Goal: Information Seeking & Learning: Learn about a topic

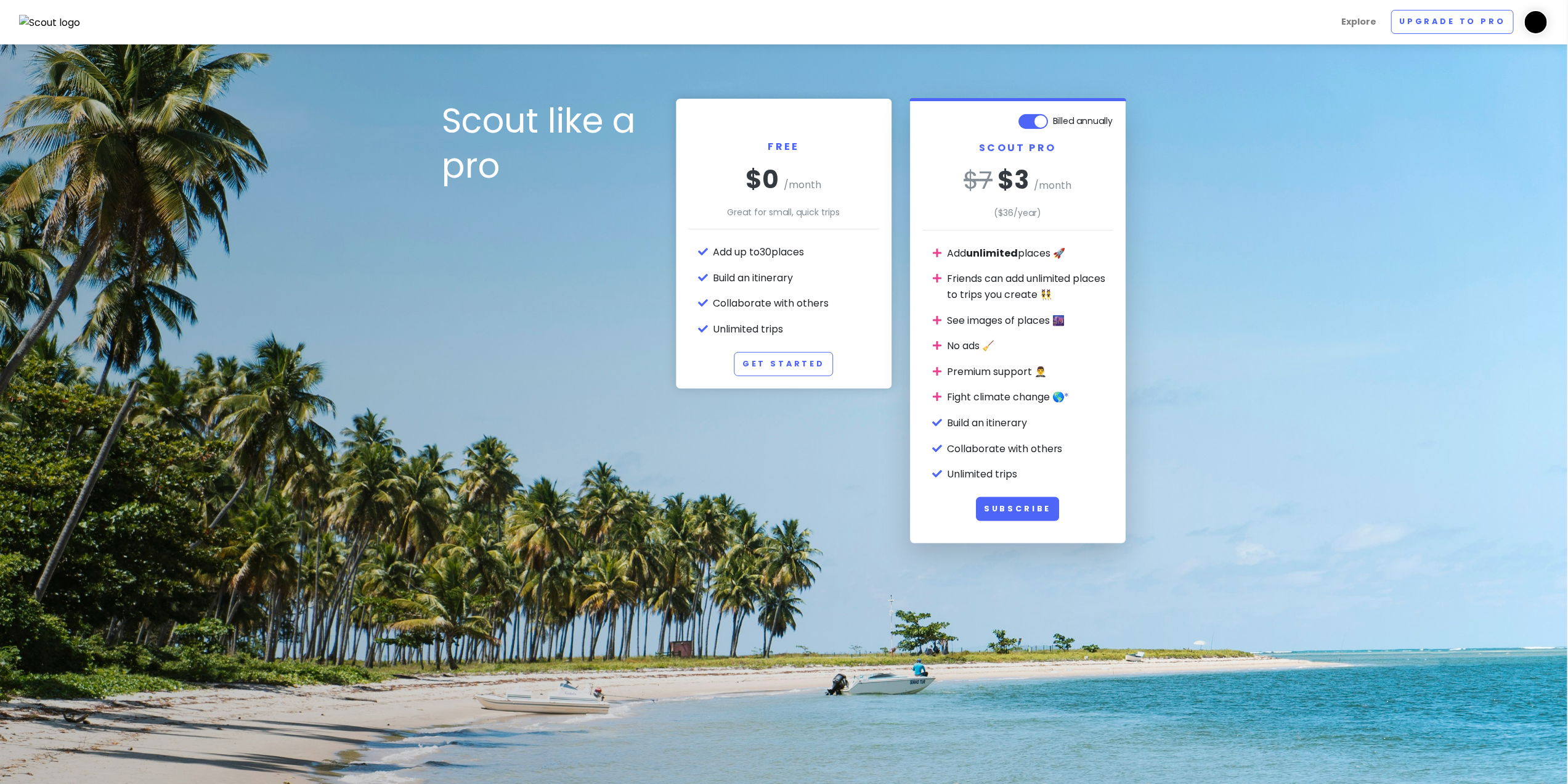
click at [41, 19] on img at bounding box center [50, 22] width 62 height 16
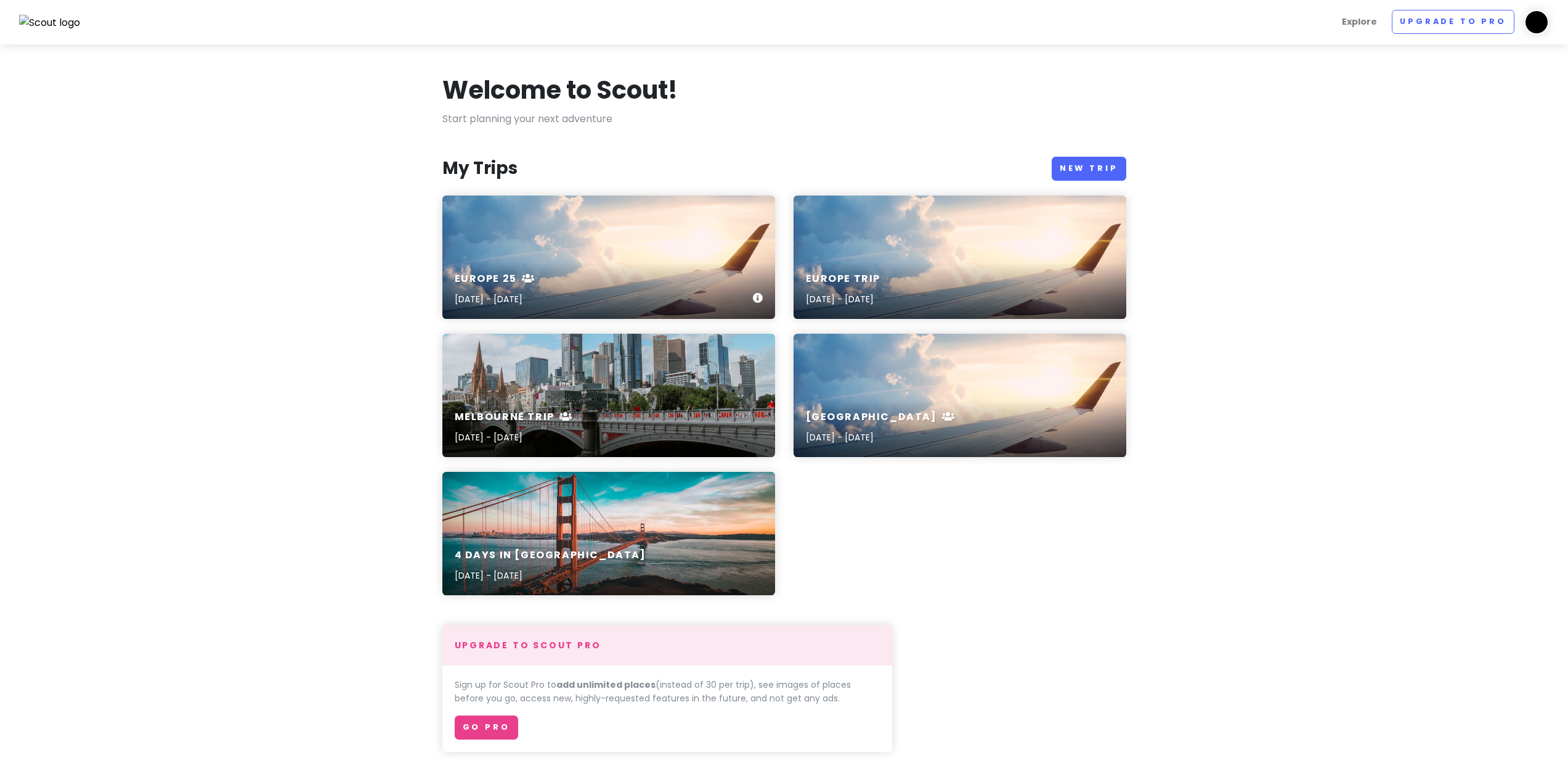
click at [690, 266] on div "Europe 25 [DATE] - [DATE]" at bounding box center [609, 289] width 333 height 59
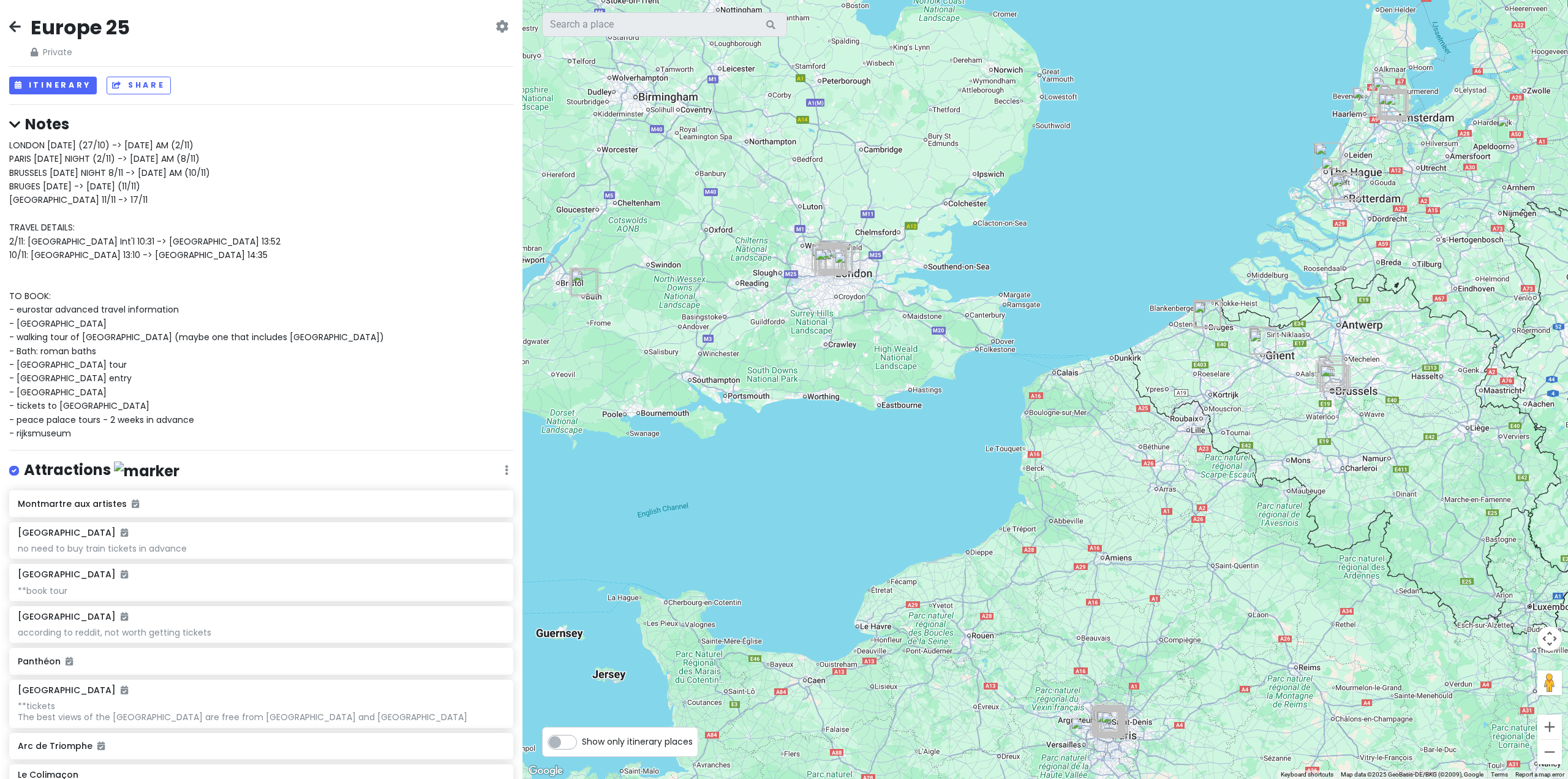
drag, startPoint x: 846, startPoint y: 370, endPoint x: 843, endPoint y: 457, distance: 87.1
click at [846, 458] on div at bounding box center [1045, 390] width 1046 height 779
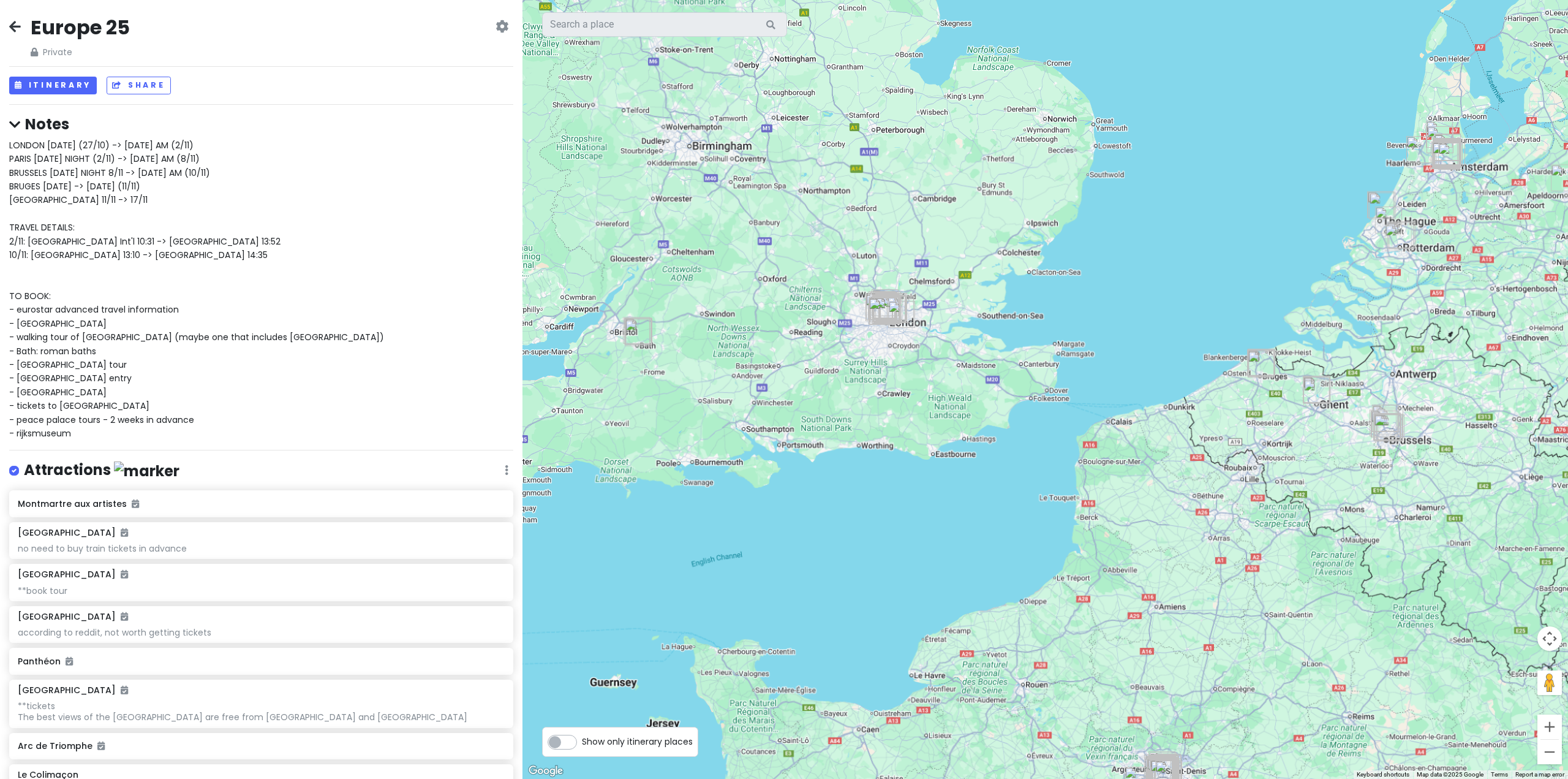
drag, startPoint x: 1075, startPoint y: 384, endPoint x: 903, endPoint y: 361, distance: 173.5
click at [904, 362] on div at bounding box center [1045, 390] width 1046 height 779
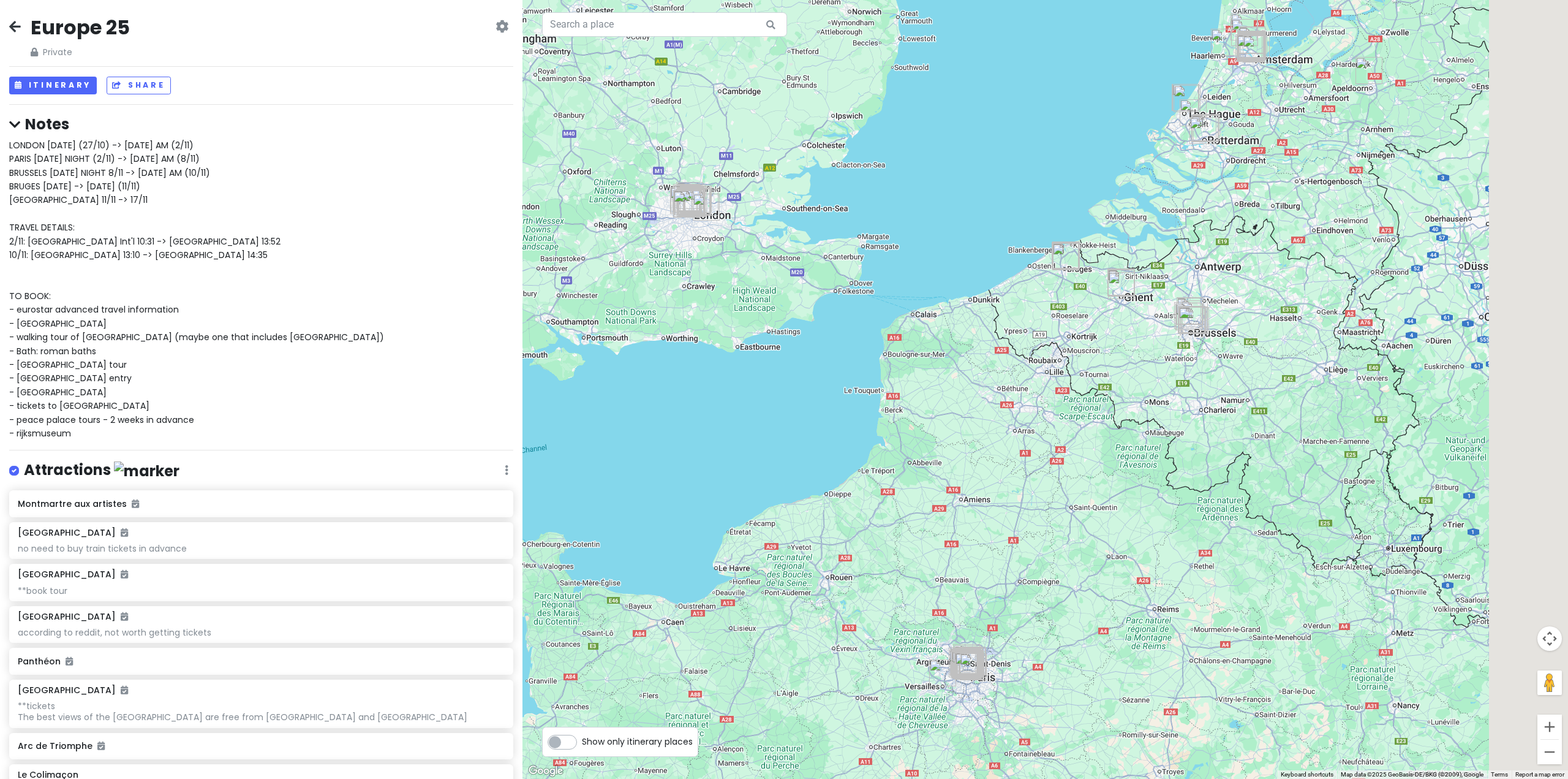
drag, startPoint x: 1062, startPoint y: 436, endPoint x: 1057, endPoint y: 332, distance: 104.1
click at [1057, 332] on div at bounding box center [1045, 390] width 1046 height 779
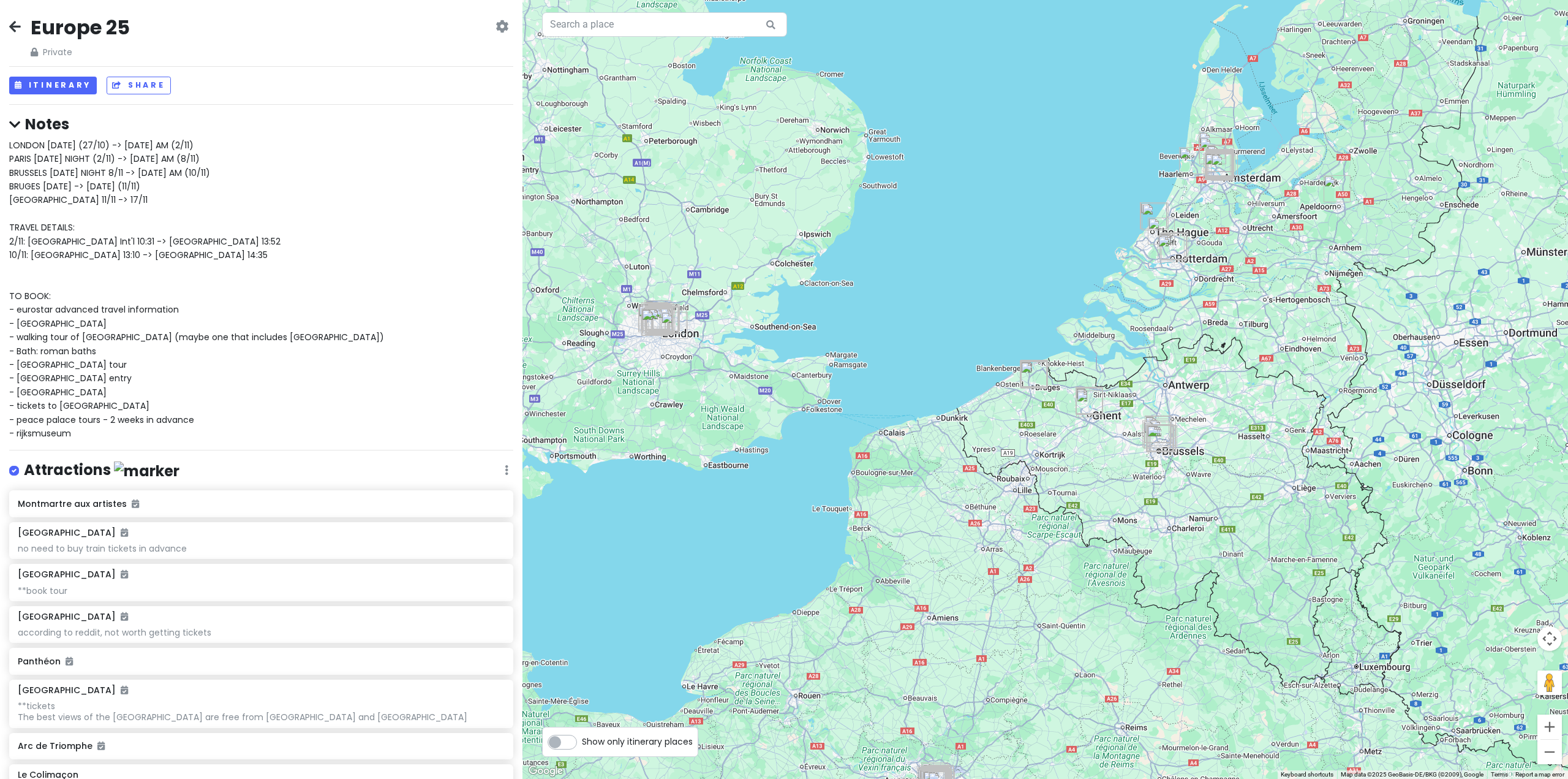
drag, startPoint x: 1278, startPoint y: 234, endPoint x: 1248, endPoint y: 385, distance: 154.0
click at [1248, 385] on div at bounding box center [1045, 390] width 1046 height 779
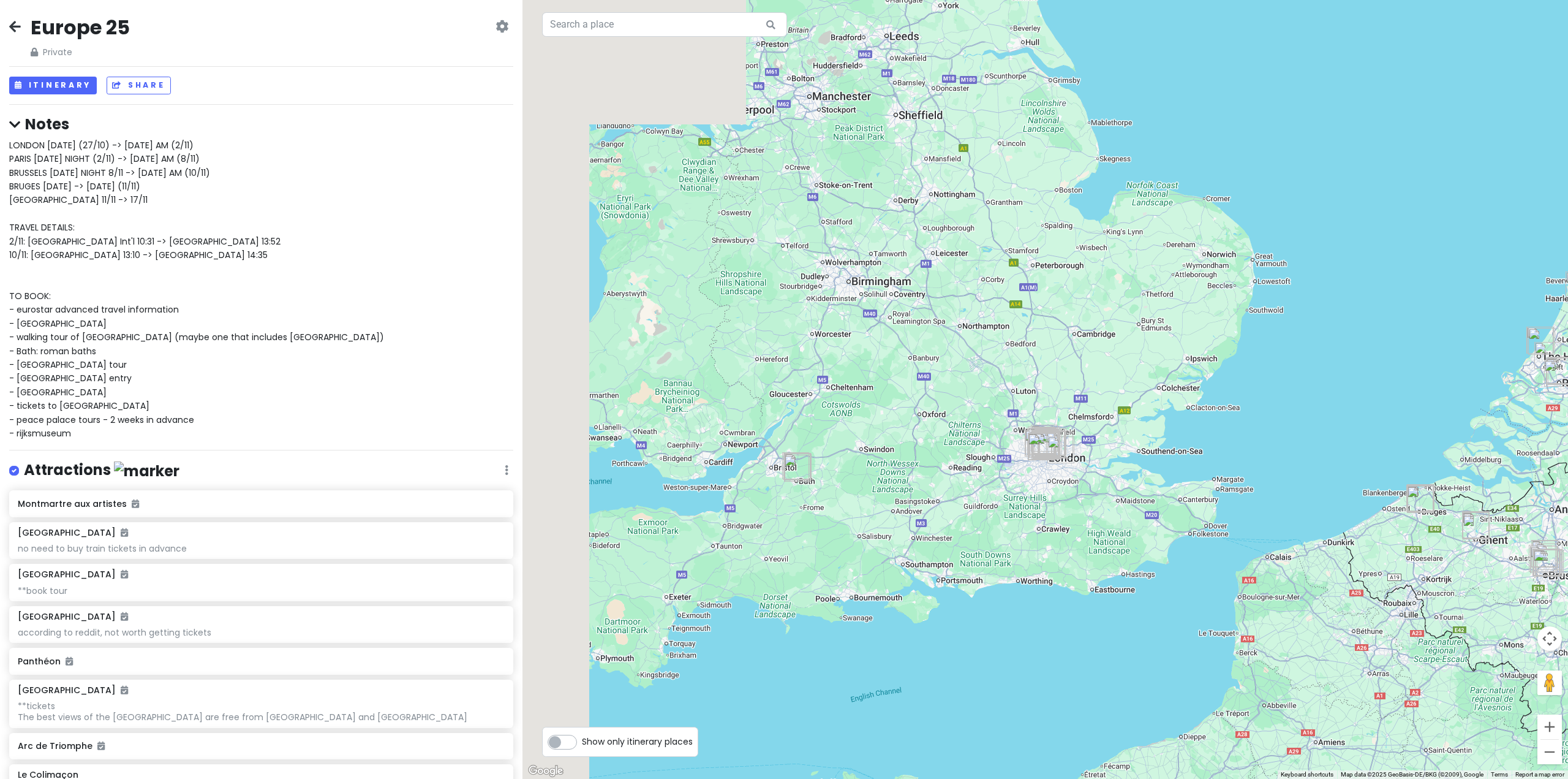
drag, startPoint x: 815, startPoint y: 313, endPoint x: 1200, endPoint y: 435, distance: 403.9
click at [1200, 435] on div at bounding box center [1045, 390] width 1046 height 779
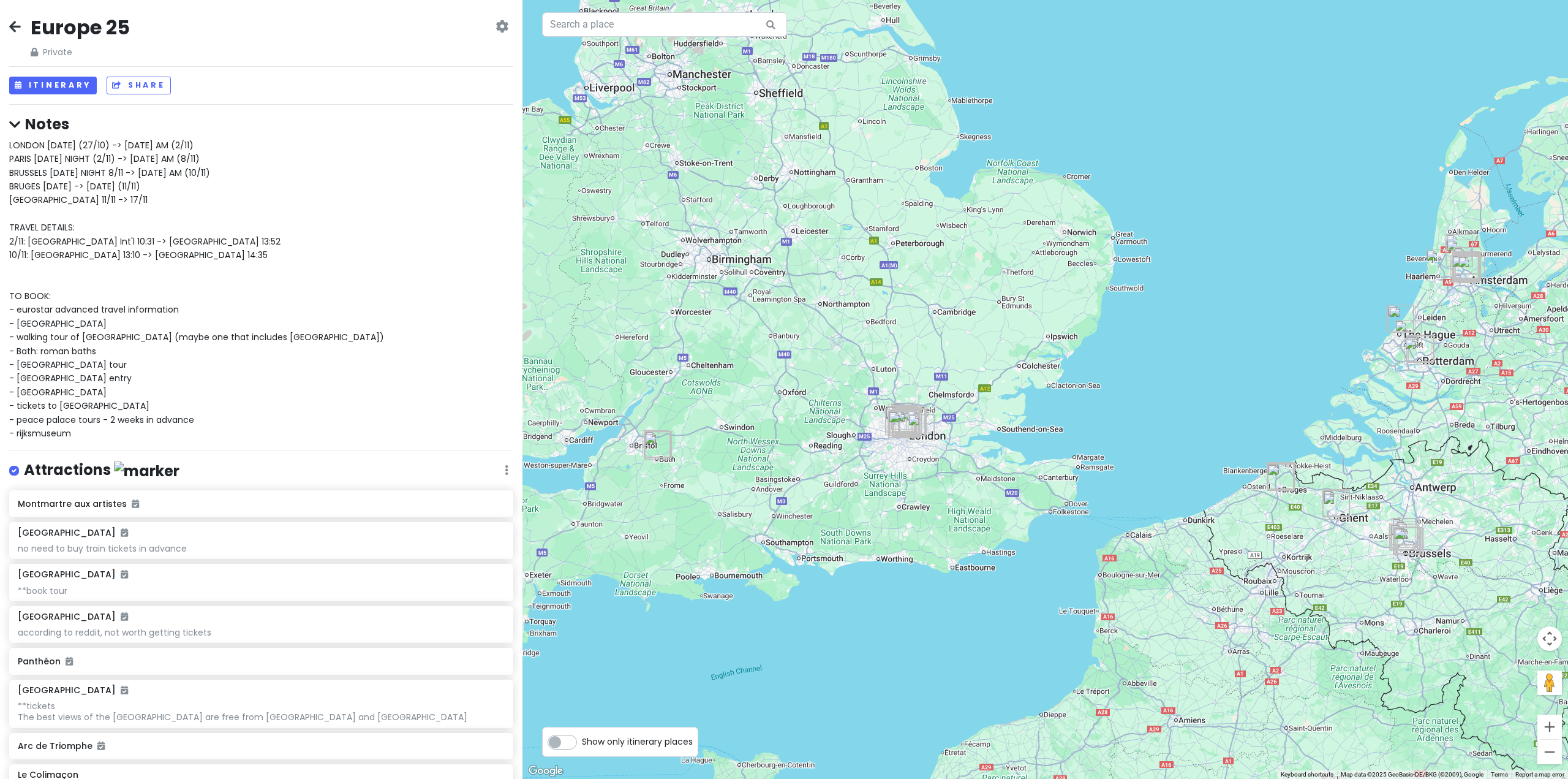
drag, startPoint x: 1002, startPoint y: 399, endPoint x: 862, endPoint y: 376, distance: 141.9
click at [862, 376] on div at bounding box center [1045, 390] width 1046 height 779
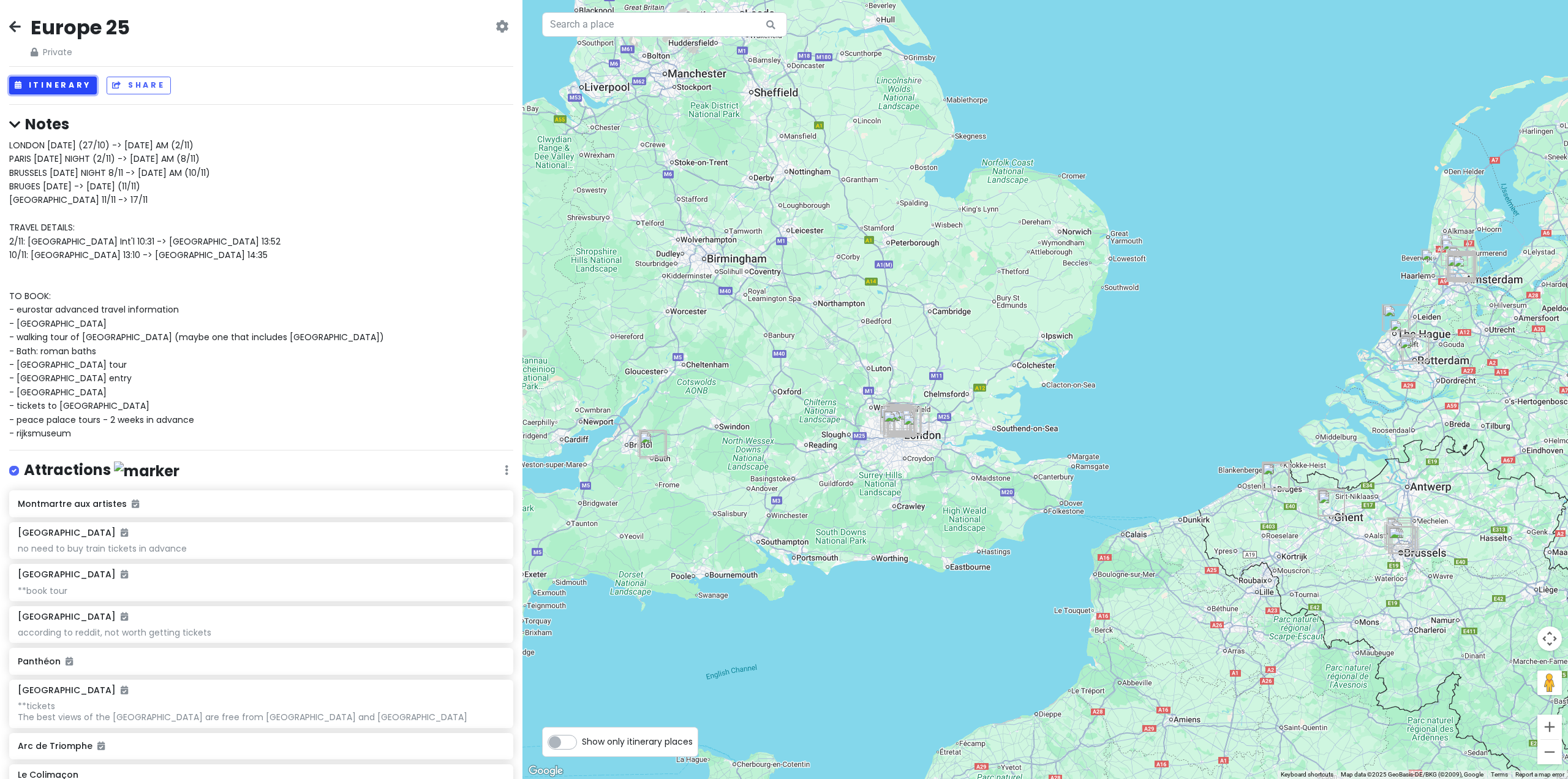
click at [77, 84] on button "Itinerary" at bounding box center [52, 85] width 87 height 17
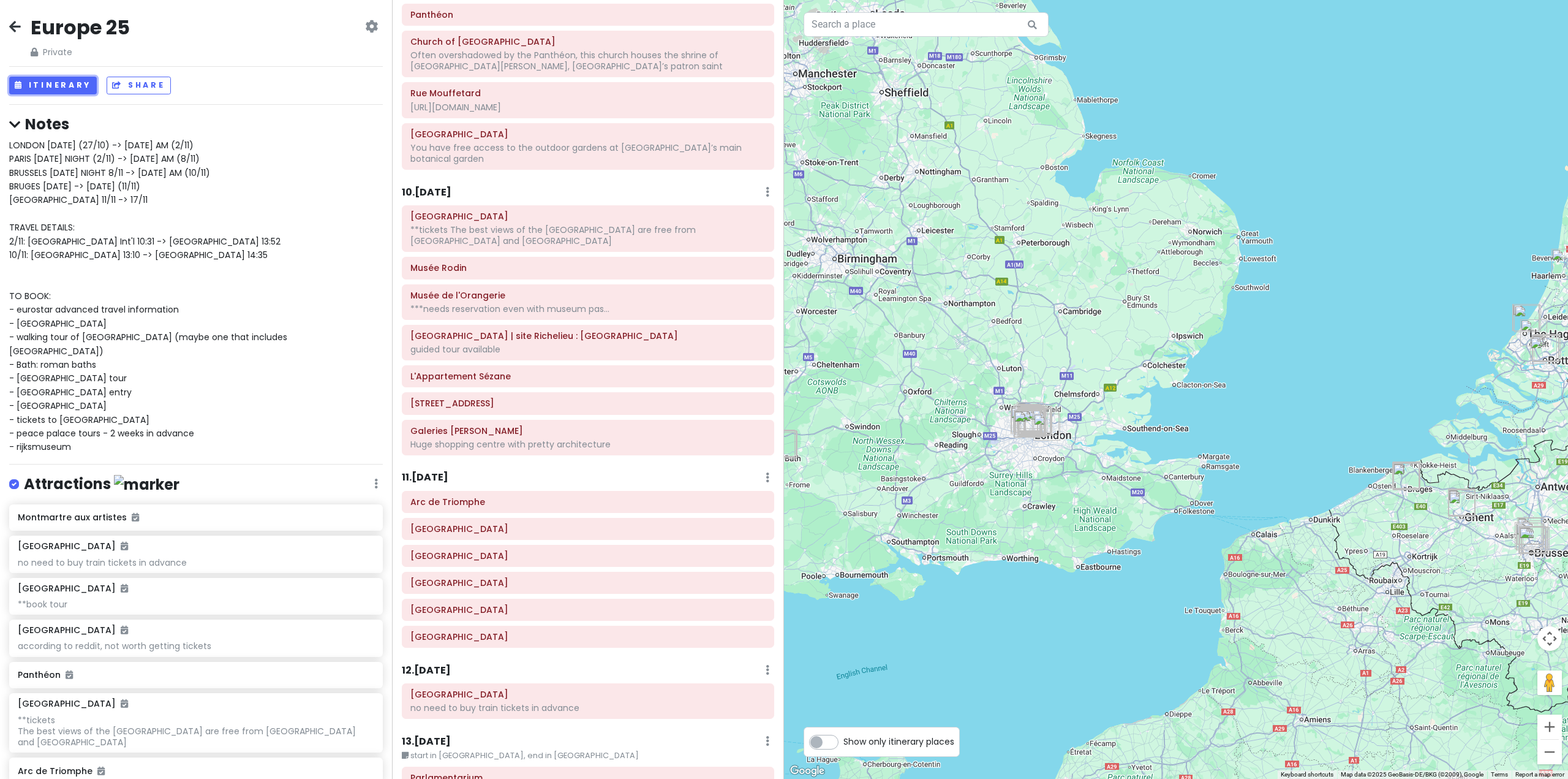
scroll to position [1777, 0]
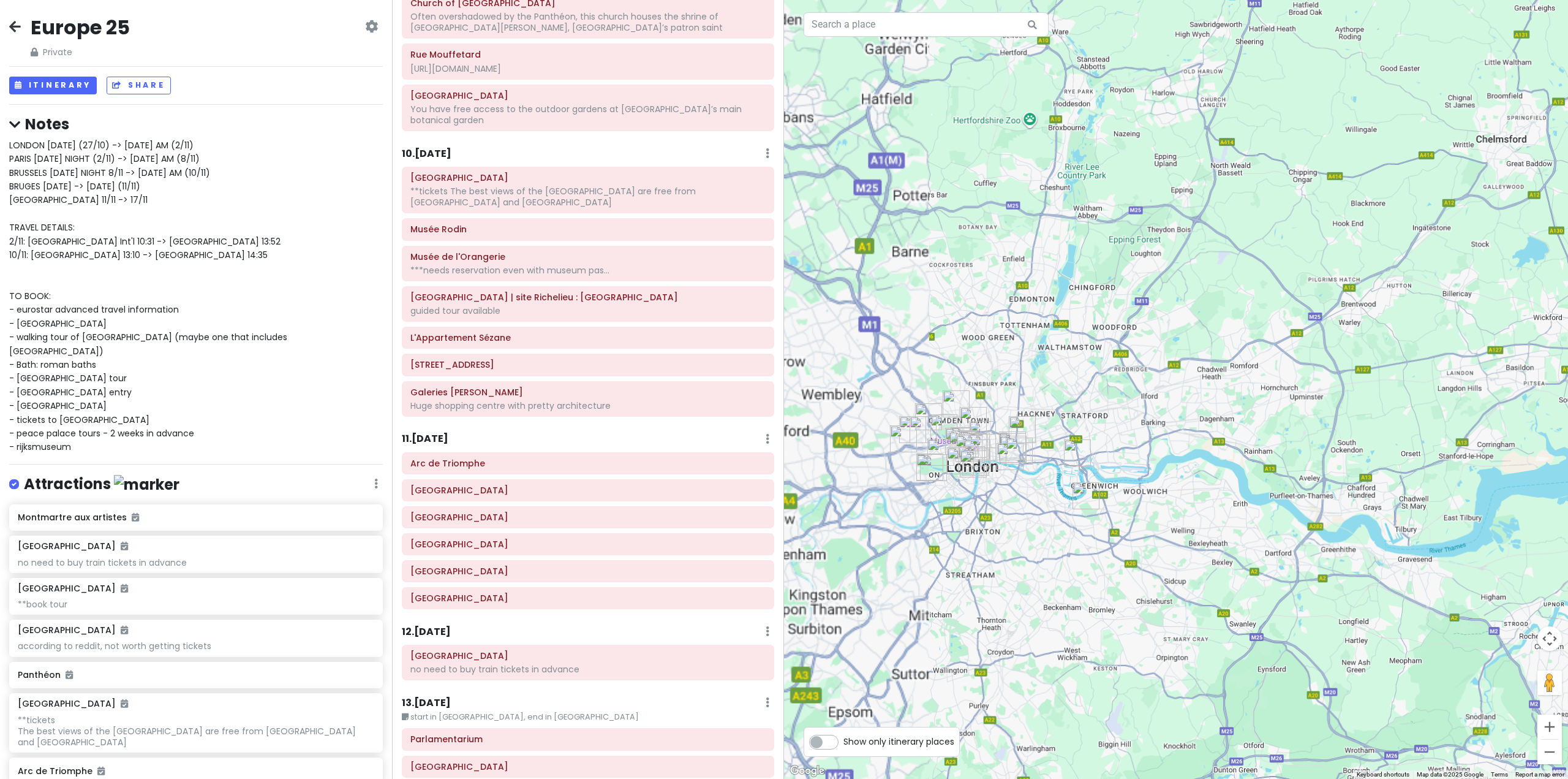
drag, startPoint x: 917, startPoint y: 411, endPoint x: 1167, endPoint y: 409, distance: 250.0
click at [1167, 409] on div at bounding box center [1175, 390] width 784 height 779
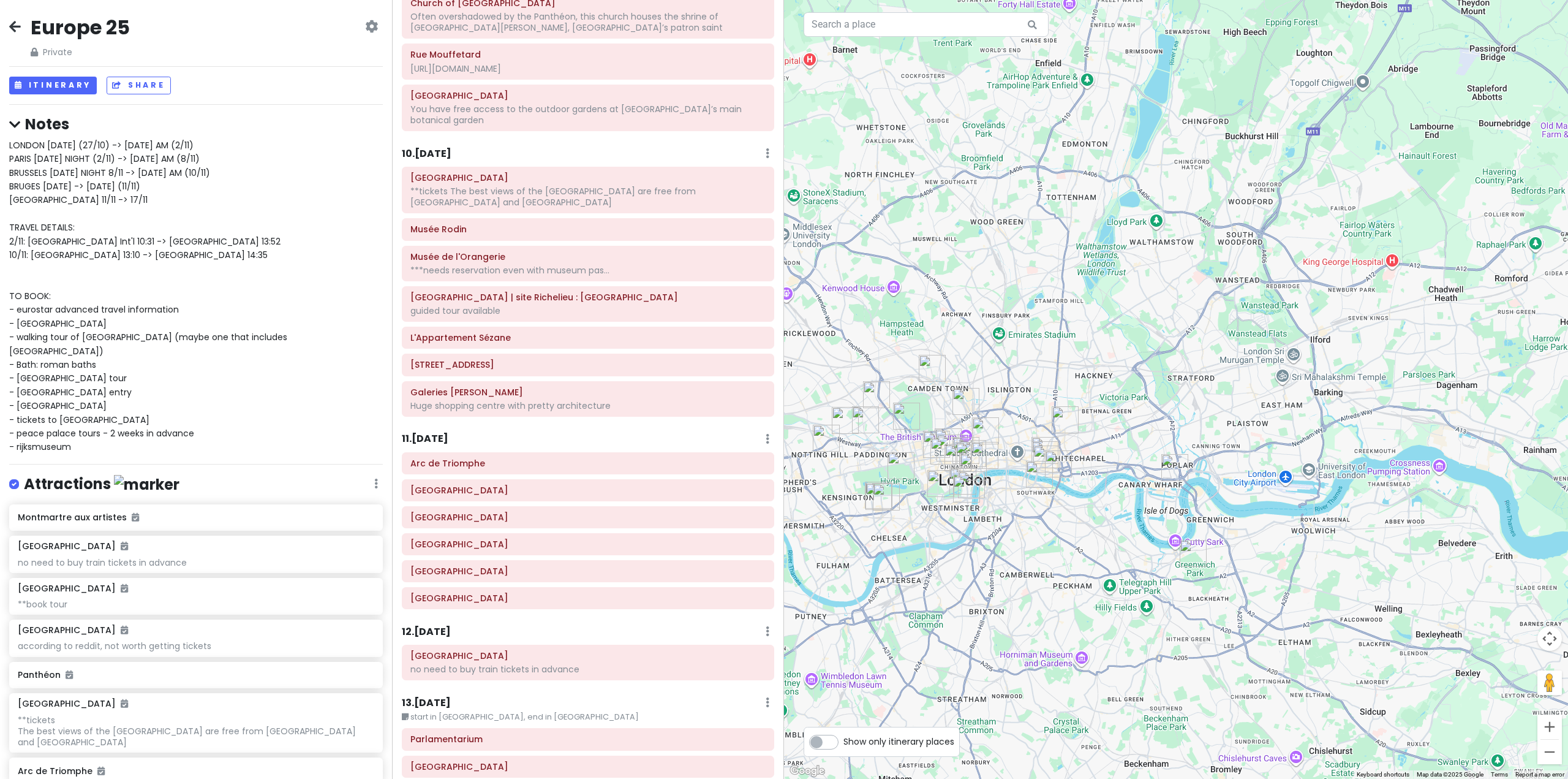
click at [442, 432] on h6 "11 . [DATE]" at bounding box center [425, 438] width 47 height 13
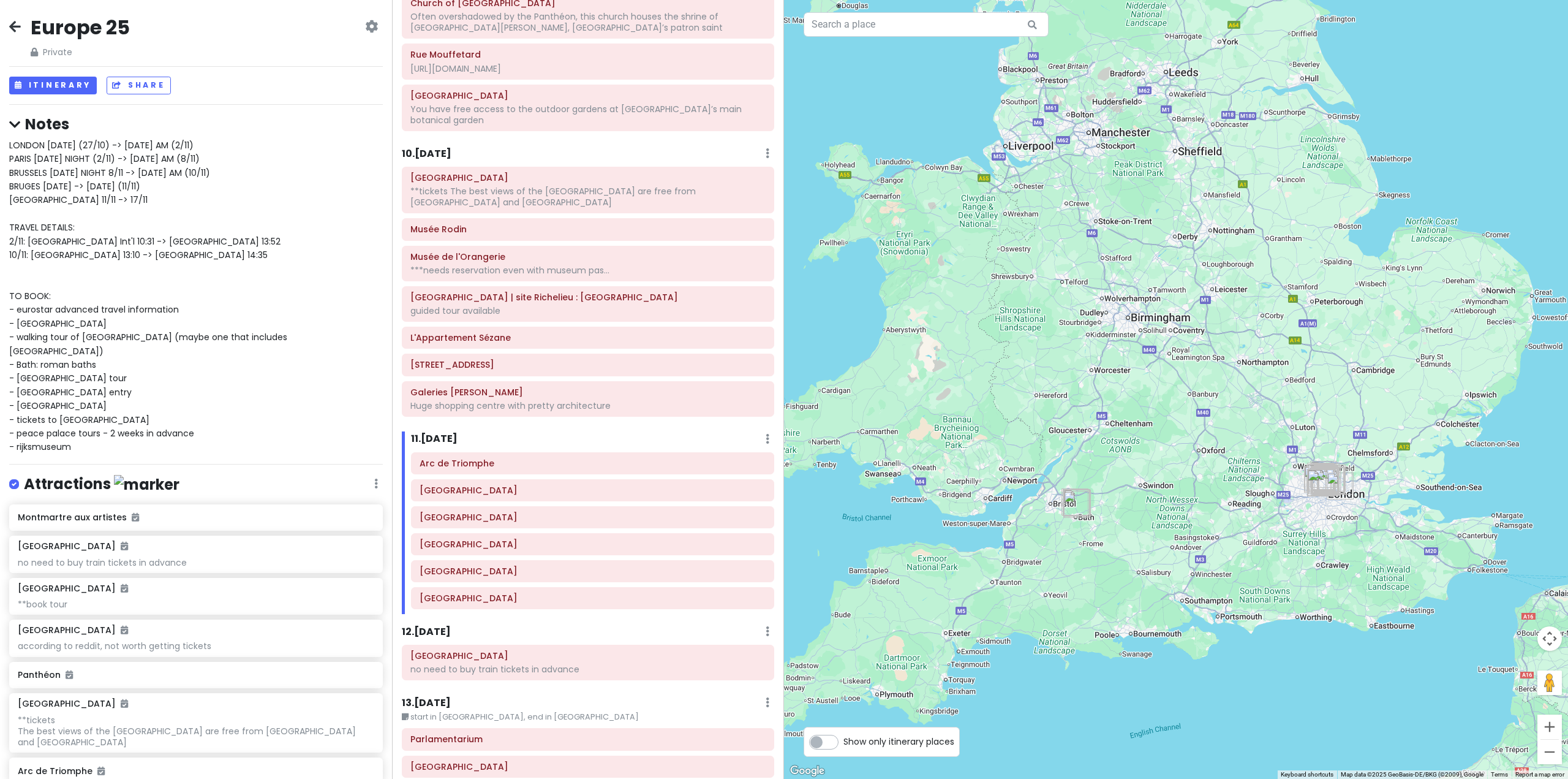
drag, startPoint x: 1360, startPoint y: 507, endPoint x: 813, endPoint y: 405, distance: 556.4
click at [828, 414] on div at bounding box center [1175, 390] width 784 height 779
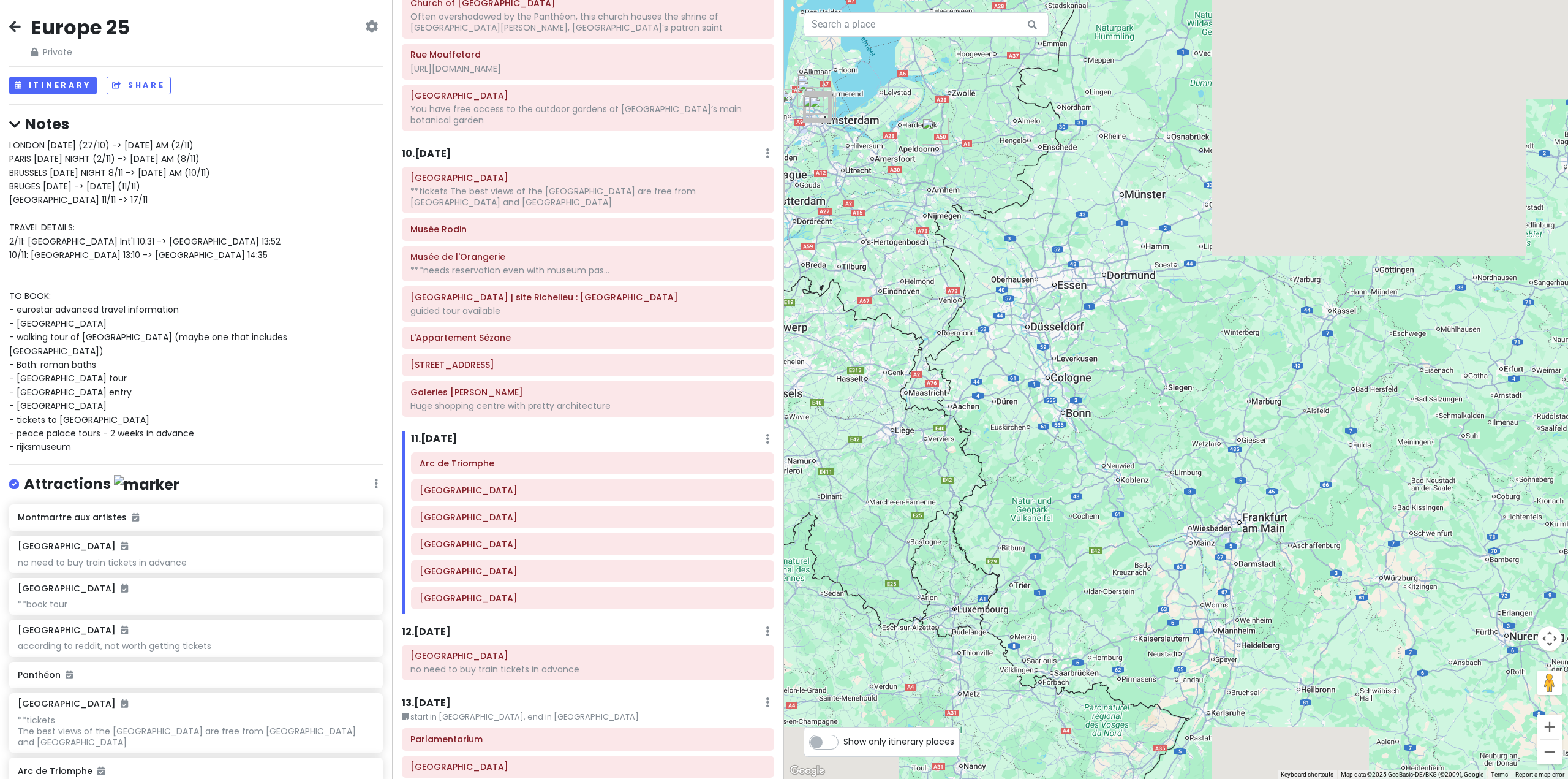
drag, startPoint x: 946, startPoint y: 396, endPoint x: 1277, endPoint y: 474, distance: 340.1
click at [1324, 474] on div at bounding box center [1175, 390] width 784 height 779
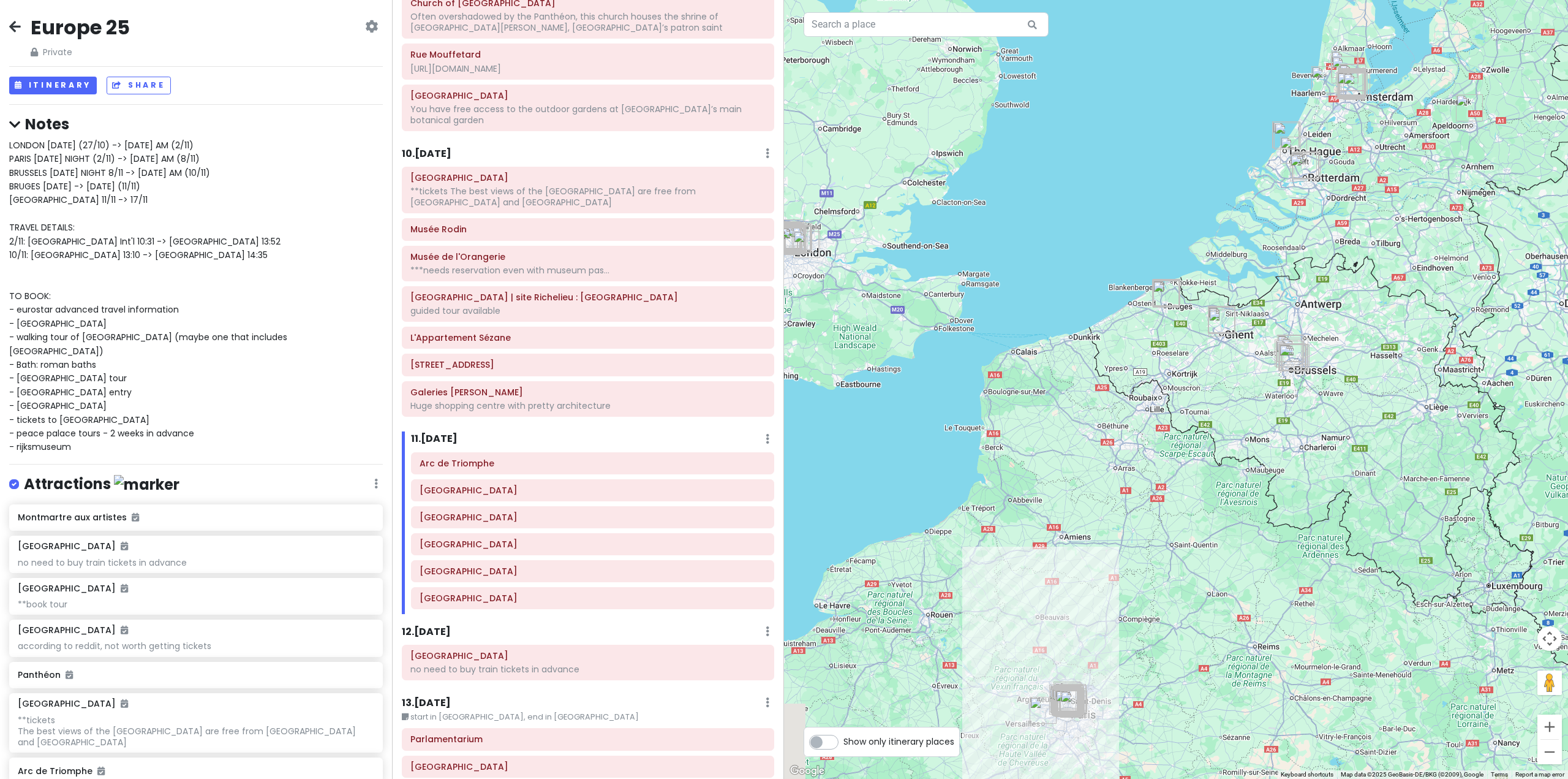
drag, startPoint x: 1047, startPoint y: 442, endPoint x: 1313, endPoint y: 376, distance: 274.1
click at [1311, 376] on div at bounding box center [1175, 390] width 784 height 779
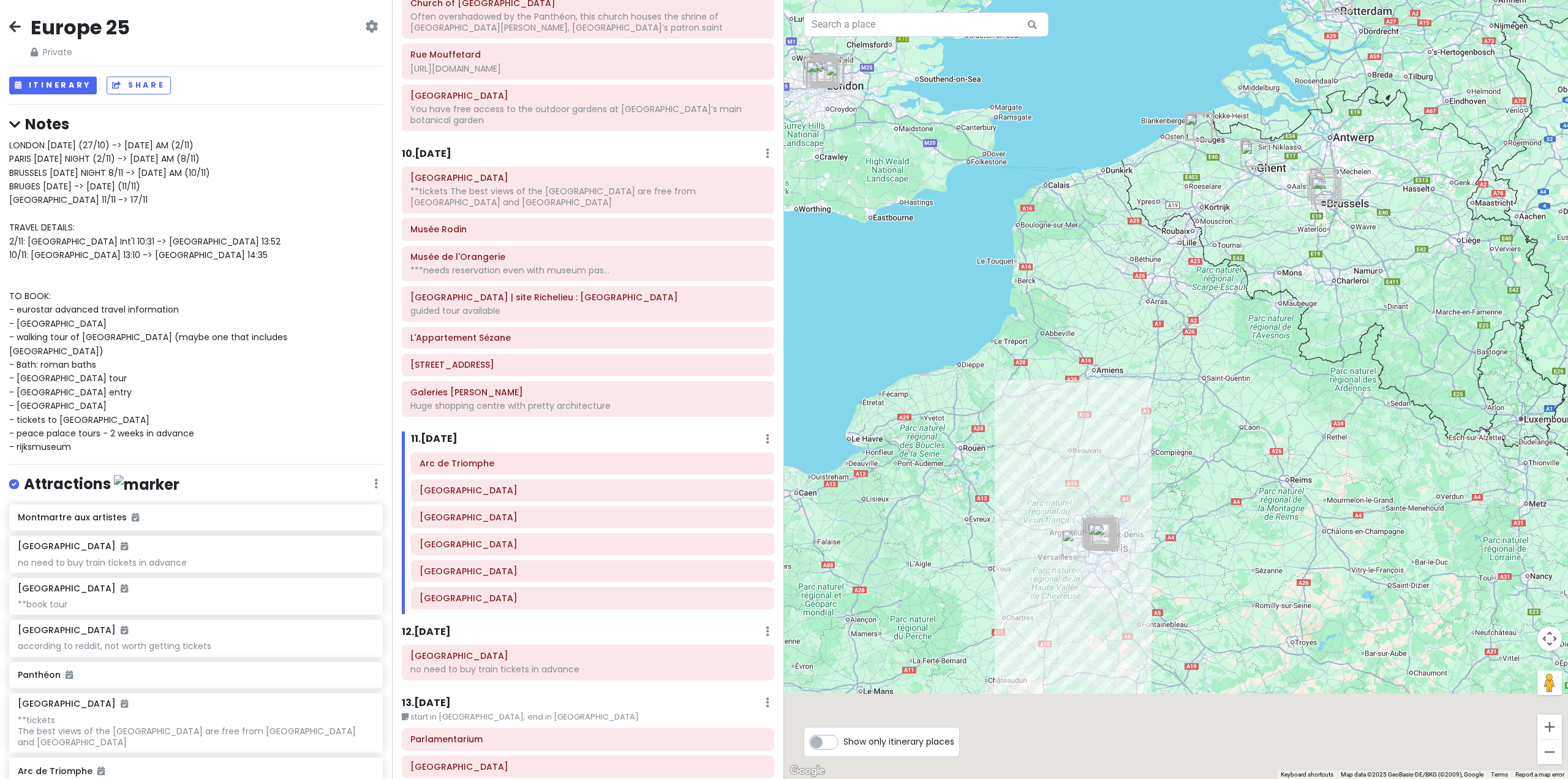
drag, startPoint x: 1218, startPoint y: 520, endPoint x: 1182, endPoint y: 374, distance: 150.4
click at [1190, 347] on div at bounding box center [1175, 390] width 784 height 779
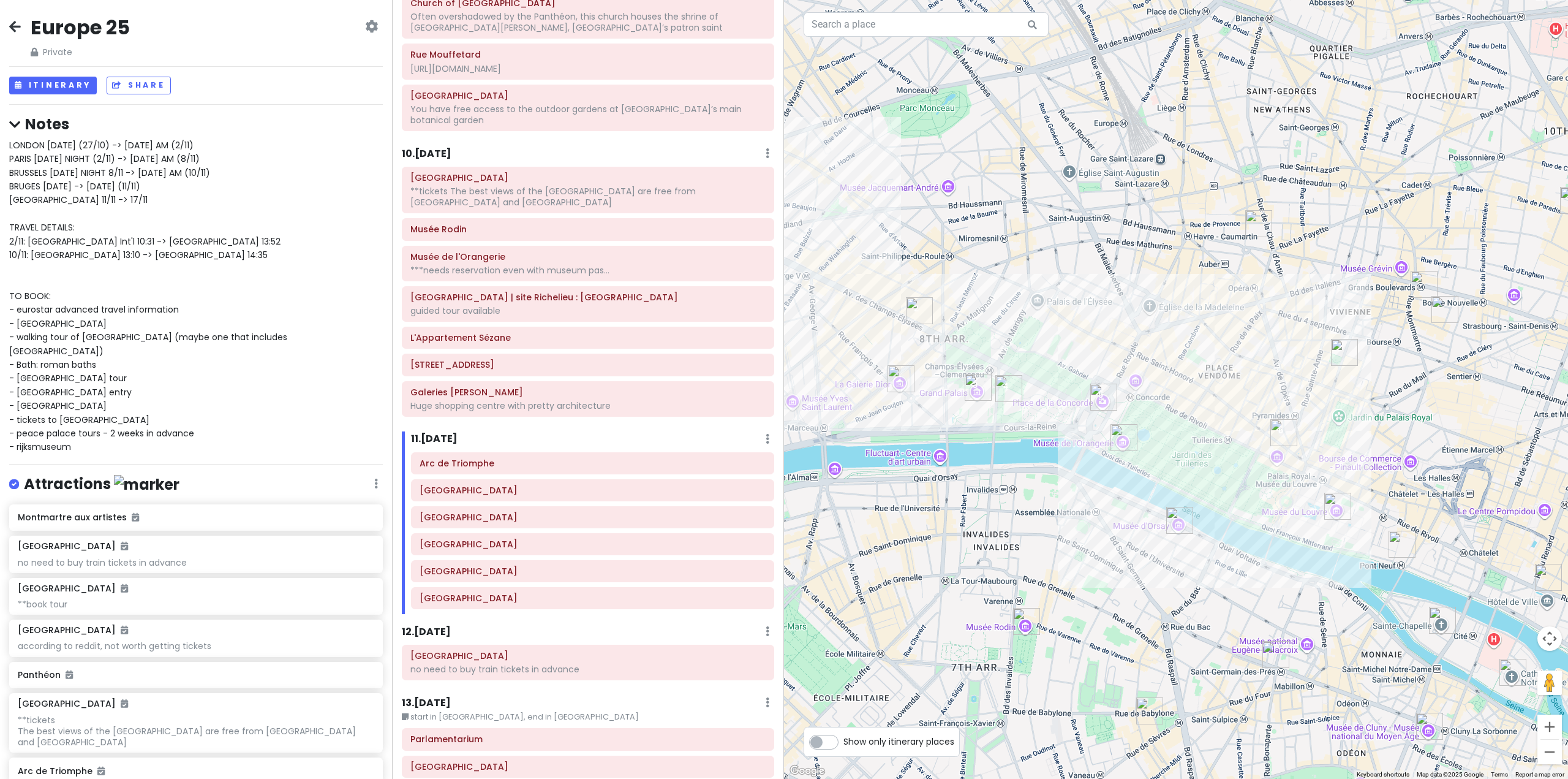
drag, startPoint x: 1147, startPoint y: 260, endPoint x: 1236, endPoint y: 516, distance: 271.0
click at [1236, 516] on div at bounding box center [1175, 390] width 784 height 779
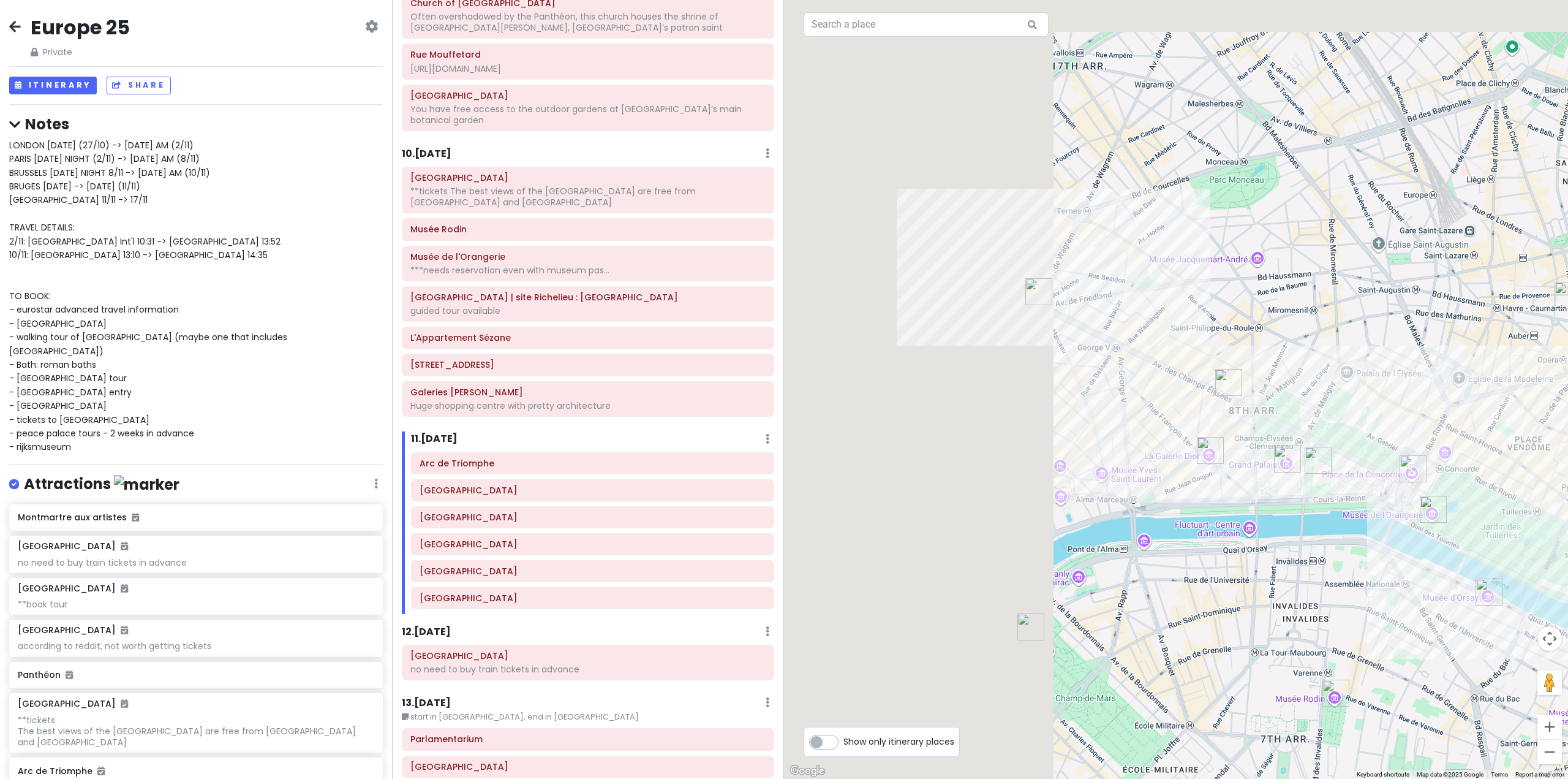
drag, startPoint x: 837, startPoint y: 526, endPoint x: 1109, endPoint y: 576, distance: 276.6
click at [1109, 576] on div at bounding box center [1175, 390] width 784 height 779
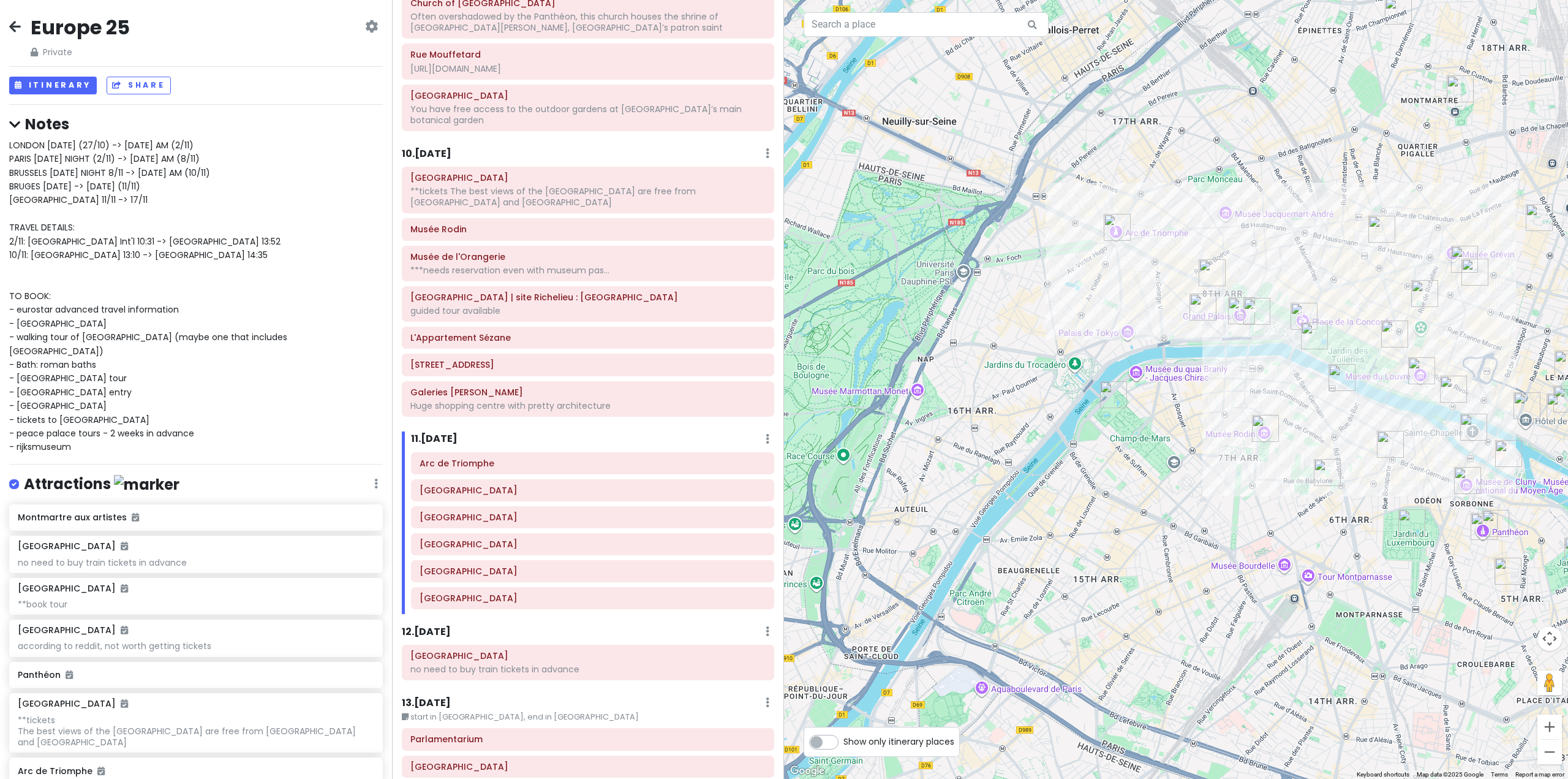
drag, startPoint x: 1040, startPoint y: 536, endPoint x: 1075, endPoint y: 353, distance: 186.3
click at [1075, 353] on div at bounding box center [1175, 390] width 784 height 779
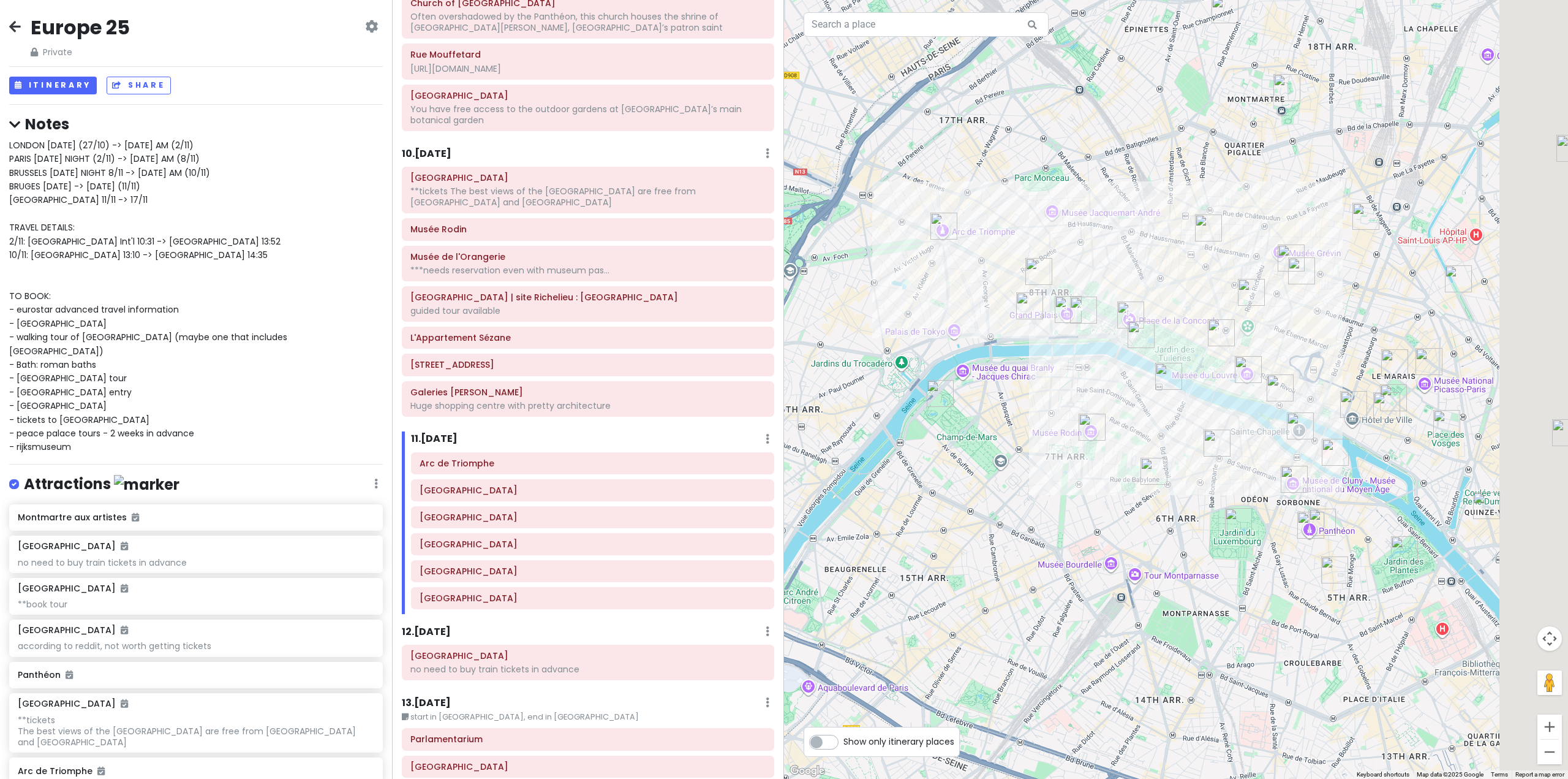
drag, startPoint x: 1006, startPoint y: 453, endPoint x: 798, endPoint y: 440, distance: 208.4
click at [798, 440] on div at bounding box center [1175, 390] width 784 height 779
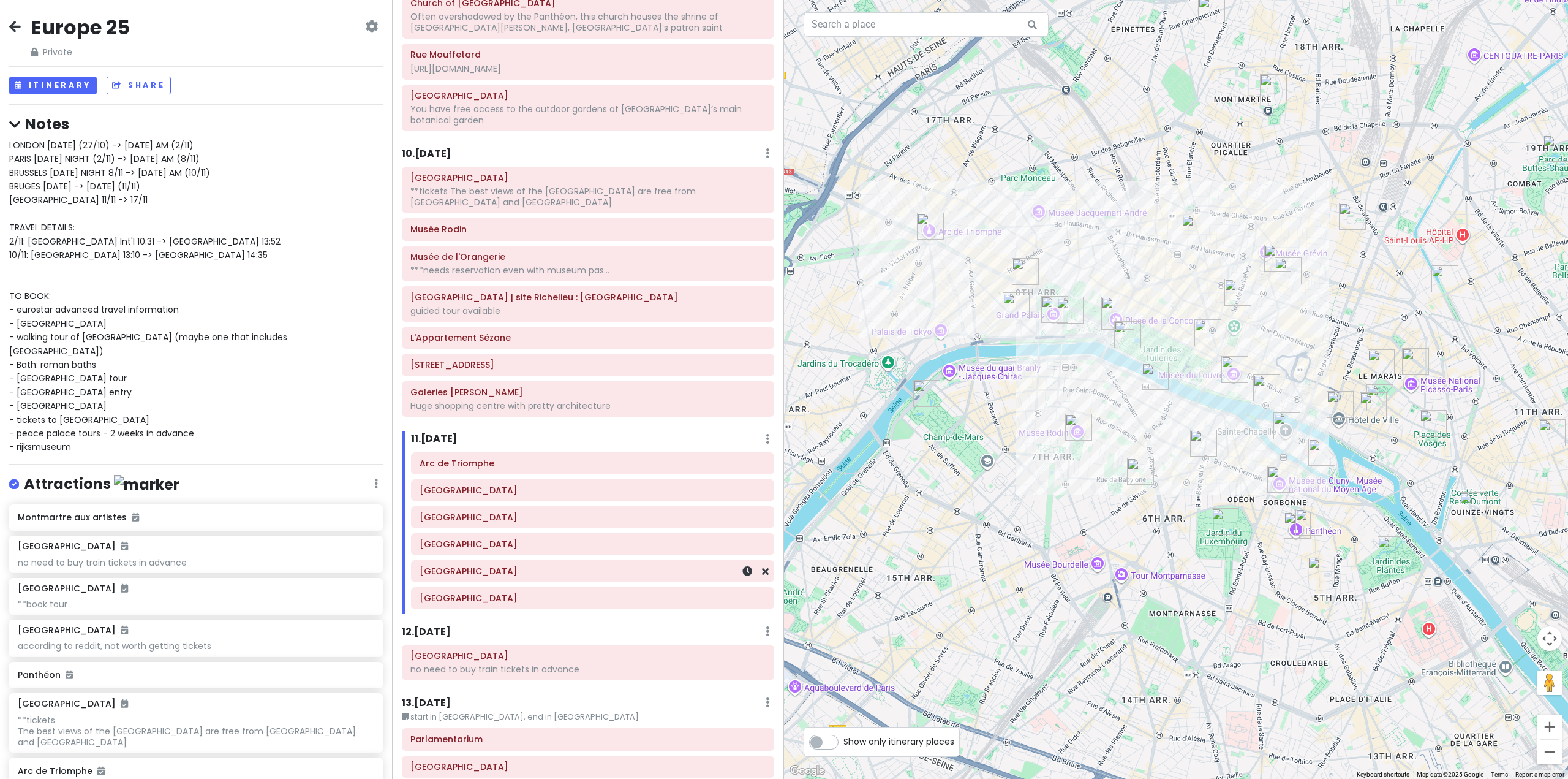
click at [527, 565] on h6 "[GEOGRAPHIC_DATA]" at bounding box center [592, 570] width 346 height 11
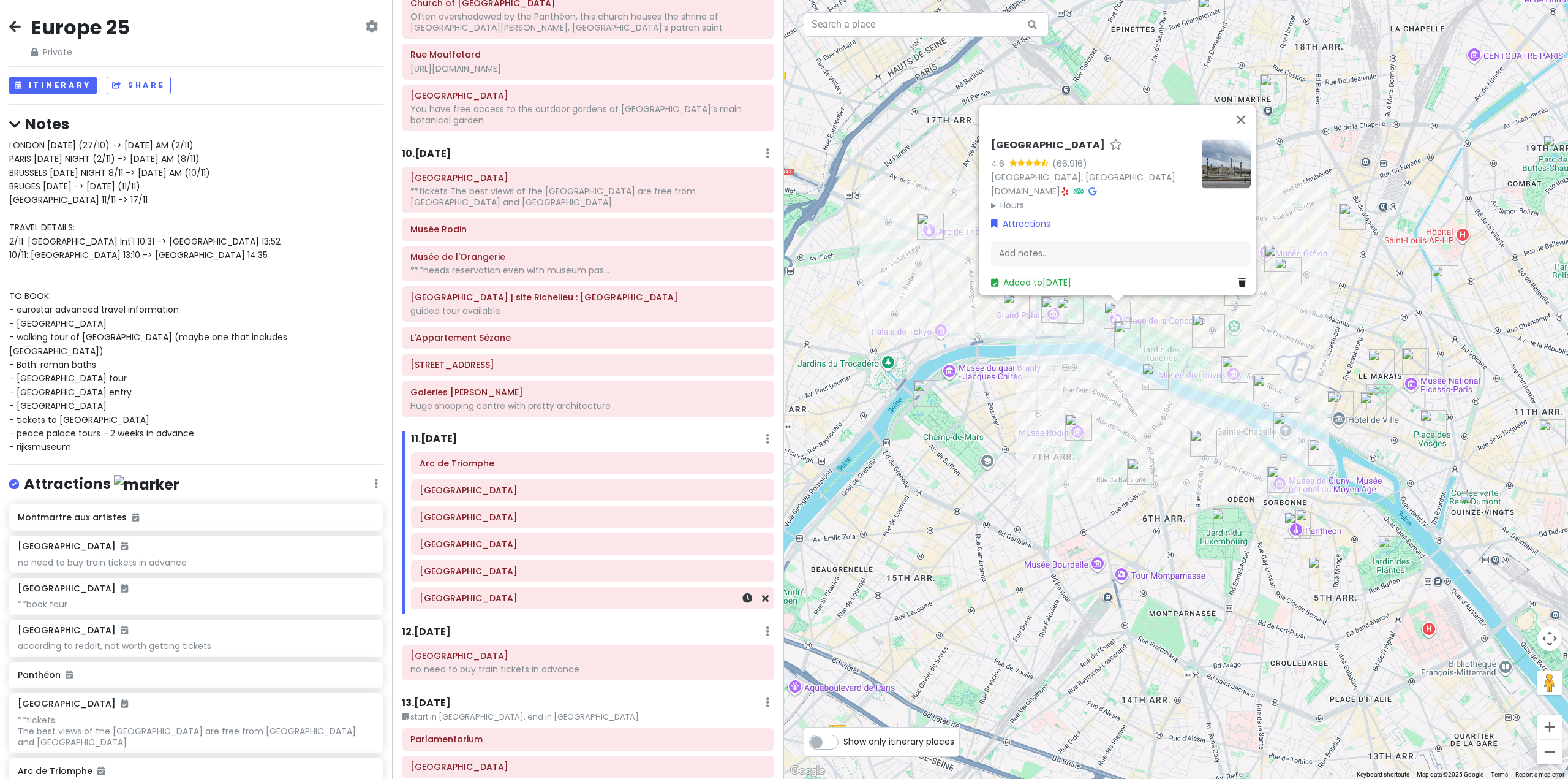
click at [525, 590] on div "[GEOGRAPHIC_DATA]" at bounding box center [592, 598] width 346 height 17
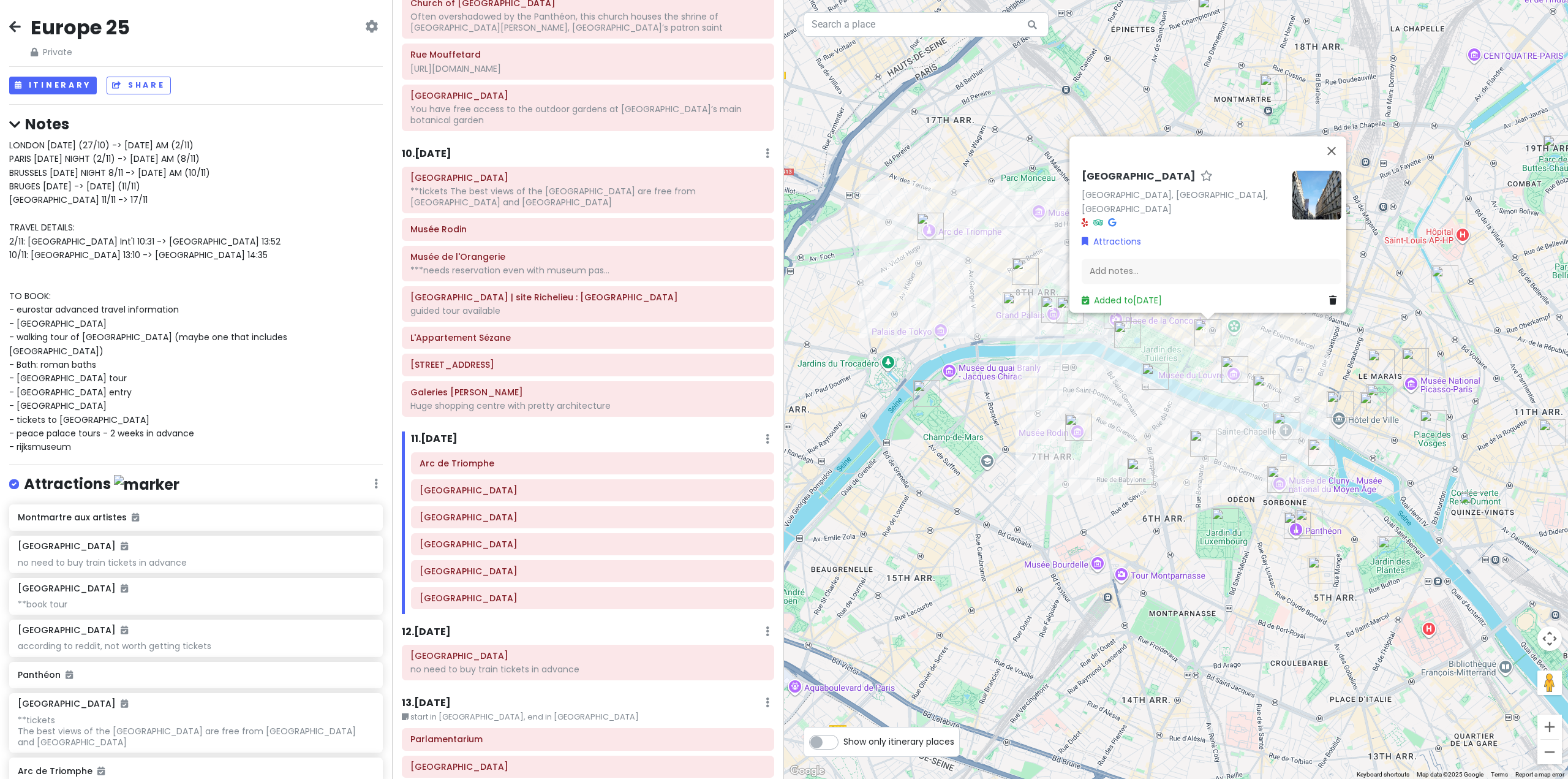
click at [1109, 385] on div "[GEOGRAPHIC_DATA][PERSON_NAME], [GEOGRAPHIC_DATA], [GEOGRAPHIC_DATA] Attraction…" at bounding box center [1175, 390] width 784 height 779
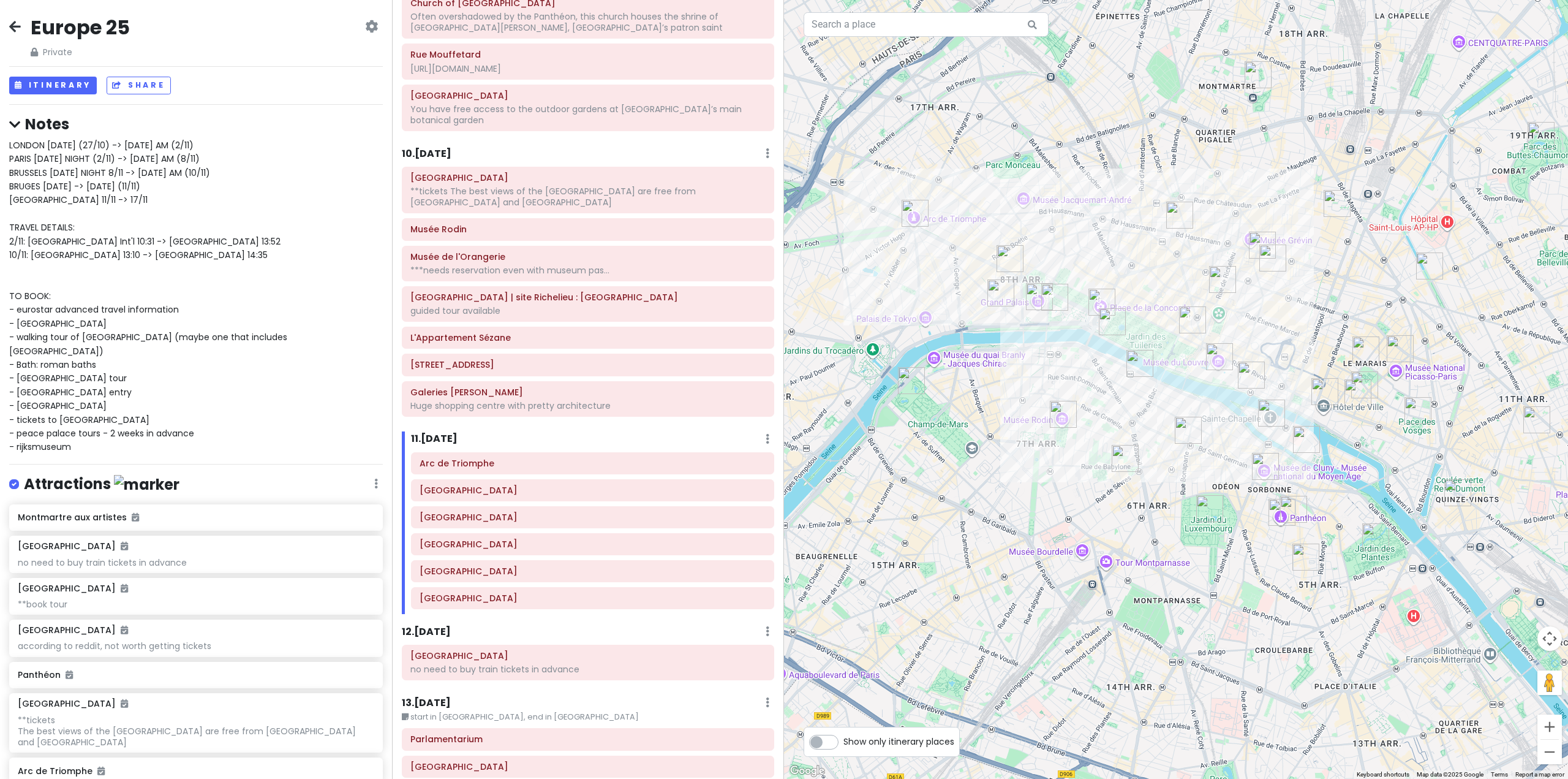
drag, startPoint x: 1348, startPoint y: 301, endPoint x: 1306, endPoint y: 315, distance: 44.3
click at [1306, 315] on div at bounding box center [1175, 390] width 784 height 779
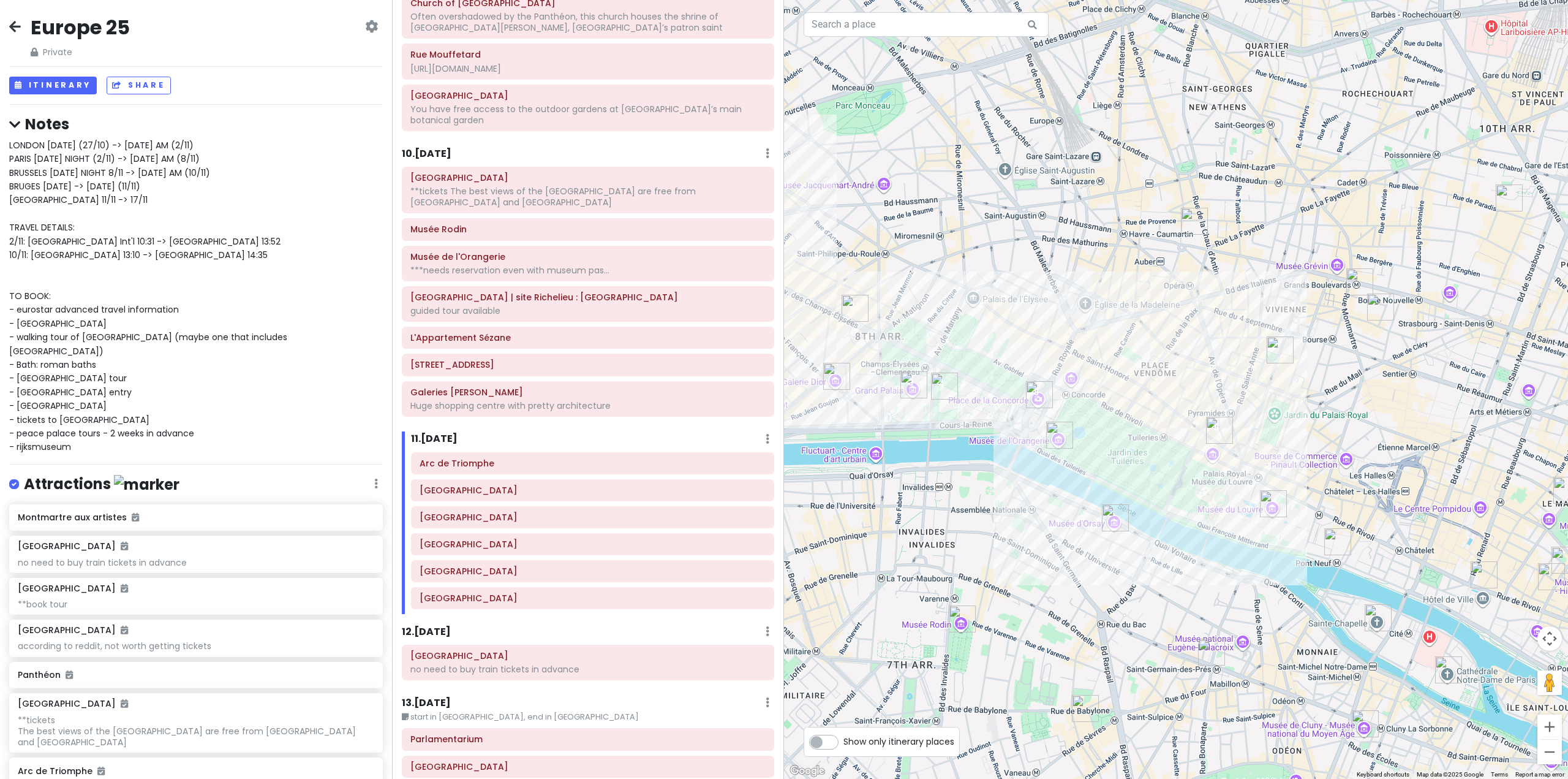
drag, startPoint x: 1217, startPoint y: 334, endPoint x: 1336, endPoint y: 447, distance: 164.1
click at [1339, 442] on div at bounding box center [1175, 390] width 784 height 779
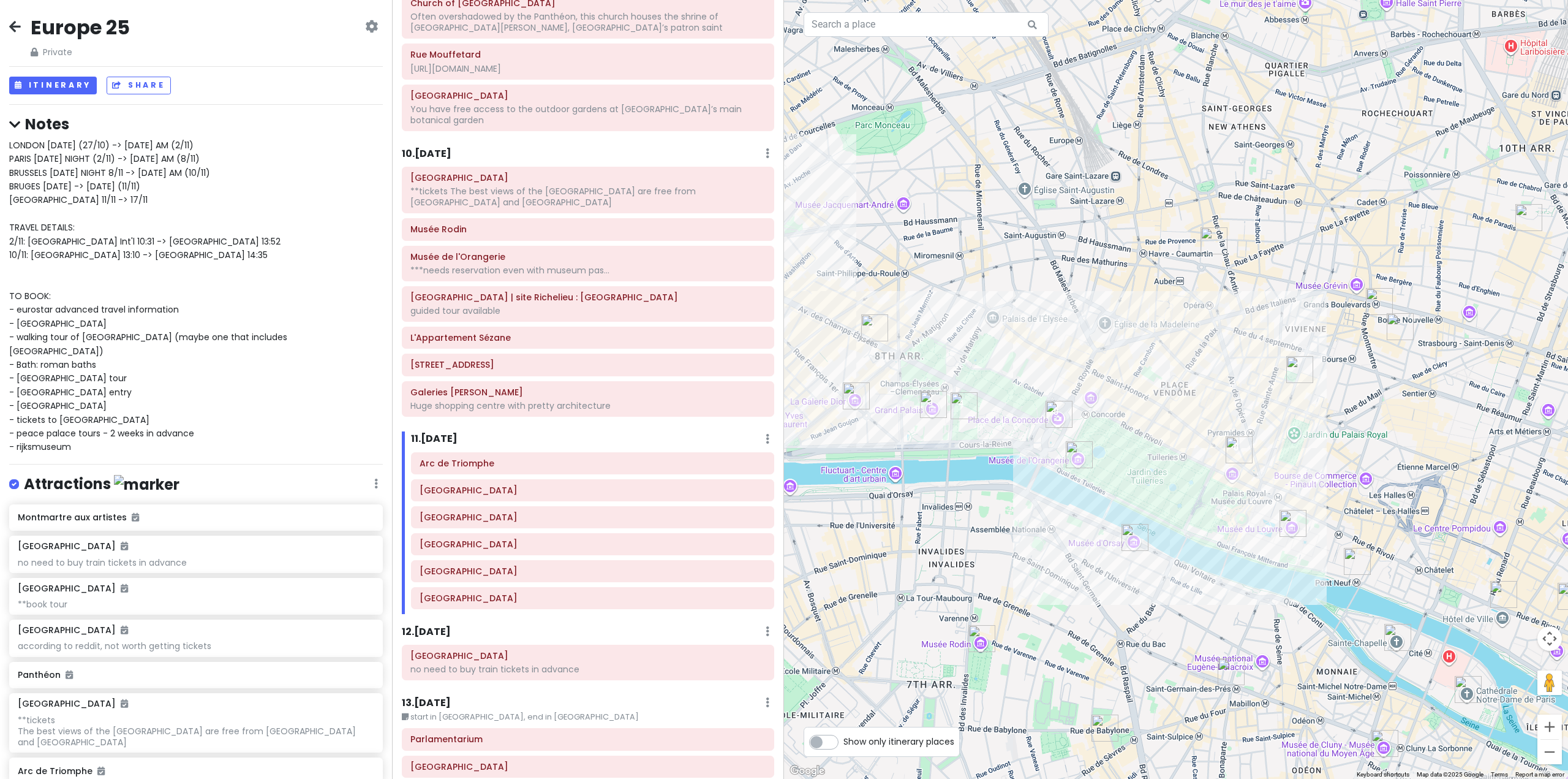
click at [1217, 235] on img "Galeries Lafayette Haussmann" at bounding box center [1214, 241] width 27 height 27
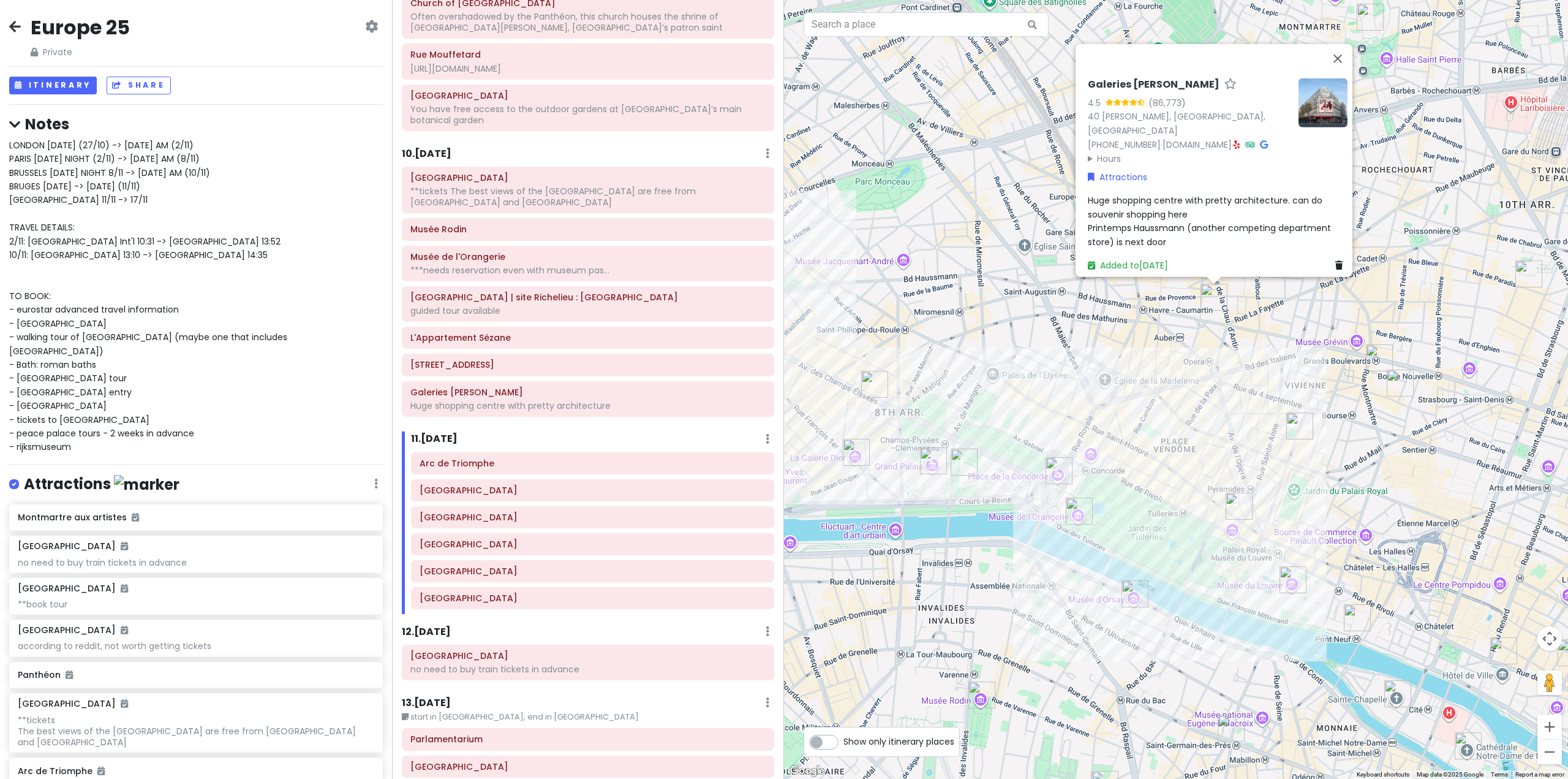
click at [1158, 423] on div "Galeries [PERSON_NAME] 4.5 (86,773) 40 [PERSON_NAME][GEOGRAPHIC_DATA] [PHONE_NU…" at bounding box center [1175, 390] width 784 height 779
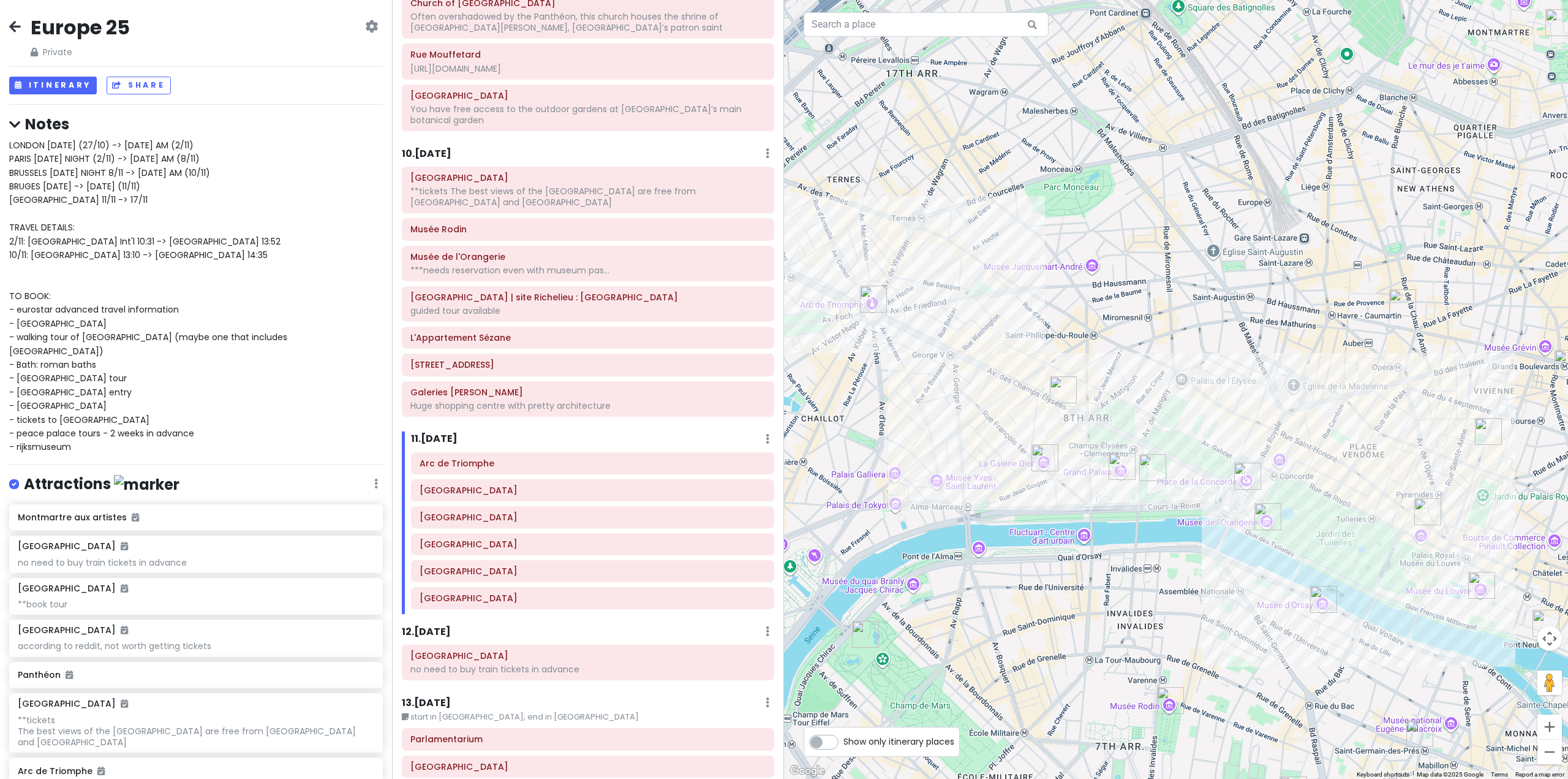
drag, startPoint x: 1163, startPoint y: 394, endPoint x: 1336, endPoint y: 397, distance: 173.0
click at [1336, 397] on div at bounding box center [1175, 390] width 784 height 779
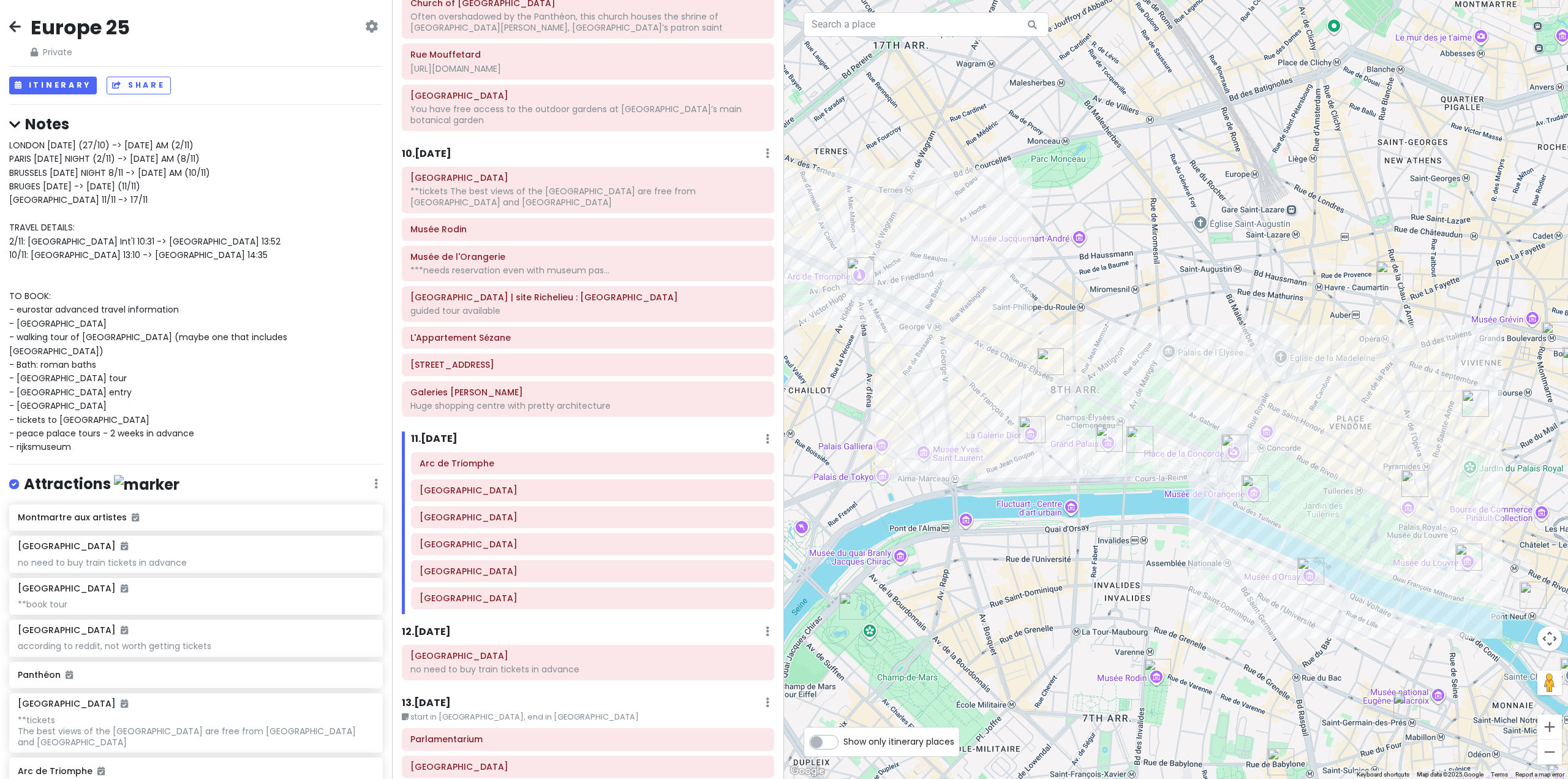
drag, startPoint x: 1302, startPoint y: 413, endPoint x: 1289, endPoint y: 384, distance: 31.8
click at [1289, 384] on div at bounding box center [1175, 390] width 784 height 779
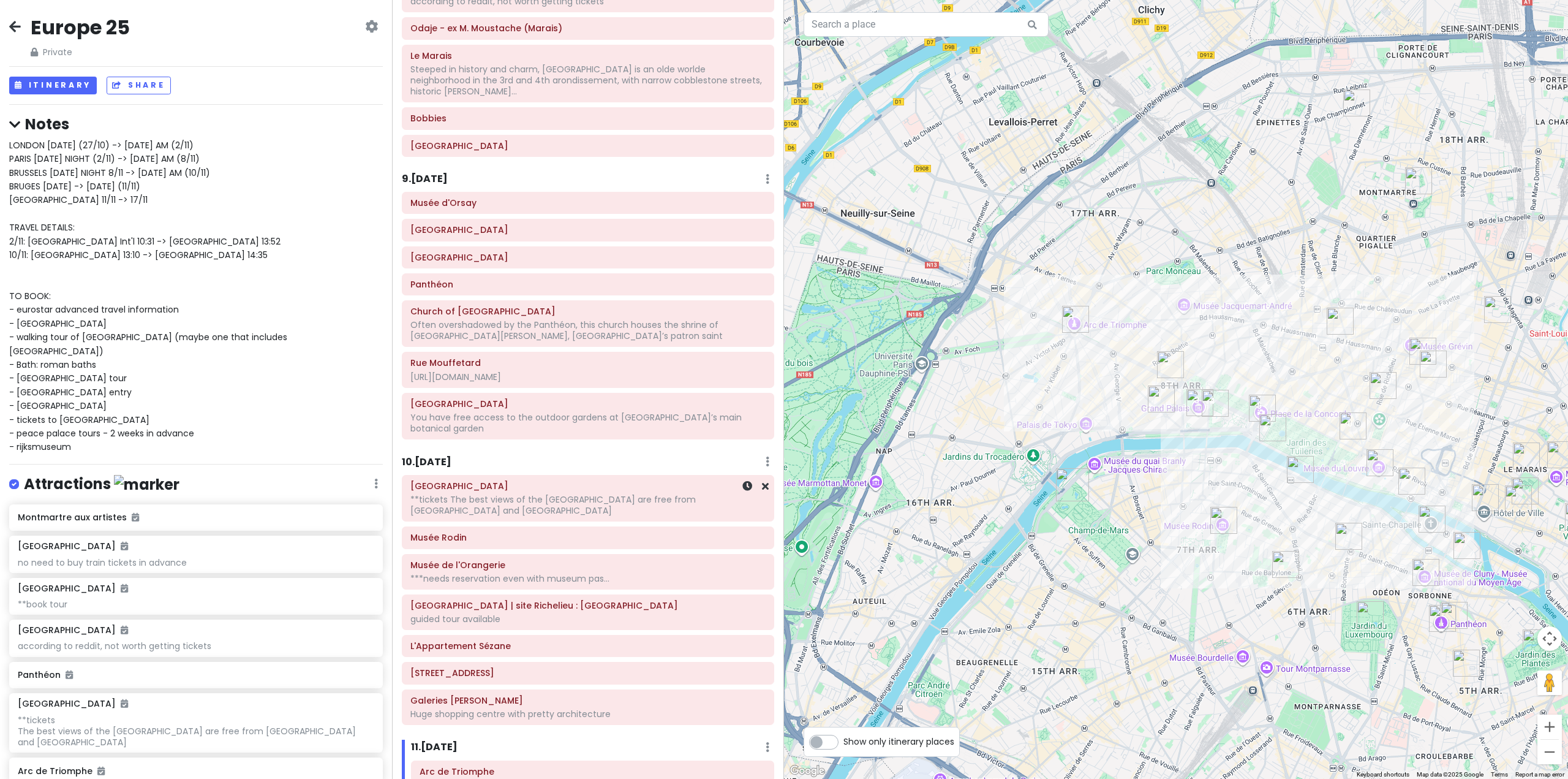
scroll to position [1471, 0]
click at [434, 454] on h6 "10 . [DATE]" at bounding box center [426, 459] width 50 height 13
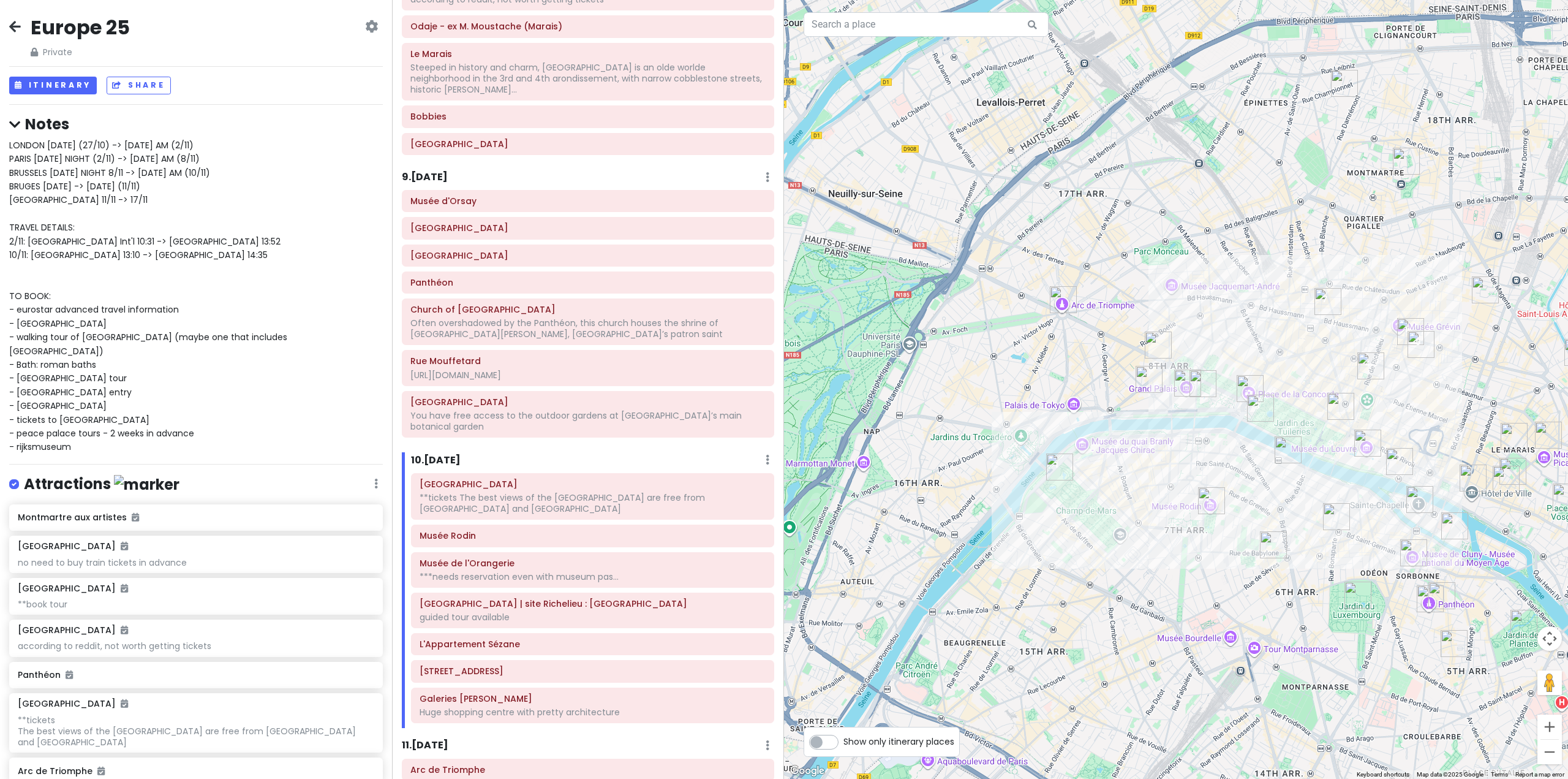
drag, startPoint x: 1395, startPoint y: 536, endPoint x: 1383, endPoint y: 519, distance: 20.8
click at [1383, 519] on div at bounding box center [1175, 390] width 784 height 779
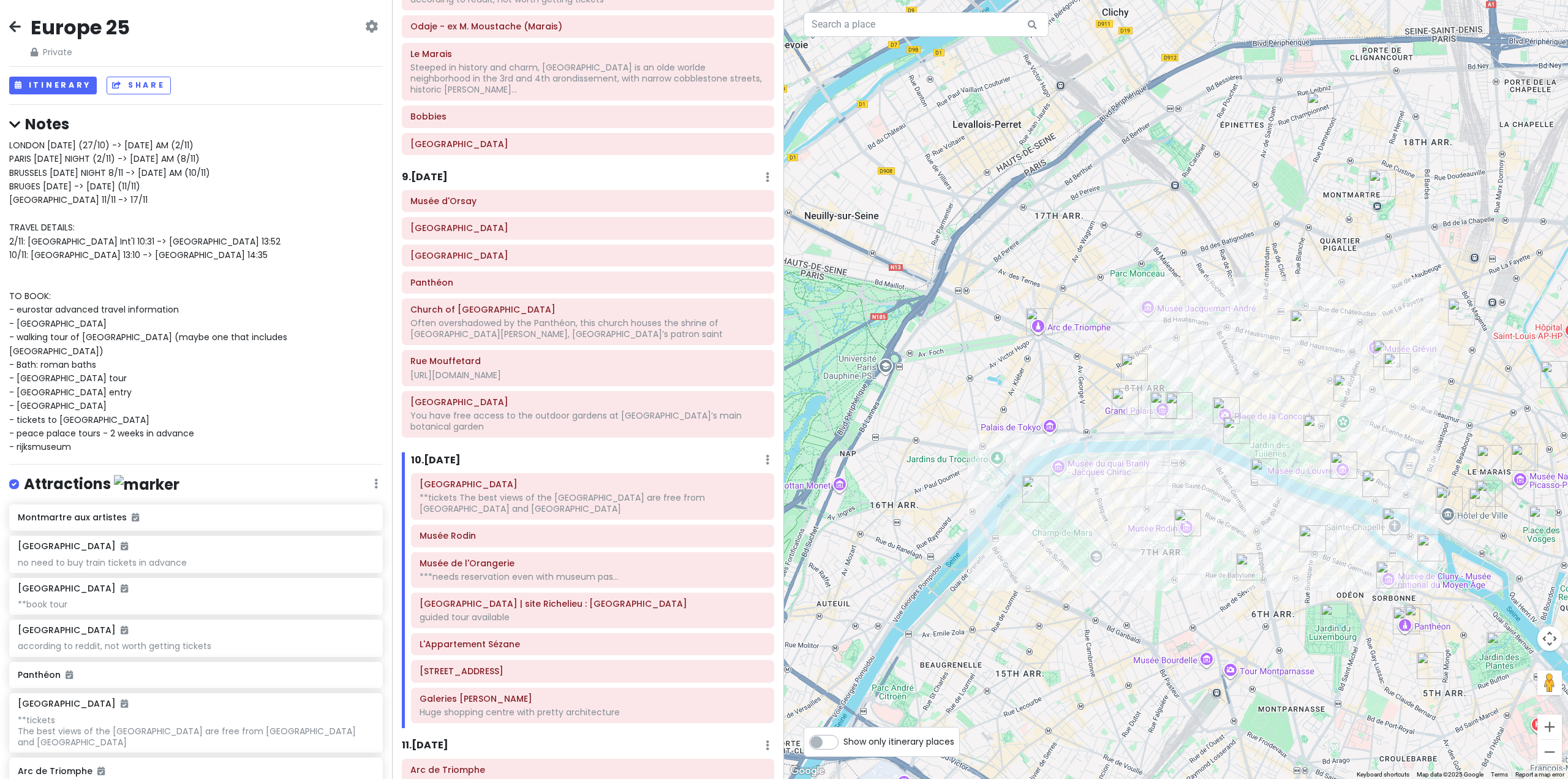
drag, startPoint x: 1374, startPoint y: 518, endPoint x: 1349, endPoint y: 540, distance: 33.3
click at [1349, 540] on div at bounding box center [1175, 390] width 784 height 779
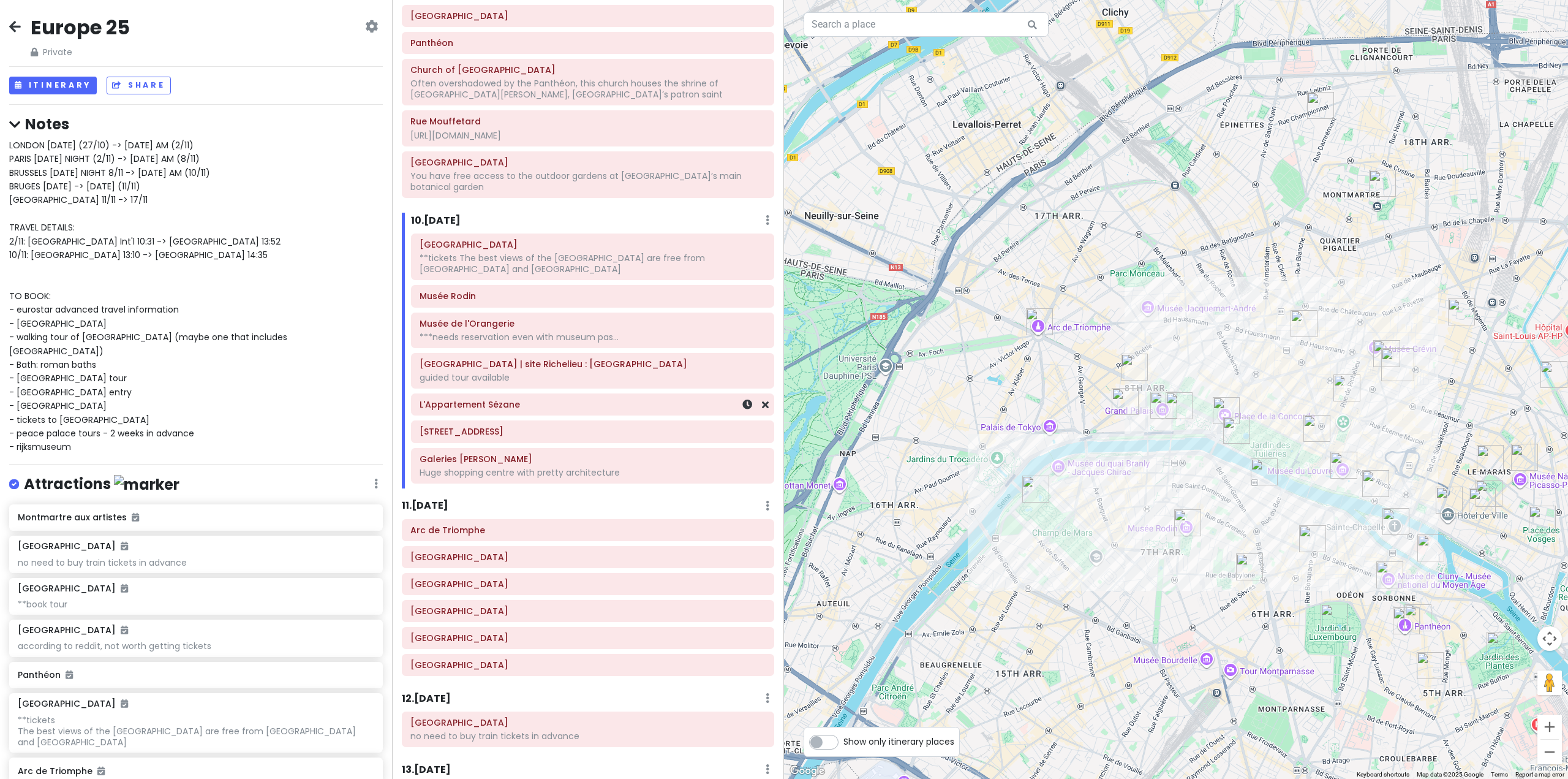
scroll to position [1654, 0]
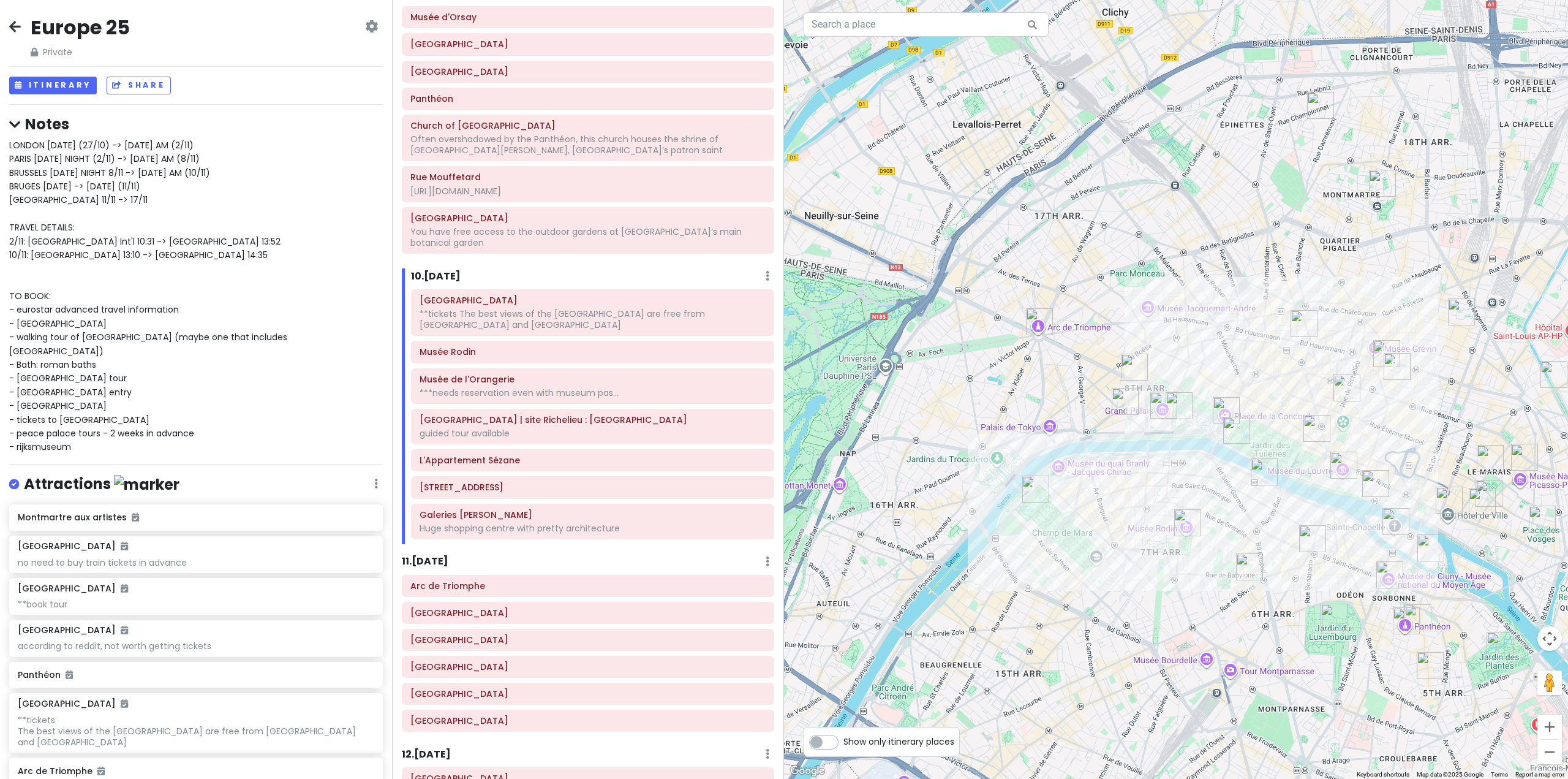
click at [418, 555] on h6 "11 . [DATE]" at bounding box center [425, 560] width 47 height 13
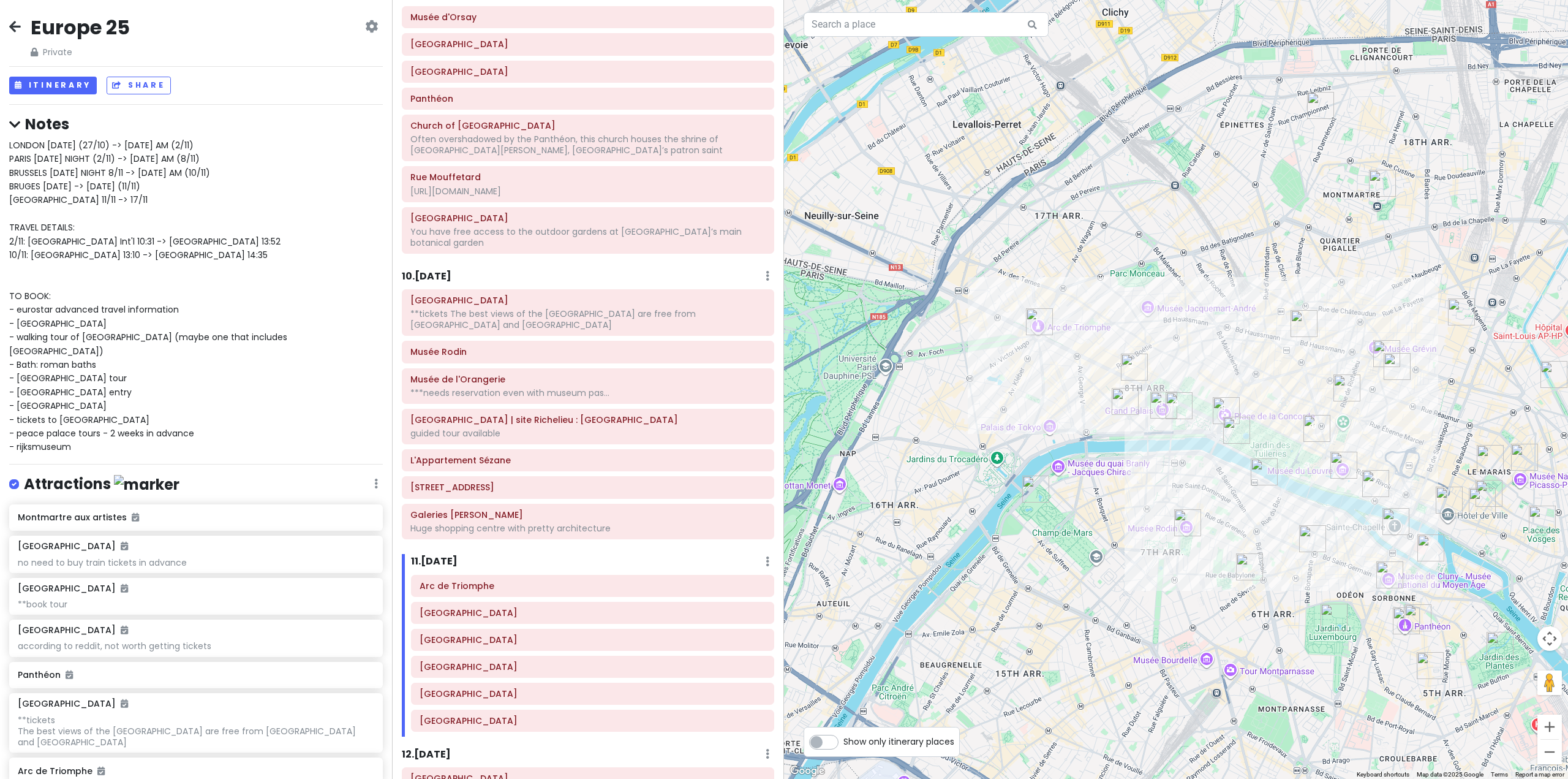
click at [423, 270] on h6 "10 . [DATE]" at bounding box center [426, 276] width 50 height 13
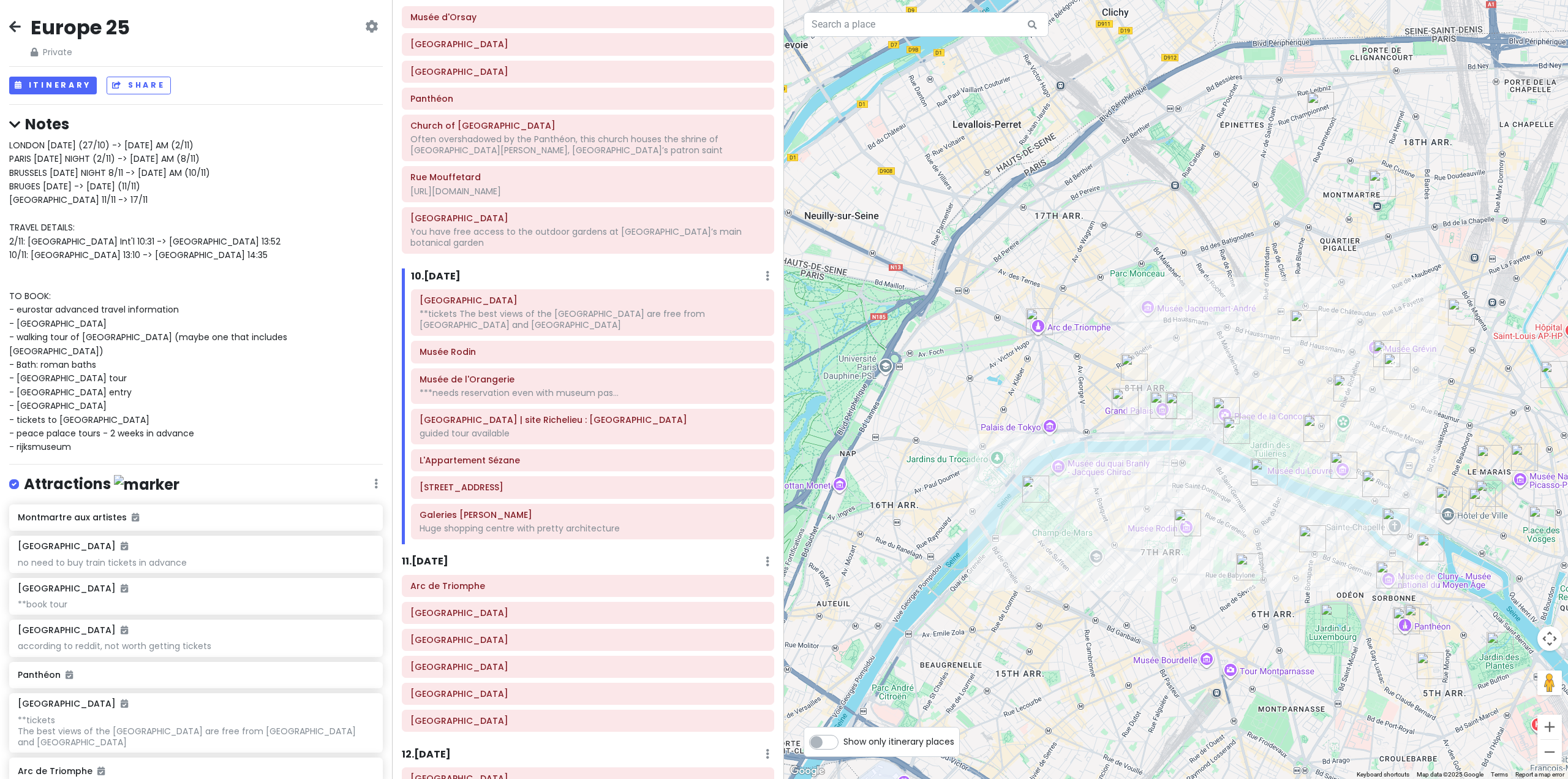
click at [437, 555] on h6 "11 . [DATE]" at bounding box center [425, 560] width 47 height 13
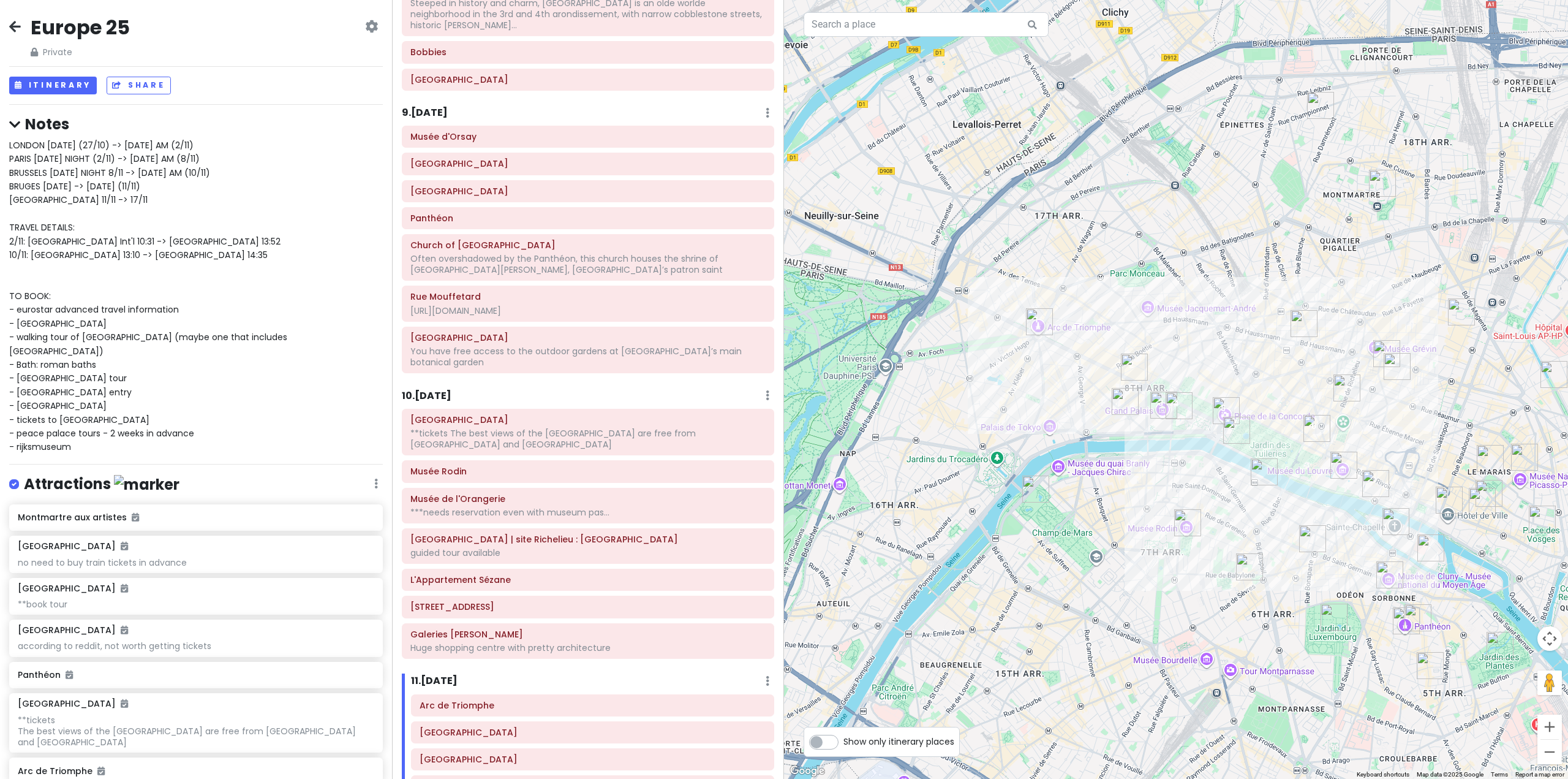
scroll to position [1532, 0]
click at [431, 392] on h6 "10 . [DATE]" at bounding box center [426, 398] width 50 height 13
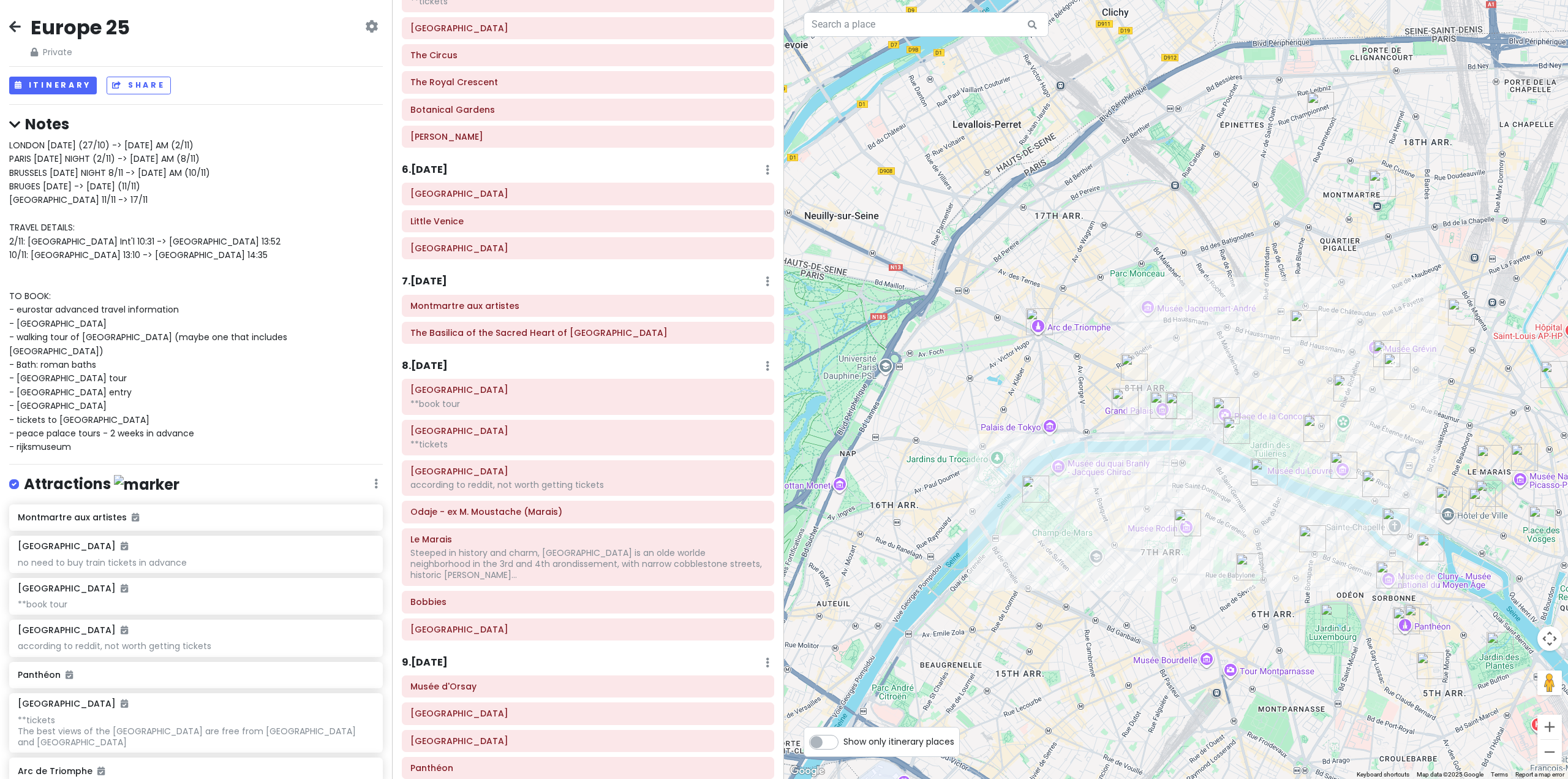
scroll to position [919, 0]
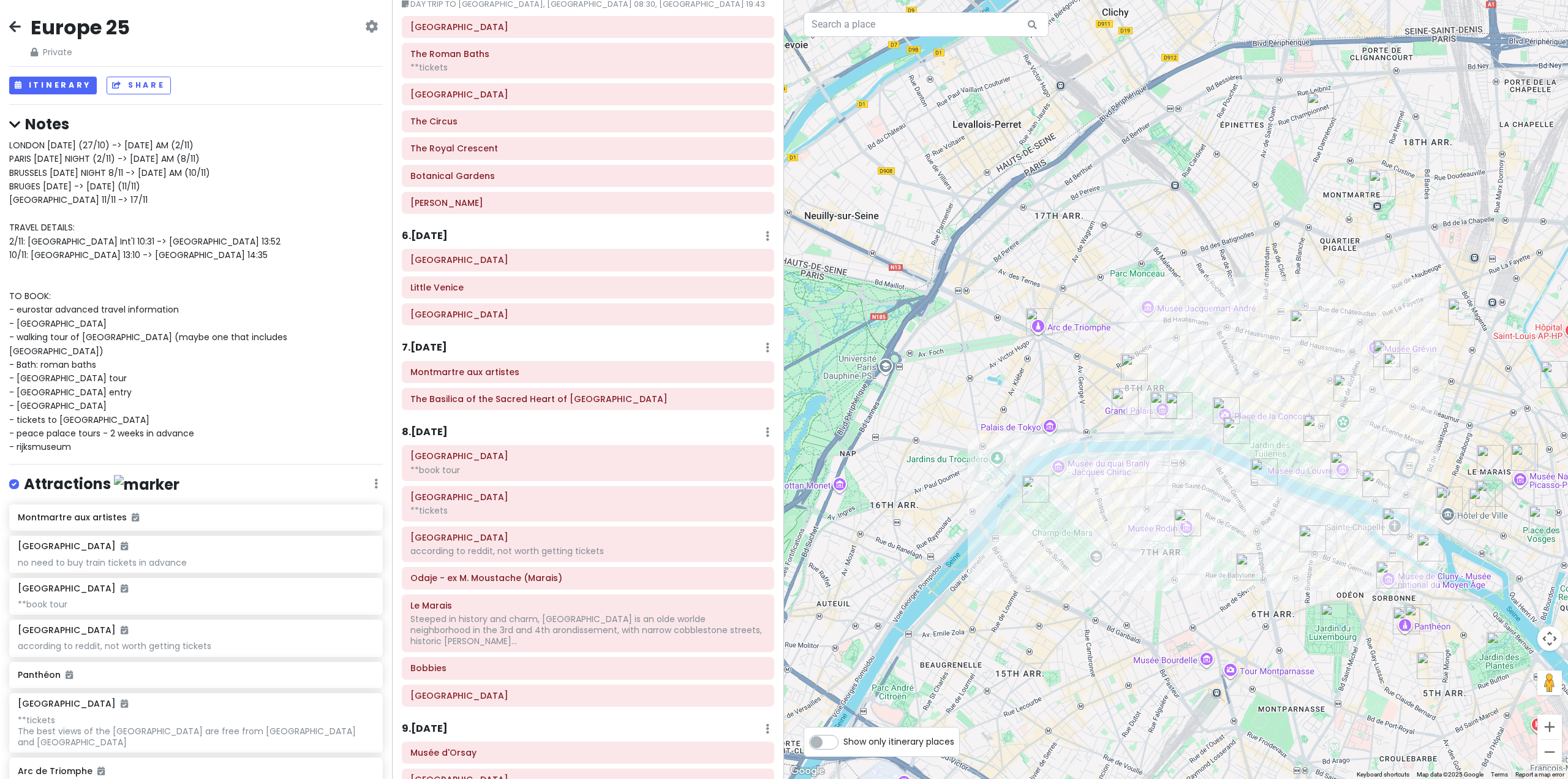
click at [100, 297] on div "LONDON [DATE] (27/10) -> [DATE] AM (2/11) PARIS [DATE] NIGHT (2/11) -> [DATE] A…" at bounding box center [195, 296] width 374 height 316
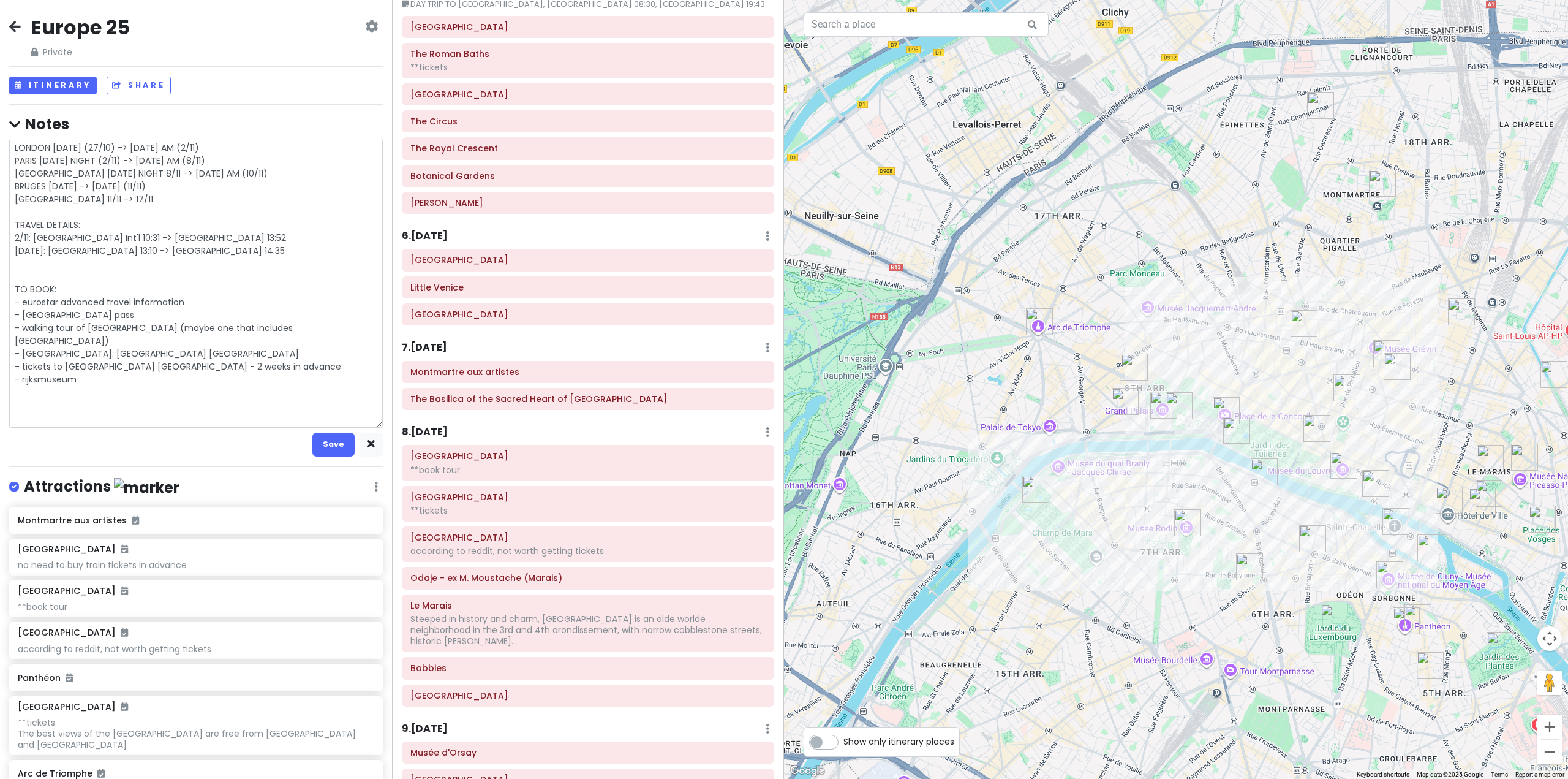
click at [117, 314] on textarea "LONDON [DATE] (27/10) -> [DATE] AM (2/11) PARIS [DATE] NIGHT (2/11) -> [DATE] A…" at bounding box center [195, 284] width 374 height 289
drag, startPoint x: 106, startPoint y: 314, endPoint x: 0, endPoint y: 313, distance: 106.0
click at [0, 313] on div "Europe 25 Private Change Dates Make a Copy Delete Trip Go Pro ⚡️ Give Feedback …" at bounding box center [196, 390] width 392 height 779
type textarea "x"
type textarea "LONDON [DATE] (27/10) -> [DATE] AM (2/11) PARIS [DATE] NIGHT (2/11) -> [DATE] A…"
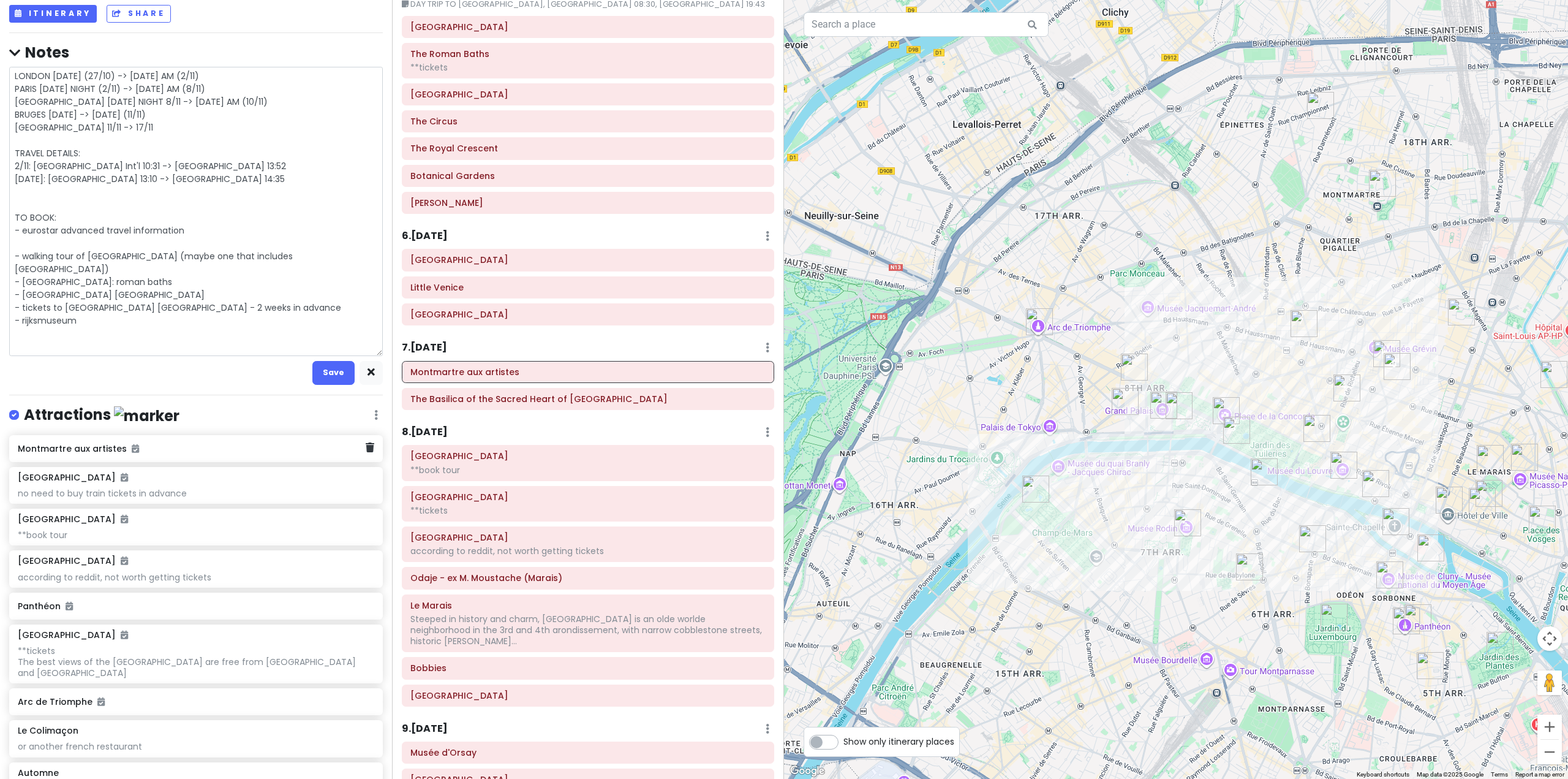
scroll to position [122, 0]
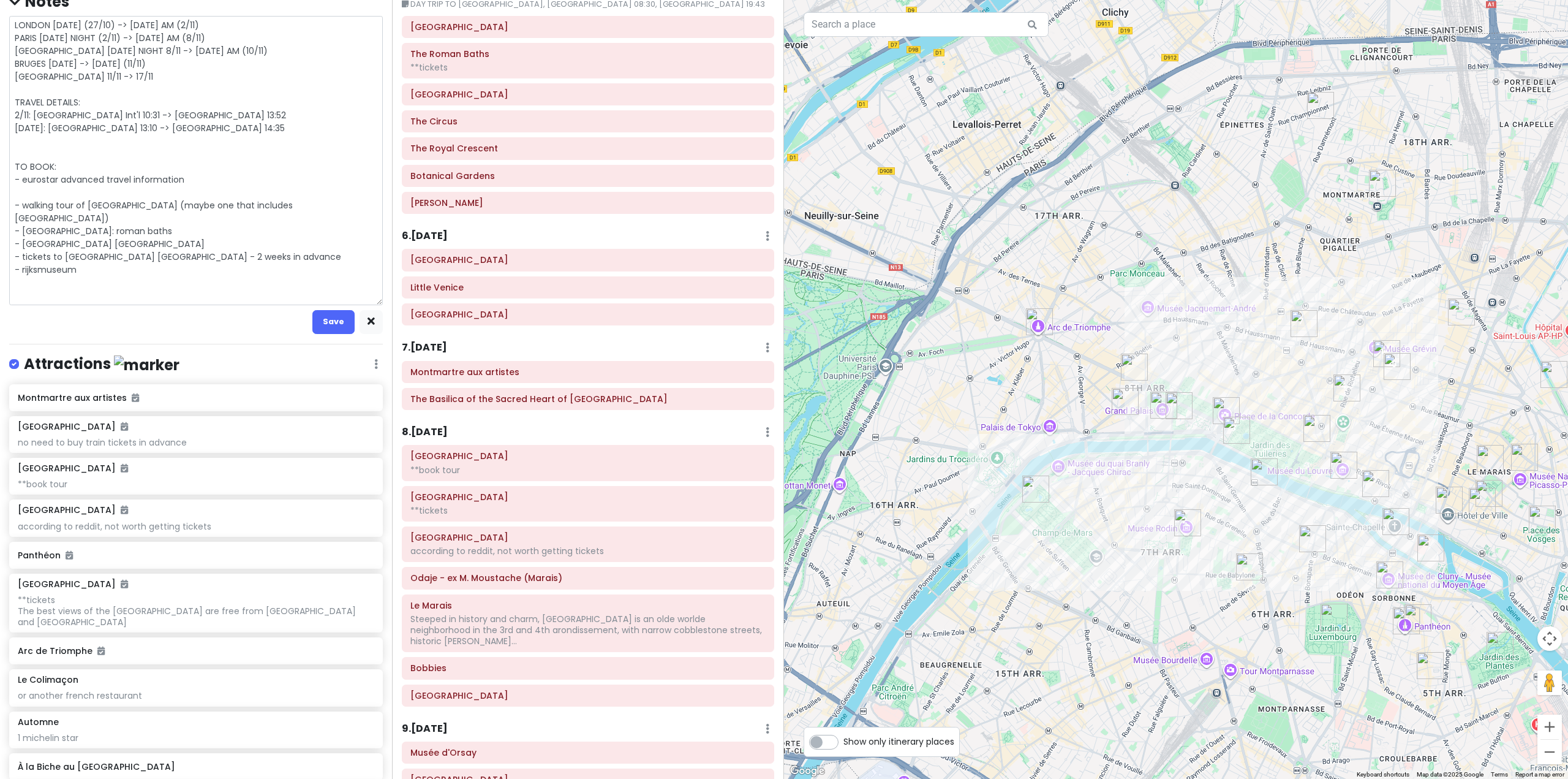
click at [94, 300] on textarea "LONDON [DATE] (27/10) -> [DATE] AM (2/11) PARIS [DATE] NIGHT (2/11) -> [DATE] A…" at bounding box center [195, 160] width 374 height 289
type textarea "x"
type textarea "LONDON [DATE] (27/10) -> [DATE] AM (2/11) PARIS [DATE] NIGHT (2/11) -> [DATE] A…"
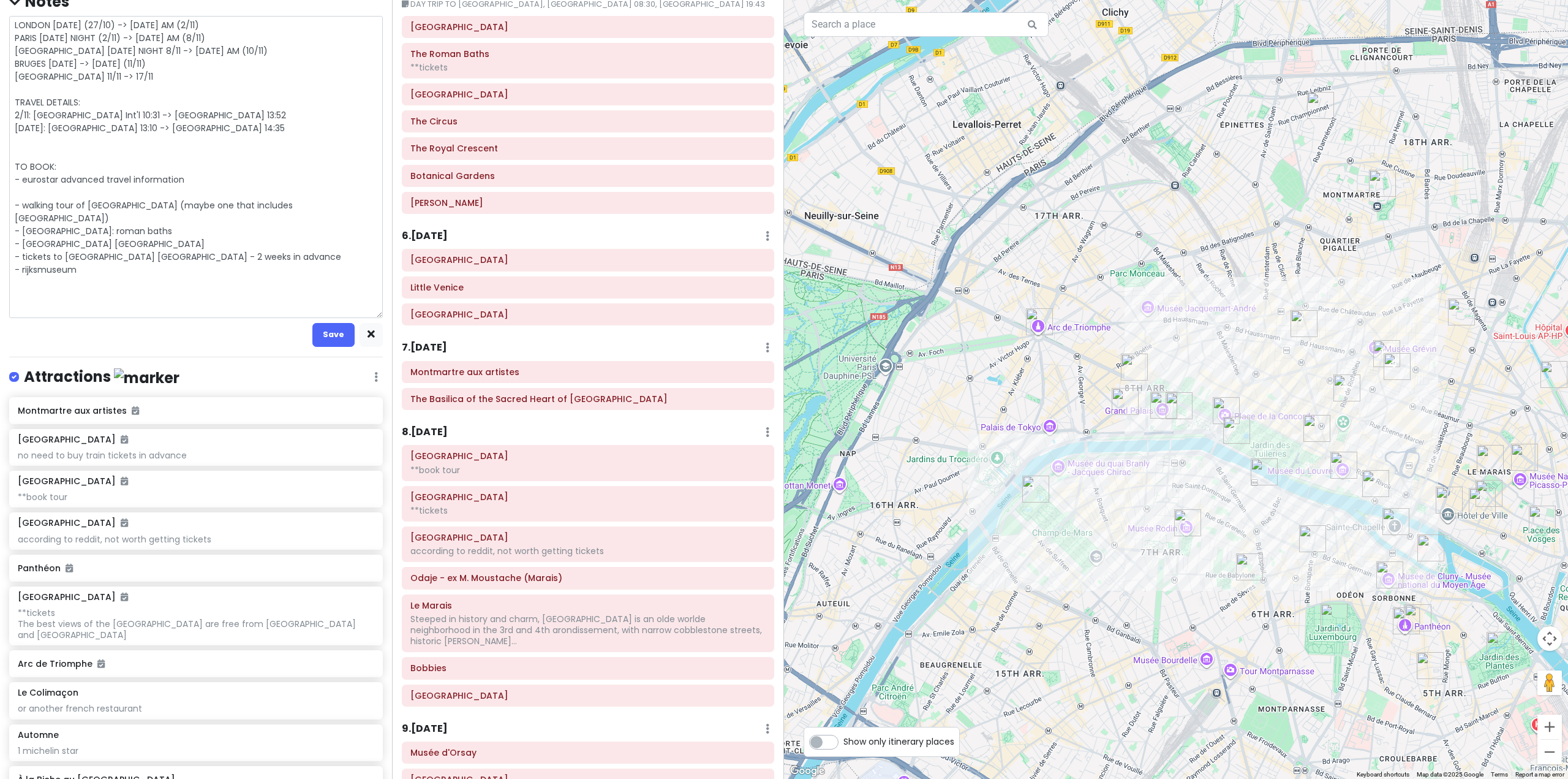
type textarea "x"
type textarea "LONDON [DATE] (27/10) -> [DATE] AM (2/11) PARIS [DATE] NIGHT (2/11) -> [DATE] A…"
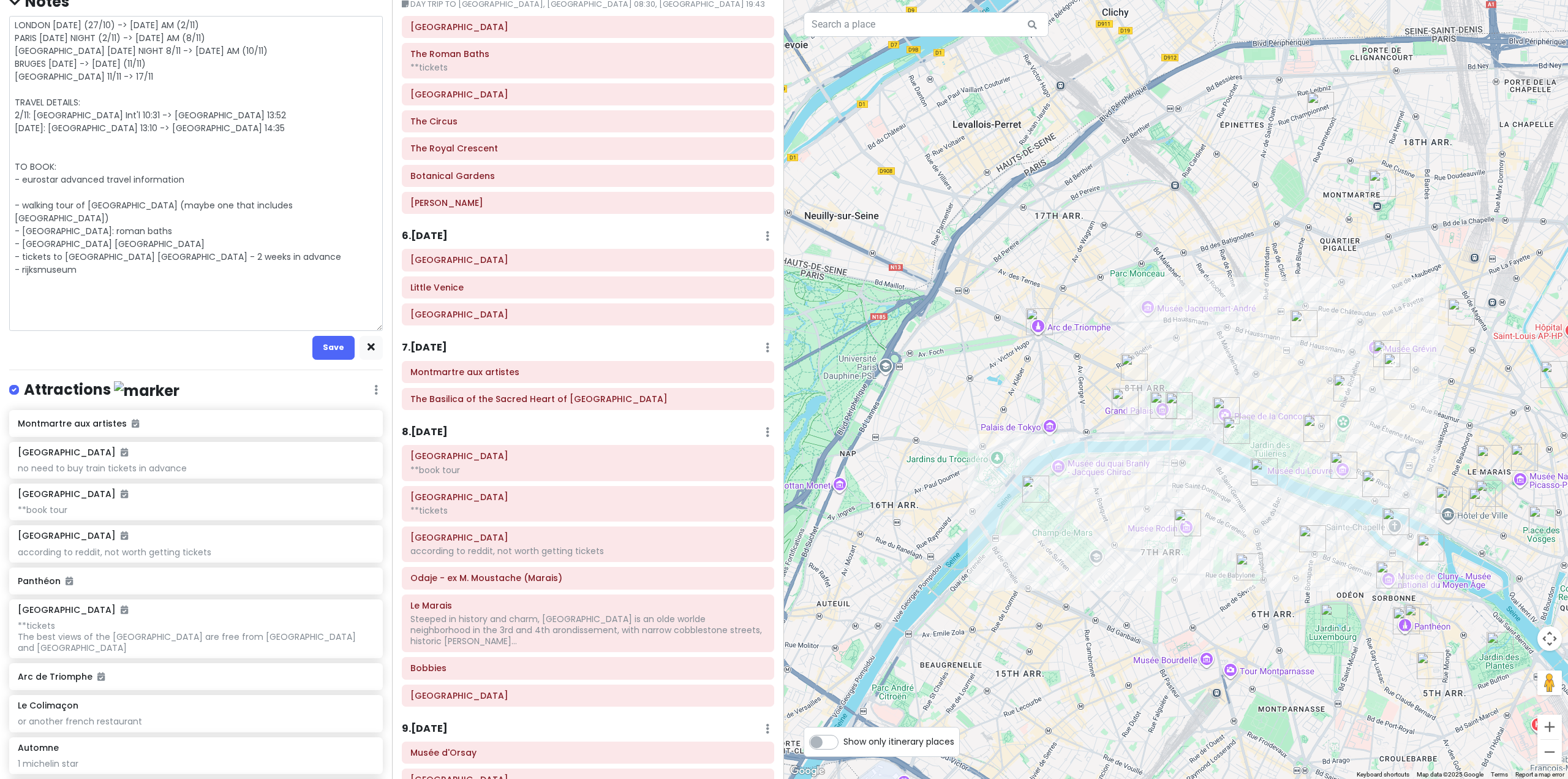
type textarea "x"
type textarea "LONDON [DATE] (27/10) -> [DATE] AM (2/11) PARIS [DATE] NIGHT (2/11) -> [DATE] A…"
type textarea "x"
type textarea "LONDON [DATE] (27/10) -> [DATE] AM (2/11) PARIS [DATE] NIGHT (2/11) -> [DATE] A…"
type textarea "x"
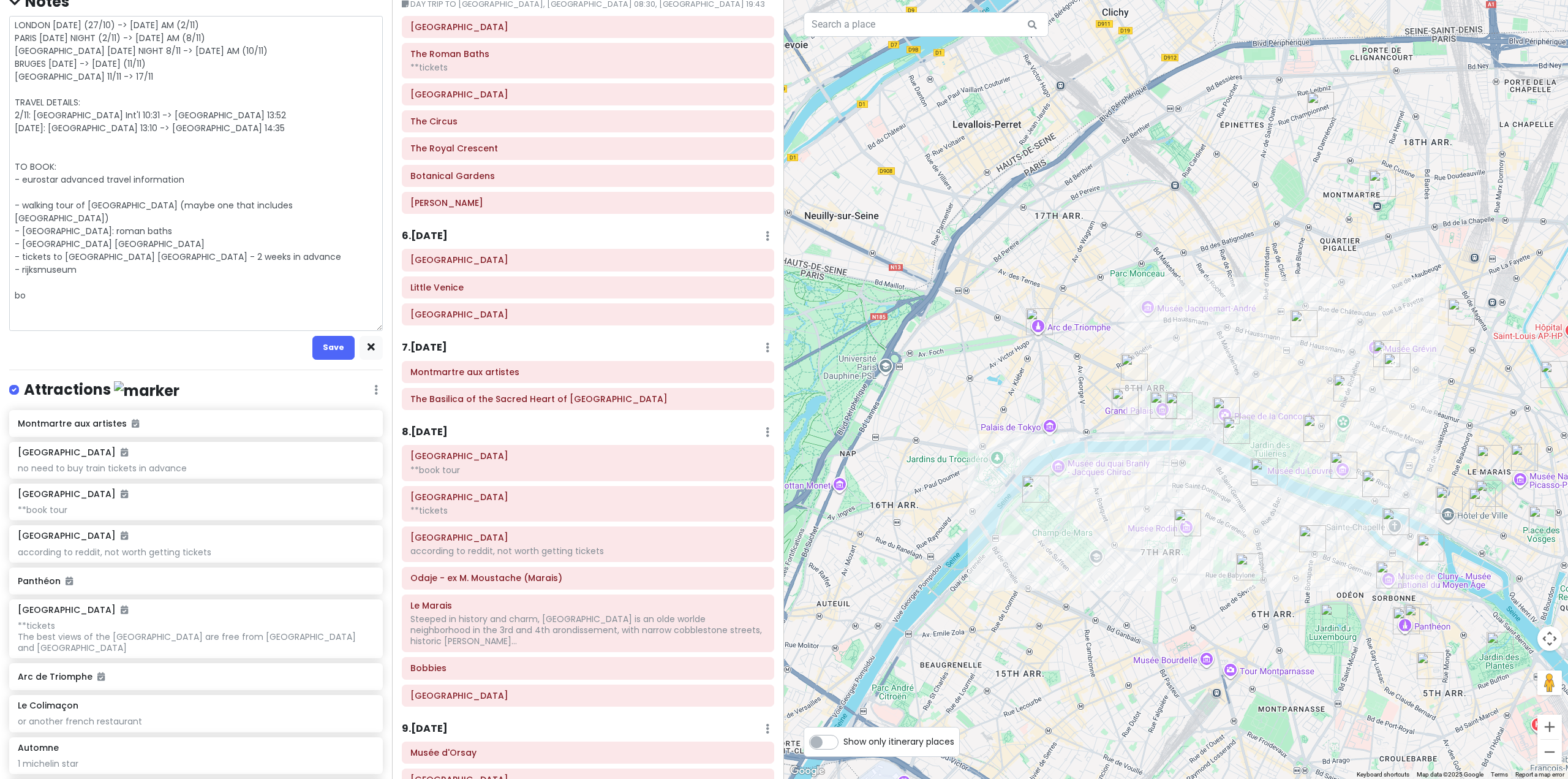
type textarea "LONDON [DATE] (27/10) -> [DATE] AM (2/11) PARIS [DATE] NIGHT (2/11) -> [DATE] A…"
type textarea "x"
type textarea "LONDON [DATE] (27/10) -> [DATE] AM (2/11) PARIS [DATE] NIGHT (2/11) -> [DATE] A…"
type textarea "x"
type textarea "LONDON [DATE] (27/10) -> [DATE] AM (2/11) PARIS [DATE] NIGHT (2/11) -> [DATE] A…"
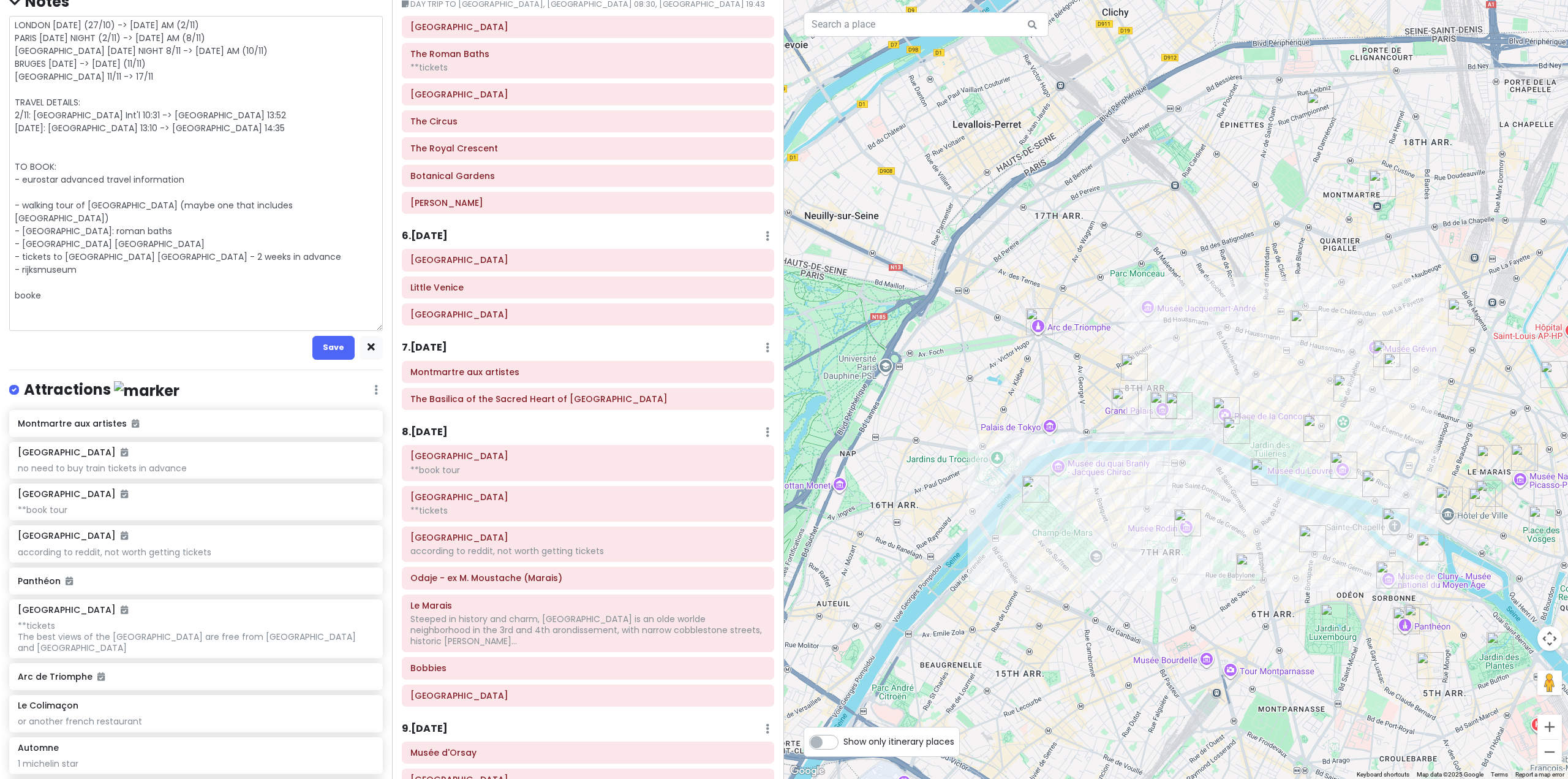
type textarea "x"
type textarea "LONDON [DATE] (27/10) -> [DATE] AM (2/11) PARIS [DATE] NIGHT (2/11) -> [DATE] A…"
type textarea "x"
type textarea "LONDON [DATE] (27/10) -> [DATE] AM (2/11) PARIS [DATE] NIGHT (2/11) -> [DATE] A…"
type textarea "x"
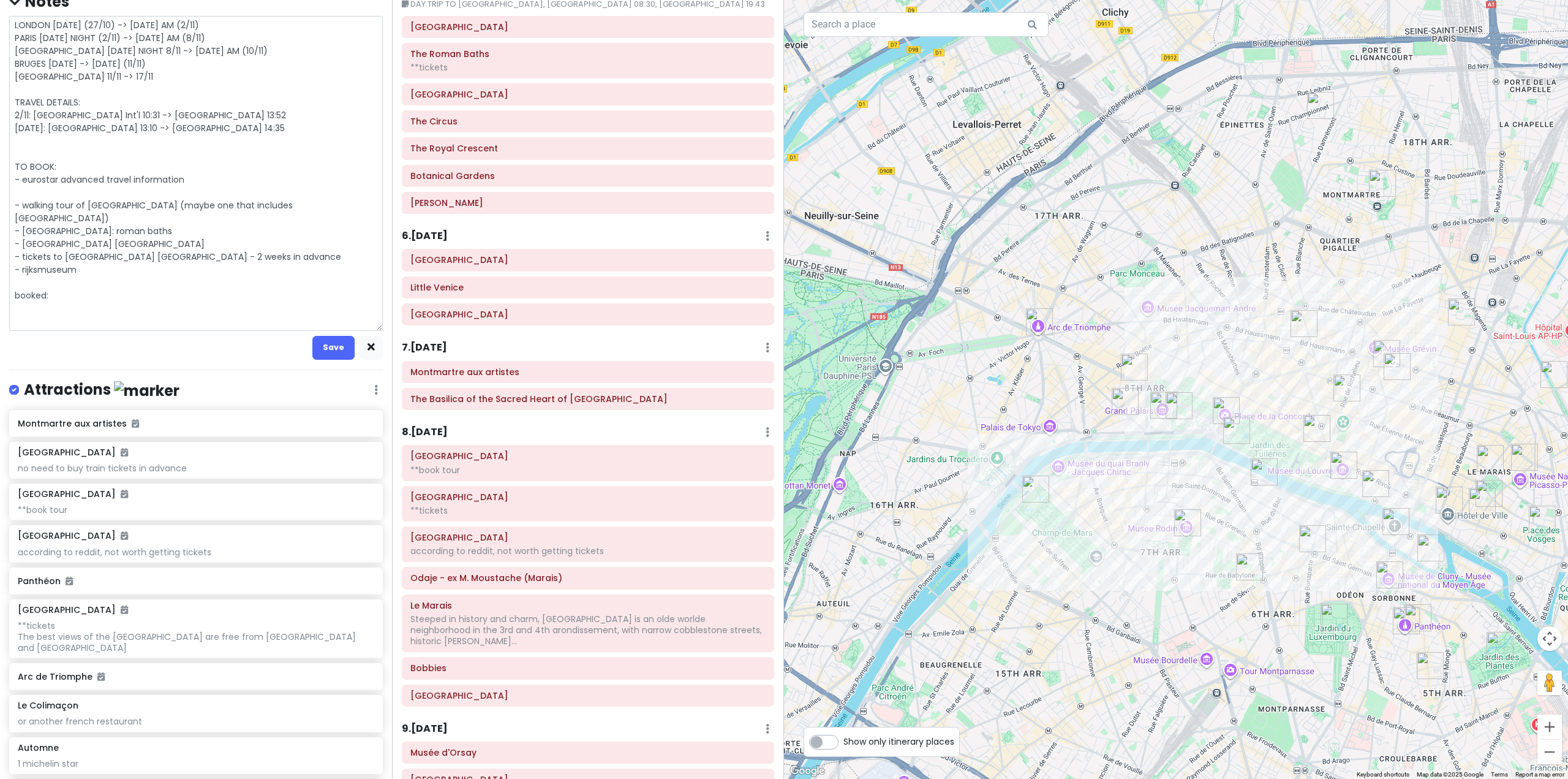
type textarea "LONDON [DATE] (27/10) -> [DATE] AM (2/11) PARIS [DATE] NIGHT (2/11) -> [DATE] A…"
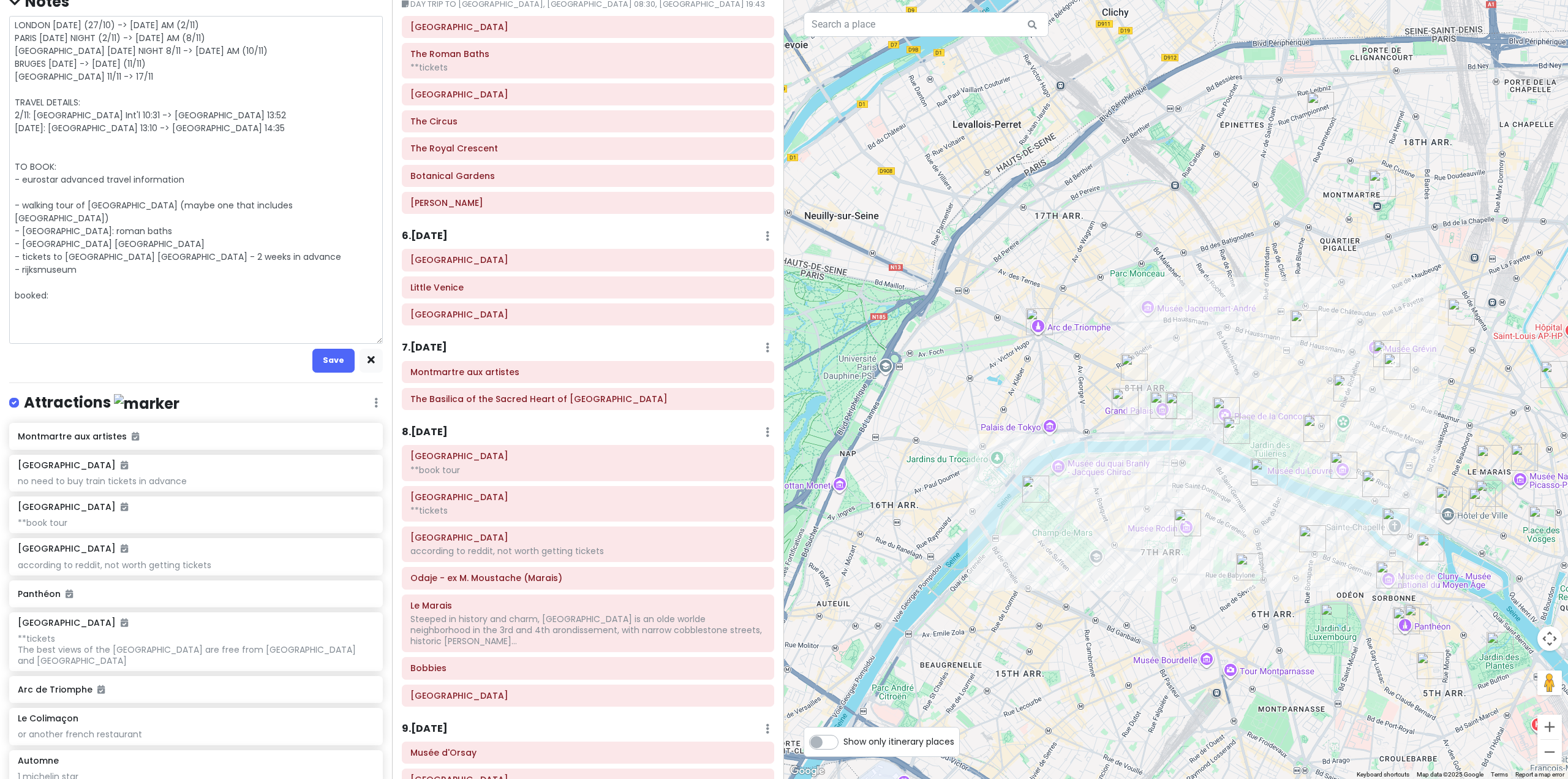
type textarea "x"
type textarea "LONDON [DATE] (27/10) -> [DATE] AM (2/11) PARIS [DATE] NIGHT (2/11) -> [DATE] A…"
type textarea "x"
type textarea "LONDON [DATE] (27/10) -> [DATE] AM (2/11) PARIS [DATE] NIGHT (2/11) -> [DATE] A…"
type textarea "x"
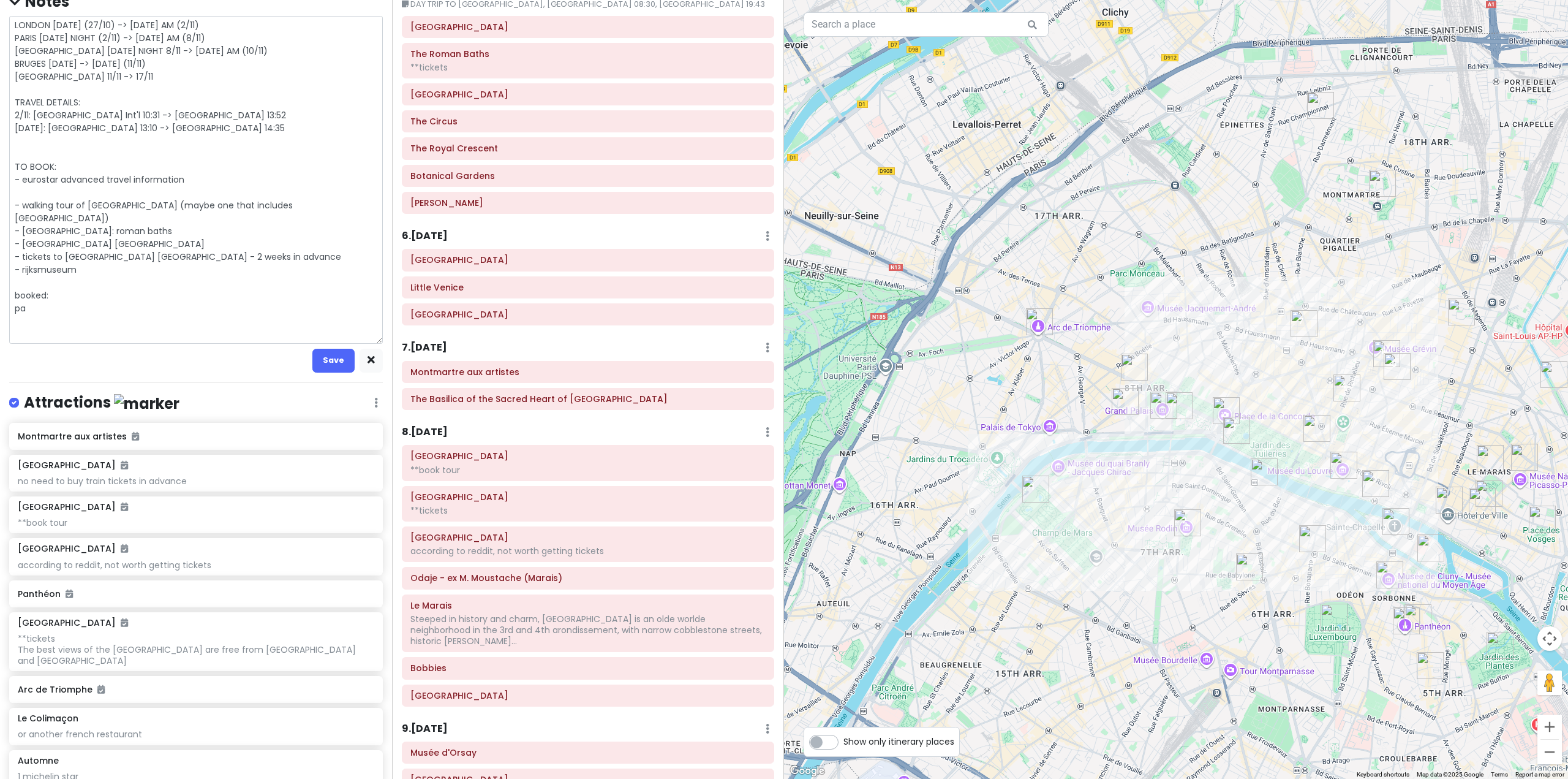
type textarea "LONDON [DATE] (27/10) -> [DATE] AM (2/11) PARIS [DATE] NIGHT (2/11) -> [DATE] A…"
type textarea "x"
type textarea "LONDON [DATE] (27/10) -> [DATE] AM (2/11) PARIS [DATE] NIGHT (2/11) -> [DATE] A…"
type textarea "x"
type textarea "LONDON [DATE] (27/10) -> [DATE] AM (2/11) PARIS [DATE] NIGHT (2/11) -> [DATE] A…"
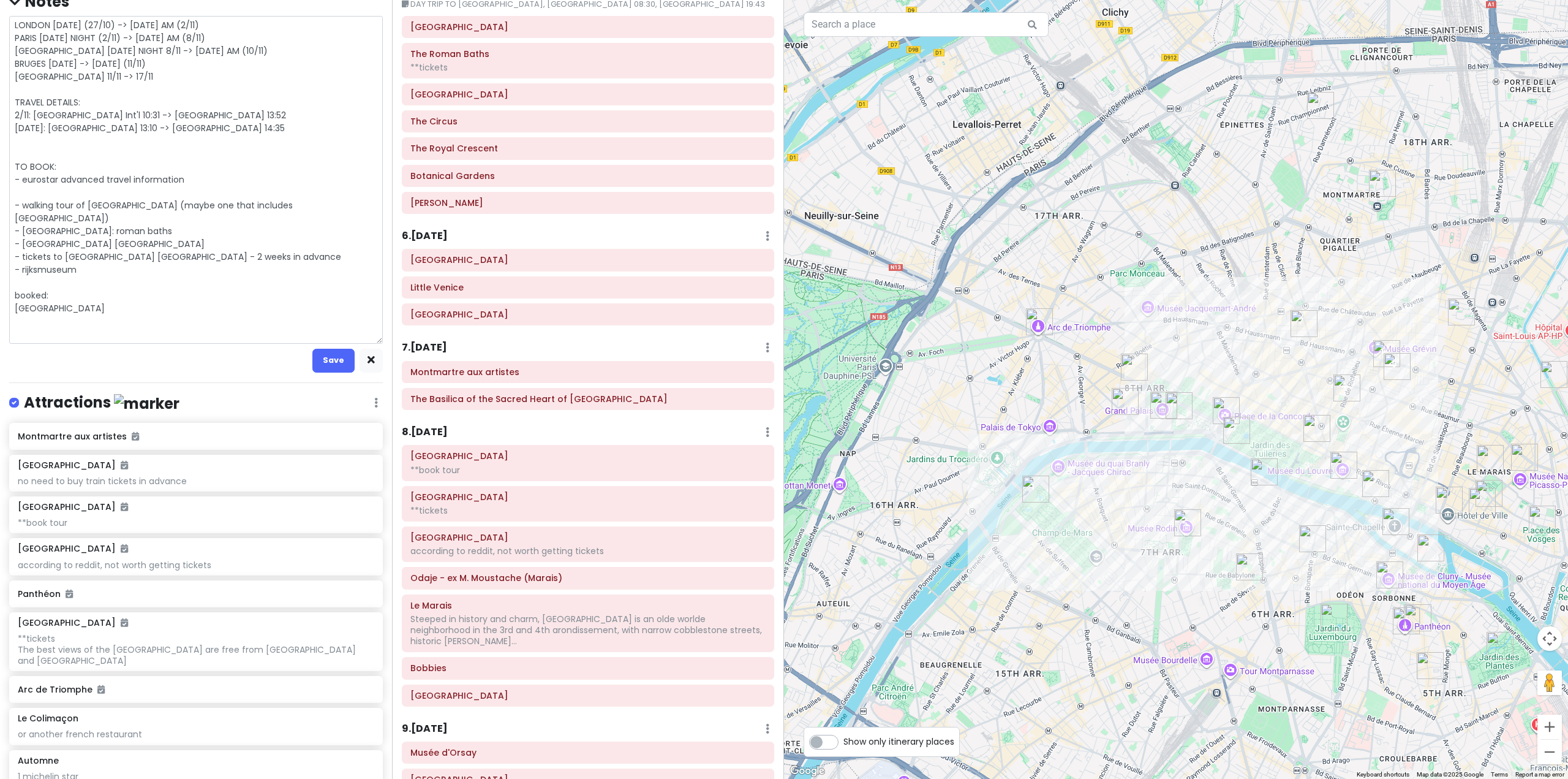
type textarea "x"
type textarea "LONDON [DATE] (27/10) -> [DATE] AM (2/11) PARIS [DATE] NIGHT (2/11) -> [DATE] A…"
type textarea "x"
type textarea "LONDON [DATE] (27/10) -> [DATE] AM (2/11) PARIS [DATE] NIGHT (2/11) -> [DATE] A…"
type textarea "x"
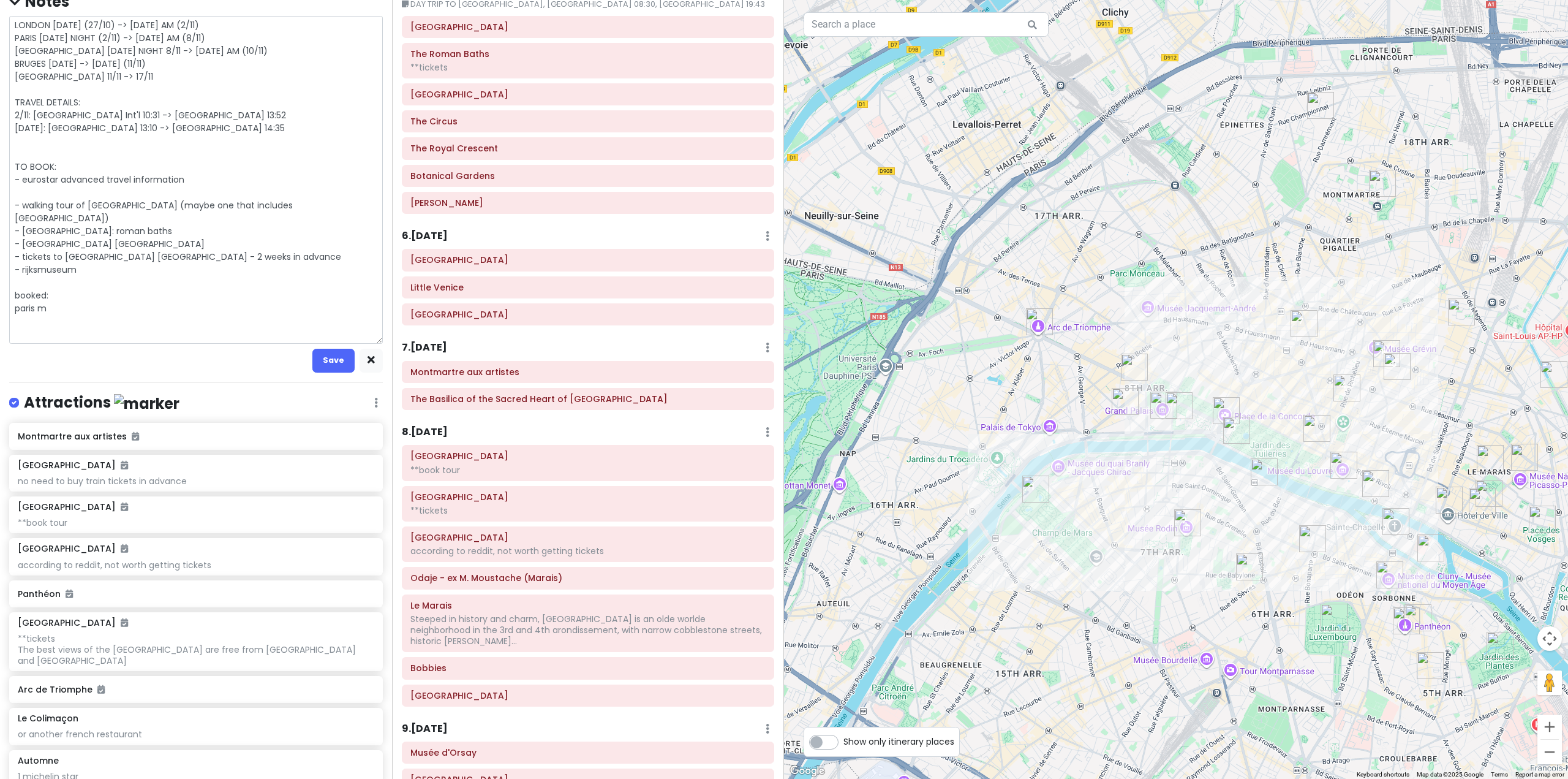
type textarea "LONDON [DATE] (27/10) -> [DATE] AM (2/11) PARIS [DATE] NIGHT (2/11) -> [DATE] A…"
type textarea "x"
type textarea "LONDON [DATE] (27/10) -> [DATE] AM (2/11) PARIS [DATE] NIGHT (2/11) -> [DATE] A…"
type textarea "x"
type textarea "LONDON [DATE] (27/10) -> [DATE] AM (2/11) PARIS [DATE] NIGHT (2/11) -> [DATE] A…"
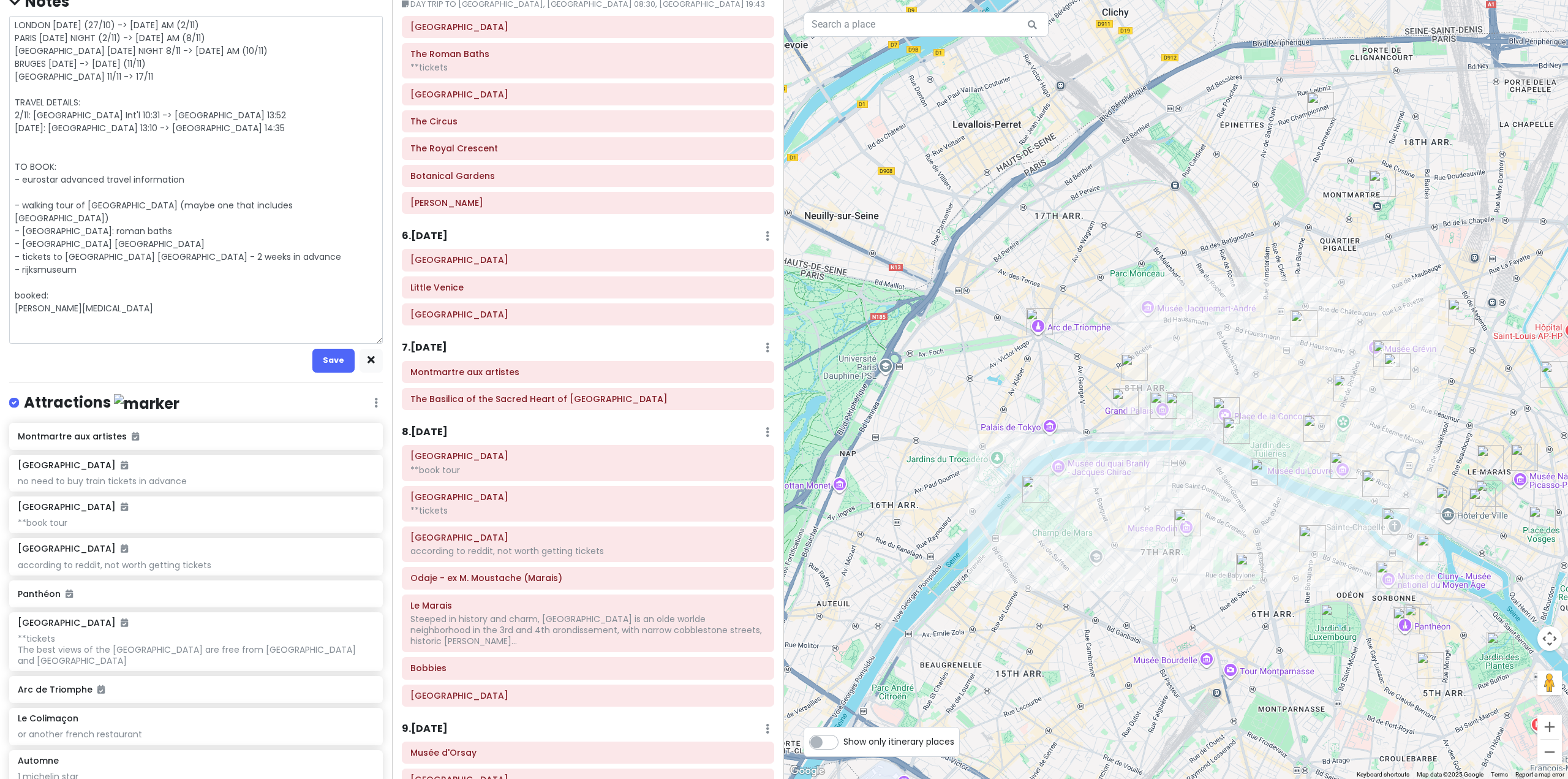
type textarea "x"
type textarea "LONDON [DATE] (27/10) -> [DATE] AM (2/11) PARIS [DATE] NIGHT (2/11) -> [DATE] A…"
type textarea "x"
type textarea "LONDON [DATE] (27/10) -> [DATE] AM (2/11) PARIS [DATE] NIGHT (2/11) -> [DATE] A…"
type textarea "x"
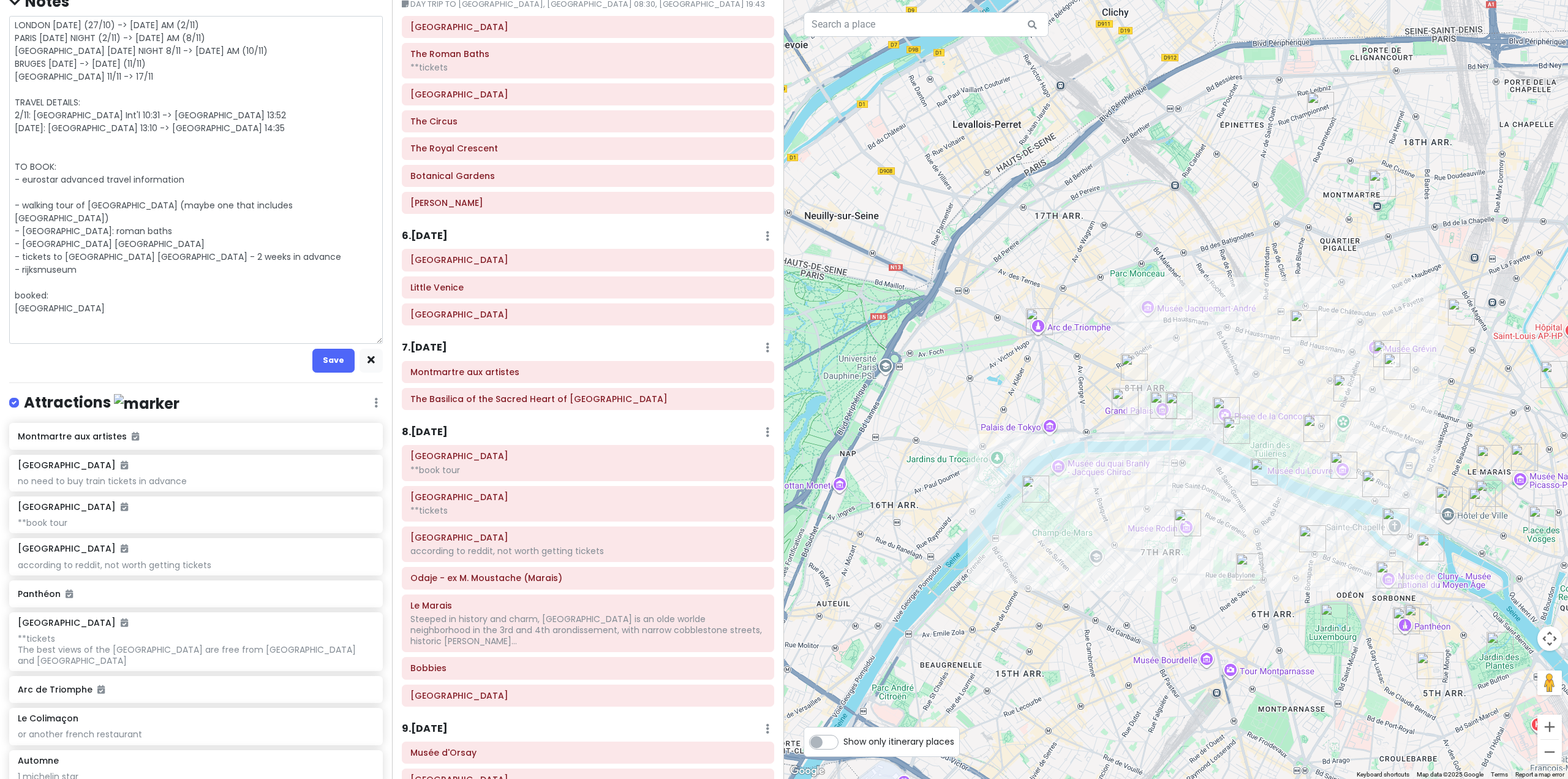
type textarea "LONDON [DATE] (27/10) -> [DATE] AM (2/11) PARIS [DATE] NIGHT (2/11) -> [DATE] A…"
type textarea "x"
type textarea "LONDON [DATE] (27/10) -> [DATE] AM (2/11) PARIS [DATE] NIGHT (2/11) -> [DATE] A…"
type textarea "x"
type textarea "LONDON [DATE] (27/10) -> [DATE] AM (2/11) PARIS [DATE] NIGHT (2/11) -> [DATE] A…"
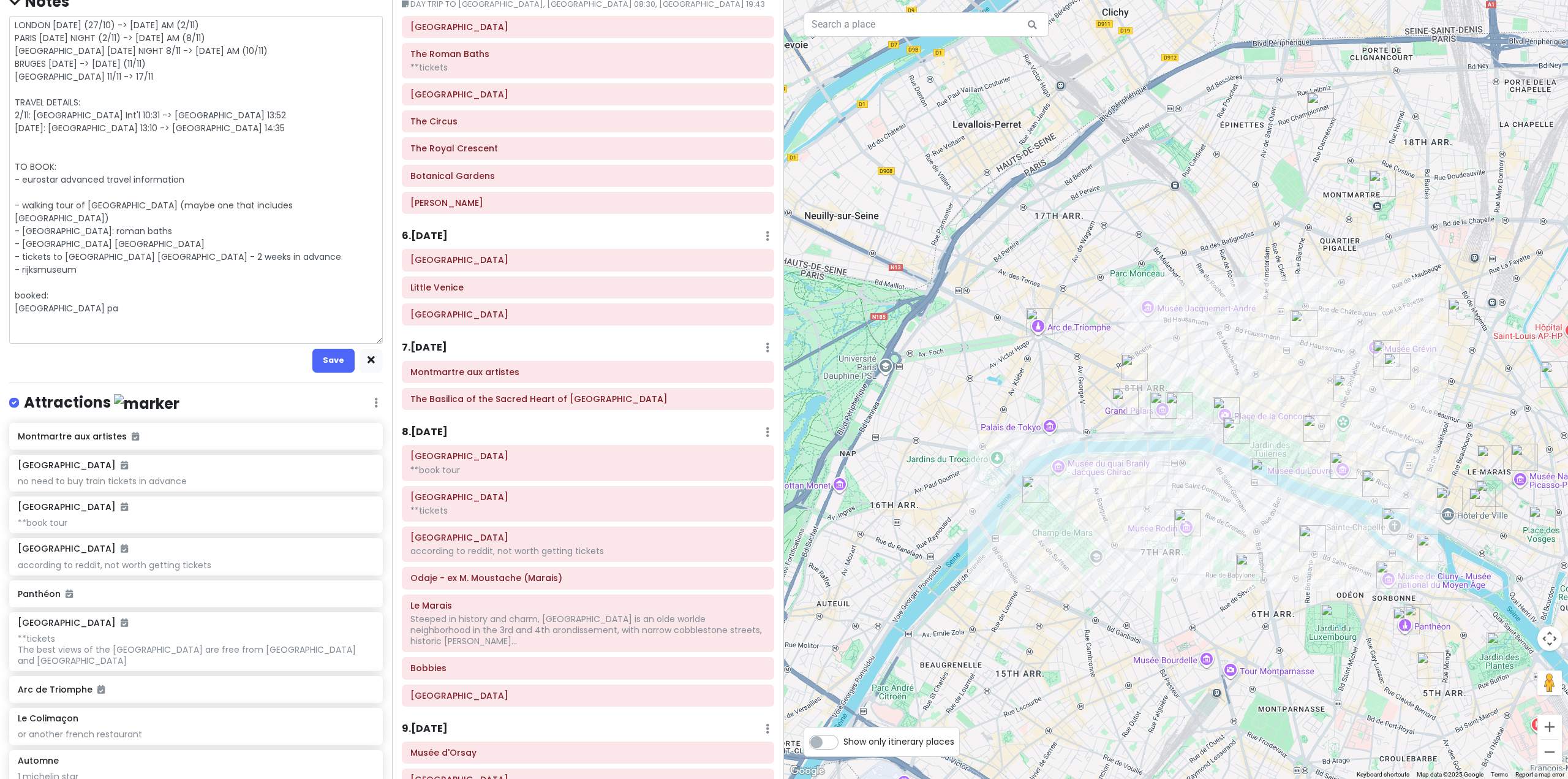
type textarea "x"
type textarea "LONDON [DATE] (27/10) -> [DATE] AM (2/11) PARIS [DATE] NIGHT (2/11) -> [DATE] A…"
type textarea "x"
type textarea "LONDON [DATE] (27/10) -> [DATE] AM (2/11) PARIS [DATE] NIGHT (2/11) -> [DATE] A…"
click at [42, 195] on textarea "LONDON [DATE] (27/10) -> [DATE] AM (2/11) PARIS [DATE] NIGHT (2/11) -> [DATE] A…" at bounding box center [195, 179] width 374 height 327
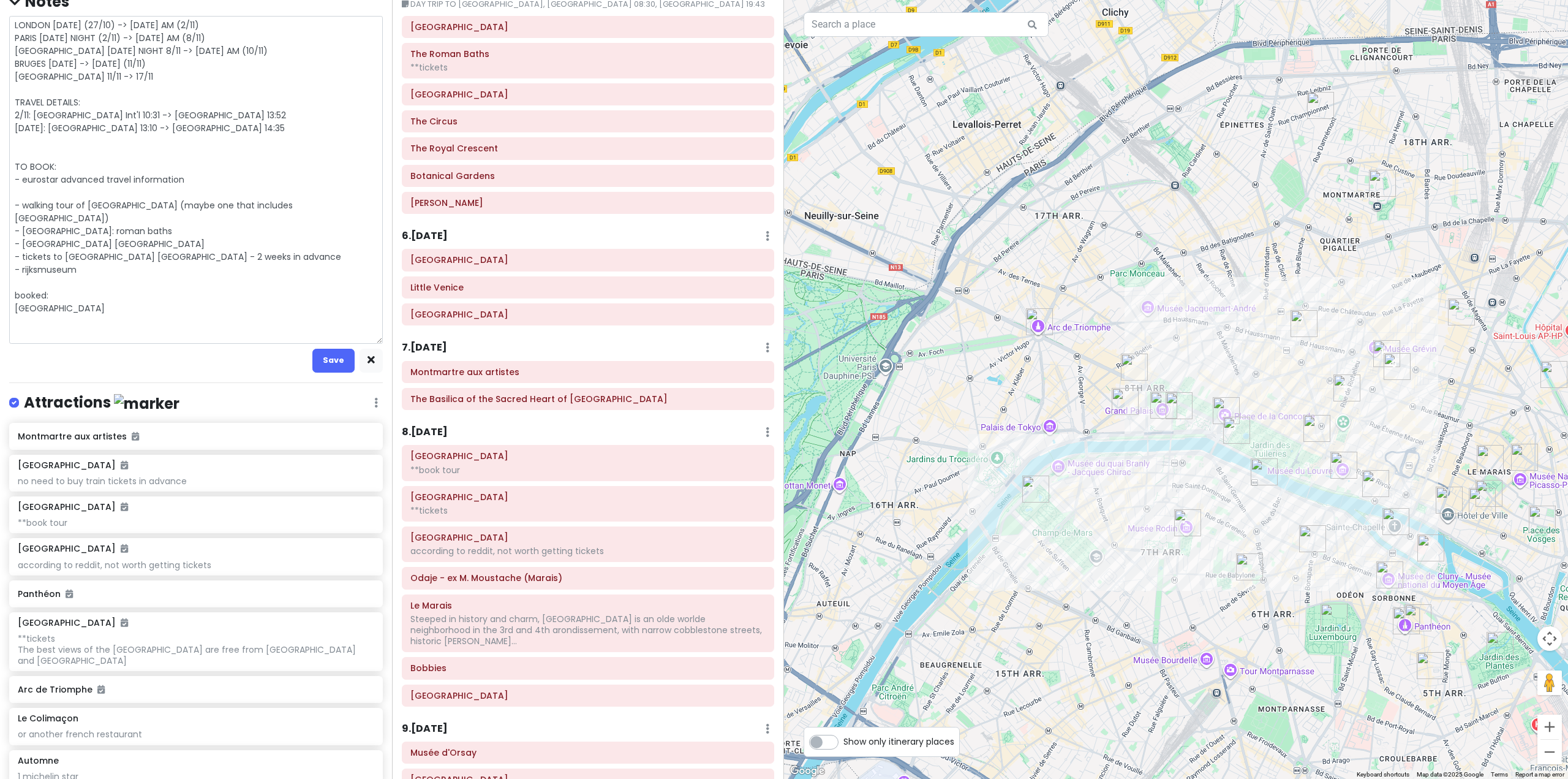
type textarea "x"
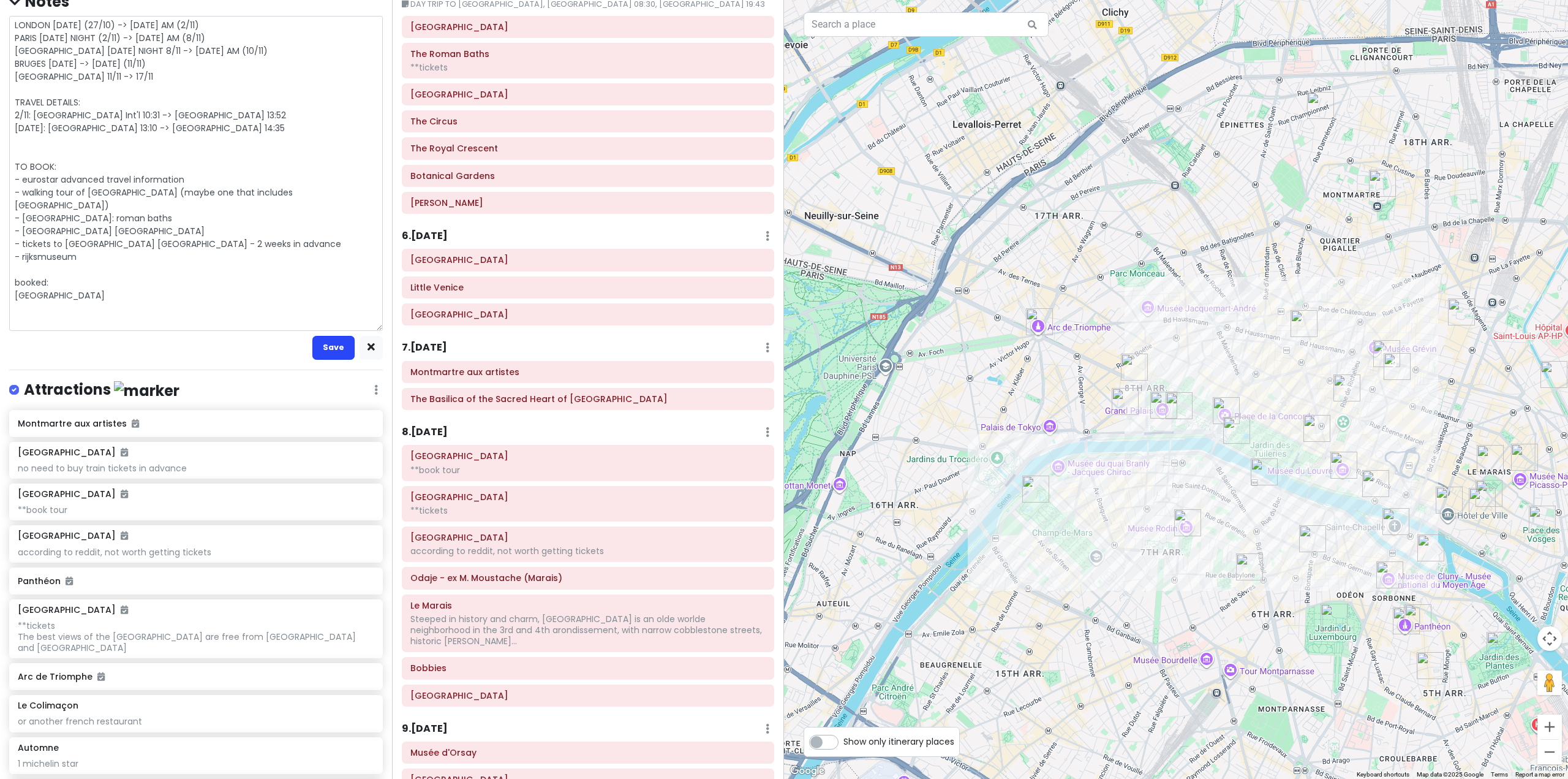
type textarea "LONDON [DATE] (27/10) -> [DATE] AM (2/11) PARIS [DATE] NIGHT (2/11) -> [DATE] A…"
click at [326, 345] on button "Save" at bounding box center [334, 348] width 43 height 24
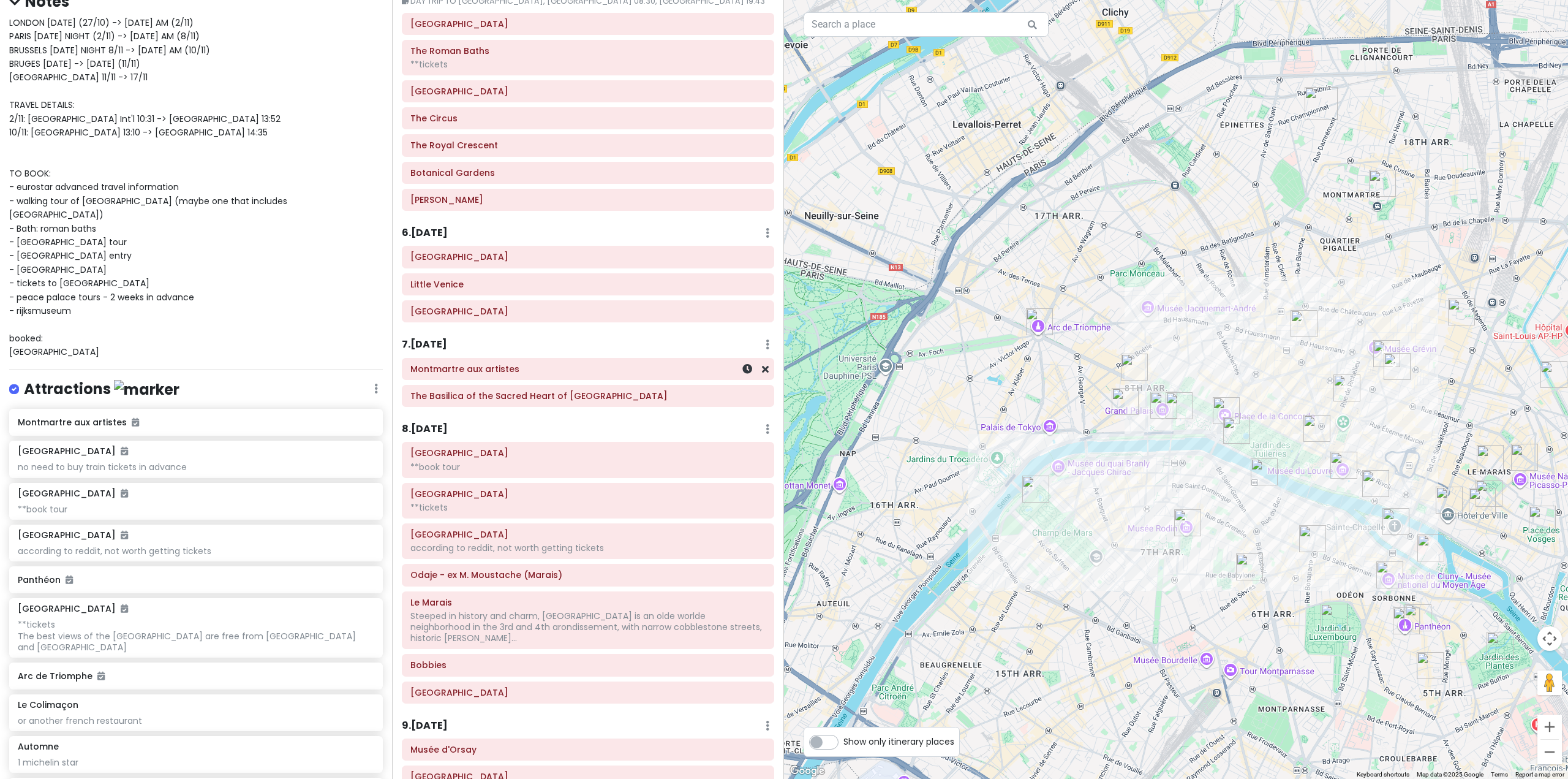
scroll to position [919, 0]
click at [435, 431] on h6 "8 . [DATE]" at bounding box center [424, 431] width 46 height 13
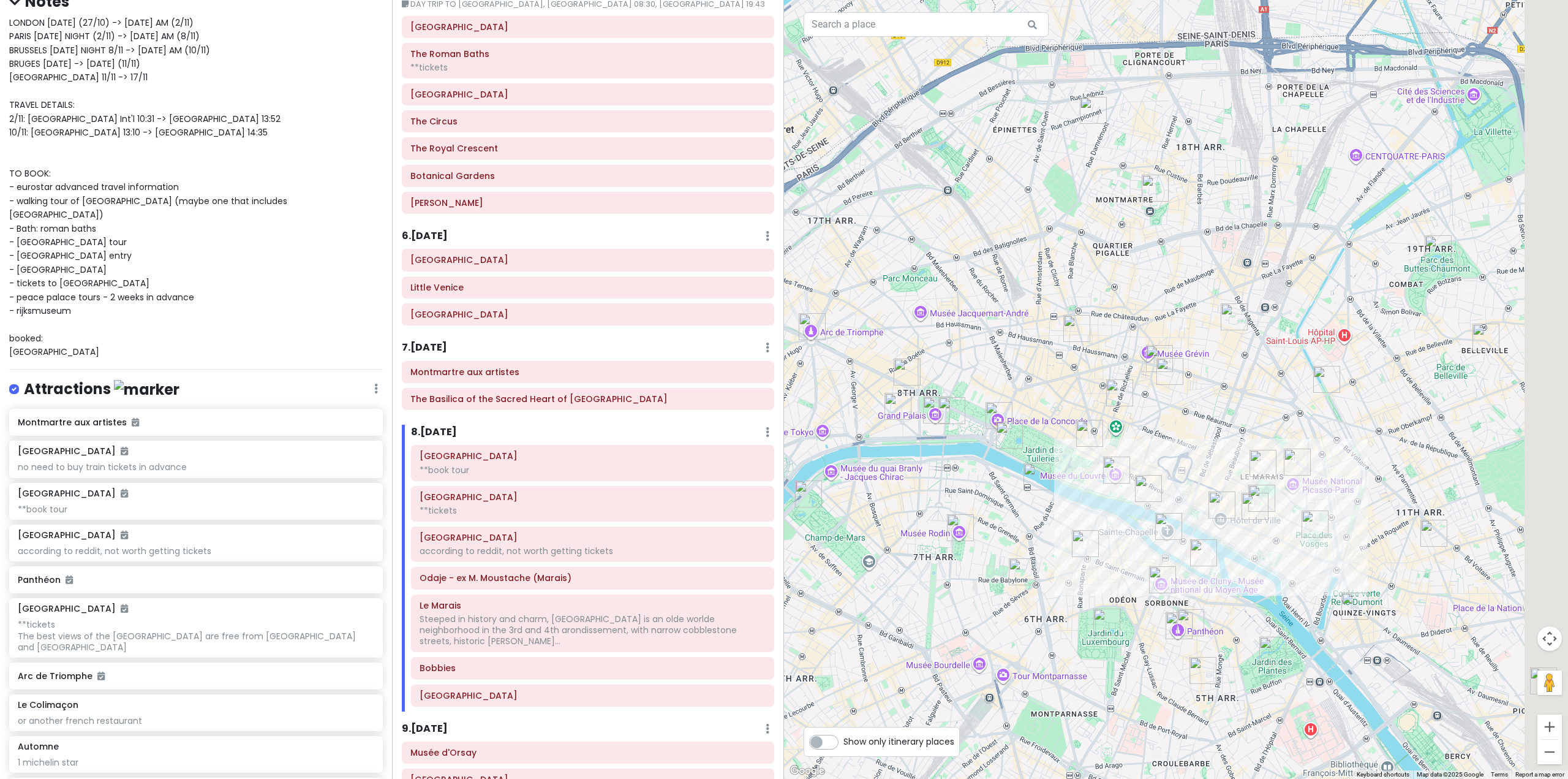
drag, startPoint x: 1238, startPoint y: 495, endPoint x: 981, endPoint y: 489, distance: 257.1
click at [984, 489] on div at bounding box center [1175, 390] width 784 height 779
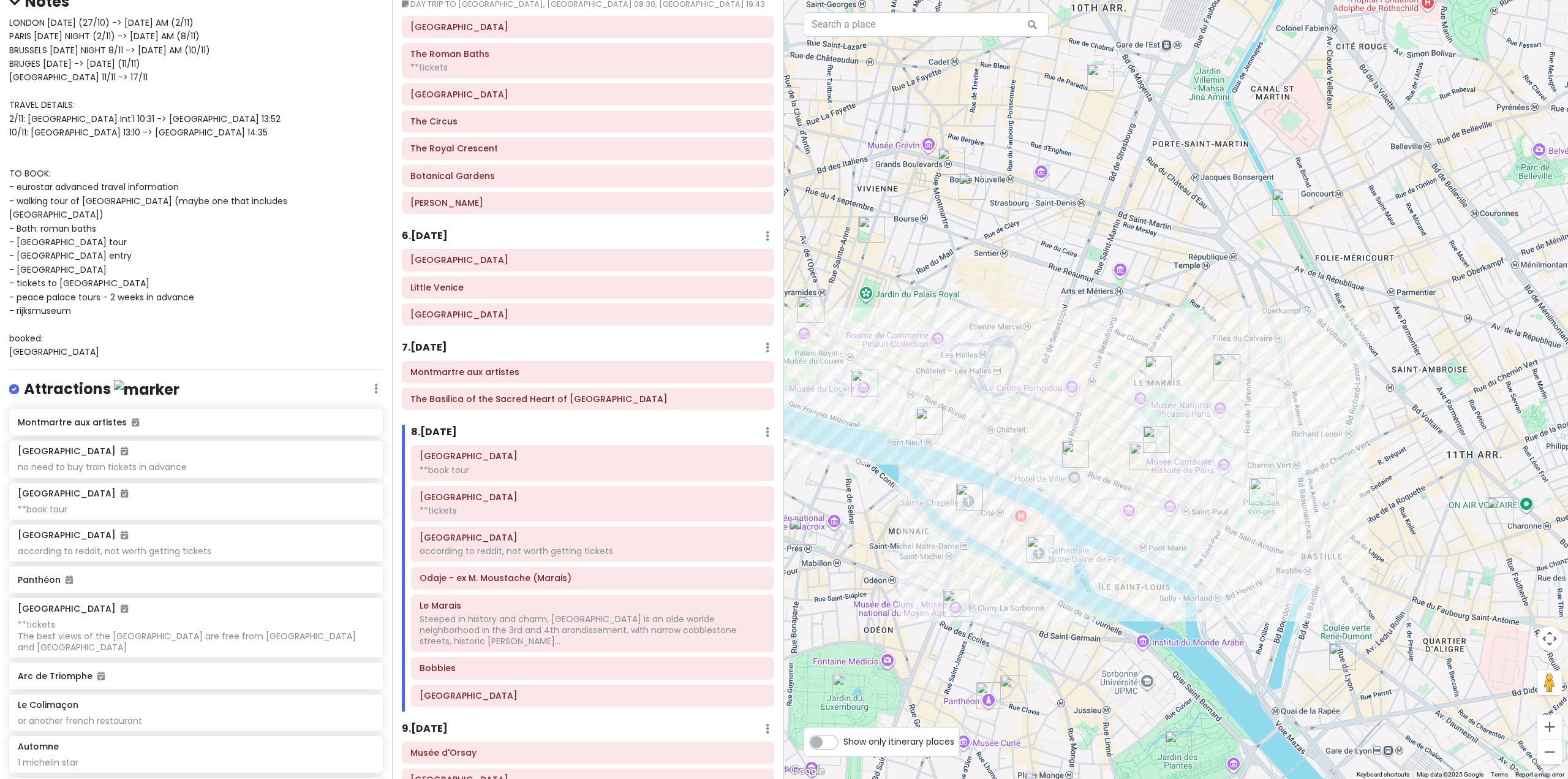
drag, startPoint x: 1091, startPoint y: 468, endPoint x: 1009, endPoint y: 417, distance: 96.6
click at [1009, 417] on div at bounding box center [1175, 390] width 784 height 779
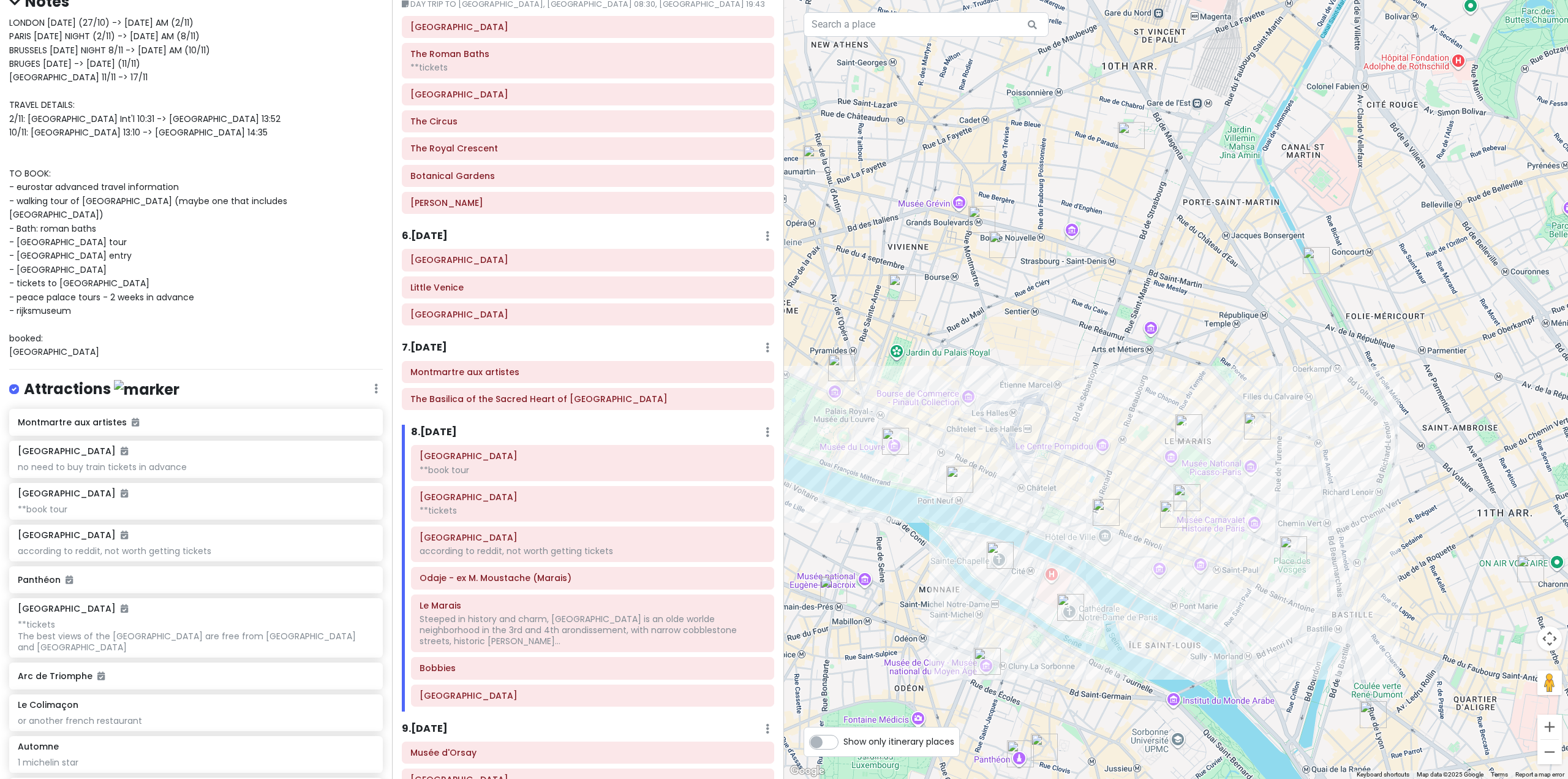
drag, startPoint x: 1008, startPoint y: 458, endPoint x: 1020, endPoint y: 478, distance: 23.3
click at [1020, 478] on div at bounding box center [1175, 390] width 784 height 779
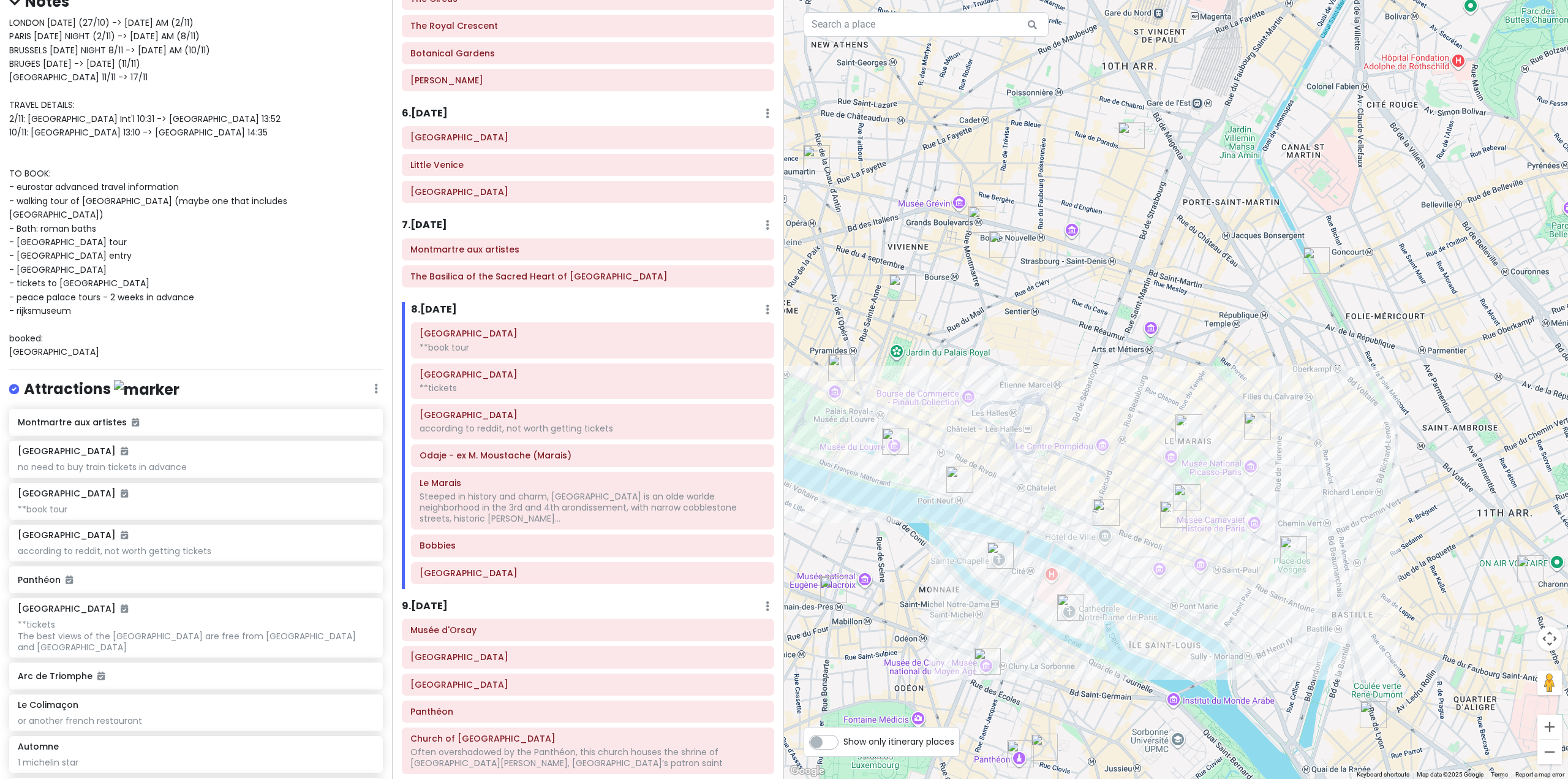
scroll to position [1102, 0]
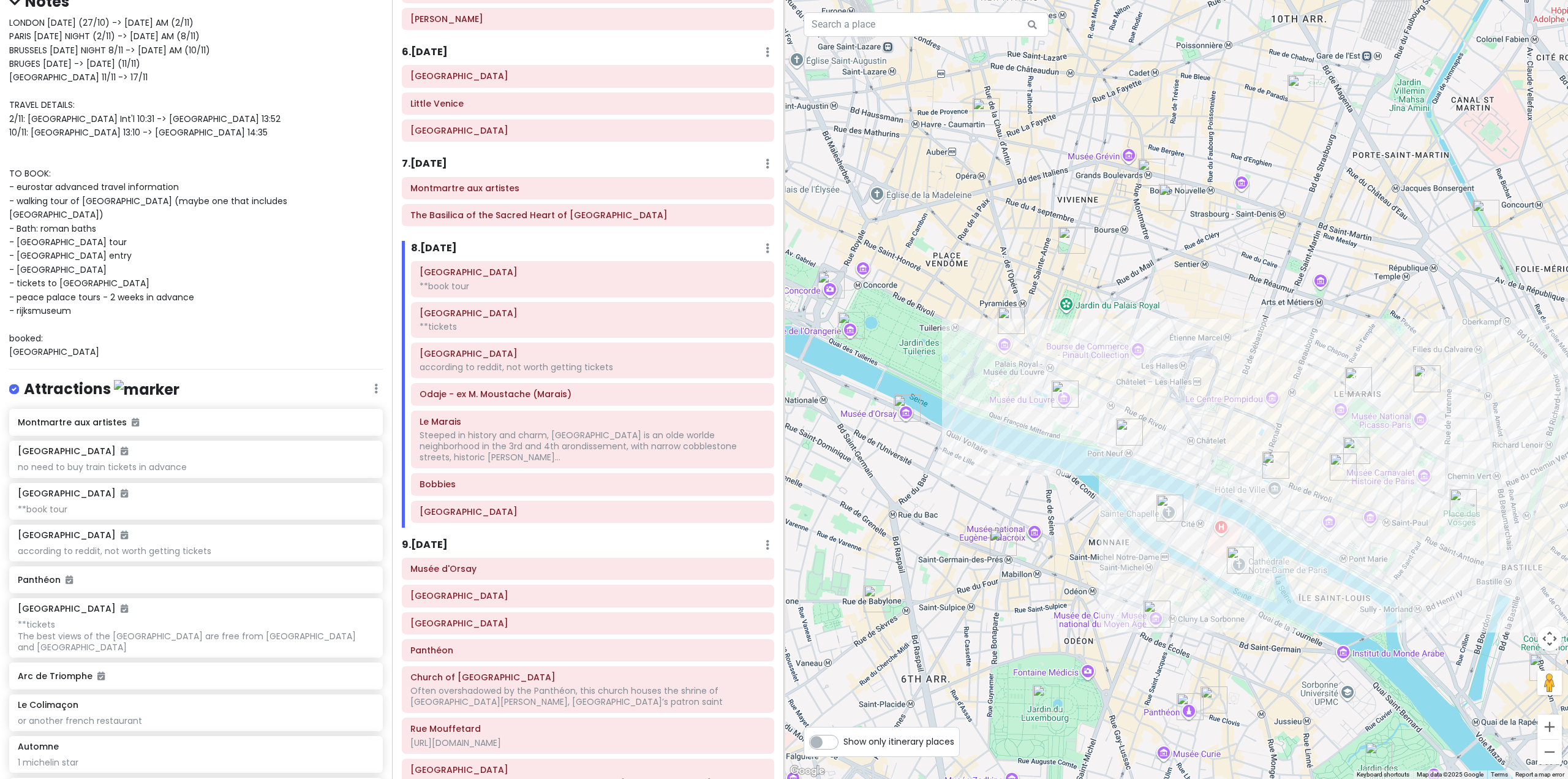
drag, startPoint x: 1029, startPoint y: 434, endPoint x: 1214, endPoint y: 383, distance: 191.9
click at [1214, 383] on div at bounding box center [1175, 390] width 784 height 779
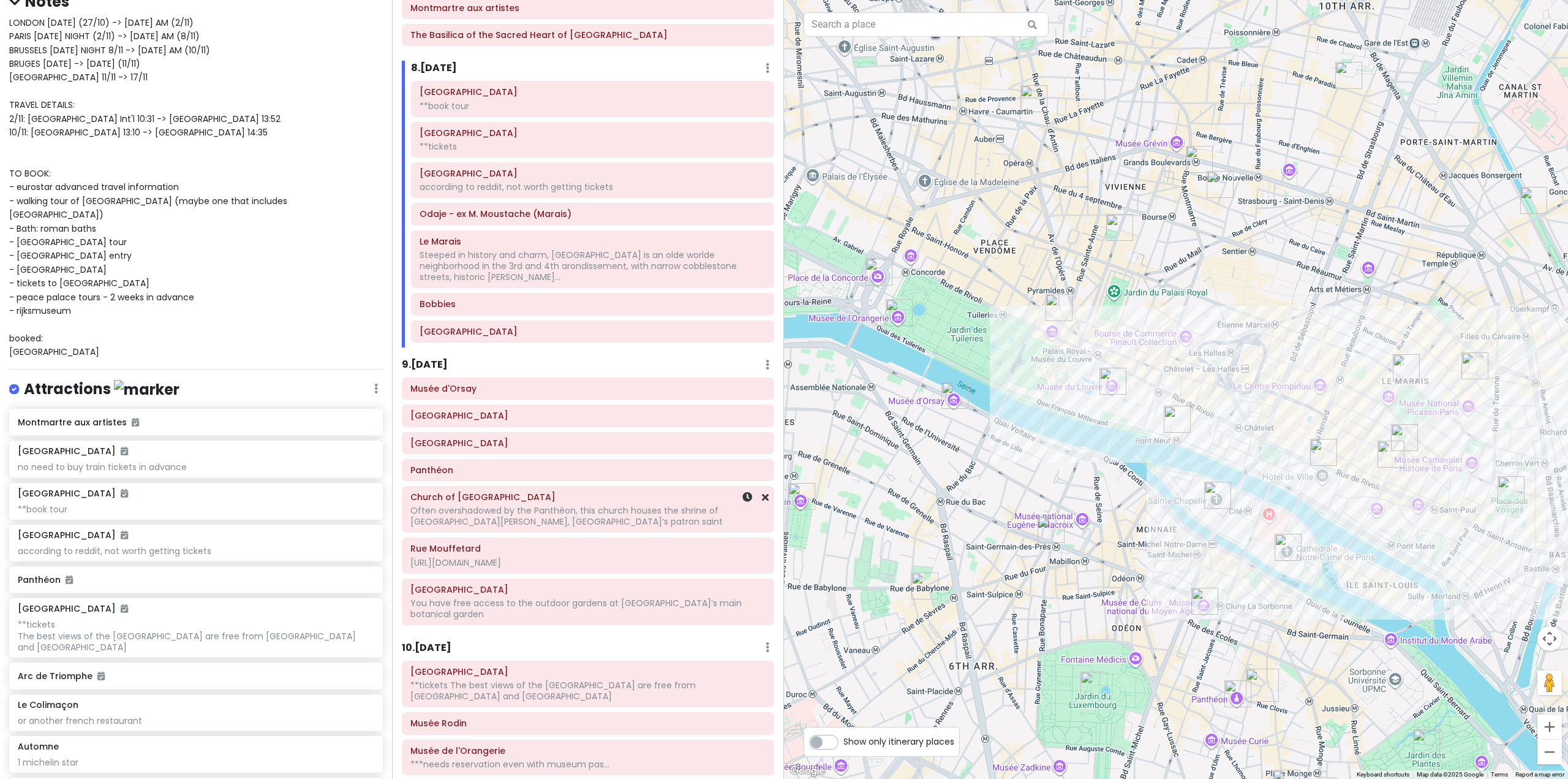
scroll to position [1286, 0]
click at [446, 355] on h6 "9 . [DATE]" at bounding box center [424, 360] width 46 height 13
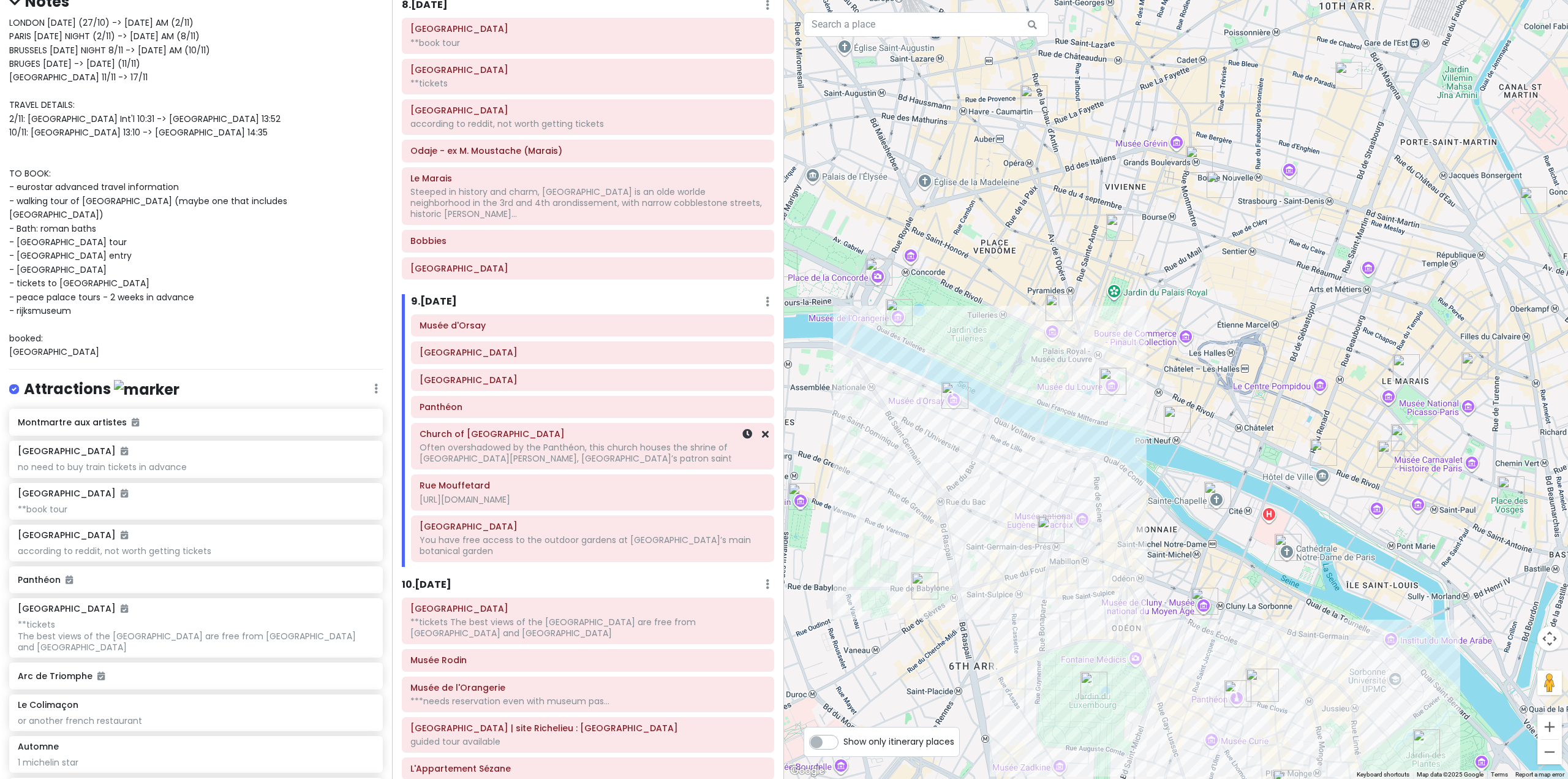
scroll to position [1348, 0]
click at [432, 576] on h6 "10 . [DATE]" at bounding box center [426, 582] width 50 height 13
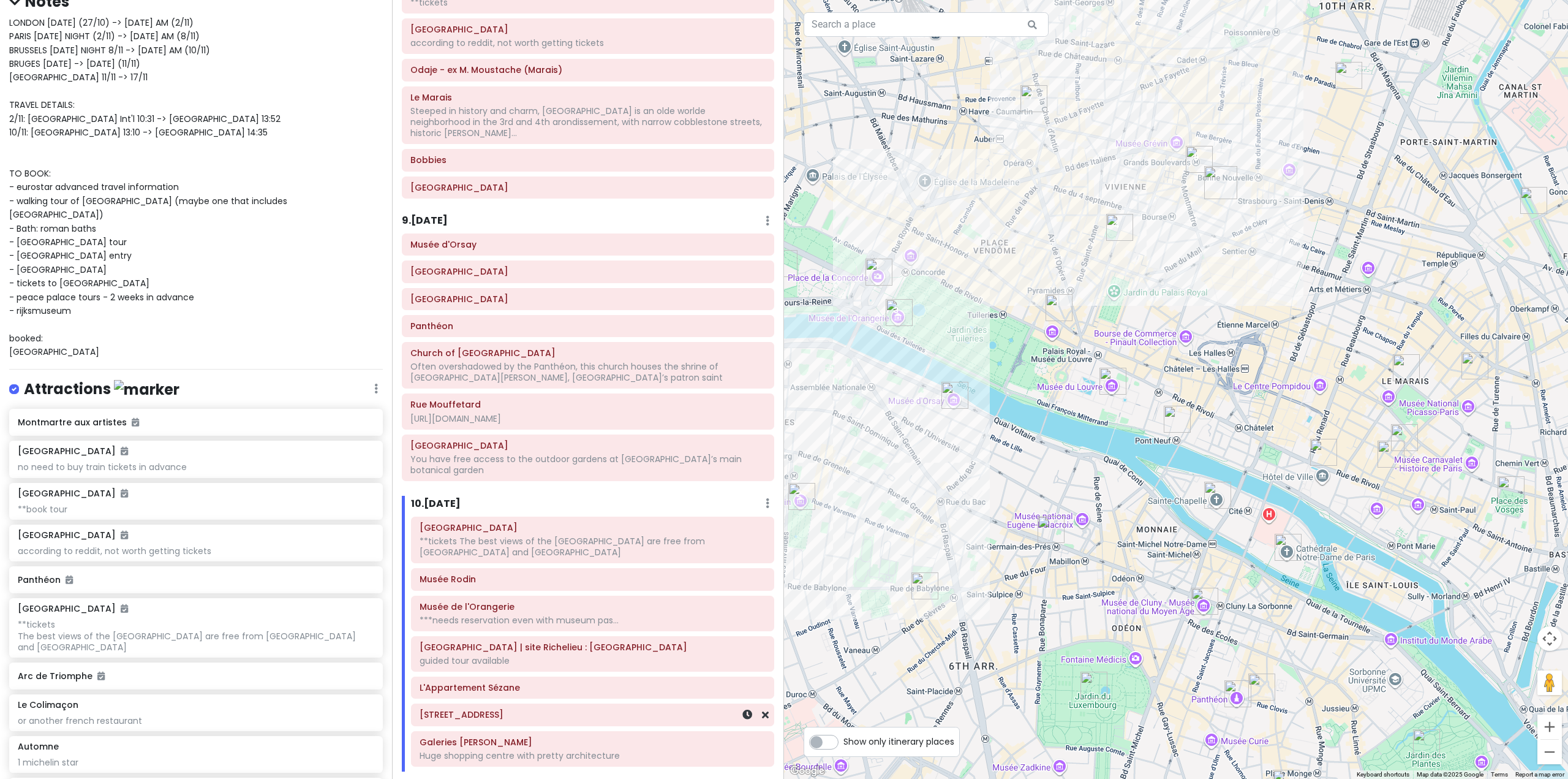
scroll to position [1593, 0]
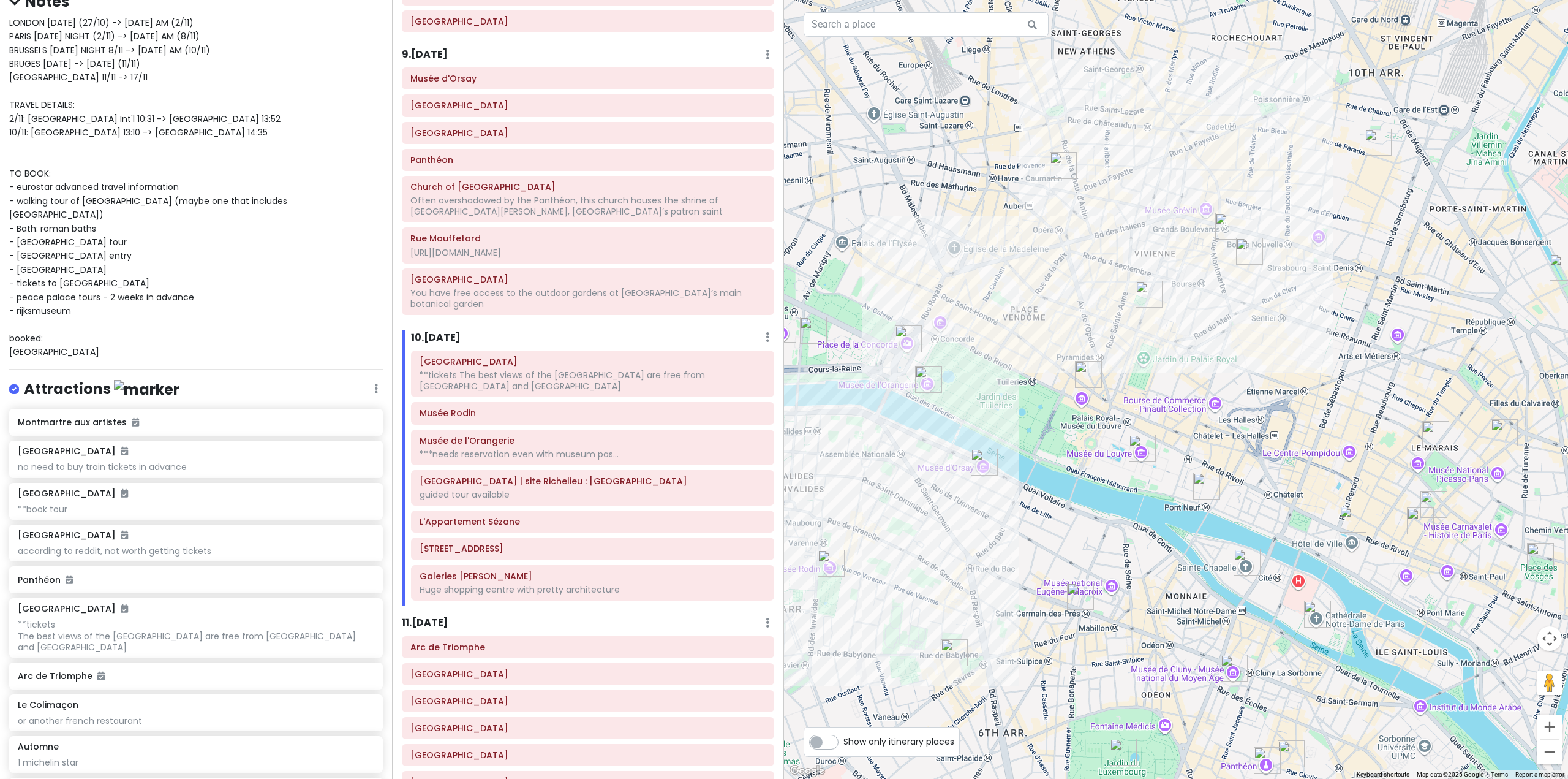
drag, startPoint x: 1075, startPoint y: 442, endPoint x: 1094, endPoint y: 491, distance: 52.6
click at [1094, 491] on div at bounding box center [1175, 390] width 784 height 779
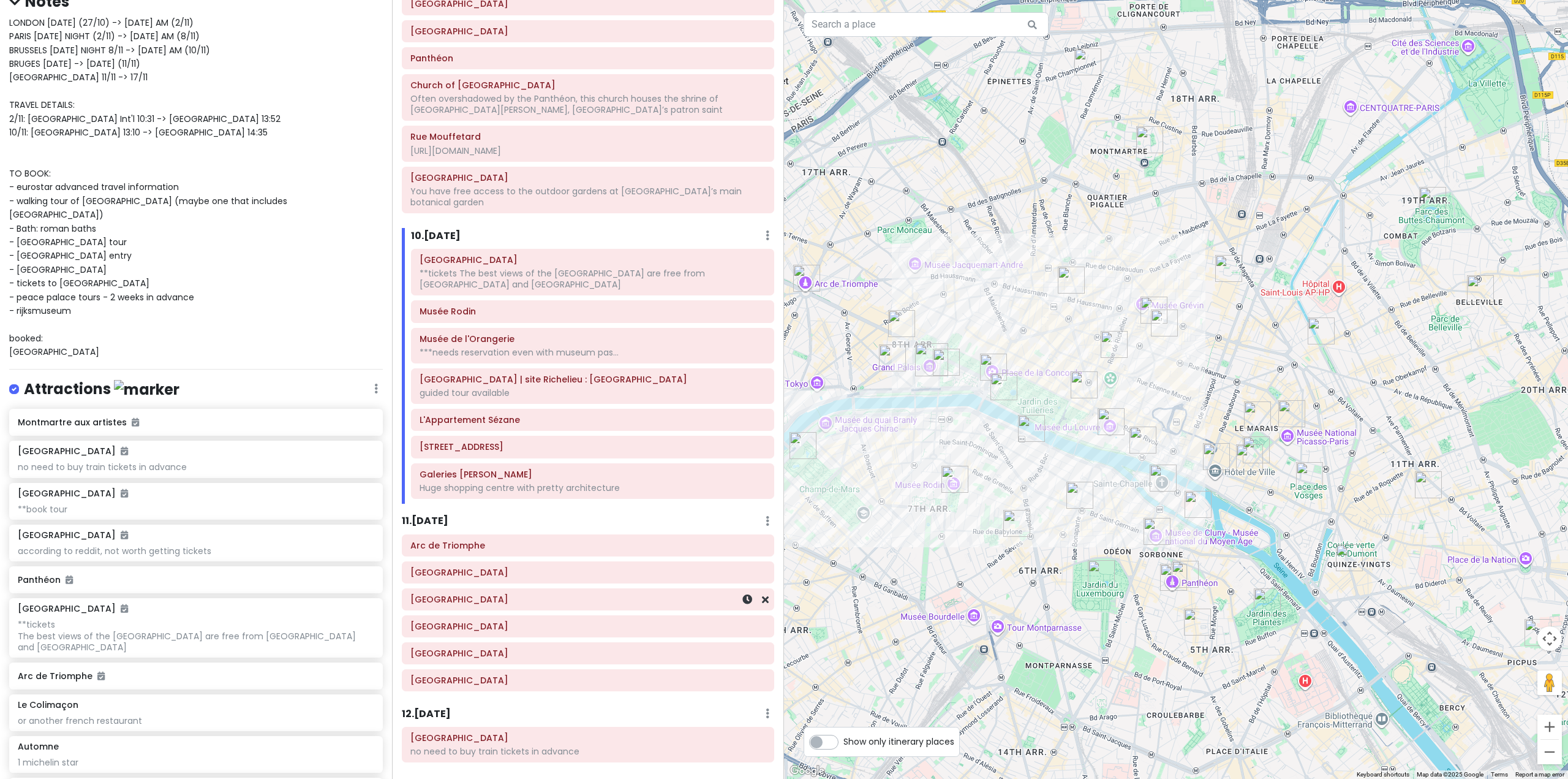
scroll to position [1654, 0]
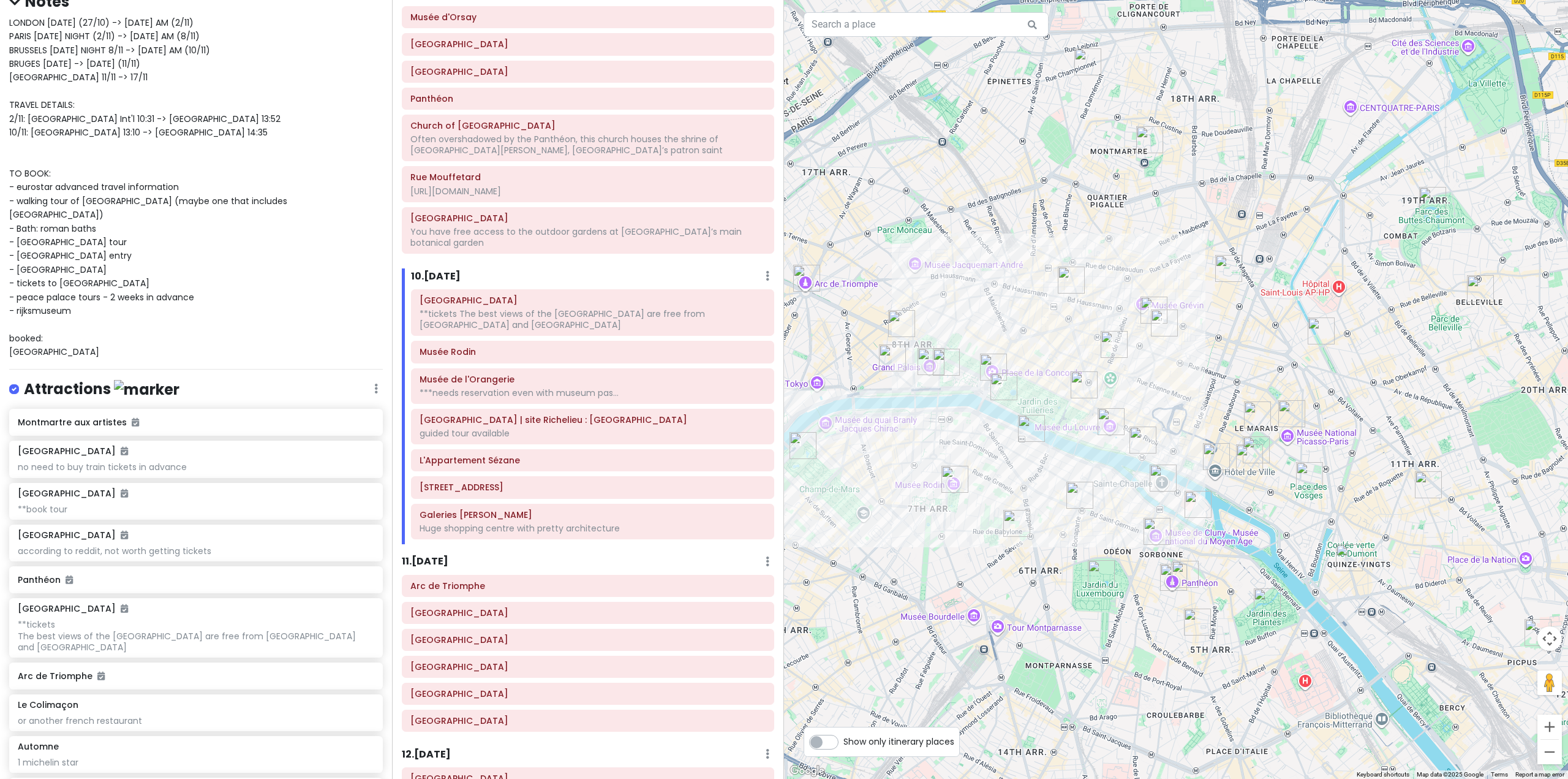
click at [424, 555] on h6 "11 . [DATE]" at bounding box center [425, 560] width 47 height 13
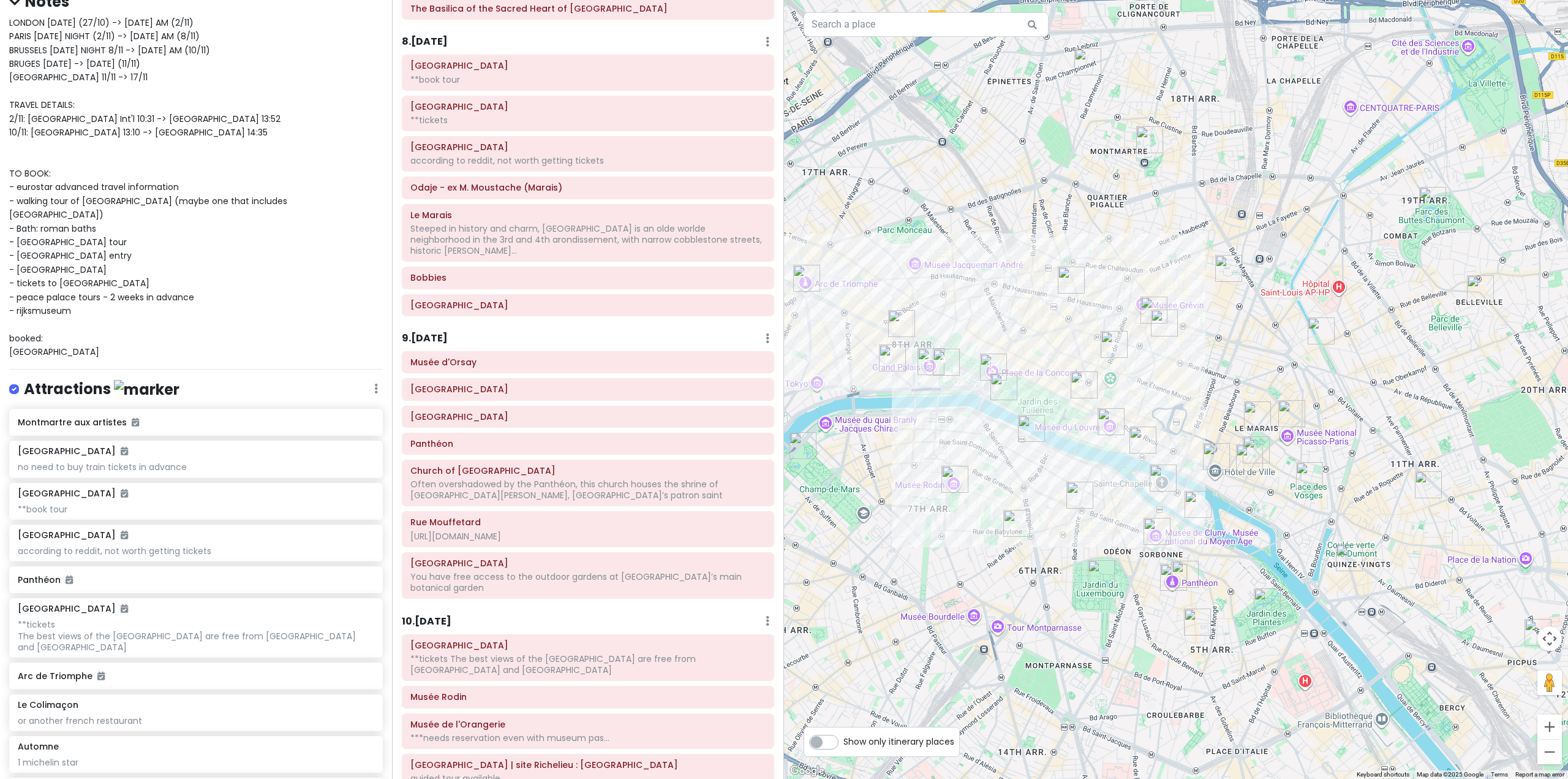
scroll to position [1286, 0]
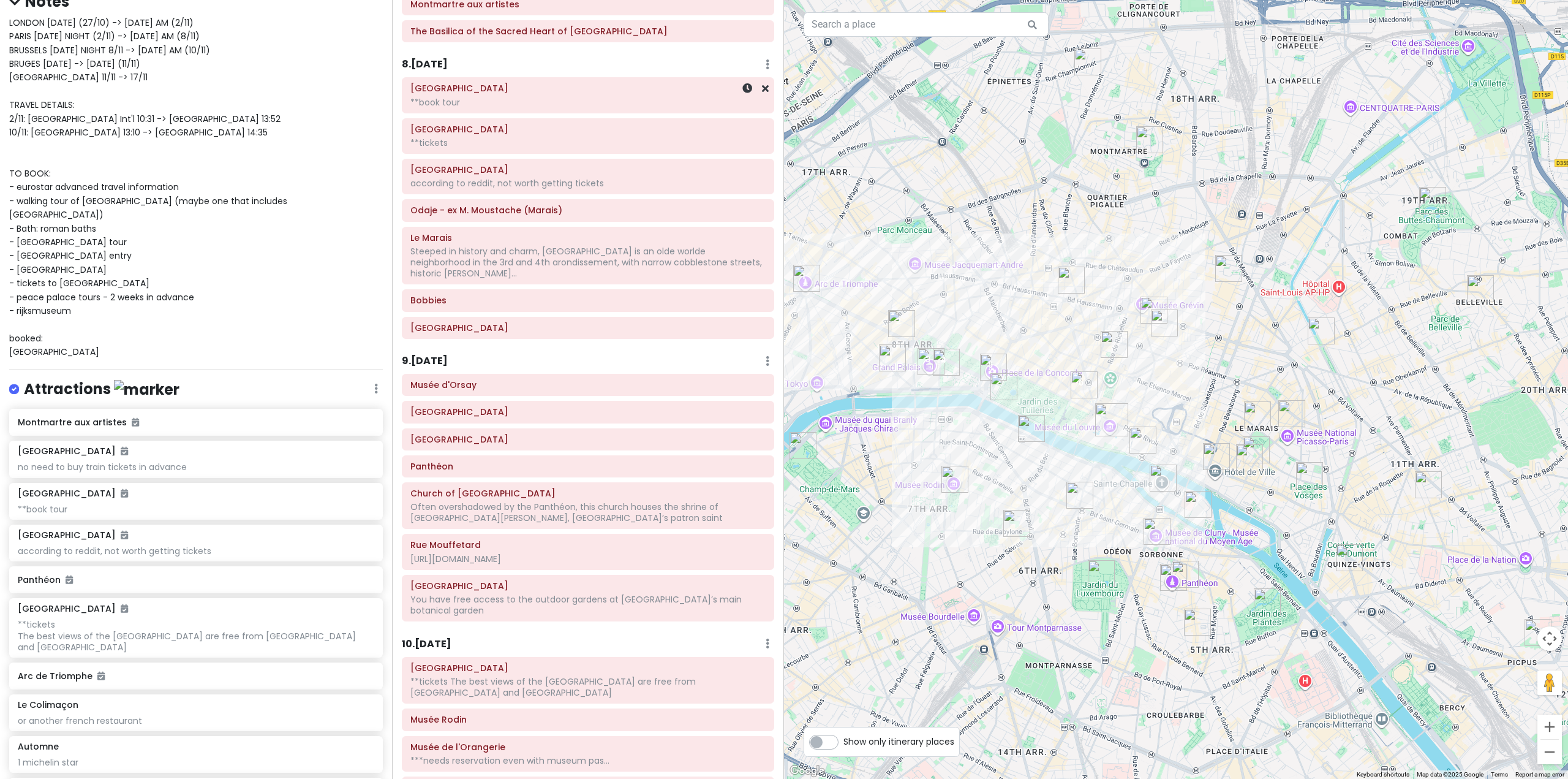
click at [522, 102] on div "**book tour" at bounding box center [588, 102] width 355 height 11
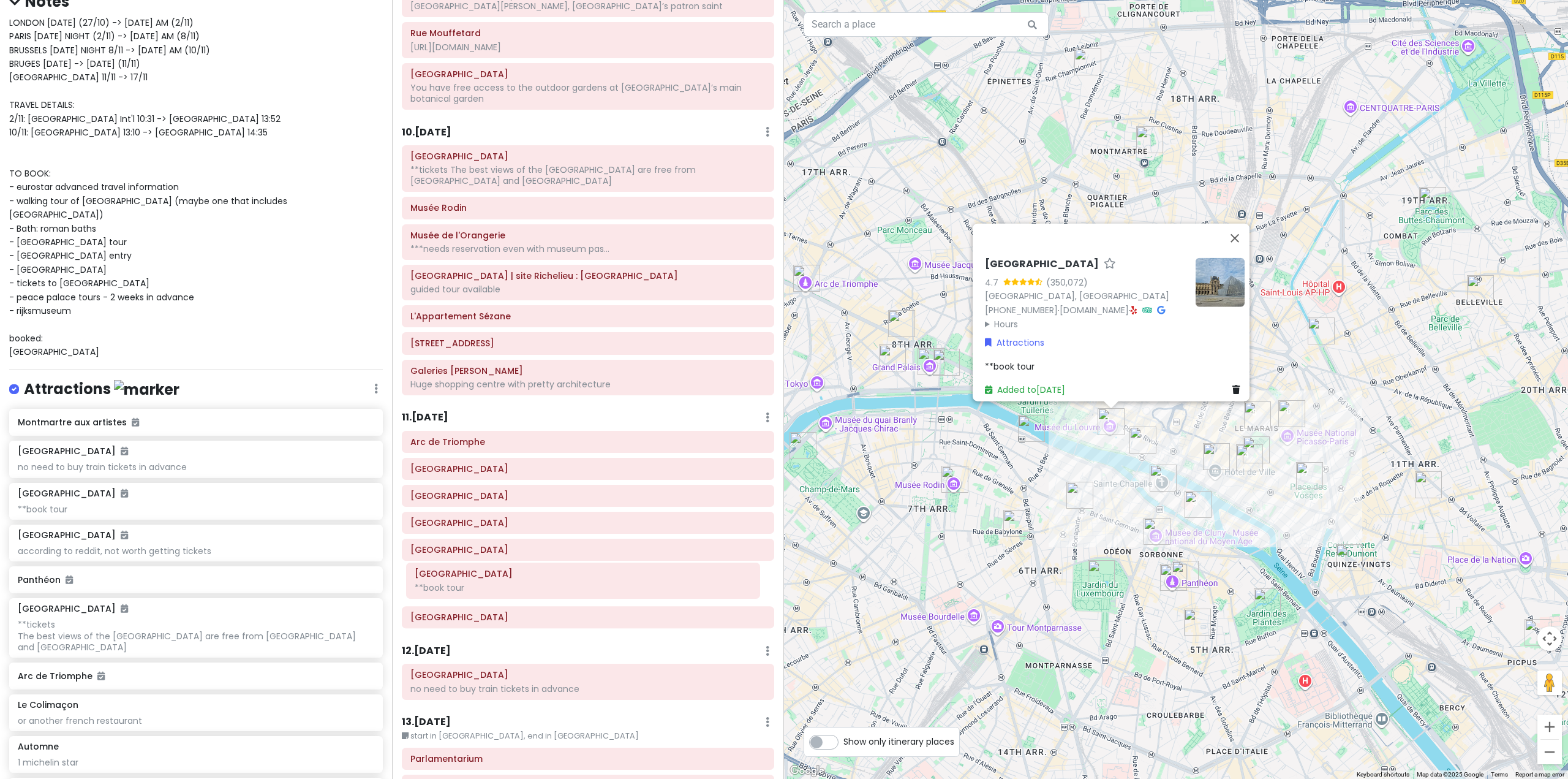
scroll to position [1803, 0]
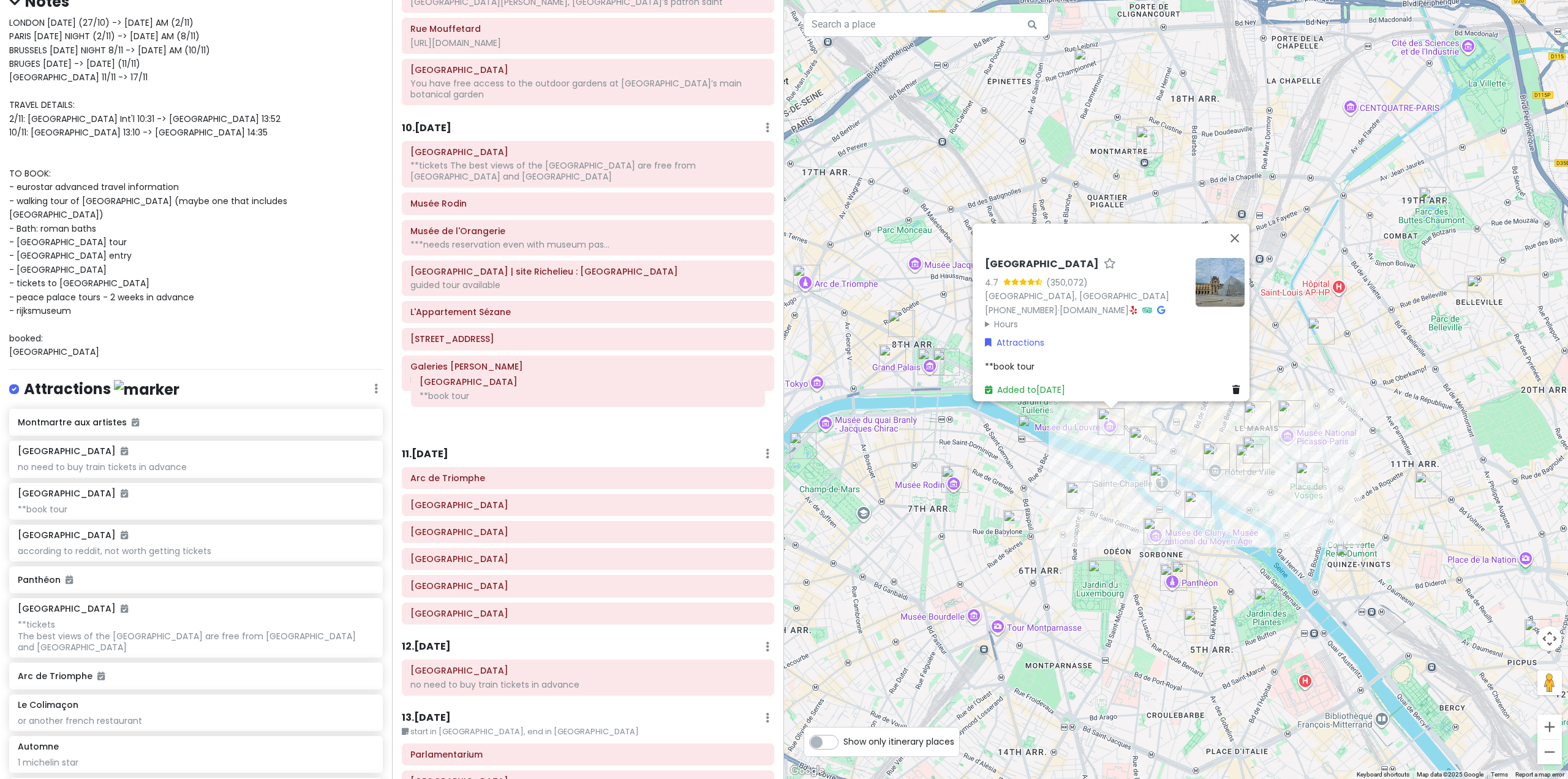
drag, startPoint x: 522, startPoint y: 102, endPoint x: 522, endPoint y: 395, distance: 293.0
click at [522, 395] on div "Itinerary × 1 . [DATE] Edit Day Notes Delete Day Fly from [GEOGRAPHIC_DATA] Dra…" at bounding box center [588, 390] width 392 height 779
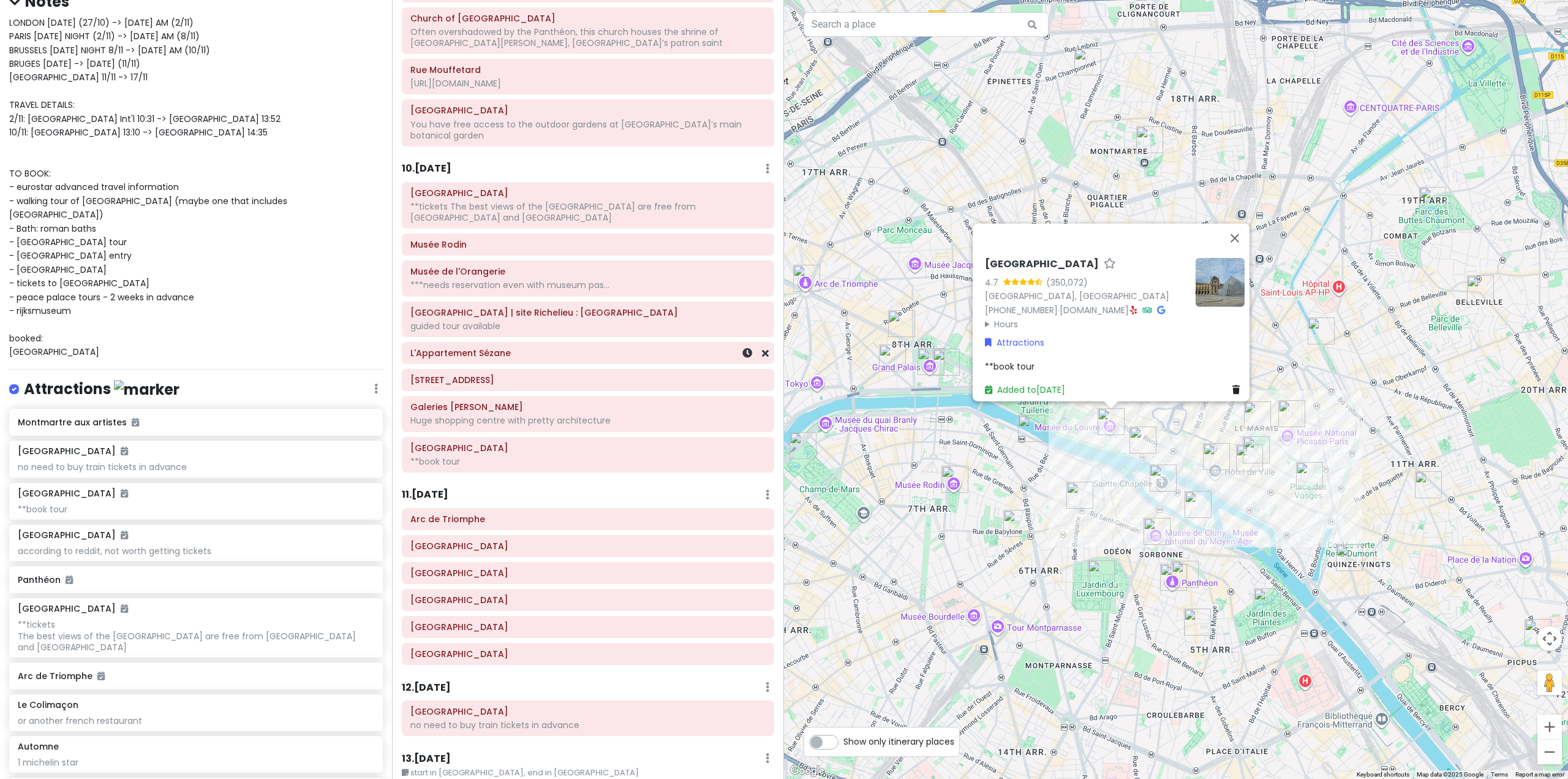
scroll to position [1721, 0]
click at [439, 161] on div "10 . [DATE] Add Day Notes Delete Day" at bounding box center [587, 171] width 372 height 20
click at [440, 162] on h6 "10 . [DATE]" at bounding box center [426, 168] width 50 height 13
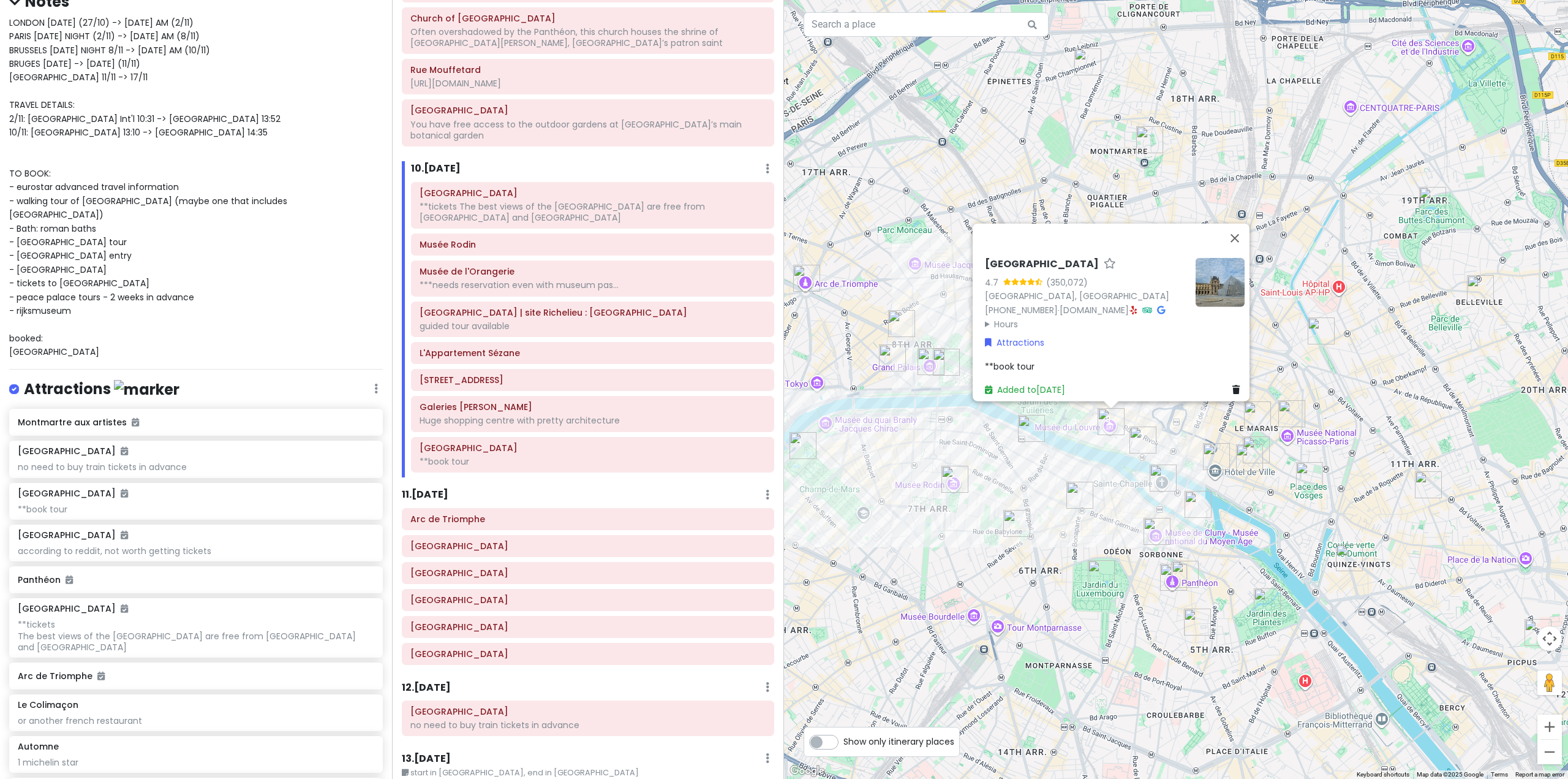
click at [1009, 526] on img "Le Bon Marché" at bounding box center [1017, 524] width 27 height 27
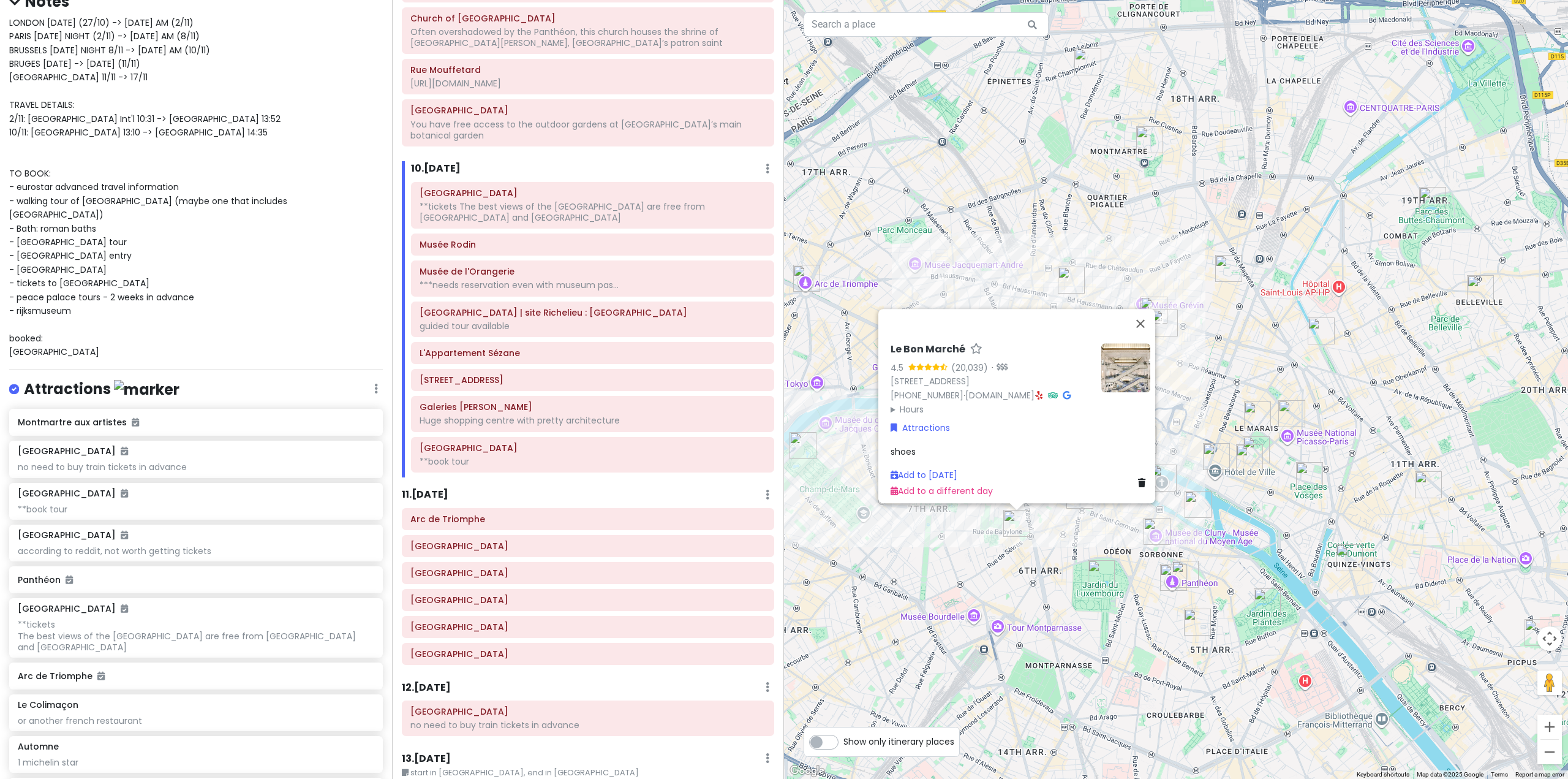
click at [1279, 416] on img "Bobbies" at bounding box center [1291, 414] width 27 height 27
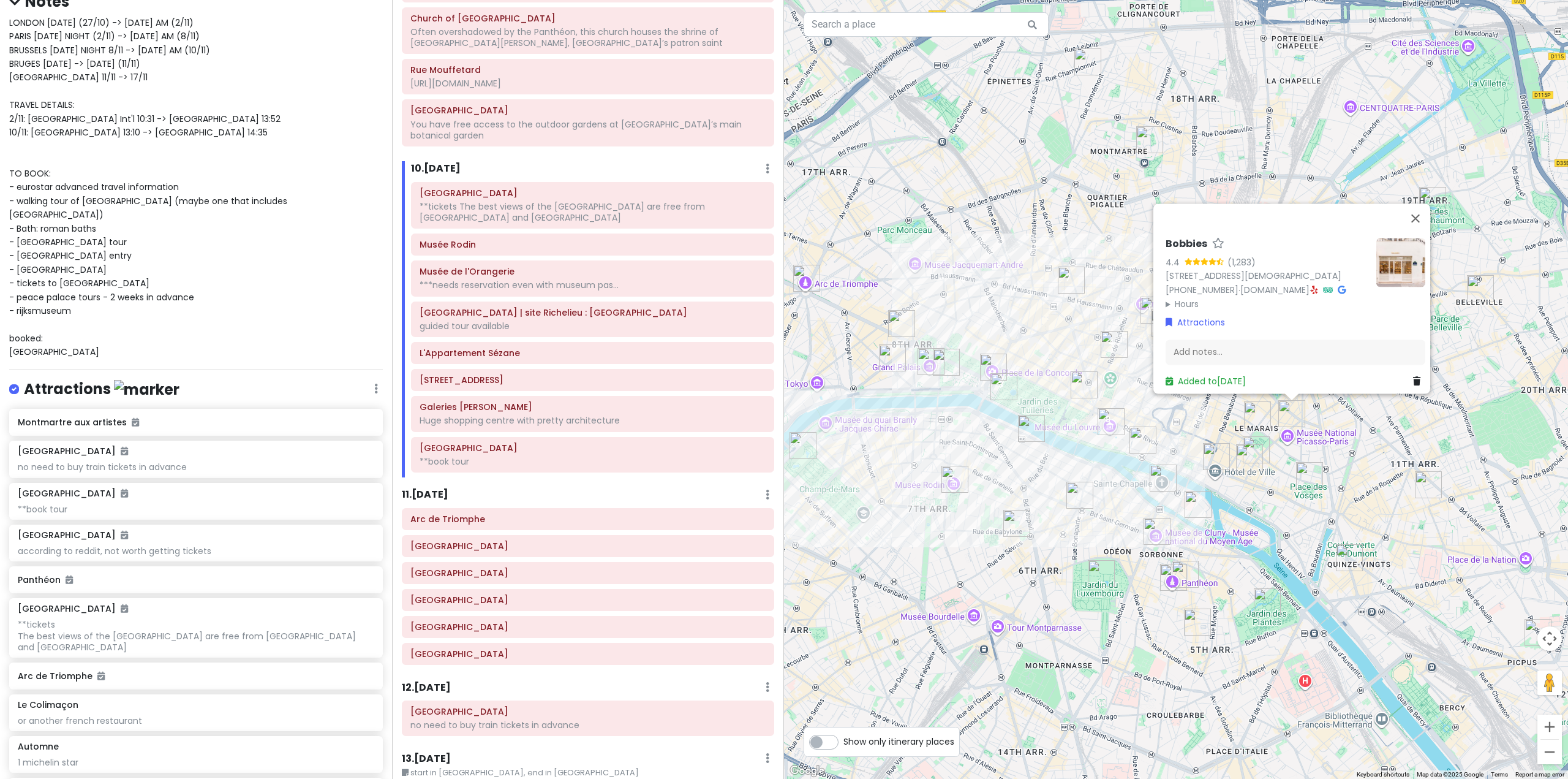
click at [1070, 423] on div "Bobbies 4.4 (1,283) [STREET_ADDRESS] [PHONE_NUMBER] · [DOMAIN_NAME] · Hours [DA…" at bounding box center [1175, 390] width 784 height 779
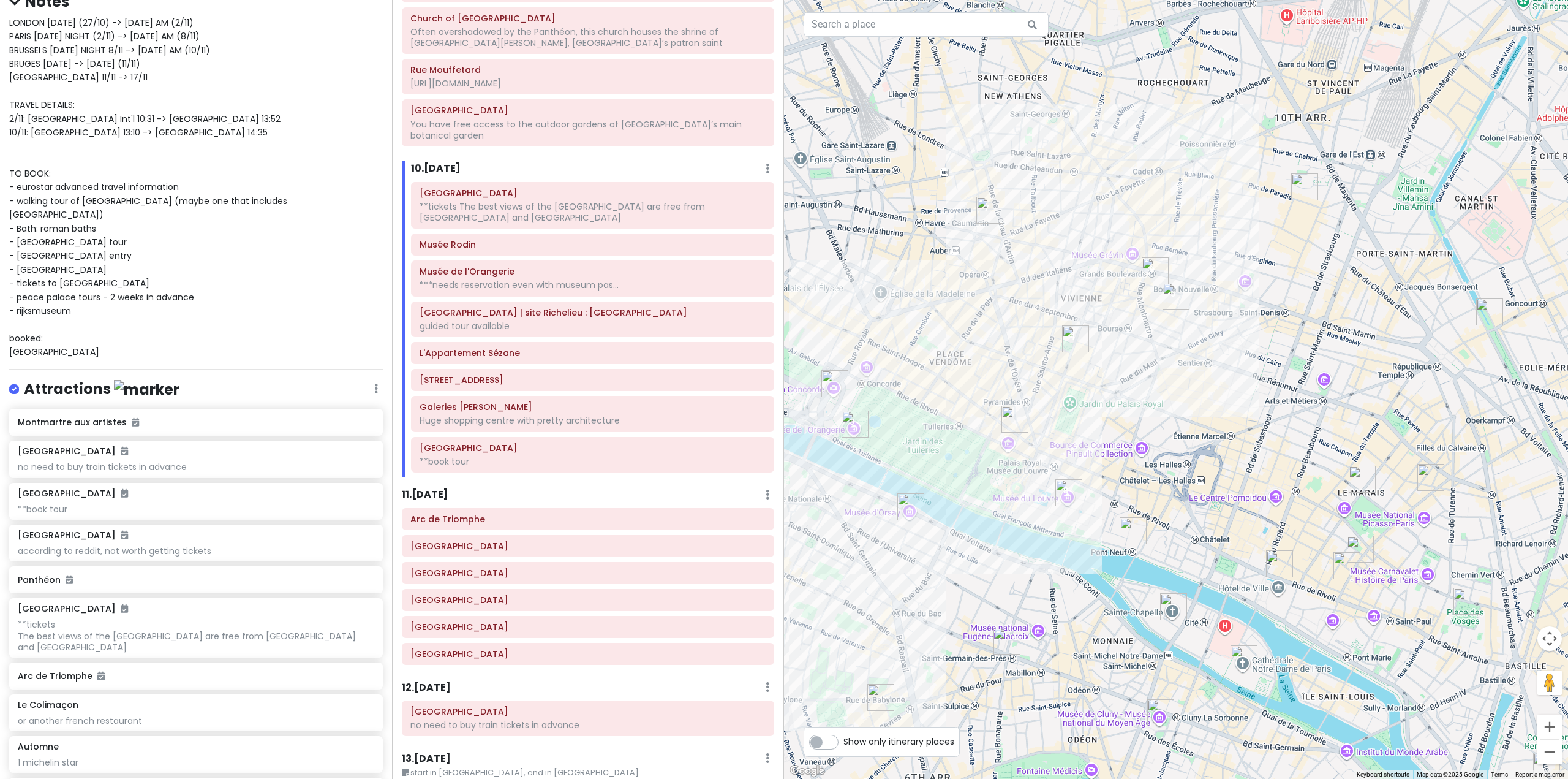
drag, startPoint x: 1024, startPoint y: 386, endPoint x: 905, endPoint y: 482, distance: 152.9
click at [906, 482] on div at bounding box center [1175, 390] width 784 height 779
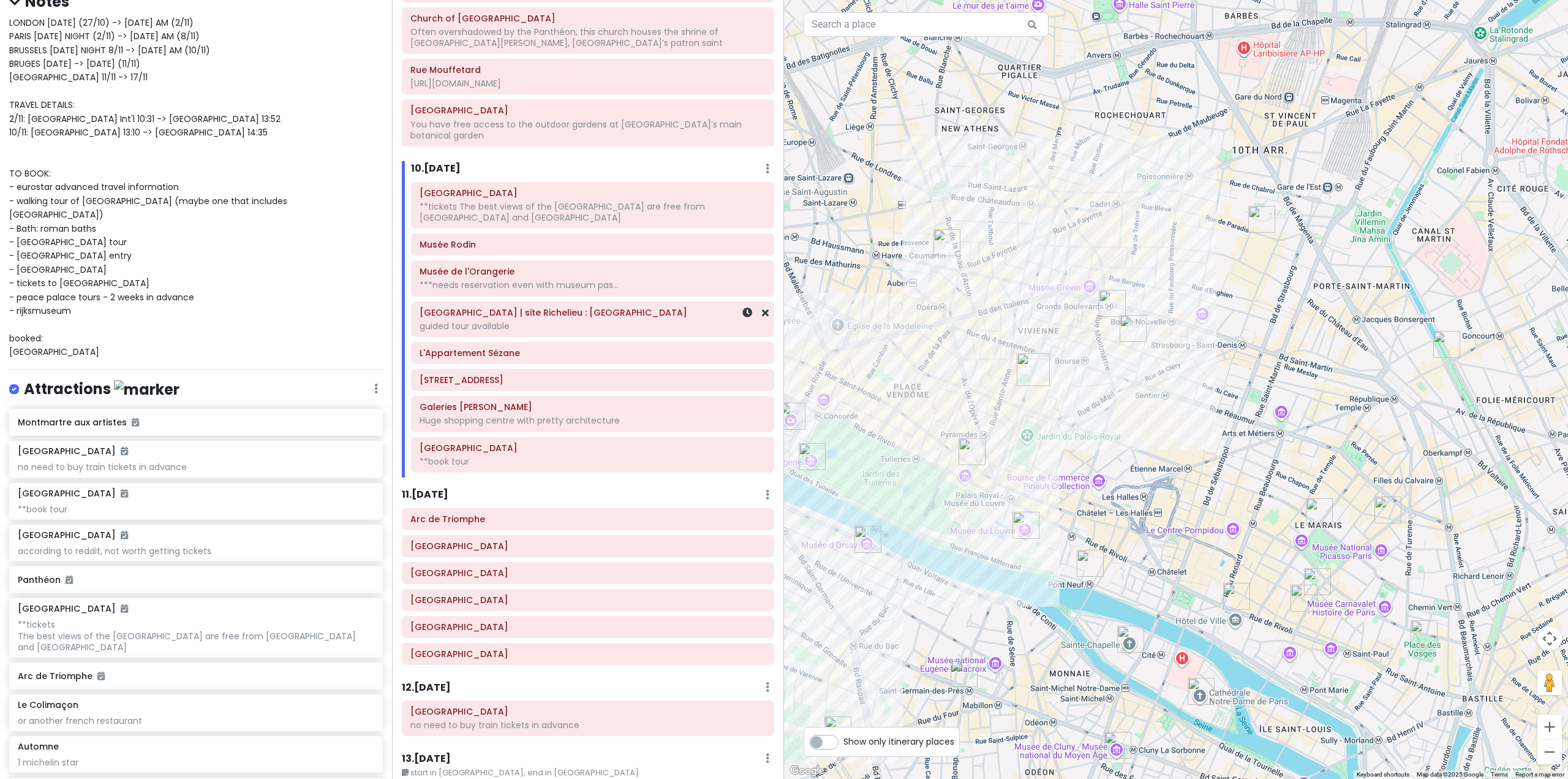
click at [550, 321] on div "guided tour available" at bounding box center [592, 325] width 346 height 11
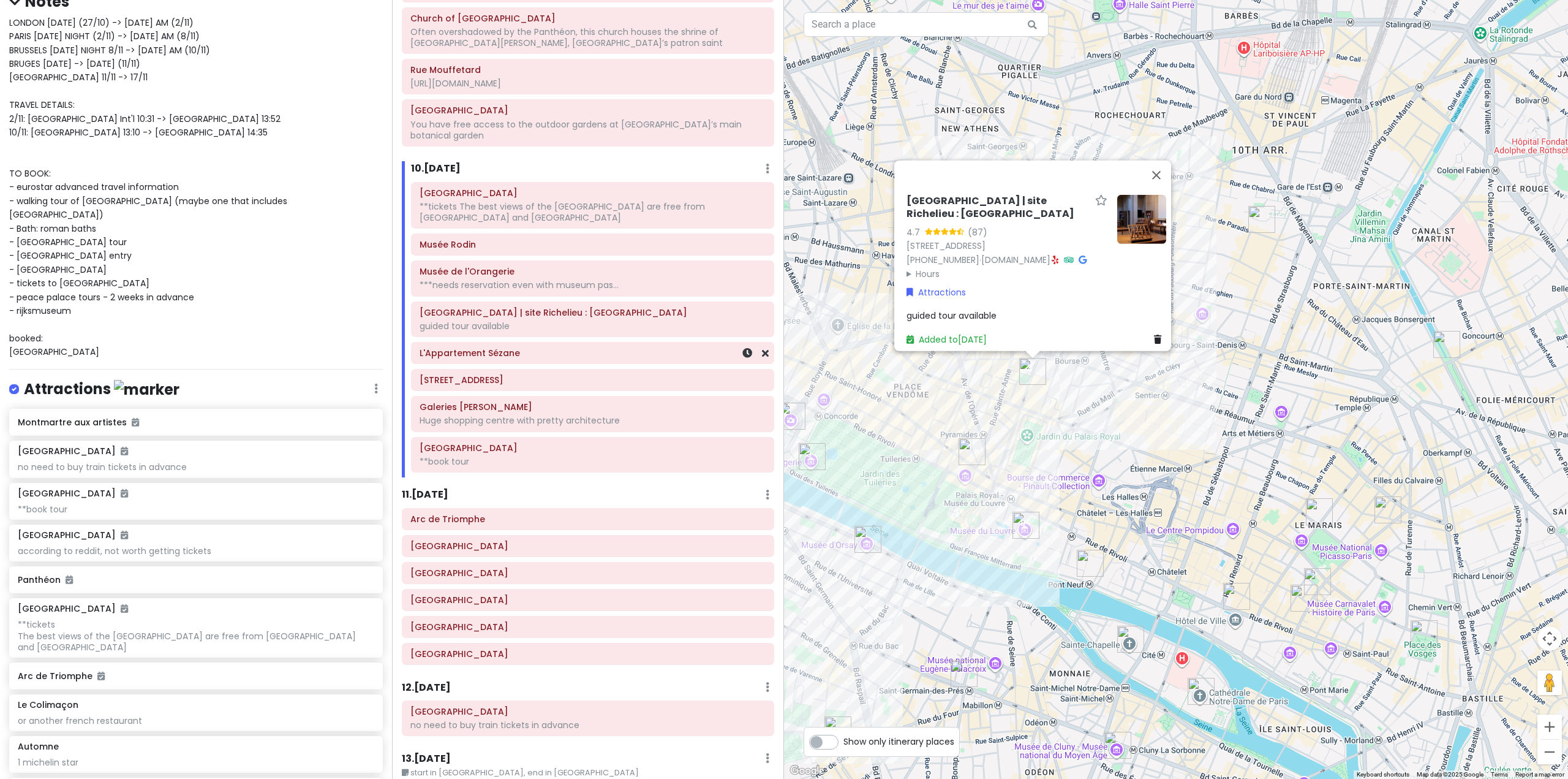
click at [544, 344] on div "L'Appartement Sézane" at bounding box center [592, 353] width 346 height 17
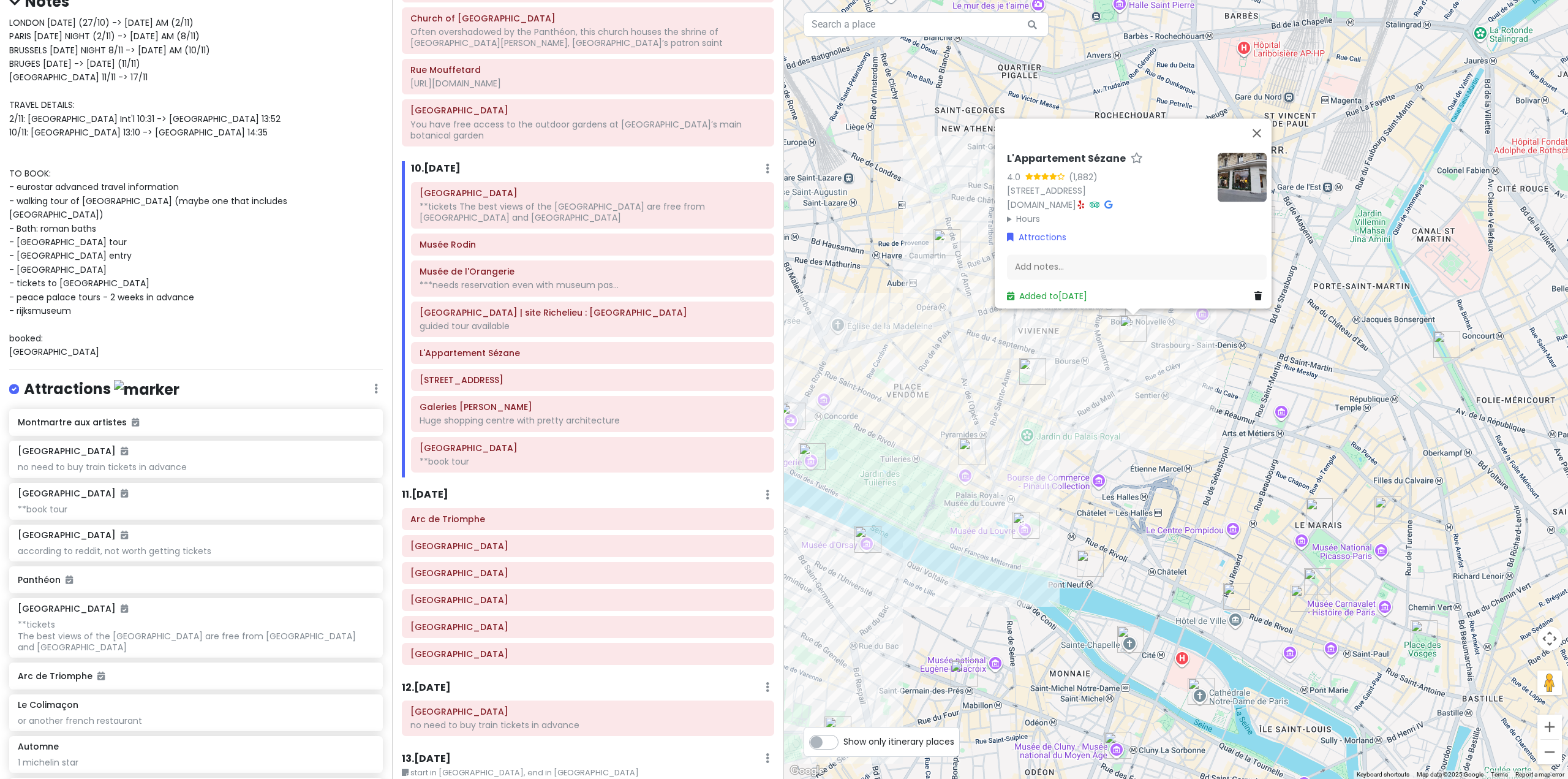
click at [443, 489] on h6 "11 . [DATE]" at bounding box center [425, 494] width 47 height 13
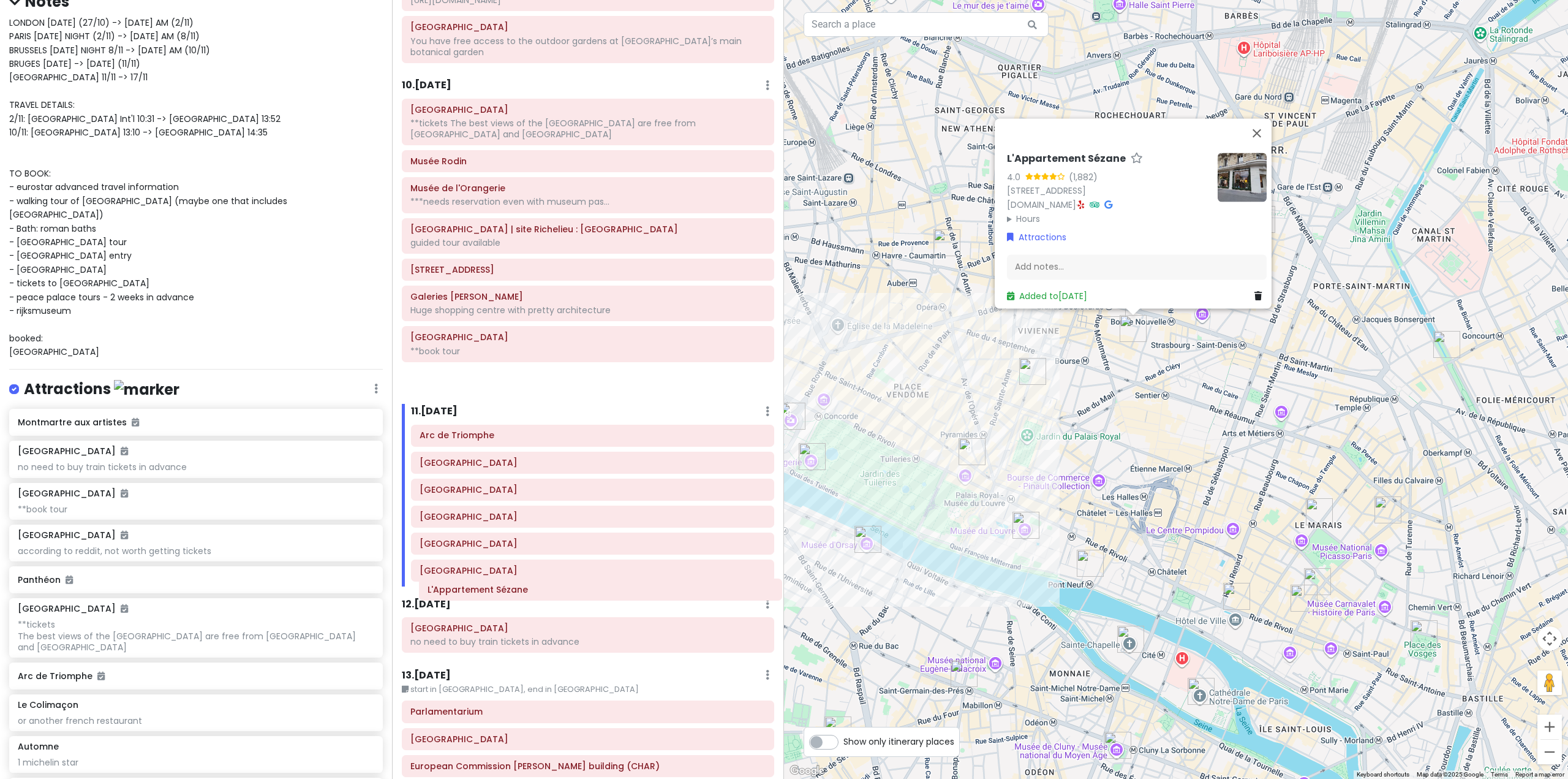
scroll to position [1807, 0]
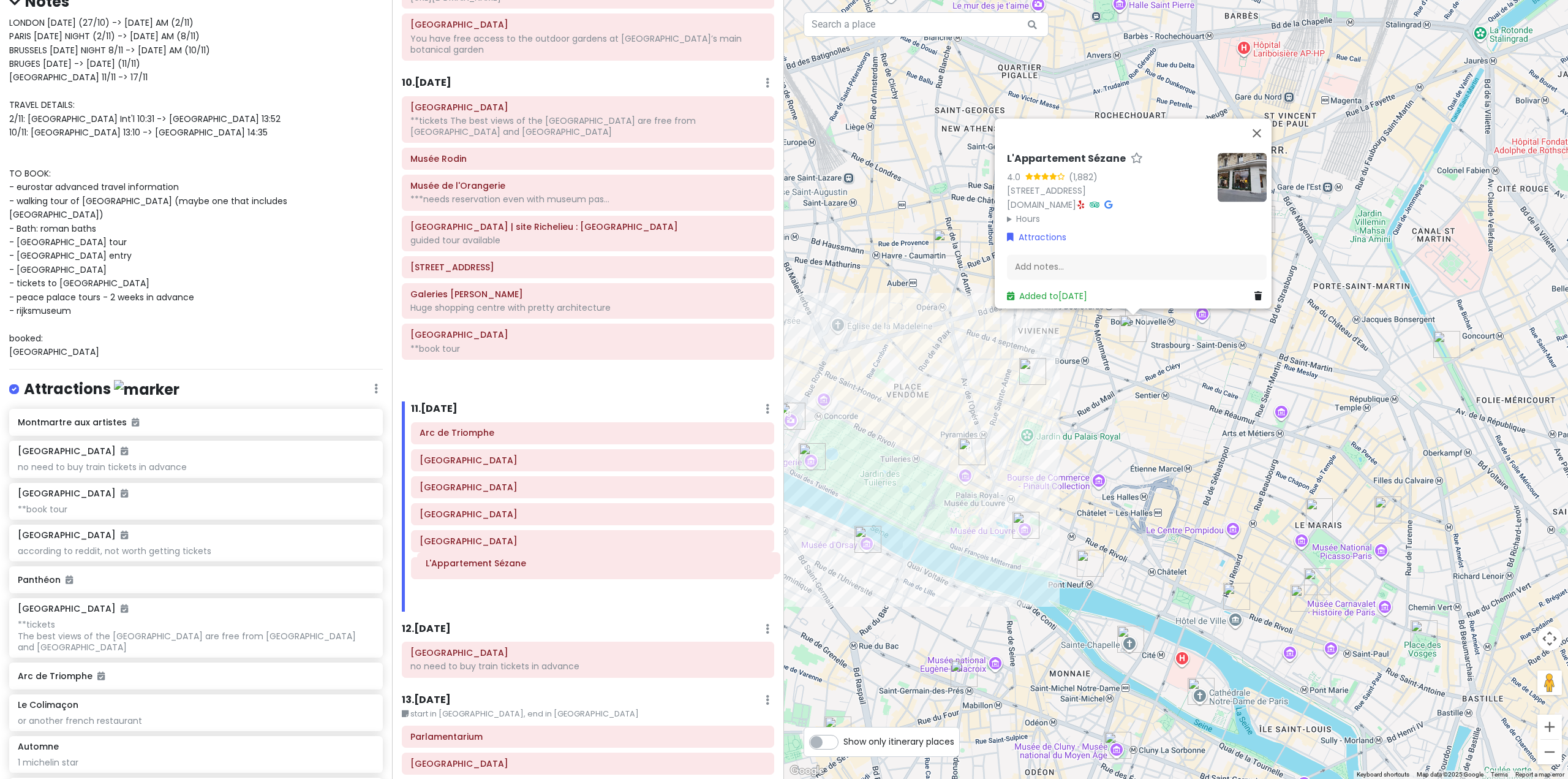
drag, startPoint x: 508, startPoint y: 336, endPoint x: 523, endPoint y: 568, distance: 232.5
click at [523, 568] on div "Itinerary × 1 . [DATE] Edit Day Notes Delete Day Fly from [GEOGRAPHIC_DATA] Dra…" at bounding box center [588, 390] width 392 height 779
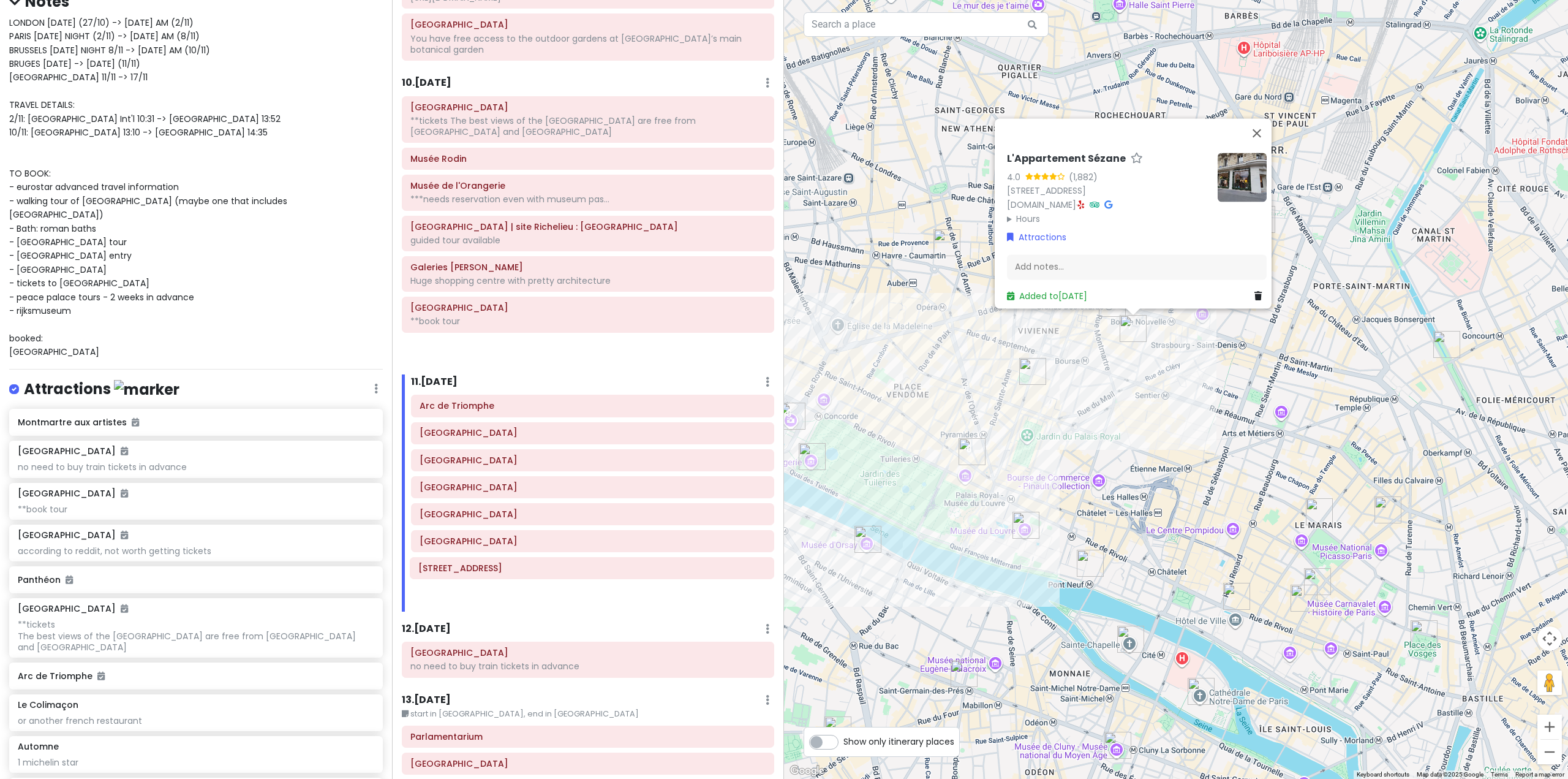
drag, startPoint x: 513, startPoint y: 254, endPoint x: 520, endPoint y: 576, distance: 322.1
click at [520, 576] on div "Itinerary × 1 . [DATE] Edit Day Notes Delete Day Fly from [GEOGRAPHIC_DATA] Dra…" at bounding box center [588, 390] width 392 height 779
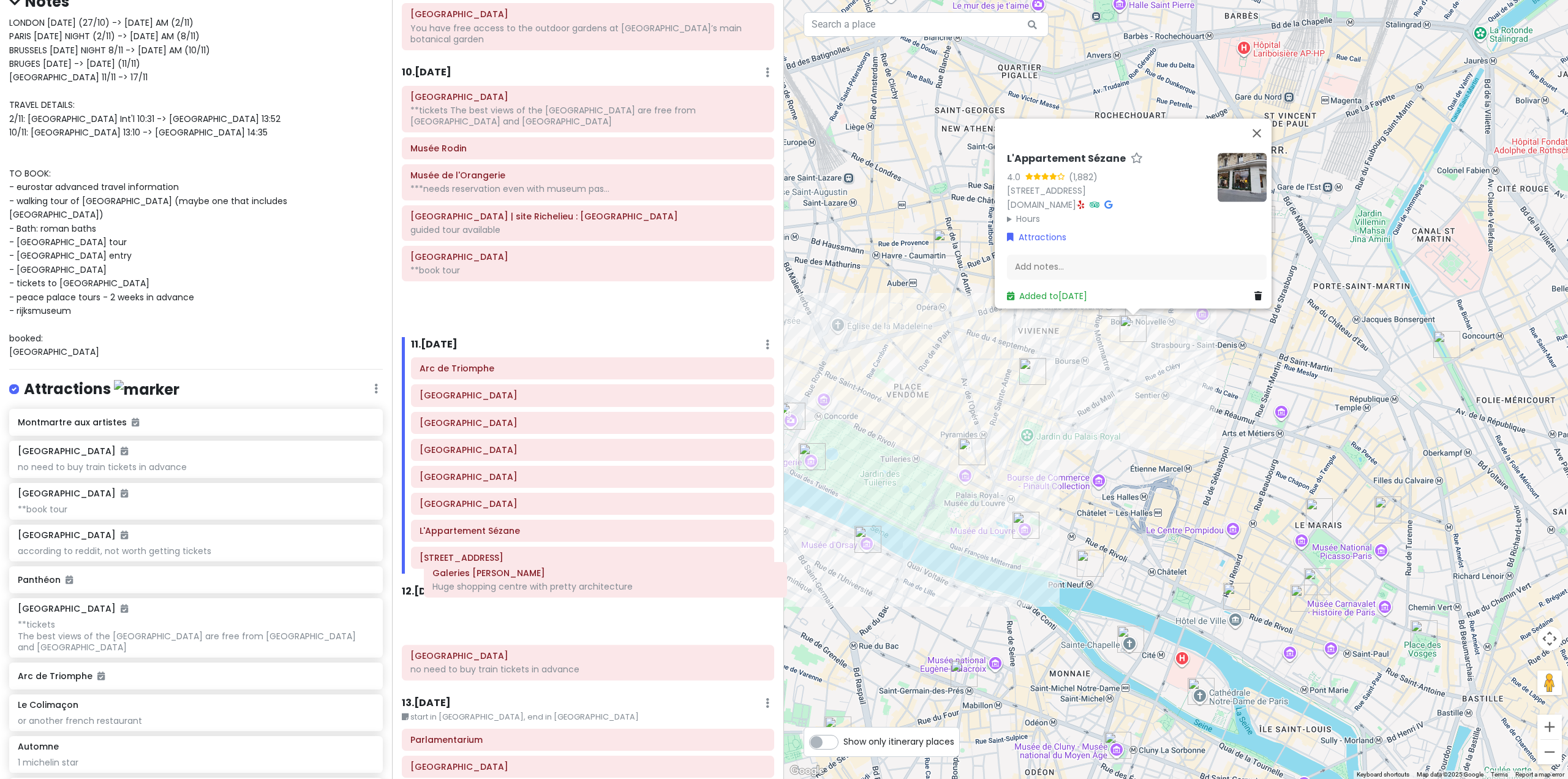
scroll to position [1822, 0]
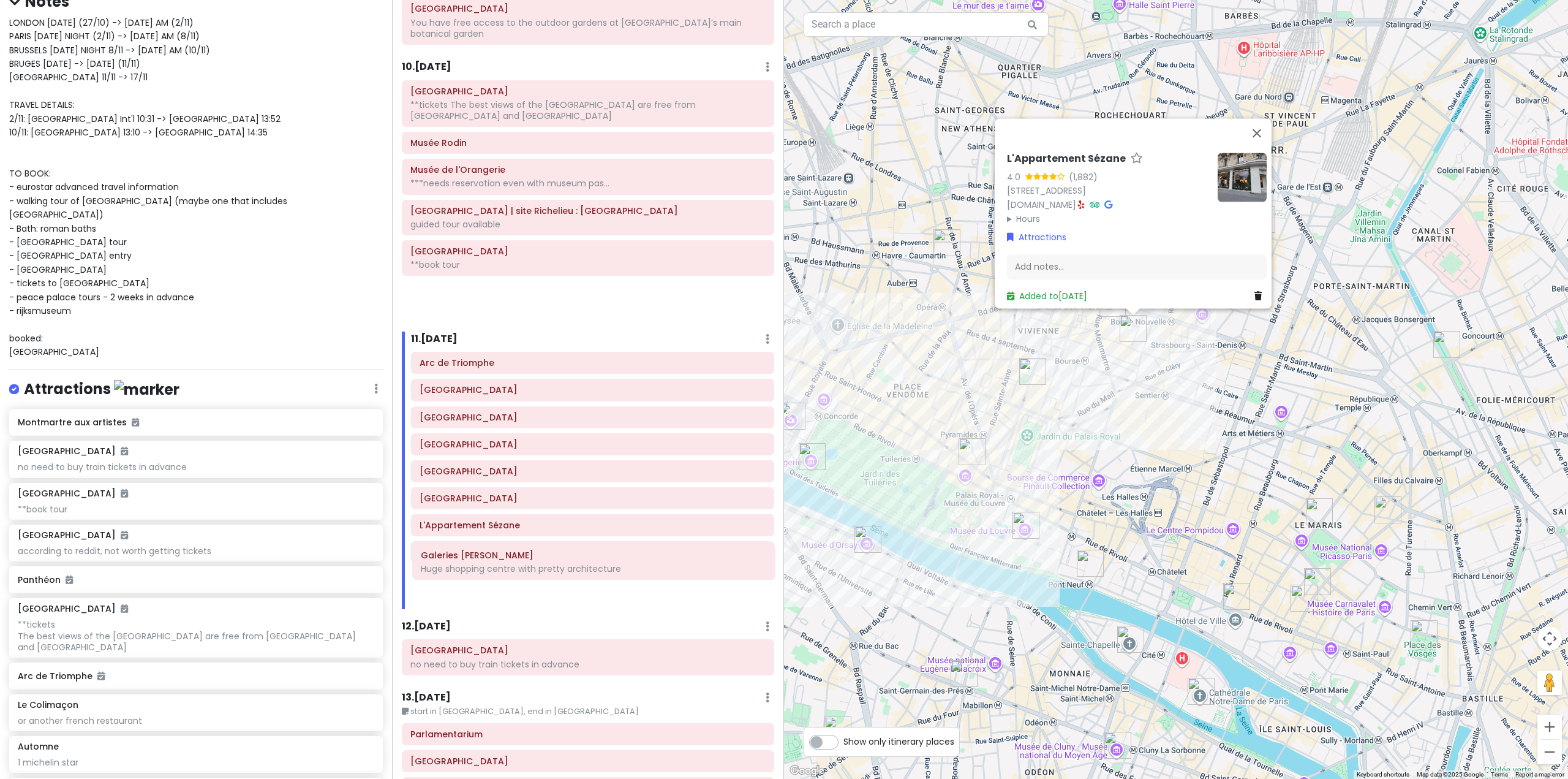
drag, startPoint x: 491, startPoint y: 263, endPoint x: 499, endPoint y: 571, distance: 308.1
click at [500, 571] on div "Itinerary × 1 . [DATE] Edit Day Notes Delete Day Fly from [GEOGRAPHIC_DATA] Dra…" at bounding box center [588, 390] width 392 height 779
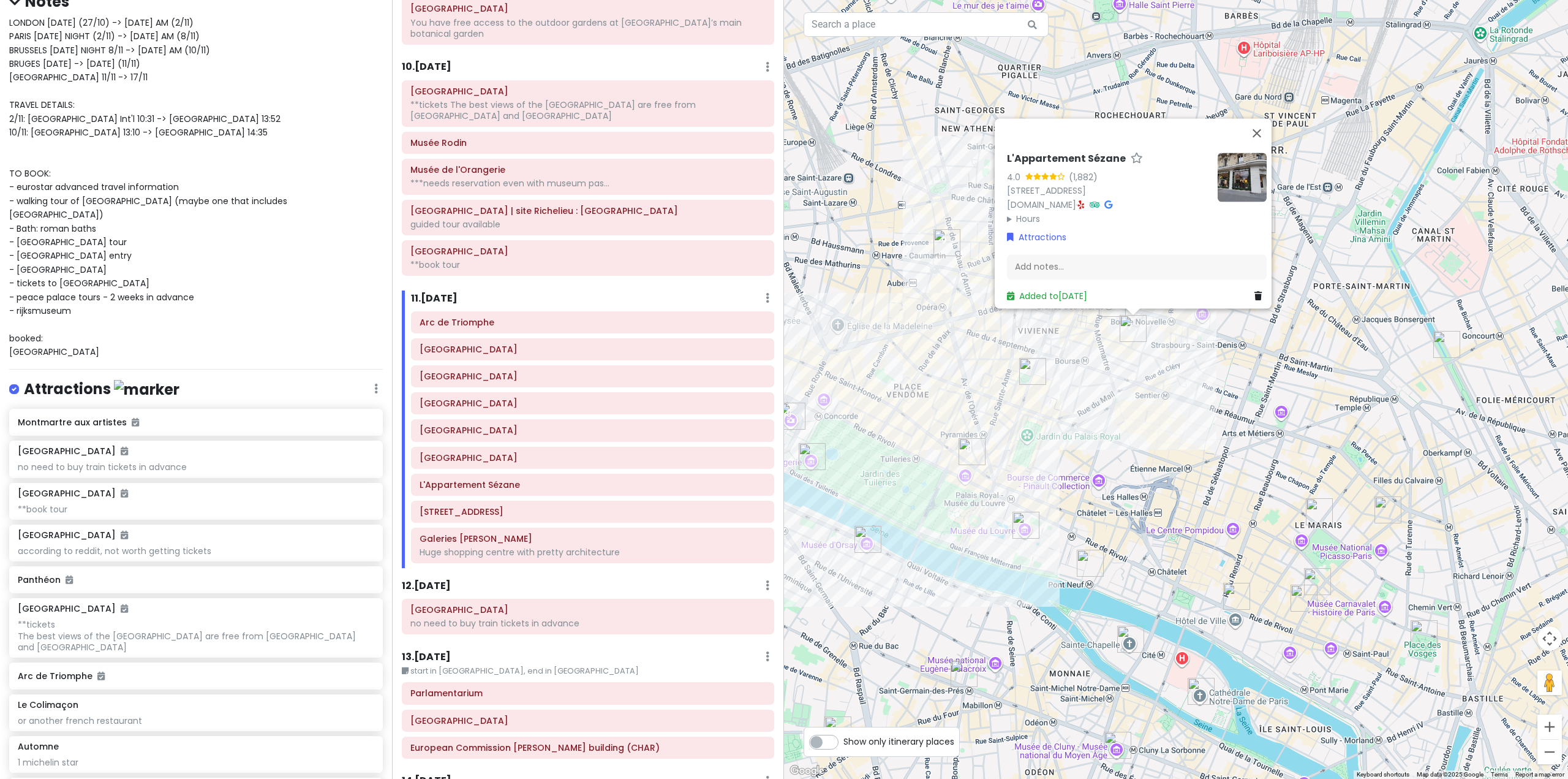
click at [1213, 434] on div "L'Appartement Sézane 4.0 (1,882) [STREET_ADDRESS] [DOMAIN_NAME] · Hours [DATE] …" at bounding box center [1175, 390] width 784 height 779
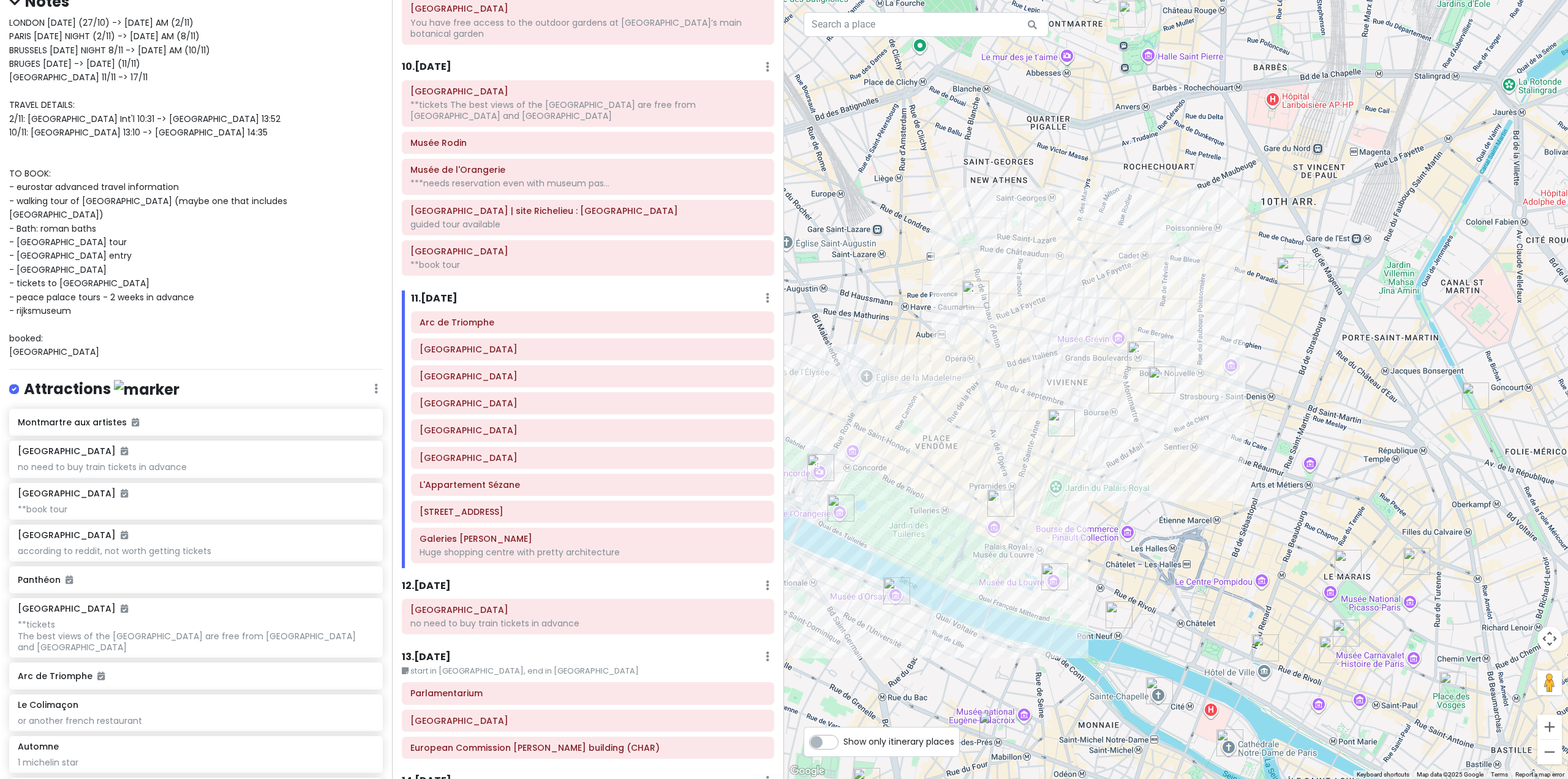
drag, startPoint x: 1203, startPoint y: 452, endPoint x: 1217, endPoint y: 482, distance: 33.1
click at [1217, 481] on div at bounding box center [1175, 390] width 784 height 779
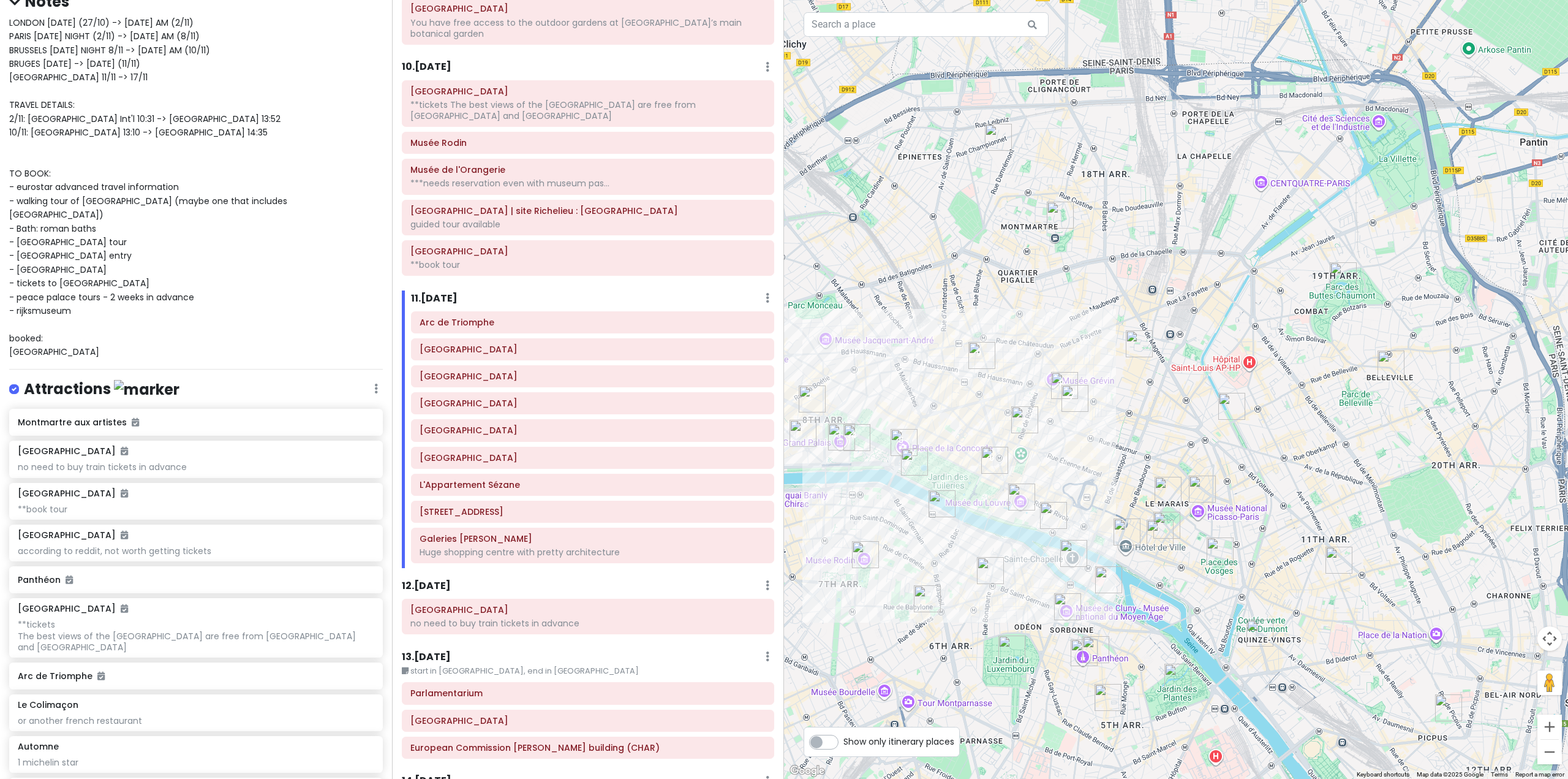
drag, startPoint x: 984, startPoint y: 395, endPoint x: 986, endPoint y: 445, distance: 50.0
click at [986, 445] on div at bounding box center [1175, 390] width 784 height 779
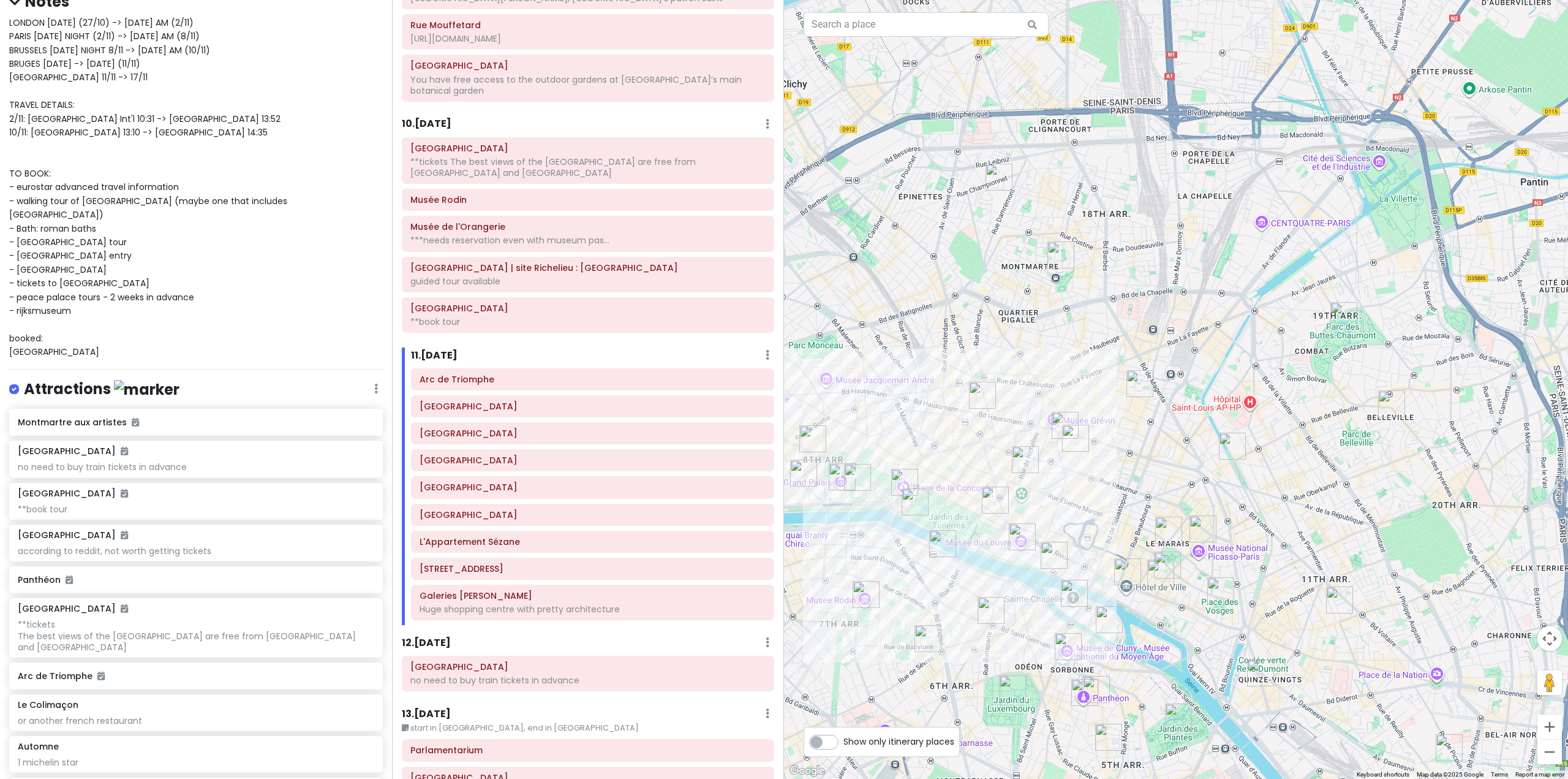
scroll to position [1761, 0]
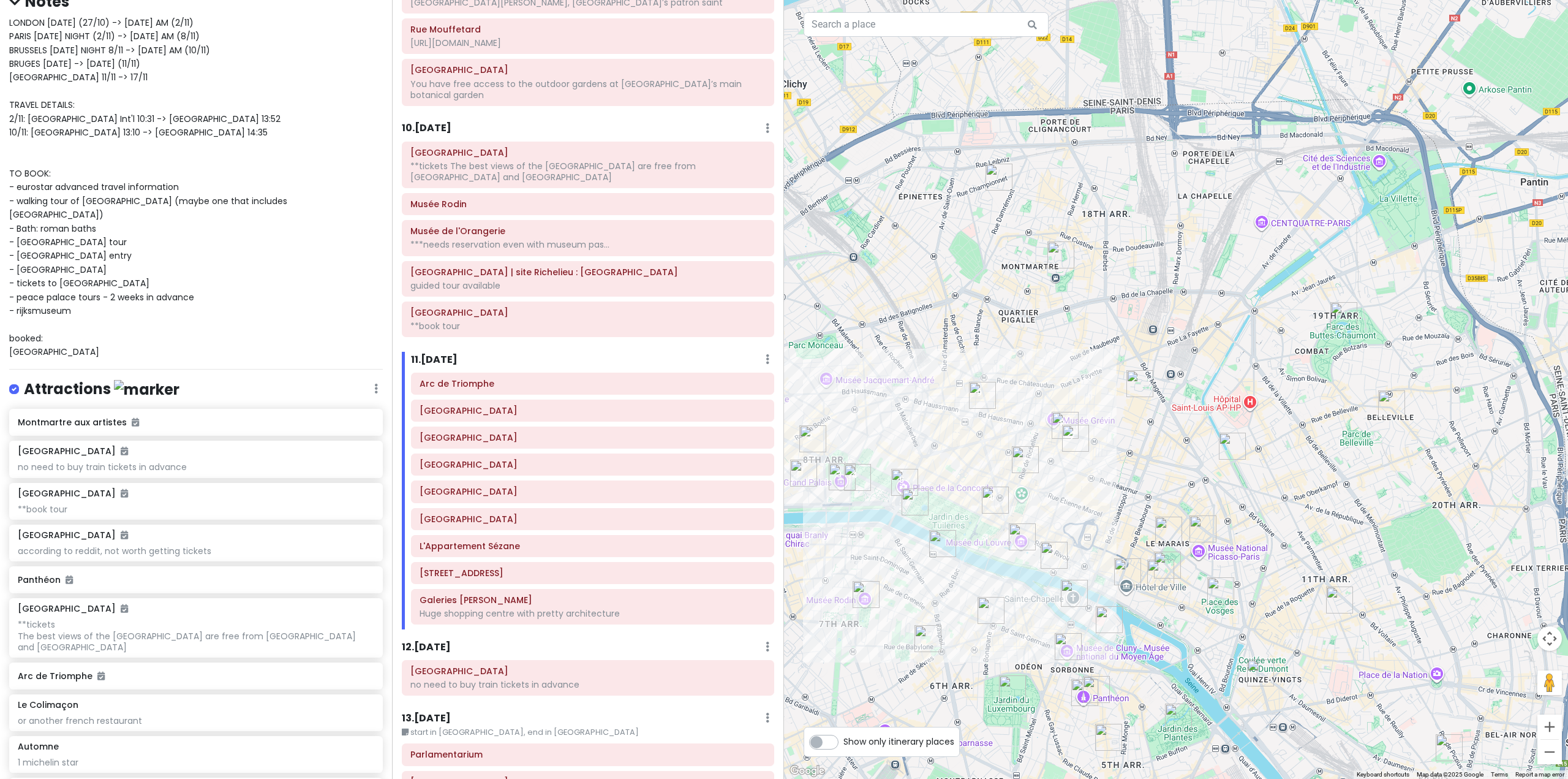
click at [455, 354] on h6 "11 . [DATE]" at bounding box center [434, 359] width 47 height 13
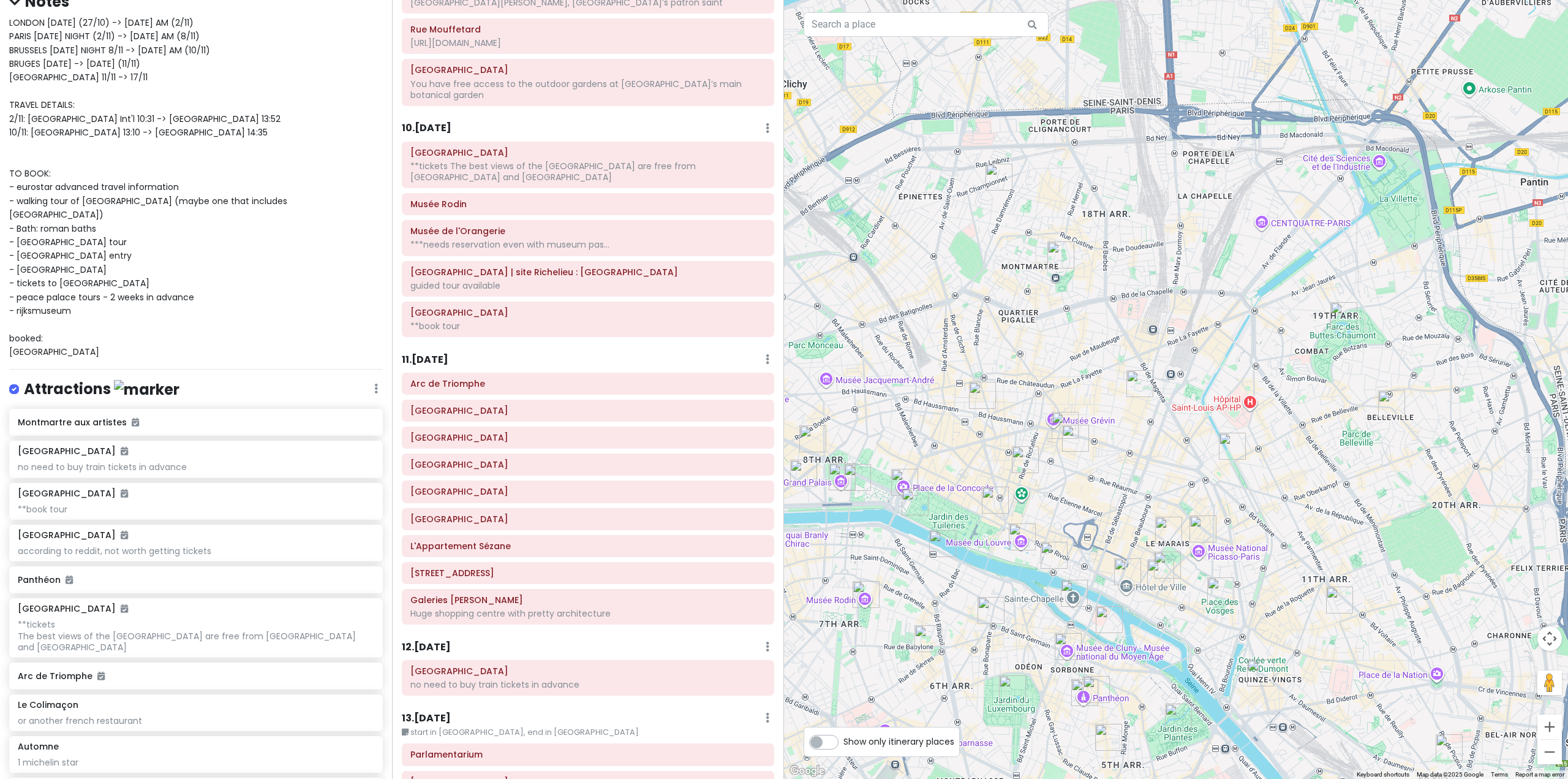
click at [455, 352] on div "11 . [DATE] Add Day Notes Delete Day" at bounding box center [587, 361] width 372 height 20
click at [442, 354] on h6 "11 . [DATE]" at bounding box center [425, 359] width 47 height 13
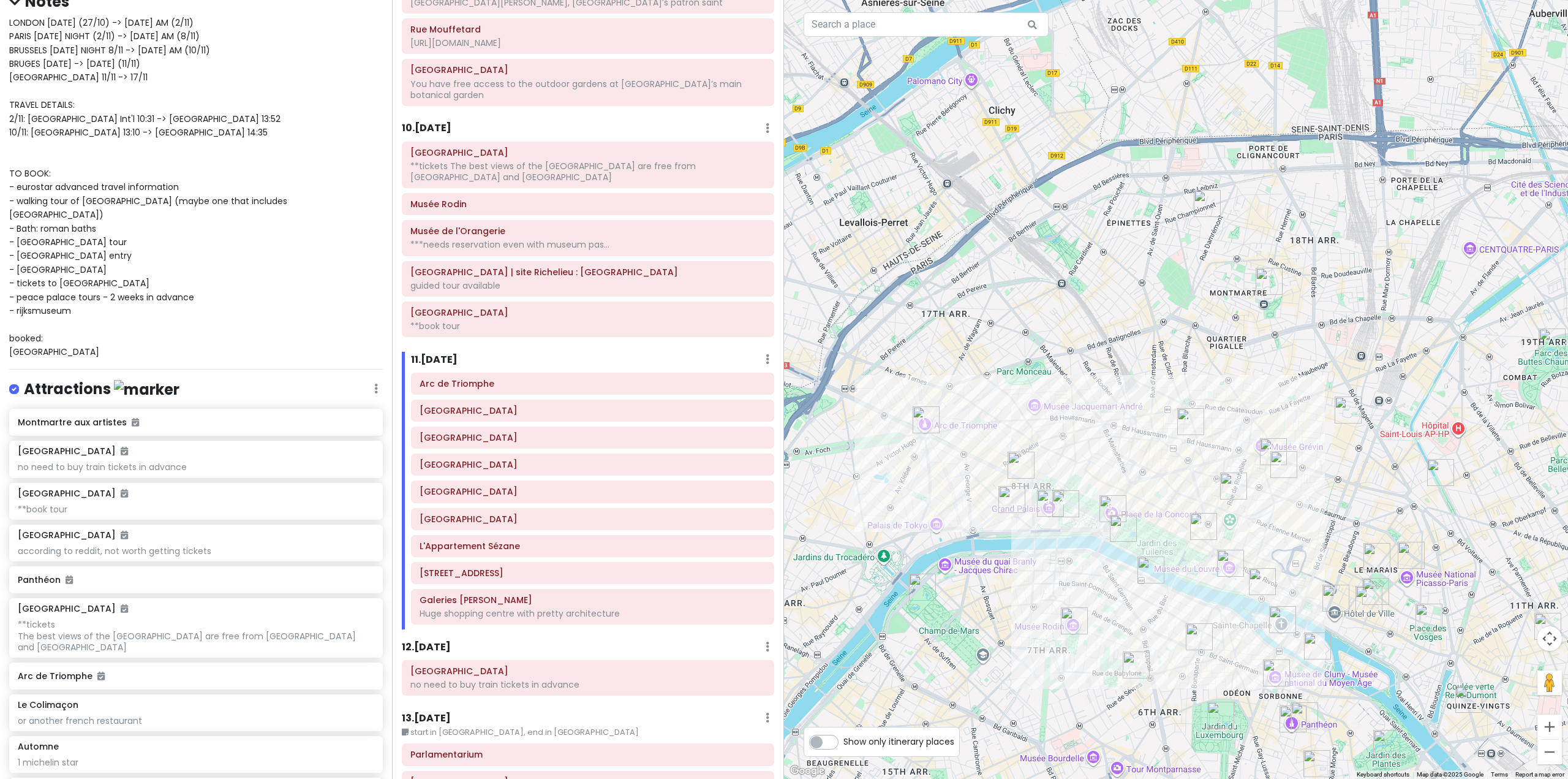
drag, startPoint x: 1126, startPoint y: 437, endPoint x: 1312, endPoint y: 462, distance: 187.7
click at [1313, 461] on div at bounding box center [1175, 390] width 784 height 779
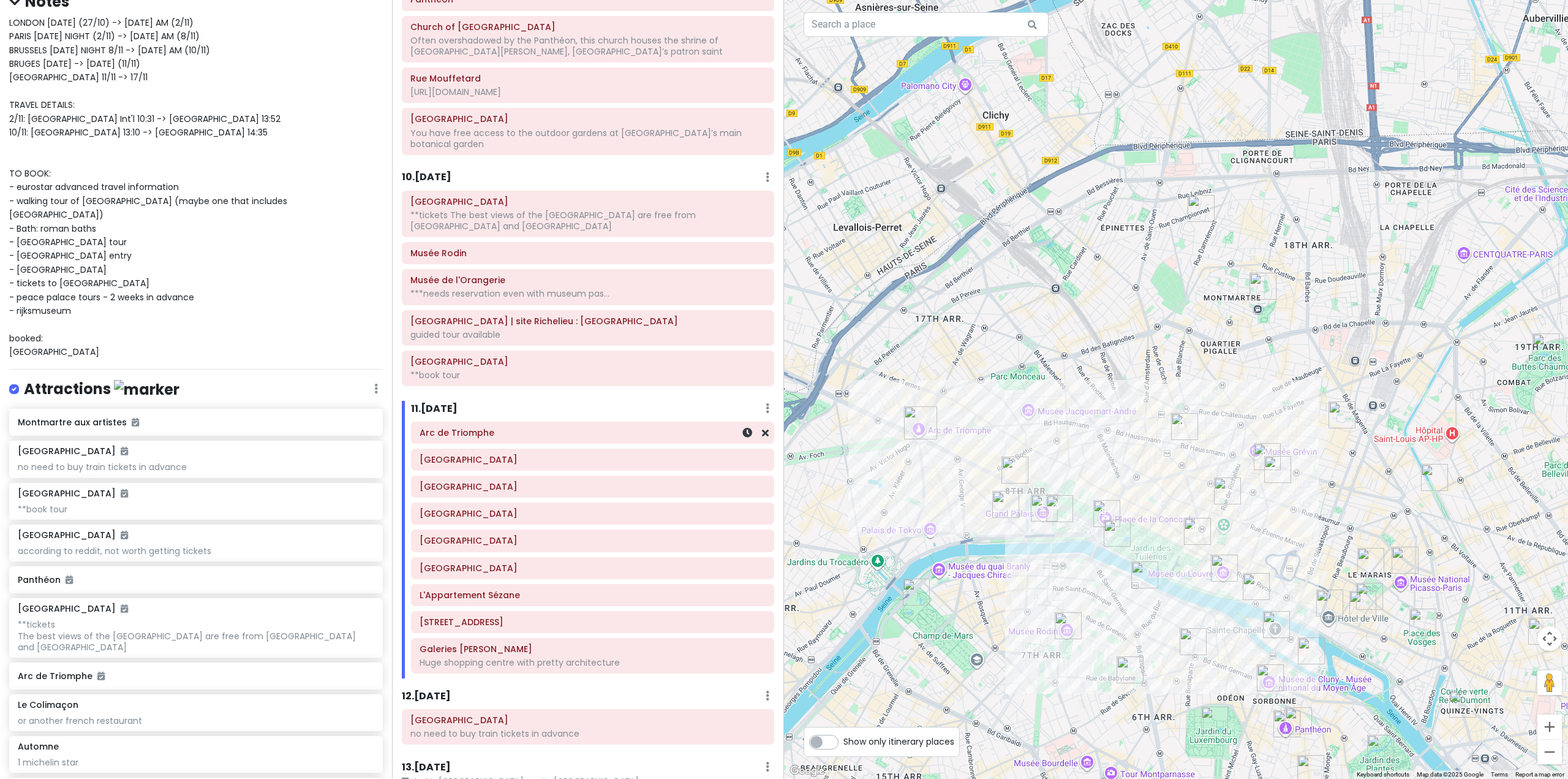
scroll to position [1700, 0]
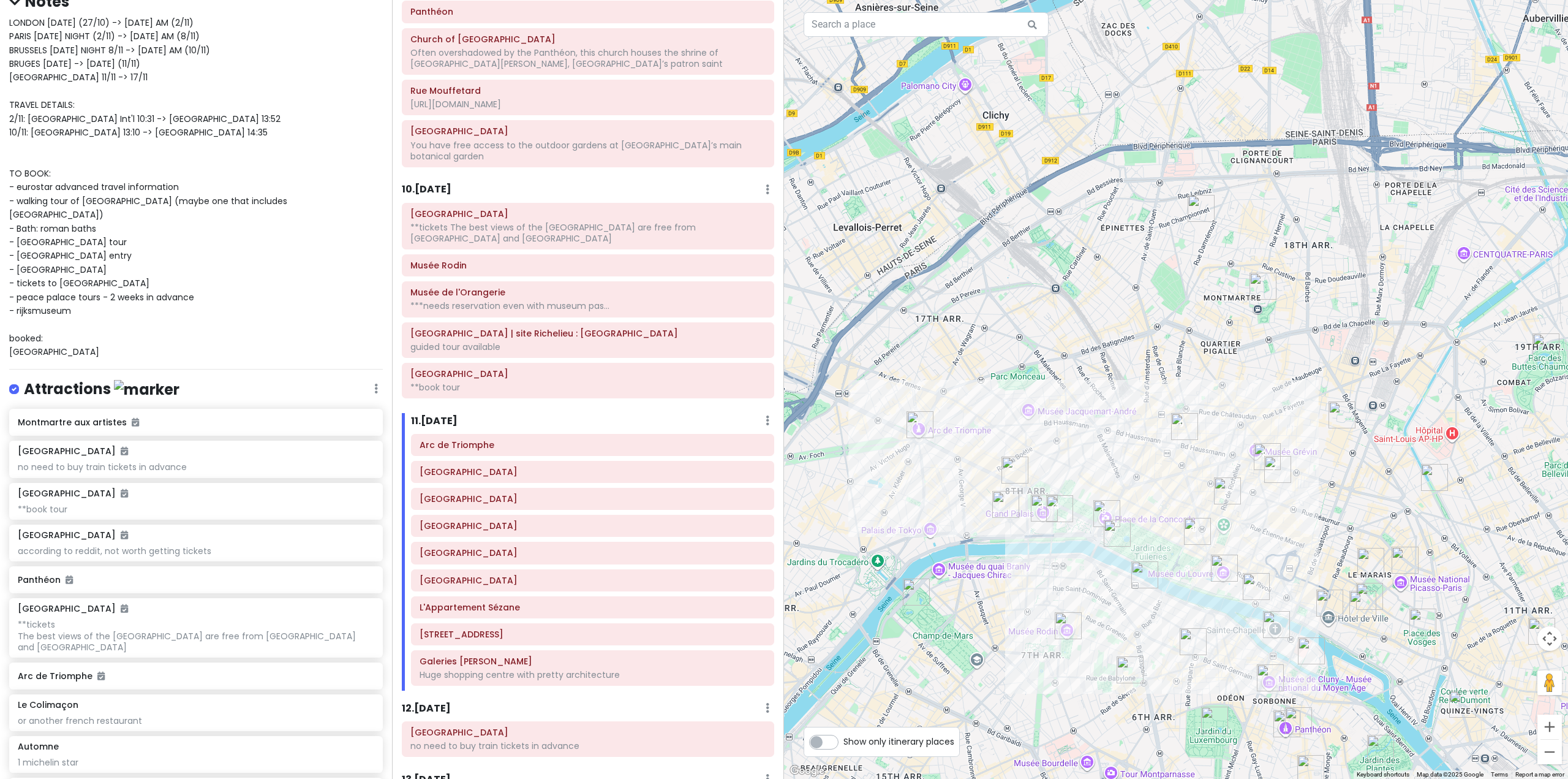
click at [426, 184] on h6 "10 . [DATE]" at bounding box center [426, 189] width 50 height 13
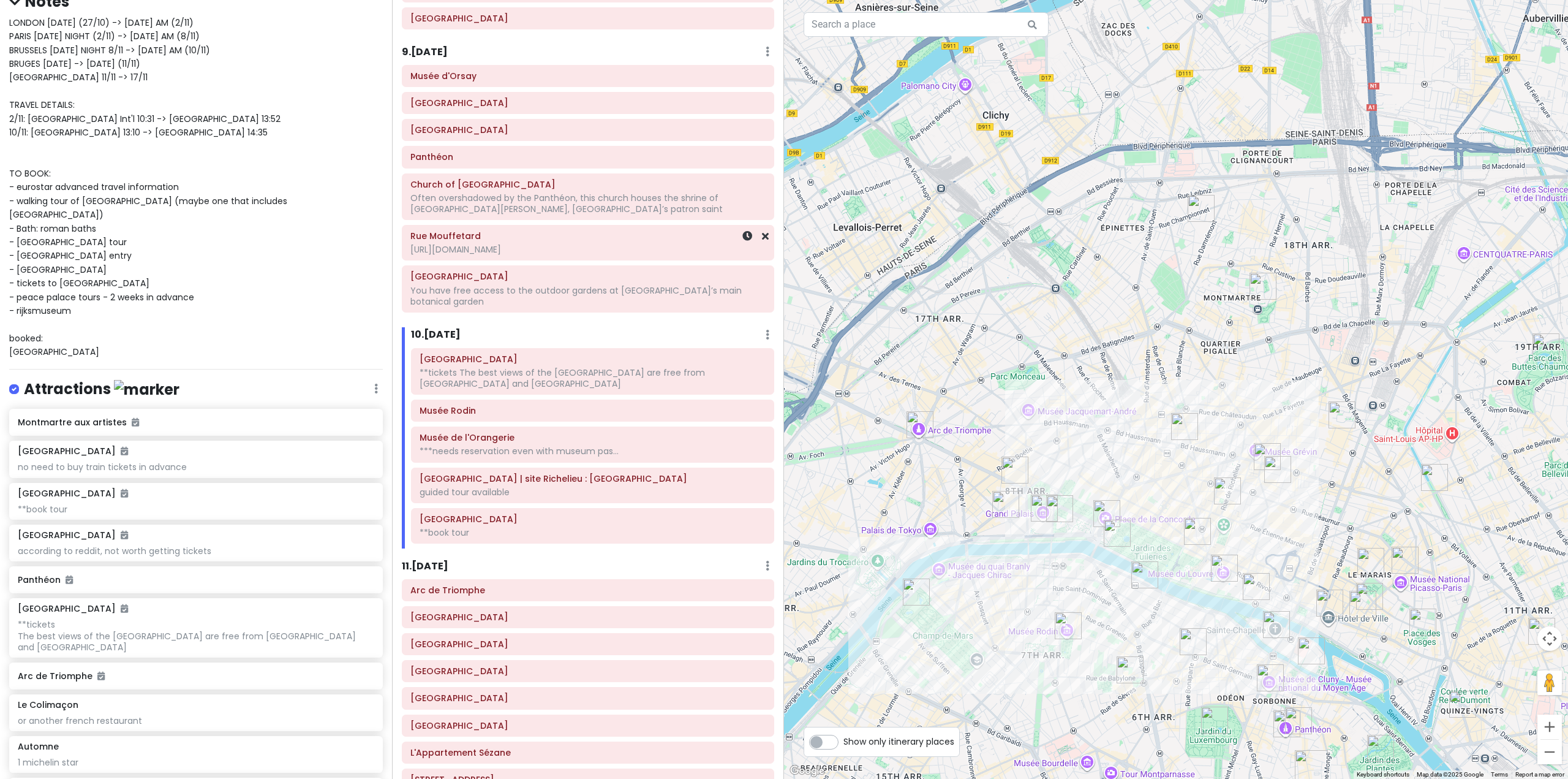
scroll to position [1455, 0]
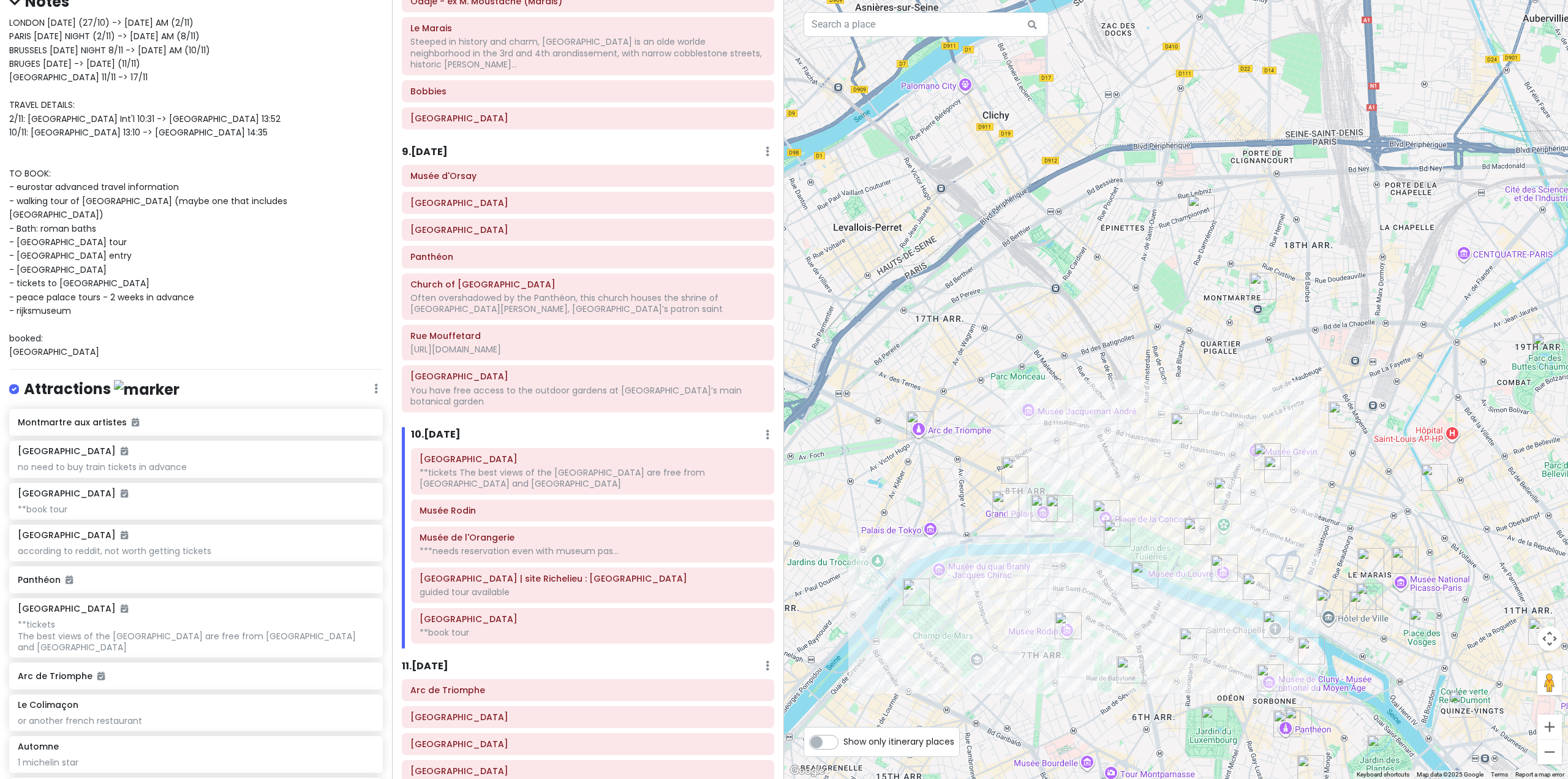
click at [424, 146] on h6 "9 . [DATE]" at bounding box center [424, 152] width 46 height 13
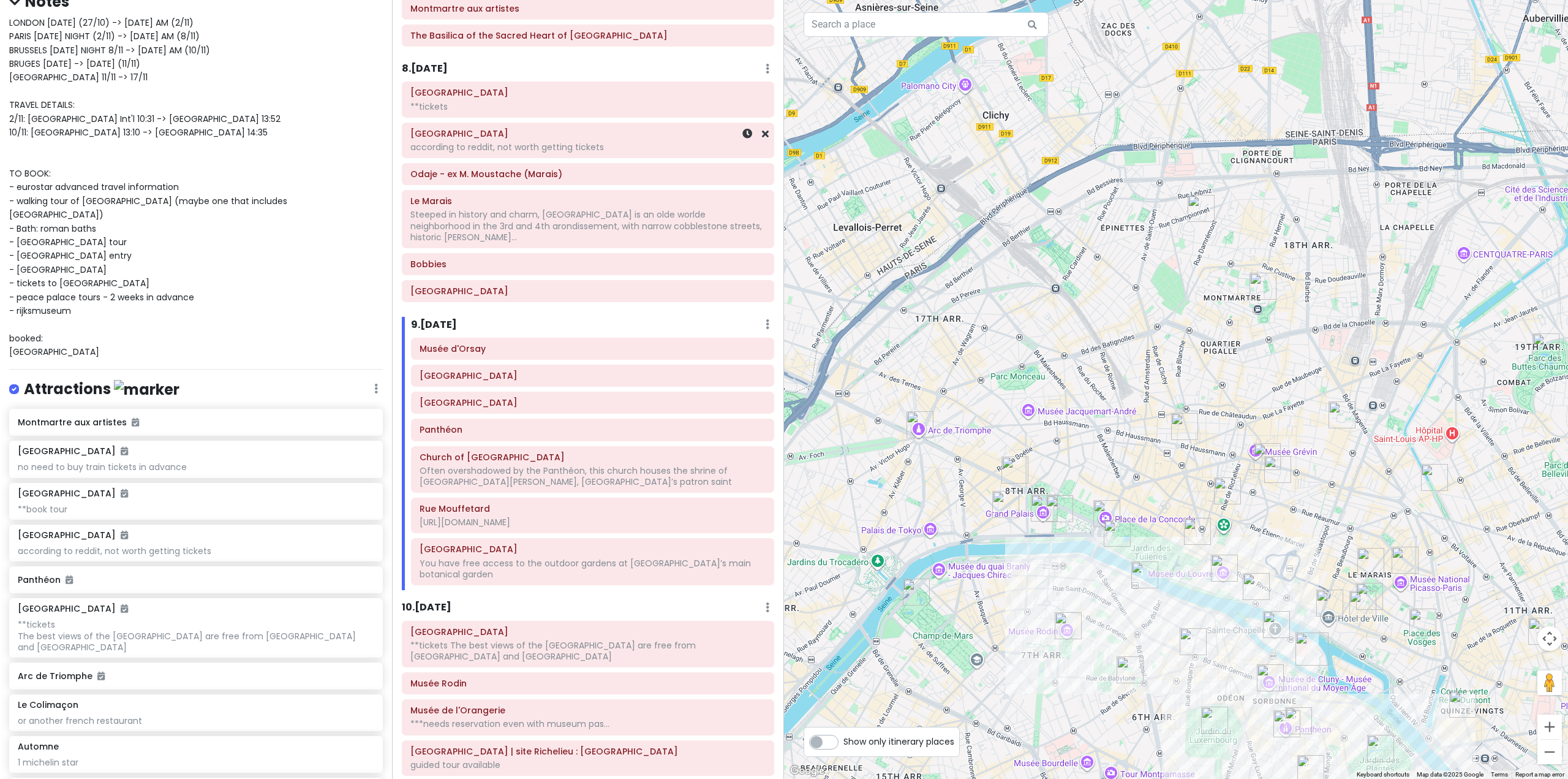
scroll to position [1210, 0]
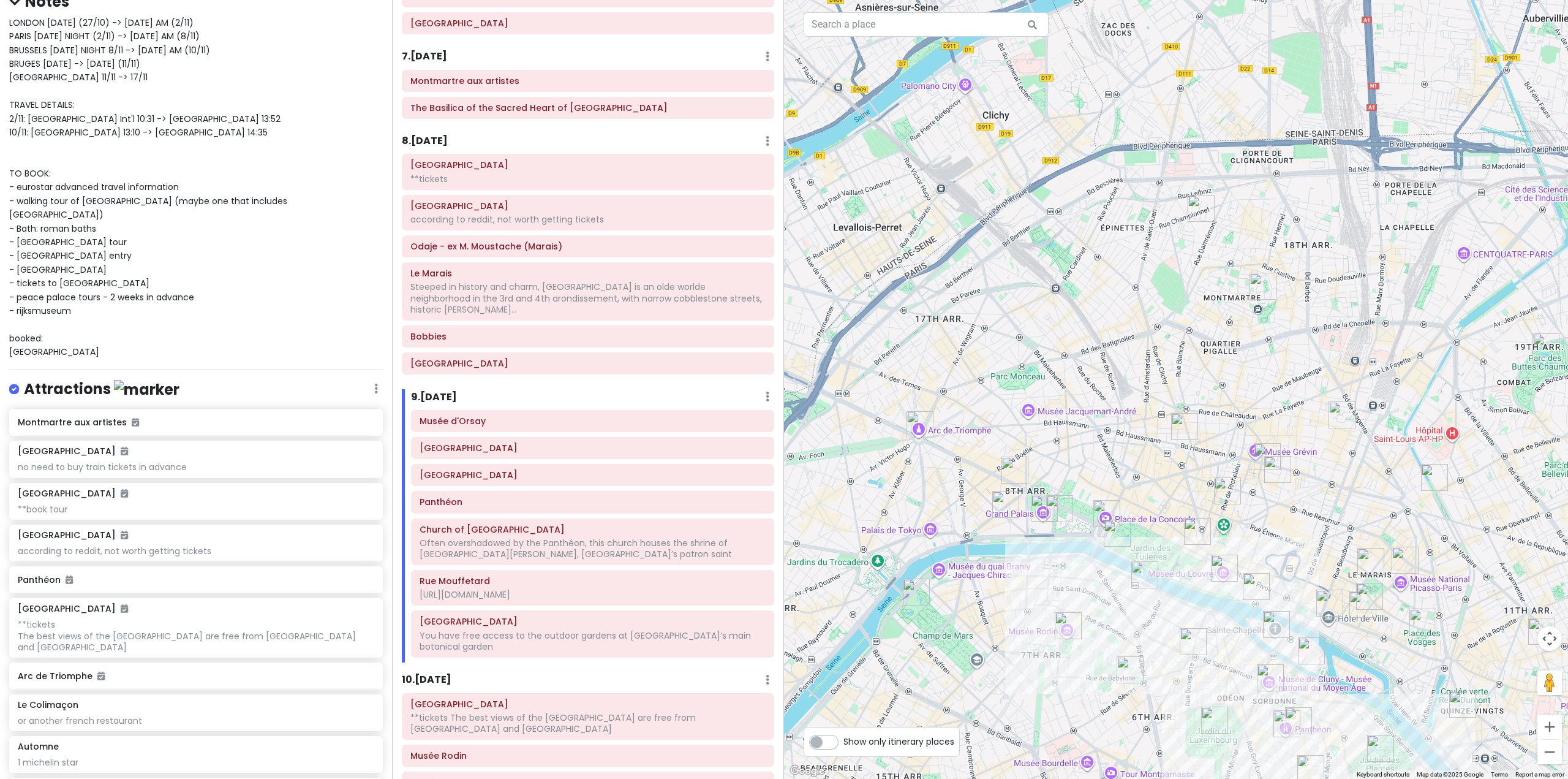
click at [438, 143] on h6 "8 . [DATE]" at bounding box center [424, 141] width 46 height 13
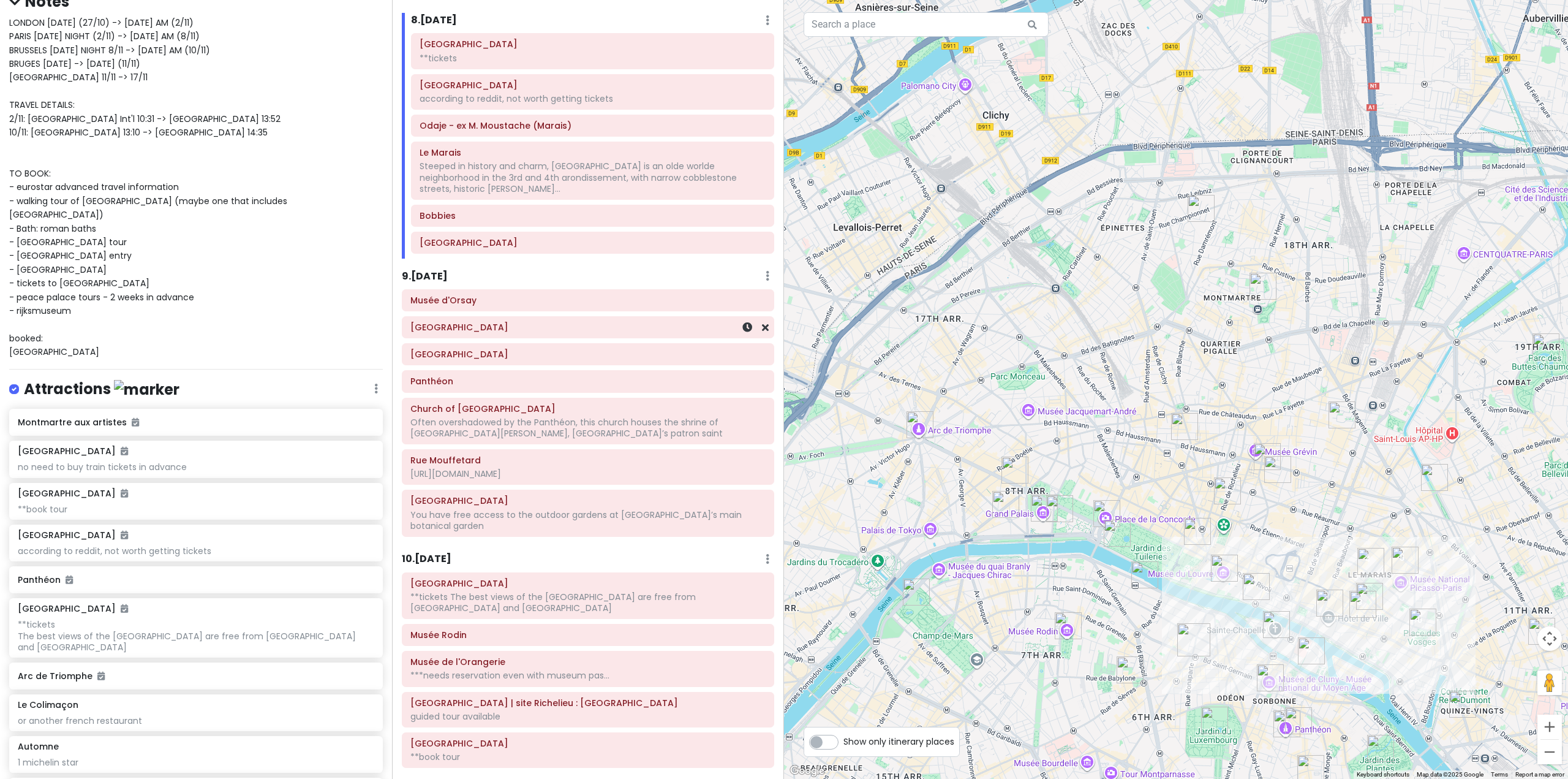
scroll to position [1333, 0]
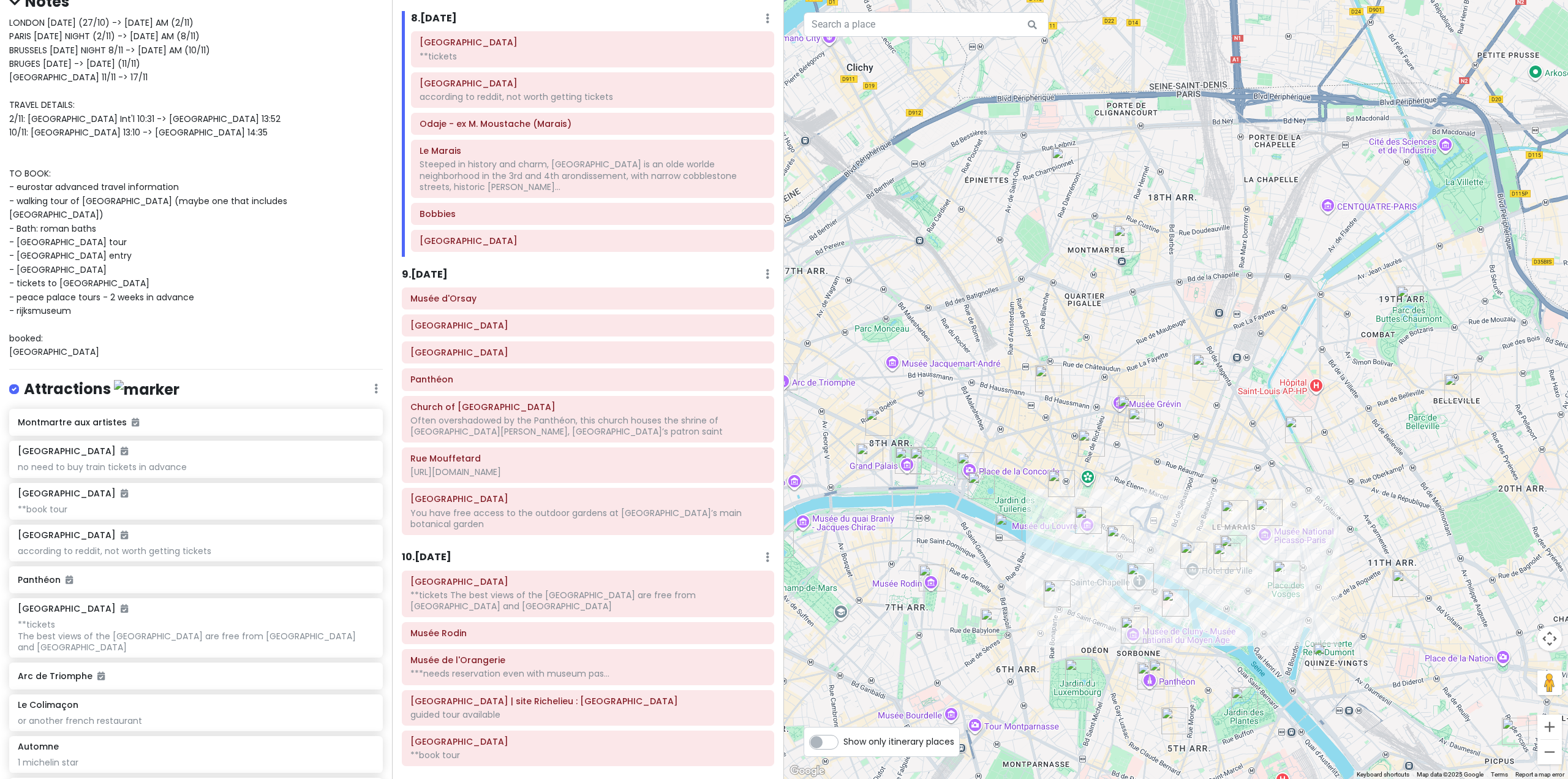
drag, startPoint x: 1362, startPoint y: 595, endPoint x: 1224, endPoint y: 546, distance: 146.4
click at [1224, 546] on img "Odaje - ex M. Moustache (Marais)" at bounding box center [1226, 557] width 27 height 27
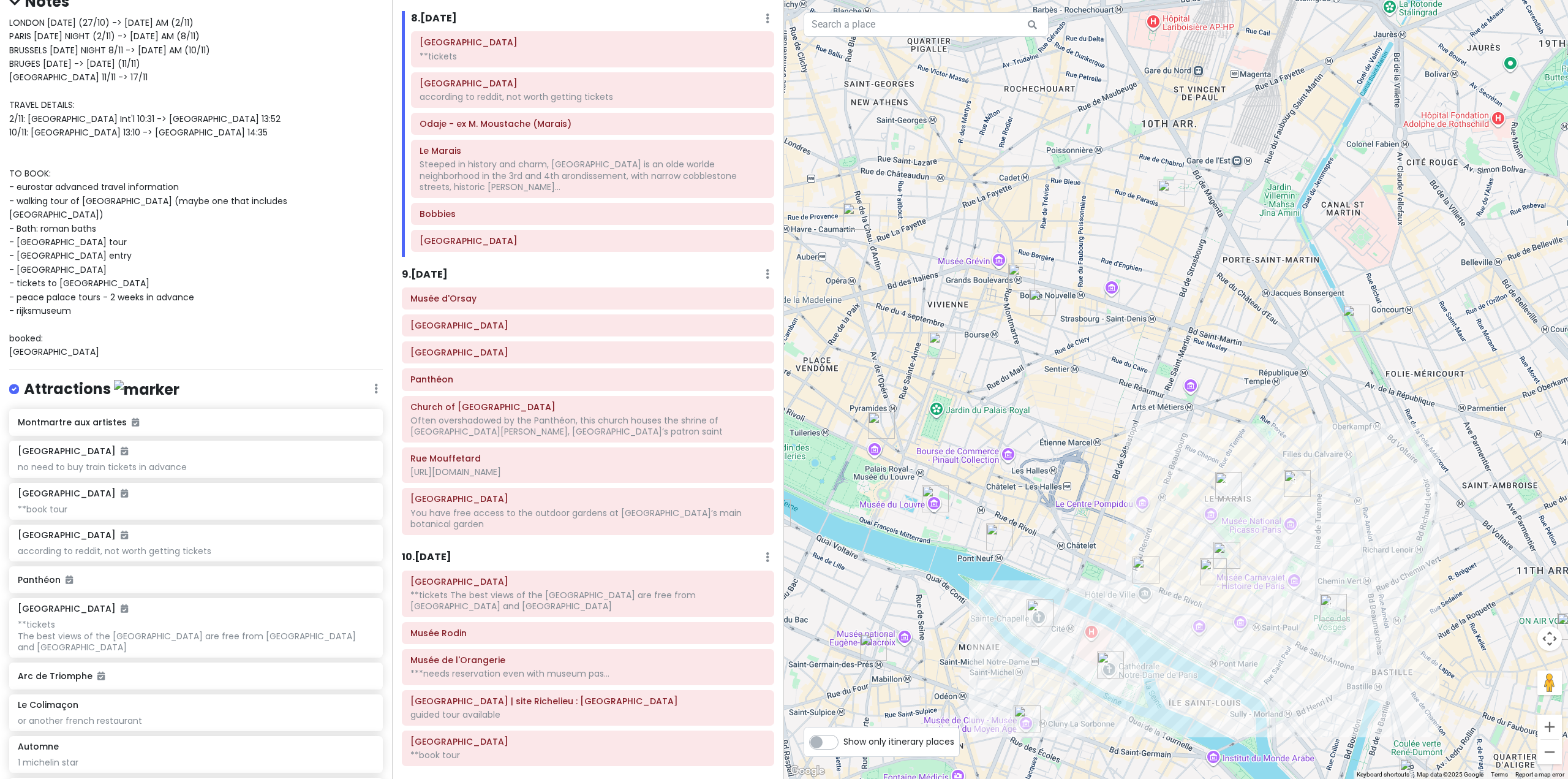
click at [1148, 569] on img "BHV Marais" at bounding box center [1146, 570] width 27 height 27
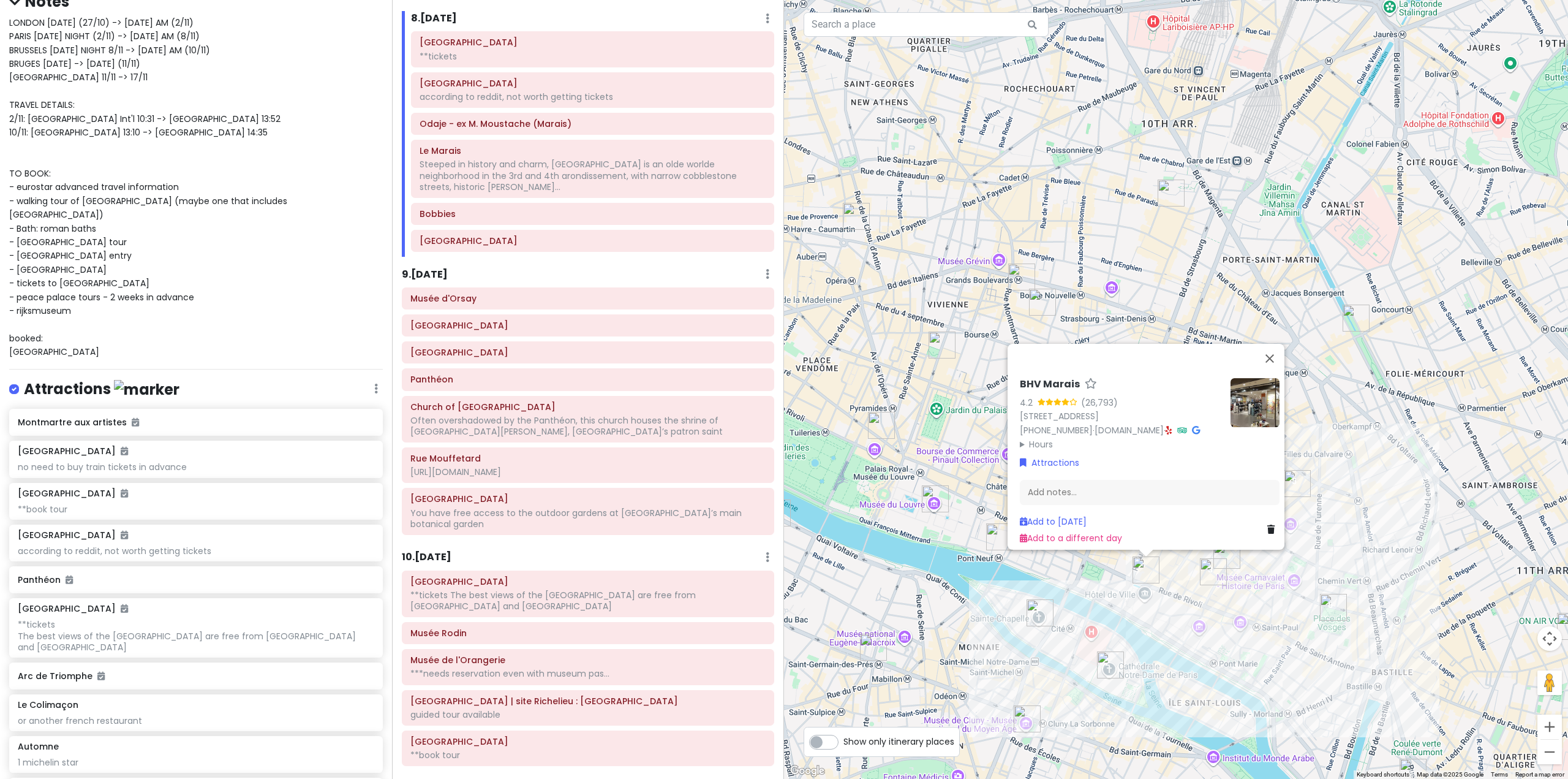
click at [1093, 582] on div "BHV Marais 4.2 (26,793) [STREET_ADDRESS] [PHONE_NUMBER] · [DOMAIN_NAME] · Hours…" at bounding box center [1175, 390] width 784 height 779
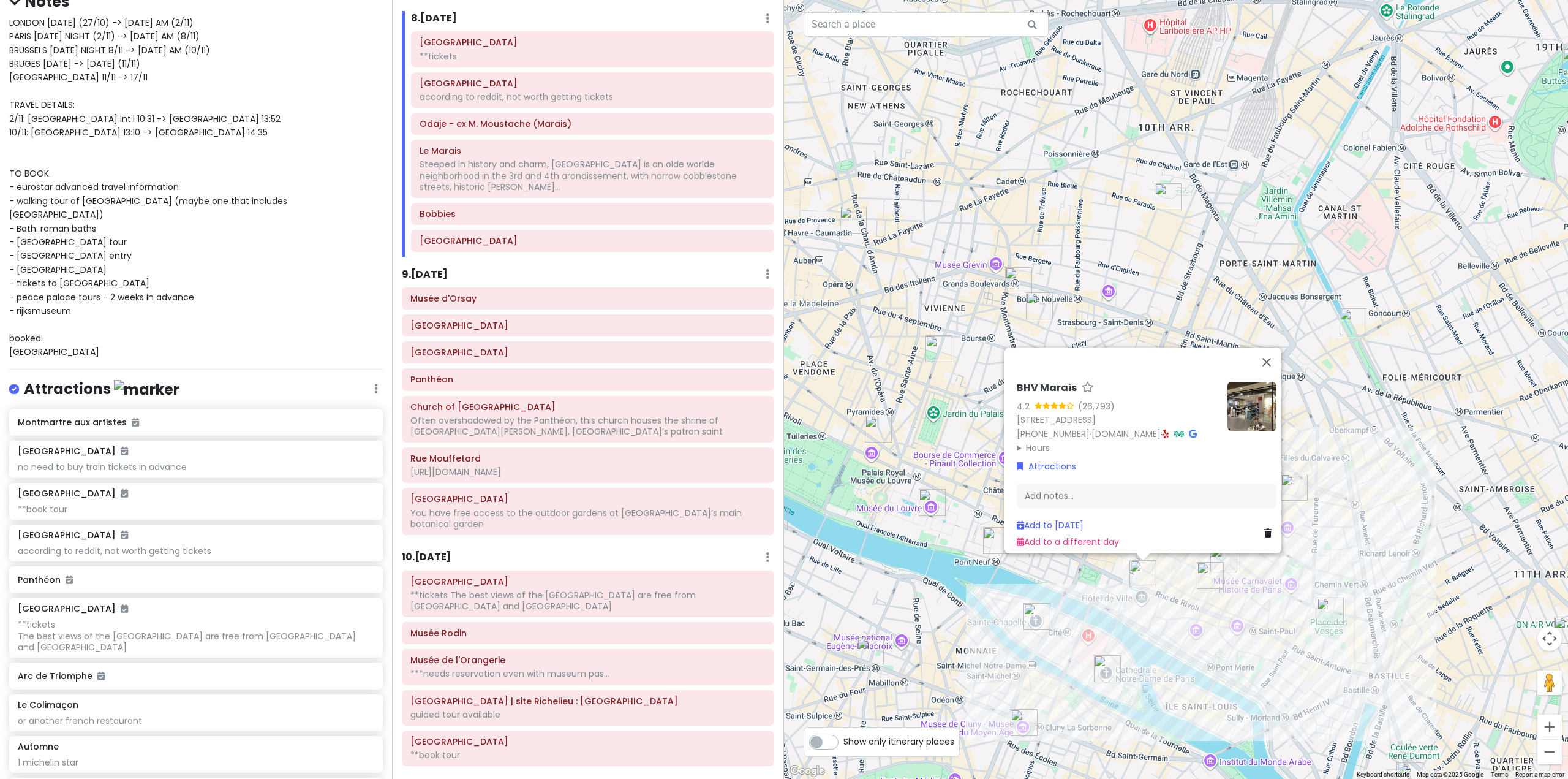
click at [1083, 594] on div "BHV Marais 4.2 (26,793) [STREET_ADDRESS] [PHONE_NUMBER] · [DOMAIN_NAME] · Hours…" at bounding box center [1175, 390] width 784 height 779
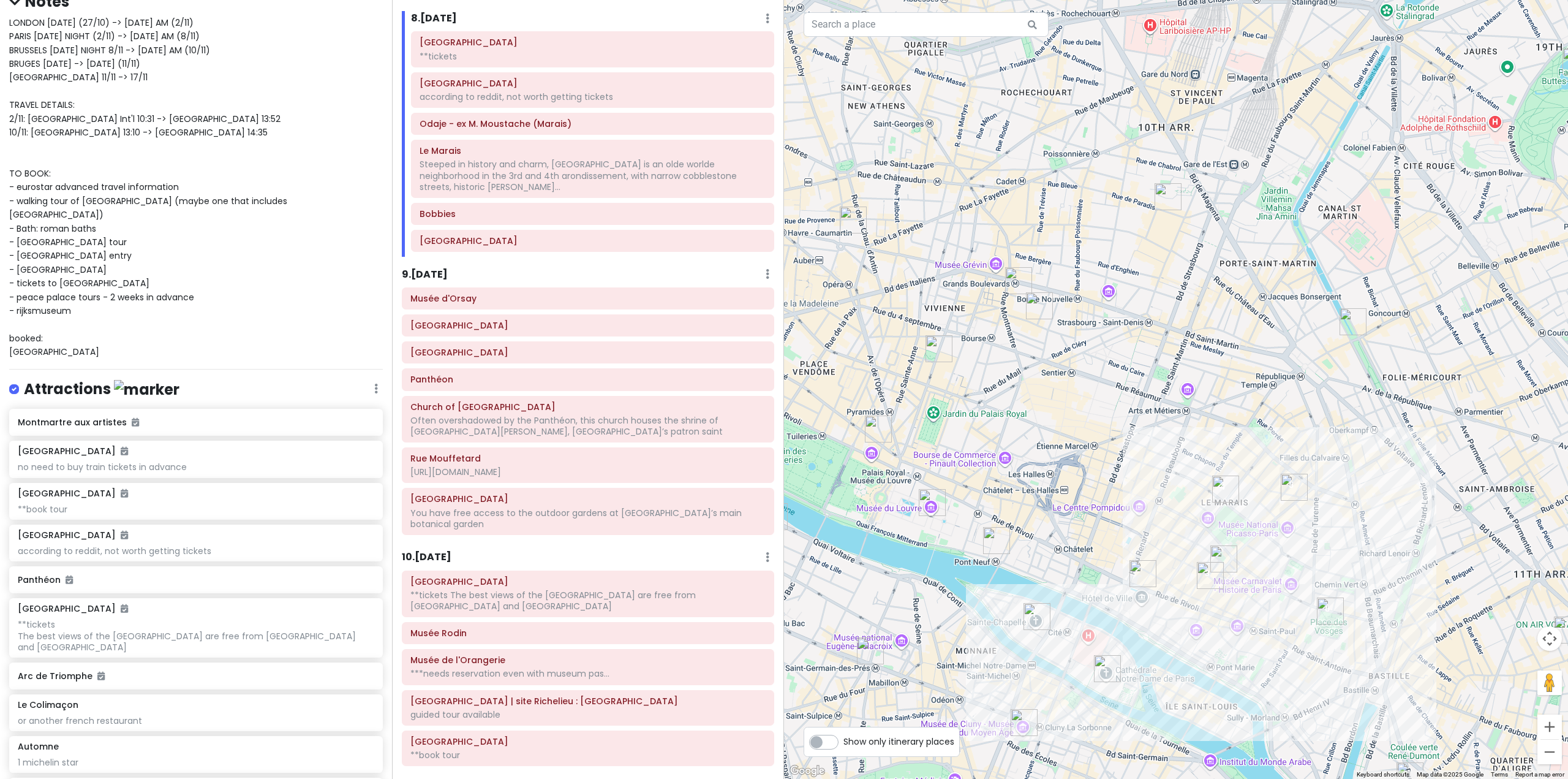
click at [988, 543] on img "La Samaritaine" at bounding box center [996, 540] width 27 height 27
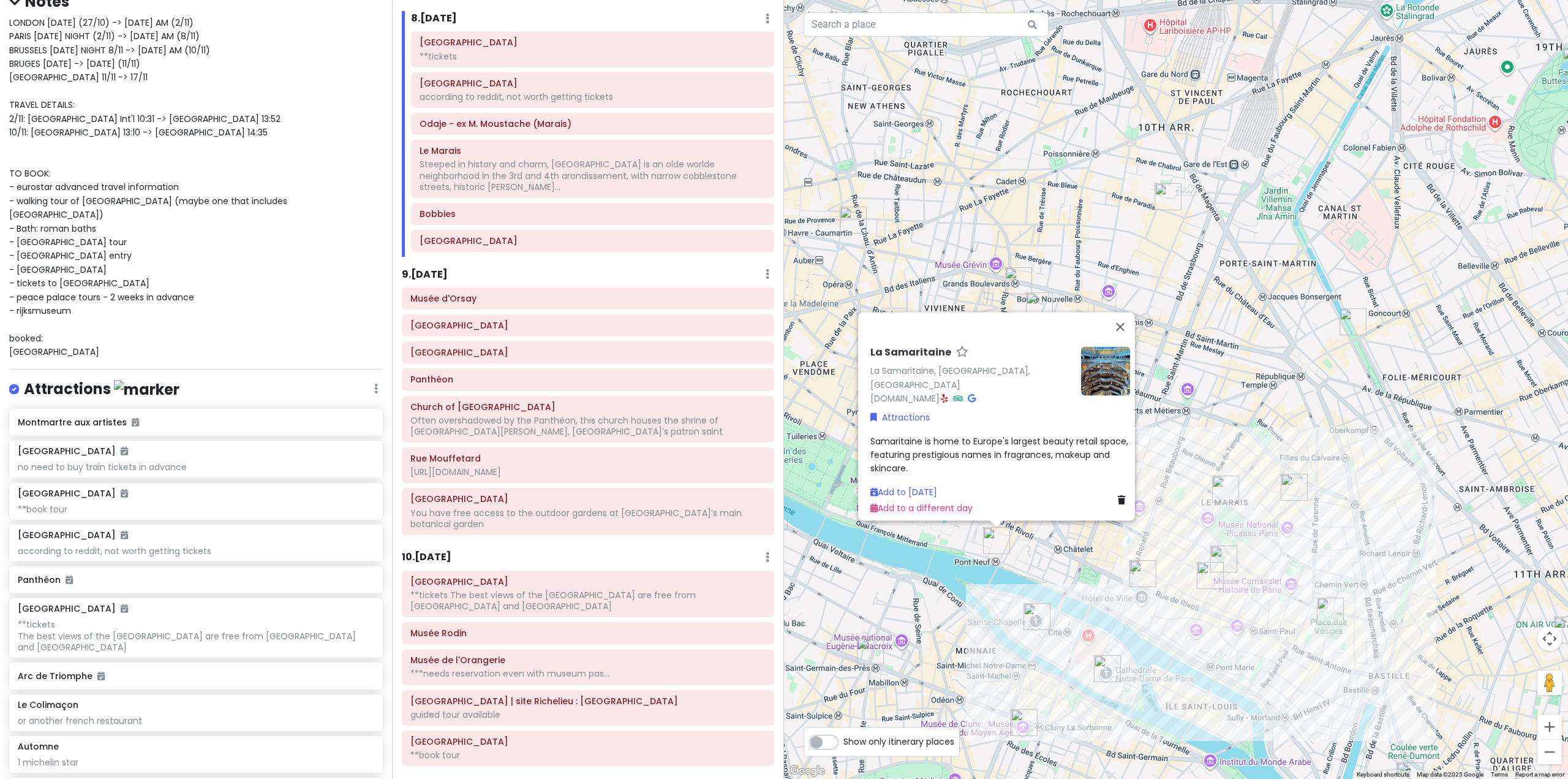
click at [1123, 574] on div "La Samaritaine La Samaritaine, [GEOGRAPHIC_DATA], [GEOGRAPHIC_DATA] [DOMAIN_NAM…" at bounding box center [1175, 390] width 784 height 779
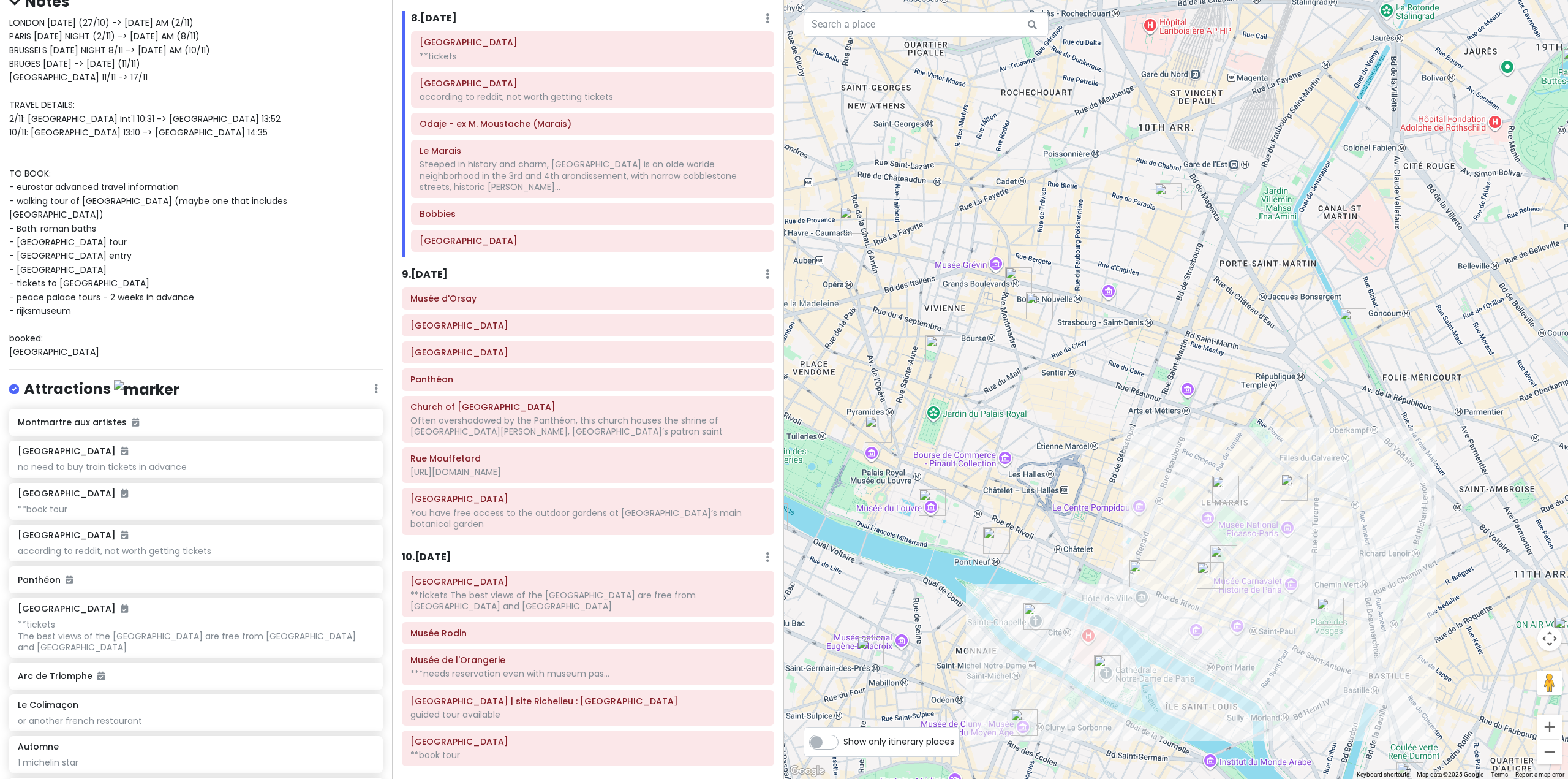
click at [1042, 310] on img "L'Appartement Sézane" at bounding box center [1039, 306] width 27 height 27
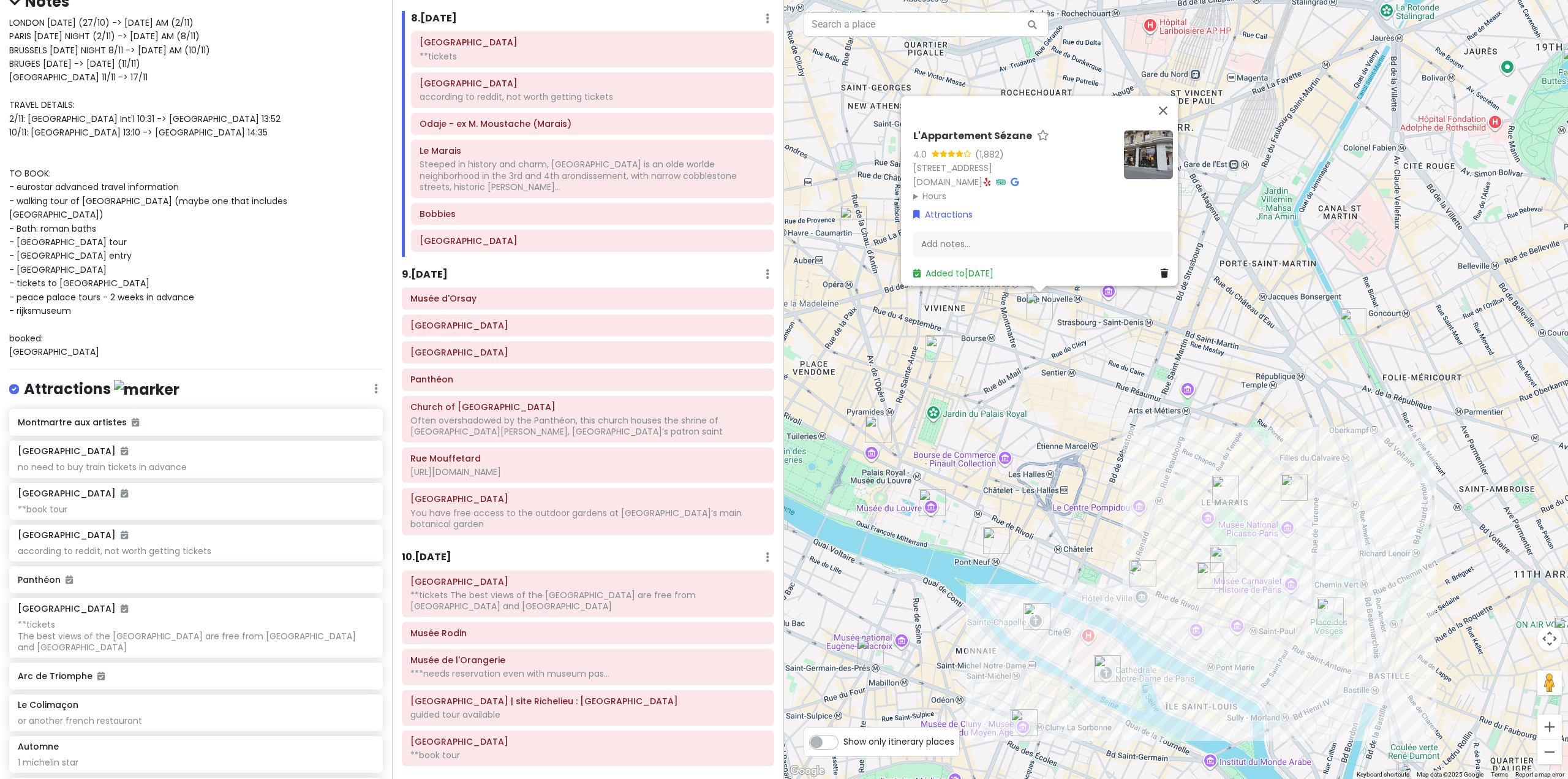
drag, startPoint x: 974, startPoint y: 329, endPoint x: 973, endPoint y: 339, distance: 10.0
click at [974, 329] on div "L'Appartement Sézane 4.0 (1,882) [STREET_ADDRESS] [DOMAIN_NAME] · Hours [DATE] …" at bounding box center [1175, 390] width 784 height 779
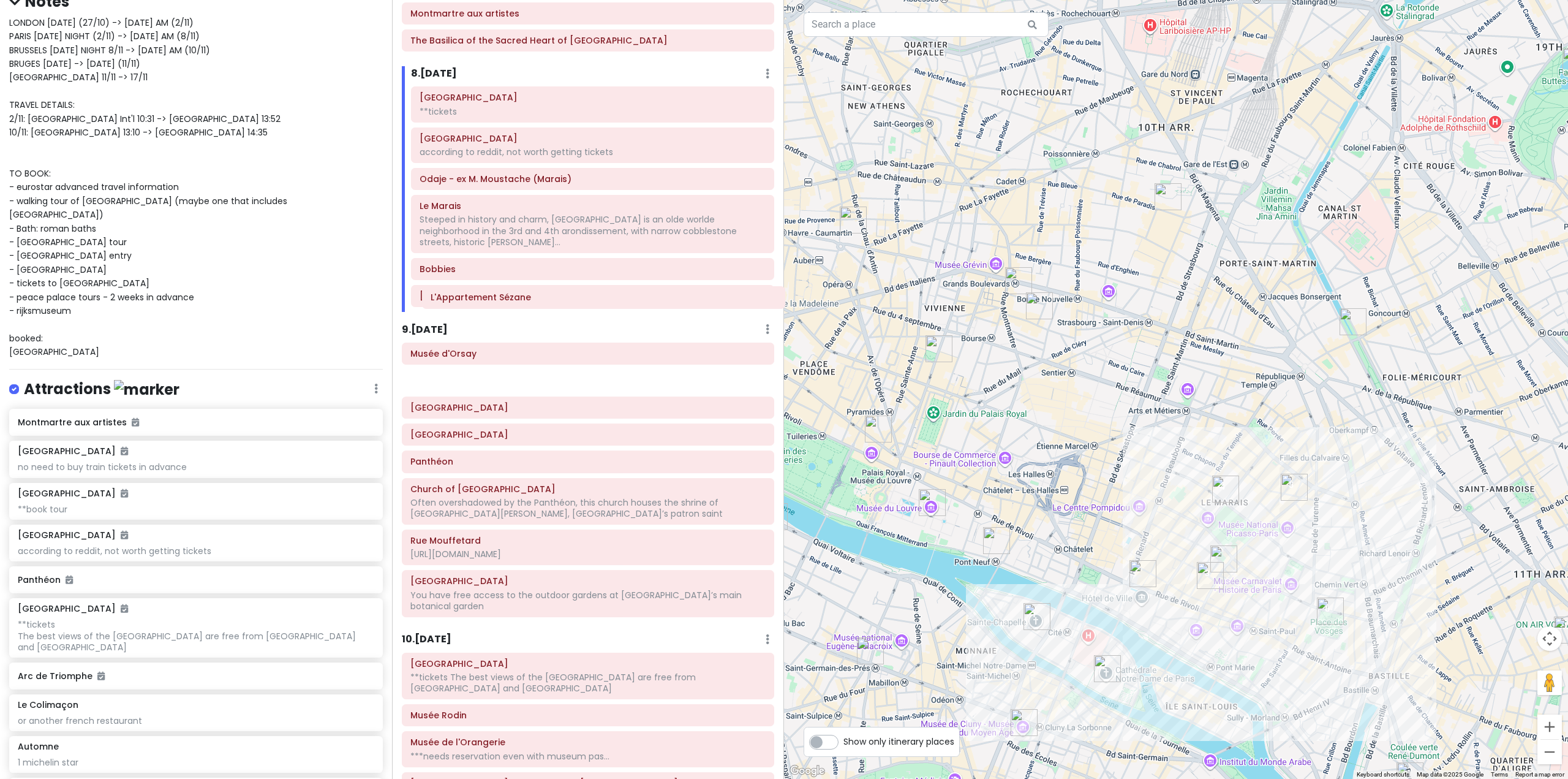
scroll to position [1271, 0]
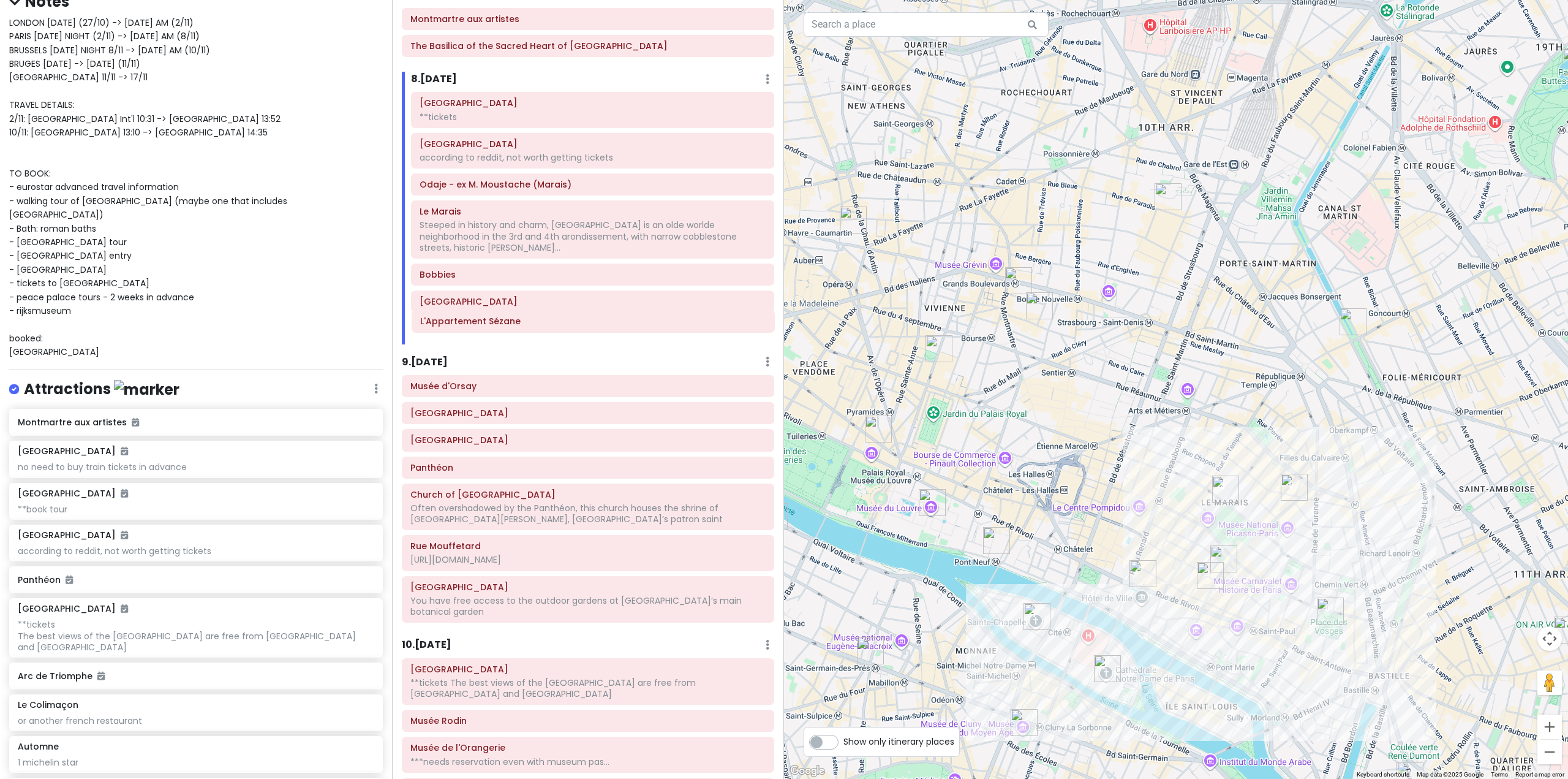
drag, startPoint x: 500, startPoint y: 592, endPoint x: 510, endPoint y: 324, distance: 268.2
click at [510, 324] on div "Itinerary × 1 . [DATE] Edit Day Notes Delete Day Fly from [GEOGRAPHIC_DATA] Dra…" at bounding box center [588, 390] width 392 height 779
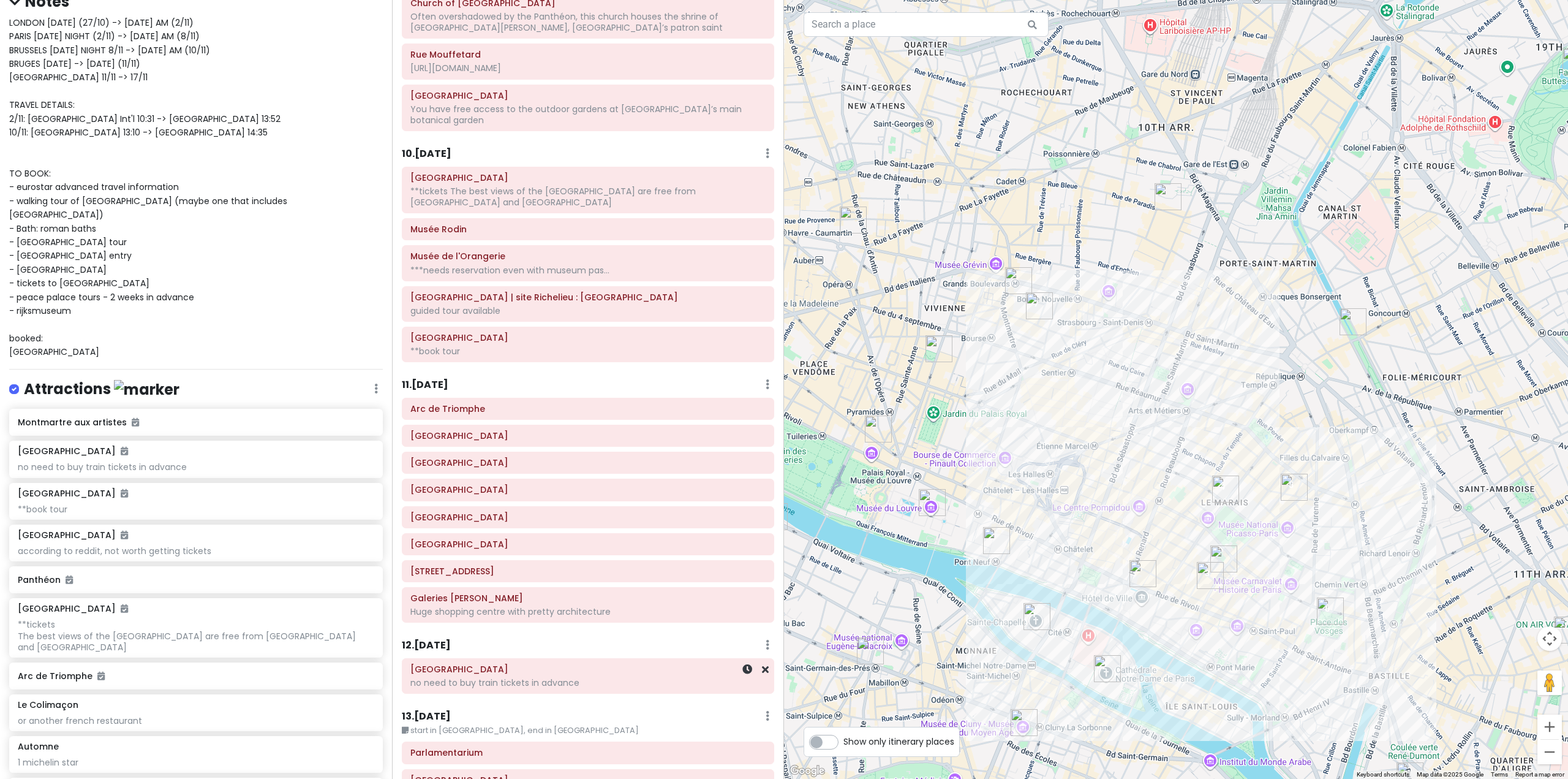
scroll to position [1762, 0]
click at [513, 540] on h6 "[GEOGRAPHIC_DATA]" at bounding box center [588, 545] width 355 height 11
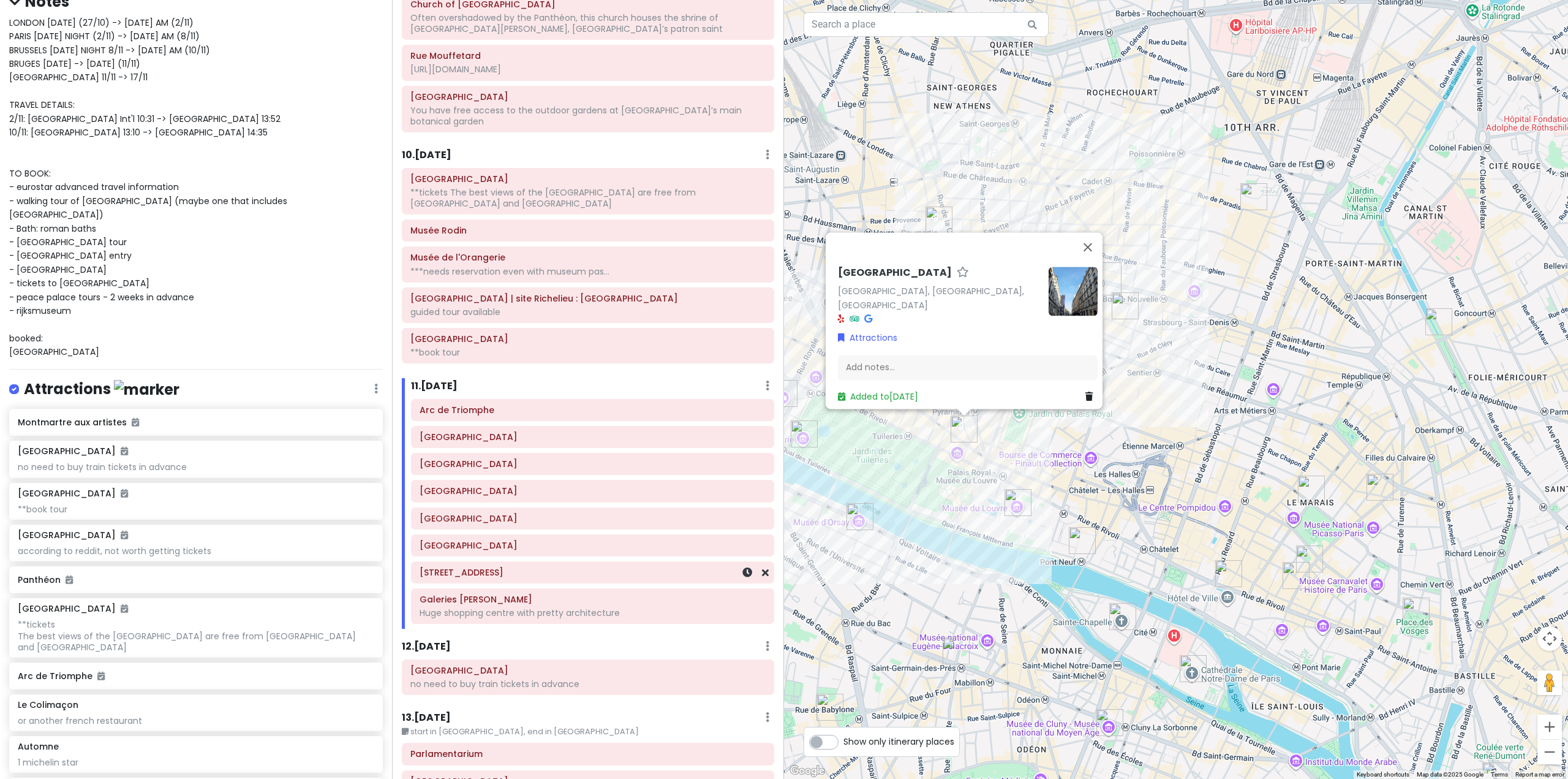
click at [538, 563] on div "[STREET_ADDRESS]" at bounding box center [592, 572] width 346 height 17
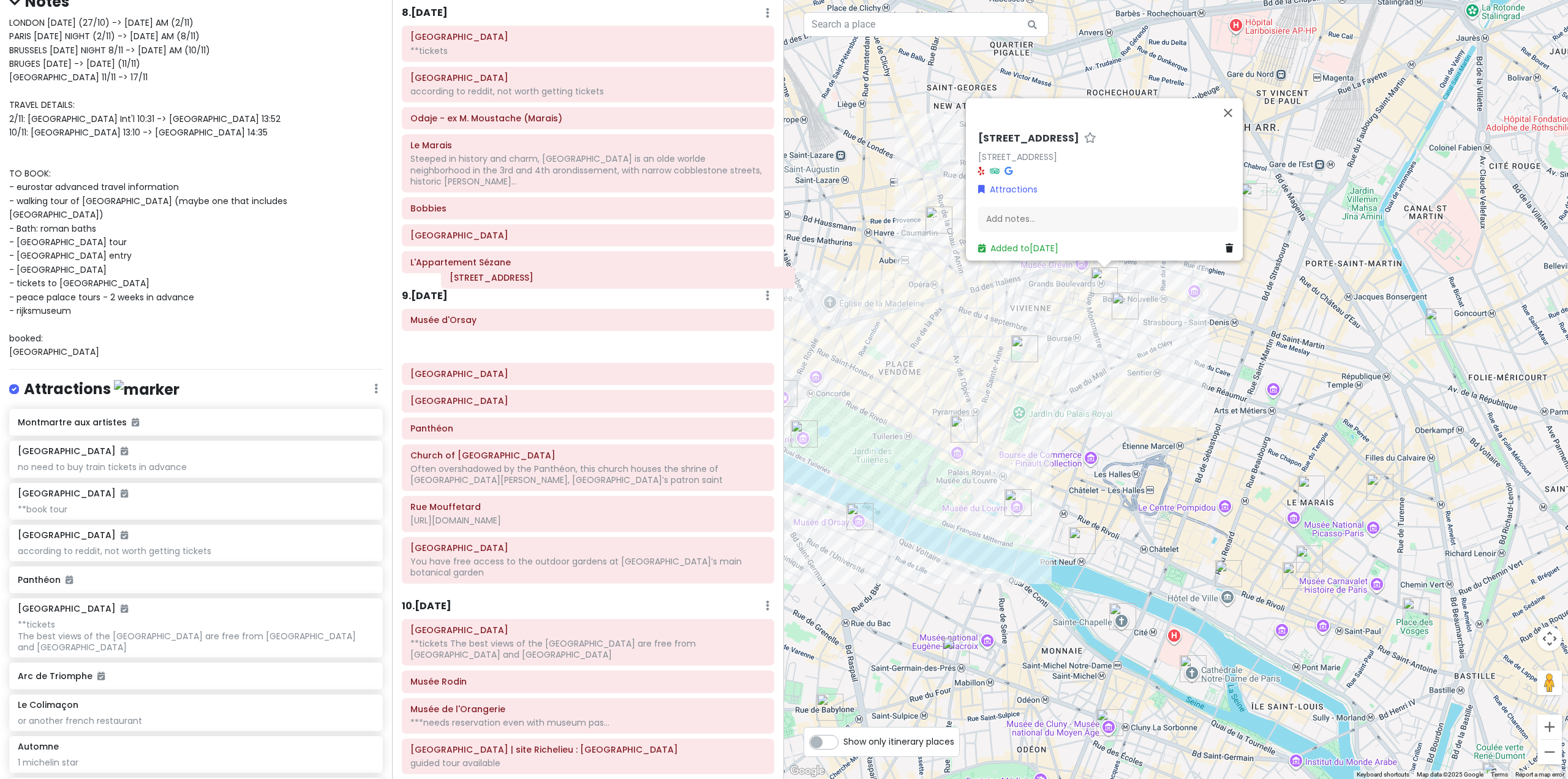
scroll to position [1333, 0]
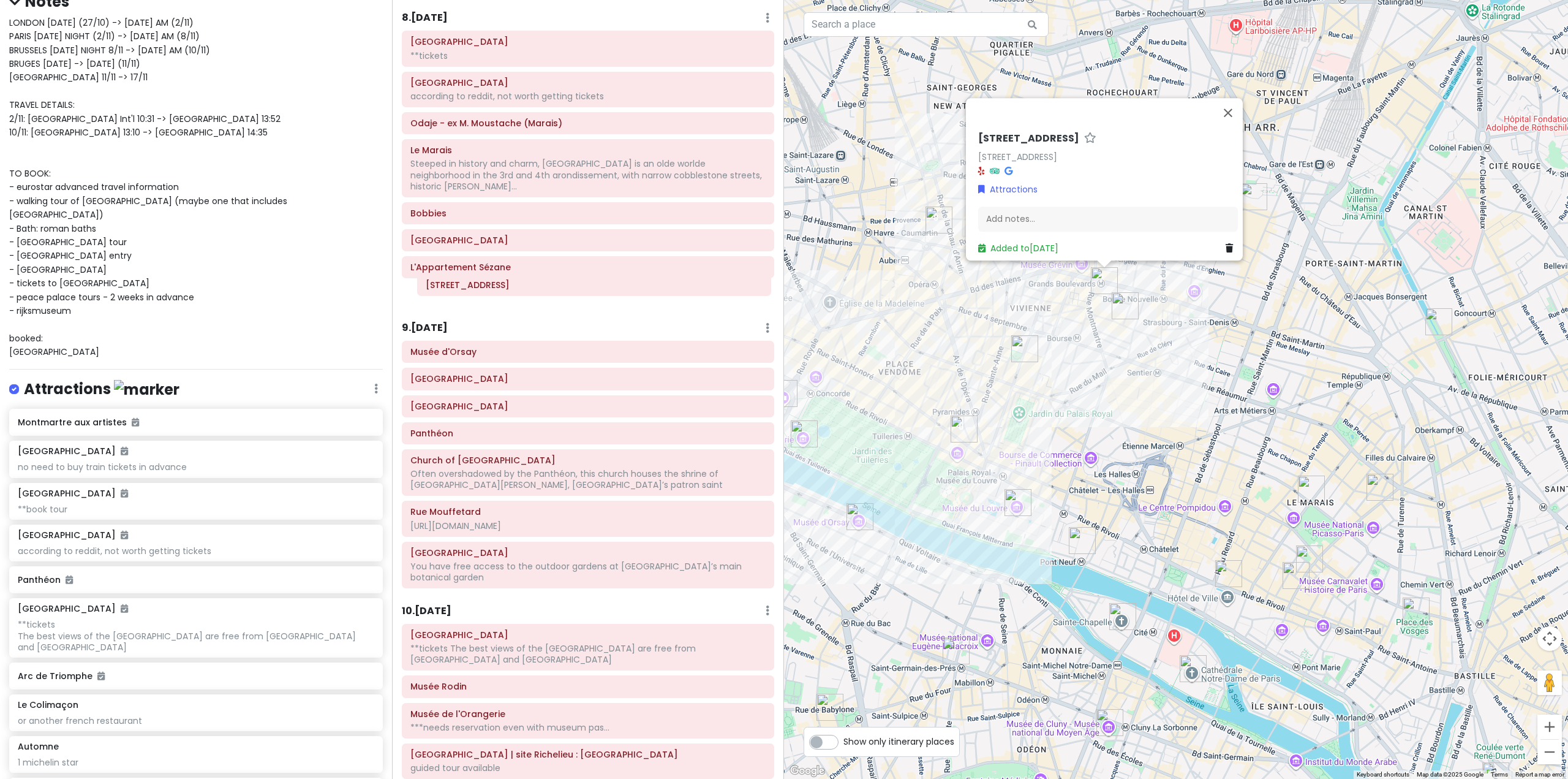
drag, startPoint x: 538, startPoint y: 559, endPoint x: 542, endPoint y: 299, distance: 260.0
click at [543, 294] on div "Itinerary × 1 . [DATE] Edit Day Notes Delete Day Fly from [GEOGRAPHIC_DATA] Dra…" at bounding box center [588, 390] width 392 height 779
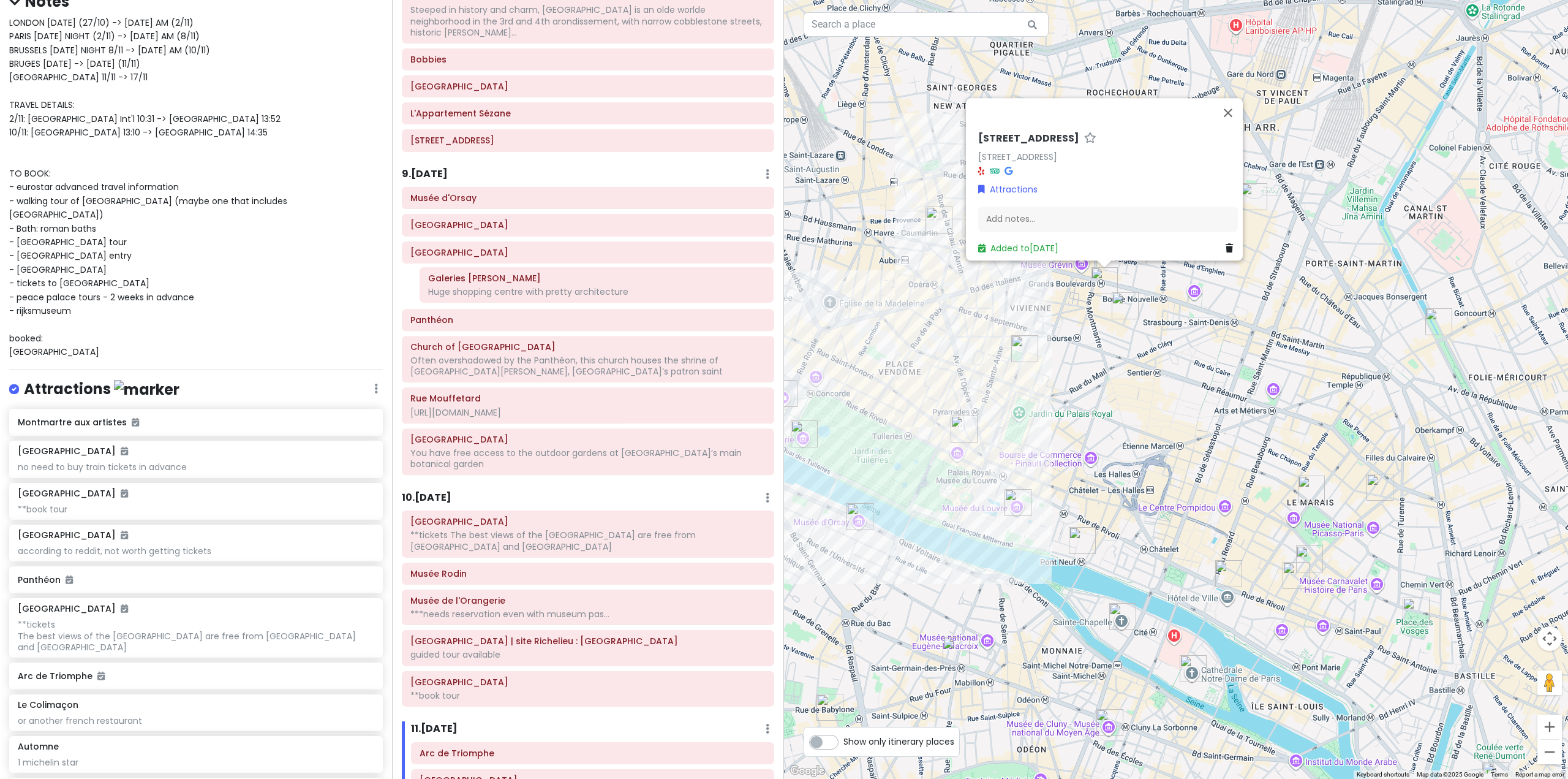
scroll to position [1394, 0]
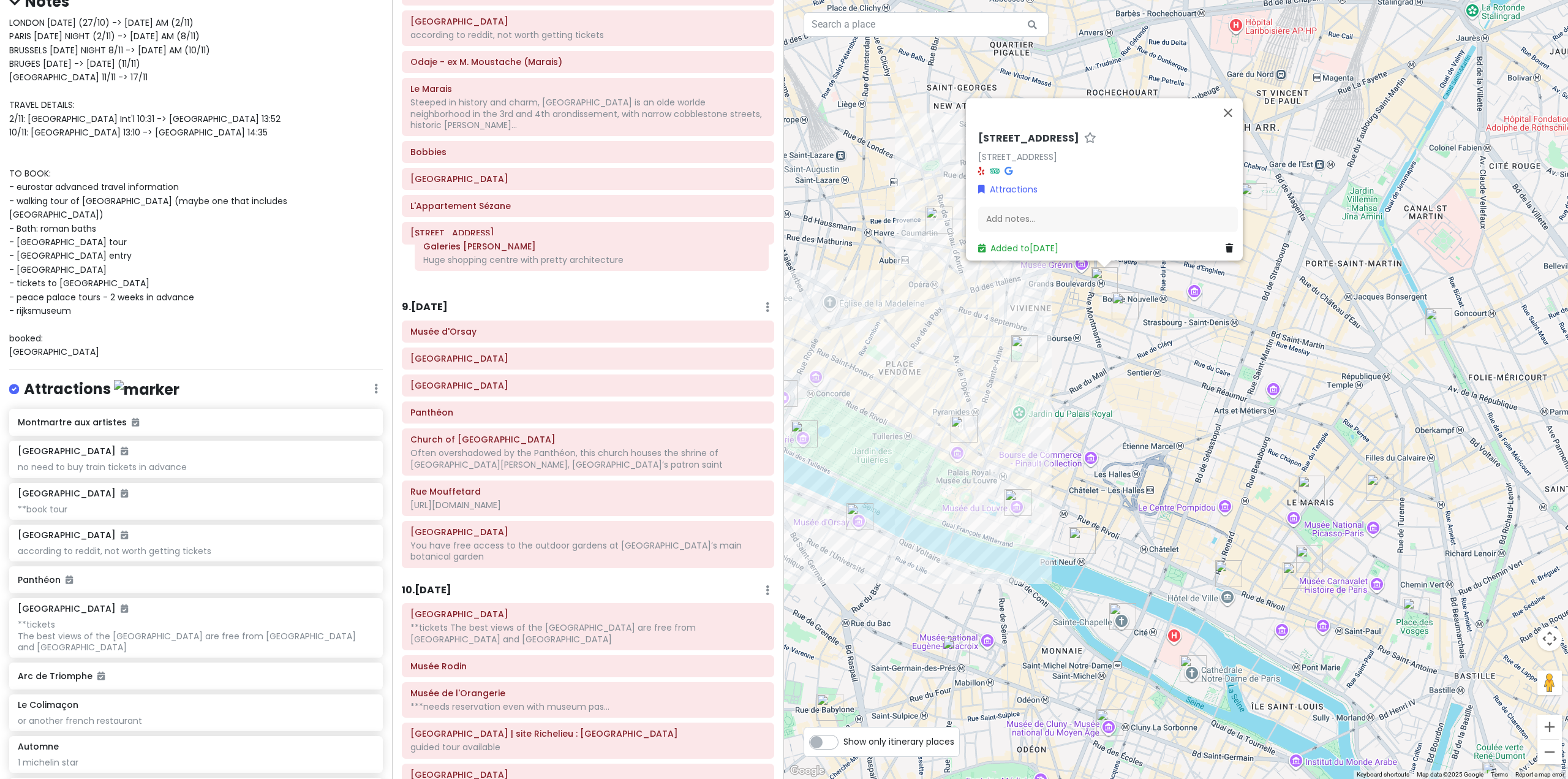
drag, startPoint x: 523, startPoint y: 531, endPoint x: 527, endPoint y: 262, distance: 269.0
click at [527, 262] on div "Itinerary × 1 . [DATE] Edit Day Notes Delete Day Fly from [GEOGRAPHIC_DATA] Dra…" at bounding box center [588, 390] width 392 height 779
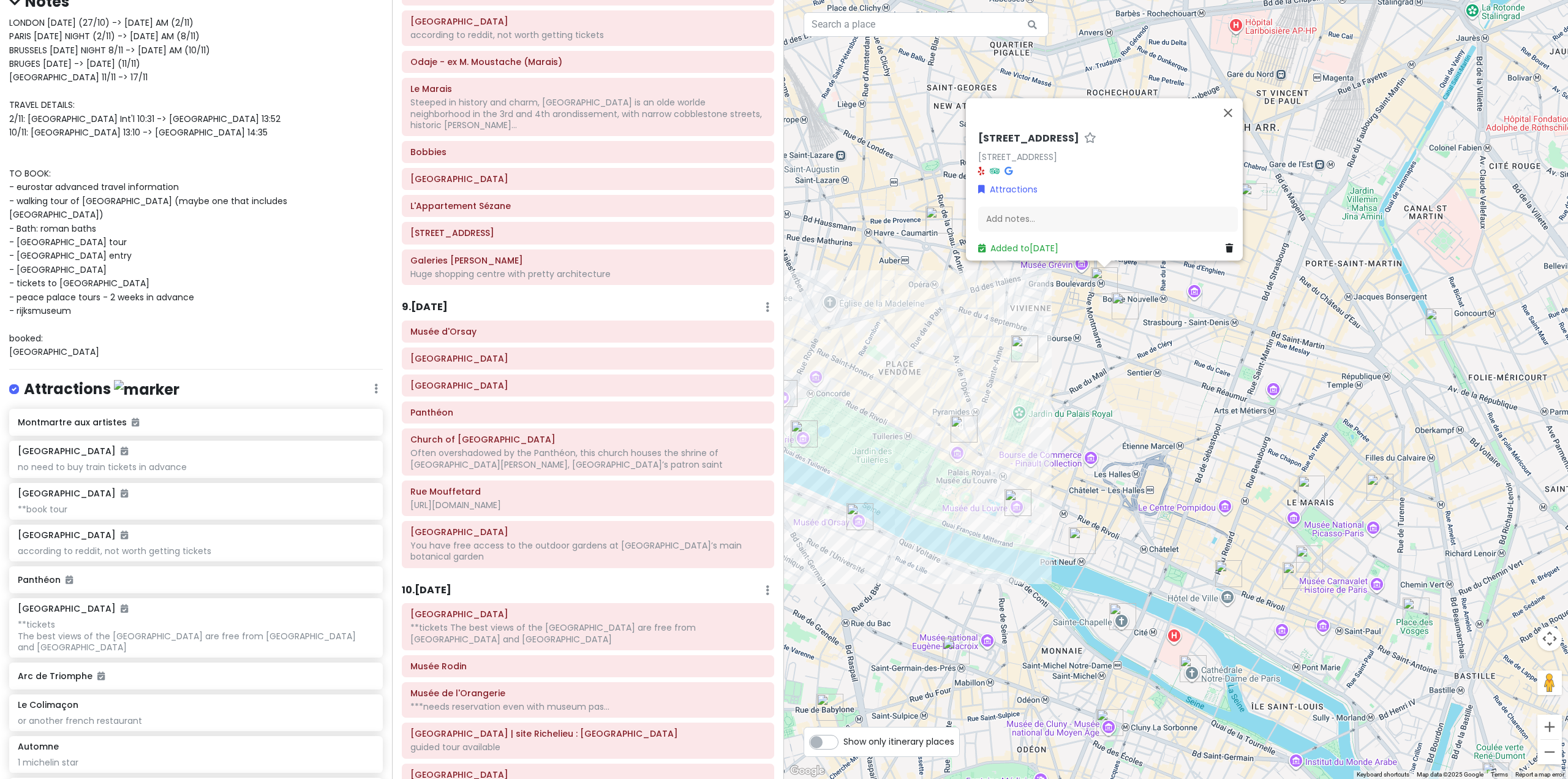
click at [1170, 416] on div "[STREET_ADDRESS] Attractions Add notes... Added to [DATE]" at bounding box center [1175, 390] width 784 height 779
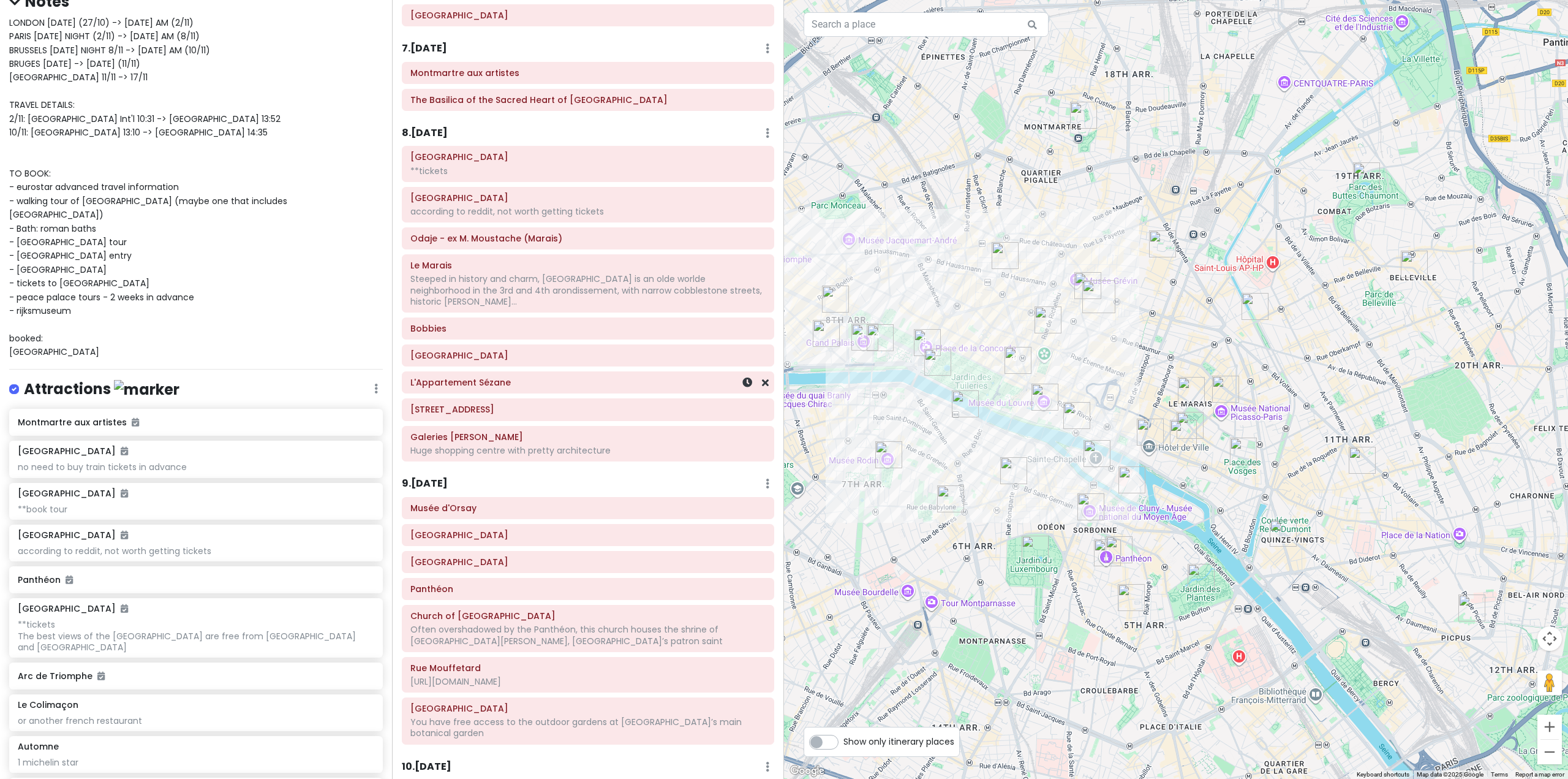
scroll to position [1210, 0]
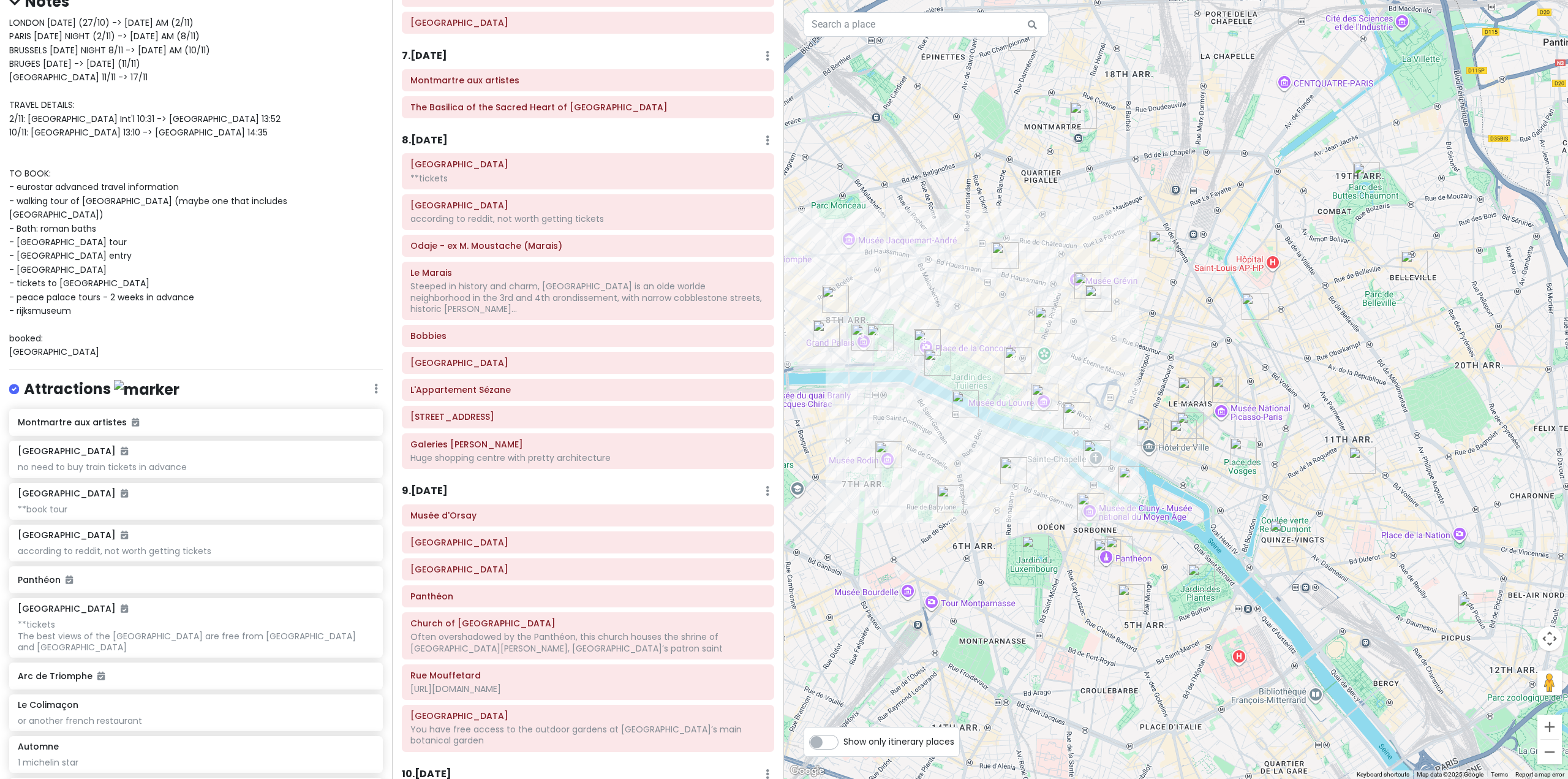
click at [446, 149] on div "8 . [DATE] Add Day Notes Delete Day" at bounding box center [587, 143] width 372 height 20
click at [443, 135] on h6 "8 . [DATE]" at bounding box center [424, 140] width 46 height 13
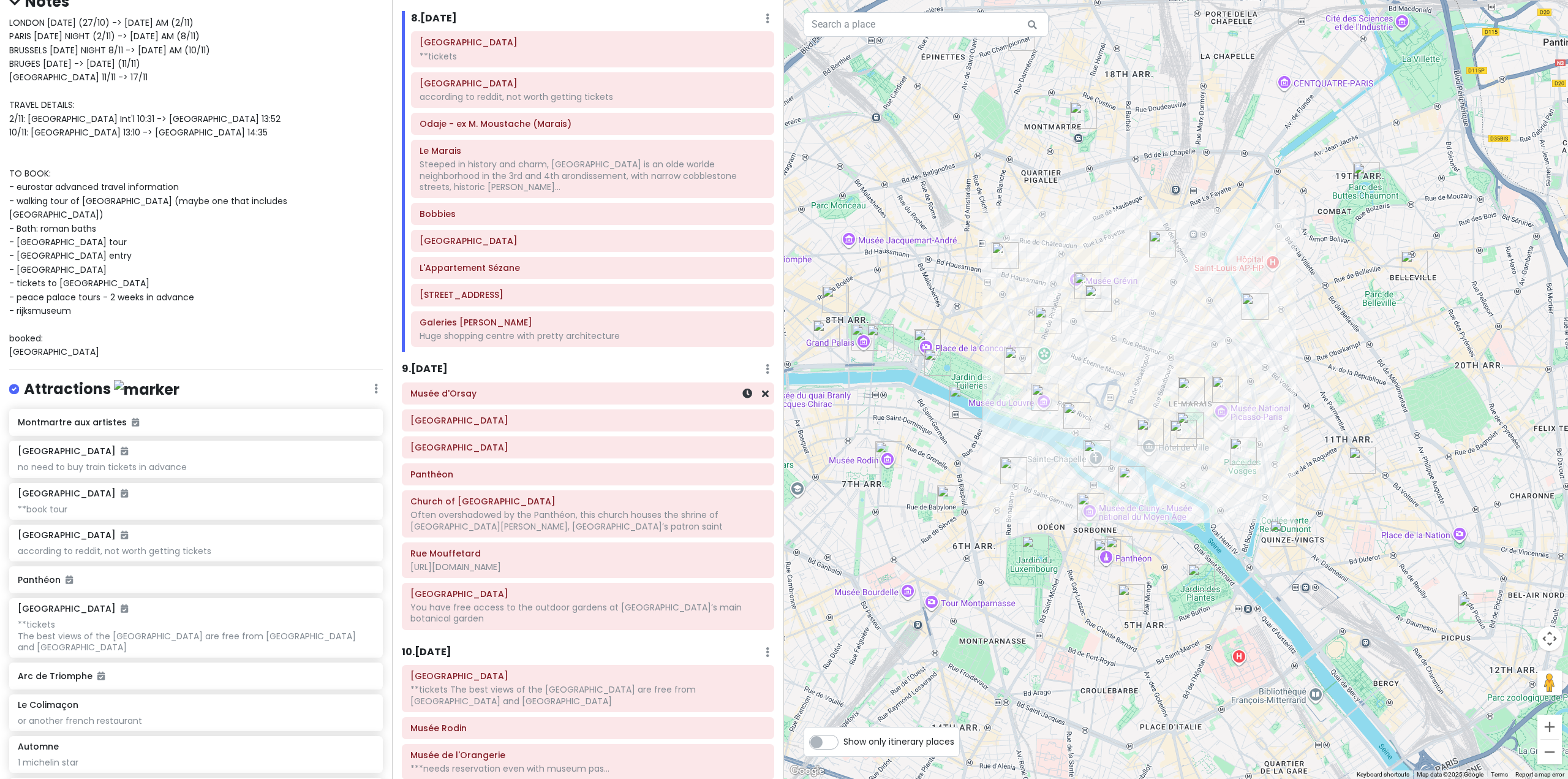
scroll to position [1333, 0]
click at [443, 362] on h6 "9 . [DATE]" at bounding box center [424, 368] width 46 height 13
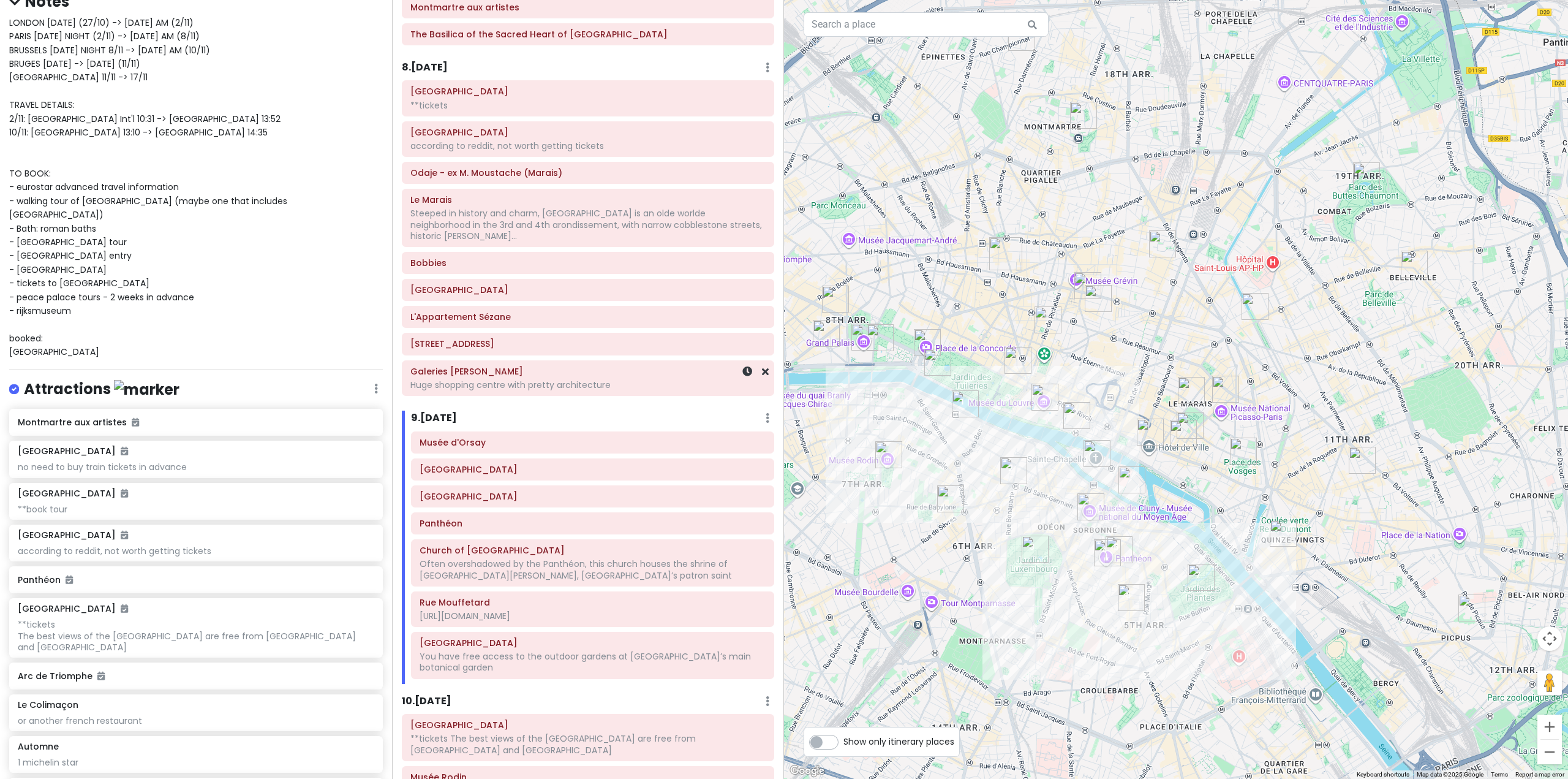
scroll to position [1271, 0]
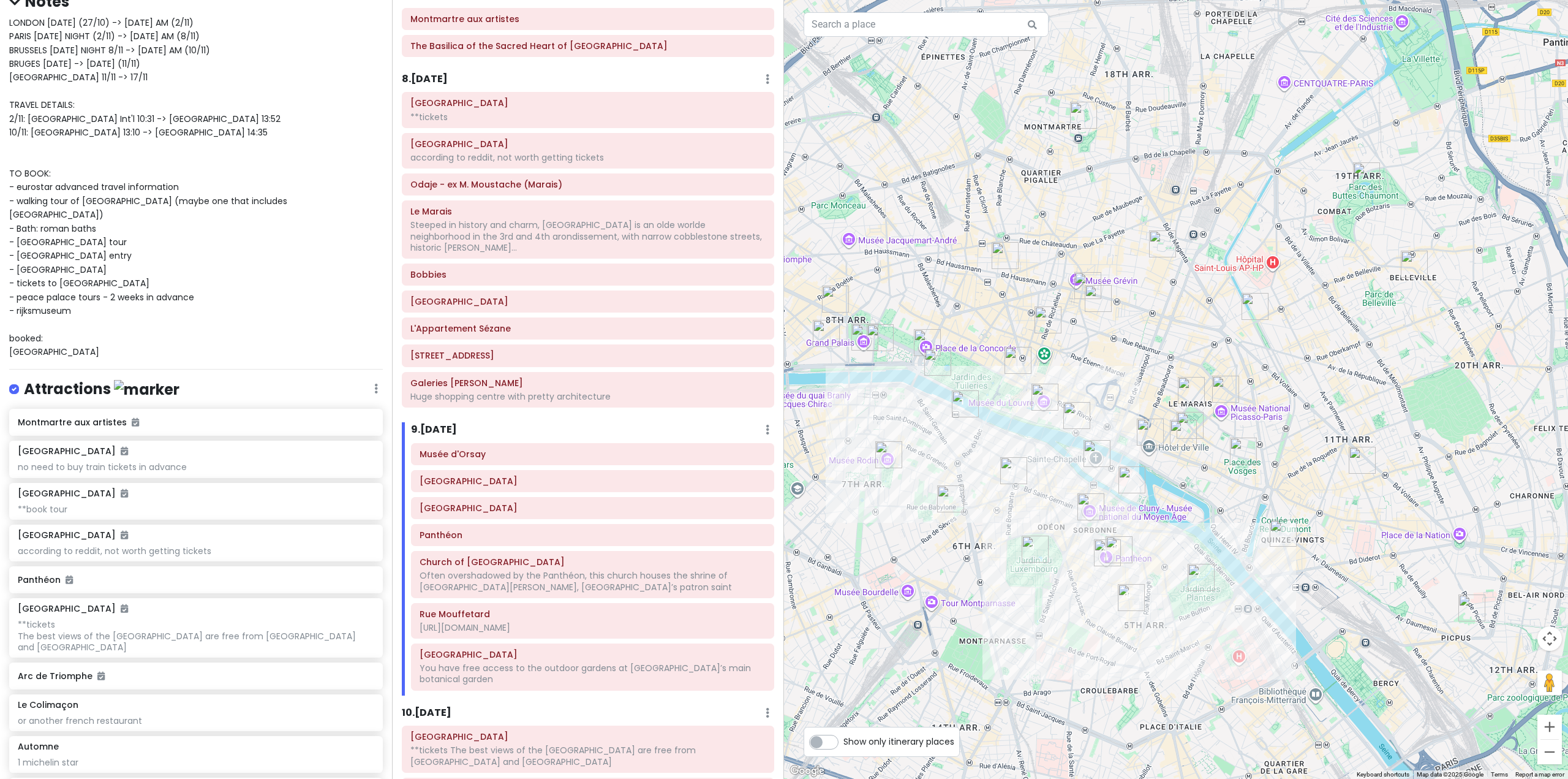
click at [435, 80] on h6 "8 . [DATE]" at bounding box center [424, 79] width 46 height 13
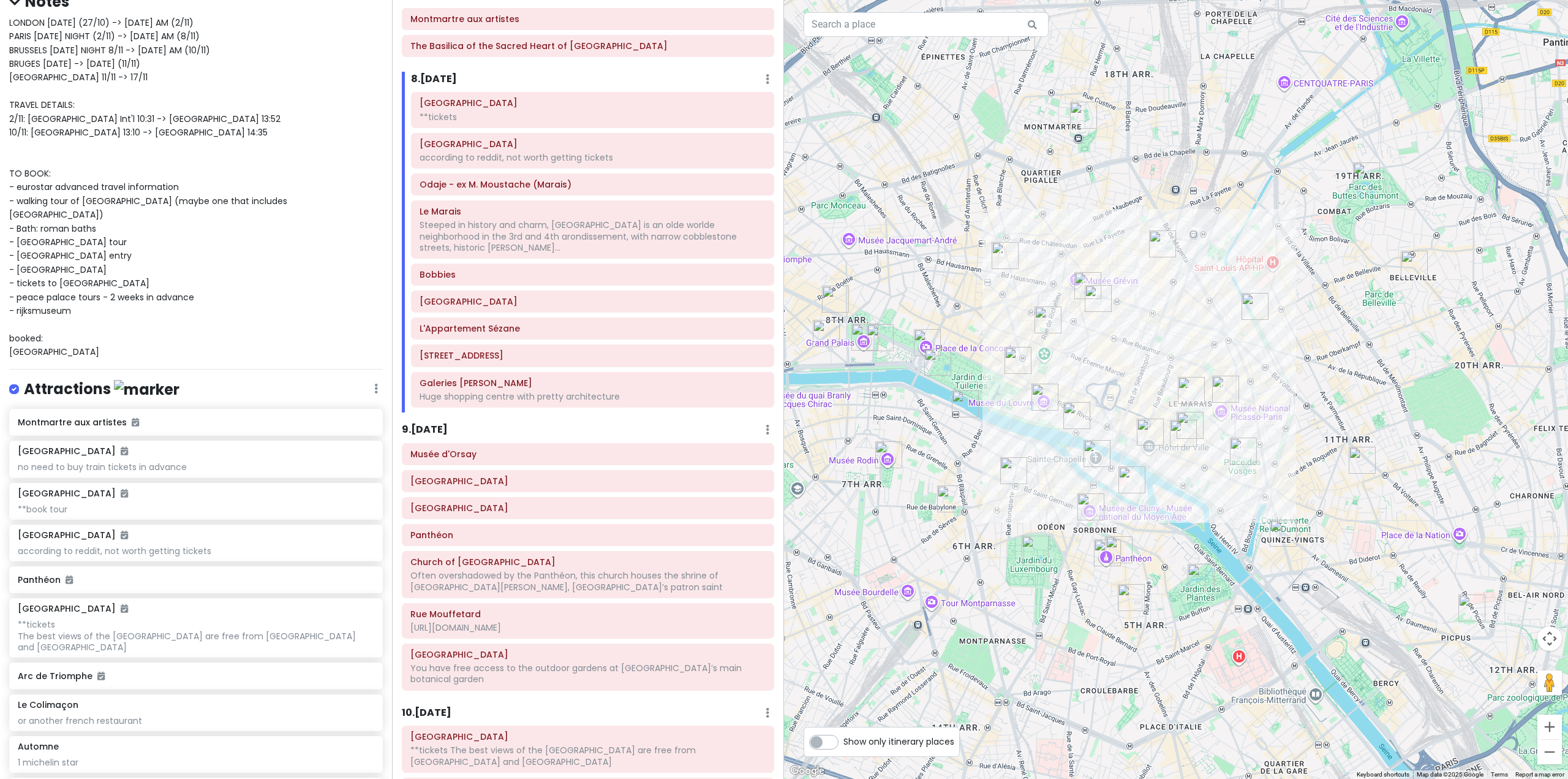
click at [1072, 409] on img "La Samaritaine" at bounding box center [1077, 416] width 27 height 27
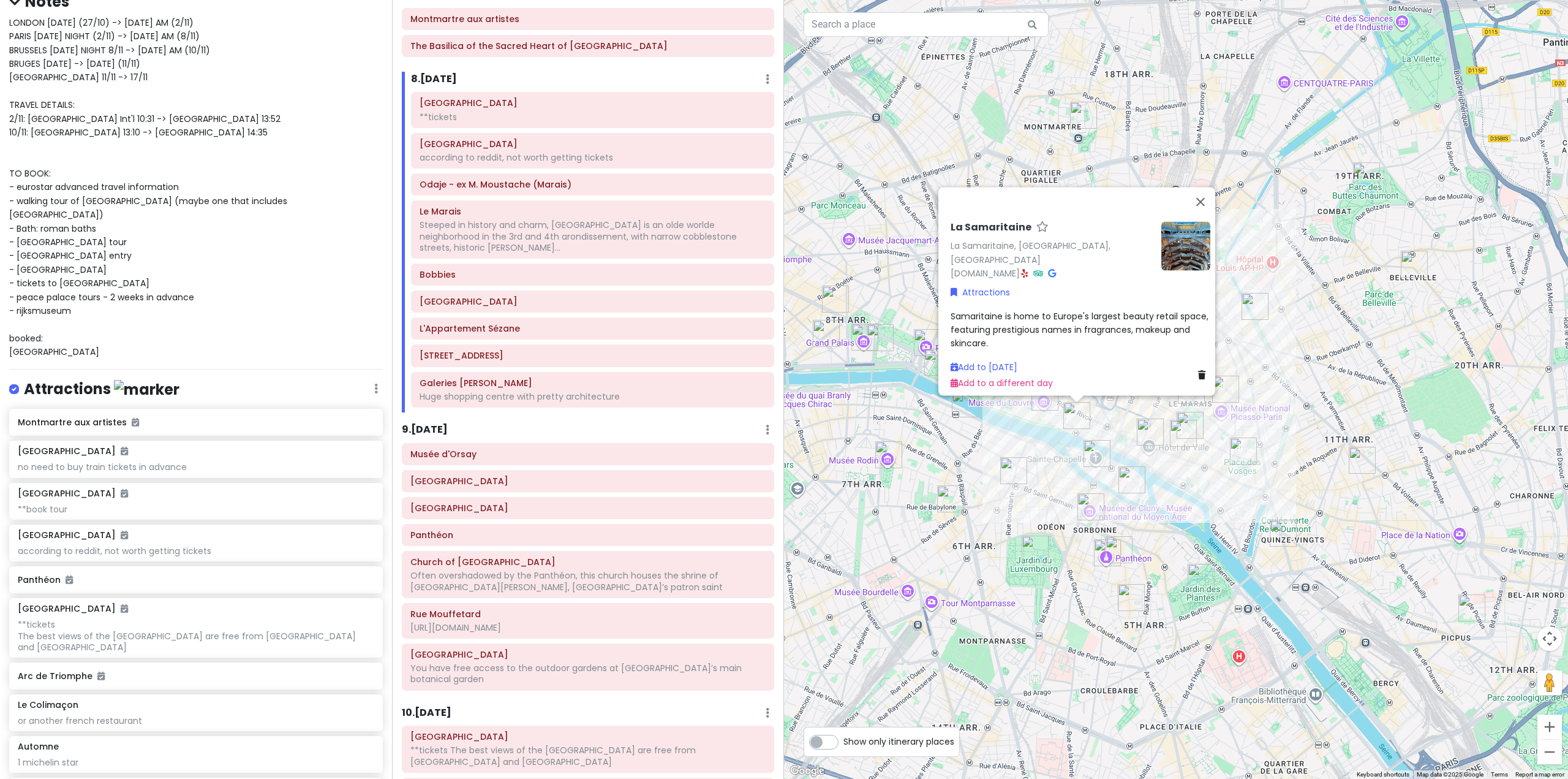
click at [1042, 409] on img "Louvre Museum" at bounding box center [1045, 397] width 27 height 27
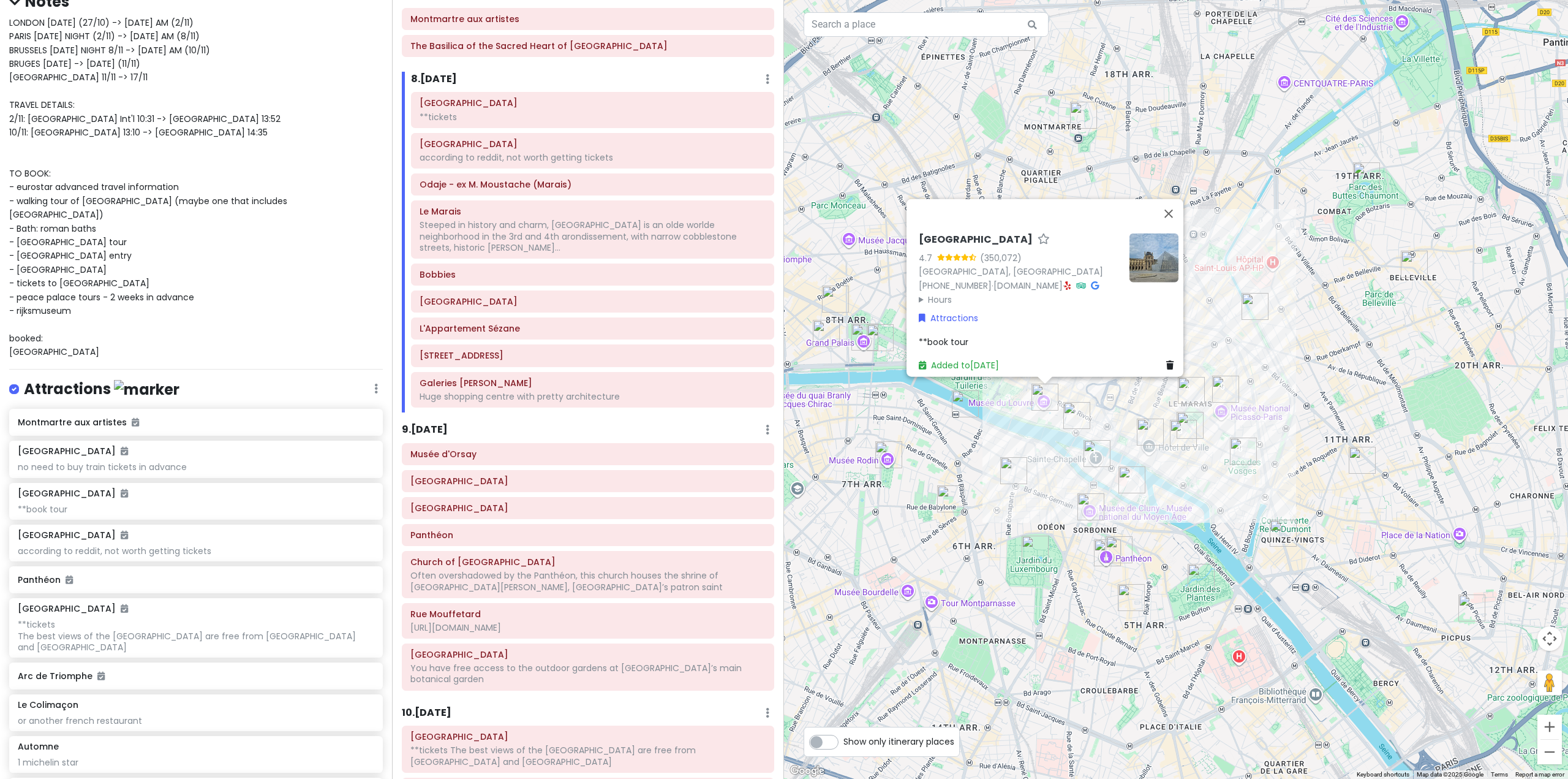
click at [989, 425] on div "[GEOGRAPHIC_DATA] 4.7 (350,072) [GEOGRAPHIC_DATA] [PHONE_NUMBER] · [DOMAIN_NAME…" at bounding box center [1175, 390] width 784 height 779
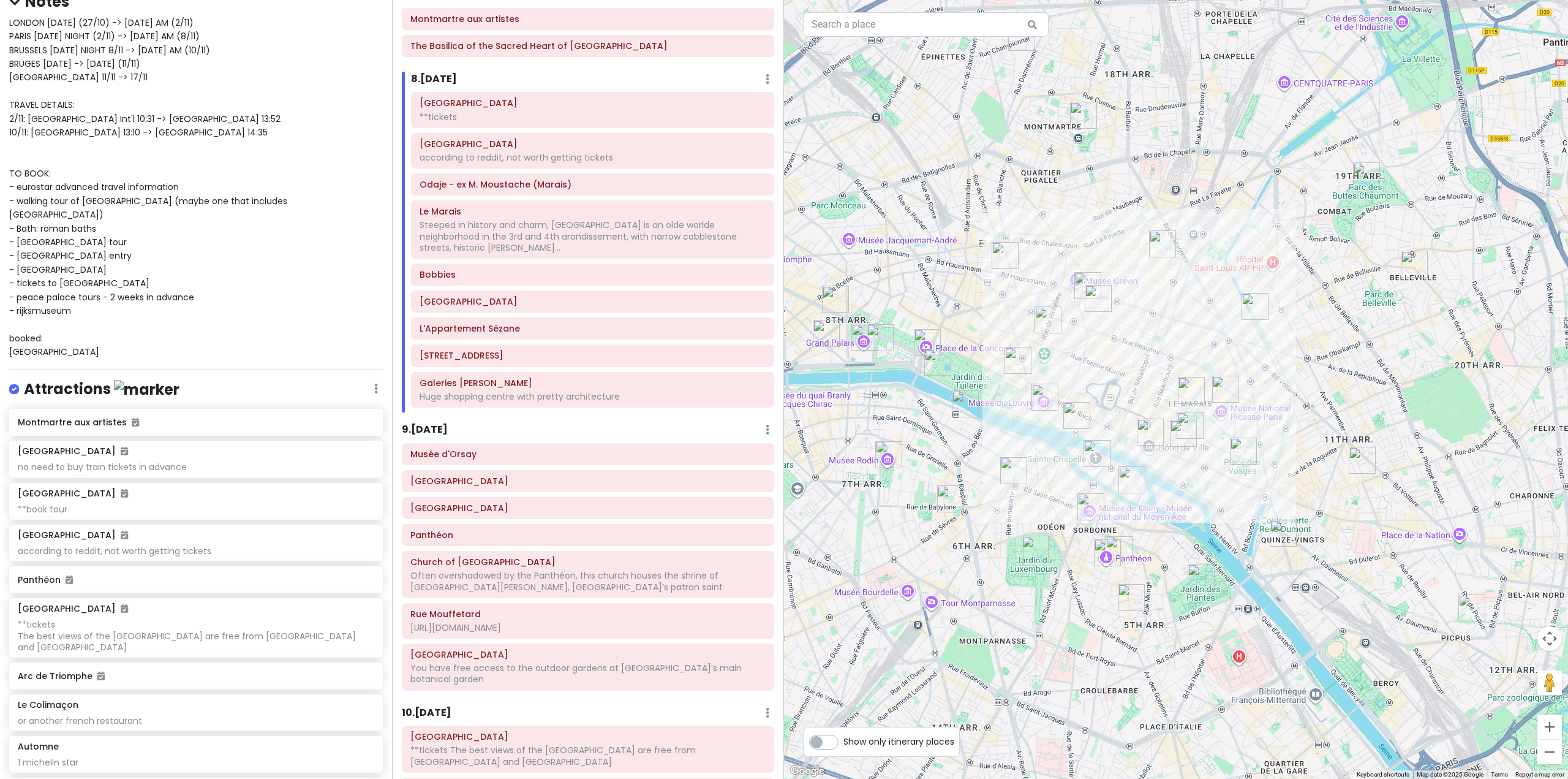
click at [1018, 353] on img "Rue Saint-Honoré" at bounding box center [1018, 360] width 27 height 27
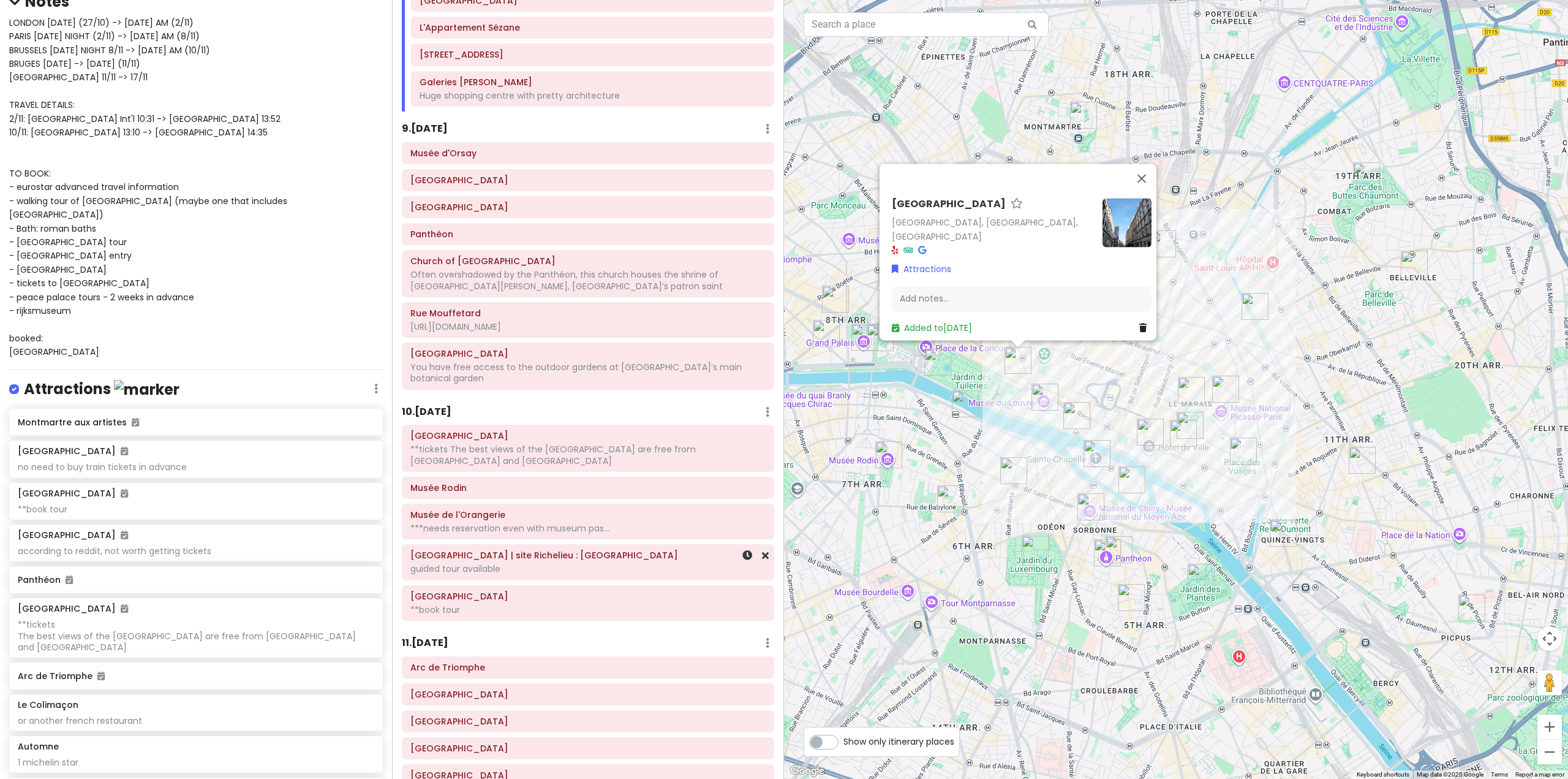
scroll to position [1640, 0]
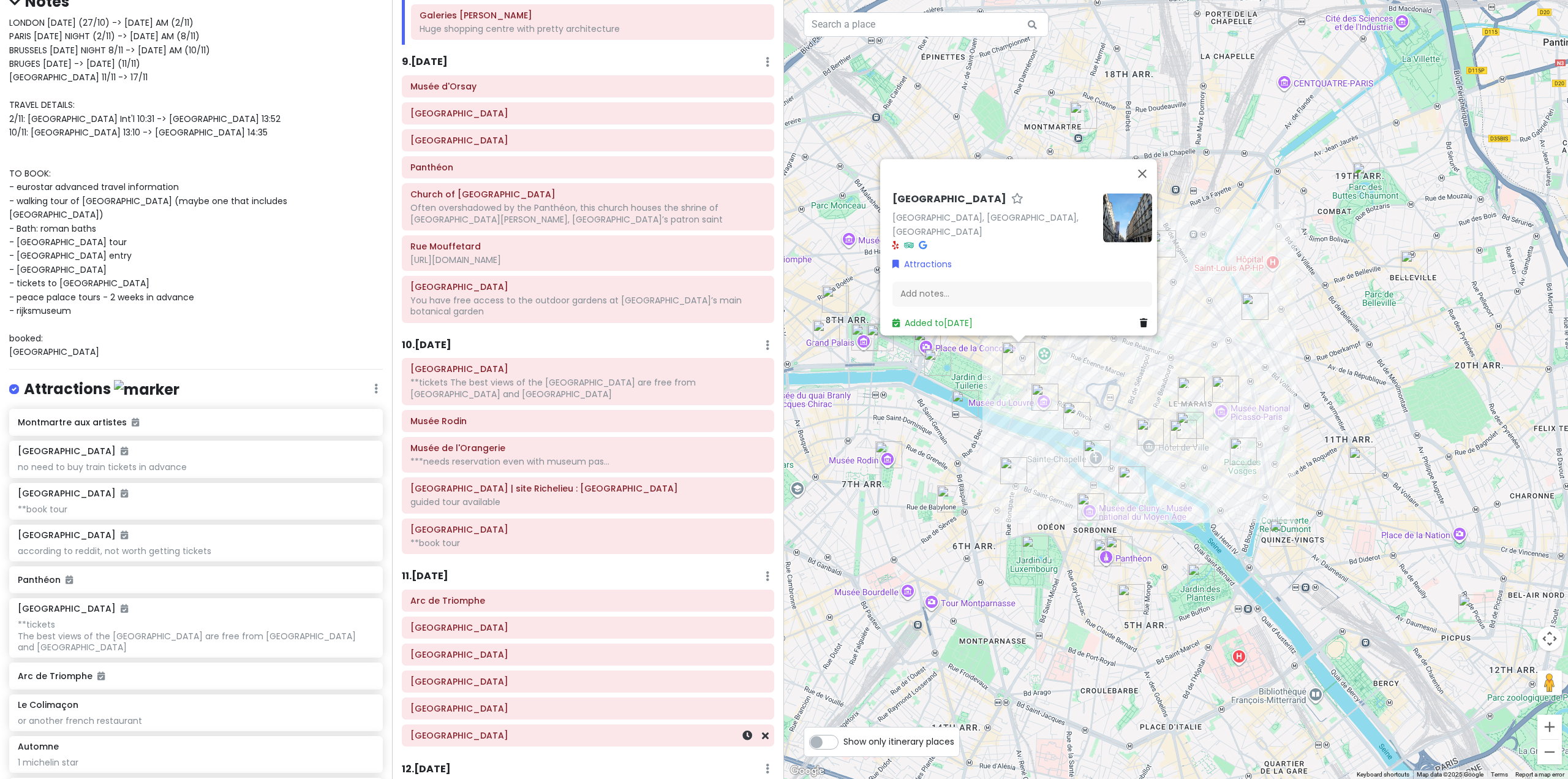
click at [505, 729] on h6 "[GEOGRAPHIC_DATA]" at bounding box center [588, 734] width 355 height 11
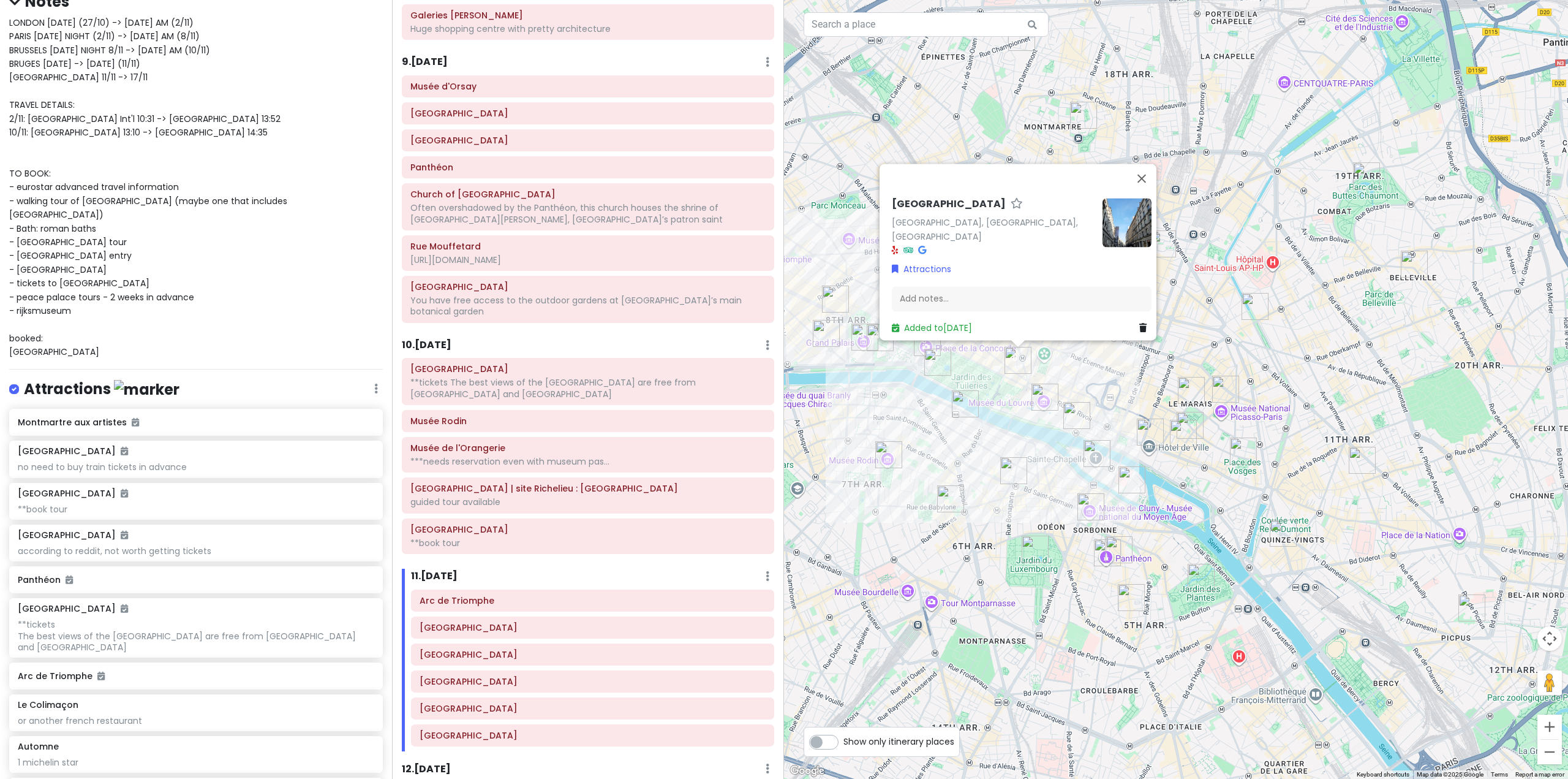
click at [942, 438] on div "[GEOGRAPHIC_DATA][PERSON_NAME], [GEOGRAPHIC_DATA], [GEOGRAPHIC_DATA] Attraction…" at bounding box center [1175, 390] width 784 height 779
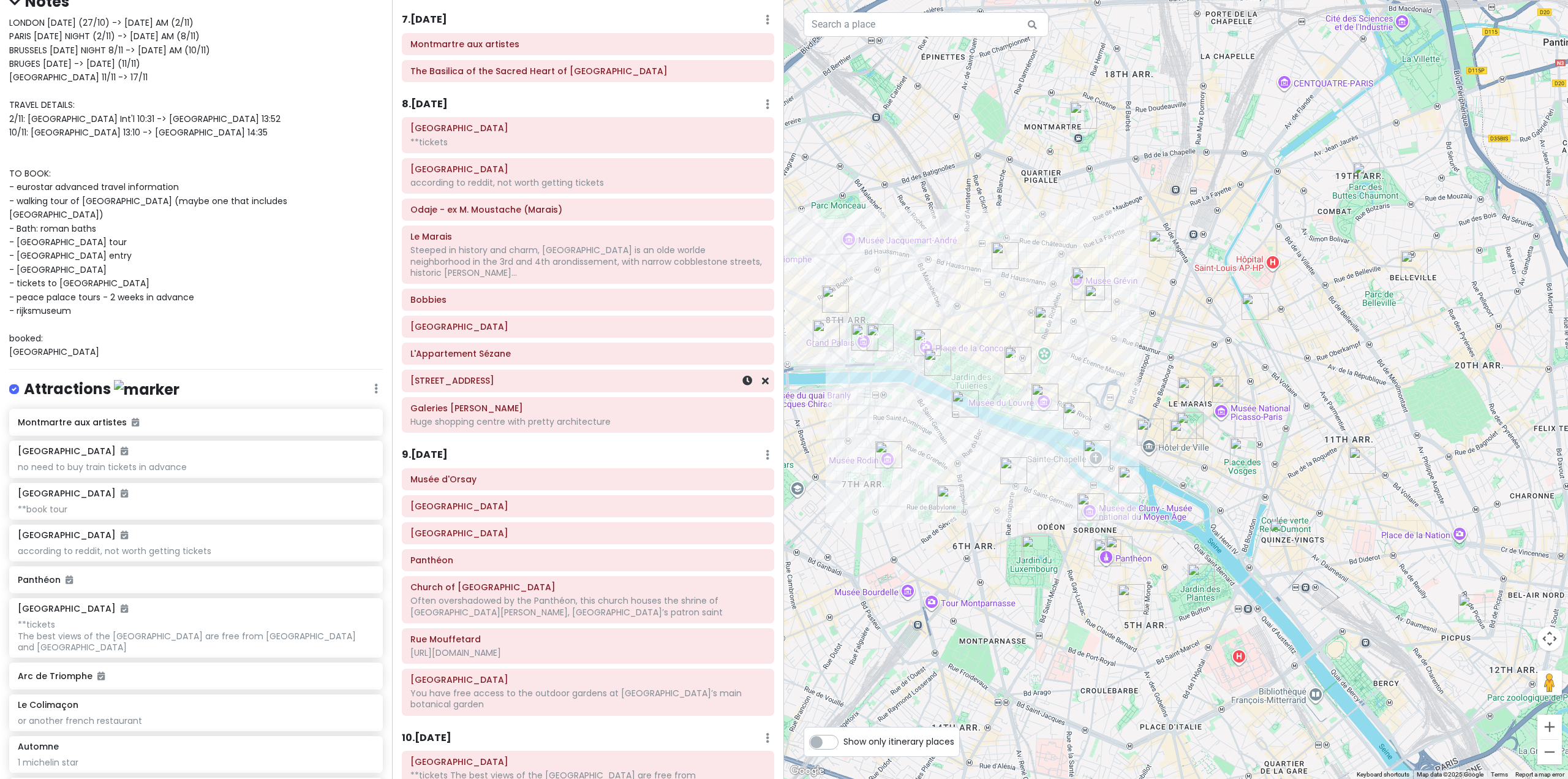
scroll to position [1210, 0]
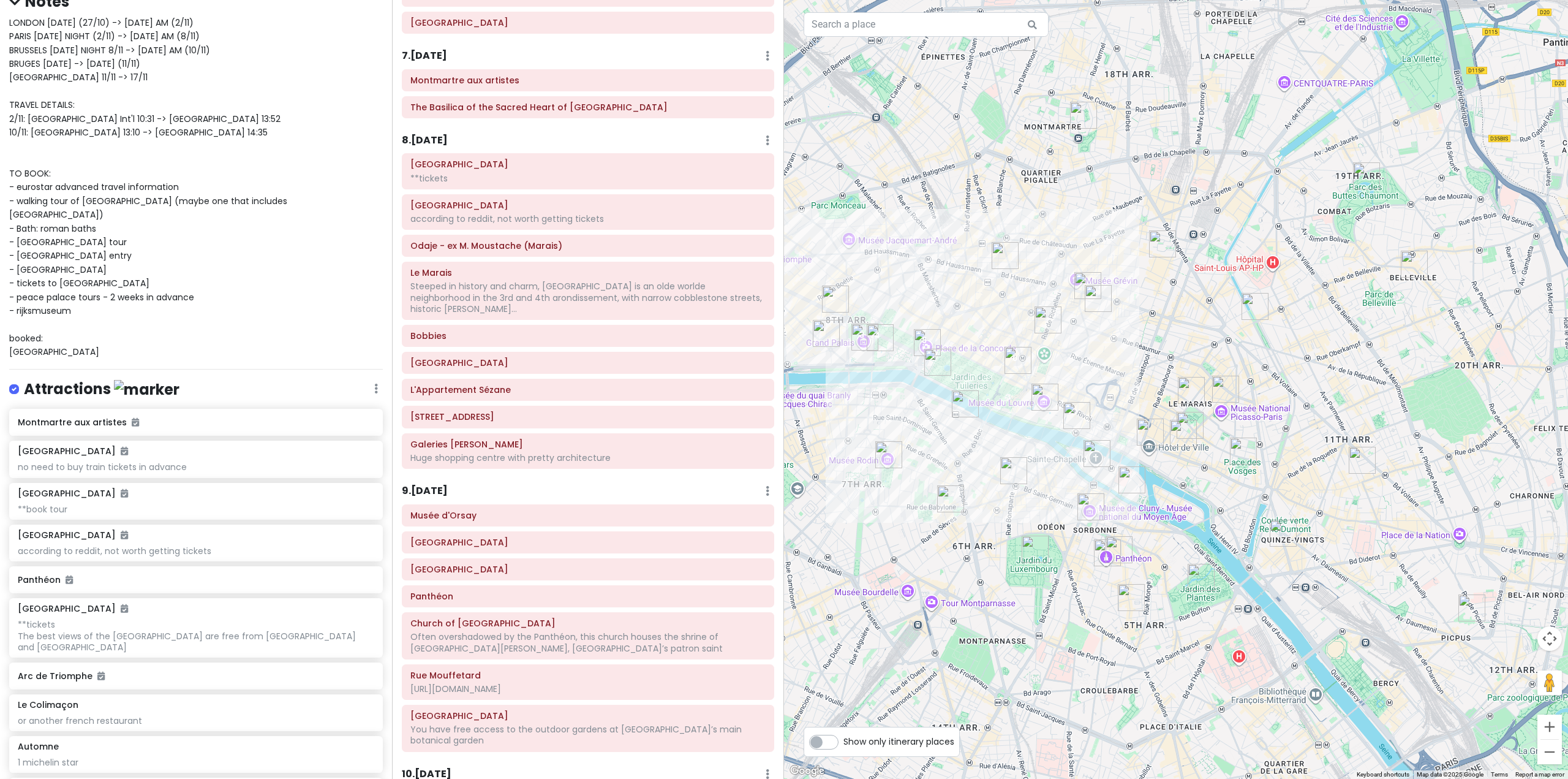
click at [428, 134] on h6 "8 . [DATE]" at bounding box center [424, 140] width 46 height 13
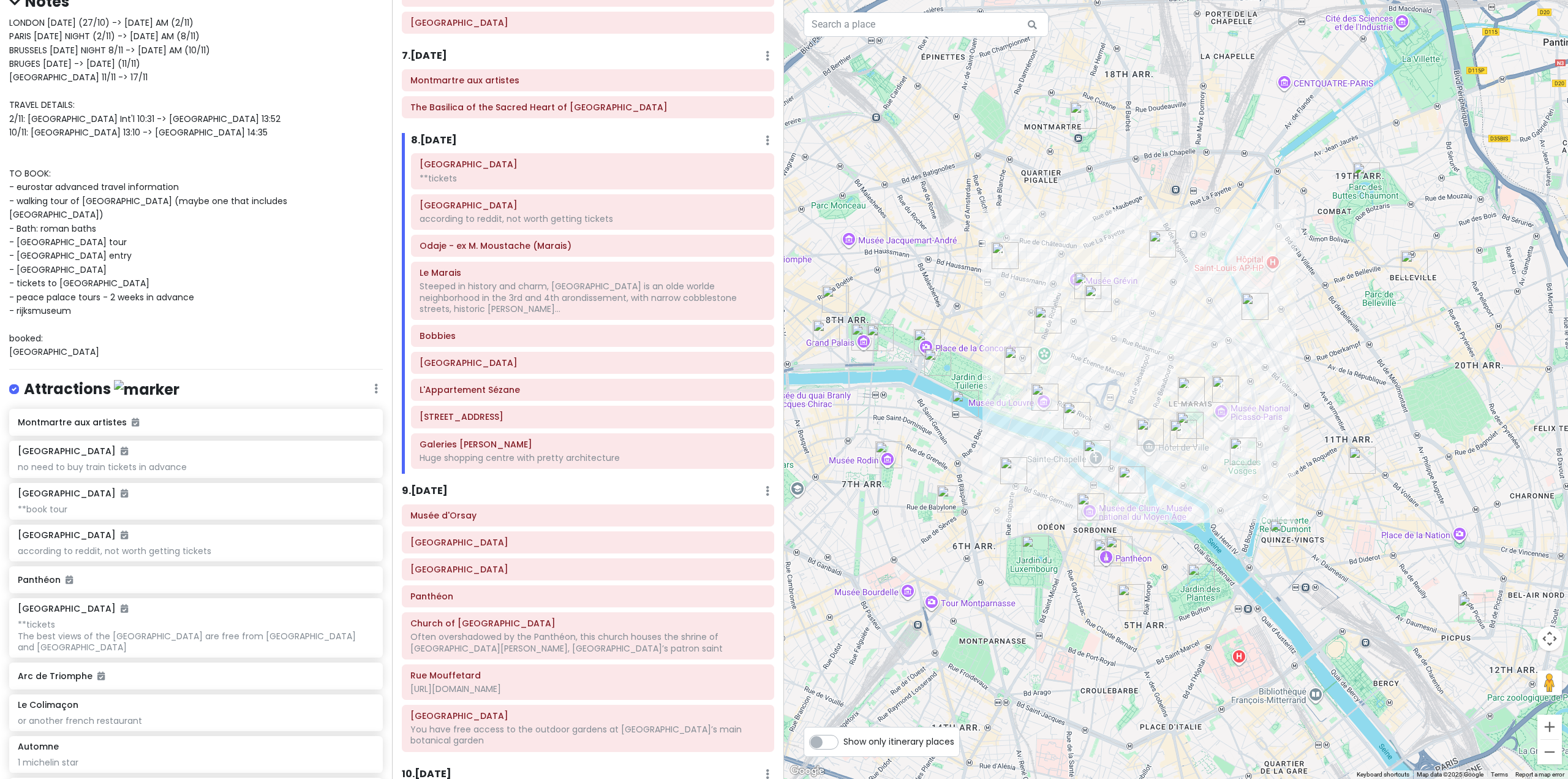
click at [1009, 477] on img "Saint-Germain-des-Prés" at bounding box center [1014, 470] width 27 height 27
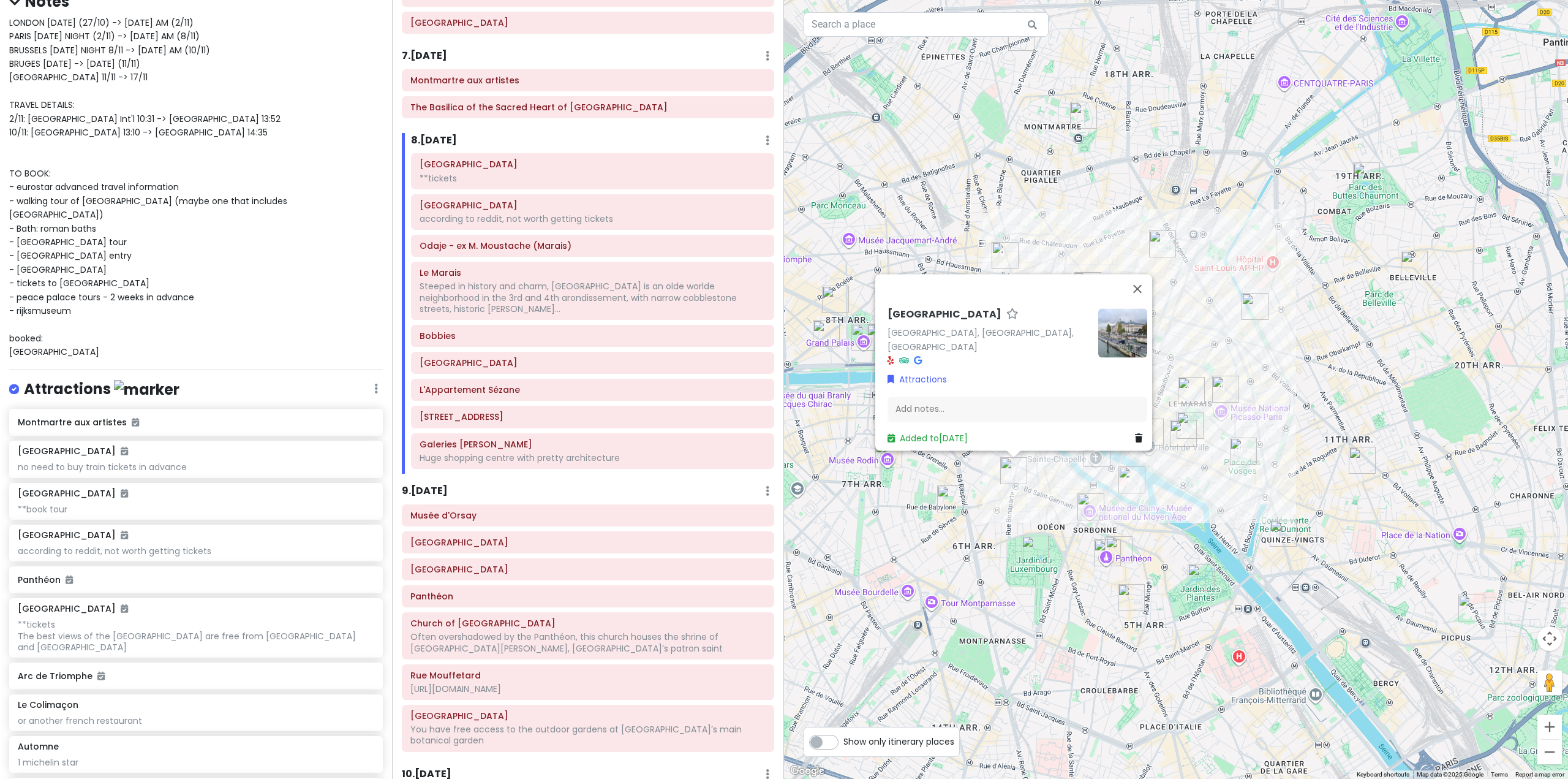
click at [1049, 507] on div "[GEOGRAPHIC_DATA] [GEOGRAPHIC_DATA], [GEOGRAPHIC_DATA], [GEOGRAPHIC_DATA] Attra…" at bounding box center [1175, 390] width 784 height 779
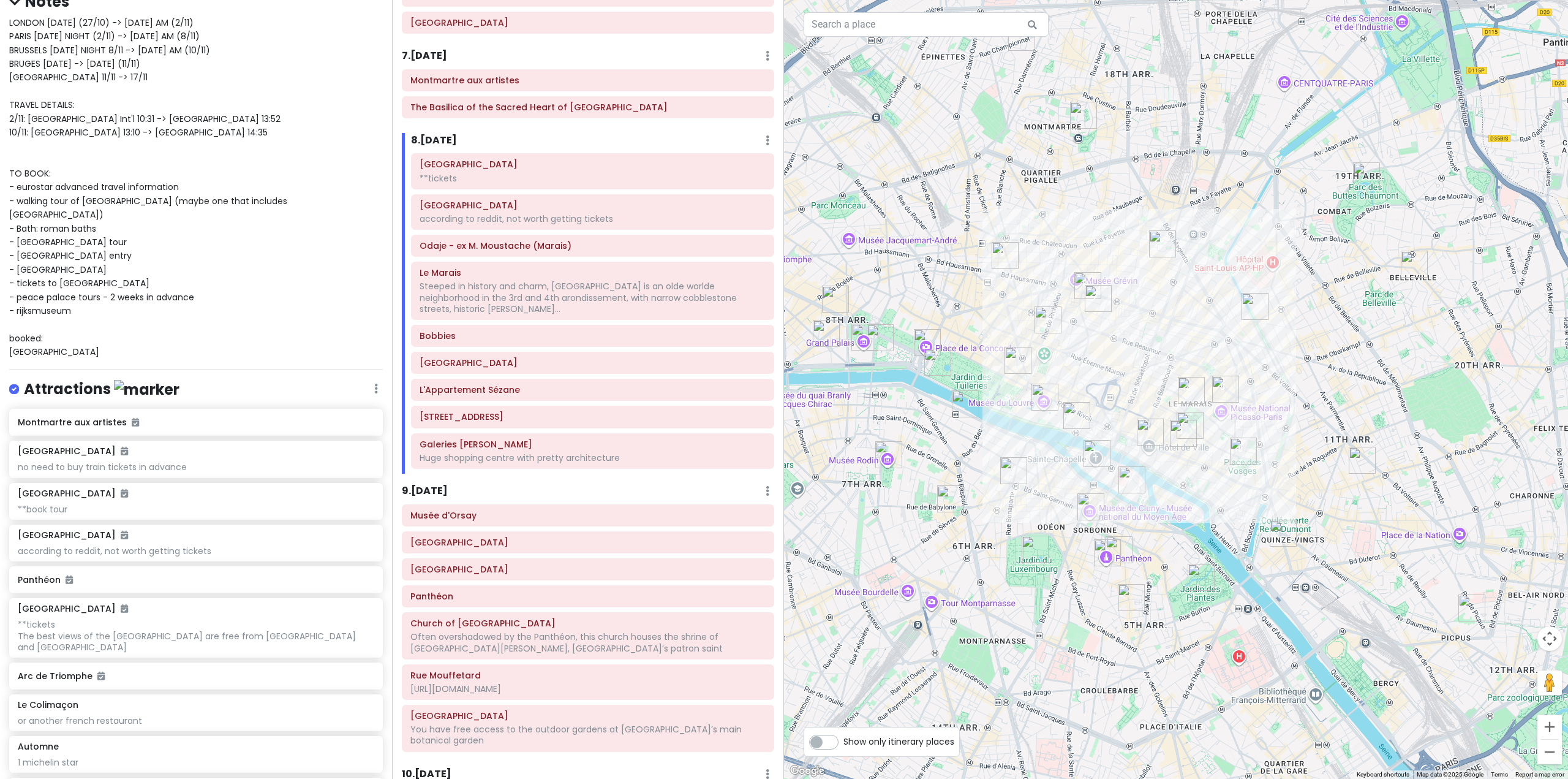
click at [1088, 507] on img "Musée de Cluny" at bounding box center [1090, 507] width 27 height 27
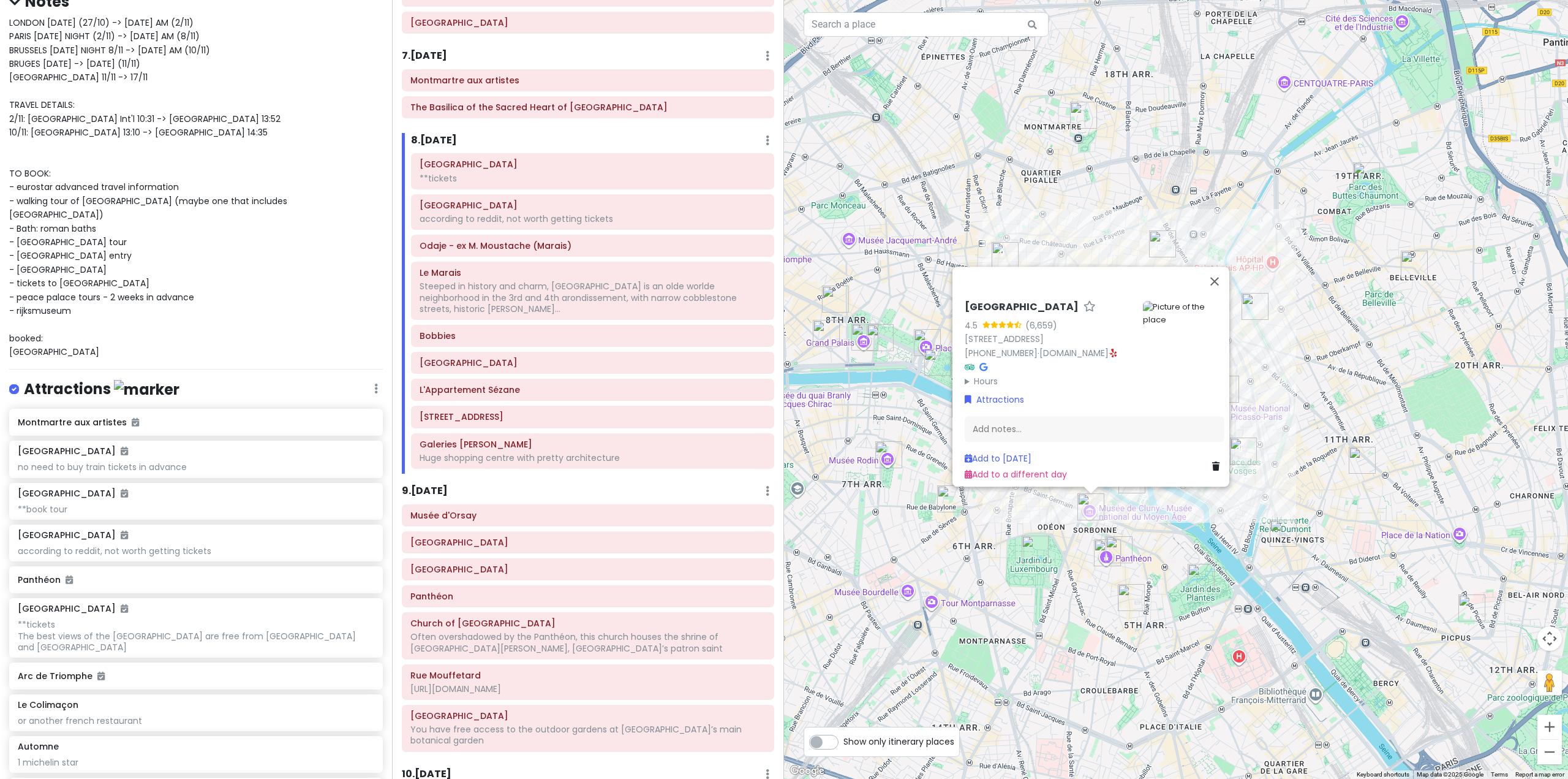
click at [1060, 543] on div "[GEOGRAPHIC_DATA] 4.5 (6,659) [STREET_ADDRESS] [PHONE_NUMBER] · [DOMAIN_NAME] ·…" at bounding box center [1175, 390] width 784 height 779
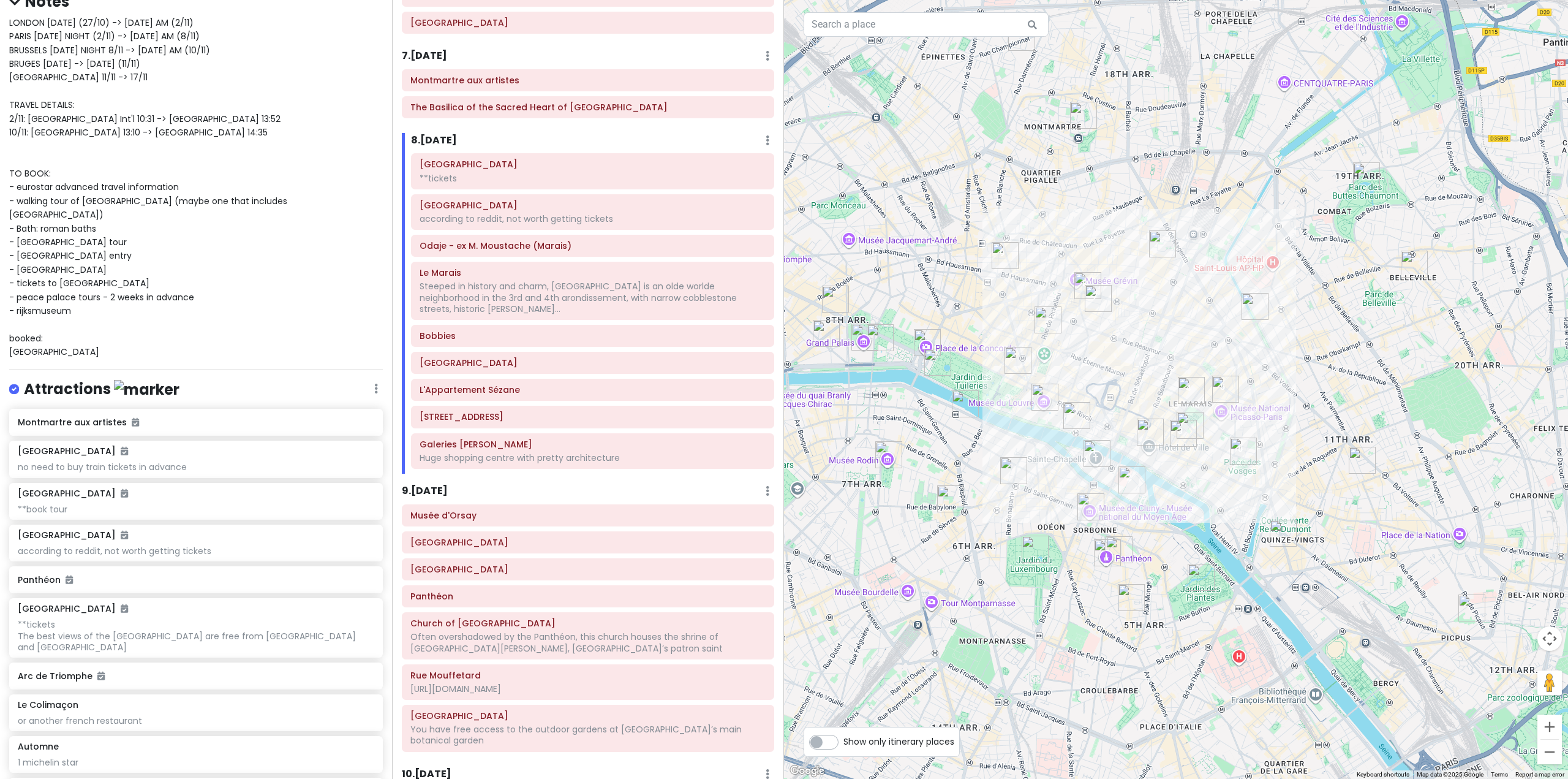
click at [1118, 547] on img "Panthéon" at bounding box center [1107, 553] width 27 height 27
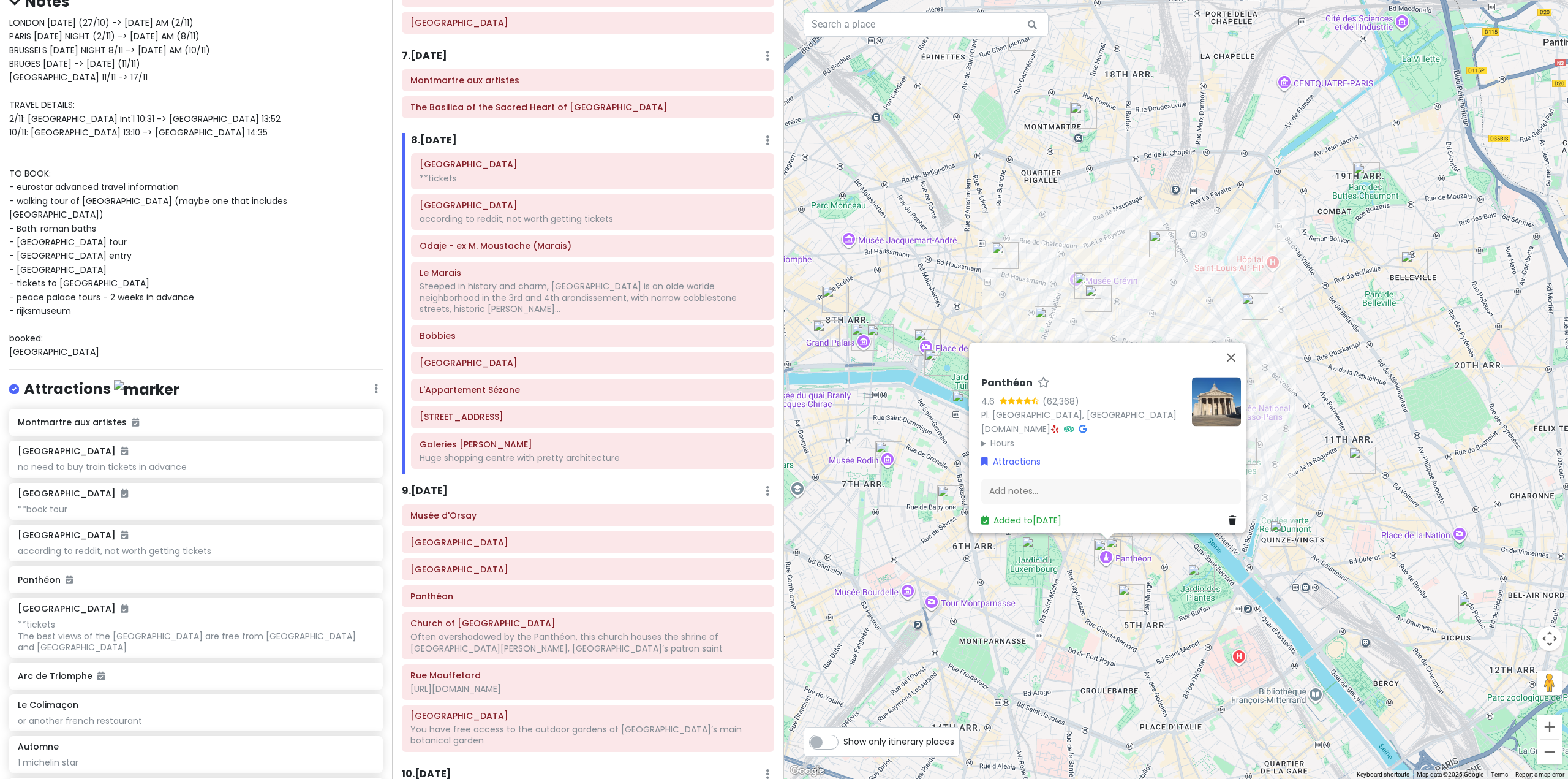
click at [1062, 569] on div "Panthéon 4.6 (62,368) Pl. [GEOGRAPHIC_DATA], [GEOGRAPHIC_DATA] [DOMAIN_NAME] · …" at bounding box center [1175, 390] width 784 height 779
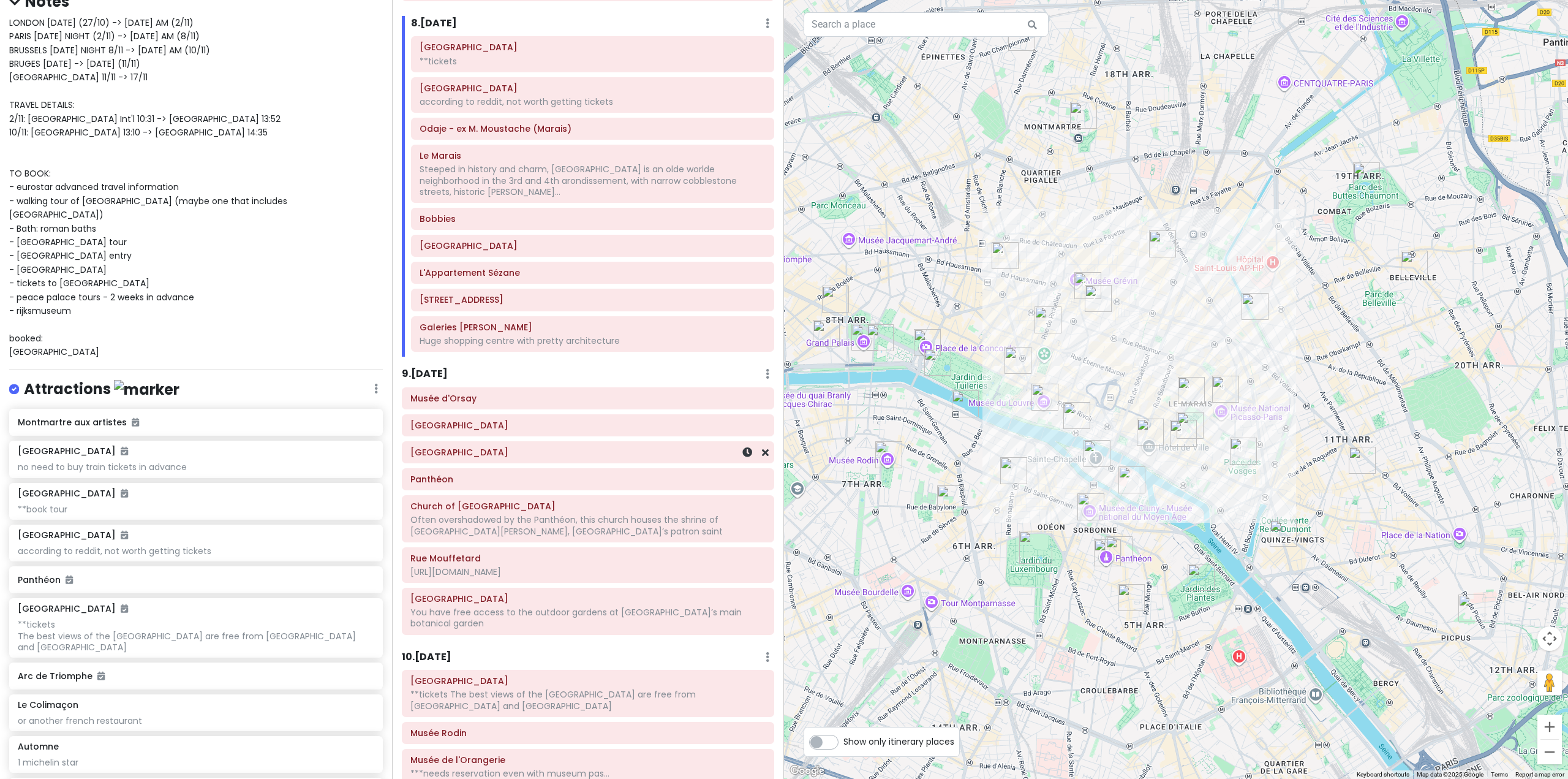
scroll to position [1333, 0]
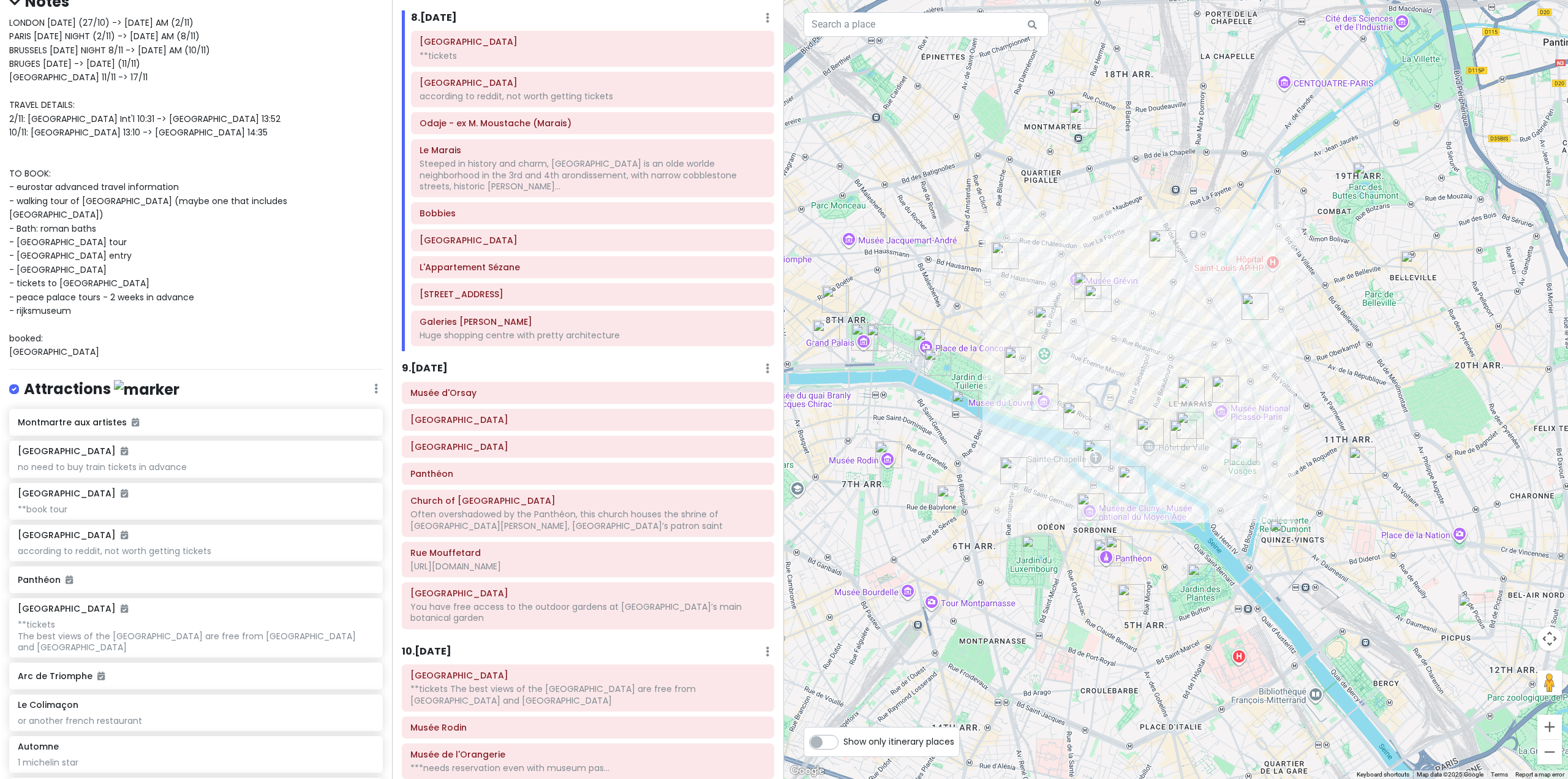
click at [437, 362] on h6 "9 . [DATE]" at bounding box center [424, 368] width 46 height 13
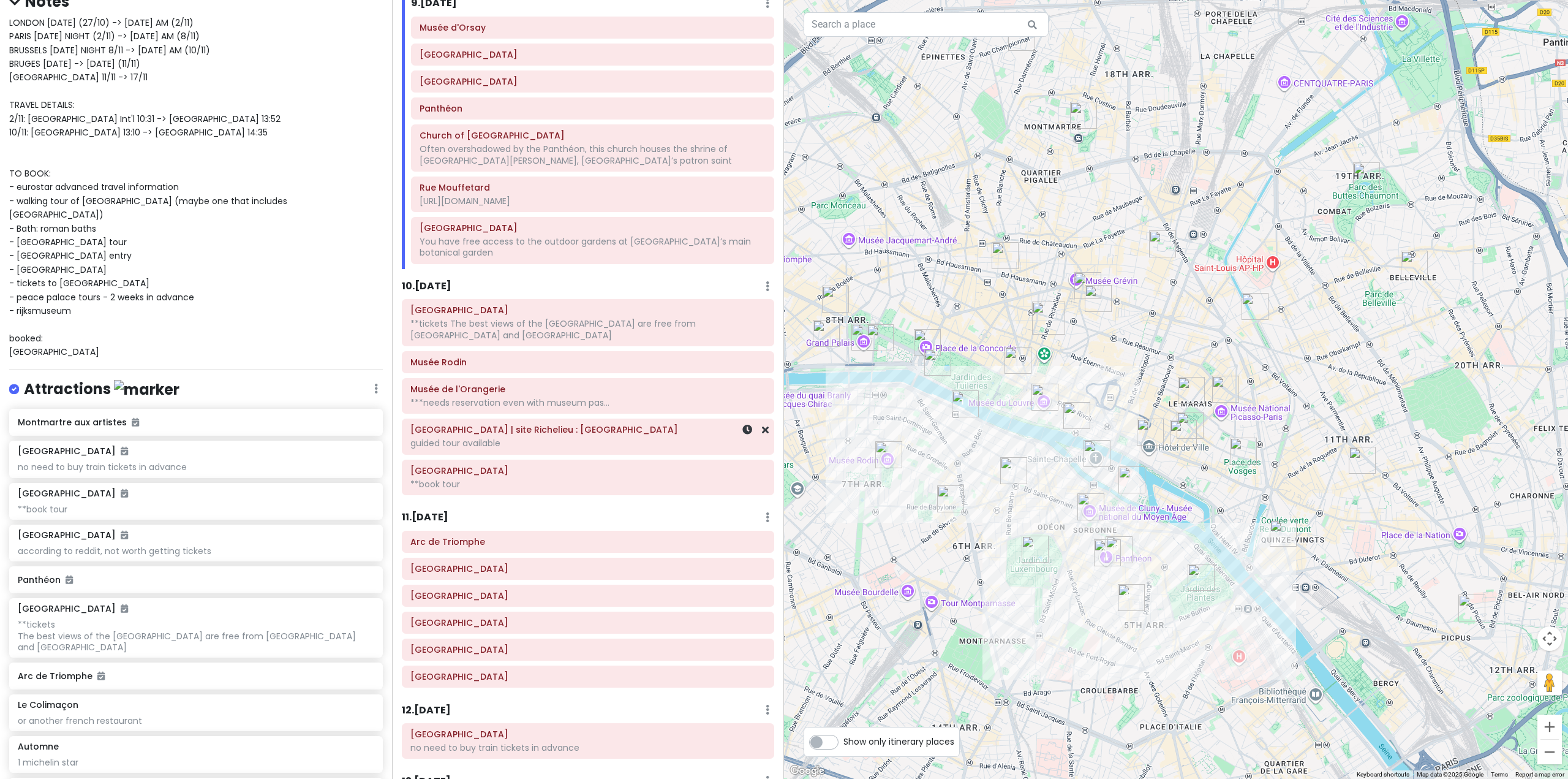
scroll to position [1701, 0]
click at [435, 278] on h6 "10 . [DATE]" at bounding box center [426, 284] width 50 height 13
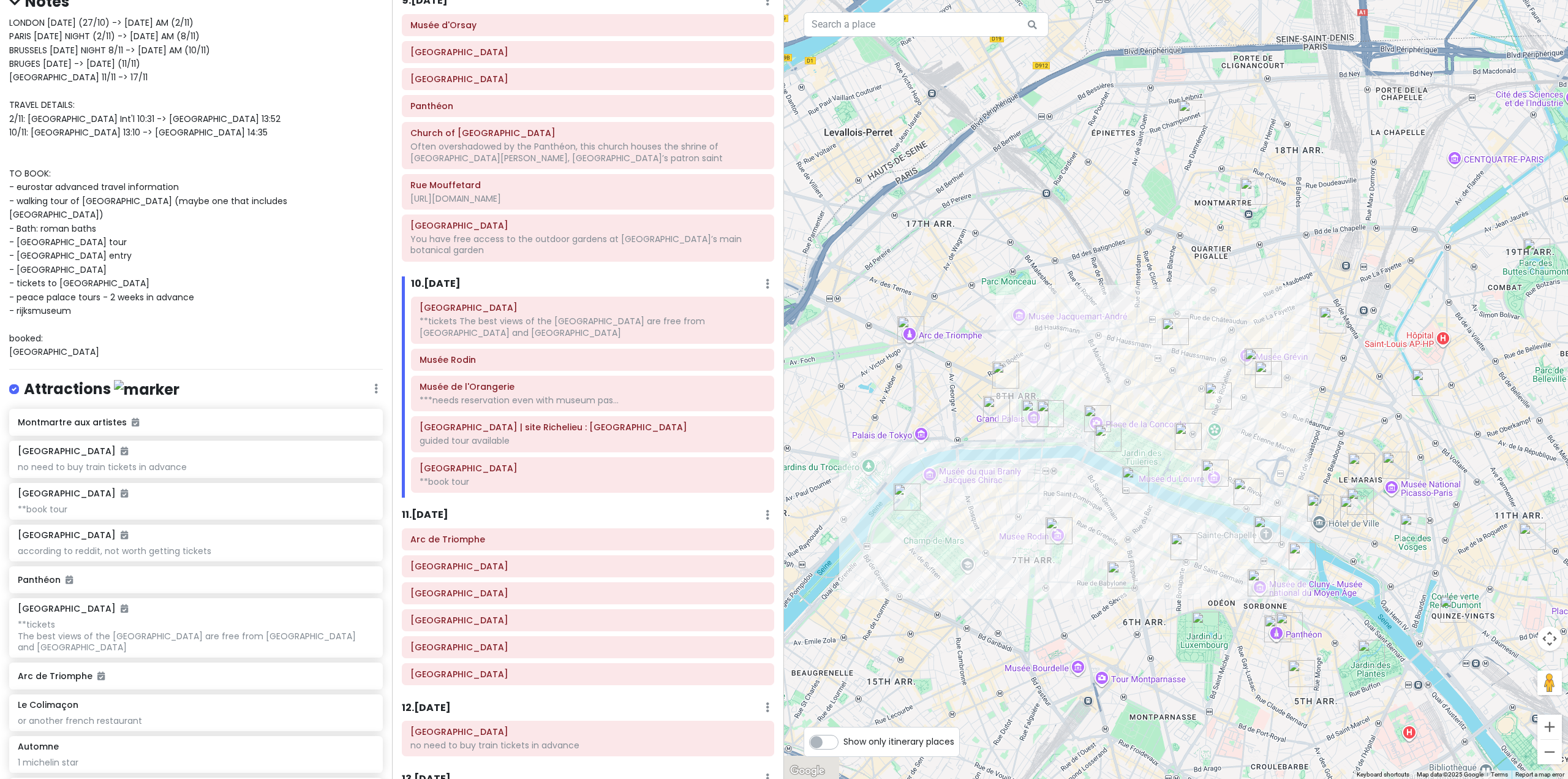
drag, startPoint x: 905, startPoint y: 511, endPoint x: 1086, endPoint y: 591, distance: 197.9
click at [1086, 591] on div at bounding box center [1175, 390] width 784 height 779
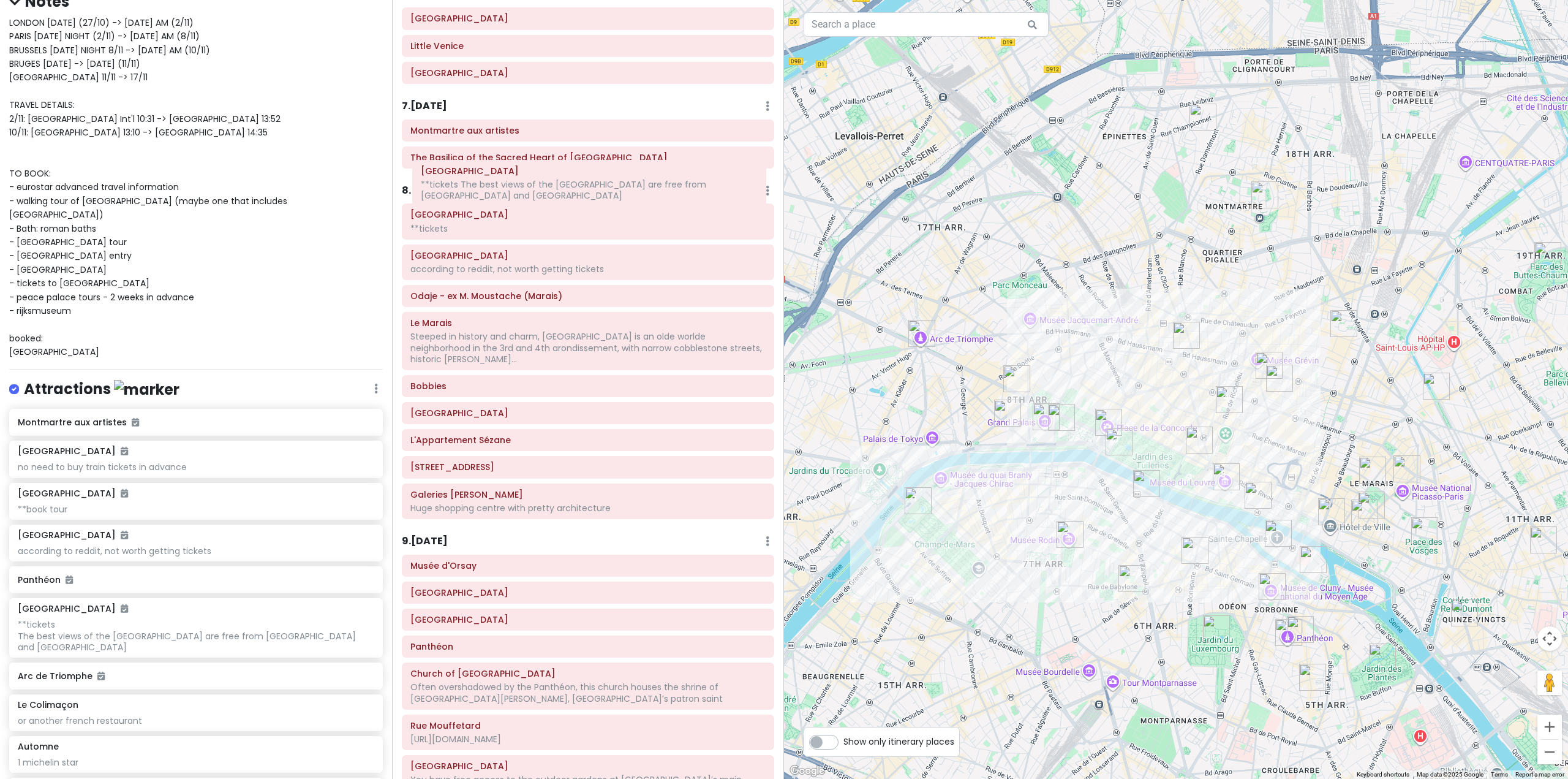
scroll to position [1161, 0]
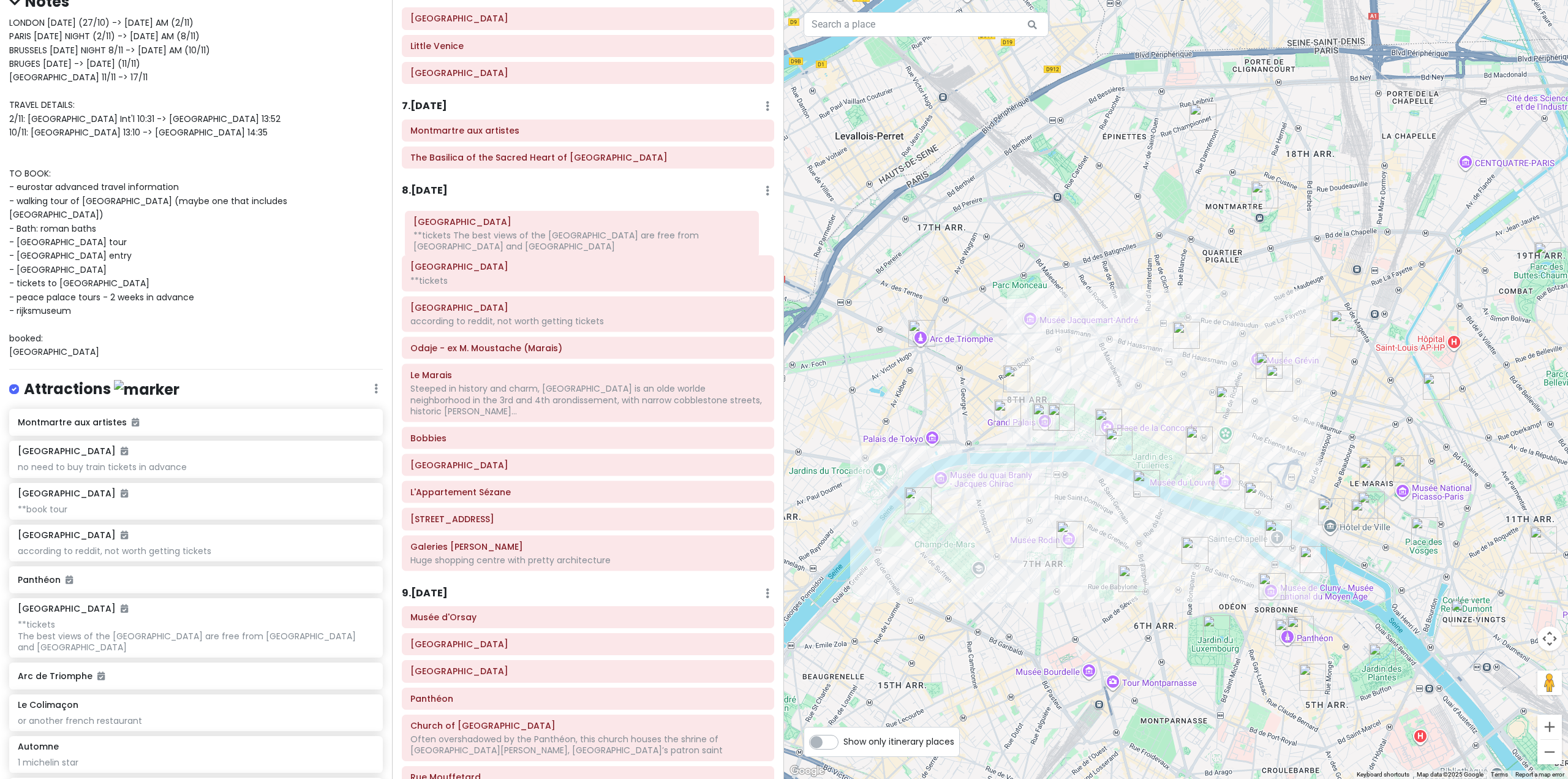
drag, startPoint x: 556, startPoint y: 604, endPoint x: 550, endPoint y: 234, distance: 370.0
click at [550, 234] on div "Itinerary × 1 . [DATE] Edit Day Notes Delete Day Fly from [GEOGRAPHIC_DATA] Dra…" at bounding box center [588, 390] width 392 height 779
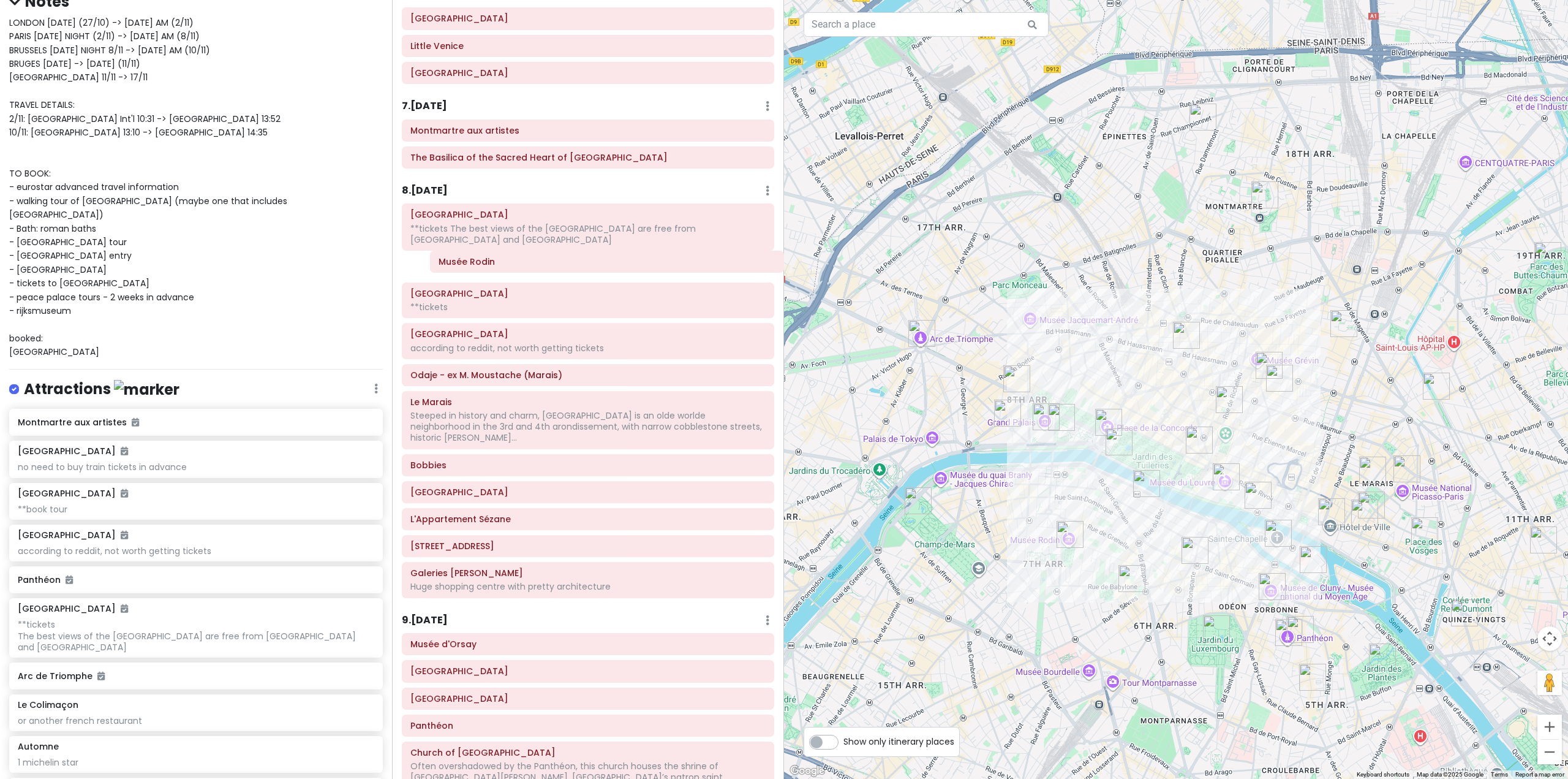
drag, startPoint x: 551, startPoint y: 575, endPoint x: 567, endPoint y: 265, distance: 310.4
click at [567, 265] on div "Itinerary × 1 . [DATE] Edit Day Notes Delete Day Fly from [GEOGRAPHIC_DATA] Dra…" at bounding box center [588, 390] width 392 height 779
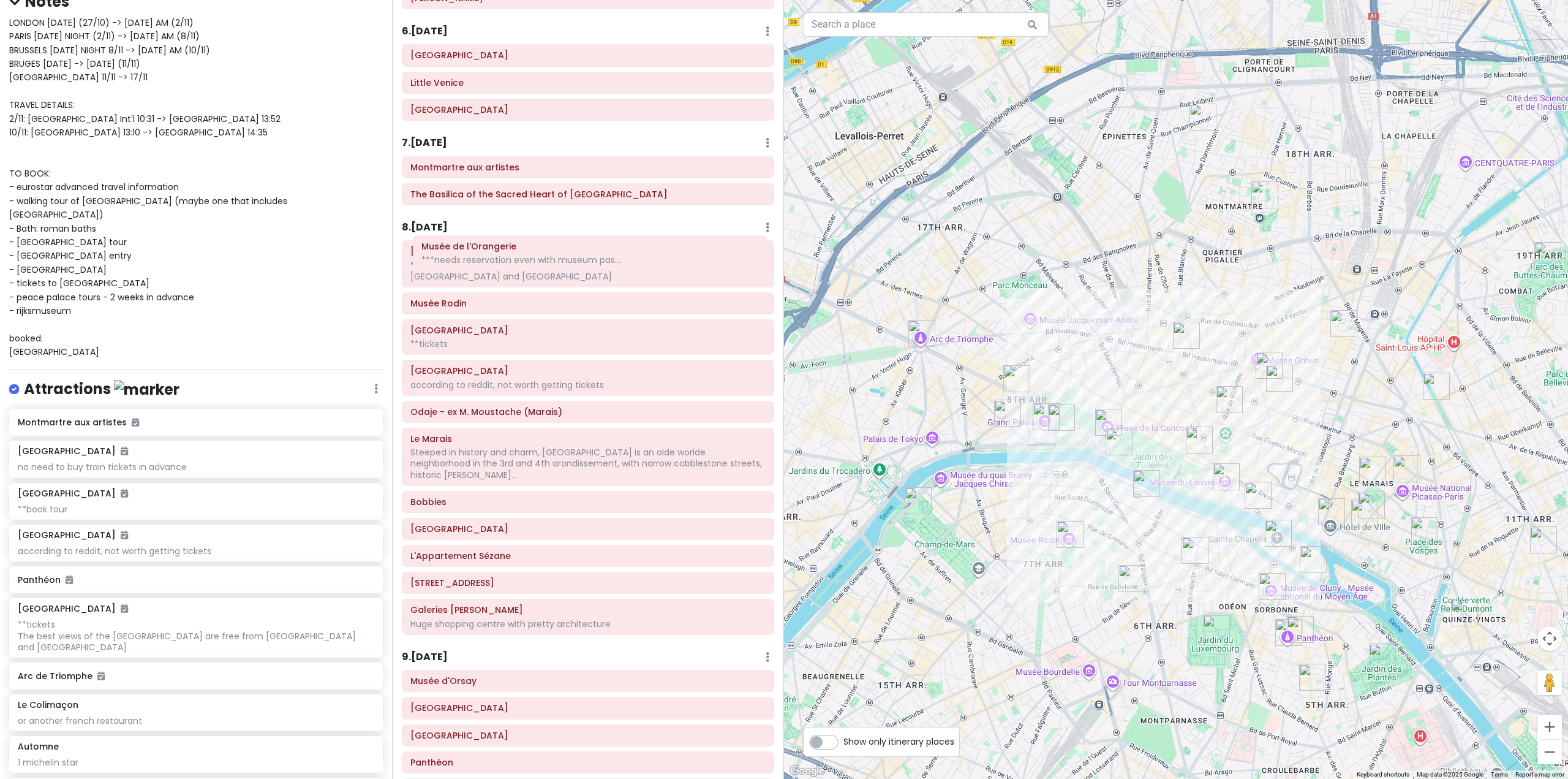
scroll to position [1099, 0]
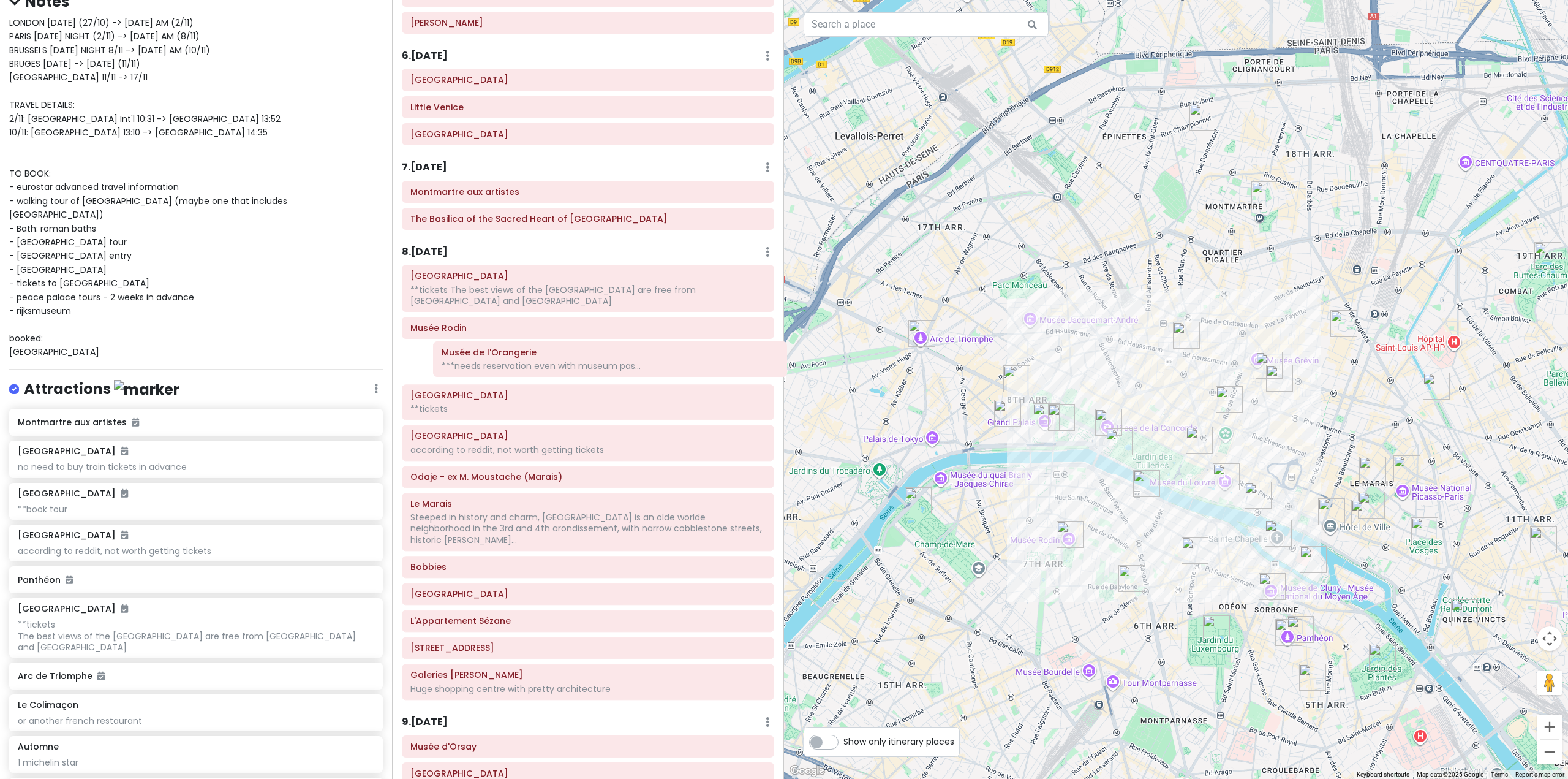
drag, startPoint x: 545, startPoint y: 435, endPoint x: 573, endPoint y: 361, distance: 79.1
click at [573, 361] on div "Itinerary × 1 . [DATE] Edit Day Notes Delete Day Fly from [GEOGRAPHIC_DATA] Dra…" at bounding box center [588, 390] width 392 height 779
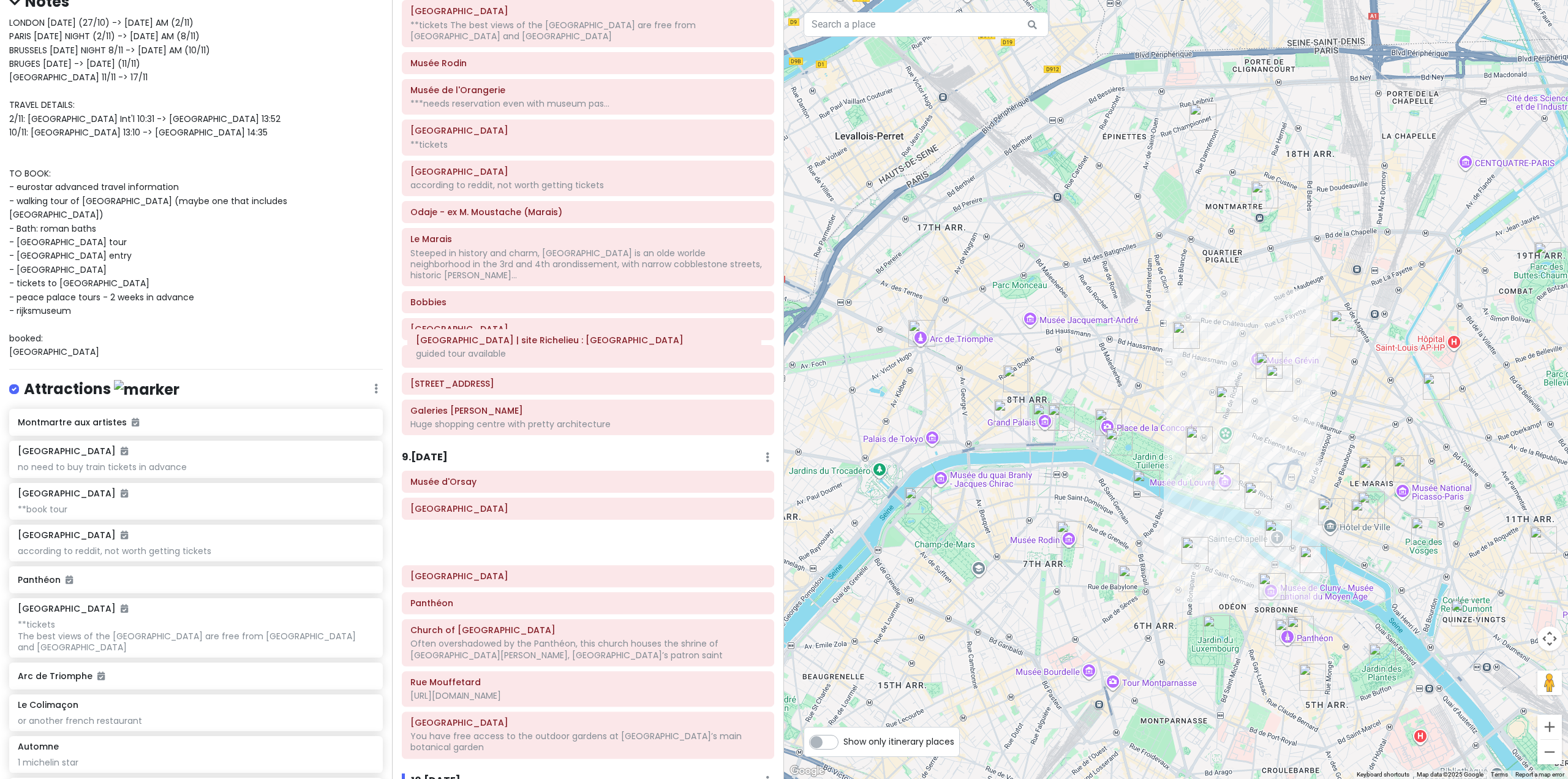
scroll to position [1283, 0]
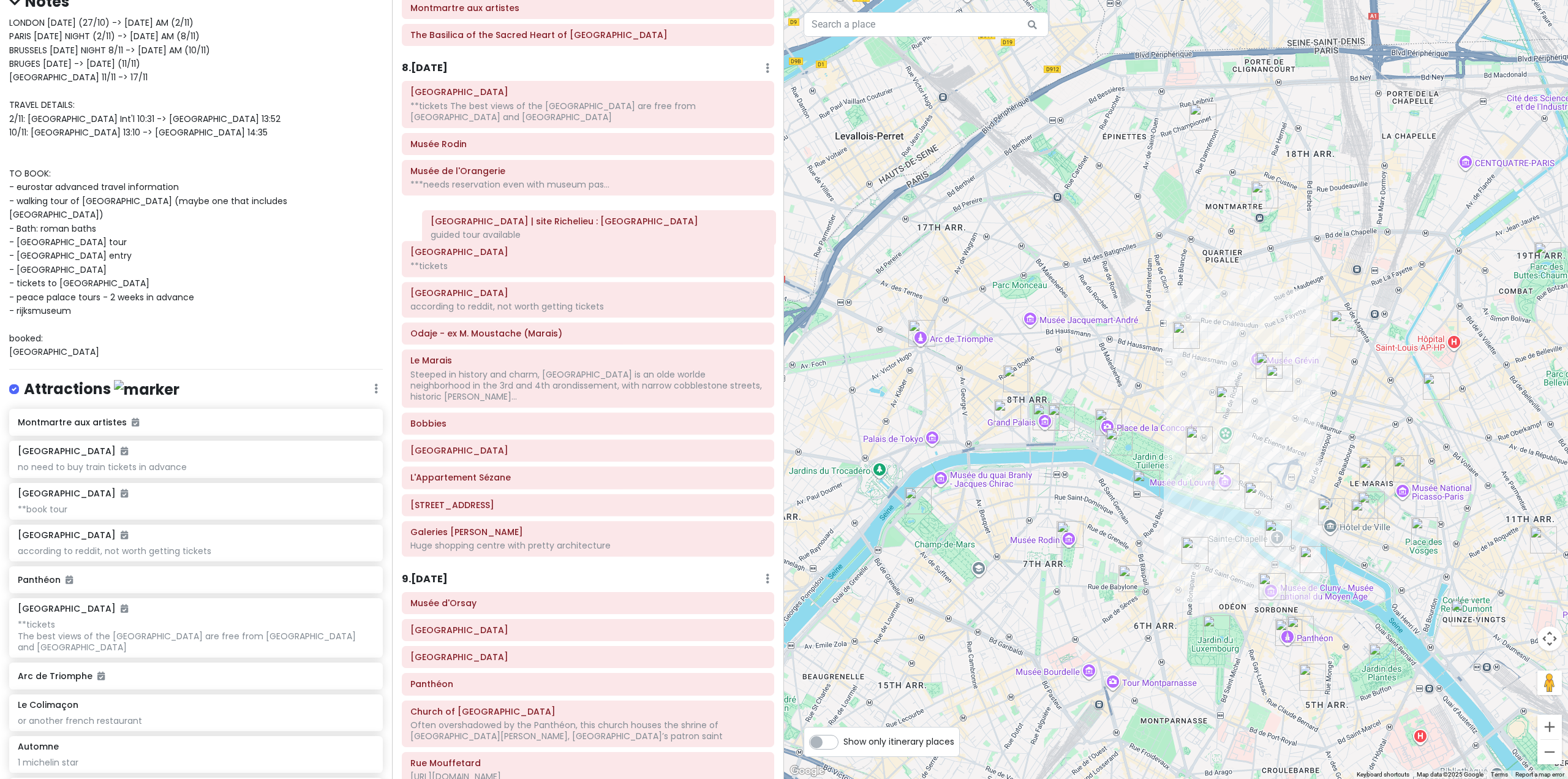
drag, startPoint x: 576, startPoint y: 522, endPoint x: 587, endPoint y: 226, distance: 296.2
click at [587, 226] on div "Itinerary × 1 . [DATE] Edit Day Notes Delete Day Fly from [GEOGRAPHIC_DATA] Dra…" at bounding box center [588, 390] width 392 height 779
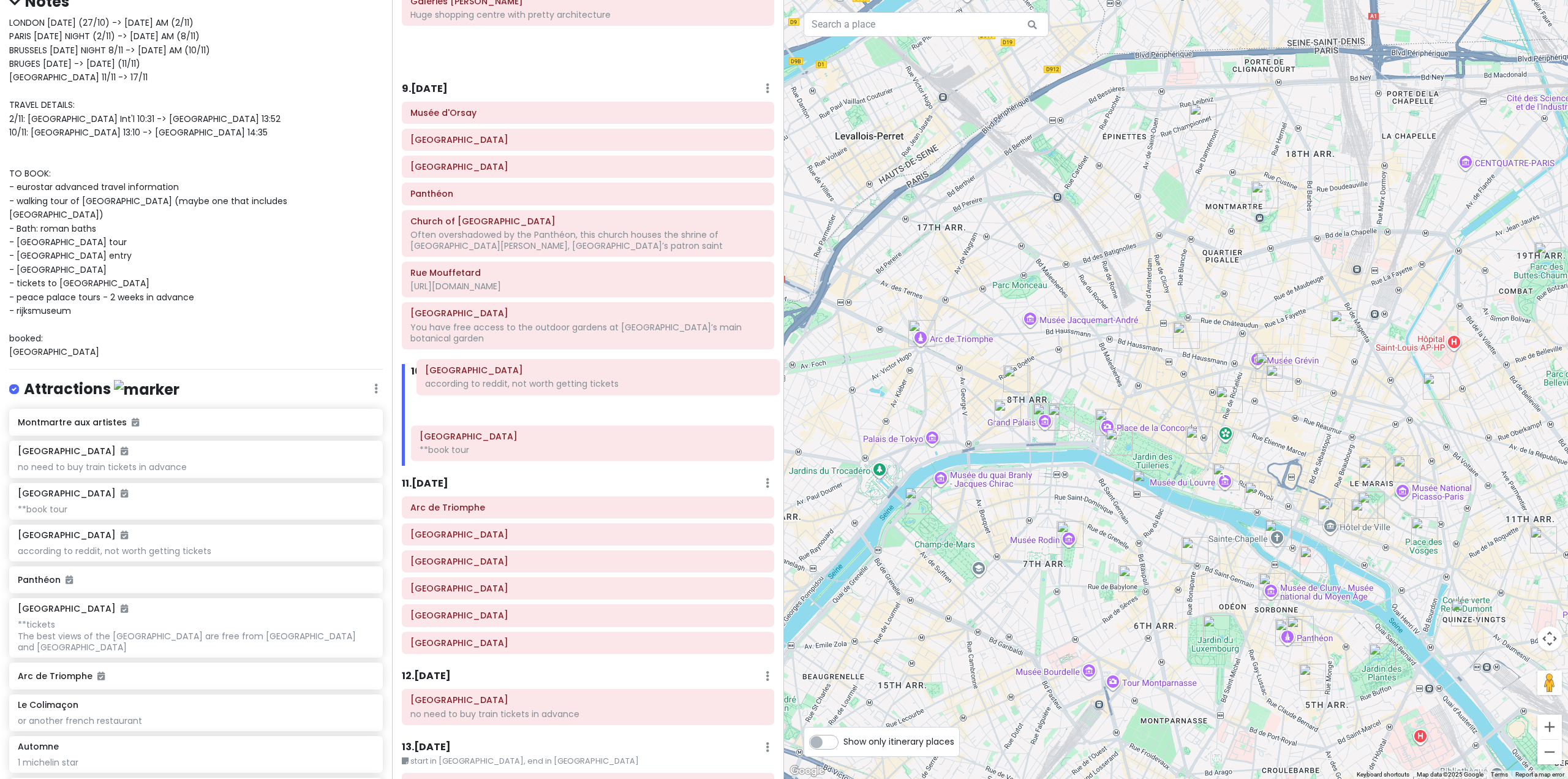
drag, startPoint x: 567, startPoint y: 302, endPoint x: 582, endPoint y: 381, distance: 80.4
click at [582, 381] on div "Itinerary × 1 . [DATE] Edit Day Notes Delete Day Fly from [GEOGRAPHIC_DATA] Dra…" at bounding box center [588, 390] width 392 height 779
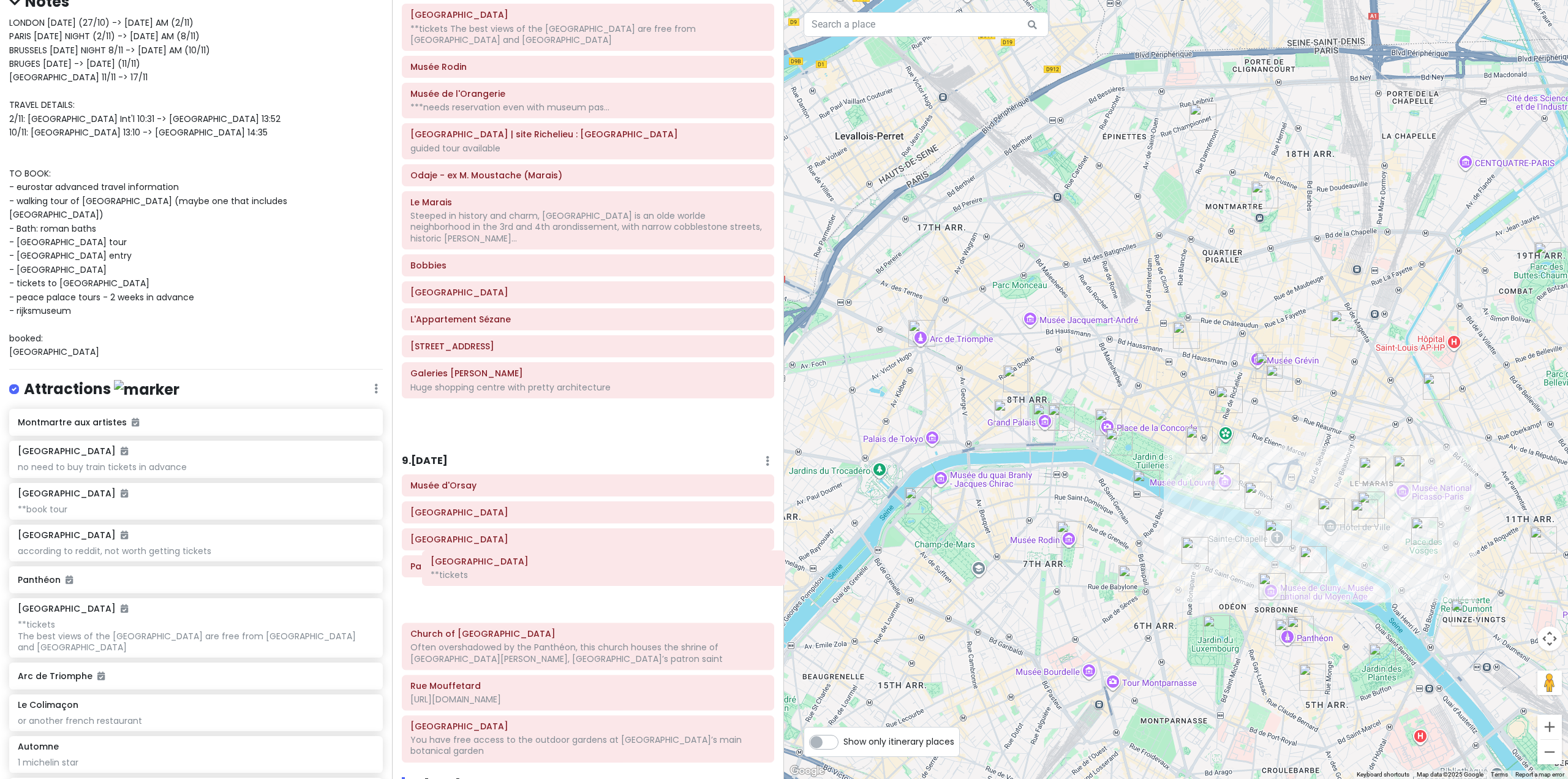
scroll to position [1650, 0]
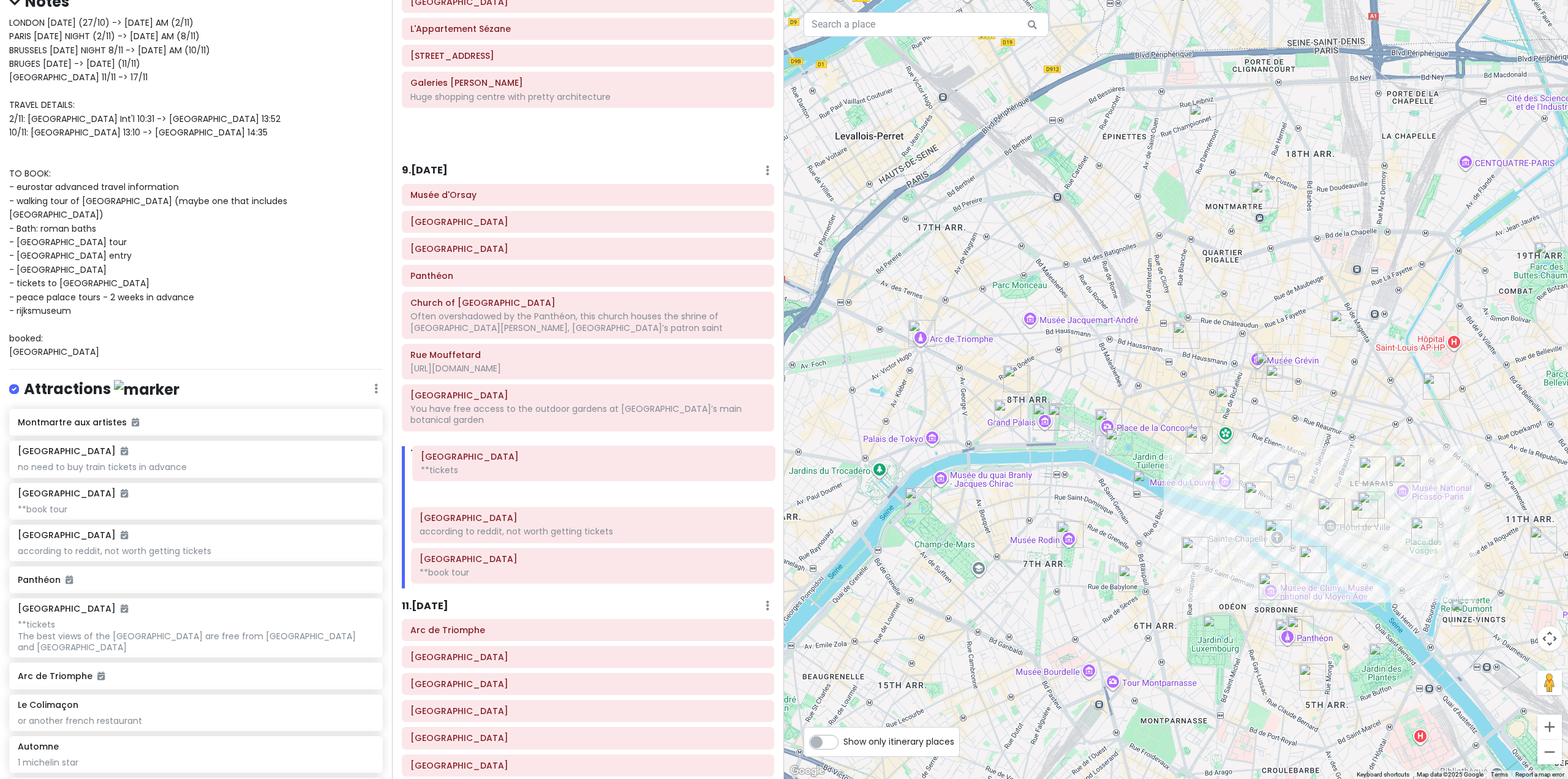
drag, startPoint x: 554, startPoint y: 322, endPoint x: 565, endPoint y: 465, distance: 143.4
click at [565, 465] on div "Itinerary × 1 . [DATE] Edit Day Notes Delete Day Fly from [GEOGRAPHIC_DATA] Dra…" at bounding box center [588, 390] width 392 height 779
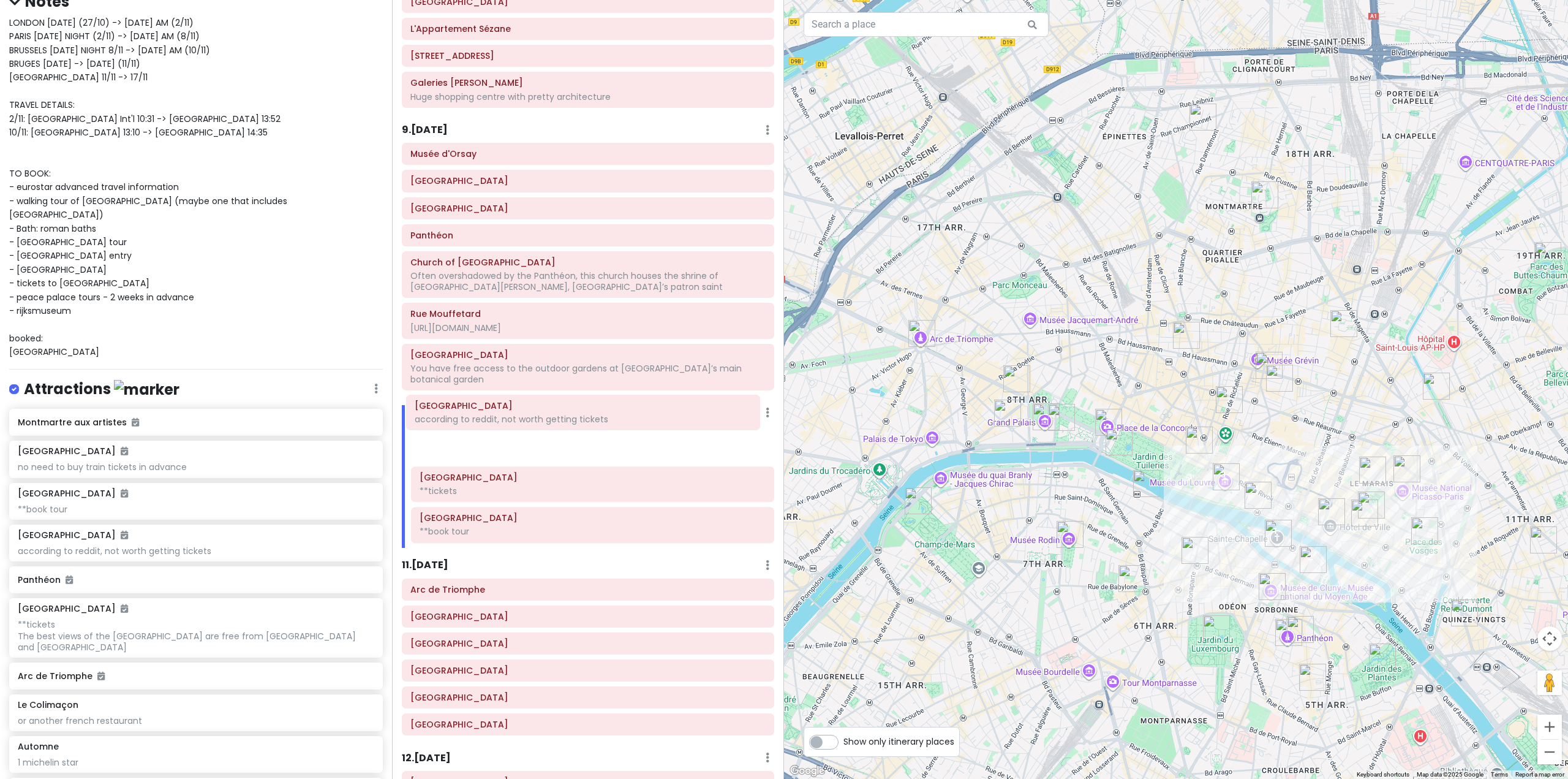
drag, startPoint x: 589, startPoint y: 474, endPoint x: 584, endPoint y: 424, distance: 50.2
click at [584, 425] on div "Sainte-Chapelle **tickets Notre-Dame Cathedral of Paris according to reddit, no…" at bounding box center [592, 487] width 382 height 122
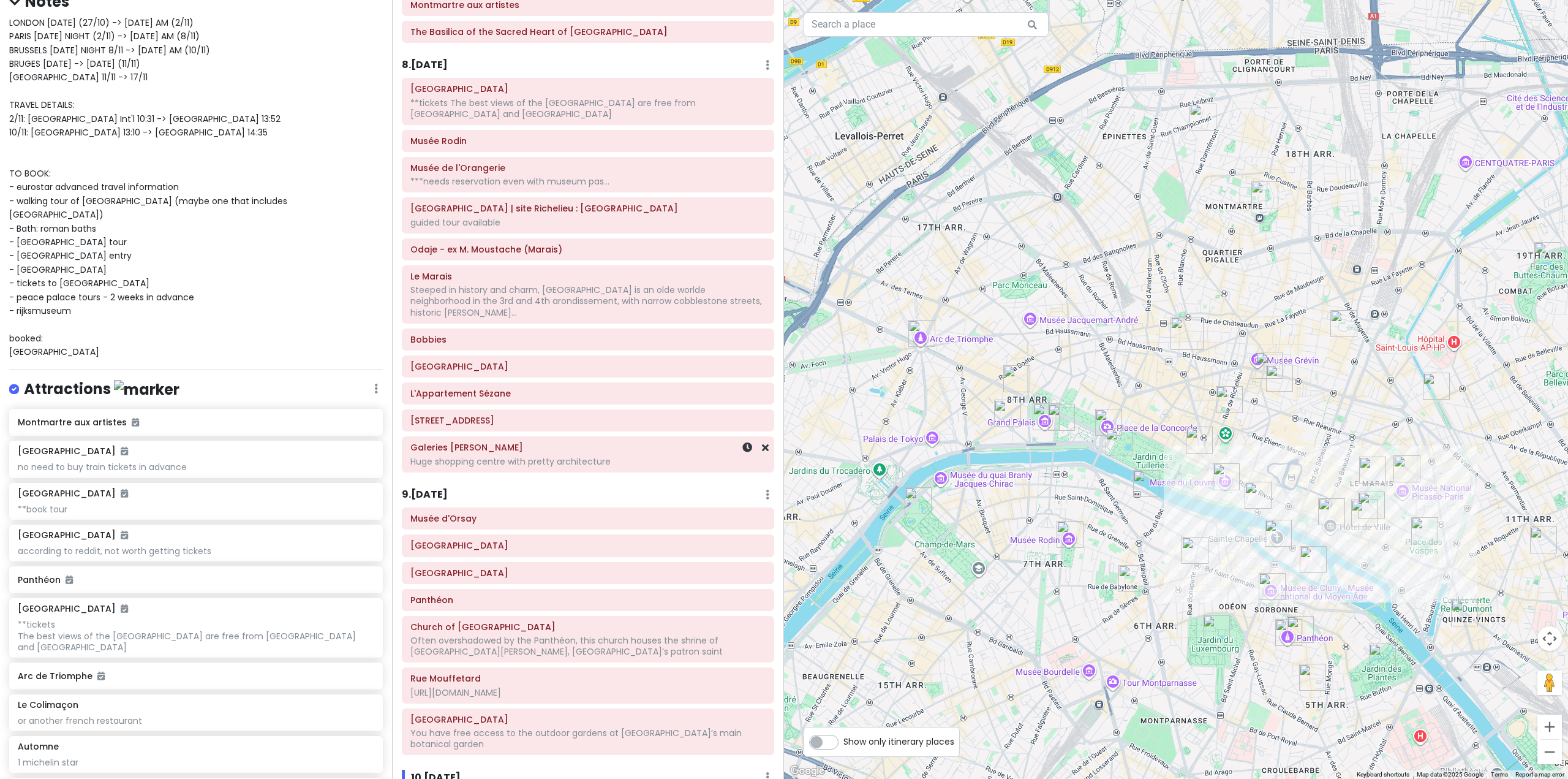
scroll to position [1283, 0]
click at [447, 69] on h6 "8 . [DATE]" at bounding box center [424, 68] width 46 height 13
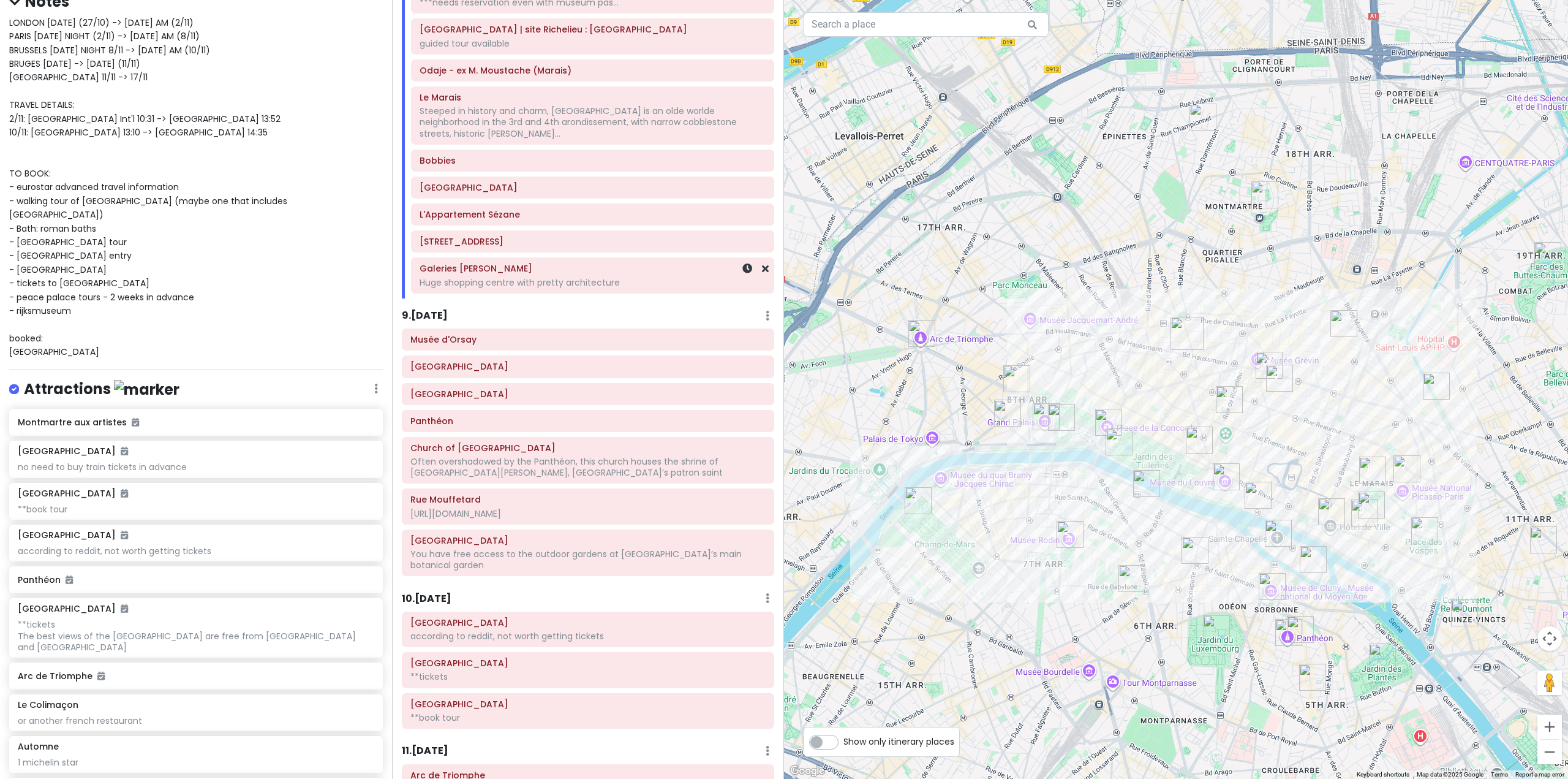
scroll to position [1467, 0]
click at [445, 308] on h6 "9 . [DATE]" at bounding box center [424, 314] width 46 height 13
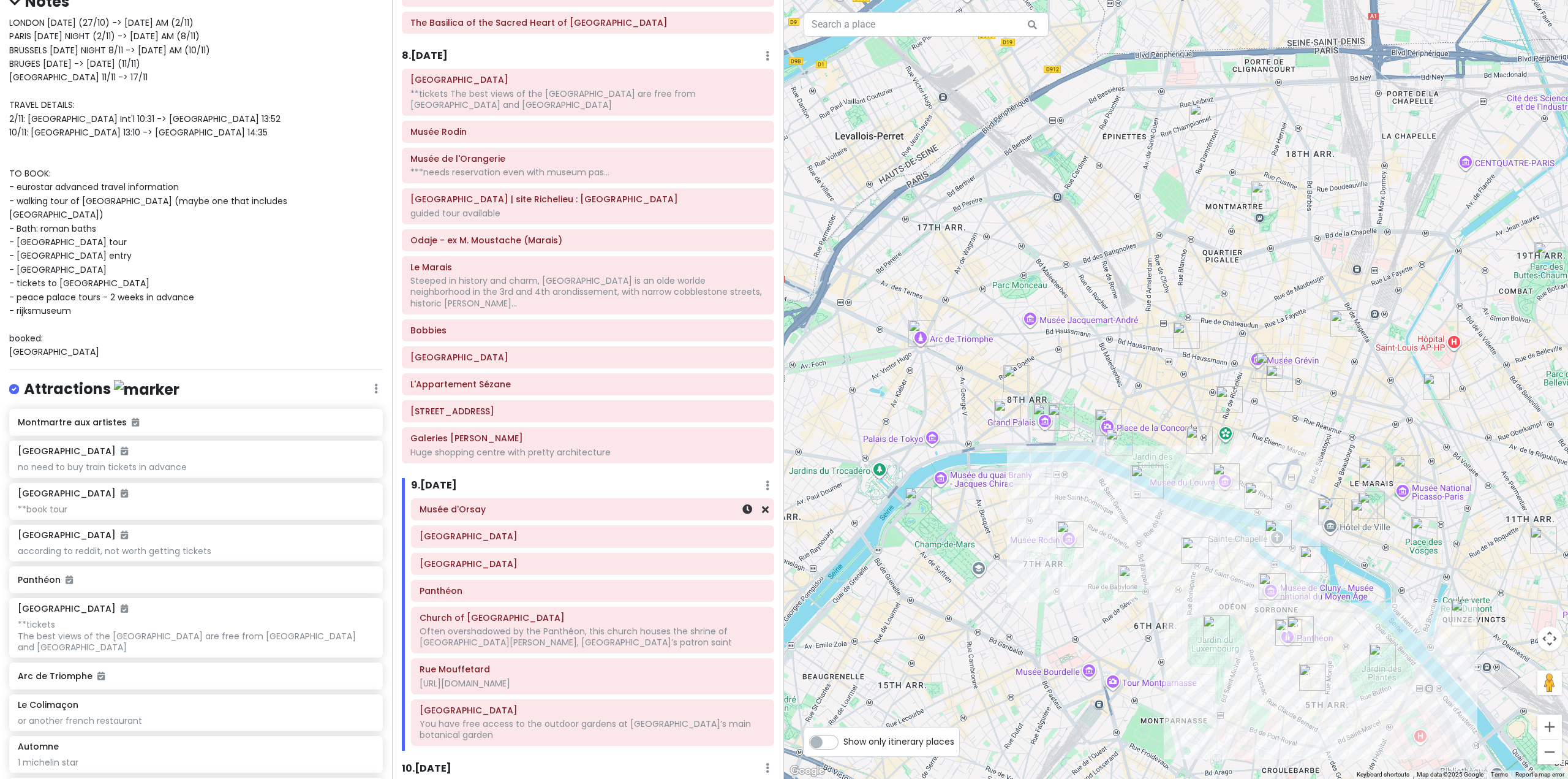
scroll to position [1222, 0]
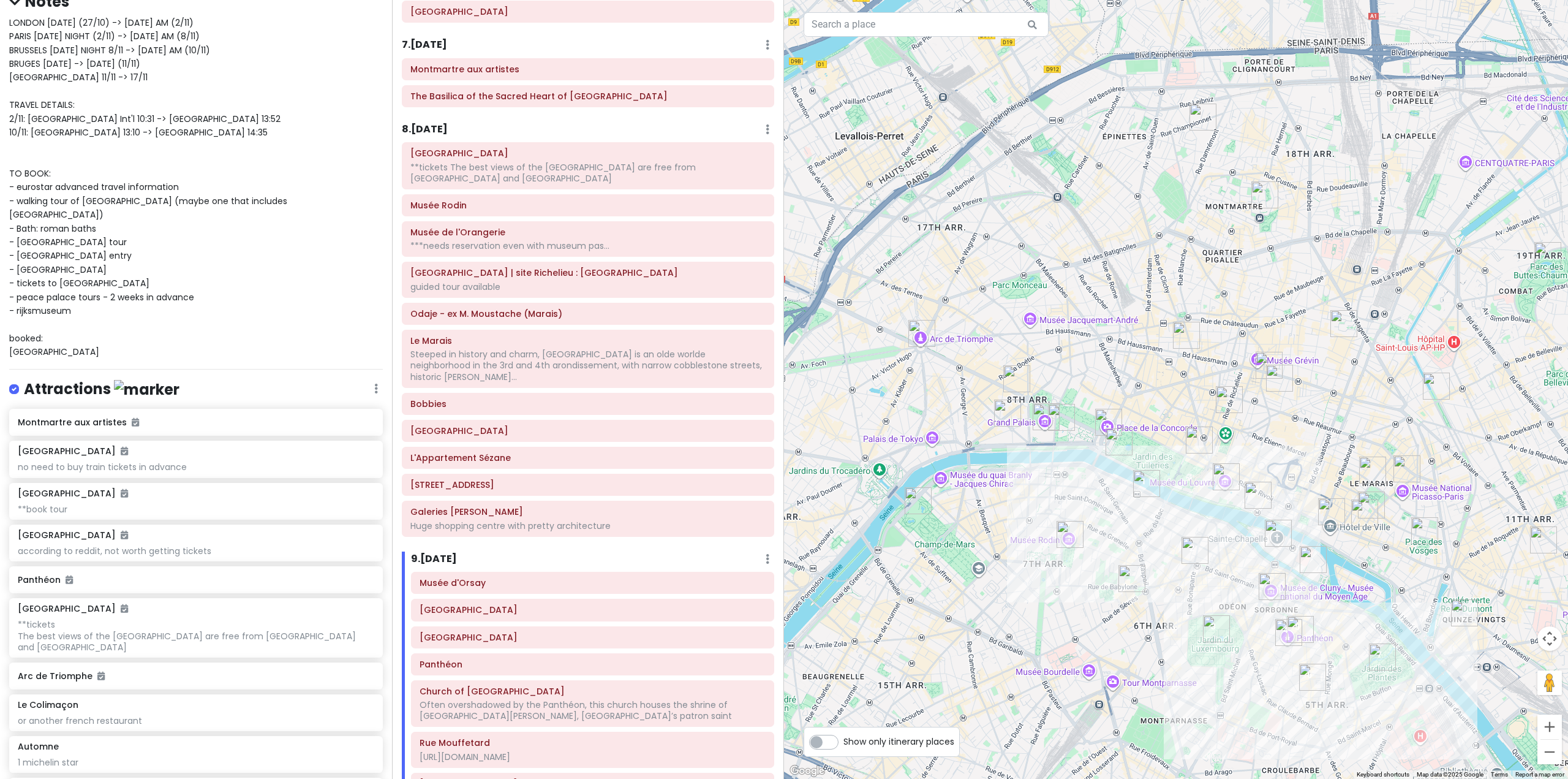
click at [442, 127] on h6 "8 . [DATE]" at bounding box center [424, 129] width 46 height 13
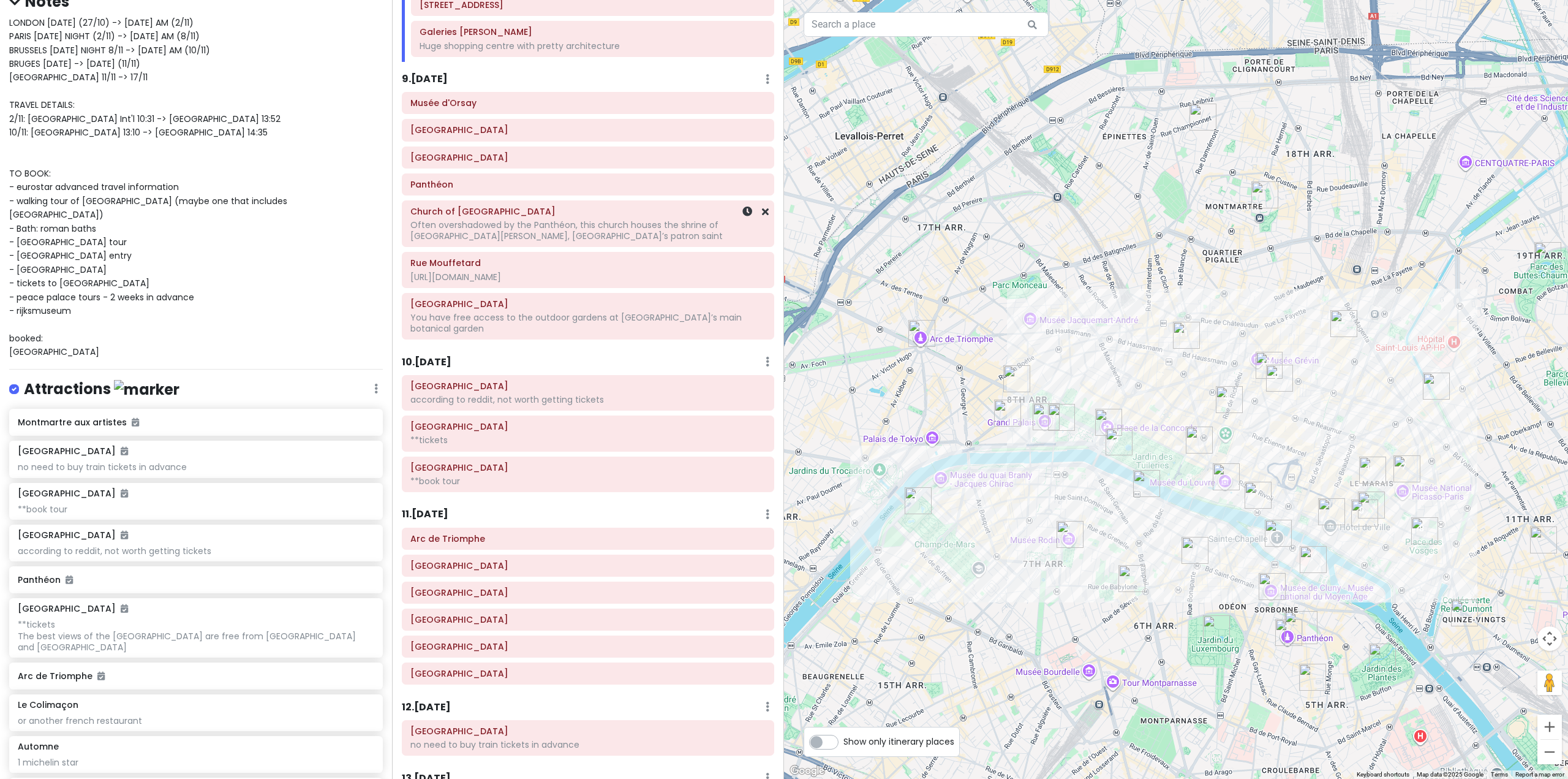
scroll to position [1711, 0]
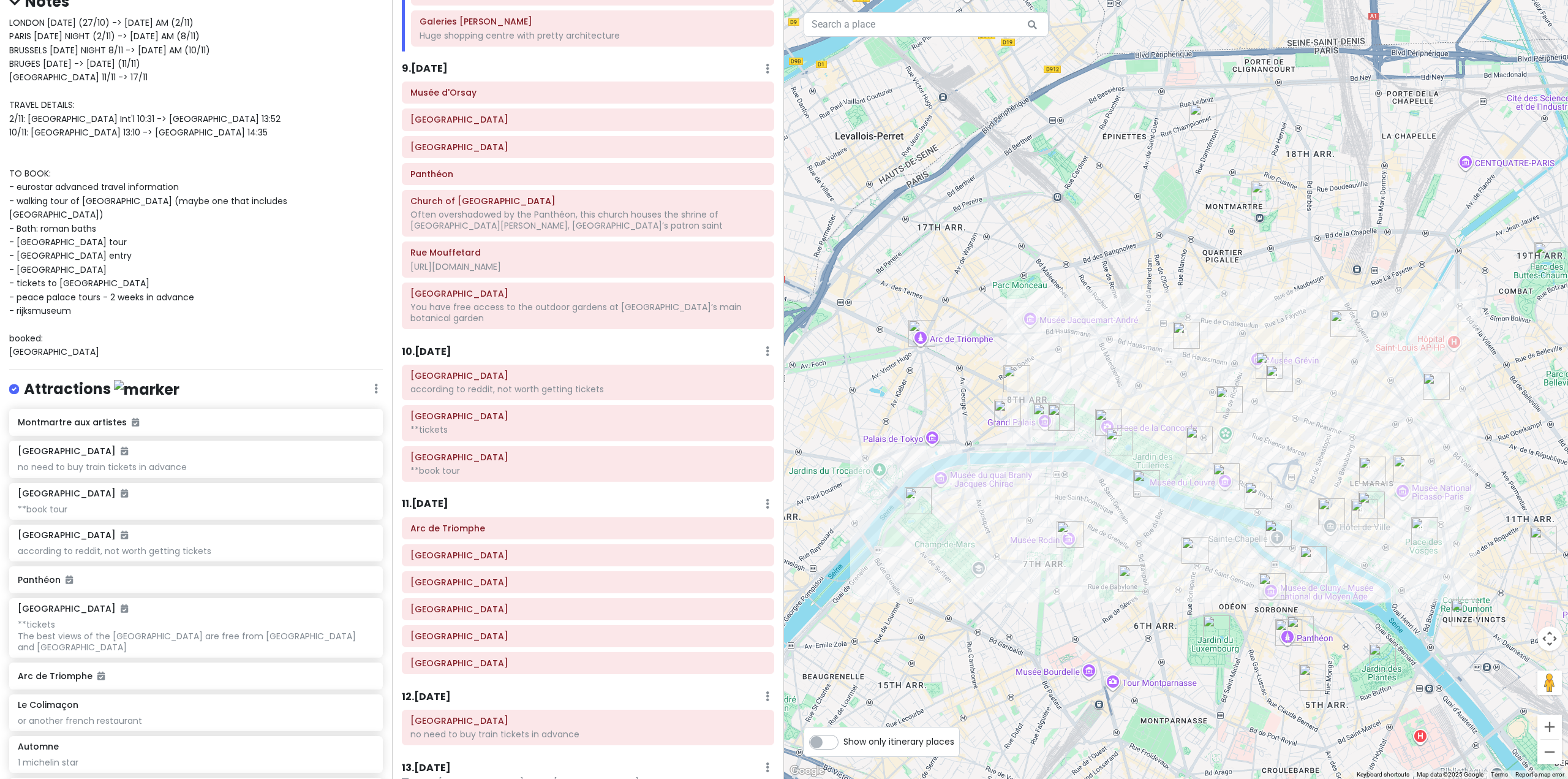
click at [434, 497] on h6 "11 . [DATE]" at bounding box center [425, 503] width 47 height 13
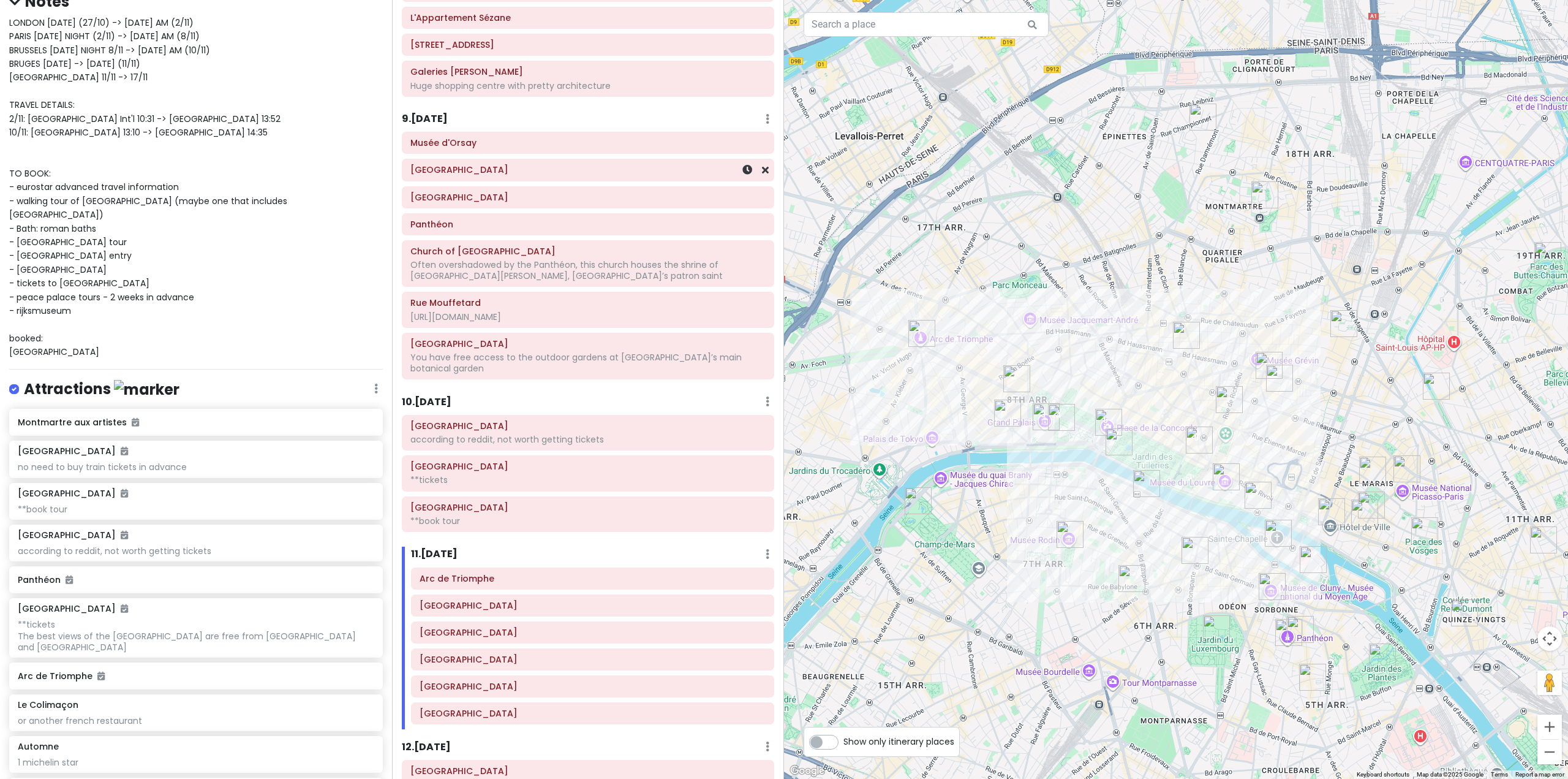
scroll to position [1589, 0]
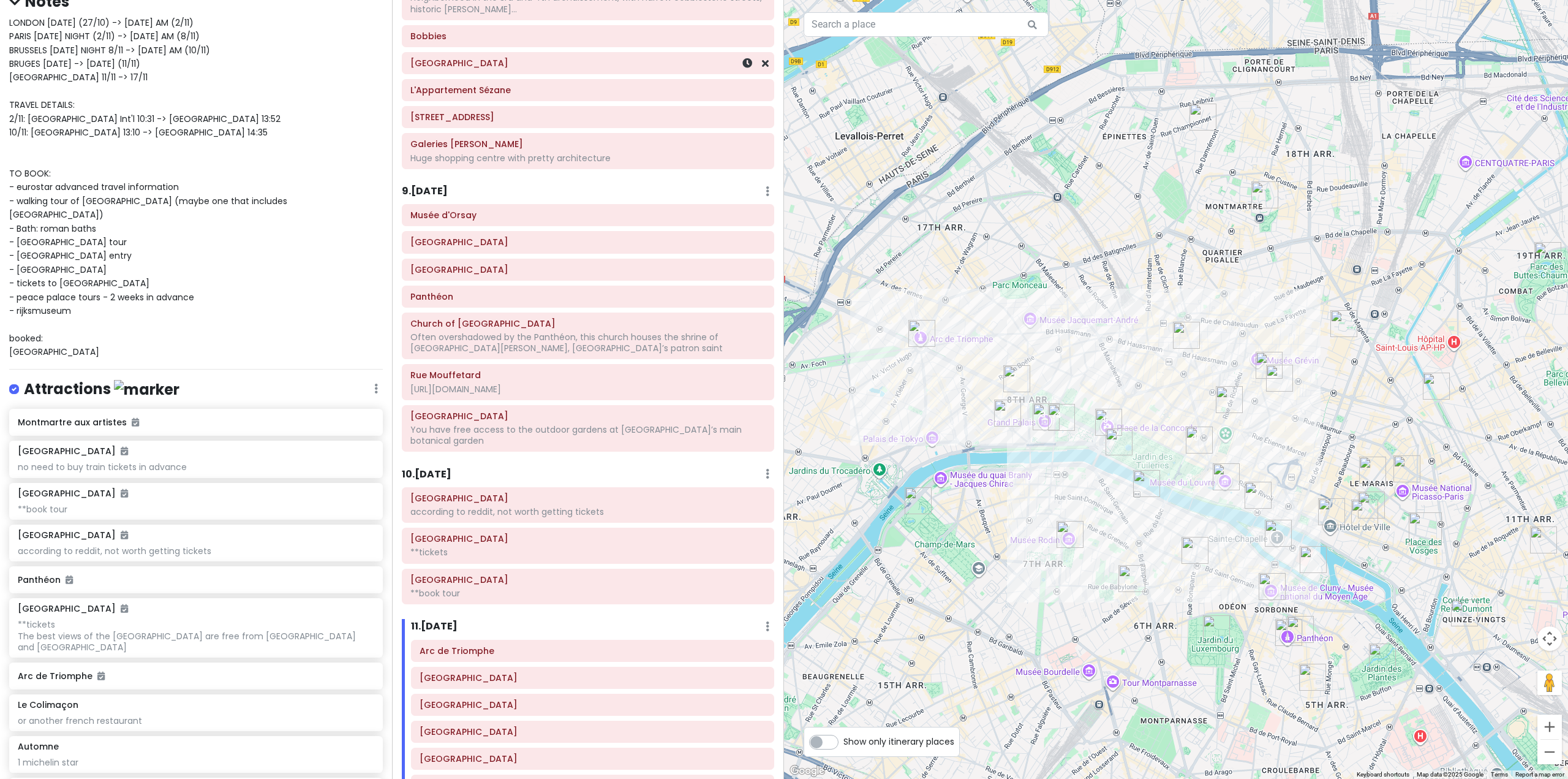
click at [603, 57] on h6 "[GEOGRAPHIC_DATA]" at bounding box center [588, 62] width 355 height 11
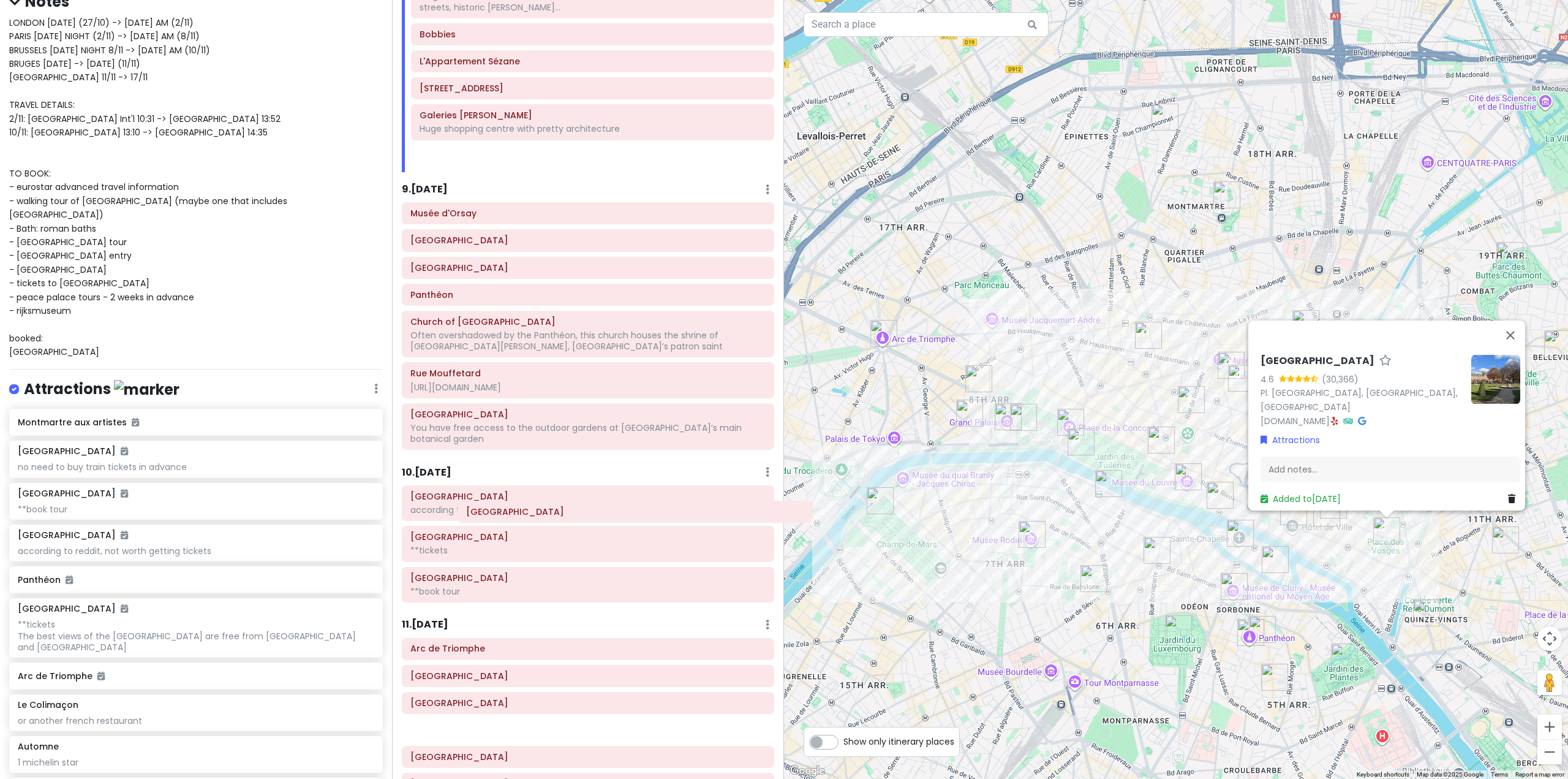
scroll to position [1830, 0]
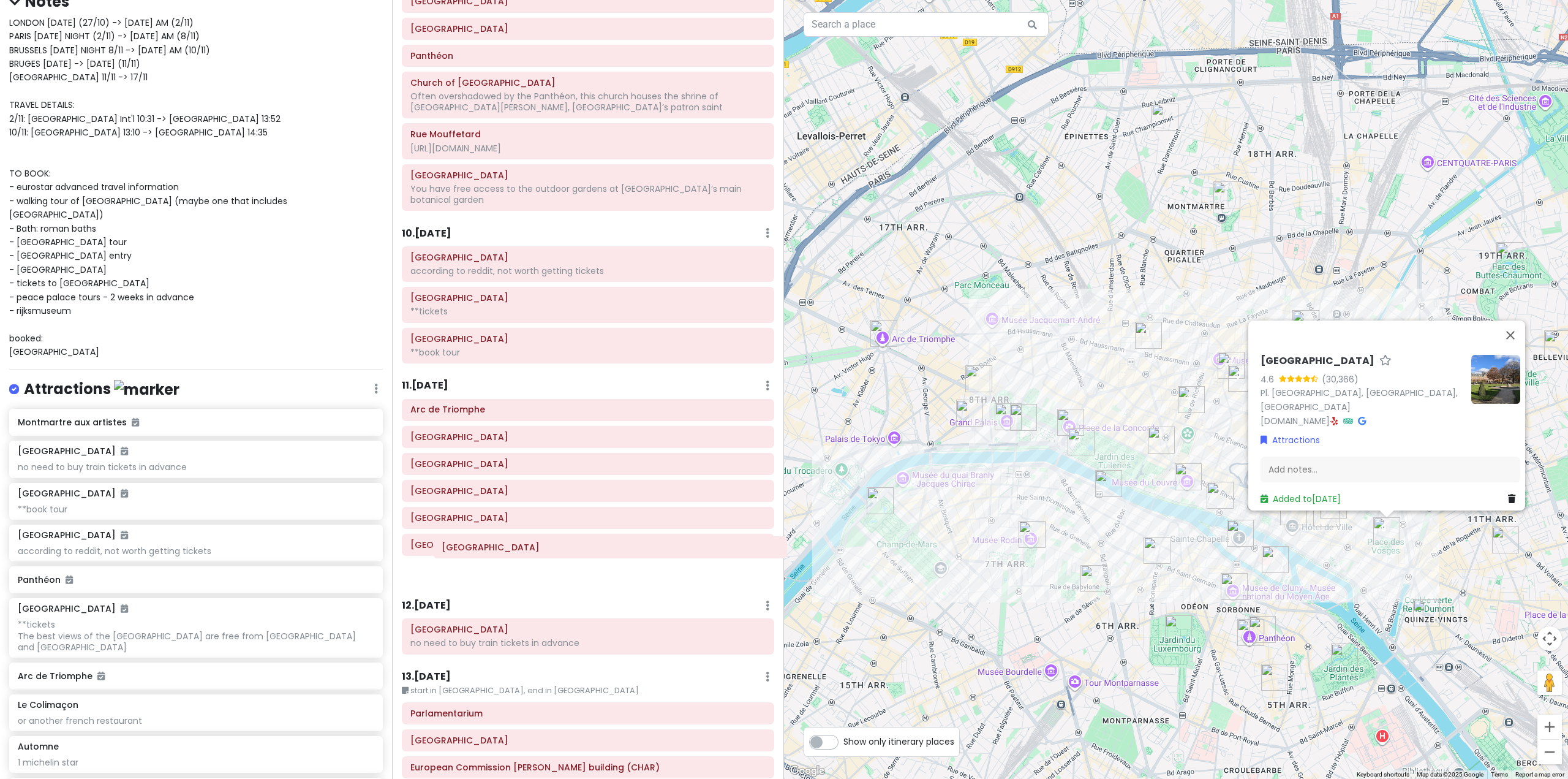
drag, startPoint x: 545, startPoint y: 120, endPoint x: 566, endPoint y: 554, distance: 434.5
click at [566, 554] on div "Itinerary × 1 . [DATE] Edit Day Notes Delete Day Fly from [GEOGRAPHIC_DATA] Dra…" at bounding box center [588, 390] width 392 height 779
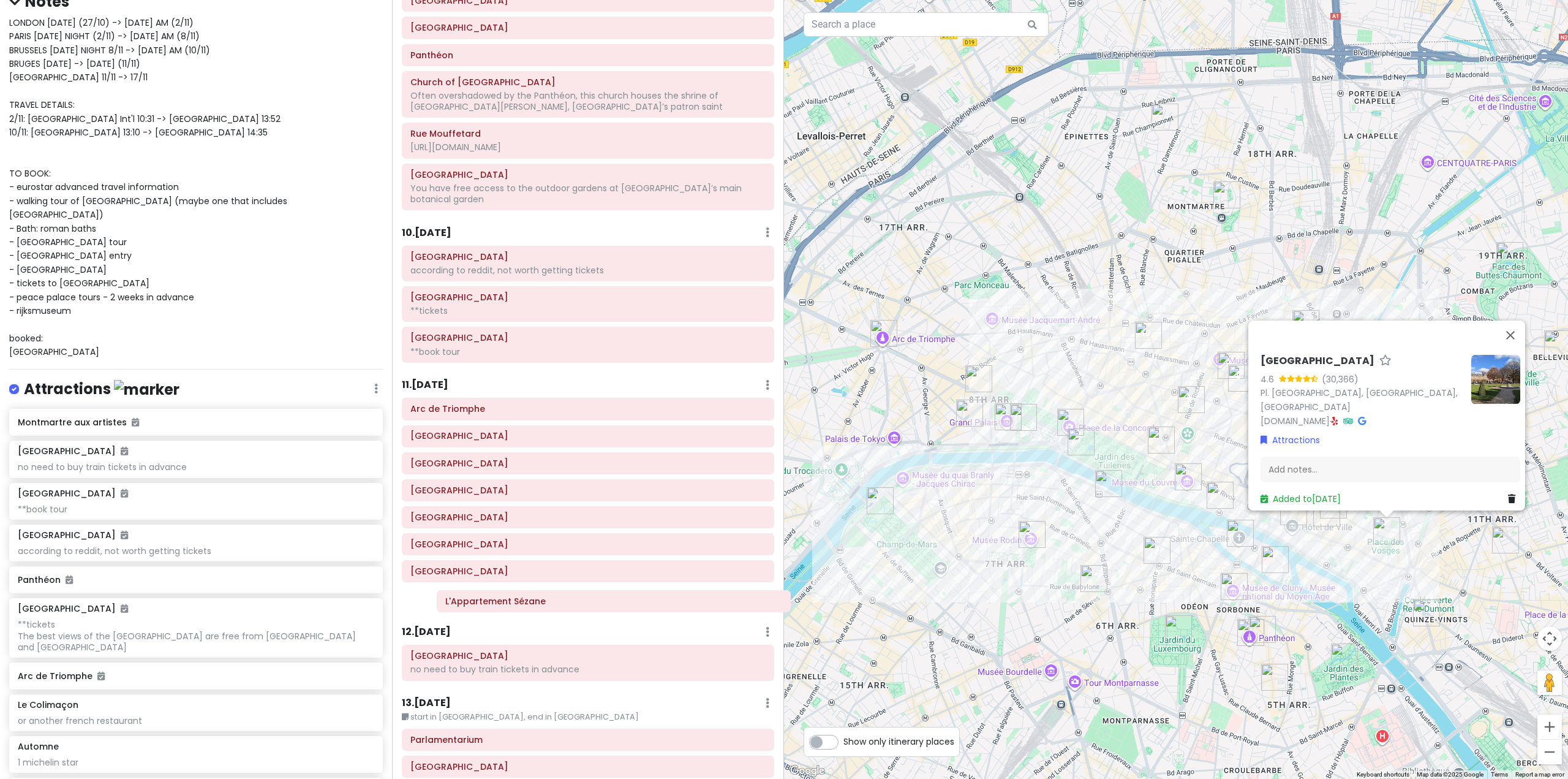
scroll to position [1804, 0]
drag, startPoint x: 530, startPoint y: 119, endPoint x: 531, endPoint y: 576, distance: 457.0
click at [531, 576] on div "Itinerary × 1 . [DATE] Edit Day Notes Delete Day Fly from [GEOGRAPHIC_DATA] Dra…" at bounding box center [588, 390] width 392 height 779
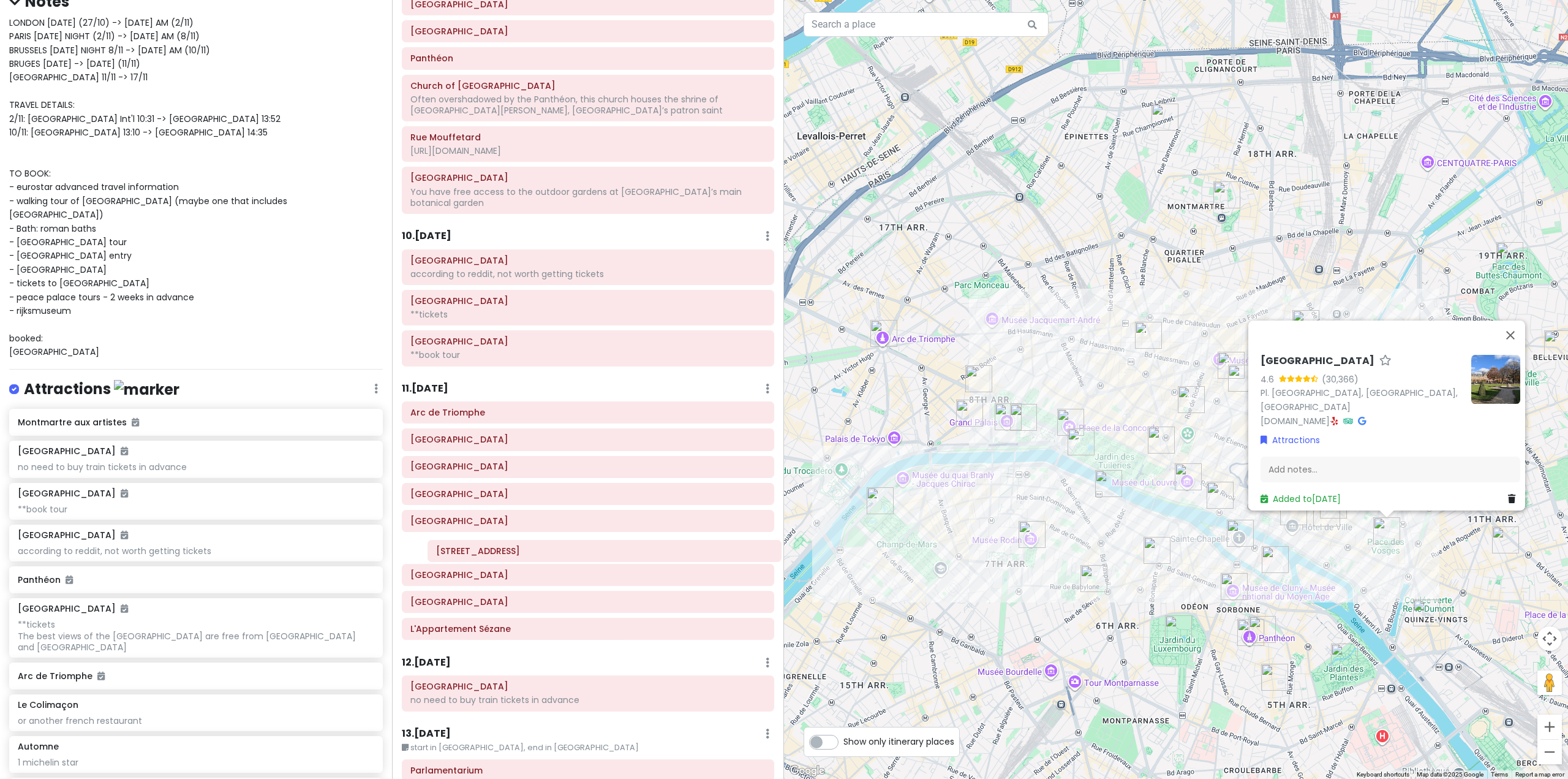
scroll to position [1812, 0]
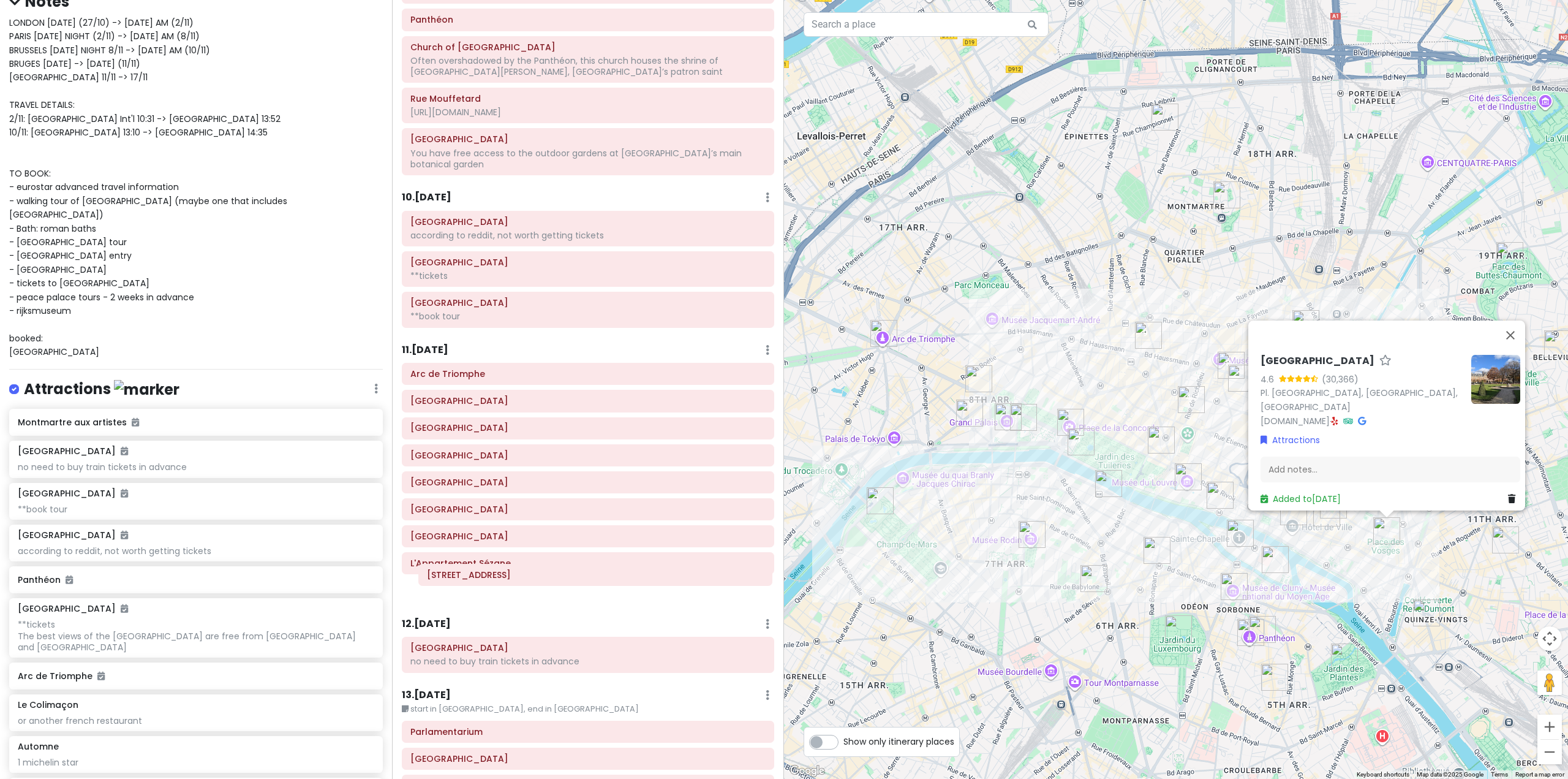
drag, startPoint x: 566, startPoint y: 388, endPoint x: 570, endPoint y: 570, distance: 182.0
click at [570, 570] on div "Itinerary × 1 . [DATE] Edit Day Notes Delete Day Fly from [GEOGRAPHIC_DATA] Dra…" at bounding box center [588, 390] width 392 height 779
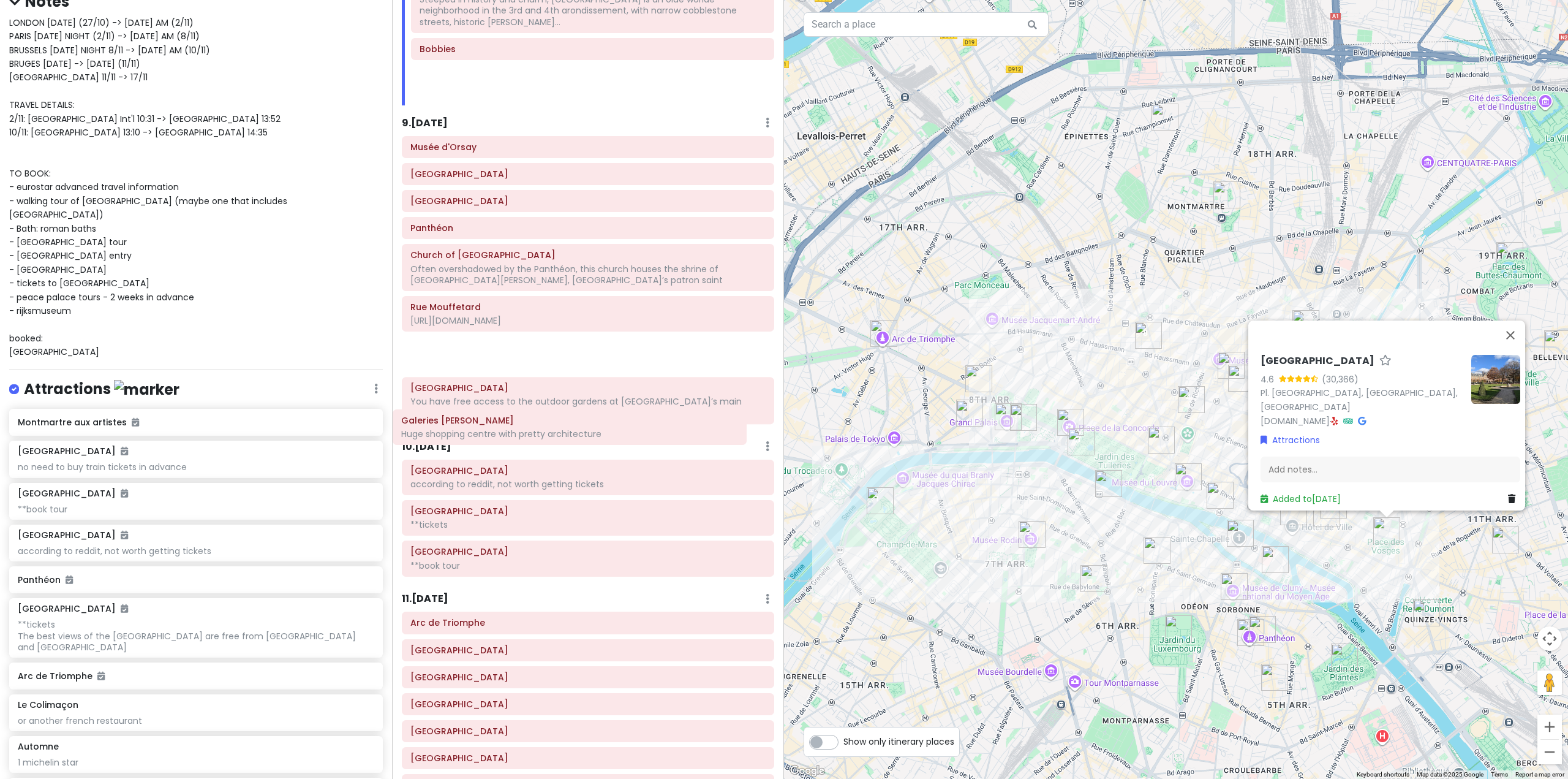
scroll to position [1862, 0]
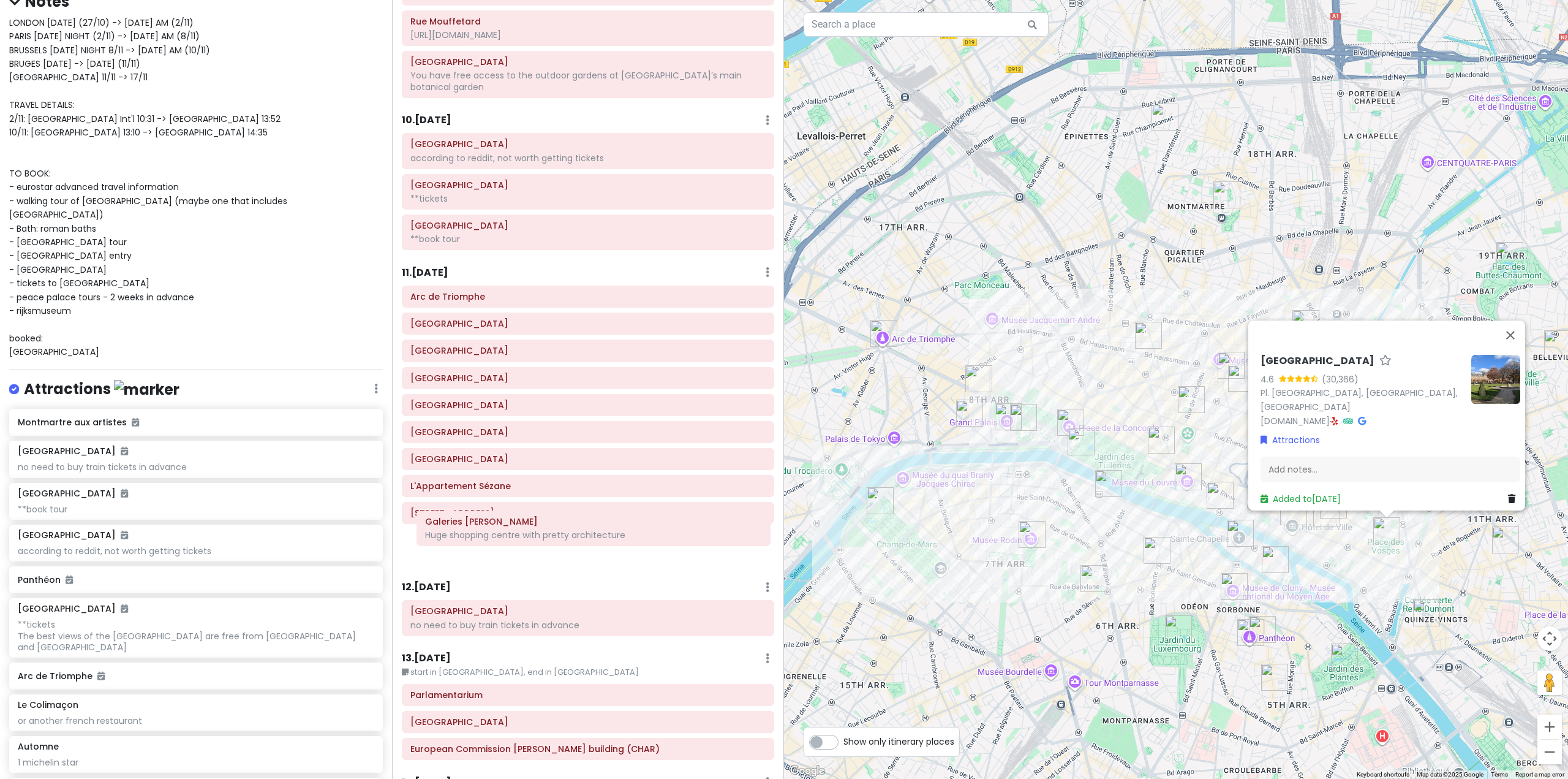
drag, startPoint x: 588, startPoint y: 149, endPoint x: 593, endPoint y: 538, distance: 389.0
click at [593, 538] on div "Itinerary × 1 . [DATE] Edit Day Notes Delete Day Fly from [GEOGRAPHIC_DATA] Dra…" at bounding box center [588, 390] width 392 height 779
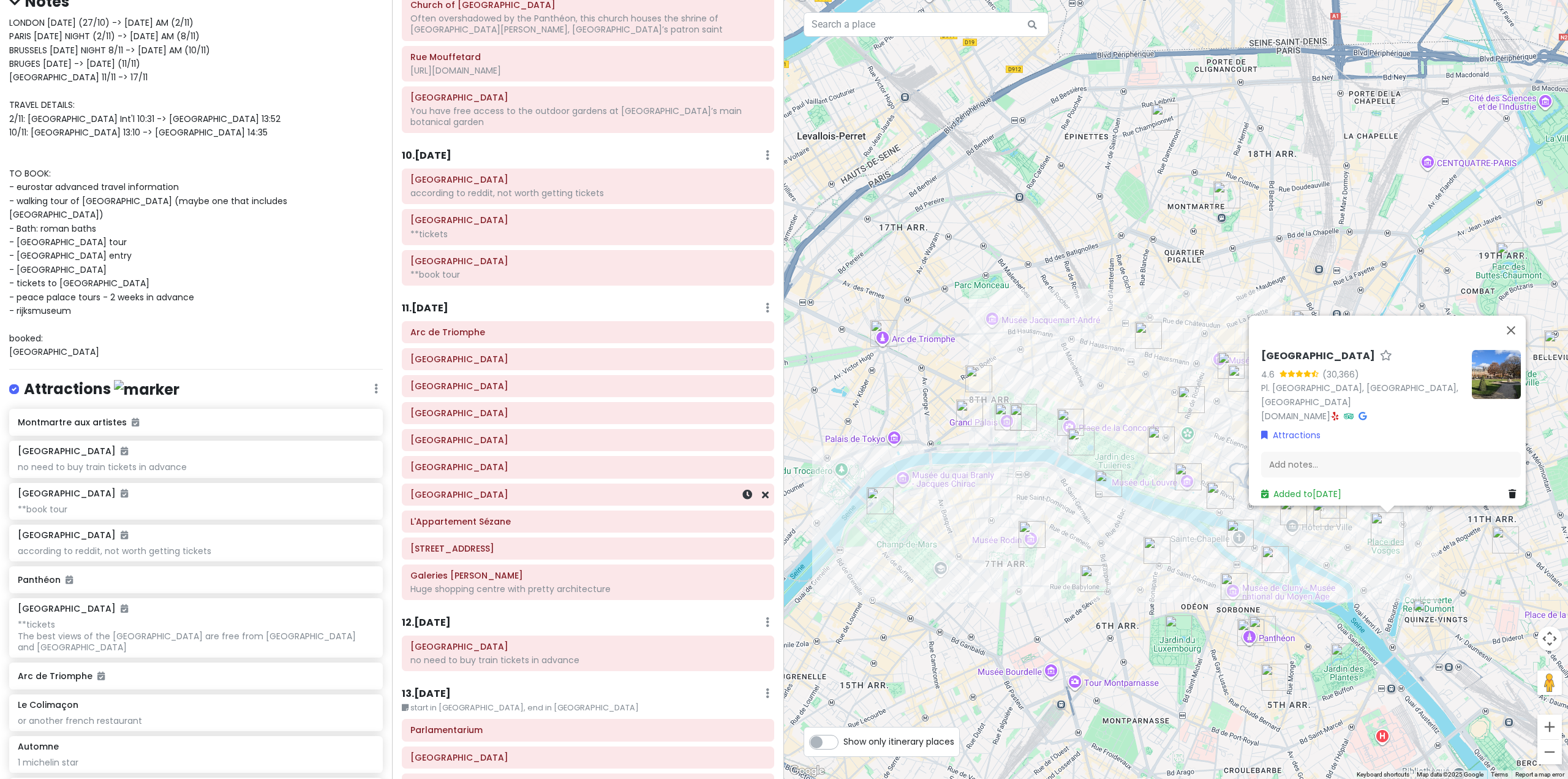
scroll to position [1780, 0]
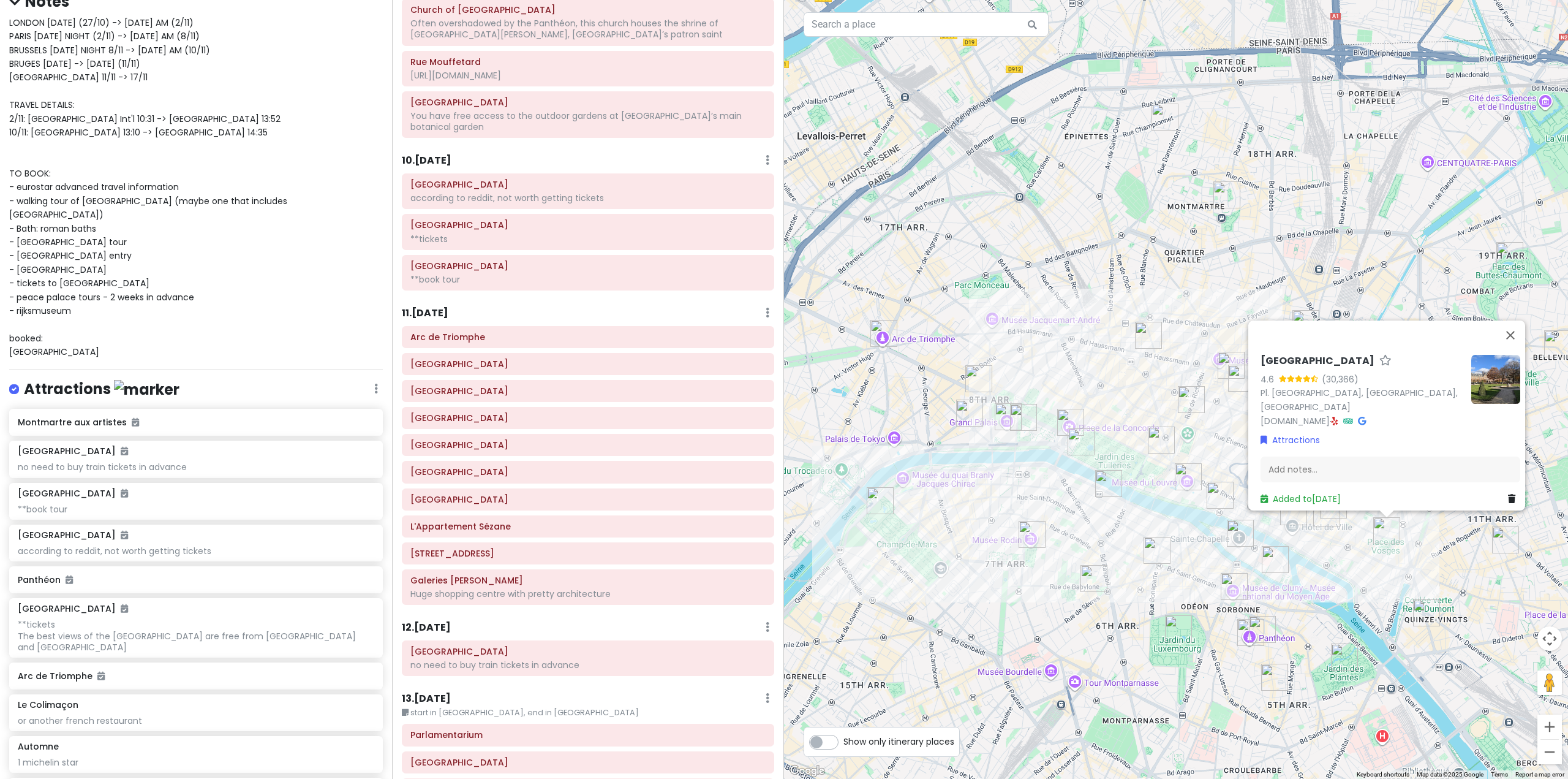
click at [1097, 381] on div "Place des Vosges 4.6 (30,366) Pl. des Vosges, 75004 Paris, France parisjetaime.…" at bounding box center [1175, 390] width 784 height 779
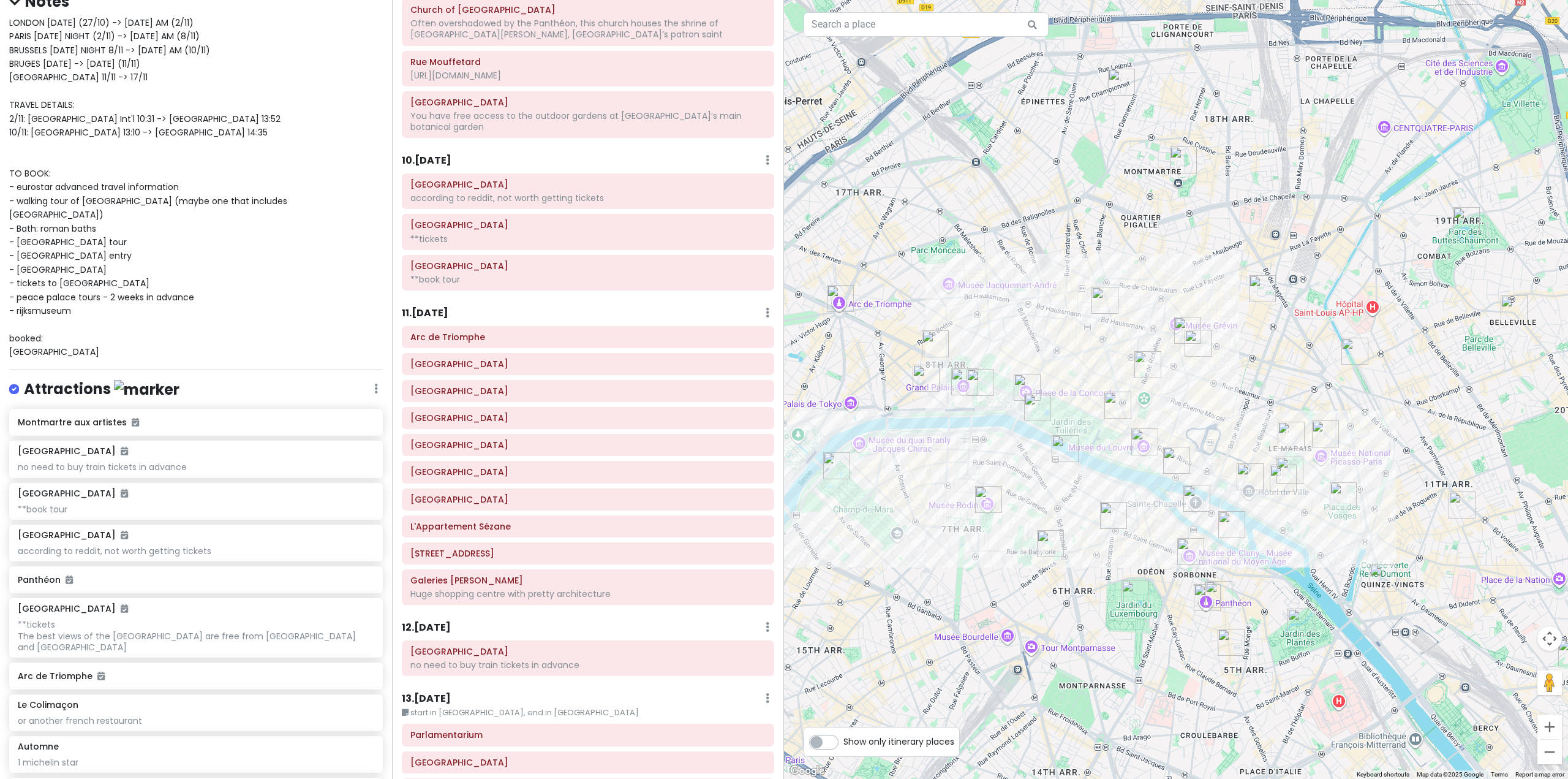
drag, startPoint x: 1295, startPoint y: 404, endPoint x: 1244, endPoint y: 367, distance: 63.0
click at [1244, 367] on div at bounding box center [1175, 390] width 784 height 779
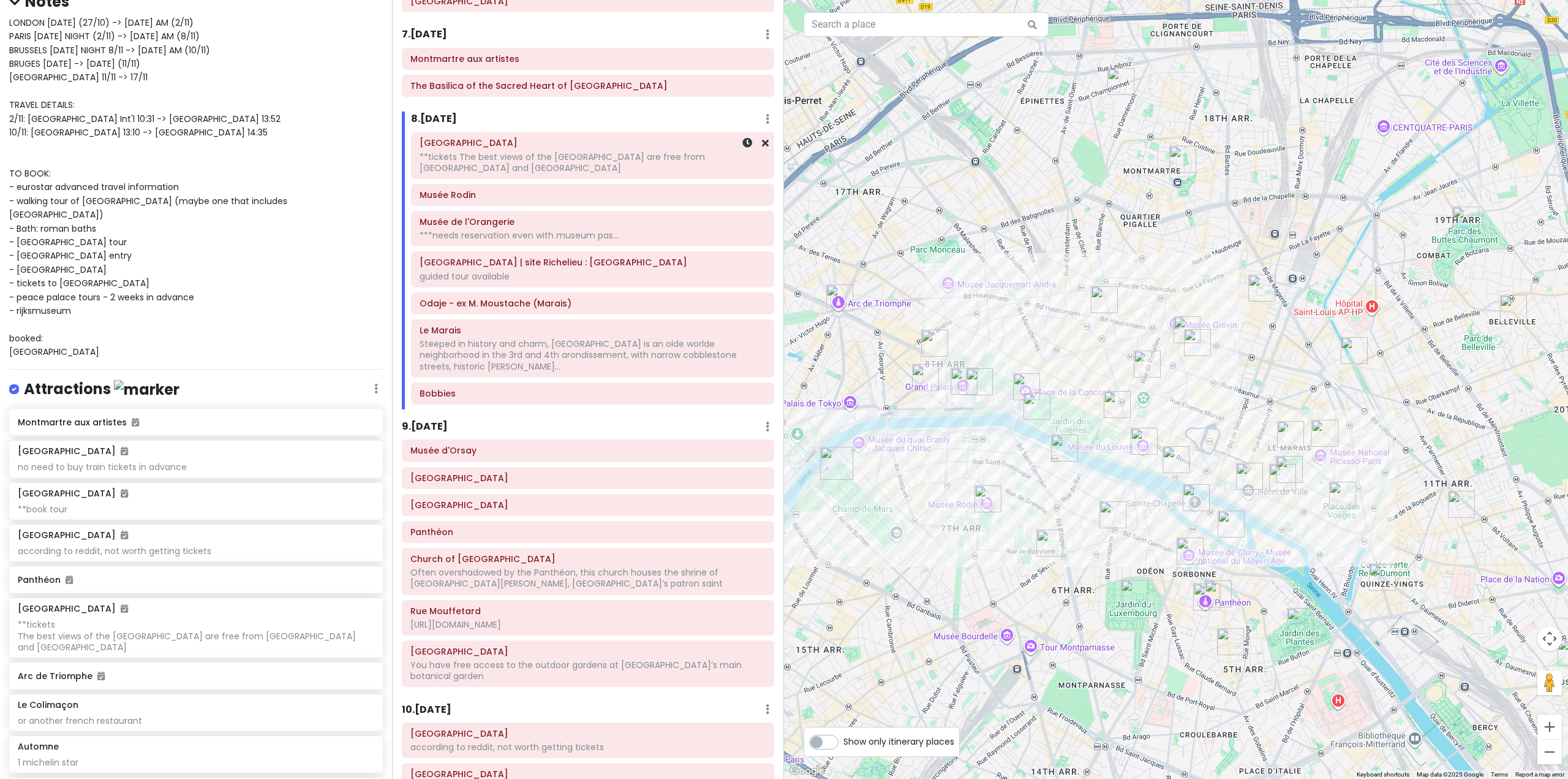
scroll to position [1230, 0]
click at [556, 310] on h6 "Odaje - ex M. Moustache (Marais)" at bounding box center [592, 305] width 346 height 11
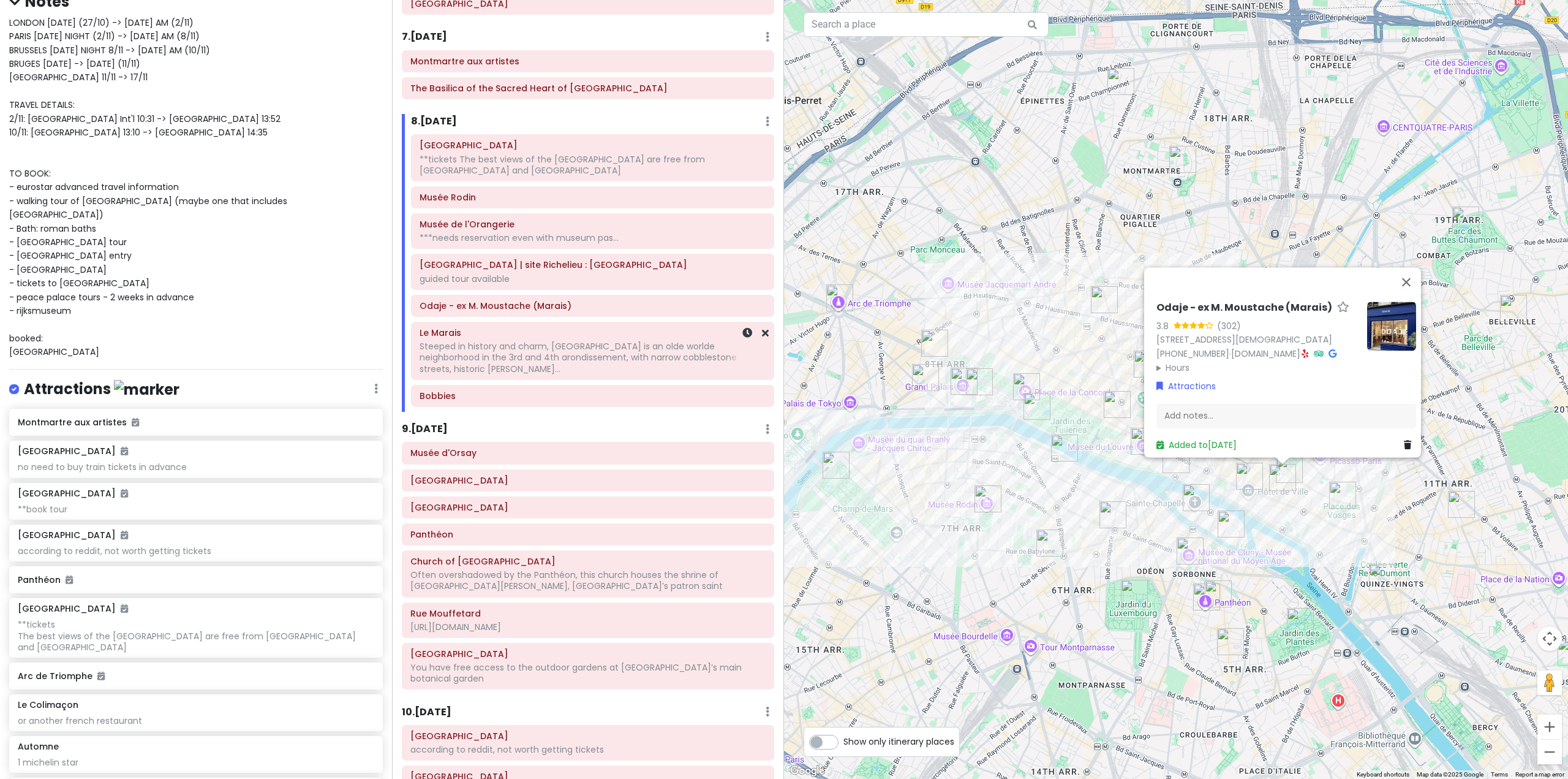
click at [553, 346] on div "Steeped in history and charm, [GEOGRAPHIC_DATA] is an olde worlde neighborhood …" at bounding box center [592, 357] width 346 height 34
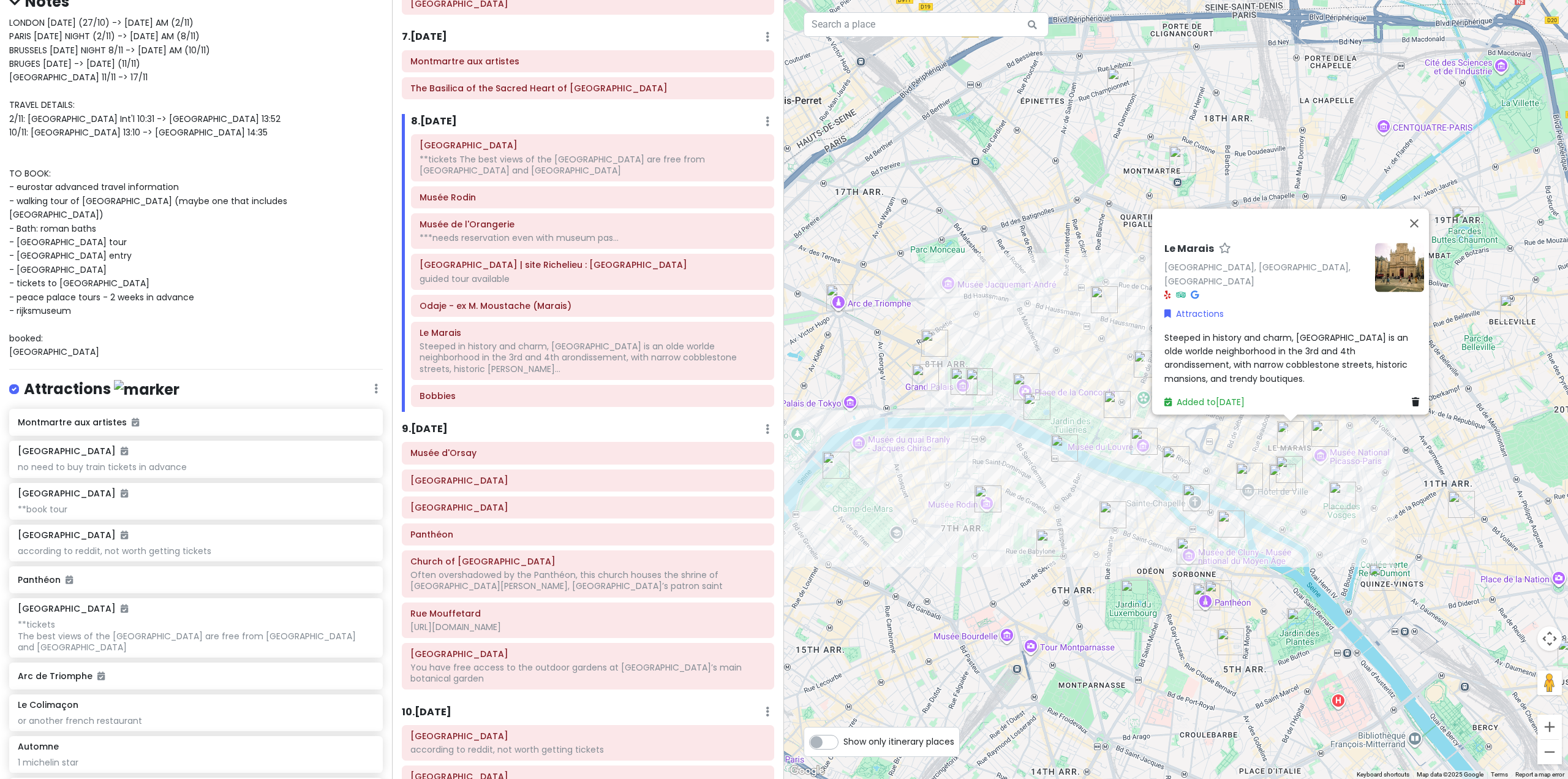
click at [561, 406] on div "Itinerary × 1 . [DATE] Edit Day Notes Delete Day Fly from [GEOGRAPHIC_DATA] Dra…" at bounding box center [588, 390] width 392 height 779
click at [561, 478] on div "[GEOGRAPHIC_DATA]" at bounding box center [587, 480] width 371 height 20
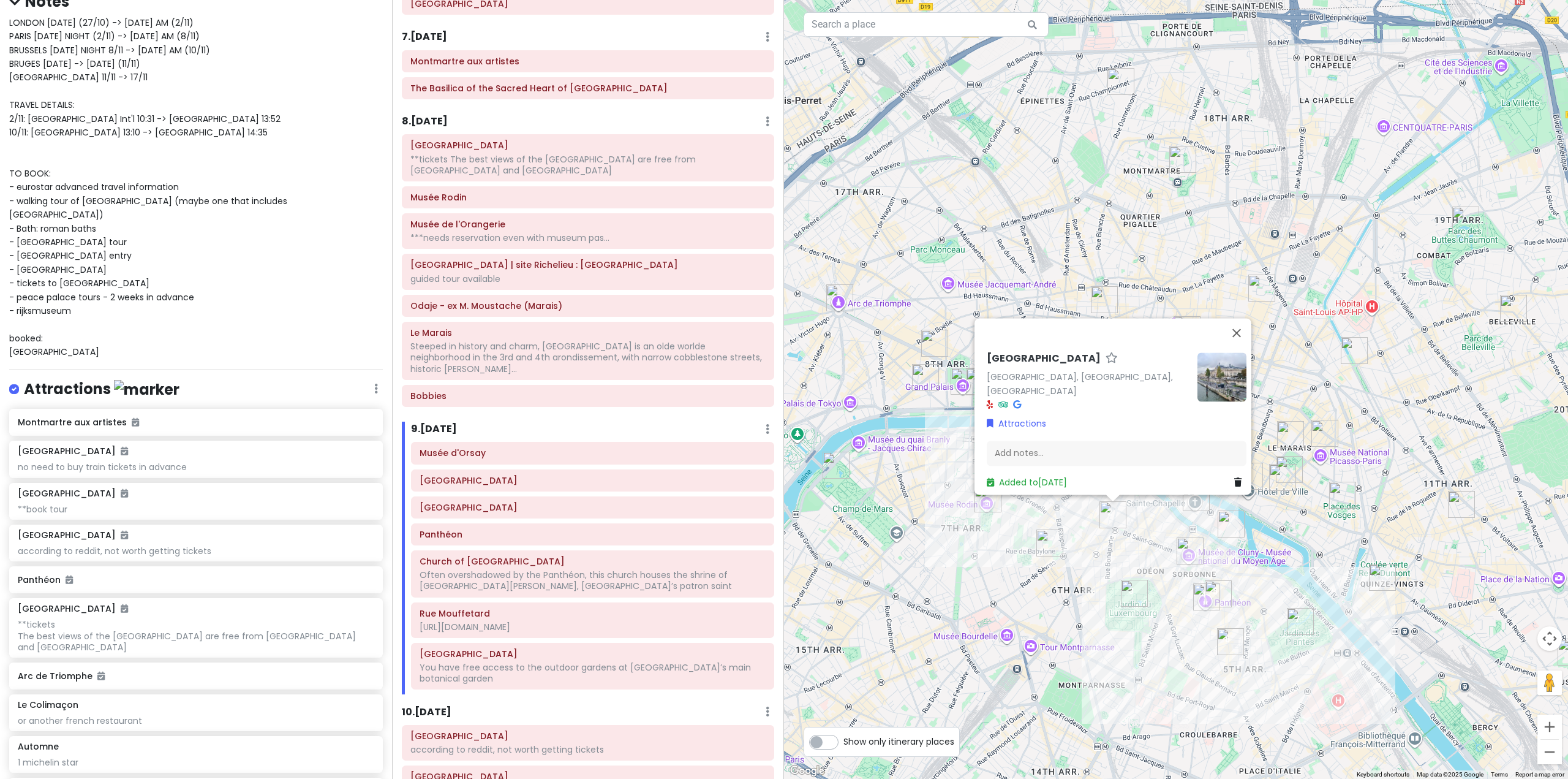
click at [1008, 594] on div "[GEOGRAPHIC_DATA] [GEOGRAPHIC_DATA], [GEOGRAPHIC_DATA], [GEOGRAPHIC_DATA] Attra…" at bounding box center [1175, 390] width 784 height 779
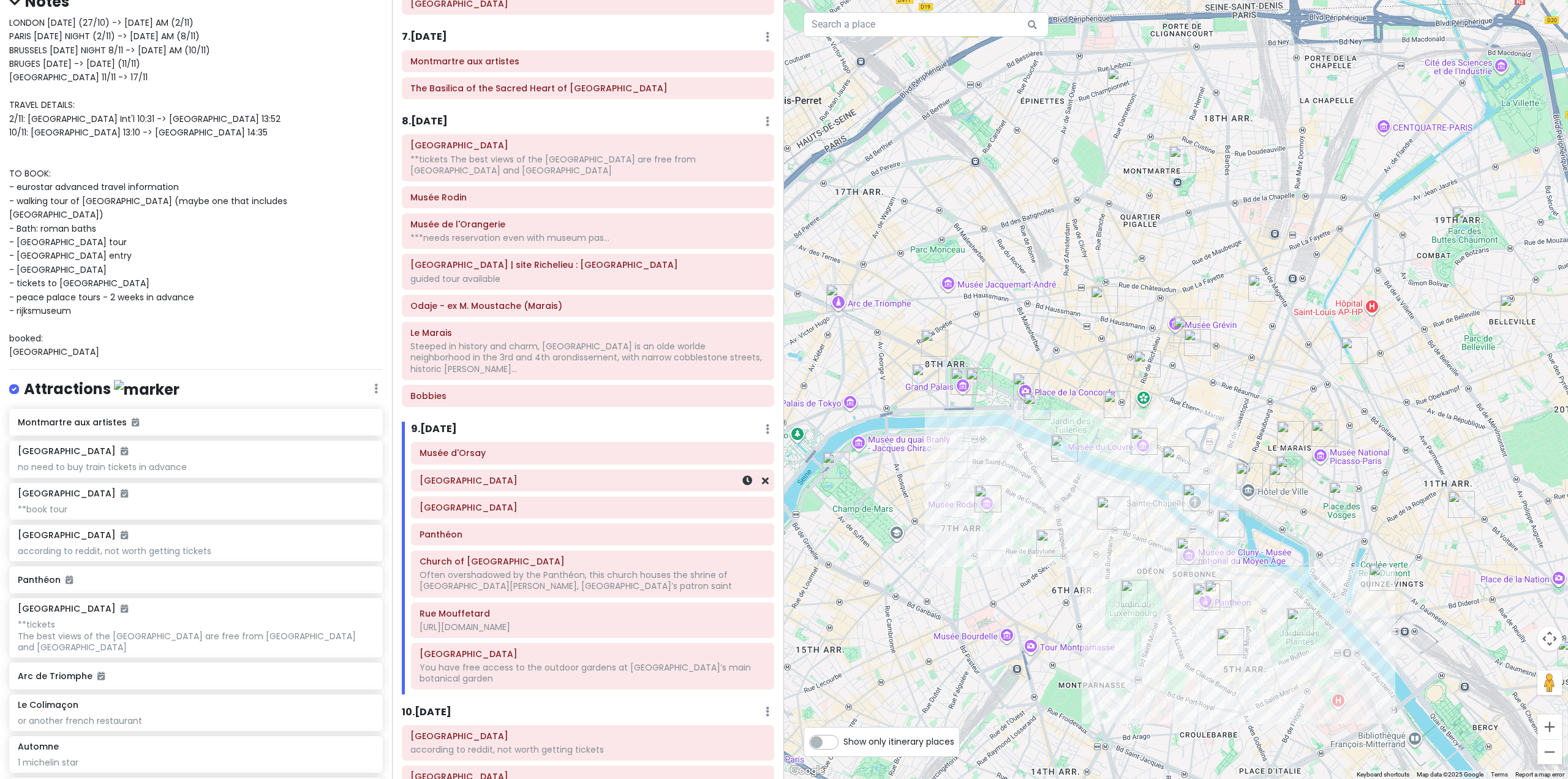
click at [586, 479] on div "[GEOGRAPHIC_DATA]" at bounding box center [592, 480] width 362 height 20
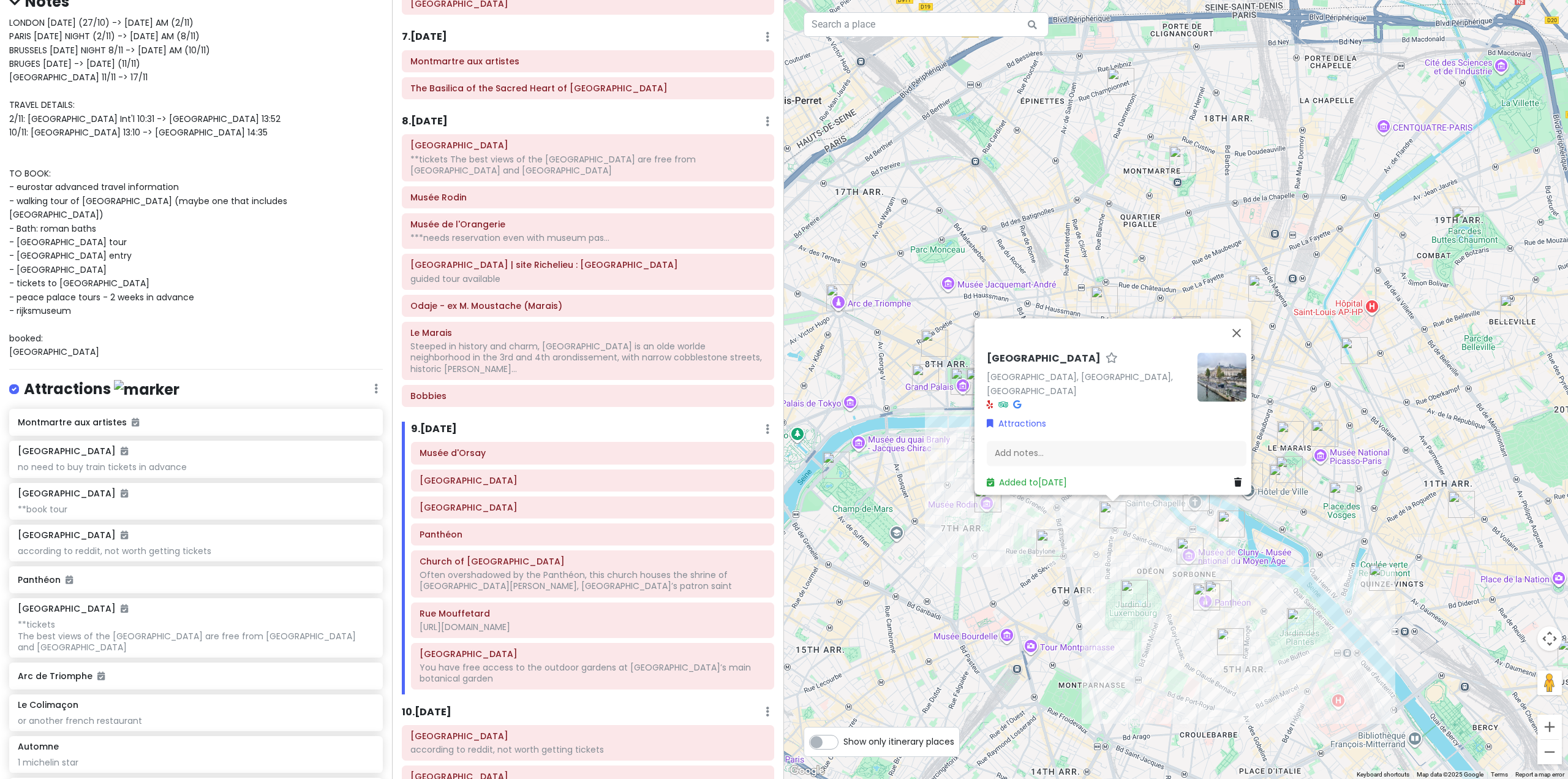
click at [969, 536] on div "[GEOGRAPHIC_DATA] [GEOGRAPHIC_DATA], [GEOGRAPHIC_DATA], [GEOGRAPHIC_DATA] Attra…" at bounding box center [1175, 390] width 784 height 779
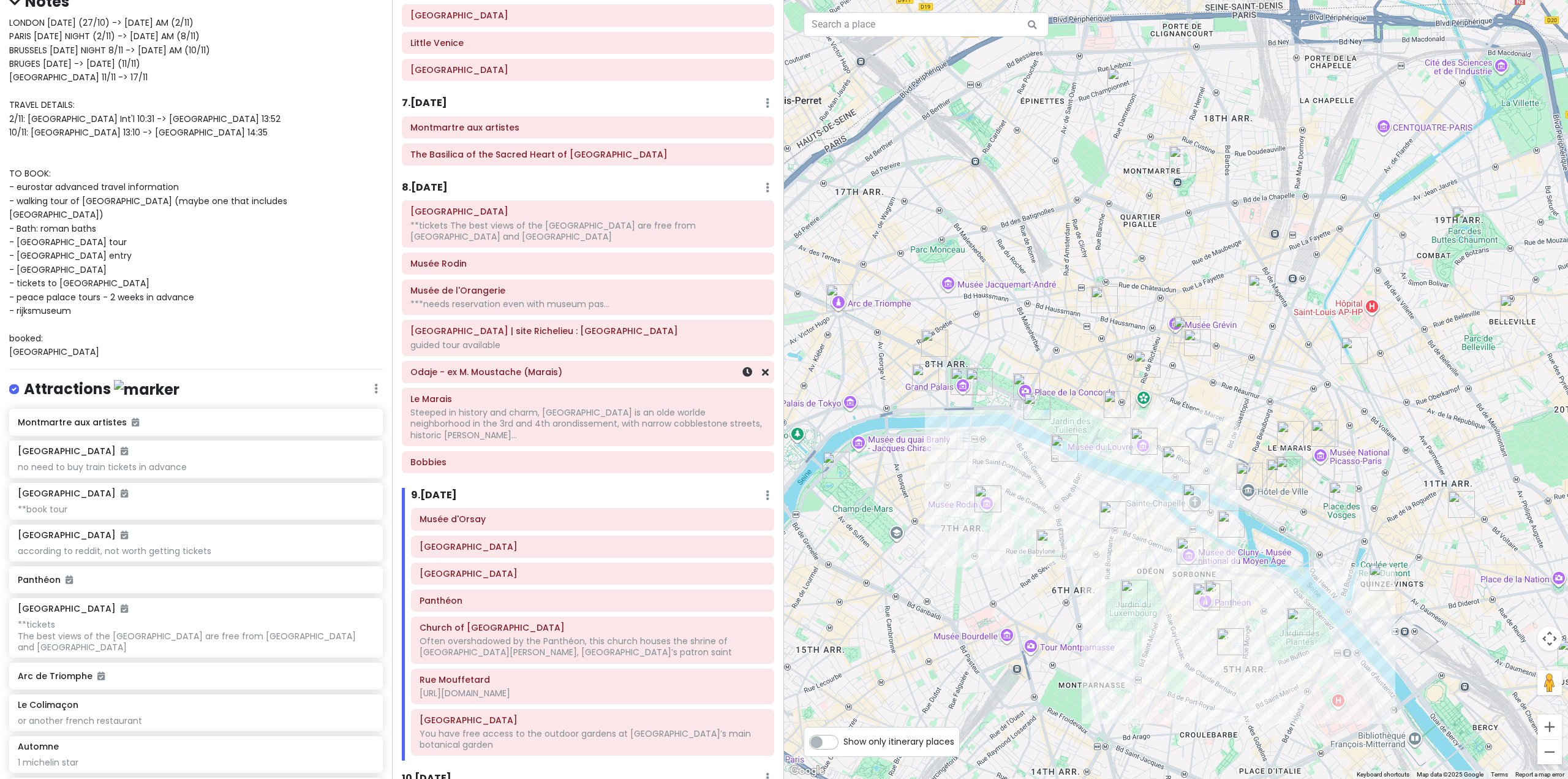
scroll to position [1107, 0]
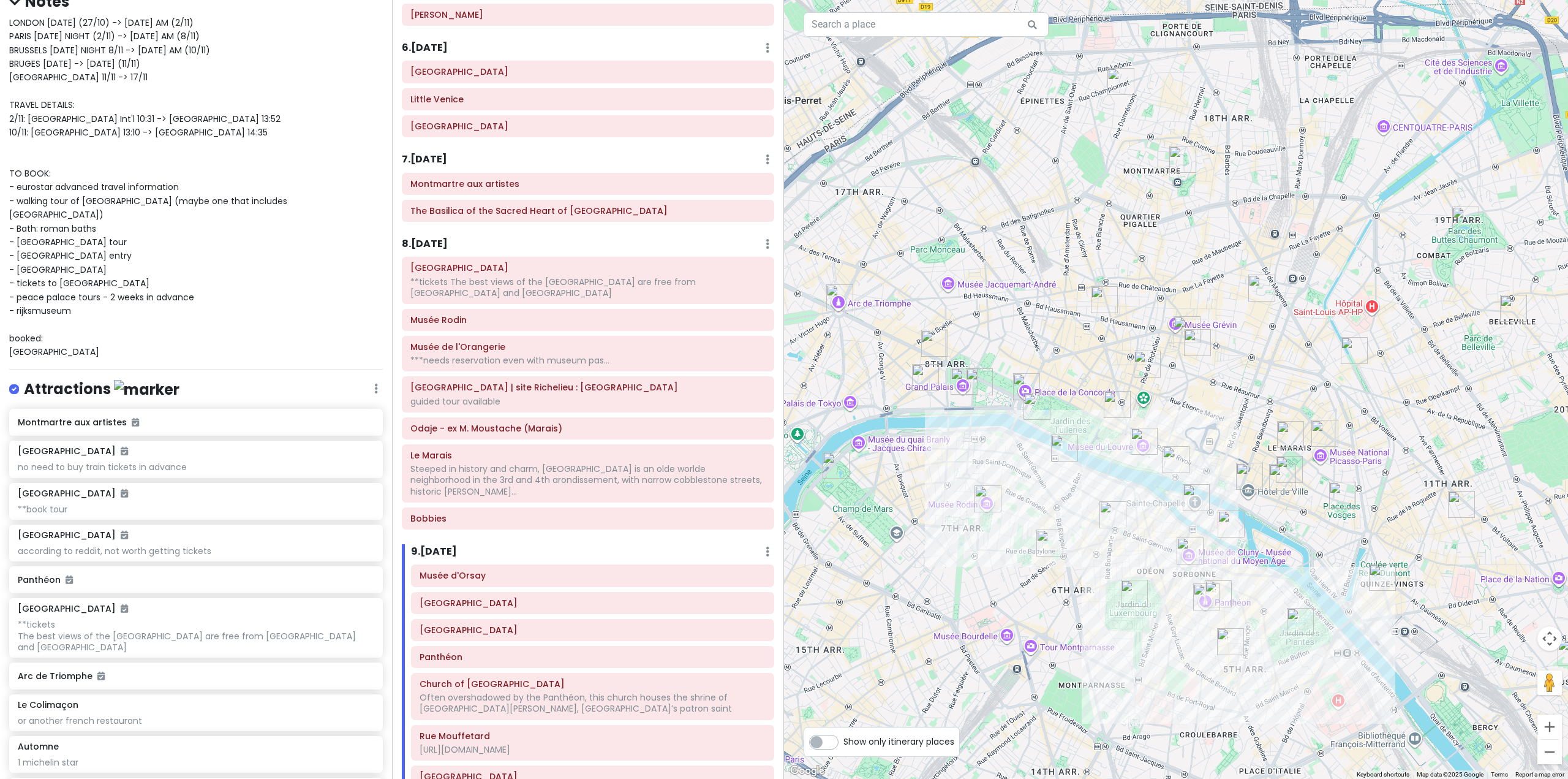
click at [444, 253] on div "8 . [DATE] Add Day Notes Delete Day" at bounding box center [587, 246] width 372 height 20
click at [444, 244] on h6 "8 . [DATE]" at bounding box center [424, 244] width 46 height 13
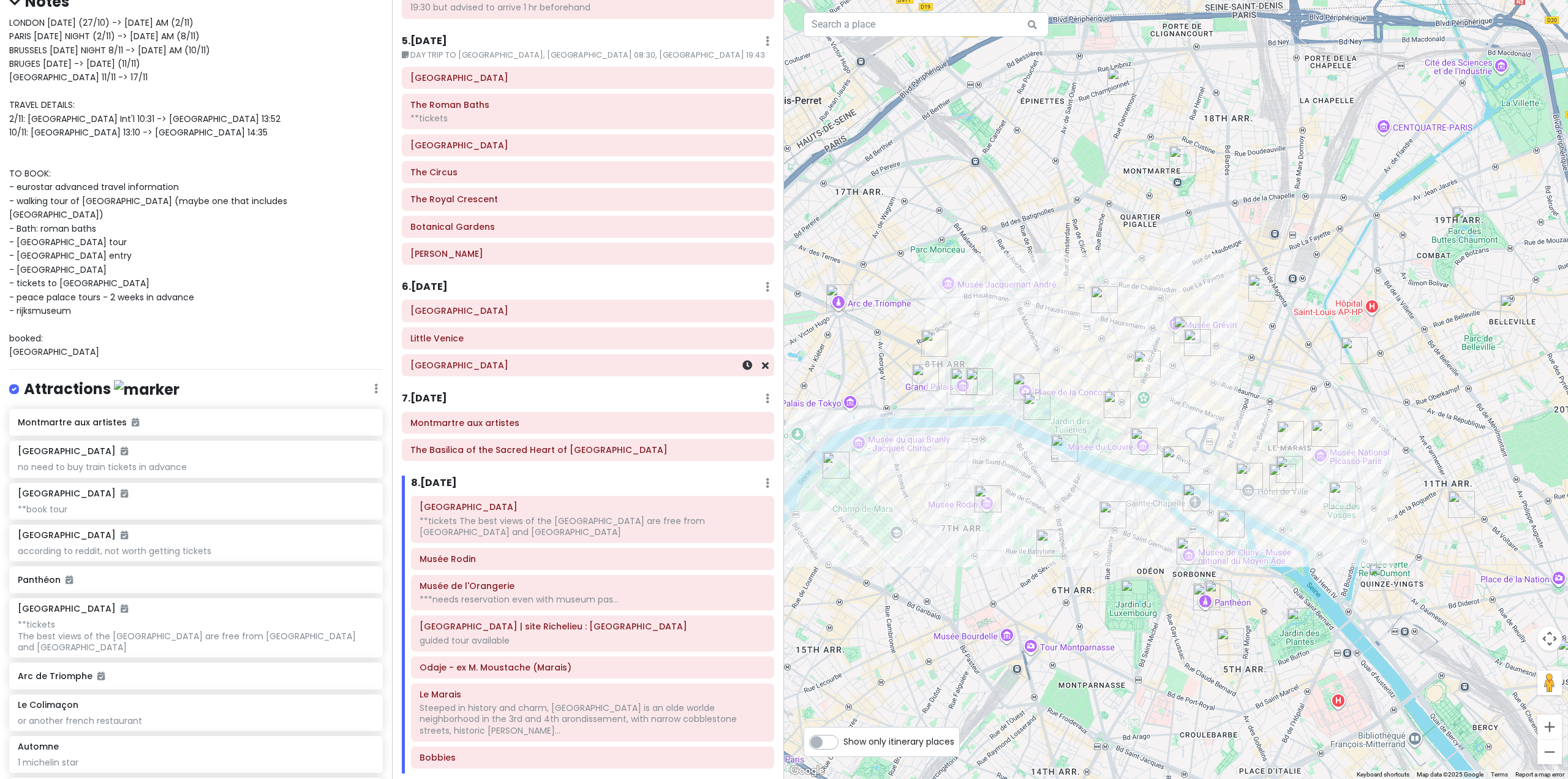
scroll to position [862, 0]
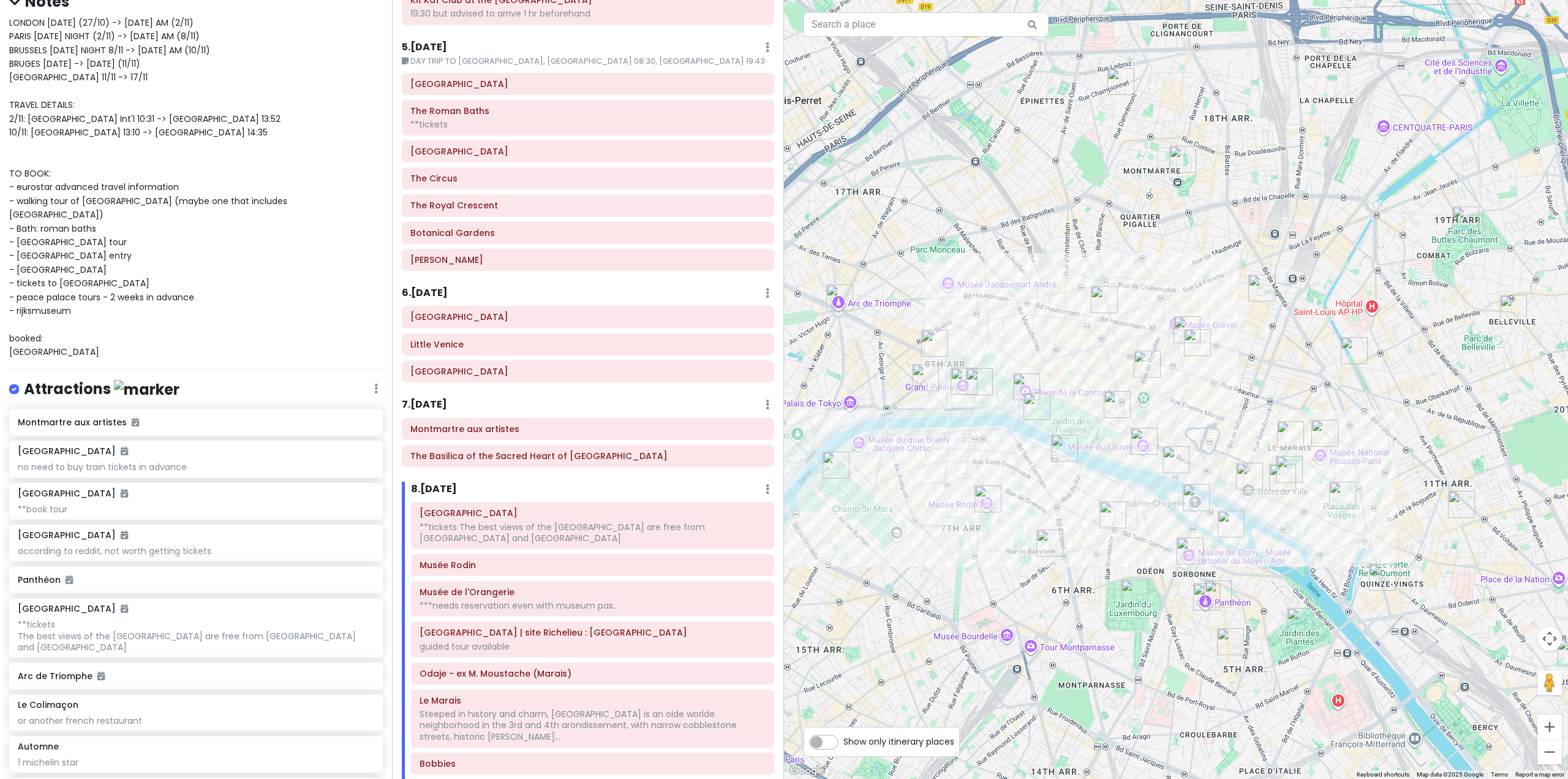
click at [445, 406] on h6 "7 . Sun 11/2" at bounding box center [424, 404] width 46 height 13
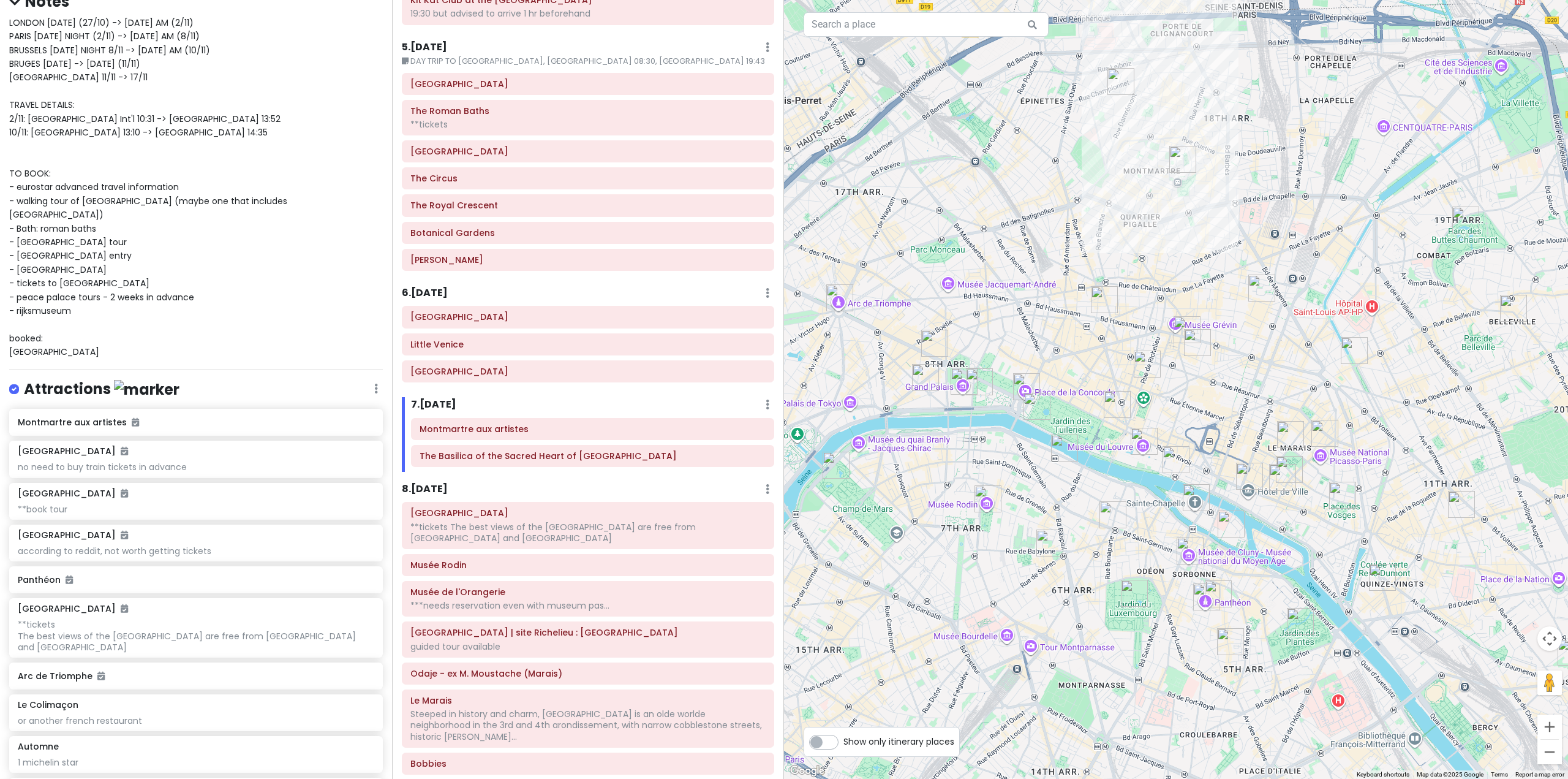
click at [440, 487] on h6 "8 . [DATE]" at bounding box center [424, 489] width 46 height 13
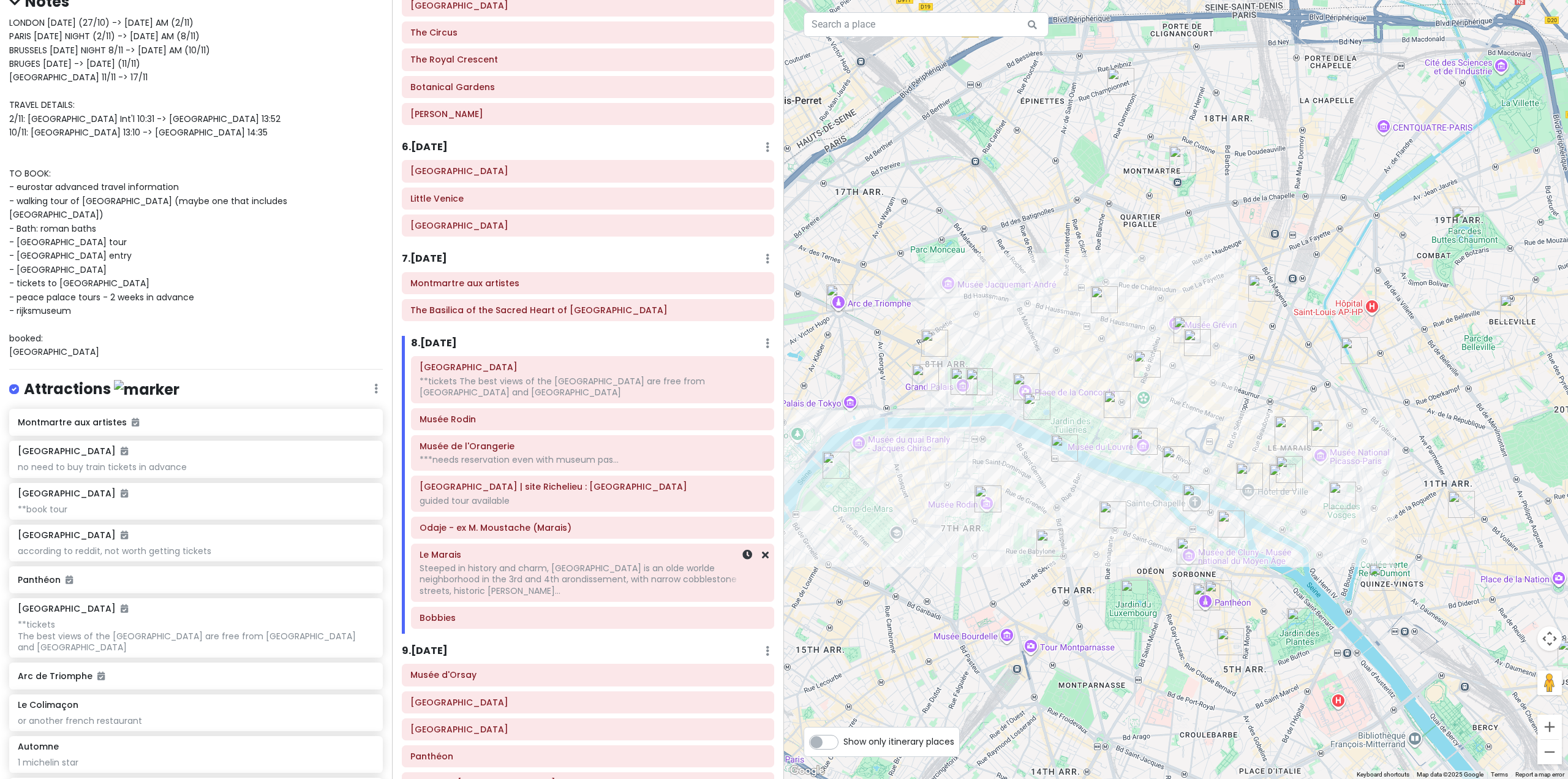
scroll to position [1046, 0]
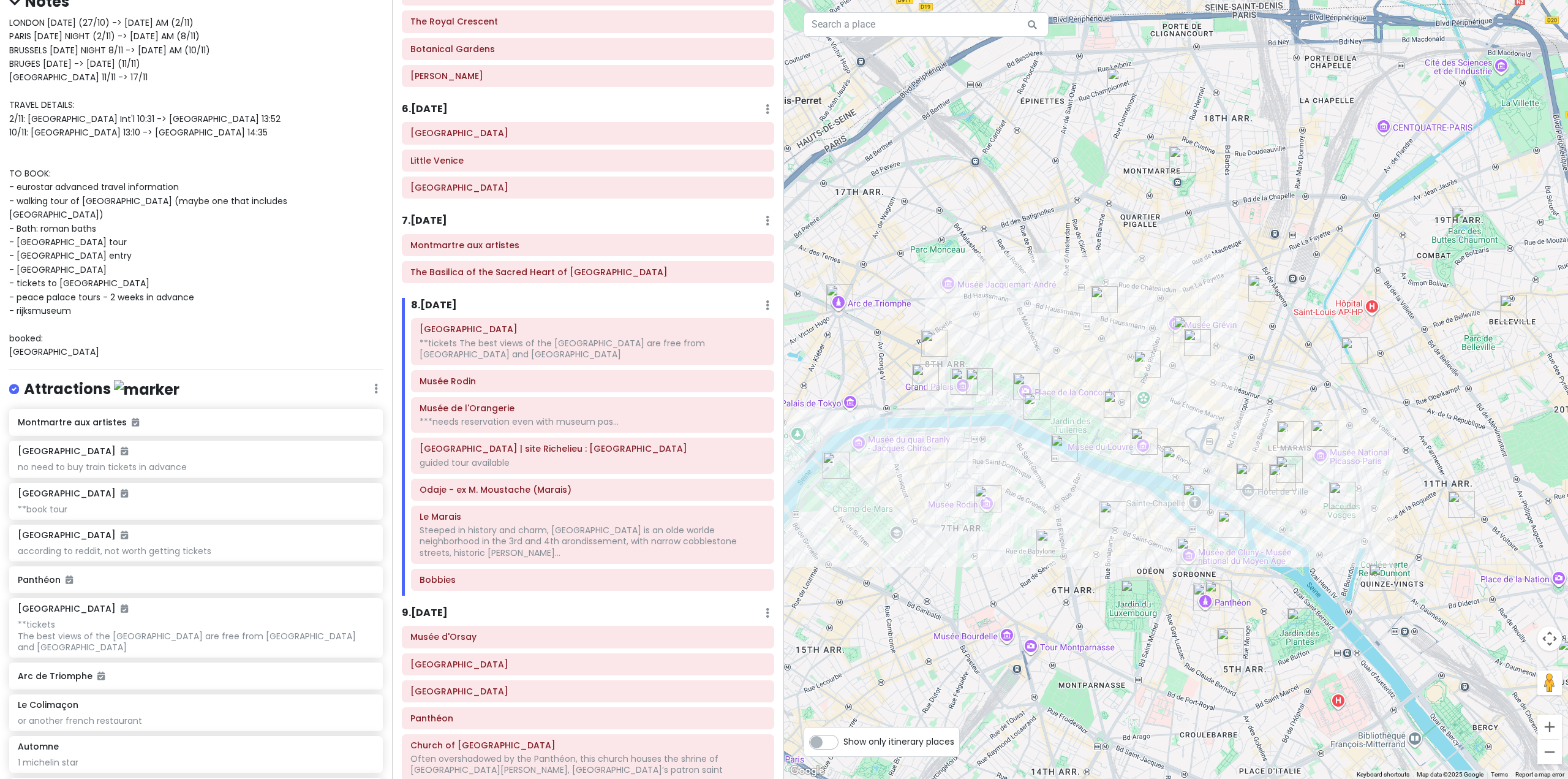
click at [439, 606] on h6 "9 . [DATE]" at bounding box center [424, 612] width 46 height 13
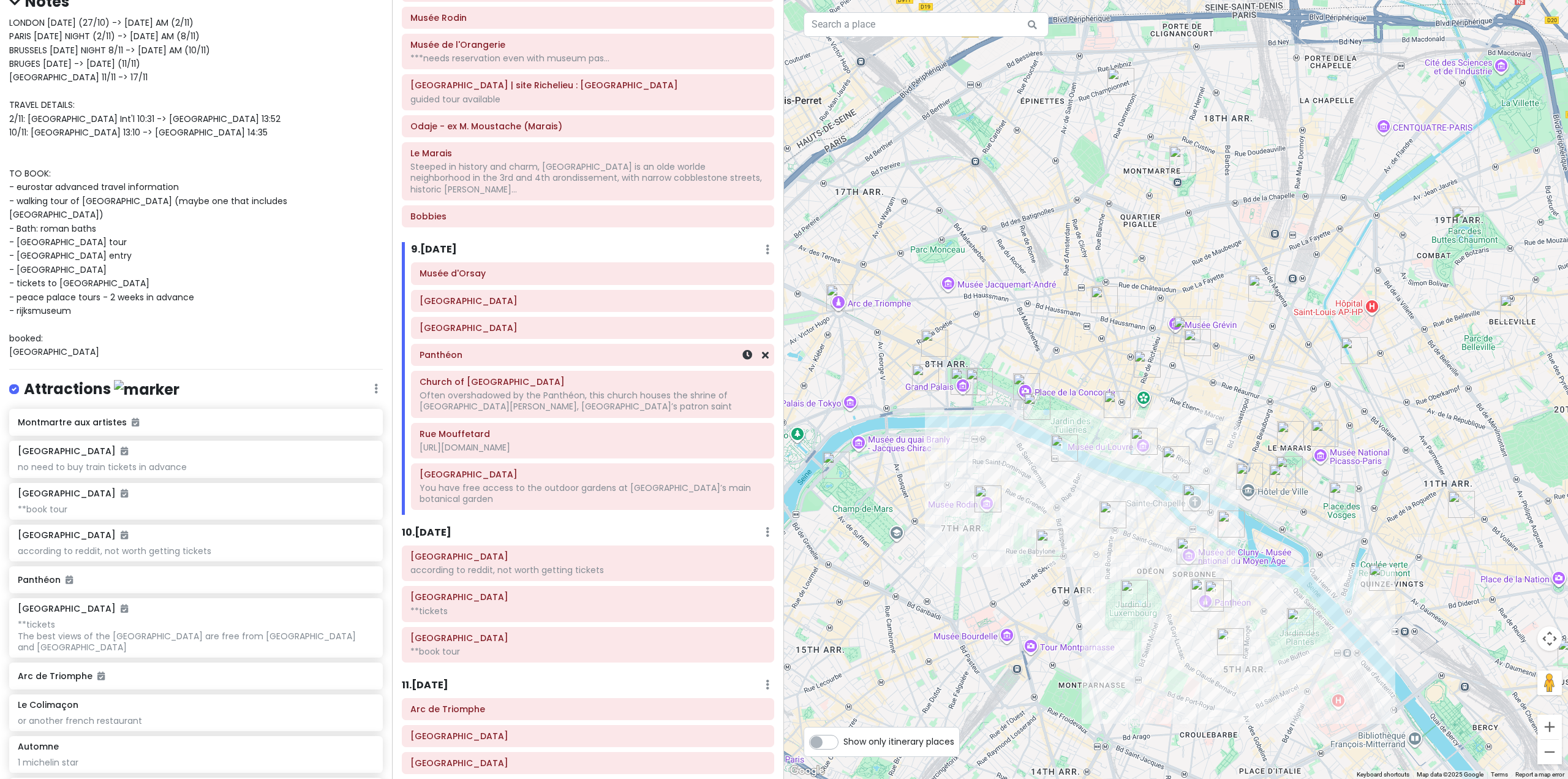
scroll to position [1413, 0]
click at [449, 520] on div "10 . [DATE] Add Day Notes Delete Day" at bounding box center [587, 529] width 372 height 20
click at [439, 522] on h6 "10 . [DATE]" at bounding box center [426, 527] width 50 height 13
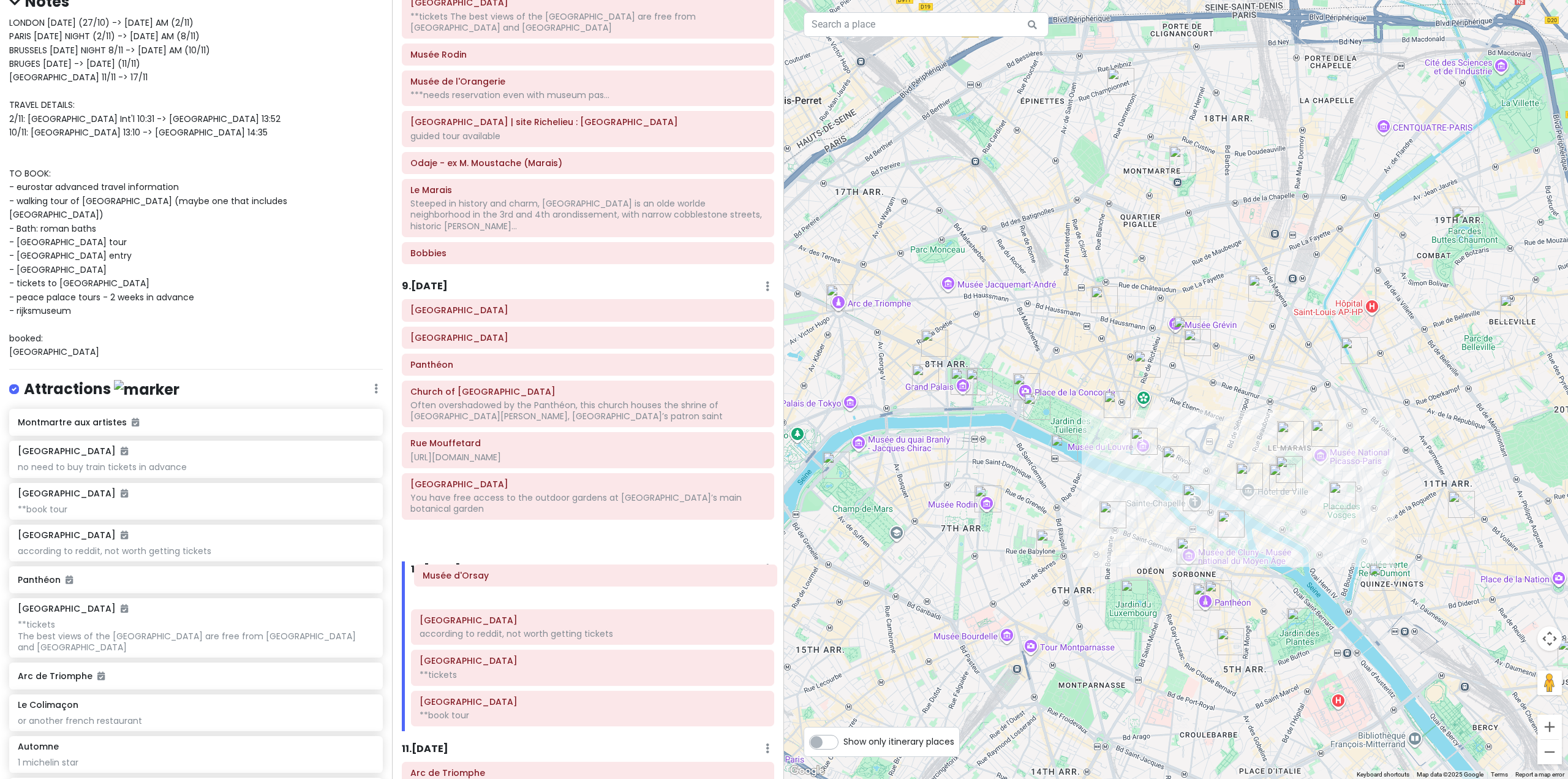
scroll to position [1375, 0]
drag, startPoint x: 496, startPoint y: 326, endPoint x: 512, endPoint y: 568, distance: 242.5
click at [512, 568] on div "Itinerary × 1 . [DATE] Edit Day Notes Delete Day Fly from [GEOGRAPHIC_DATA] Dra…" at bounding box center [588, 390] width 392 height 779
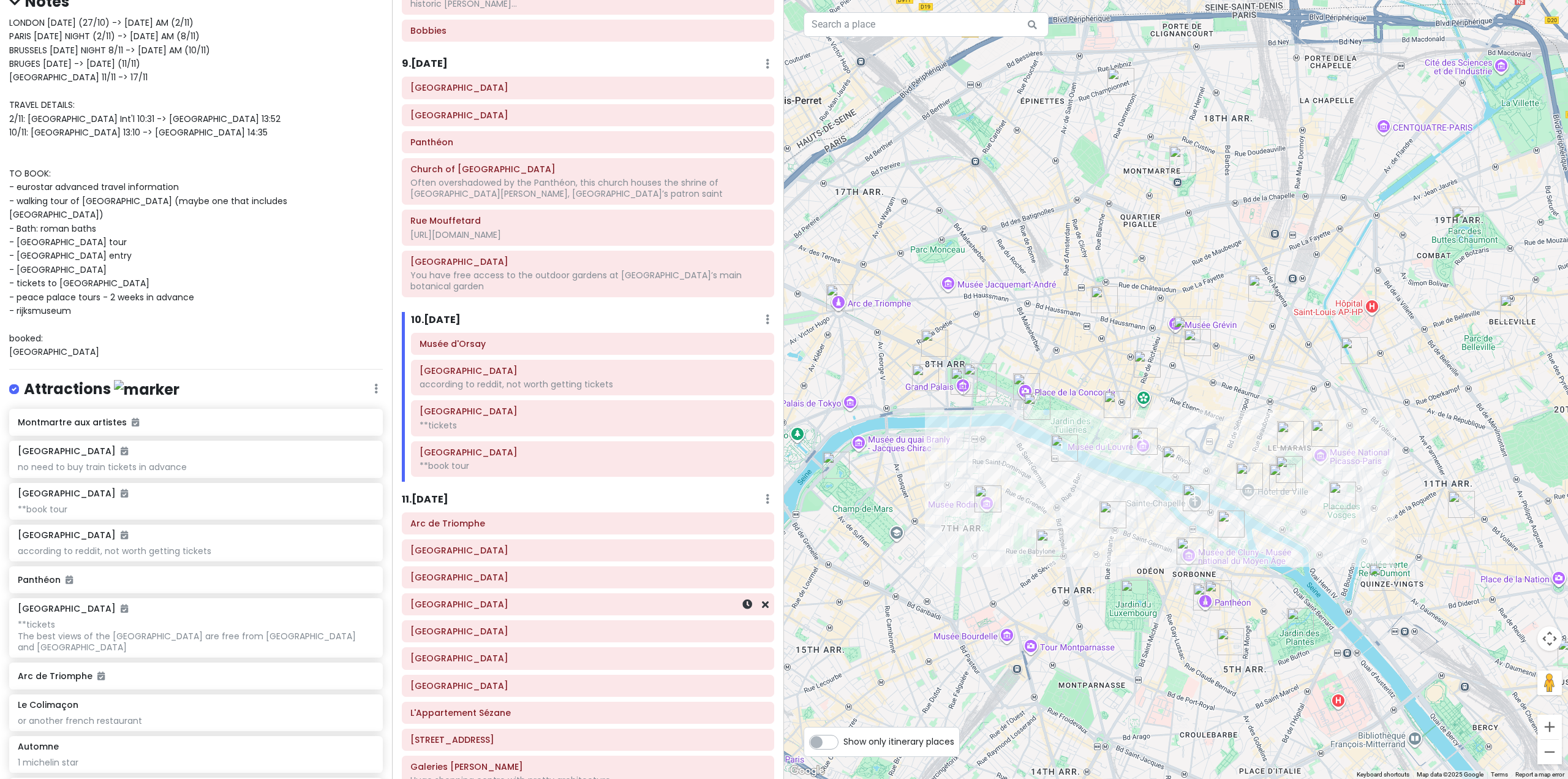
scroll to position [1620, 0]
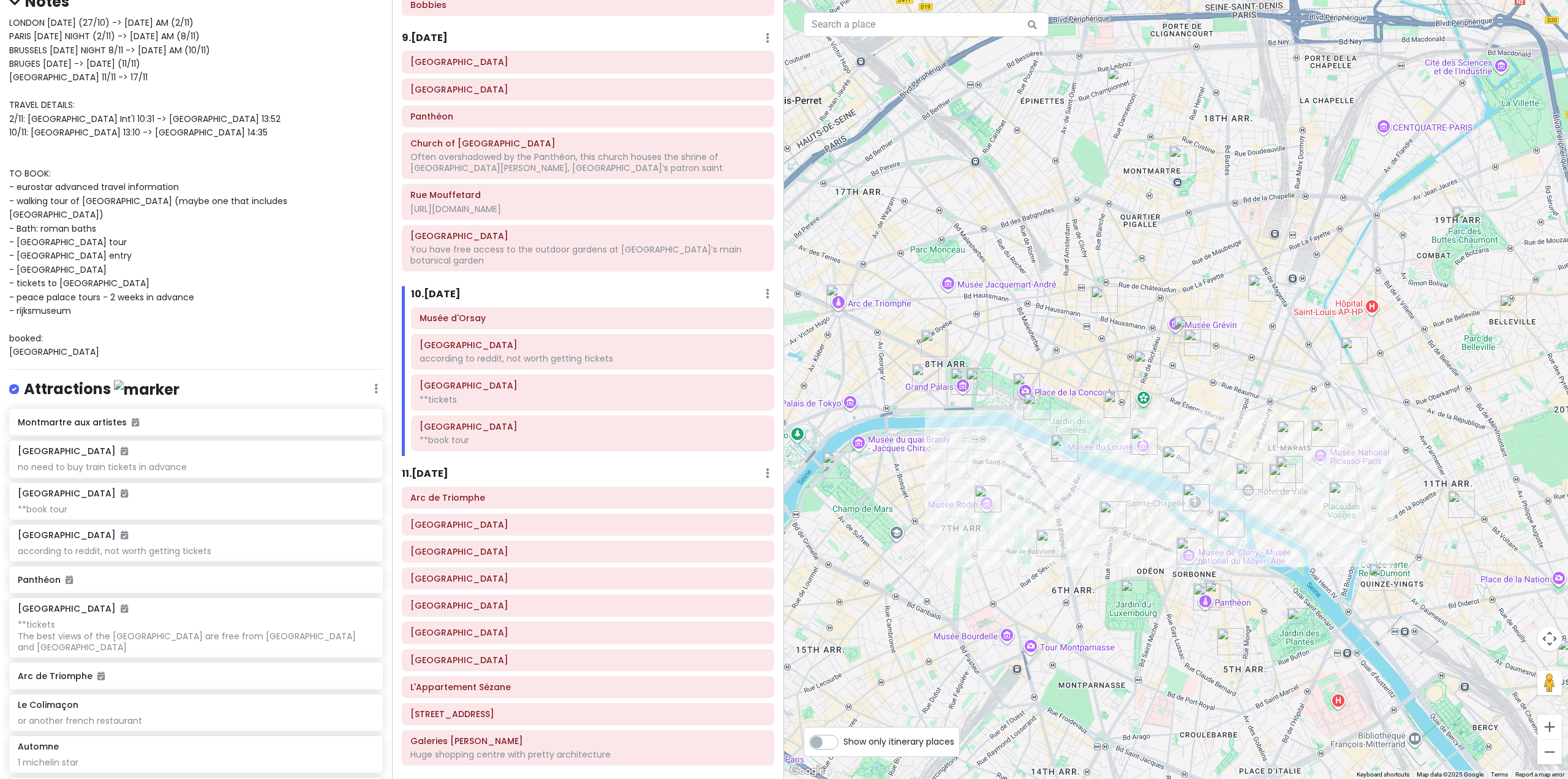
click at [449, 467] on h6 "11 . [DATE]" at bounding box center [425, 473] width 47 height 13
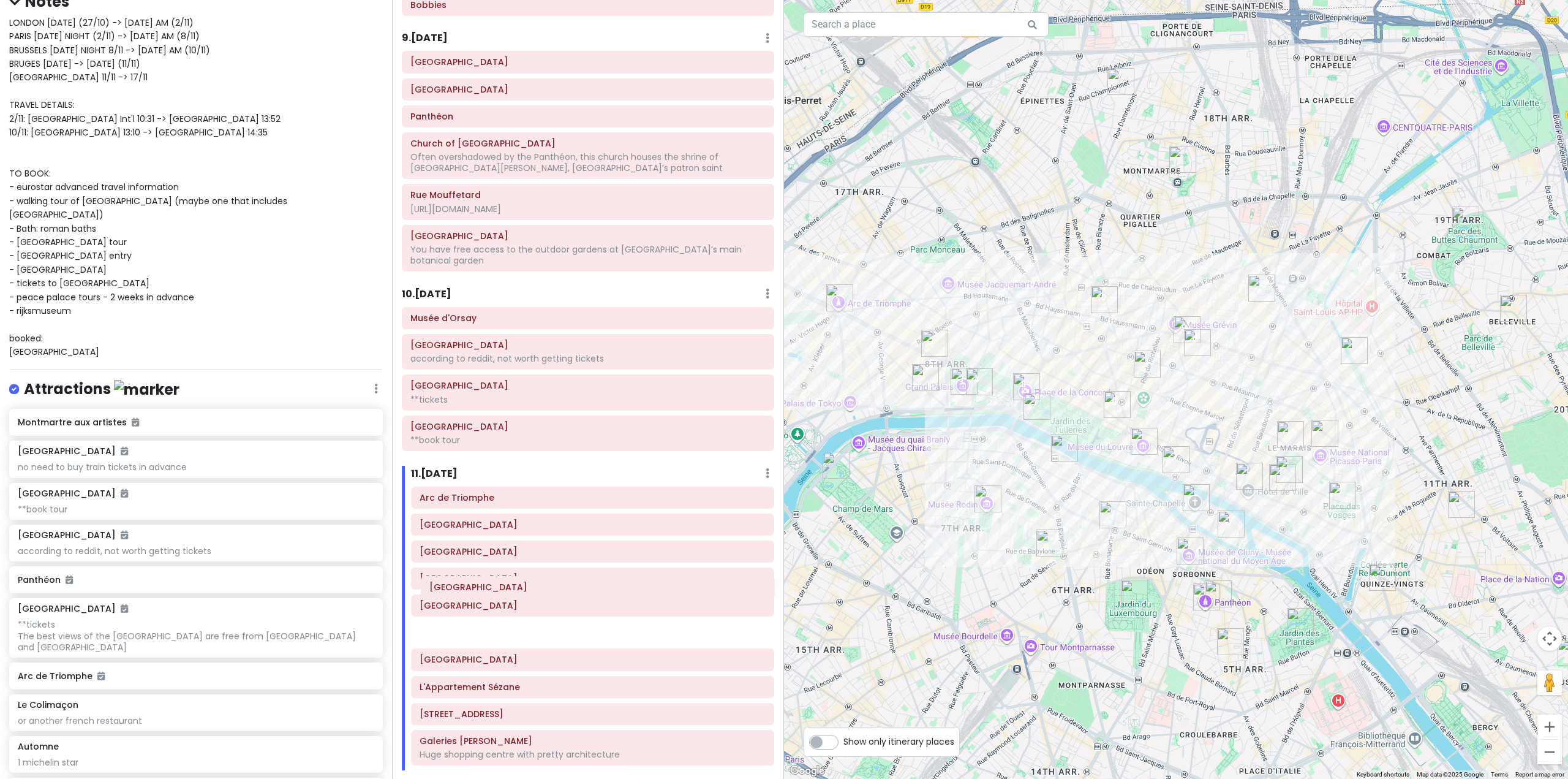
scroll to position [1630, 0]
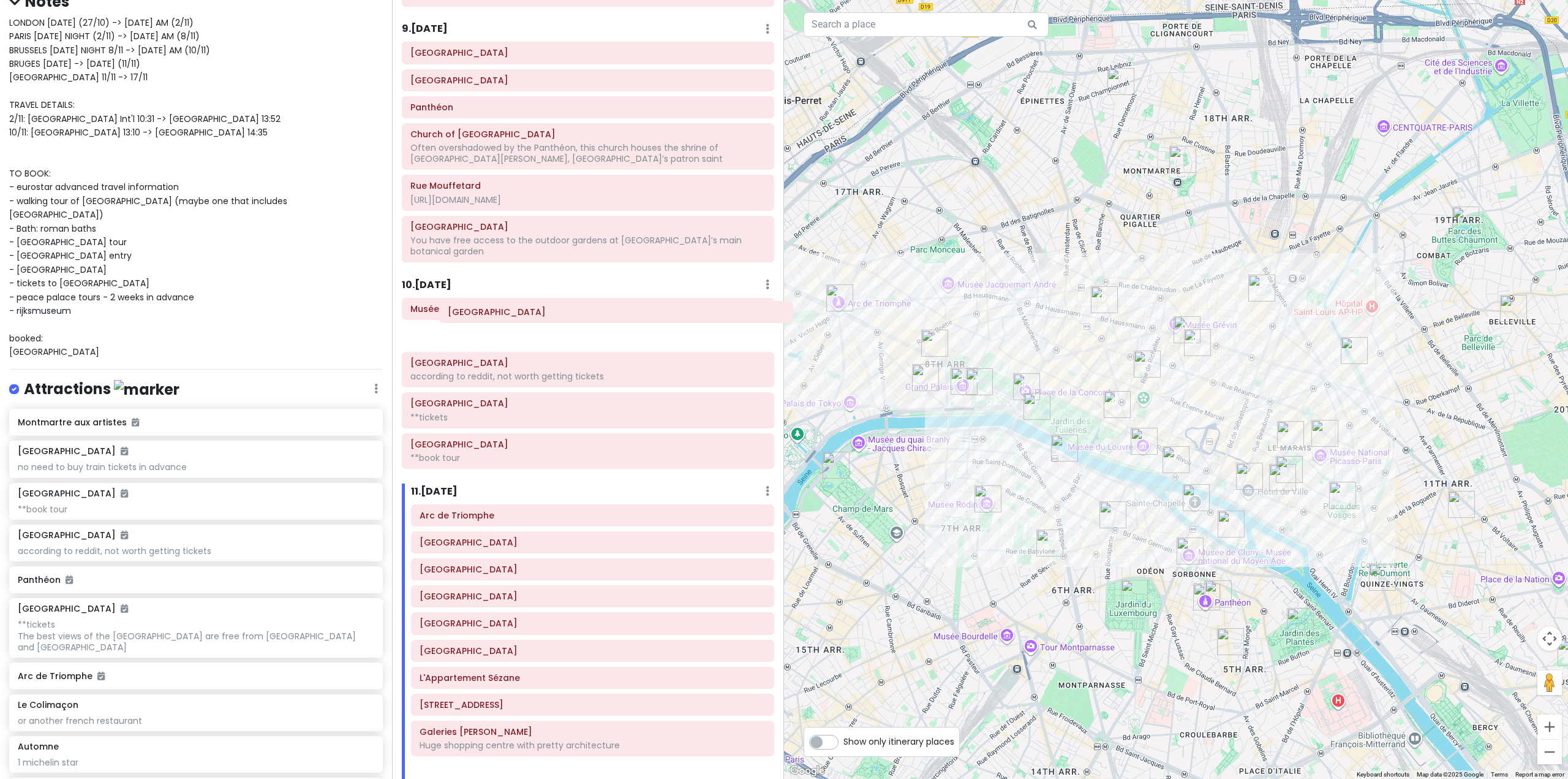
drag, startPoint x: 512, startPoint y: 593, endPoint x: 530, endPoint y: 318, distance: 275.6
click at [530, 318] on div "Itinerary × 1 . [DATE] Edit Day Notes Delete Day Fly from [GEOGRAPHIC_DATA] Dra…" at bounding box center [588, 390] width 392 height 779
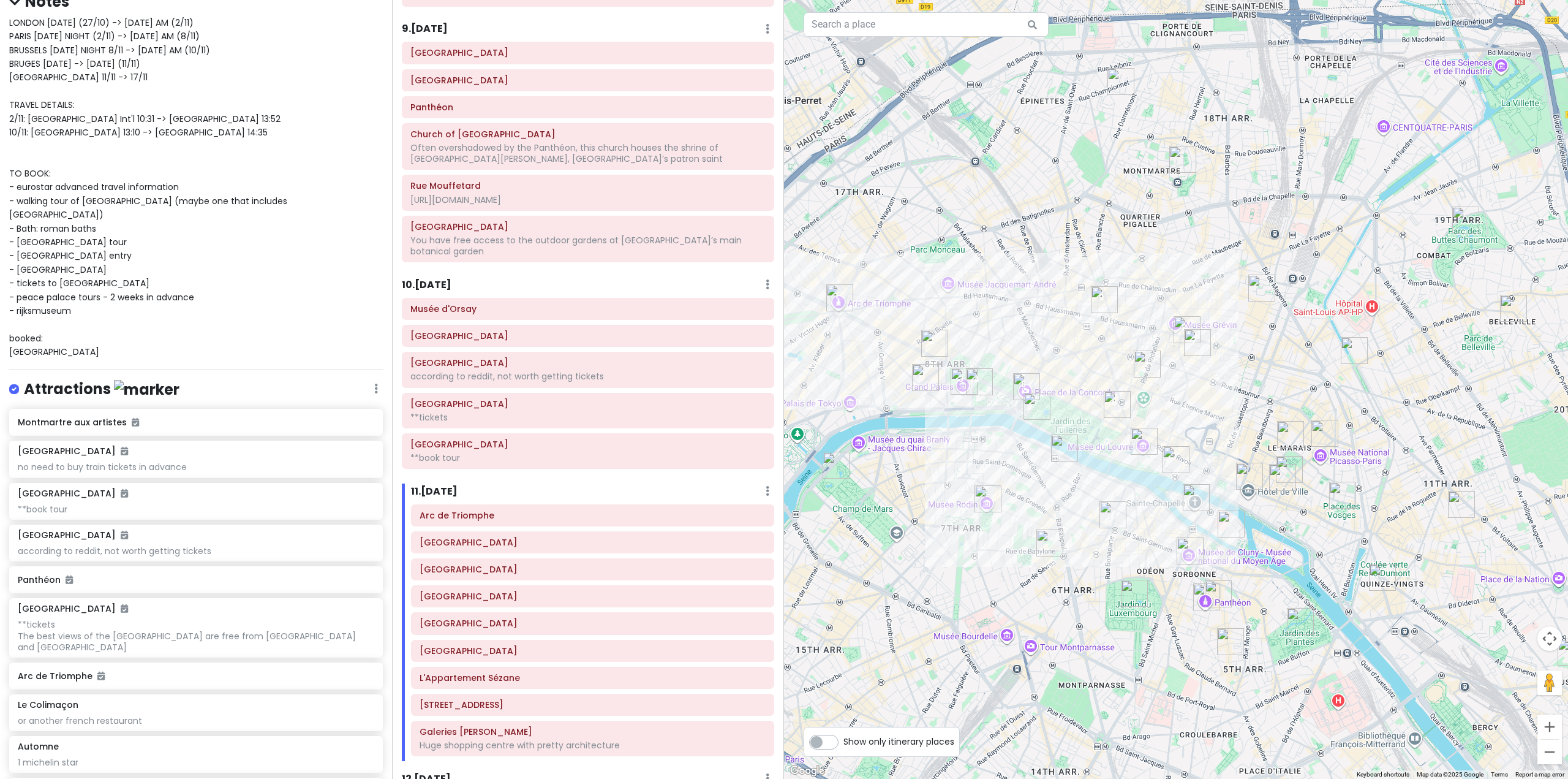
click at [445, 279] on h6 "10 . [DATE]" at bounding box center [426, 285] width 50 height 13
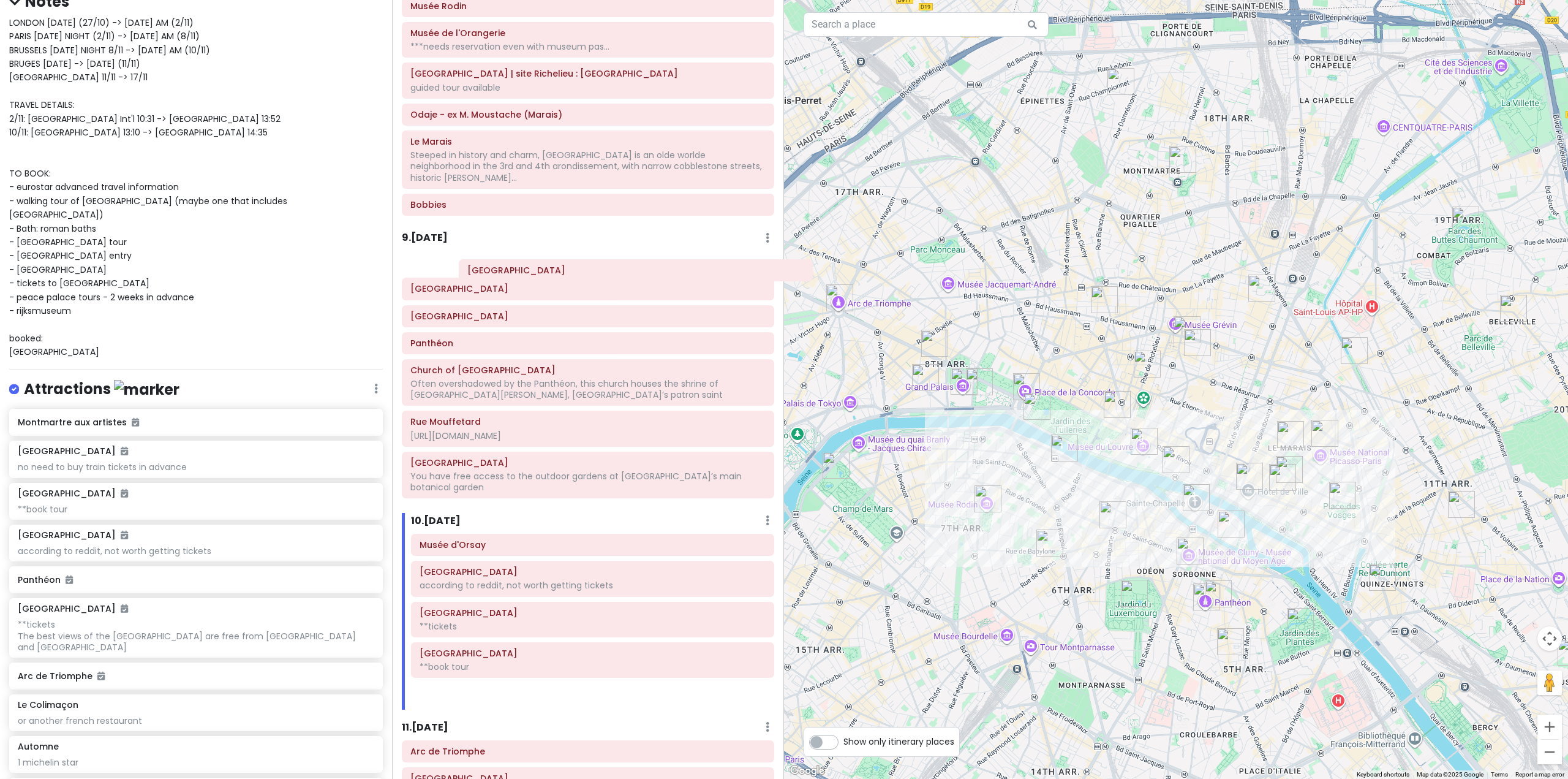
scroll to position [1323, 0]
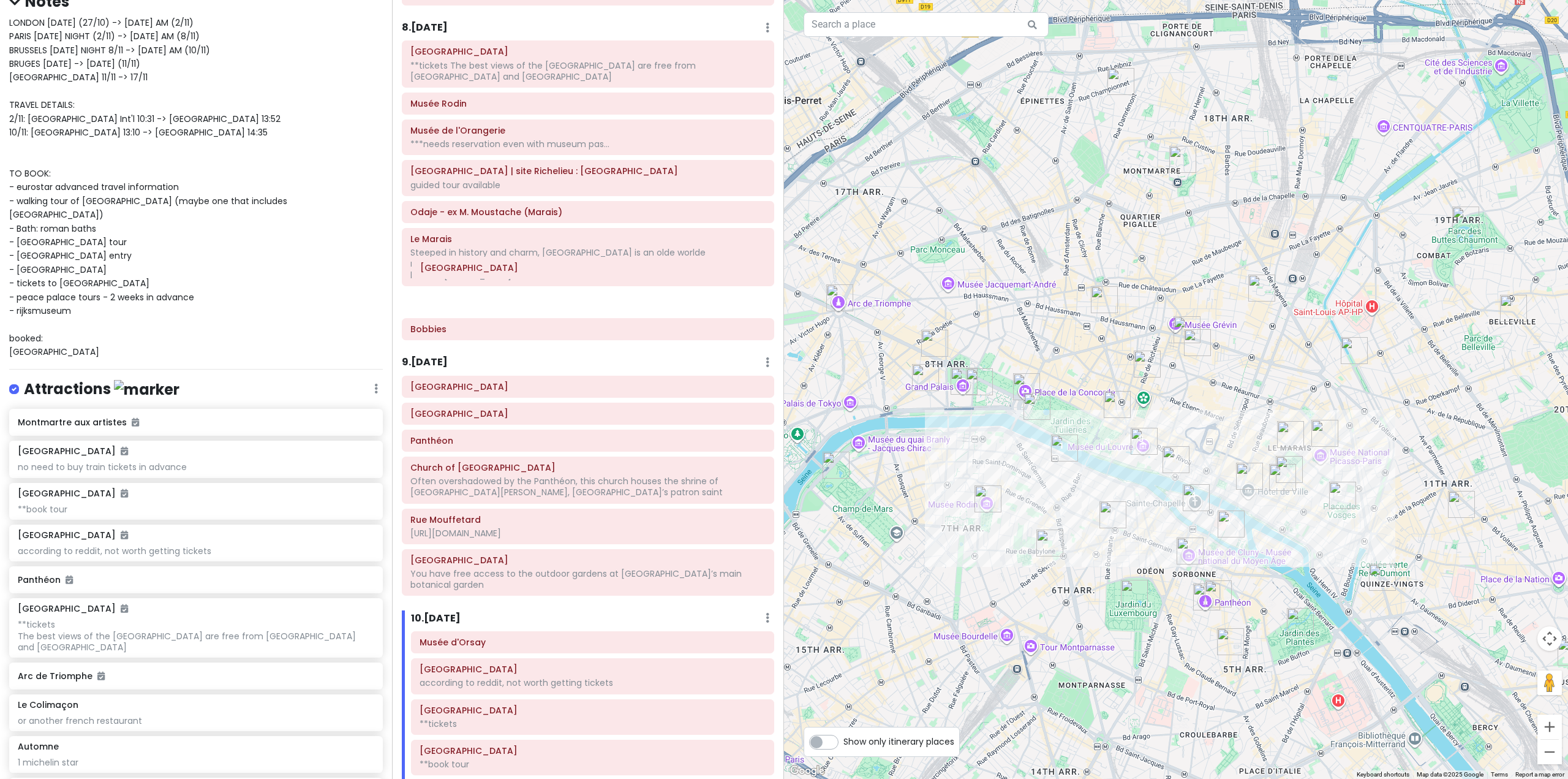
drag, startPoint x: 526, startPoint y: 319, endPoint x: 526, endPoint y: 278, distance: 41.0
click at [526, 278] on div "Itinerary × 1 . [DATE] Edit Day Notes Delete Day Fly from [GEOGRAPHIC_DATA] Dra…" at bounding box center [588, 390] width 392 height 779
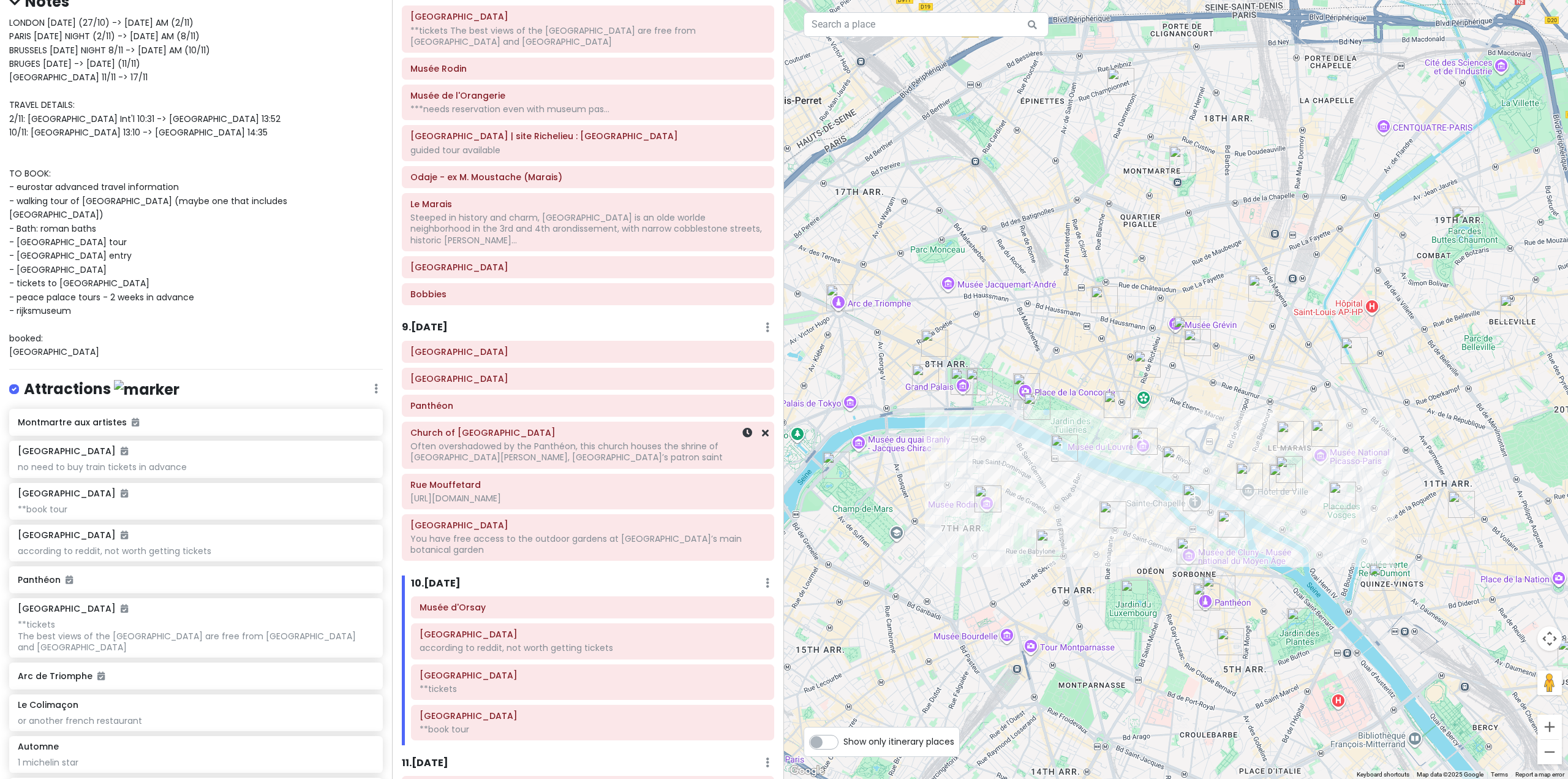
scroll to position [1445, 0]
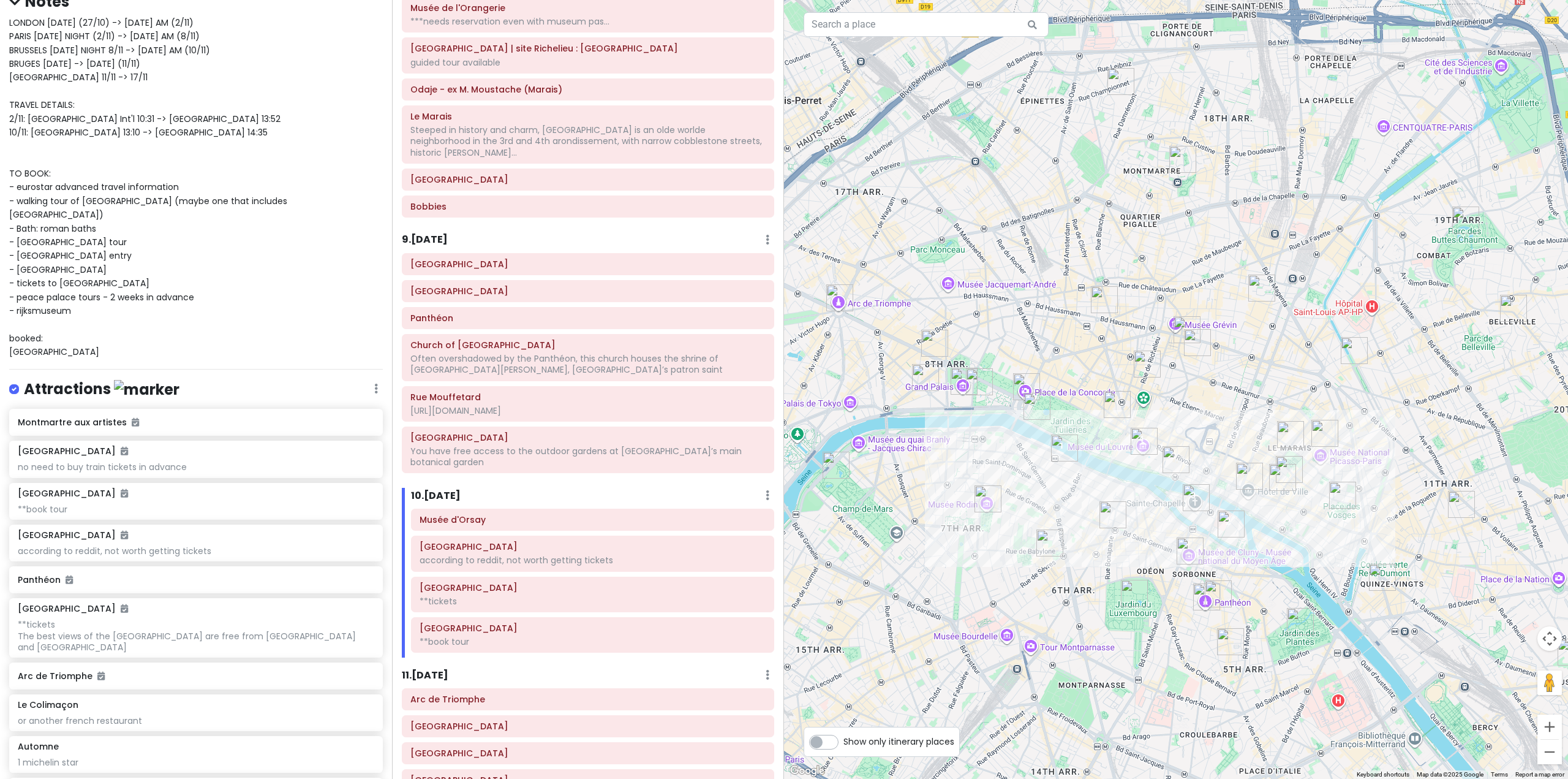
click at [448, 669] on h6 "11 . [DATE]" at bounding box center [425, 675] width 47 height 13
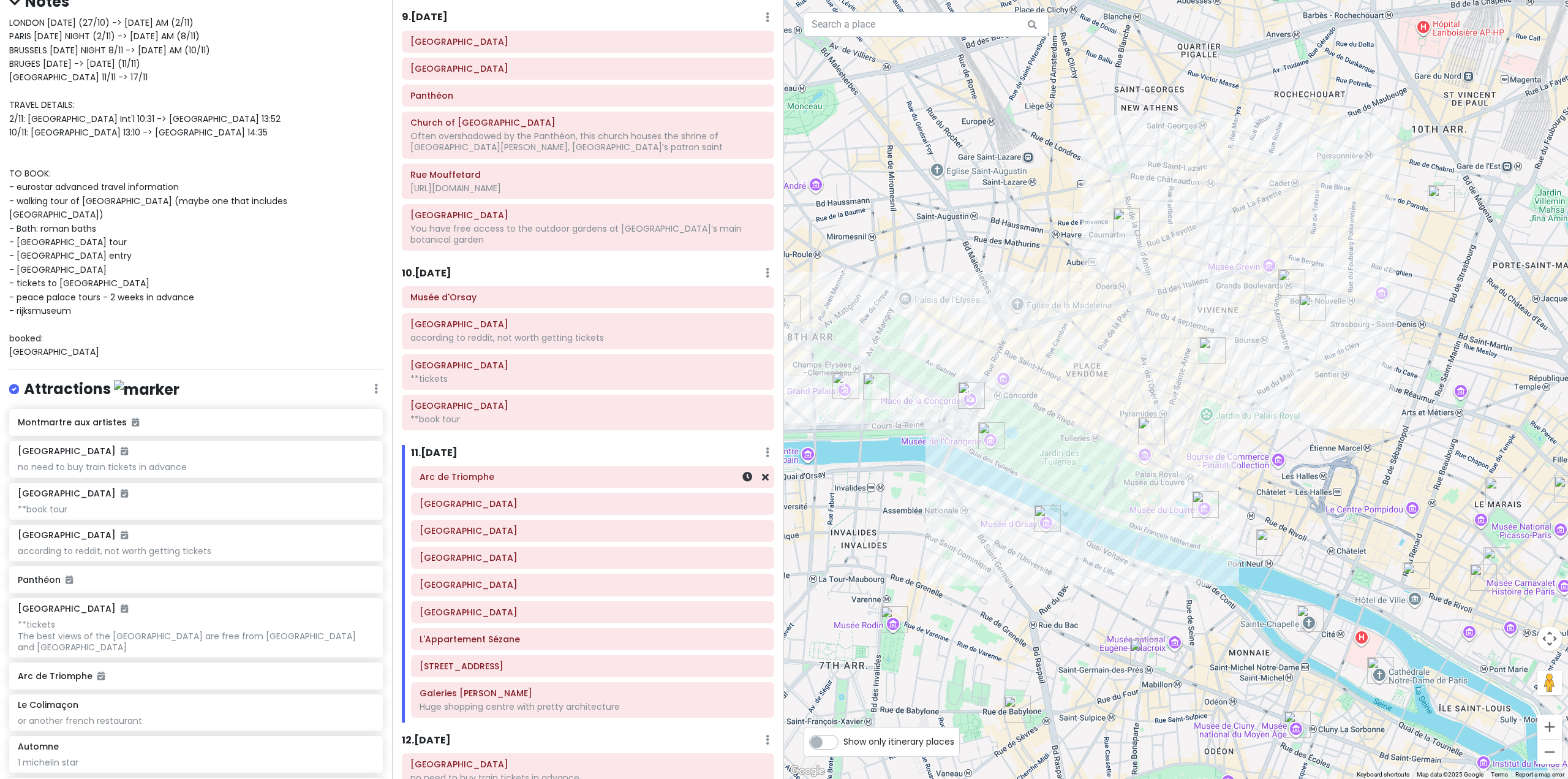
scroll to position [1630, 0]
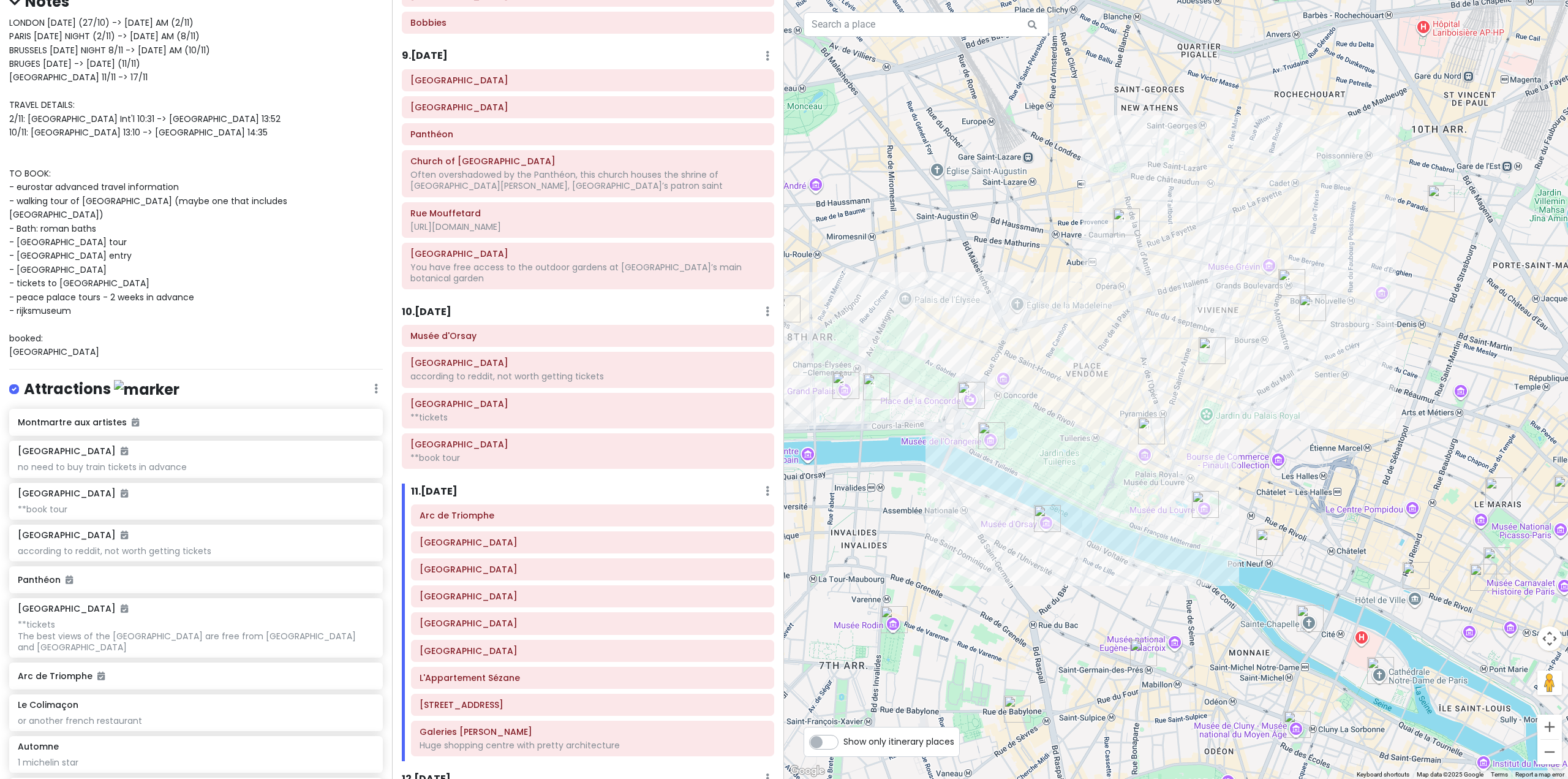
click at [435, 306] on h6 "10 . [DATE]" at bounding box center [426, 312] width 50 height 13
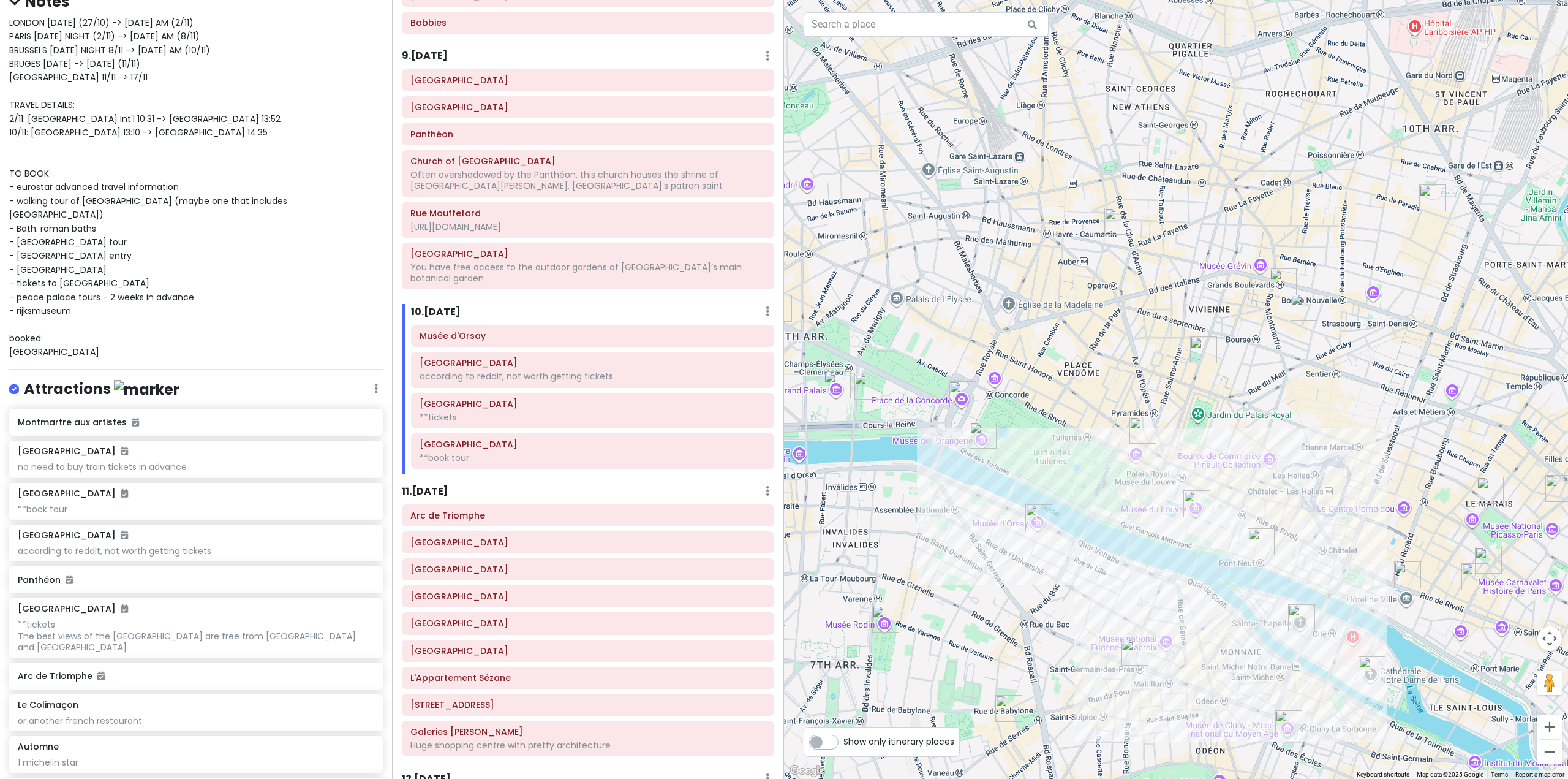
drag, startPoint x: 1277, startPoint y: 409, endPoint x: 1180, endPoint y: 388, distance: 99.2
click at [1180, 388] on div at bounding box center [1175, 390] width 784 height 779
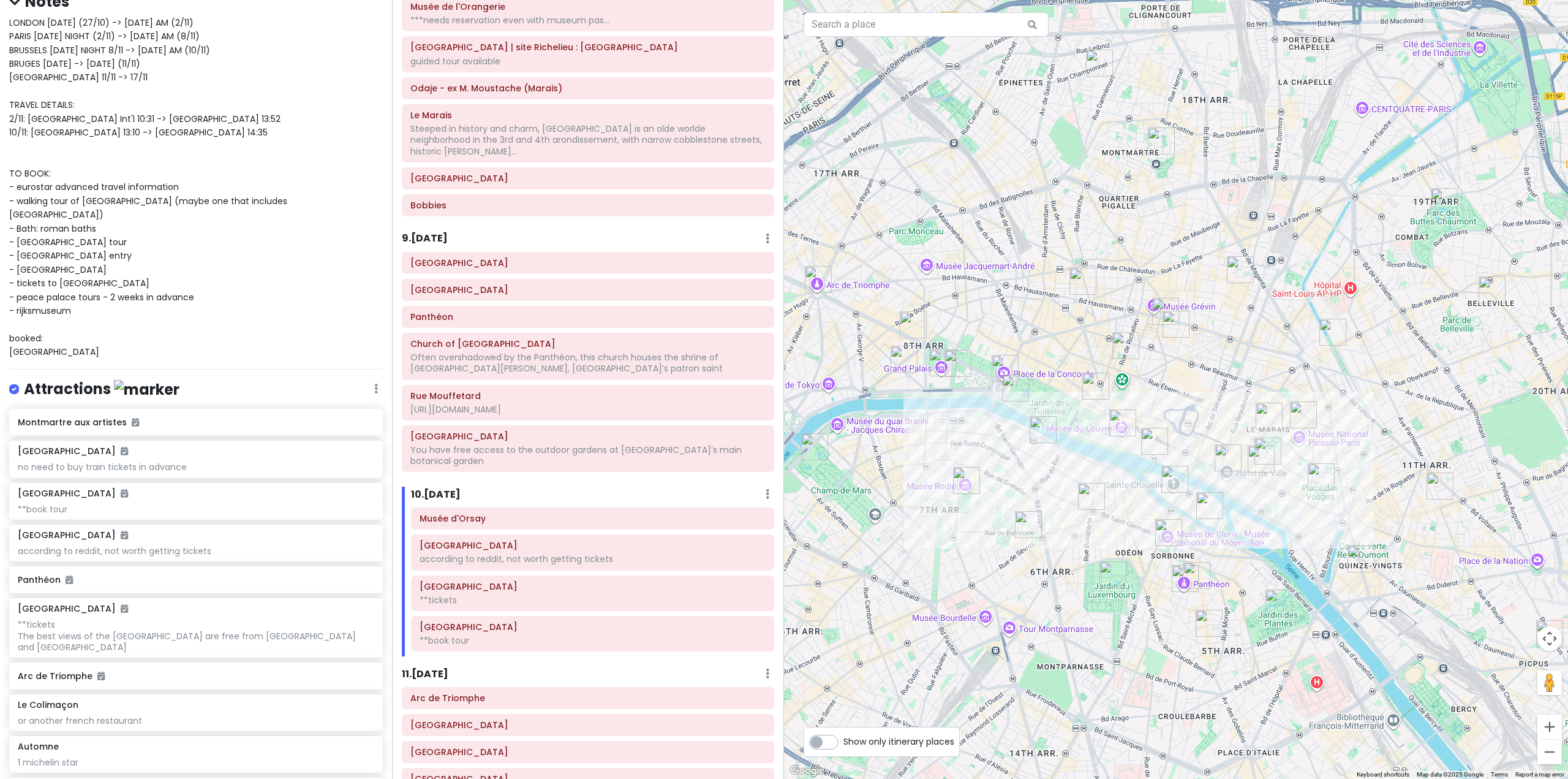
scroll to position [1445, 0]
click at [1089, 498] on img "Saint-Germain-des-Prés" at bounding box center [1091, 496] width 27 height 27
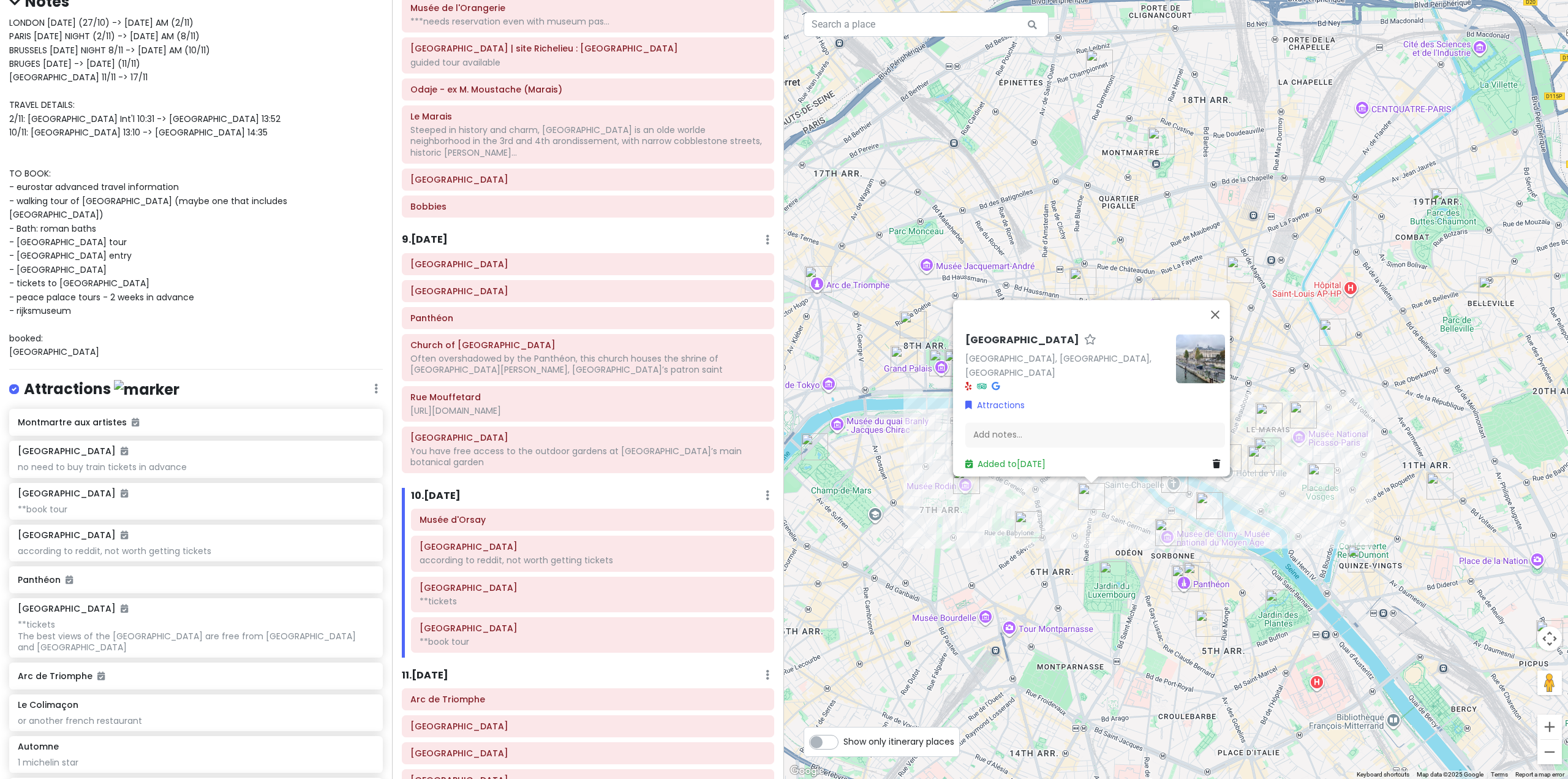
click at [573, 488] on div "10 . [DATE] Add Day Notes Delete Day" at bounding box center [592, 497] width 363 height 20
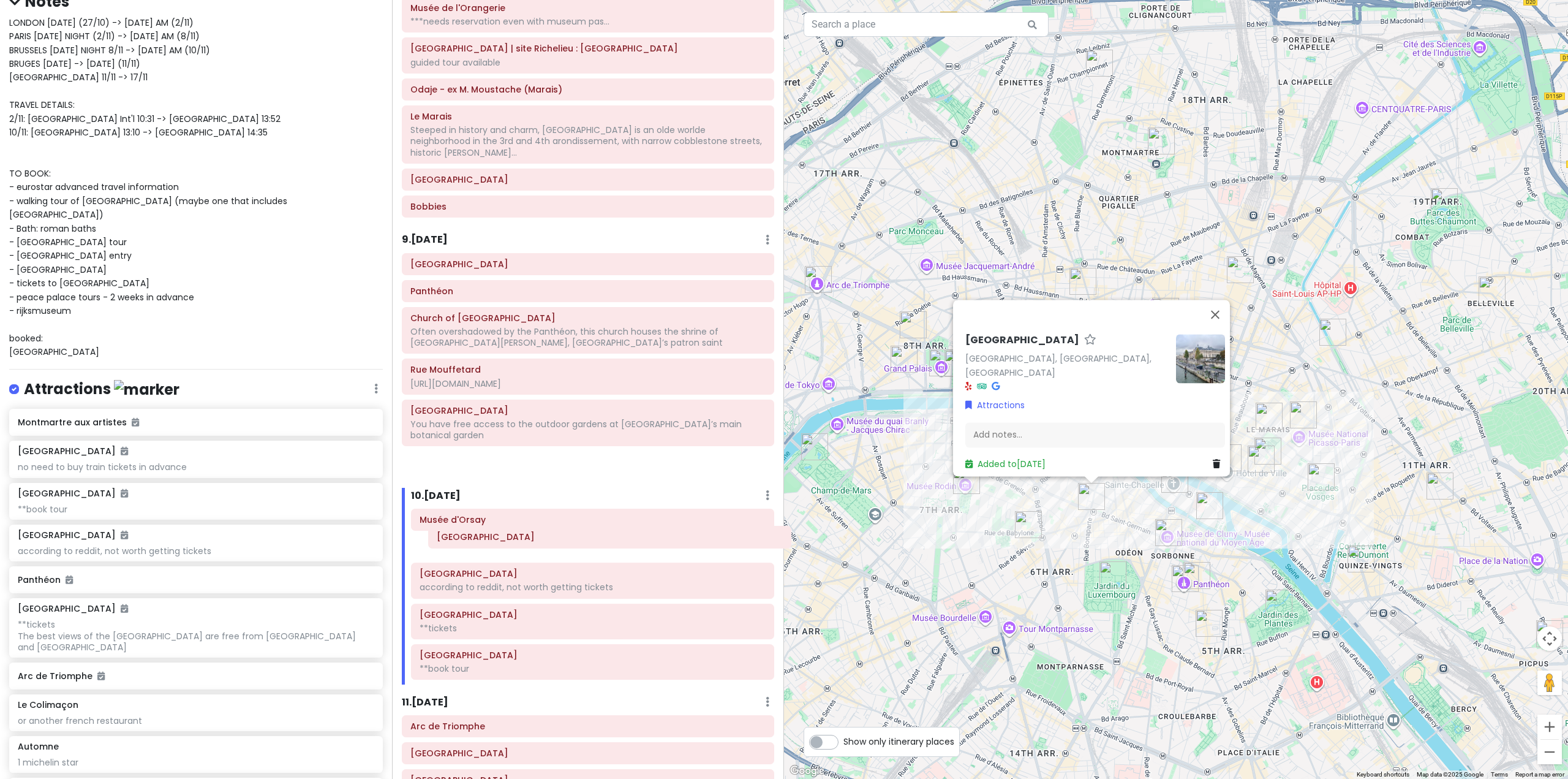
drag, startPoint x: 547, startPoint y: 256, endPoint x: 567, endPoint y: 530, distance: 274.7
click at [567, 530] on div "Itinerary × 1 . [DATE] Edit Day Notes Delete Day Fly from [GEOGRAPHIC_DATA] Dra…" at bounding box center [588, 390] width 392 height 779
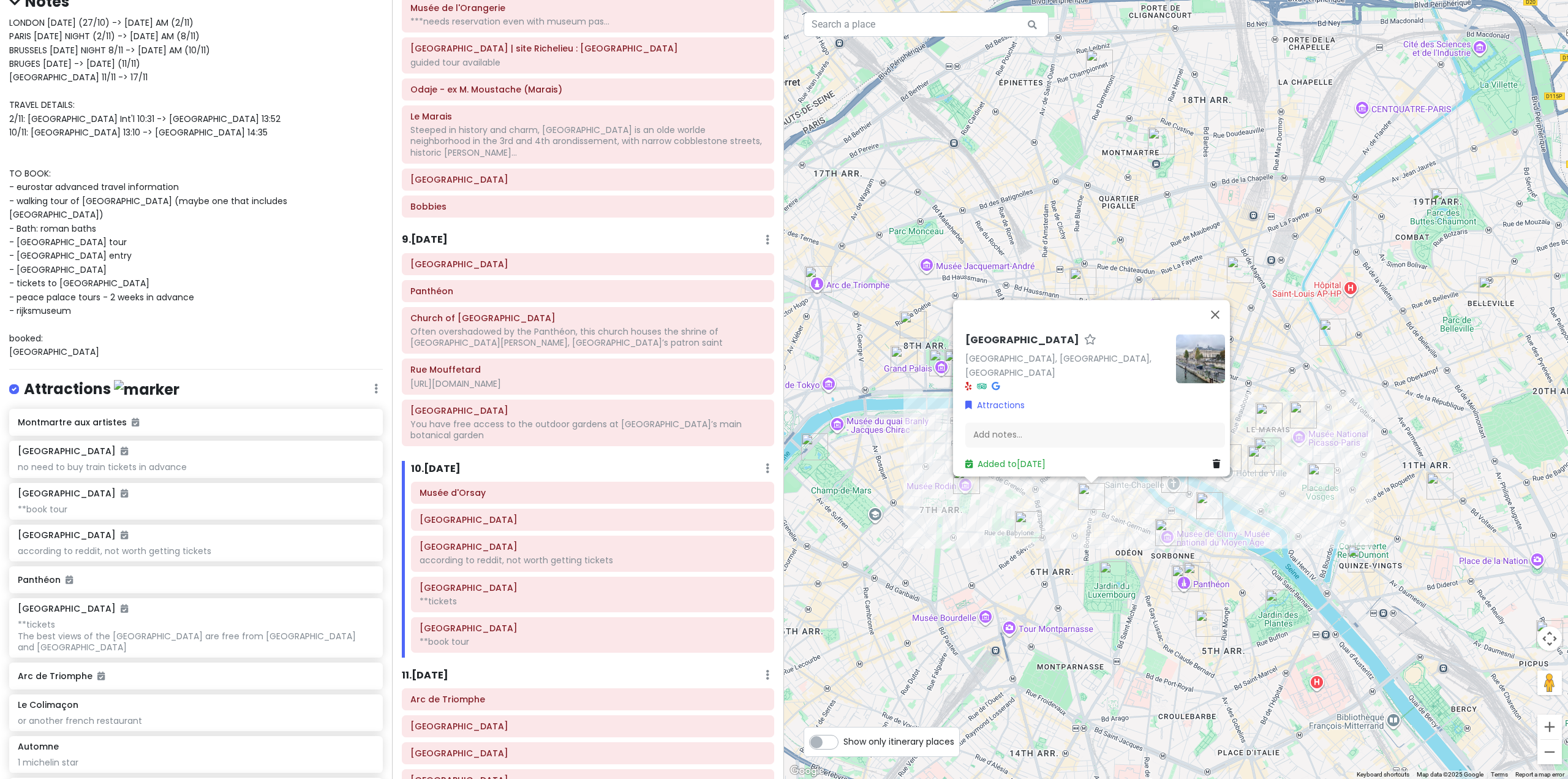
click at [1100, 561] on img "Jardin du Luxembourg" at bounding box center [1113, 575] width 27 height 27
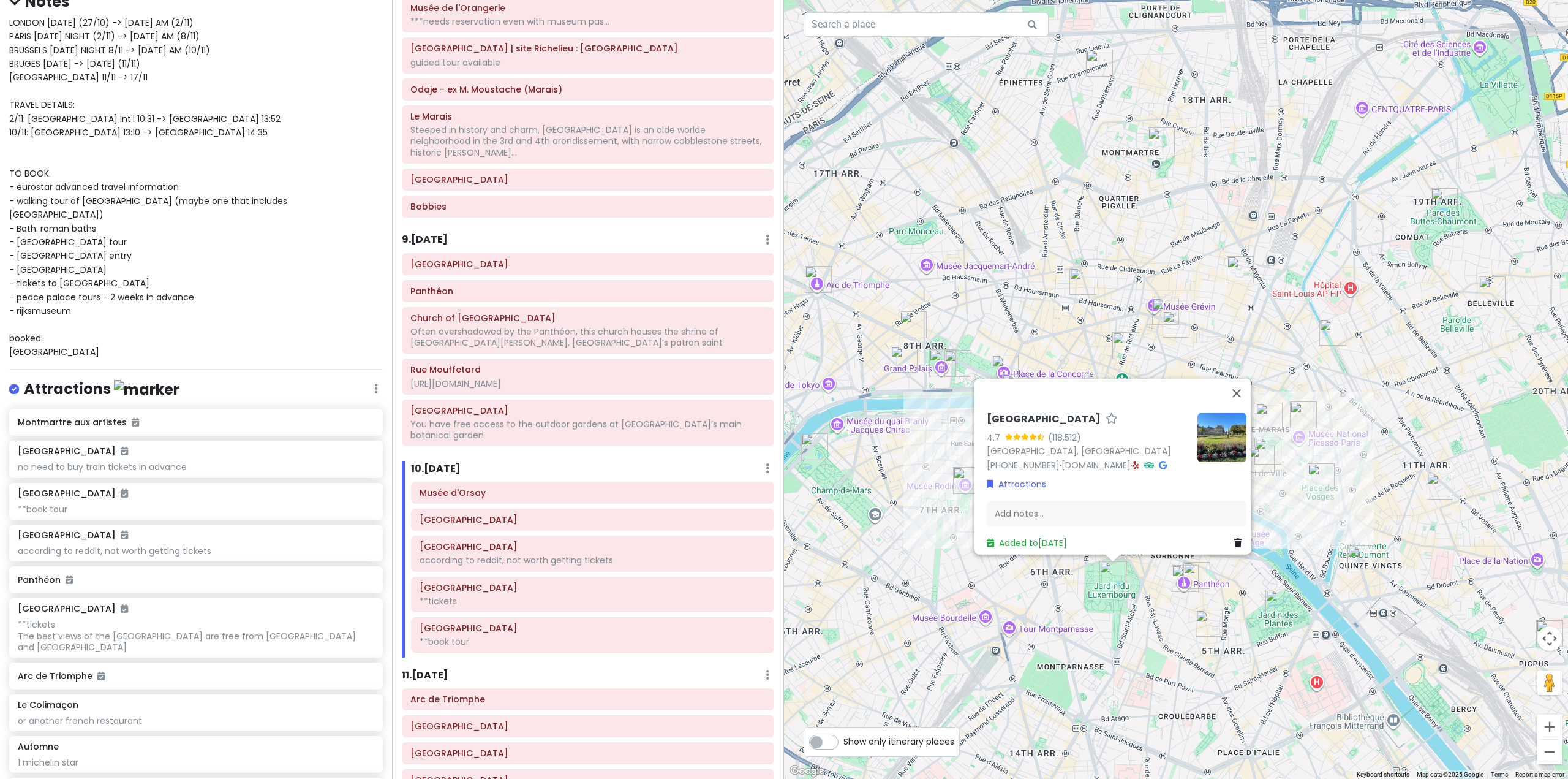
click at [1203, 643] on div "Jardin du Luxembourg 4.7 (118,512) 75006 Paris, France +33 1 42 34 20 00 · jard…" at bounding box center [1175, 390] width 784 height 779
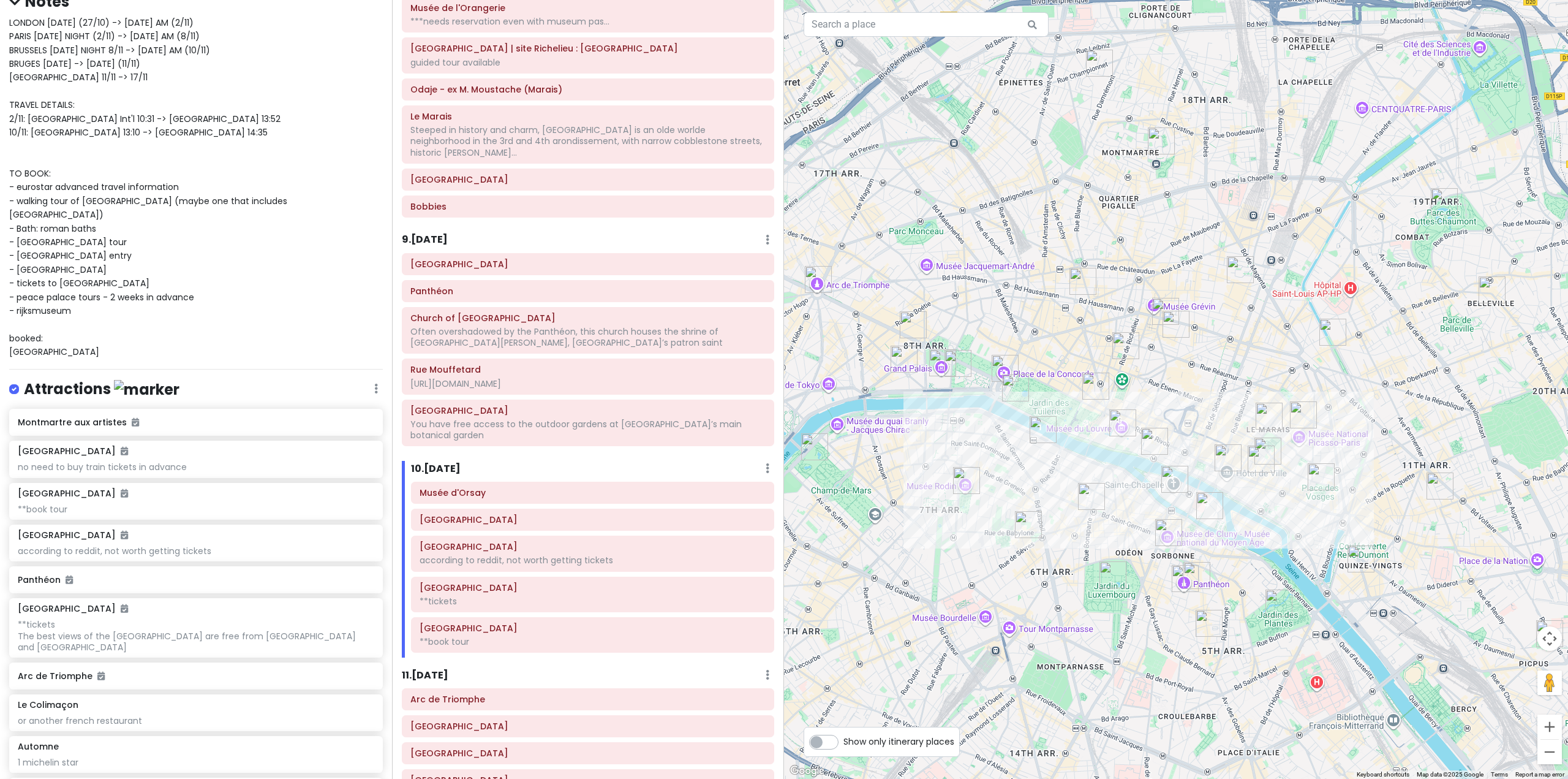
click at [426, 233] on h6 "9 . [DATE]" at bounding box center [424, 239] width 46 height 13
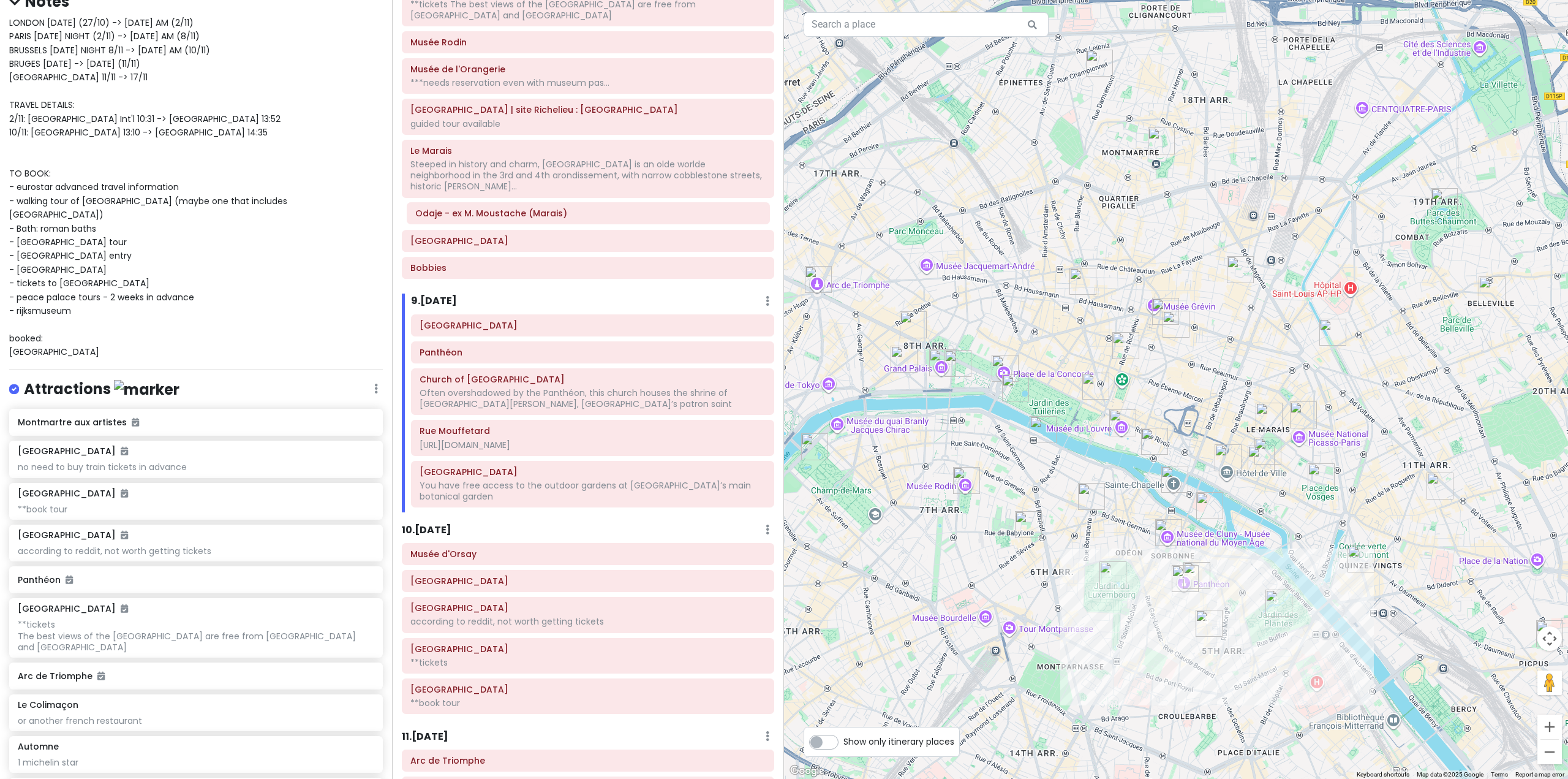
scroll to position [1380, 0]
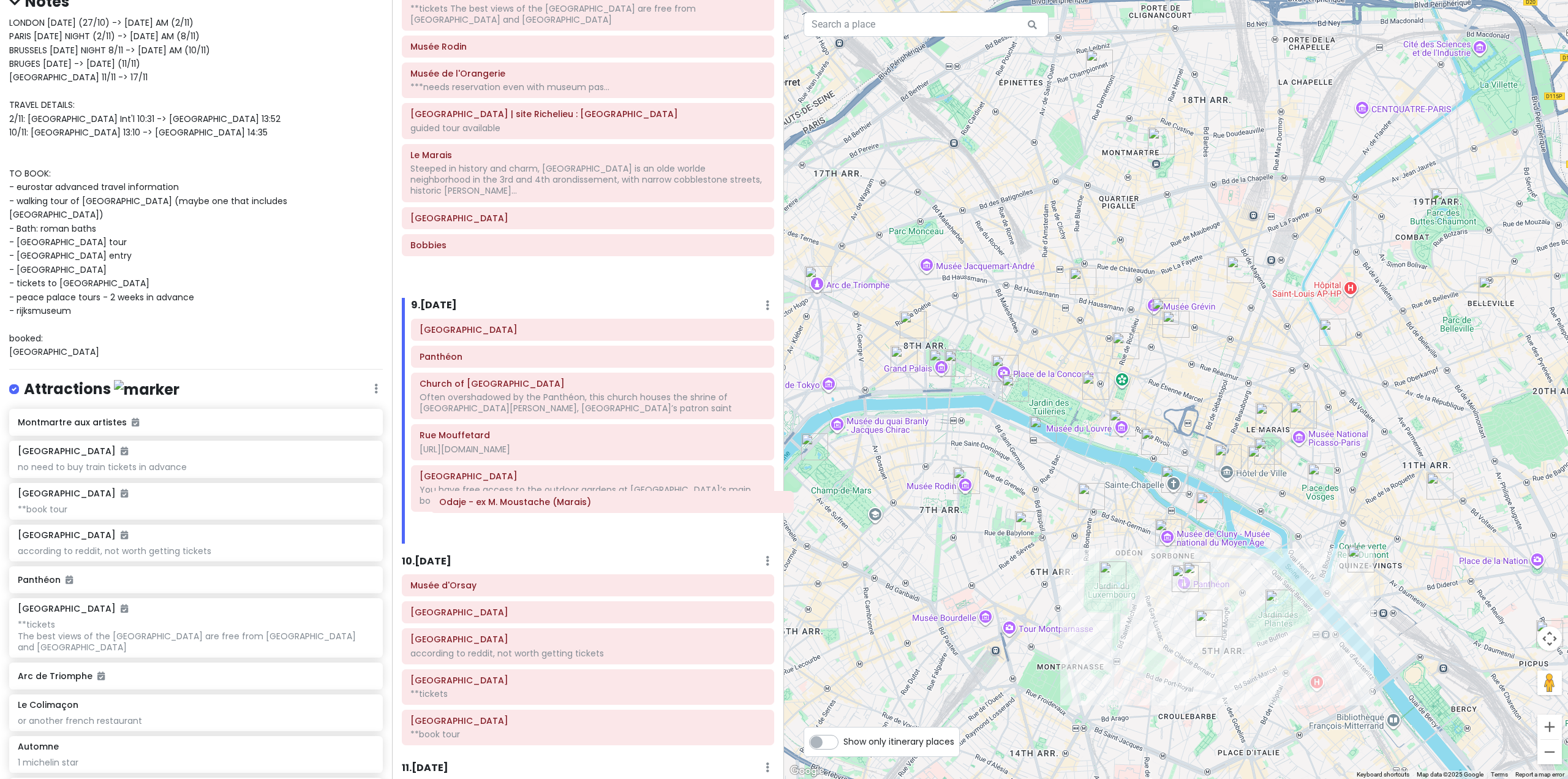
drag, startPoint x: 556, startPoint y: 154, endPoint x: 584, endPoint y: 501, distance: 348.1
click at [584, 501] on div "Itinerary × 1 . [DATE] Edit Day Notes Delete Day Fly from [GEOGRAPHIC_DATA] Dra…" at bounding box center [588, 390] width 392 height 779
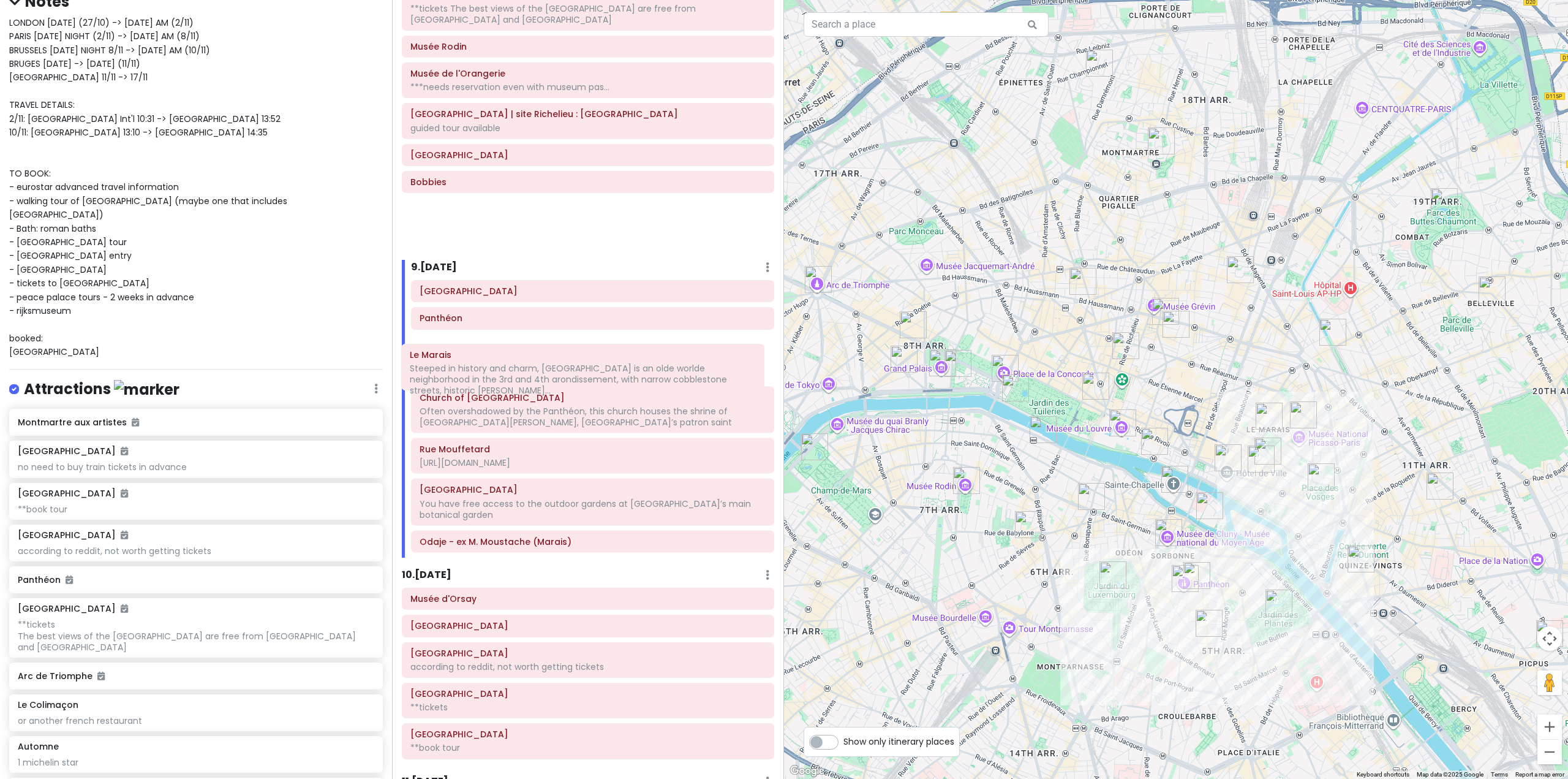
scroll to position [1379, 0]
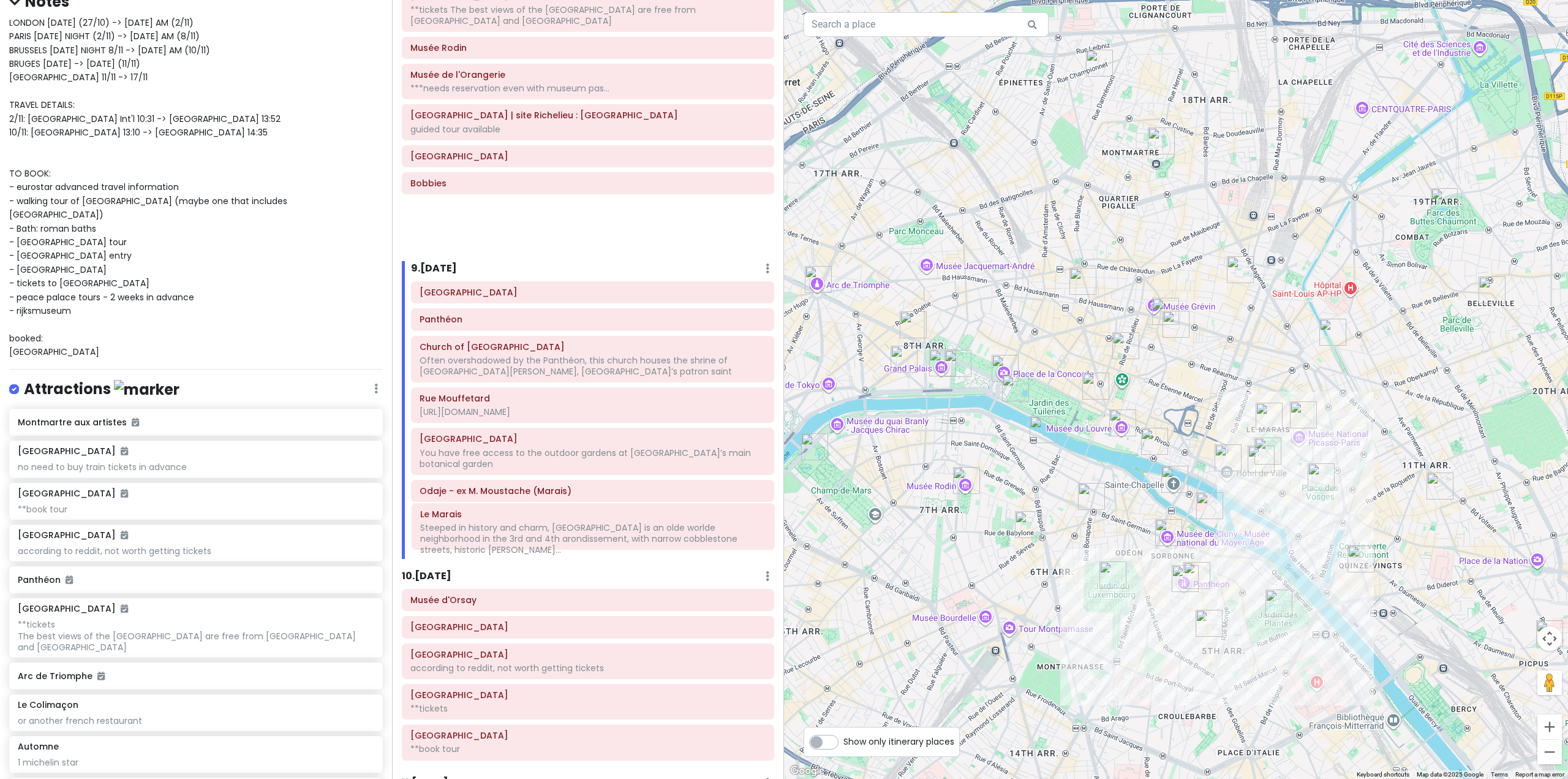
drag, startPoint x: 551, startPoint y: 172, endPoint x: 561, endPoint y: 531, distance: 359.1
click at [561, 531] on div "Itinerary × 1 . [DATE] Edit Day Notes Delete Day Fly from [GEOGRAPHIC_DATA] Dra…" at bounding box center [588, 390] width 392 height 779
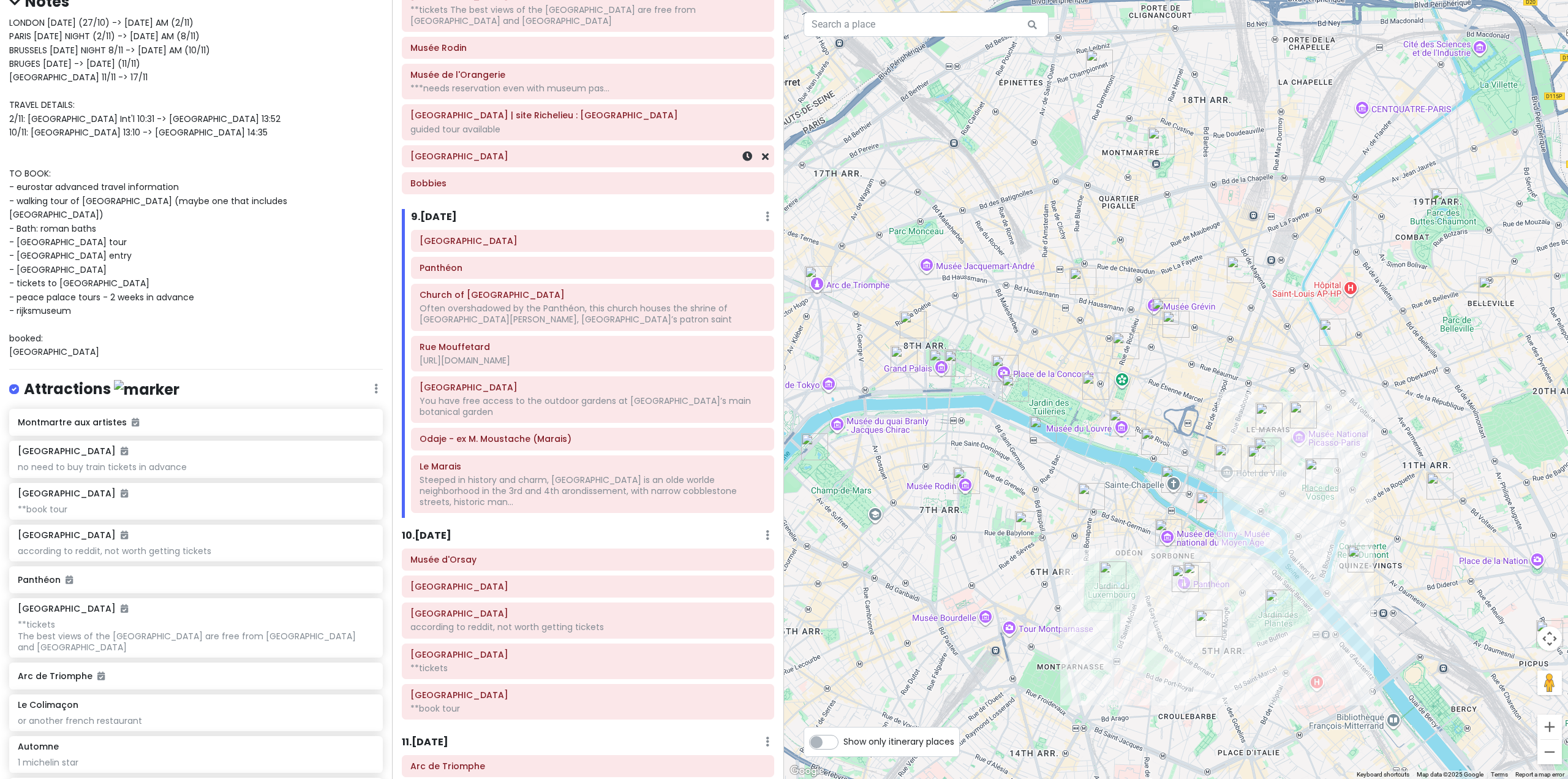
scroll to position [1377, 0]
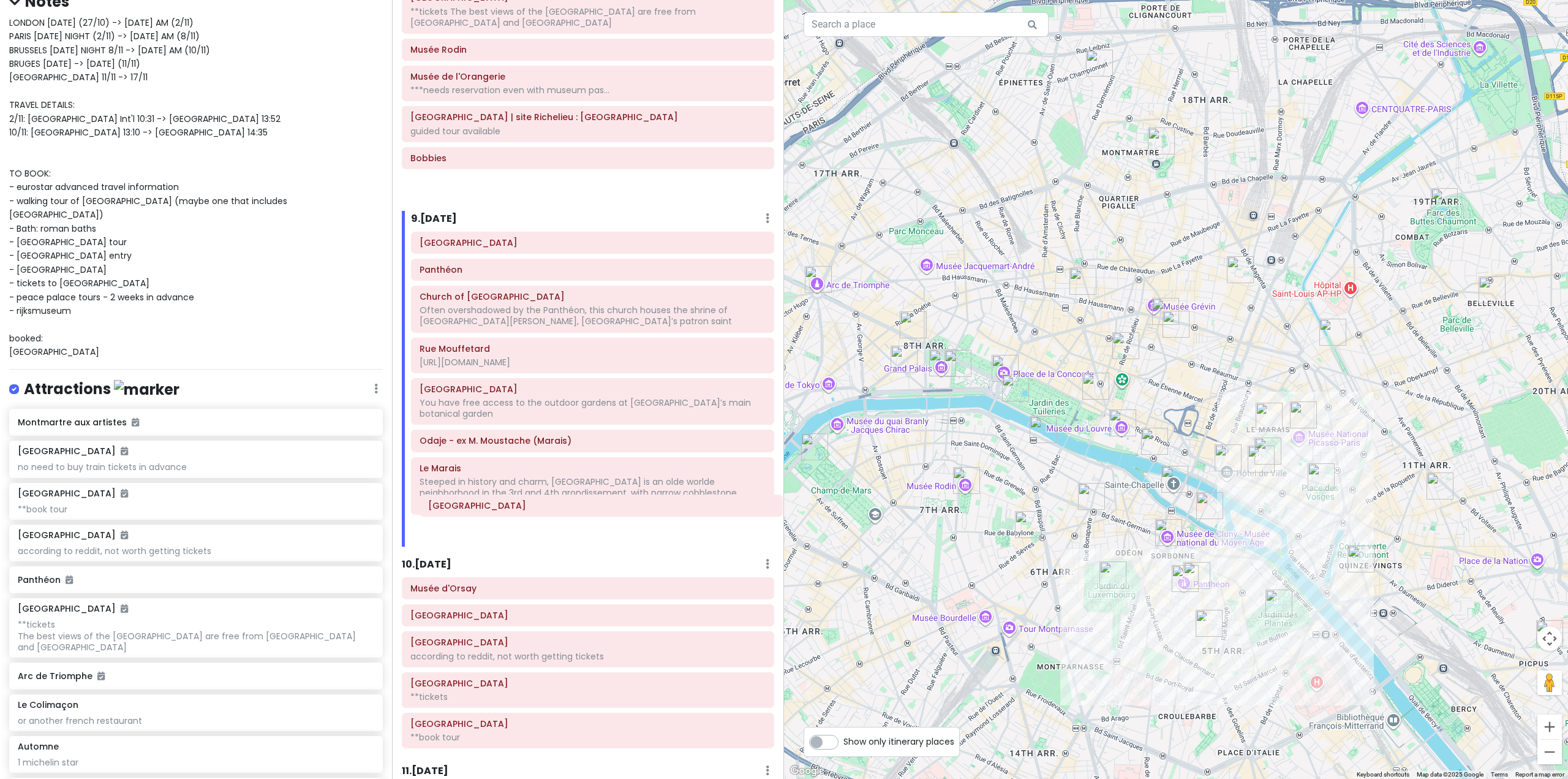
drag, startPoint x: 520, startPoint y: 162, endPoint x: 538, endPoint y: 511, distance: 349.5
click at [538, 511] on div "Itinerary × 1 . [DATE] Edit Day Notes Delete Day Fly from [GEOGRAPHIC_DATA] Dra…" at bounding box center [588, 390] width 392 height 779
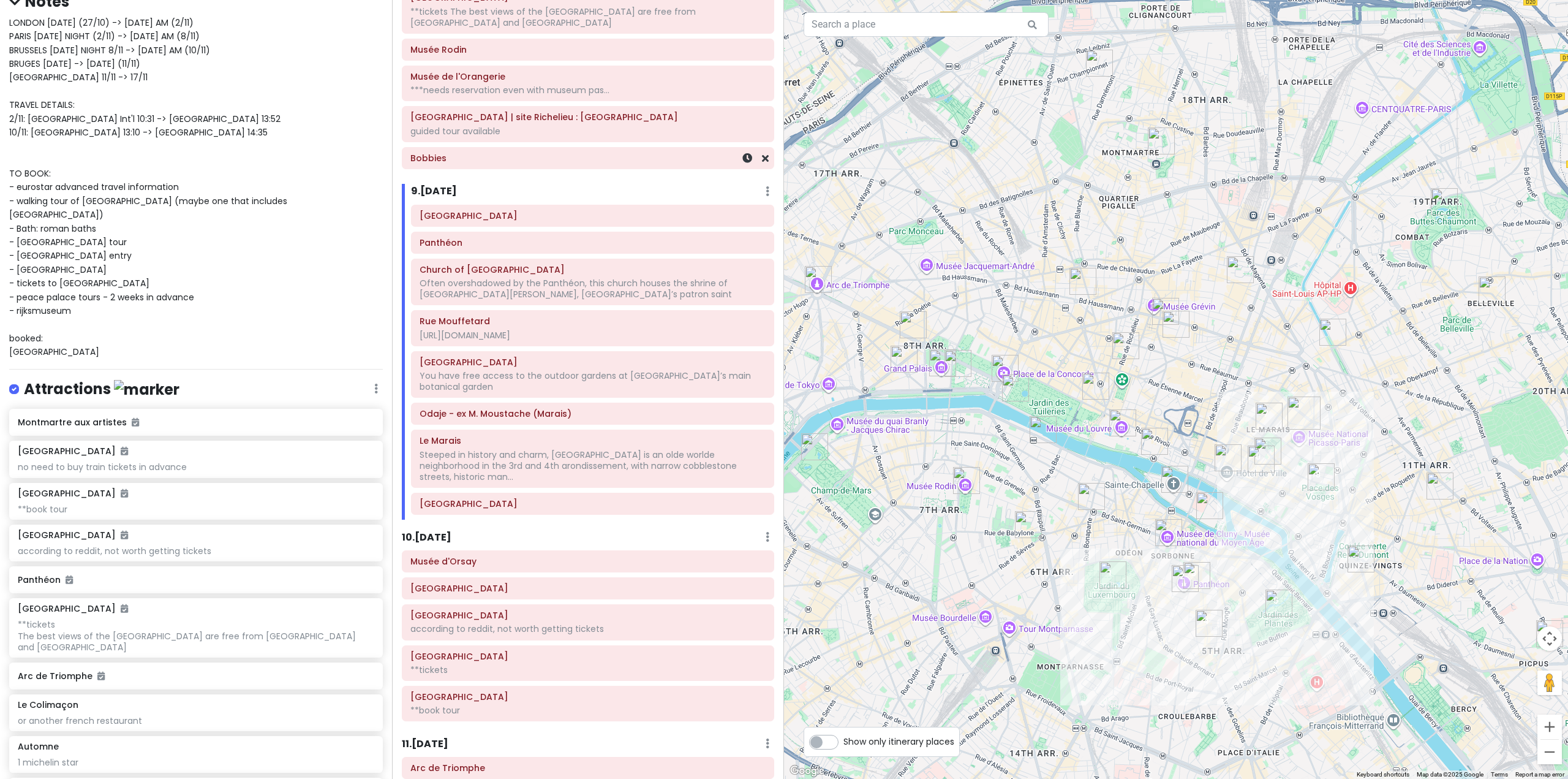
scroll to position [1376, 0]
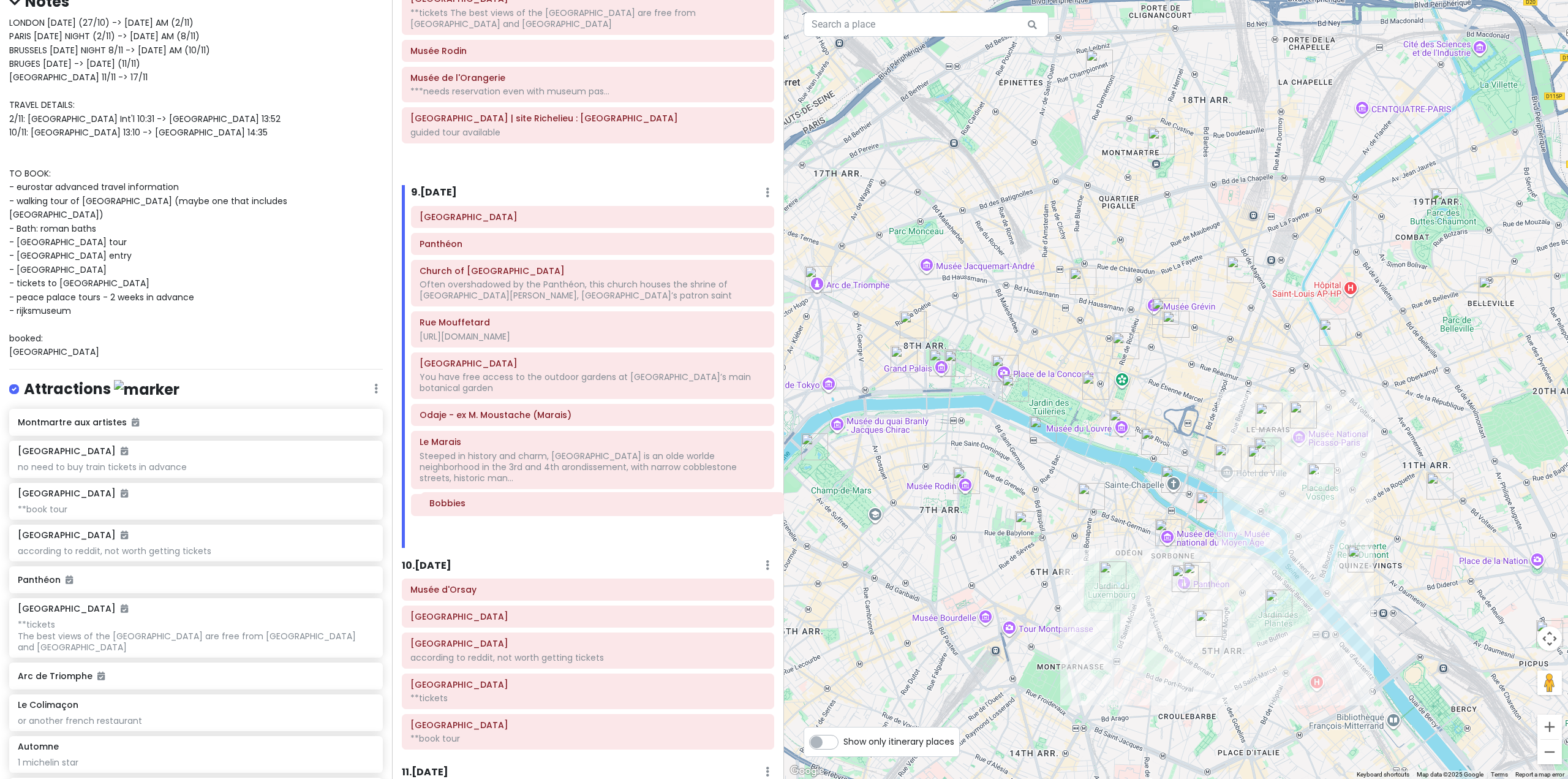
drag, startPoint x: 514, startPoint y: 160, endPoint x: 534, endPoint y: 508, distance: 348.6
click at [534, 508] on div "Itinerary × 1 . [DATE] Edit Day Notes Delete Day Fly from [GEOGRAPHIC_DATA] Dra…" at bounding box center [588, 390] width 392 height 779
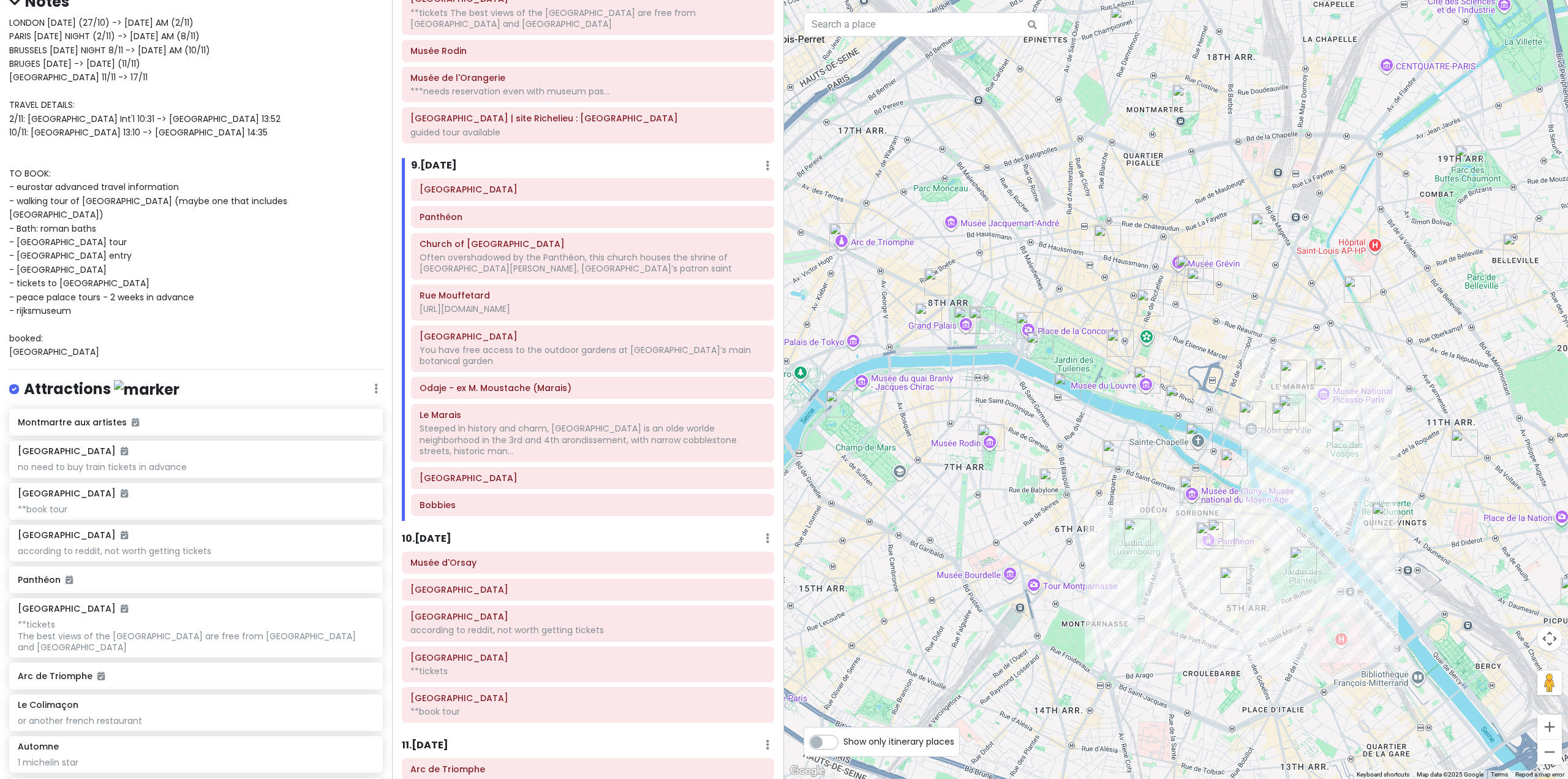
drag, startPoint x: 1329, startPoint y: 509, endPoint x: 1351, endPoint y: 467, distance: 47.4
click at [1351, 467] on div at bounding box center [1175, 390] width 784 height 779
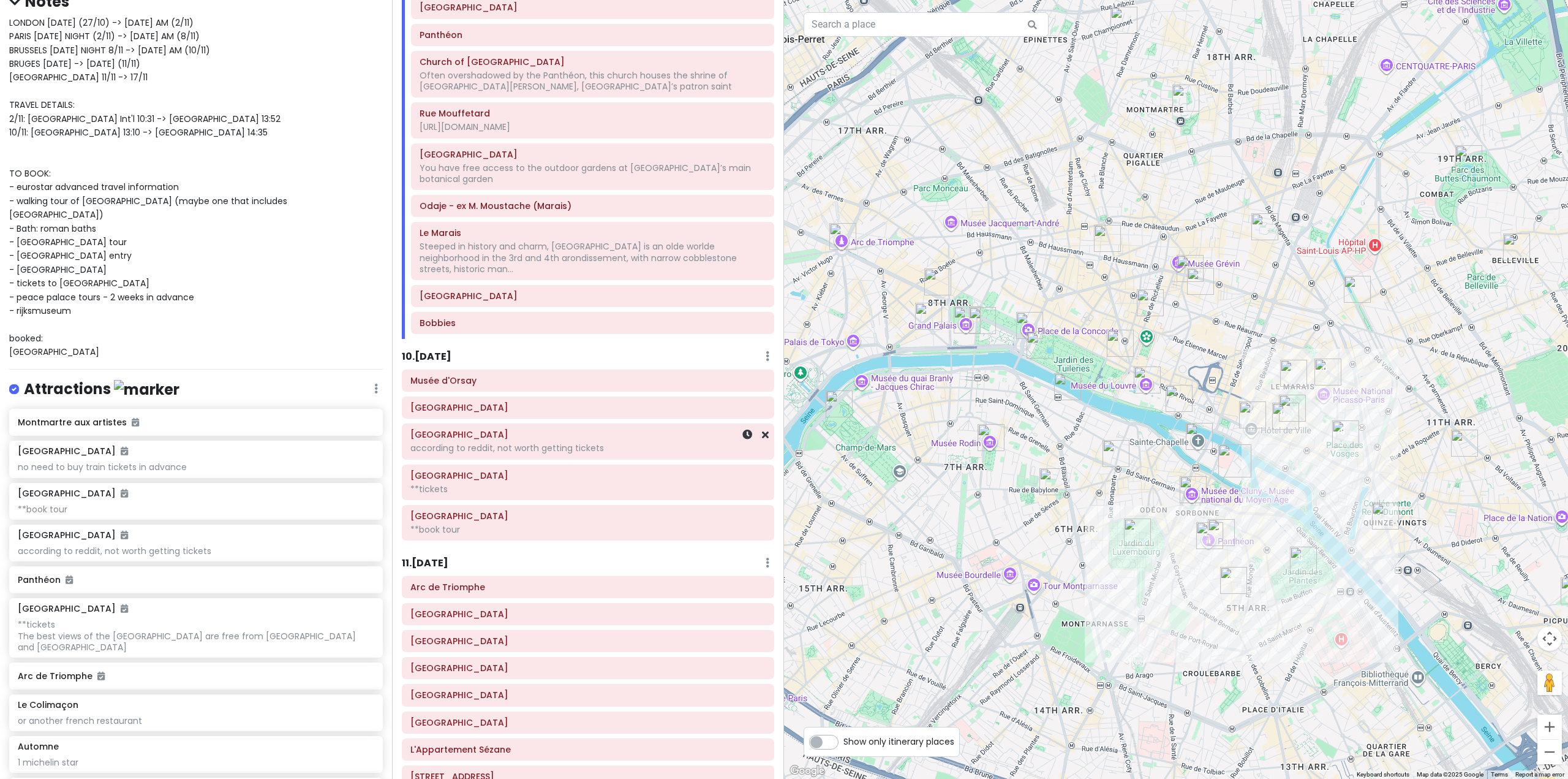
scroll to position [1560, 0]
click at [449, 349] on h6 "10 . [DATE]" at bounding box center [426, 355] width 50 height 13
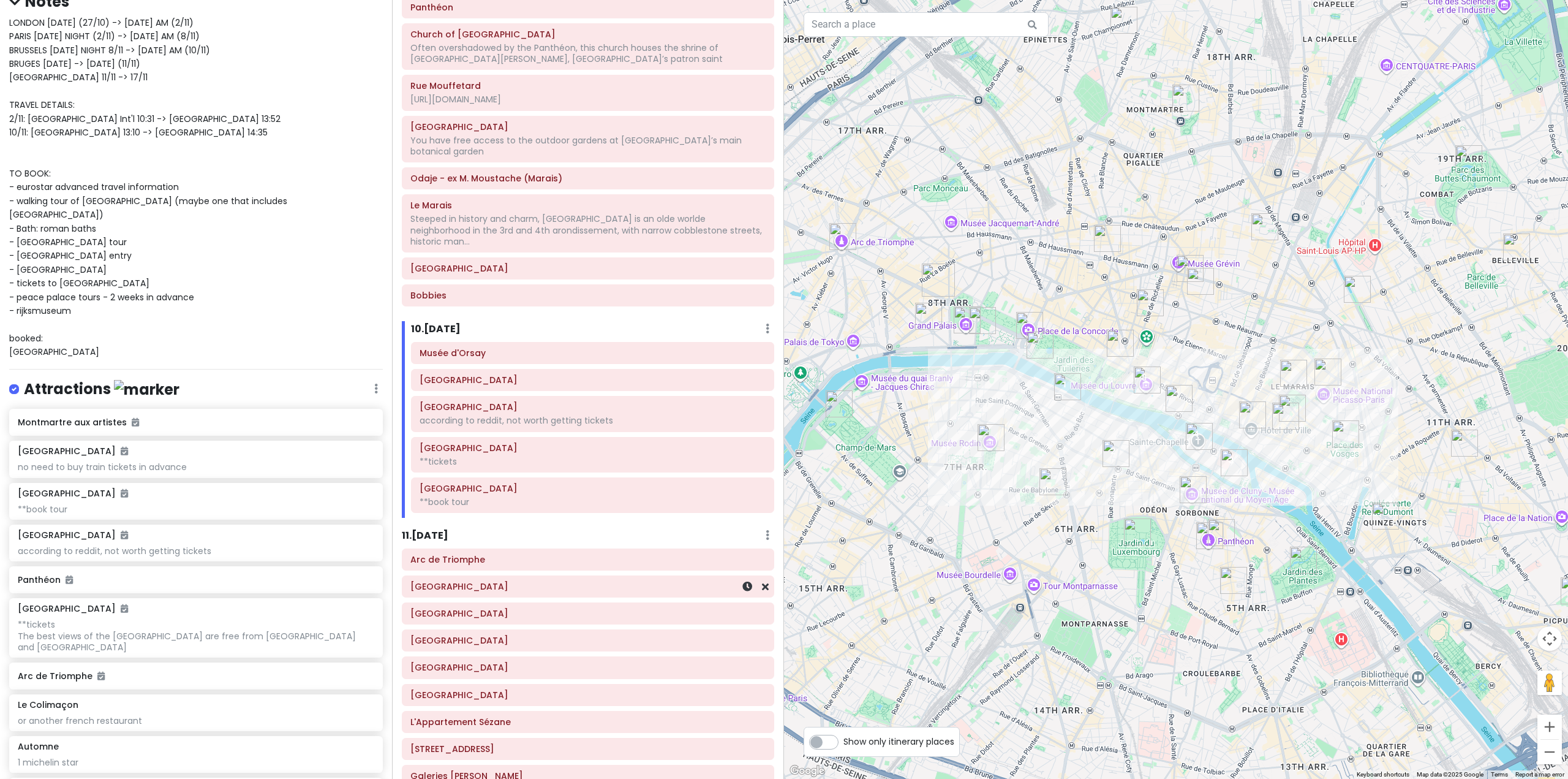
scroll to position [1621, 0]
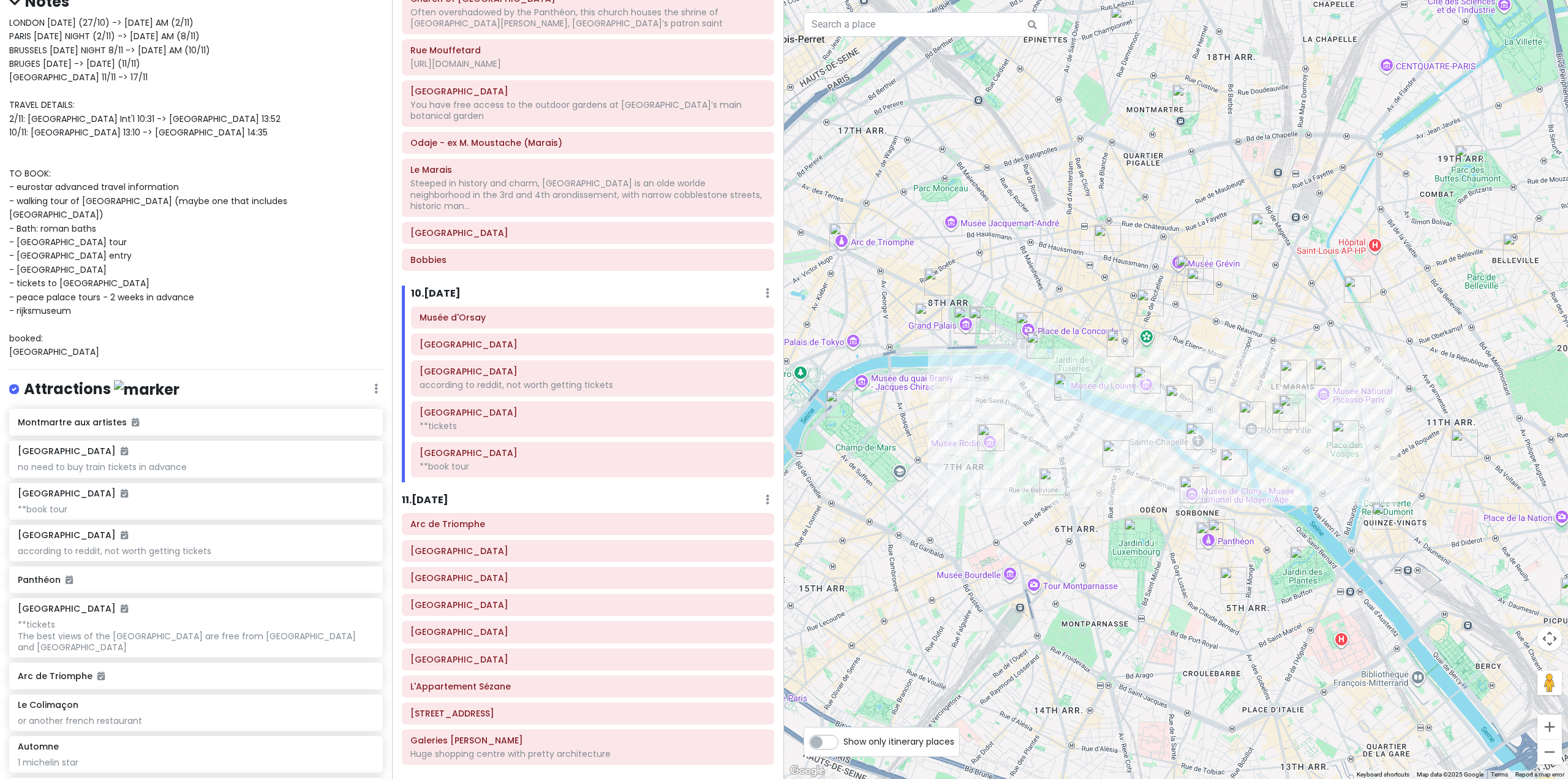
click at [451, 491] on div "11 . [DATE] Add Day Notes Delete Day" at bounding box center [587, 501] width 372 height 20
click at [447, 493] on h6 "11 . [DATE]" at bounding box center [425, 499] width 47 height 13
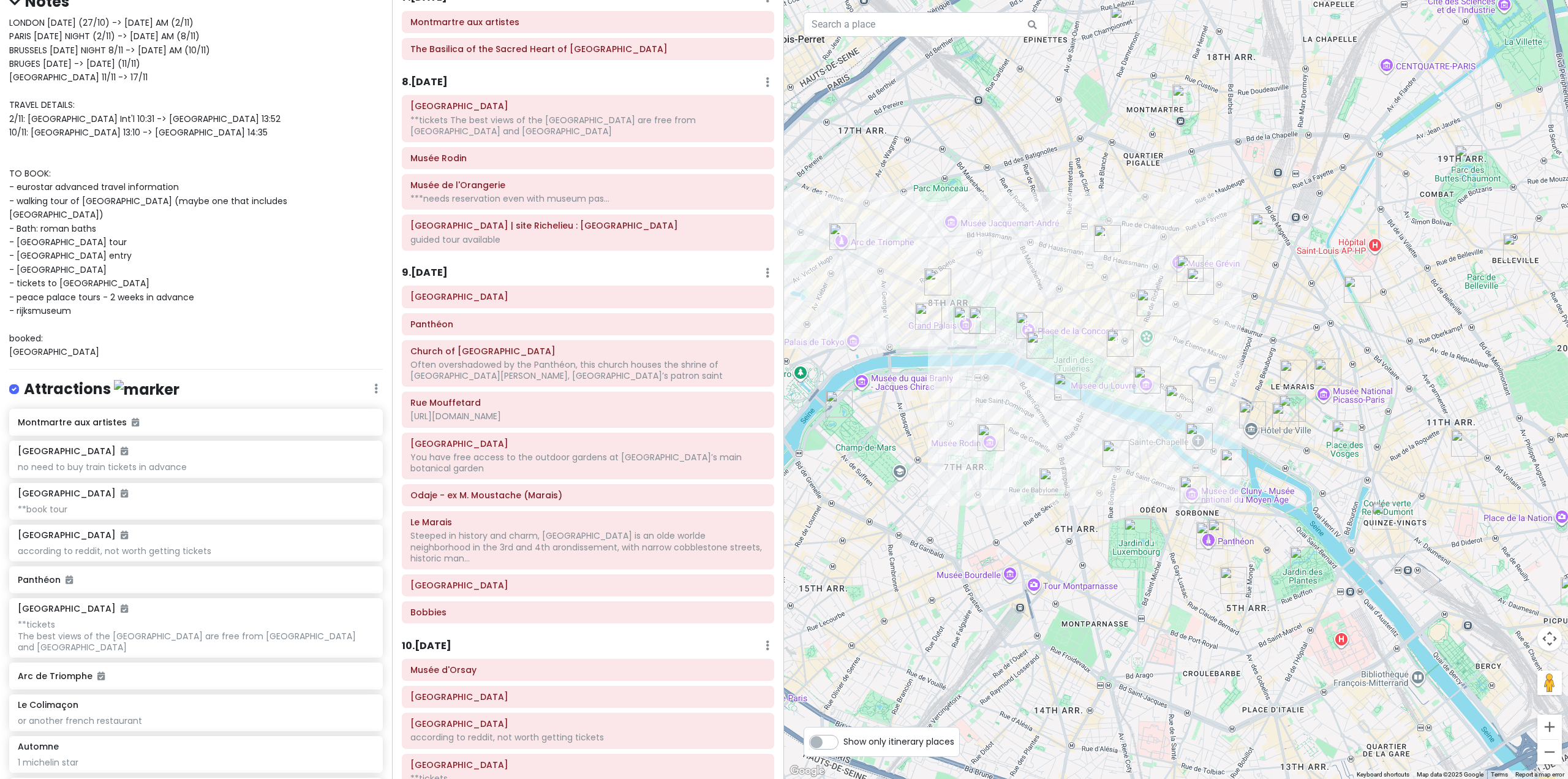
scroll to position [1253, 0]
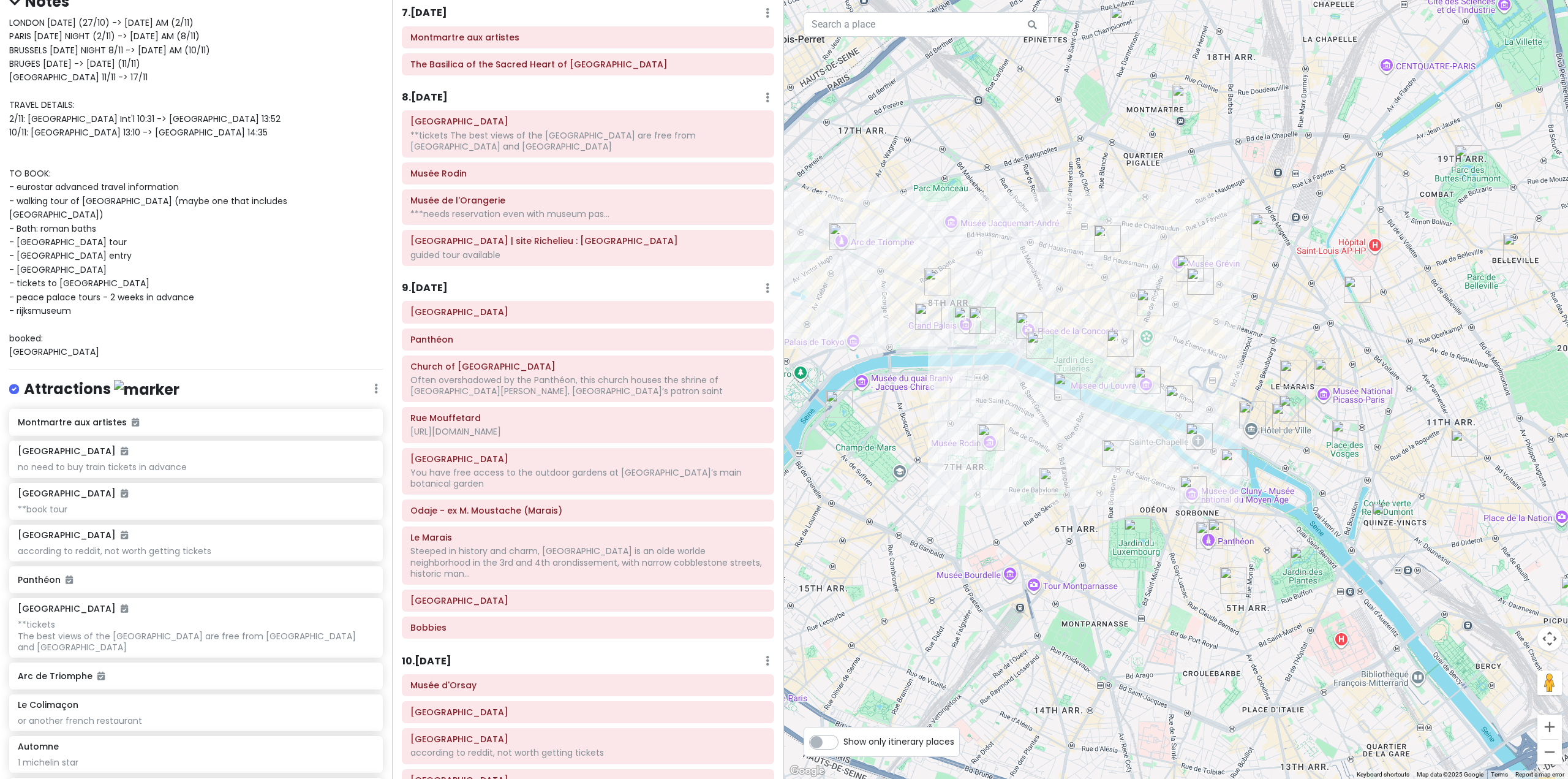
drag, startPoint x: 434, startPoint y: 294, endPoint x: 428, endPoint y: 301, distance: 9.2
click at [431, 294] on h6 "9 . [DATE]" at bounding box center [424, 288] width 46 height 13
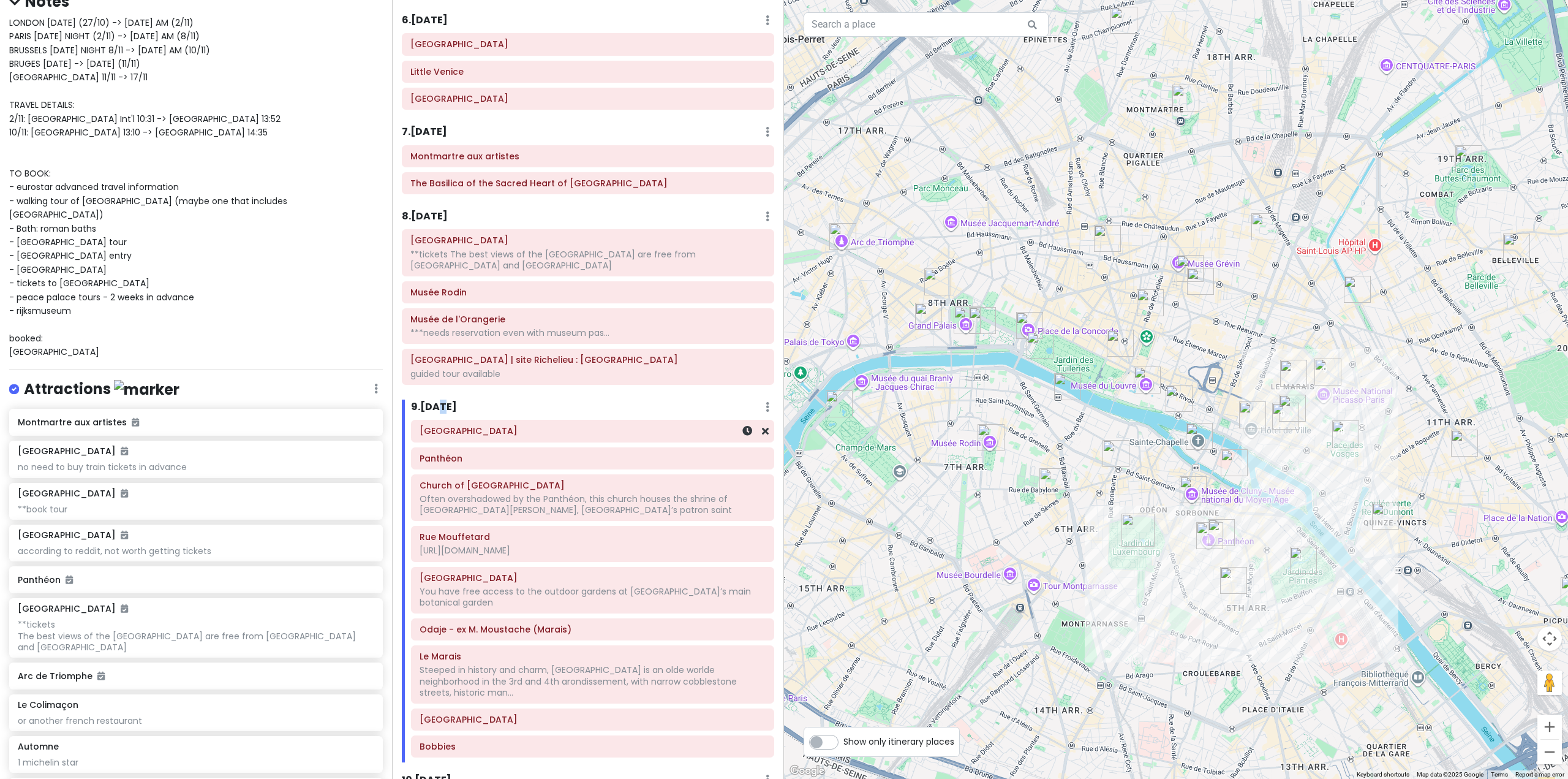
scroll to position [1131, 0]
click at [437, 226] on h6 "8 . [DATE]" at bounding box center [424, 220] width 46 height 13
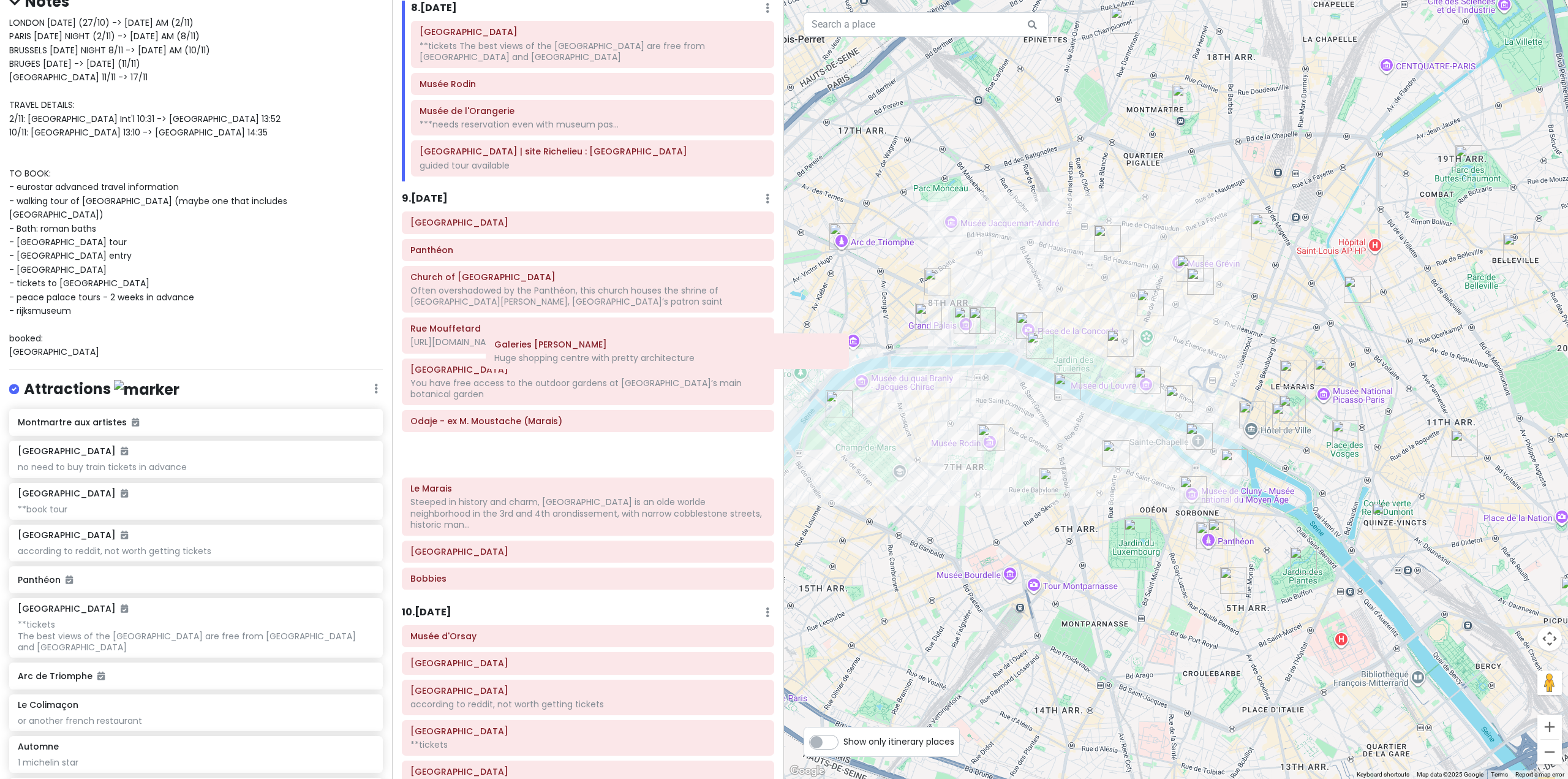
scroll to position [1320, 0]
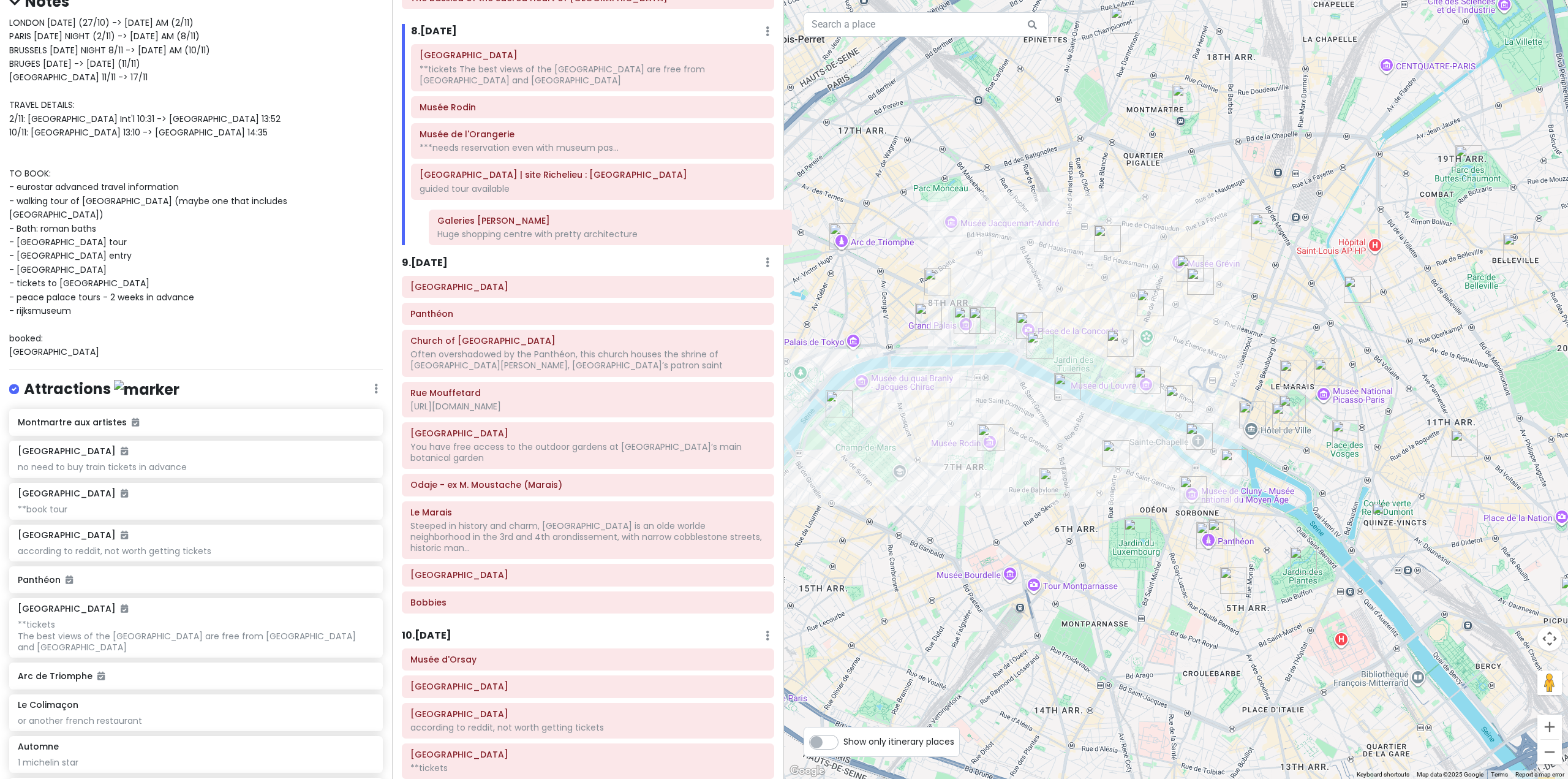
drag, startPoint x: 507, startPoint y: 726, endPoint x: 534, endPoint y: 227, distance: 499.7
click at [534, 227] on div "Itinerary × 1 . [DATE] Edit Day Notes Delete Day Fly from [GEOGRAPHIC_DATA] Dra…" at bounding box center [588, 390] width 392 height 779
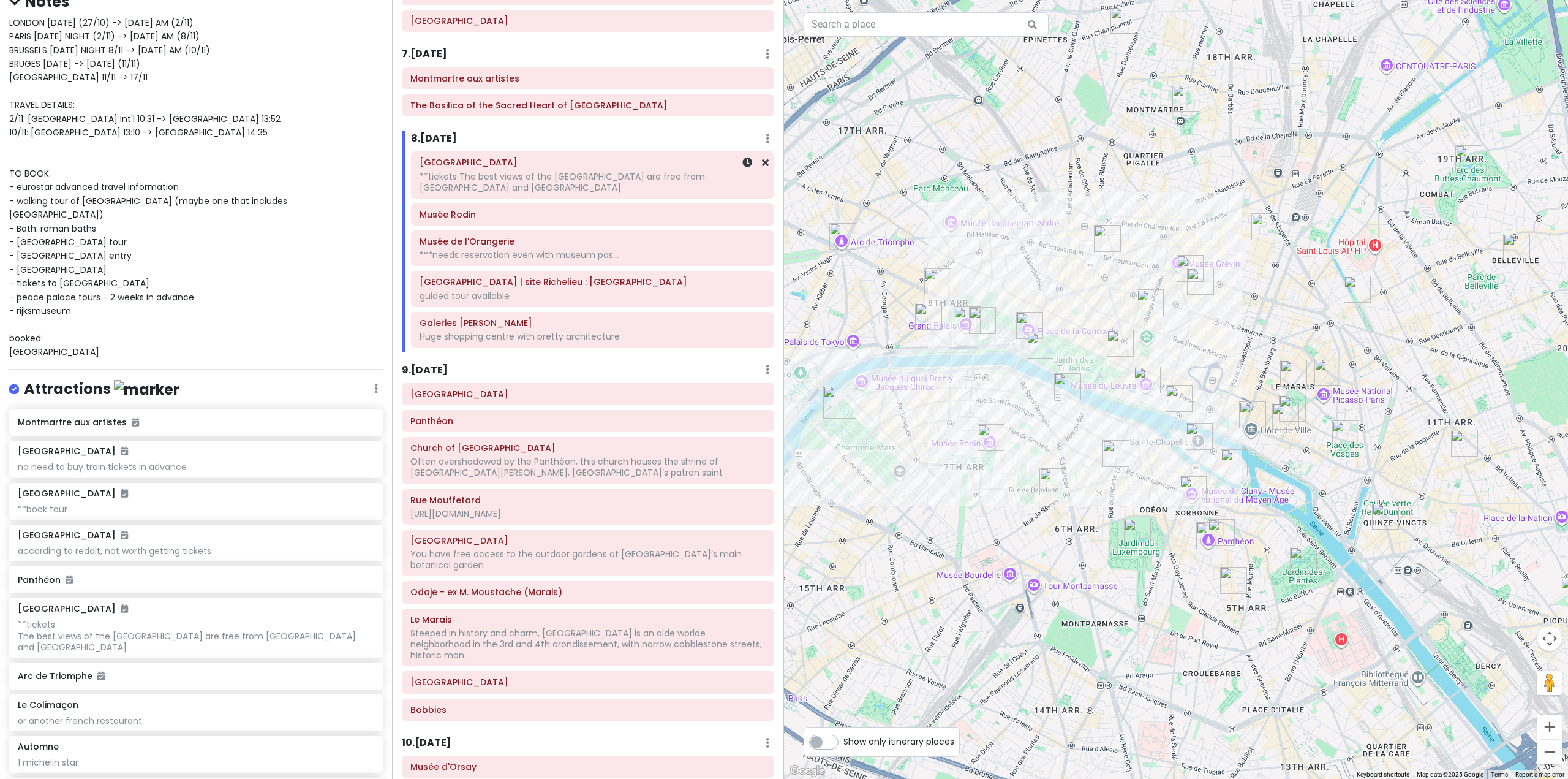
scroll to position [1197, 0]
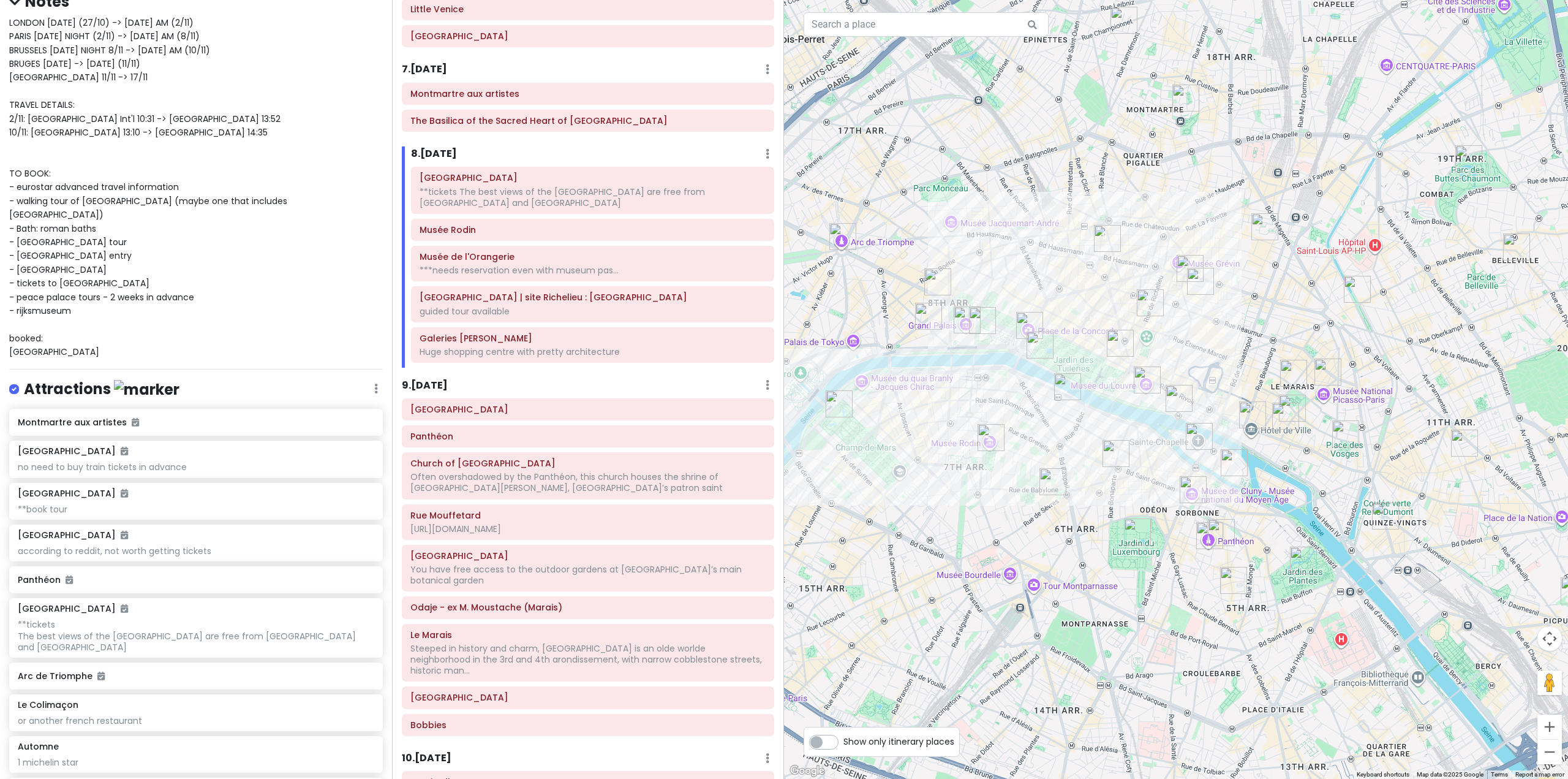
click at [450, 148] on h6 "8 . [DATE]" at bounding box center [433, 153] width 46 height 13
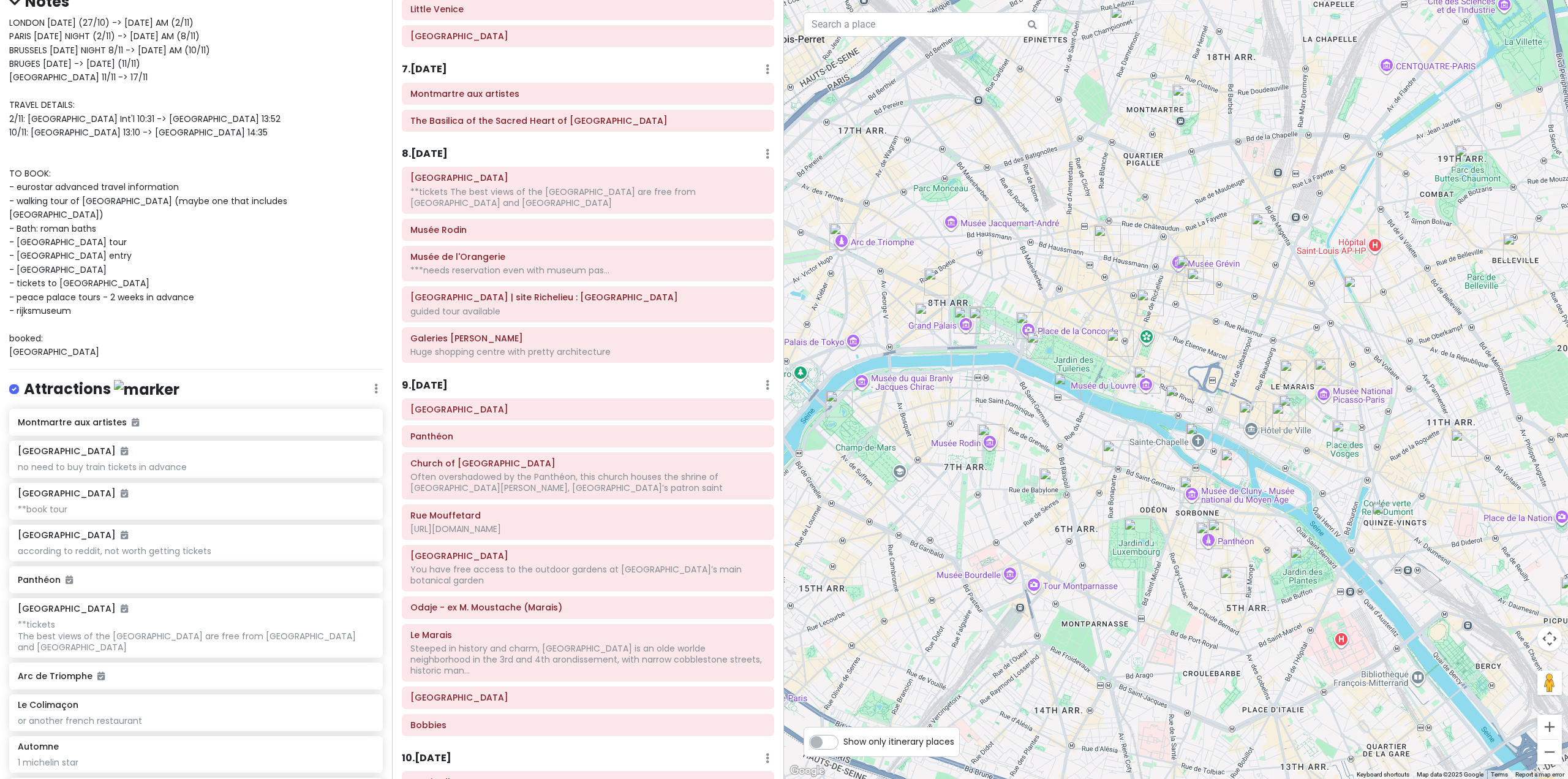
click at [448, 148] on h6 "8 . [DATE]" at bounding box center [424, 153] width 46 height 13
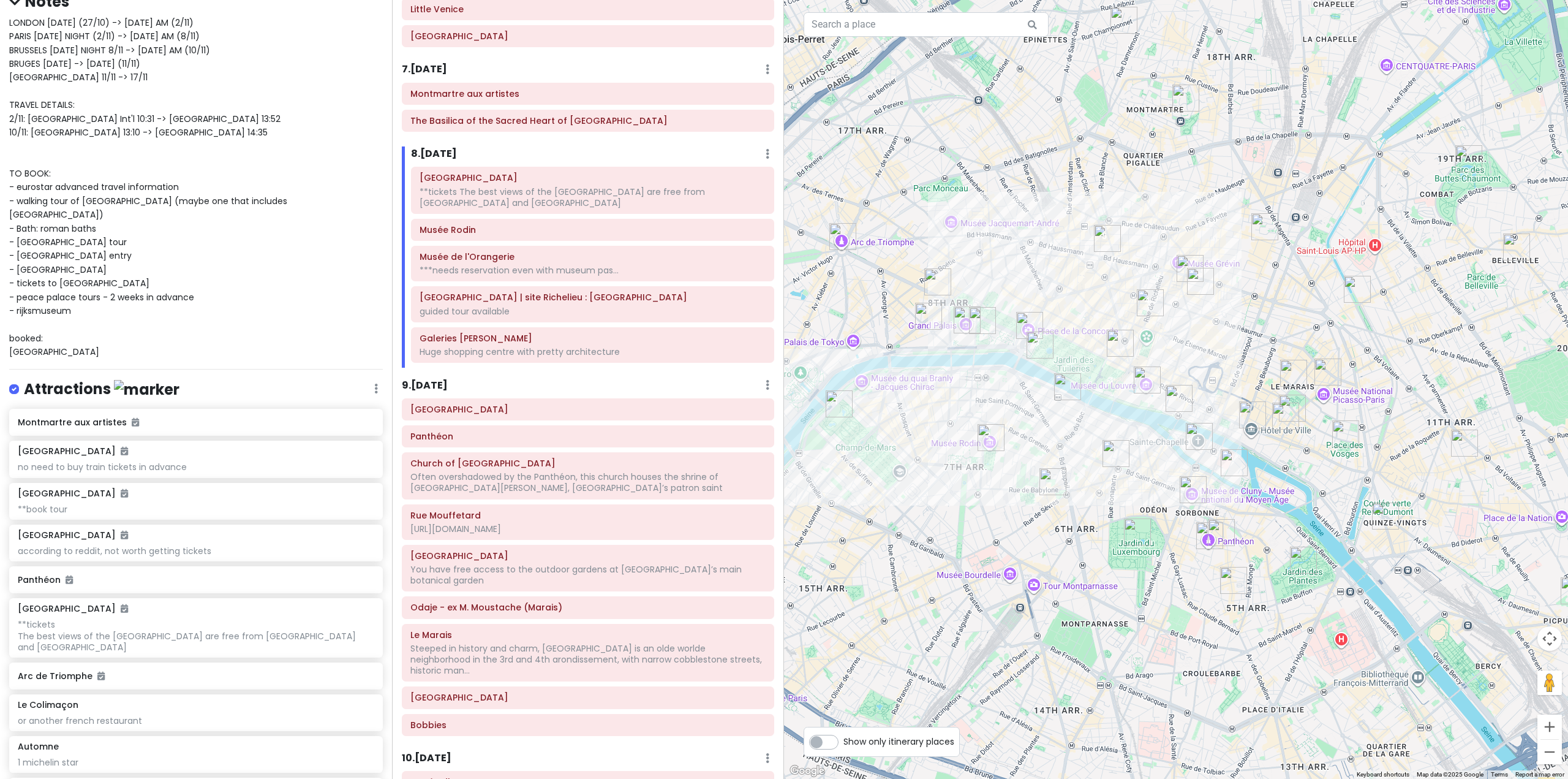
drag, startPoint x: 971, startPoint y: 525, endPoint x: 961, endPoint y: 495, distance: 31.6
click at [971, 525] on div at bounding box center [1175, 390] width 784 height 779
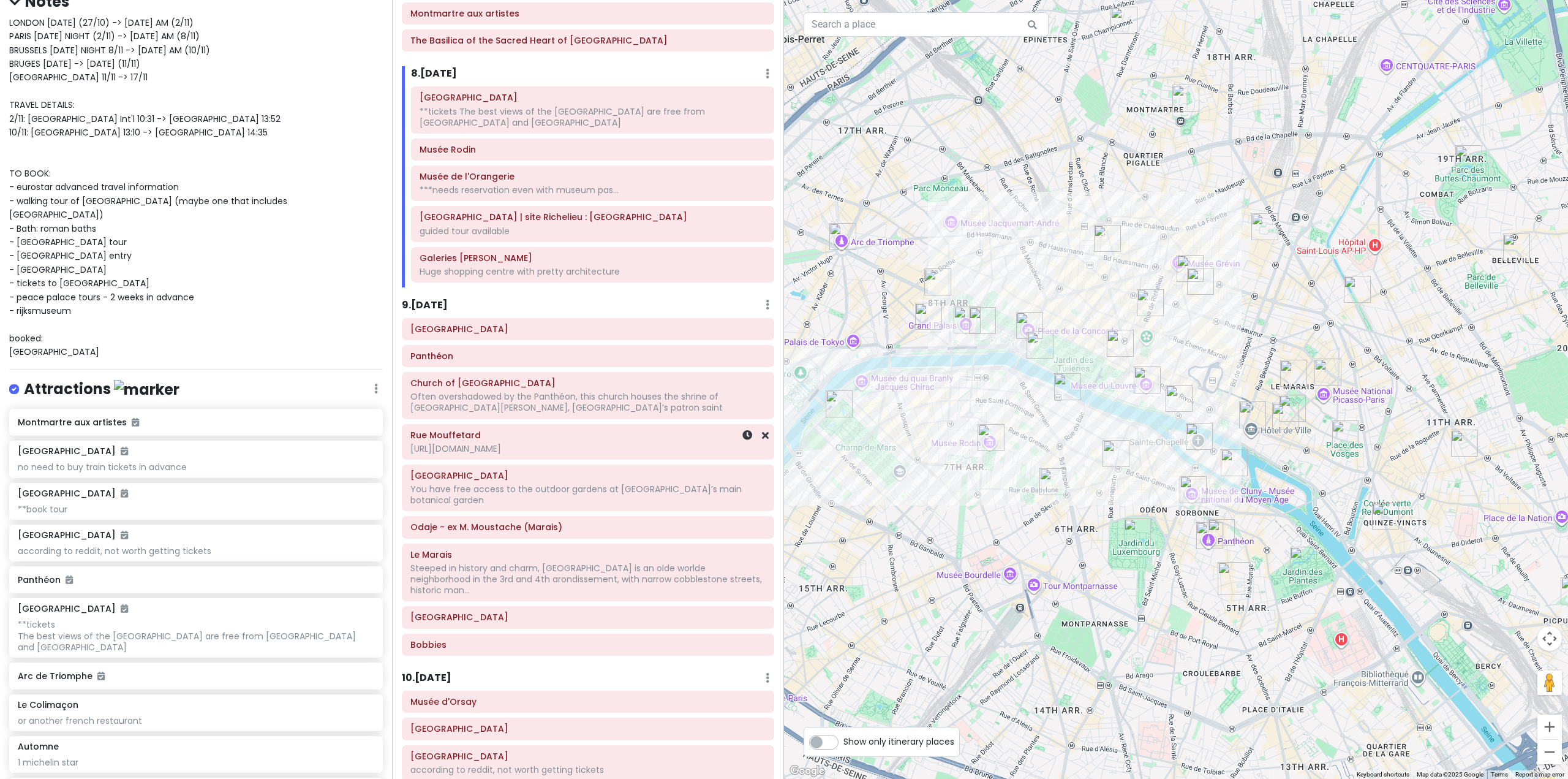
scroll to position [1258, 0]
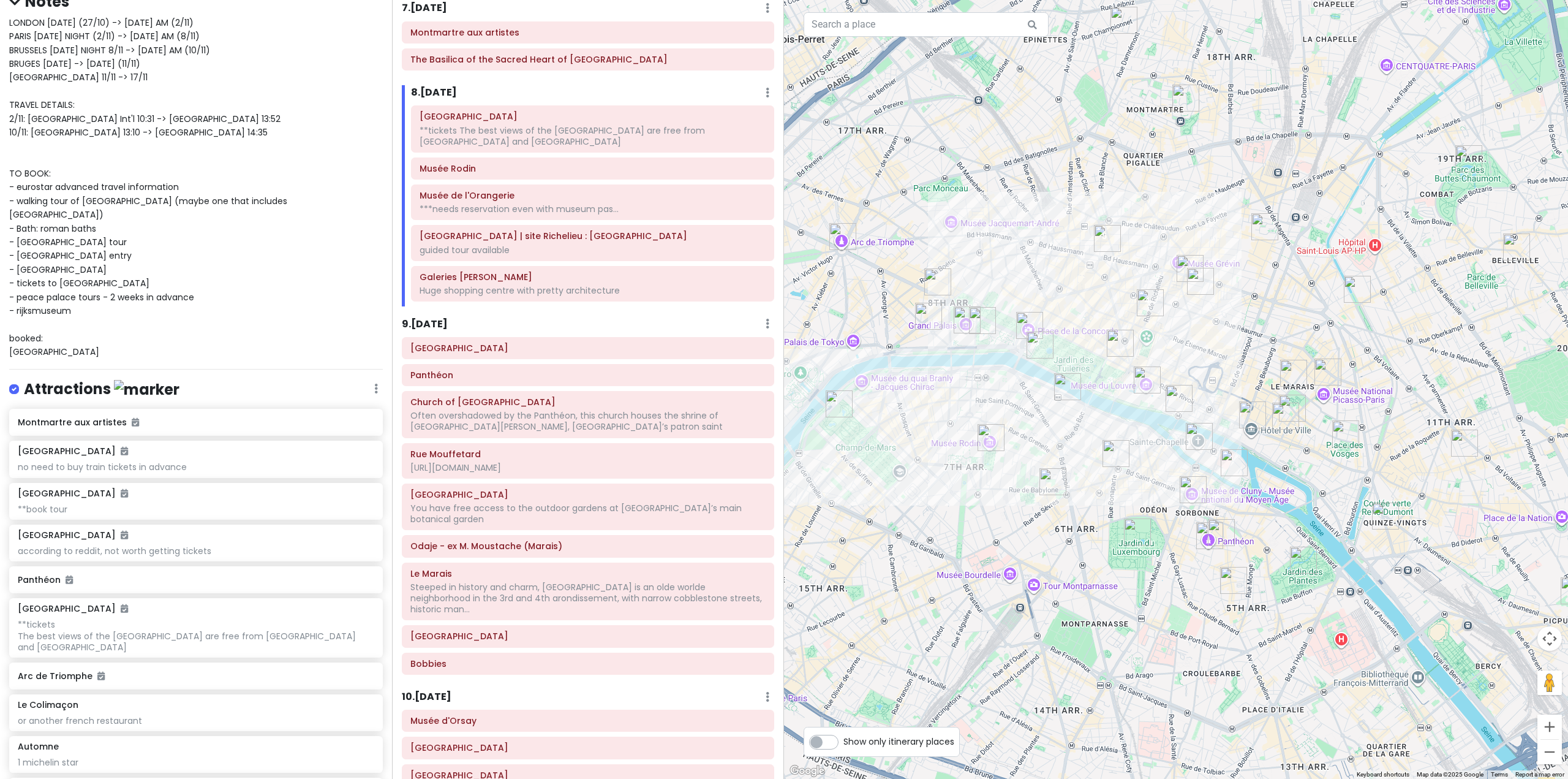
click at [648, 331] on div "9 . Tue 11/4 Add Day Notes Delete Day" at bounding box center [587, 325] width 372 height 20
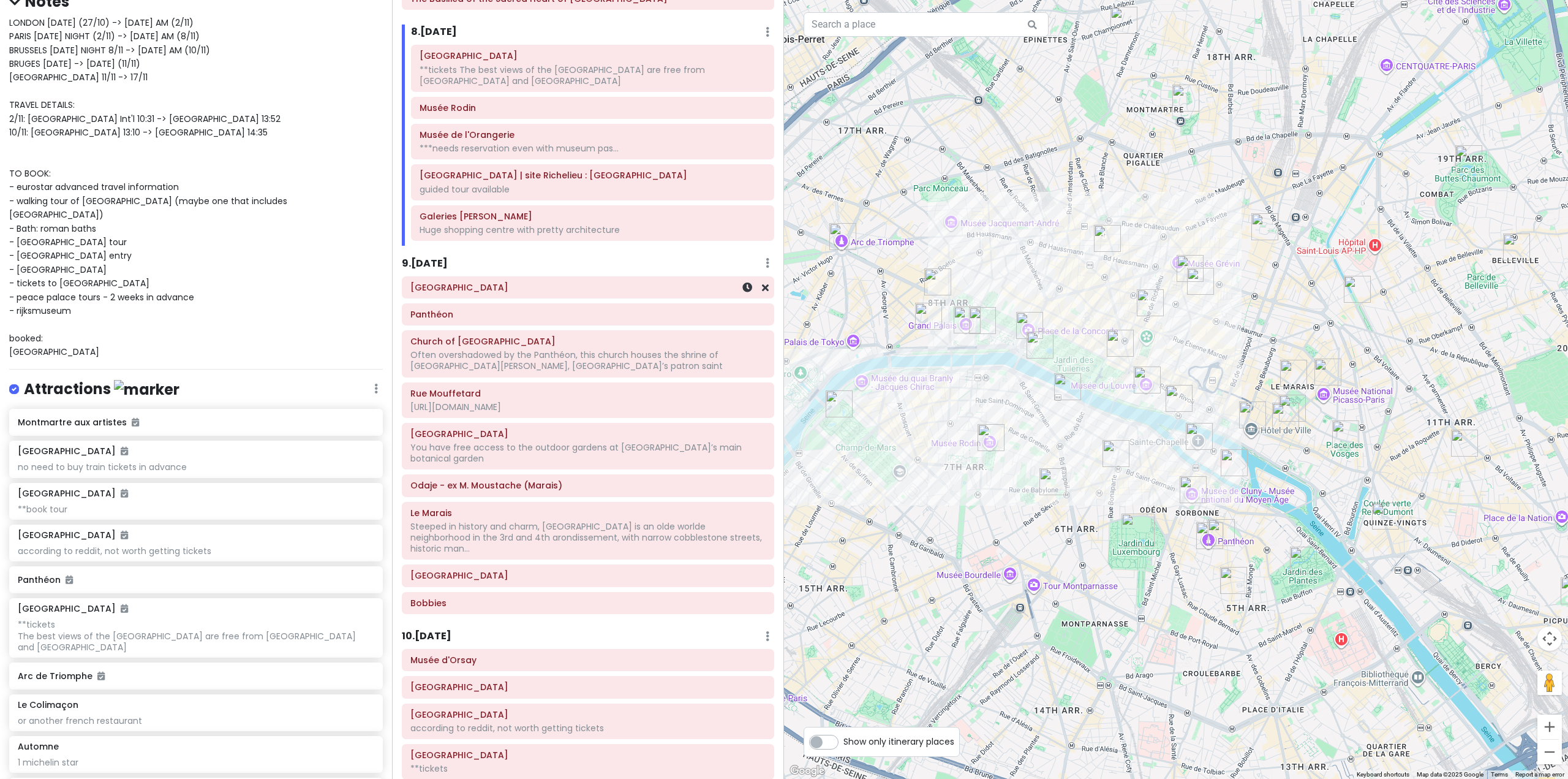
scroll to position [1320, 0]
click at [434, 266] on h6 "9 . [DATE]" at bounding box center [424, 262] width 46 height 13
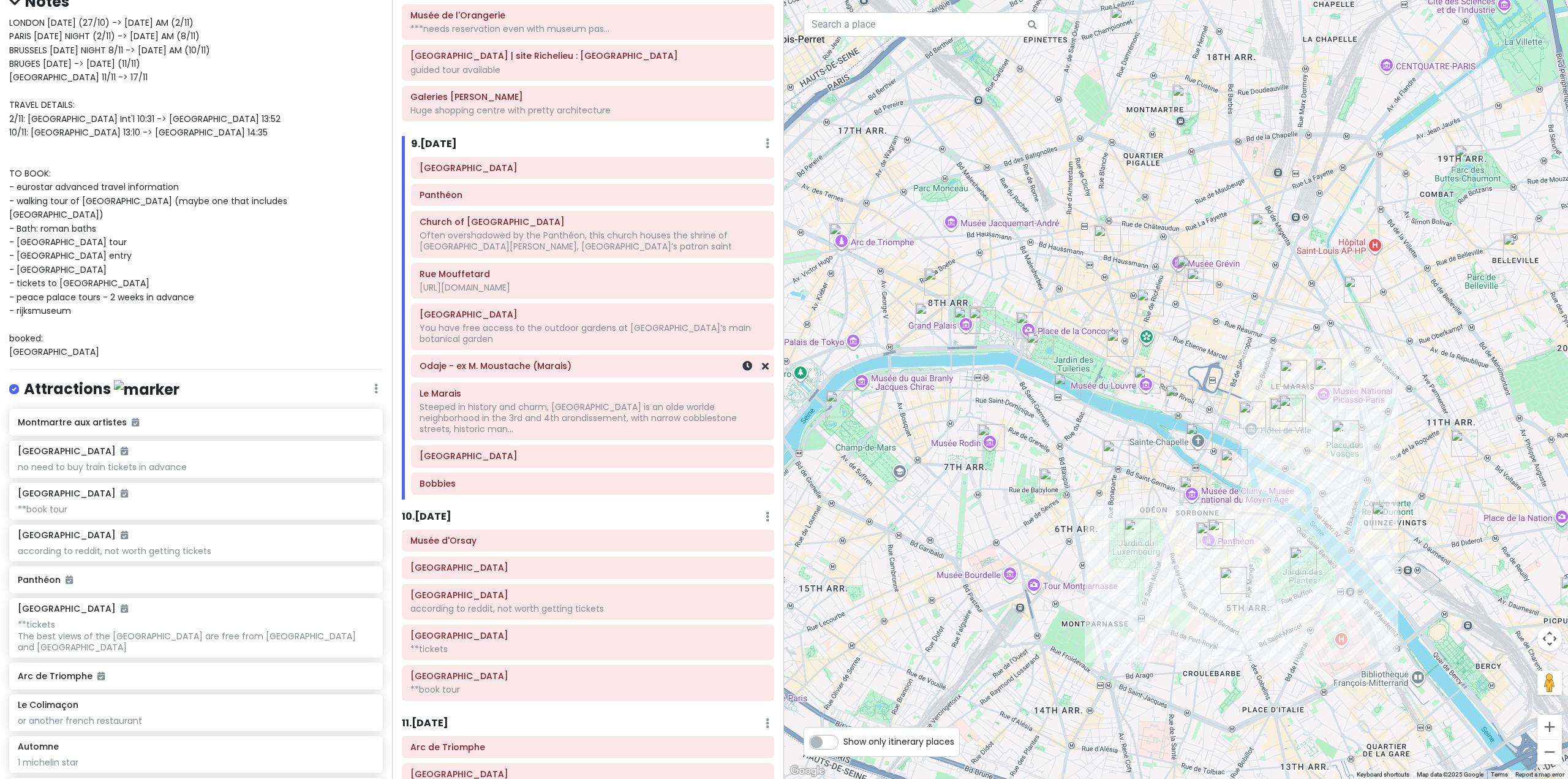
scroll to position [1442, 0]
click at [450, 507] on h6 "10 . [DATE]" at bounding box center [426, 513] width 50 height 13
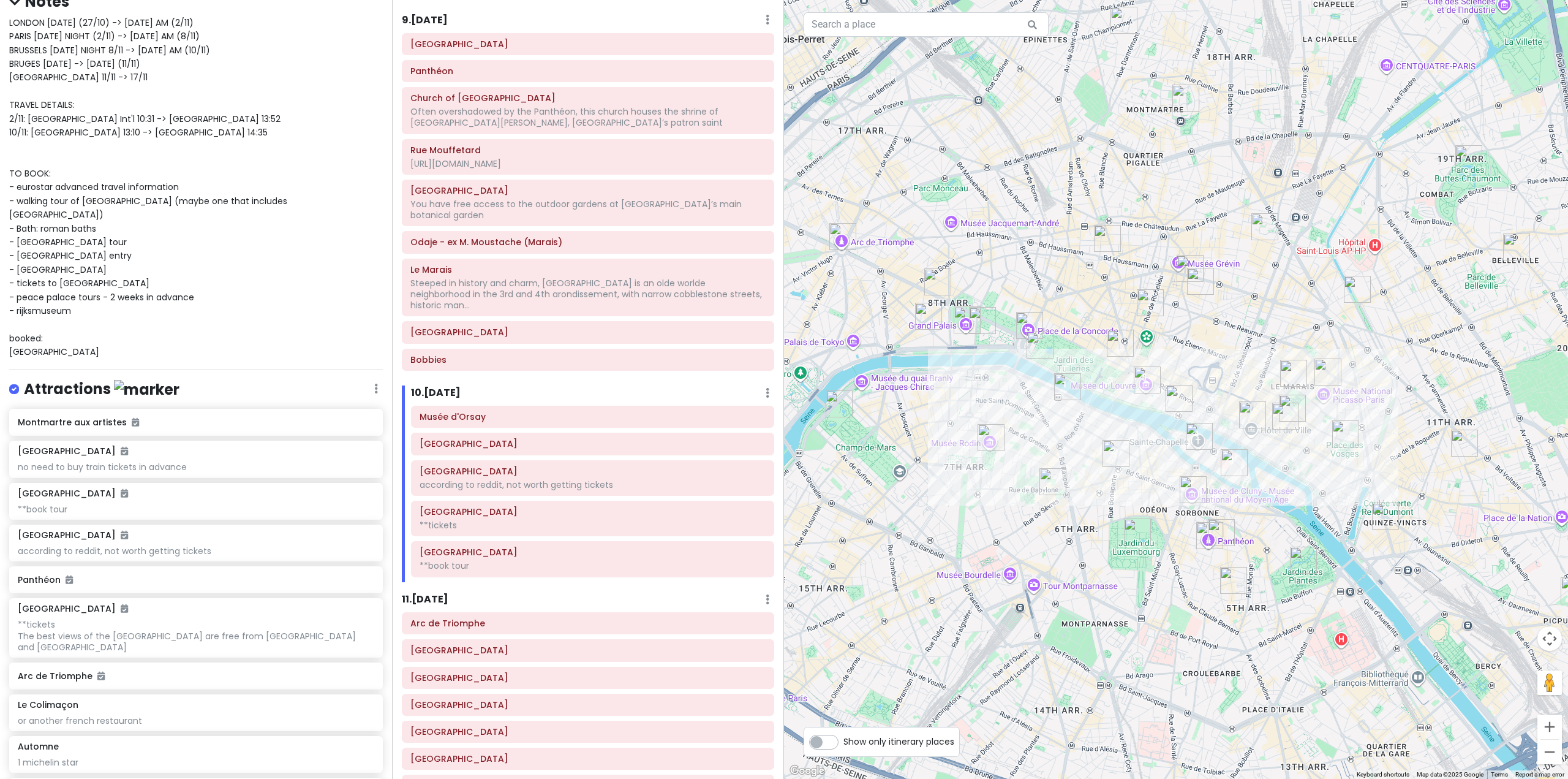
scroll to position [1565, 0]
click at [426, 591] on h6 "11 . [DATE]" at bounding box center [425, 596] width 47 height 13
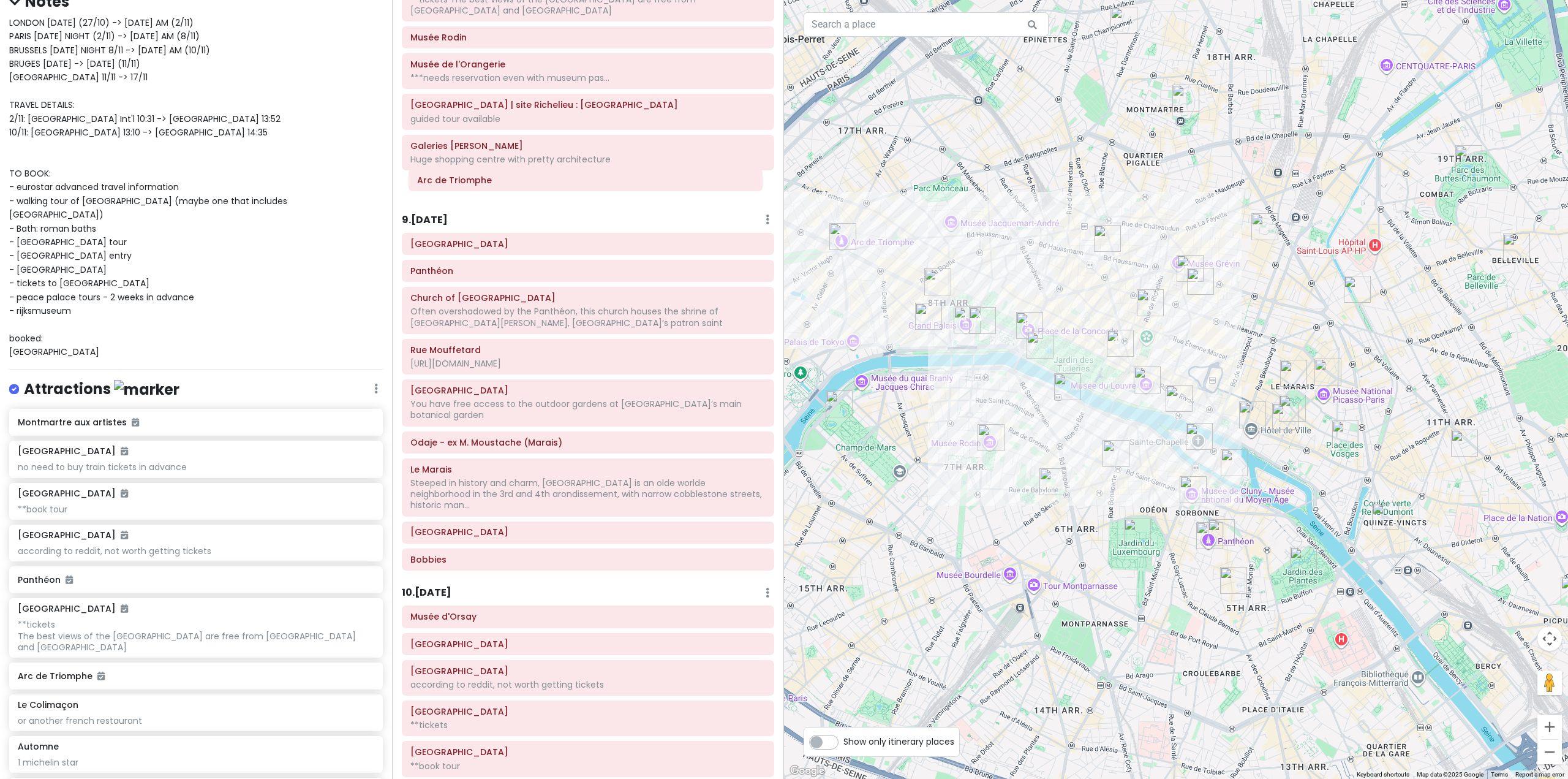
scroll to position [1378, 0]
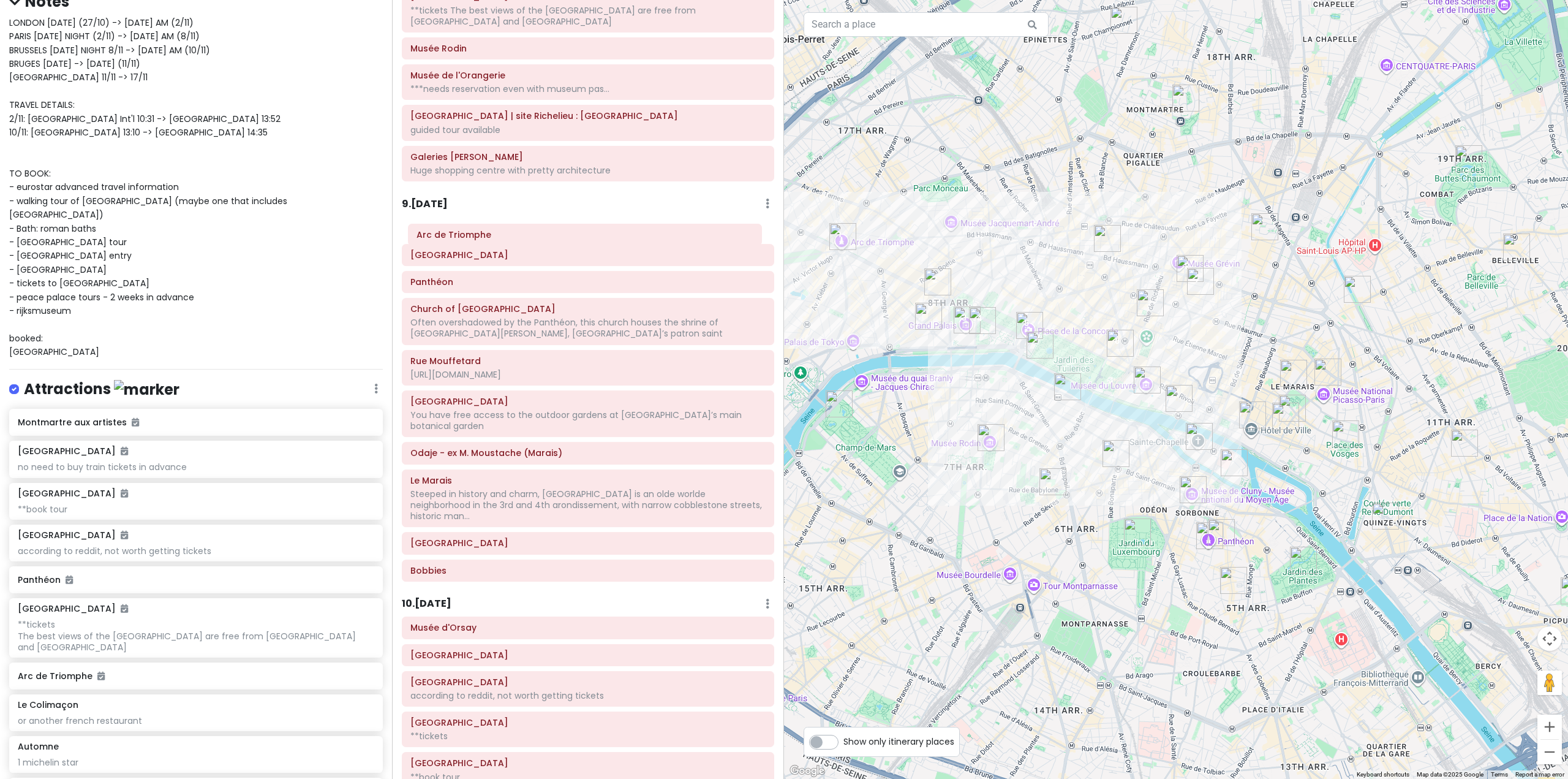
drag, startPoint x: 498, startPoint y: 573, endPoint x: 473, endPoint y: 239, distance: 334.9
click at [473, 236] on div "Itinerary × 1 . [DATE] Edit Day Notes Delete Day Fly from [GEOGRAPHIC_DATA] Dra…" at bounding box center [588, 390] width 392 height 779
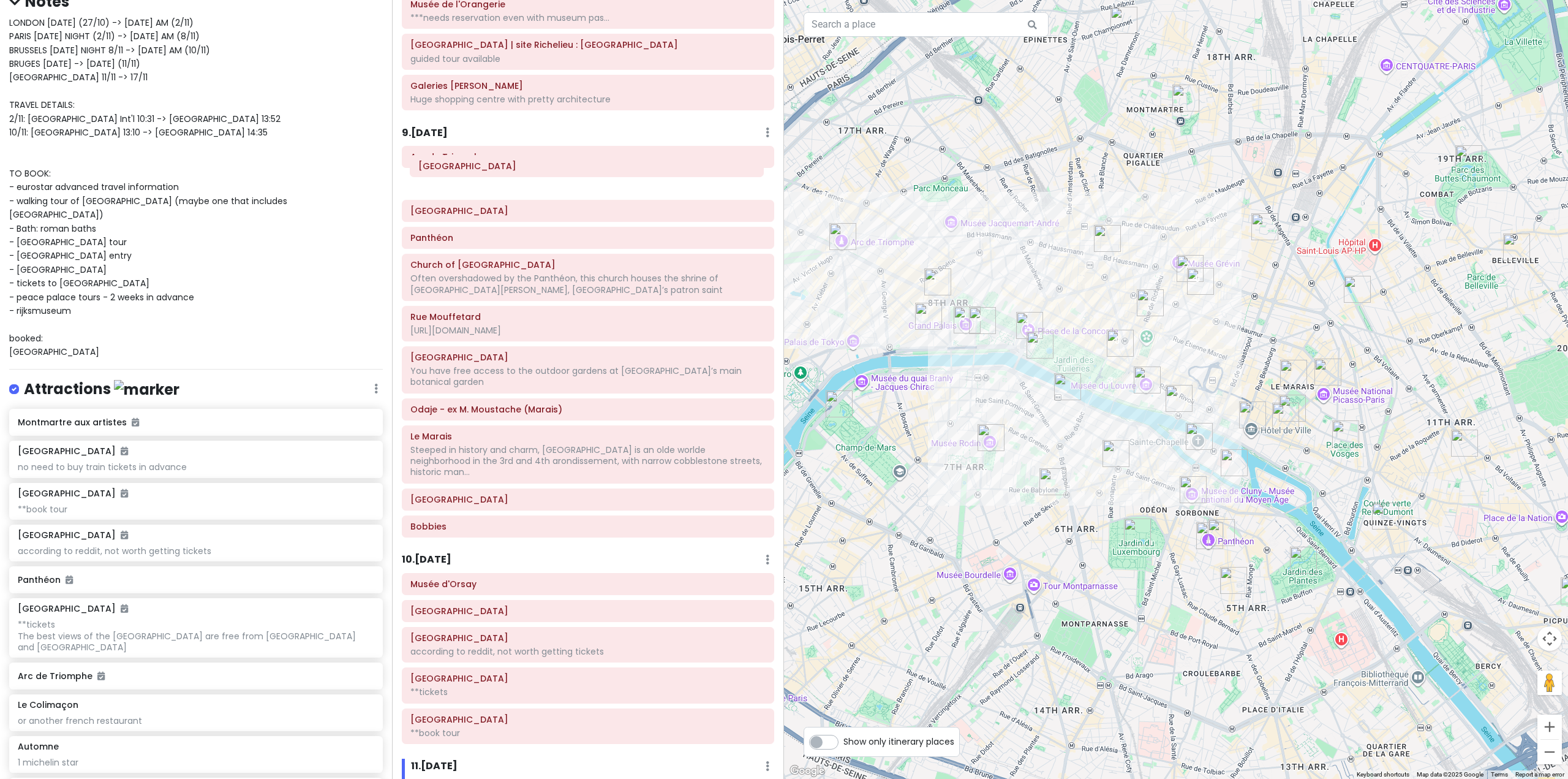
drag, startPoint x: 539, startPoint y: 694, endPoint x: 538, endPoint y: 170, distance: 524.0
click at [538, 170] on div "Itinerary × 1 . [DATE] Edit Day Notes Delete Day Fly from [GEOGRAPHIC_DATA] Dra…" at bounding box center [588, 390] width 392 height 779
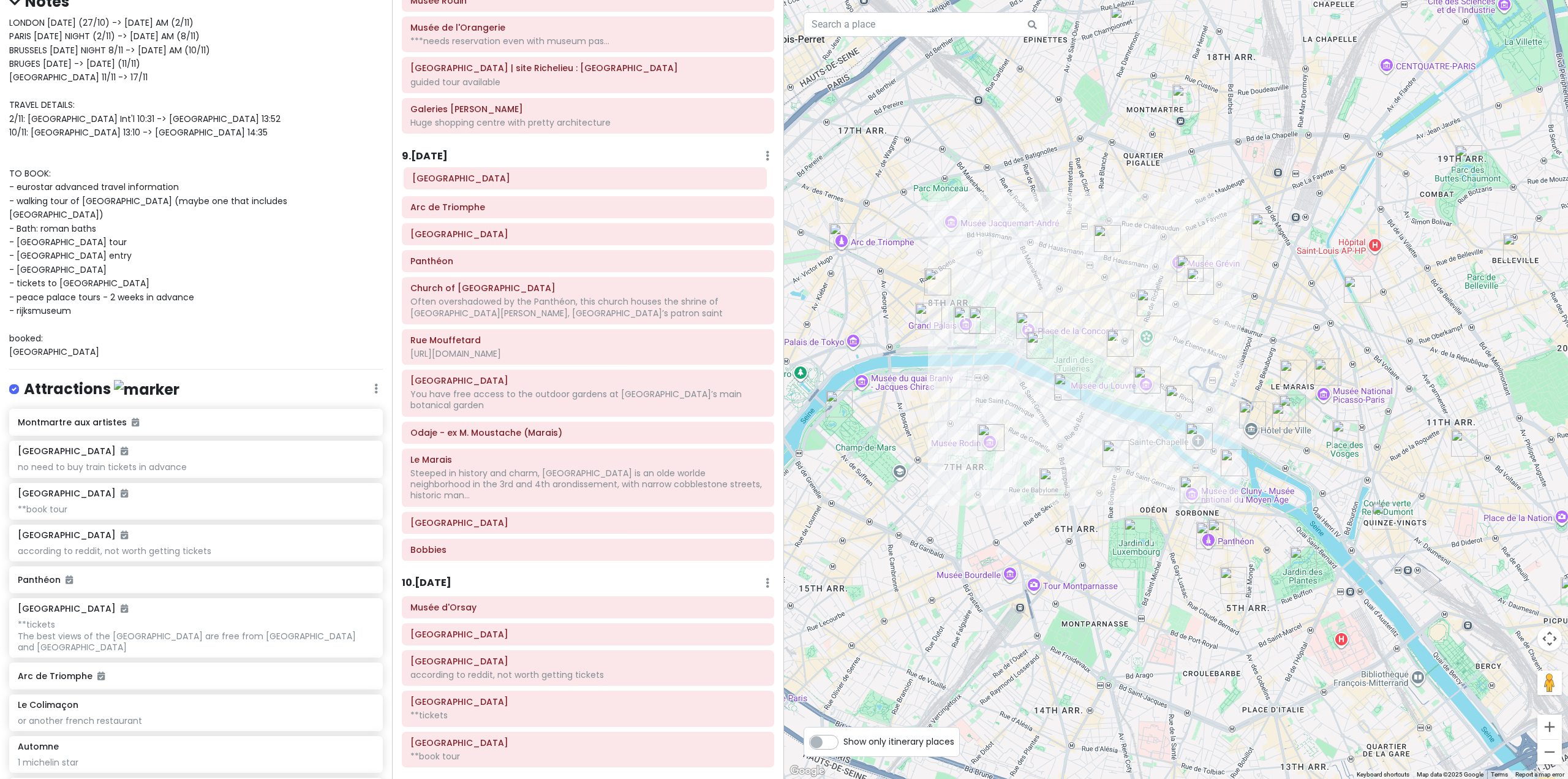
scroll to position [1422, 0]
drag, startPoint x: 526, startPoint y: 177, endPoint x: 523, endPoint y: 219, distance: 42.1
click at [523, 219] on div "Champs-Élysées Arc de Triomphe Jardin du Luxembourg Panthéon Church of Saint-Ét…" at bounding box center [587, 371] width 390 height 396
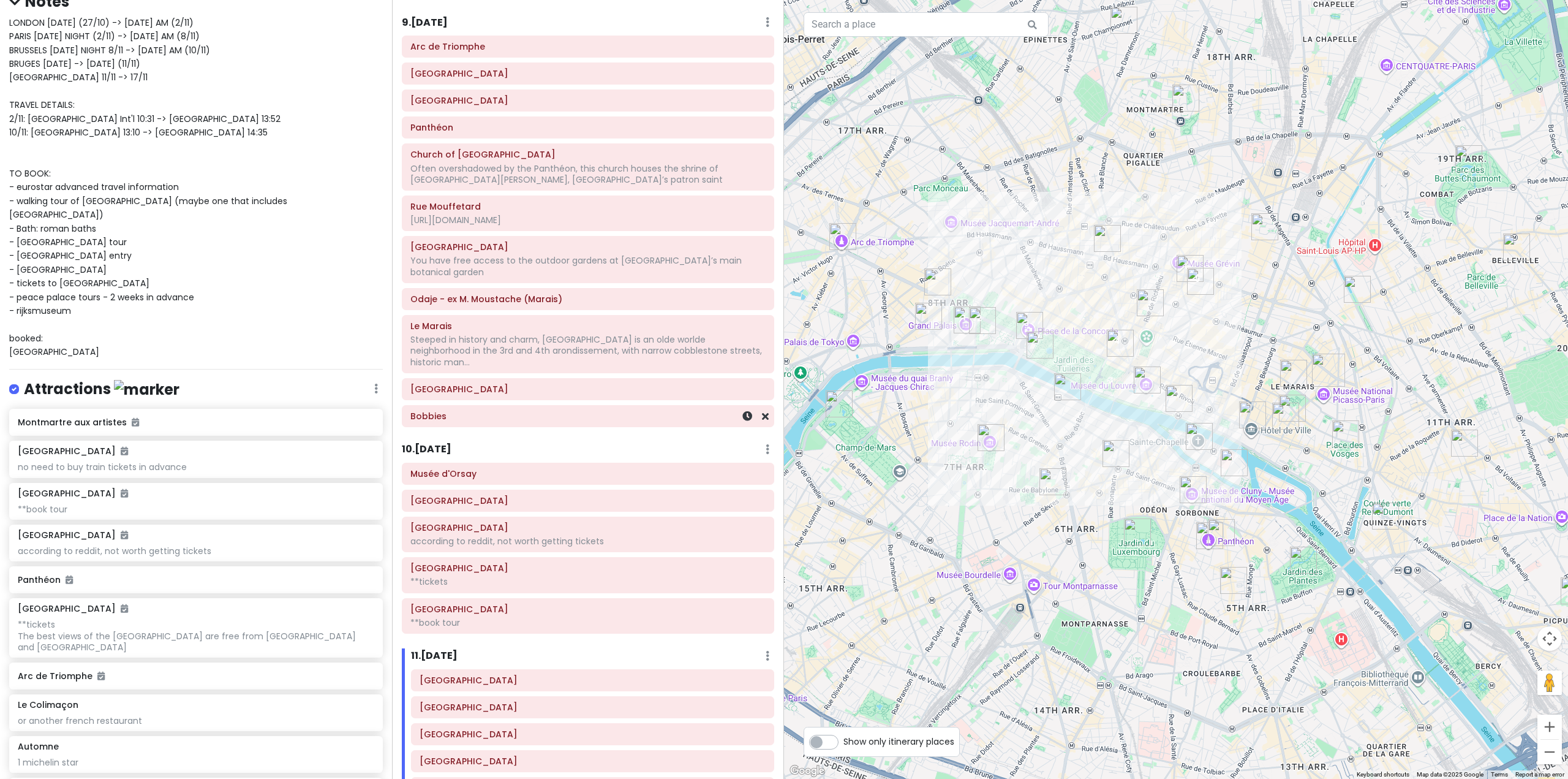
scroll to position [1606, 0]
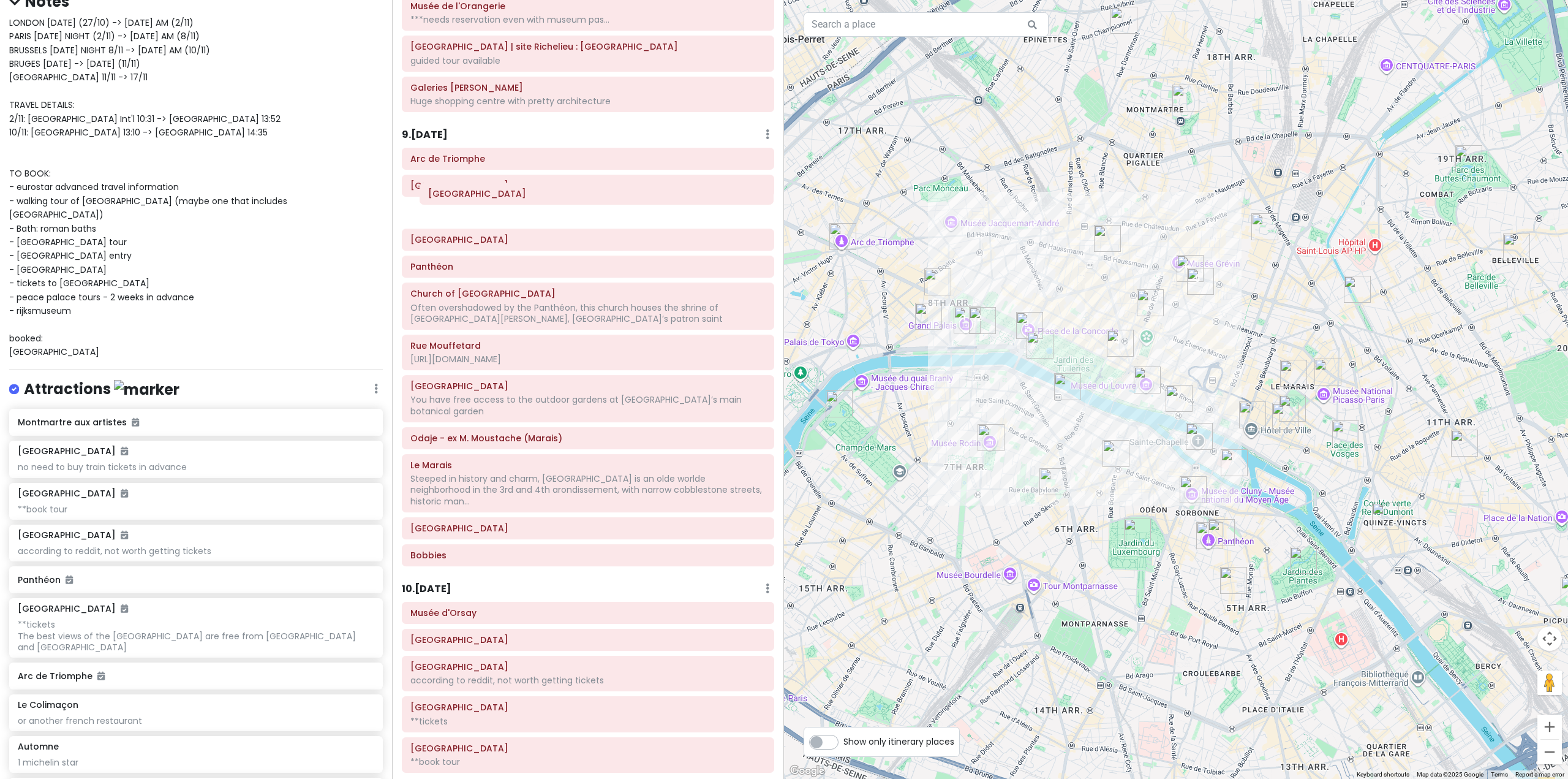
drag, startPoint x: 535, startPoint y: 621, endPoint x: 544, endPoint y: 203, distance: 418.1
click at [544, 203] on div "Itinerary × 1 . [DATE] Edit Day Notes Delete Day Fly from [GEOGRAPHIC_DATA] Dra…" at bounding box center [588, 390] width 392 height 779
drag, startPoint x: 540, startPoint y: 201, endPoint x: 543, endPoint y: 220, distance: 19.2
click at [543, 220] on div "Arc de Triomphe Grand Palais Champs-Élysées Jardin du Luxembourg Panthéon Churc…" at bounding box center [587, 363] width 390 height 423
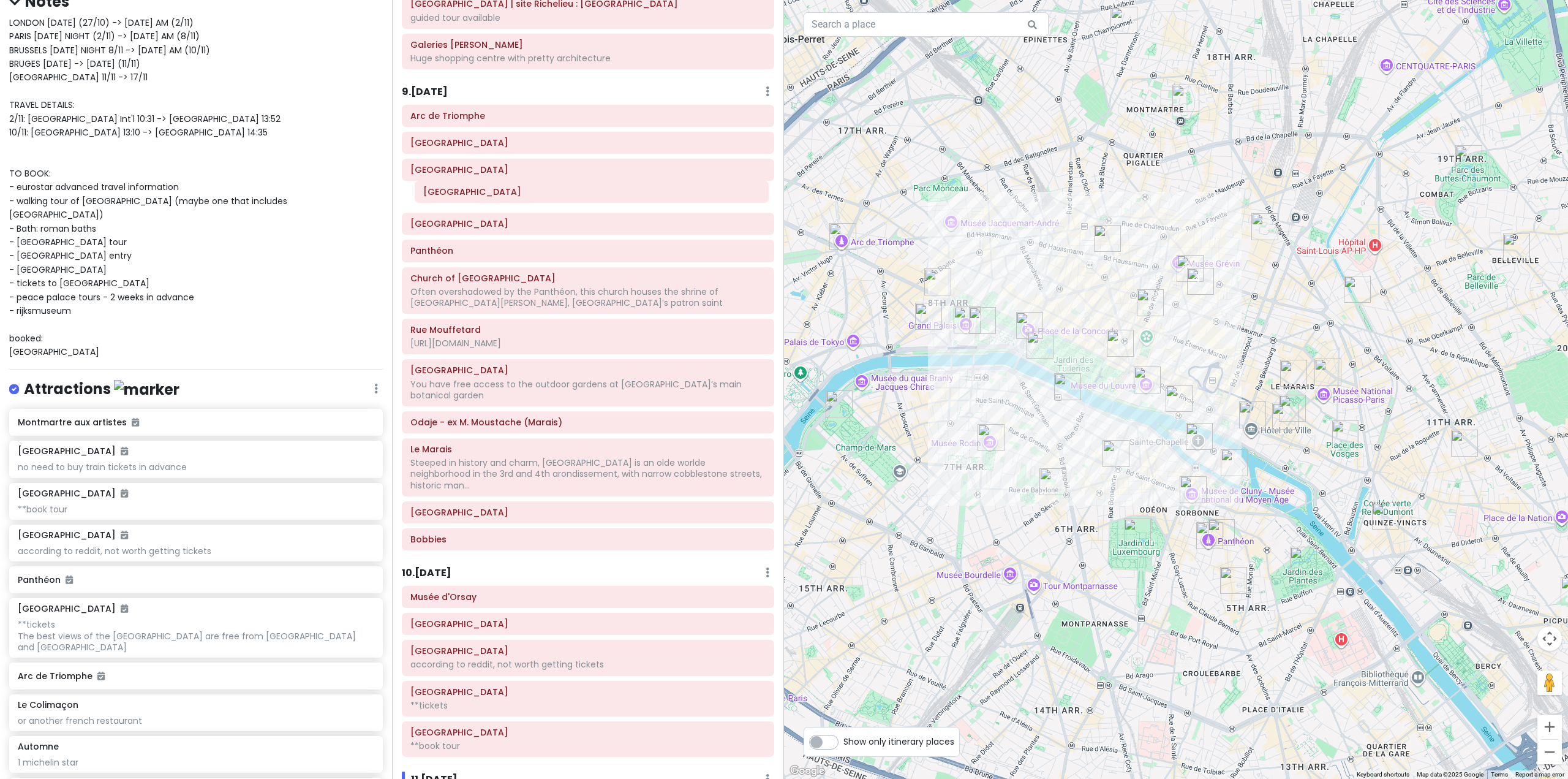
scroll to position [1484, 0]
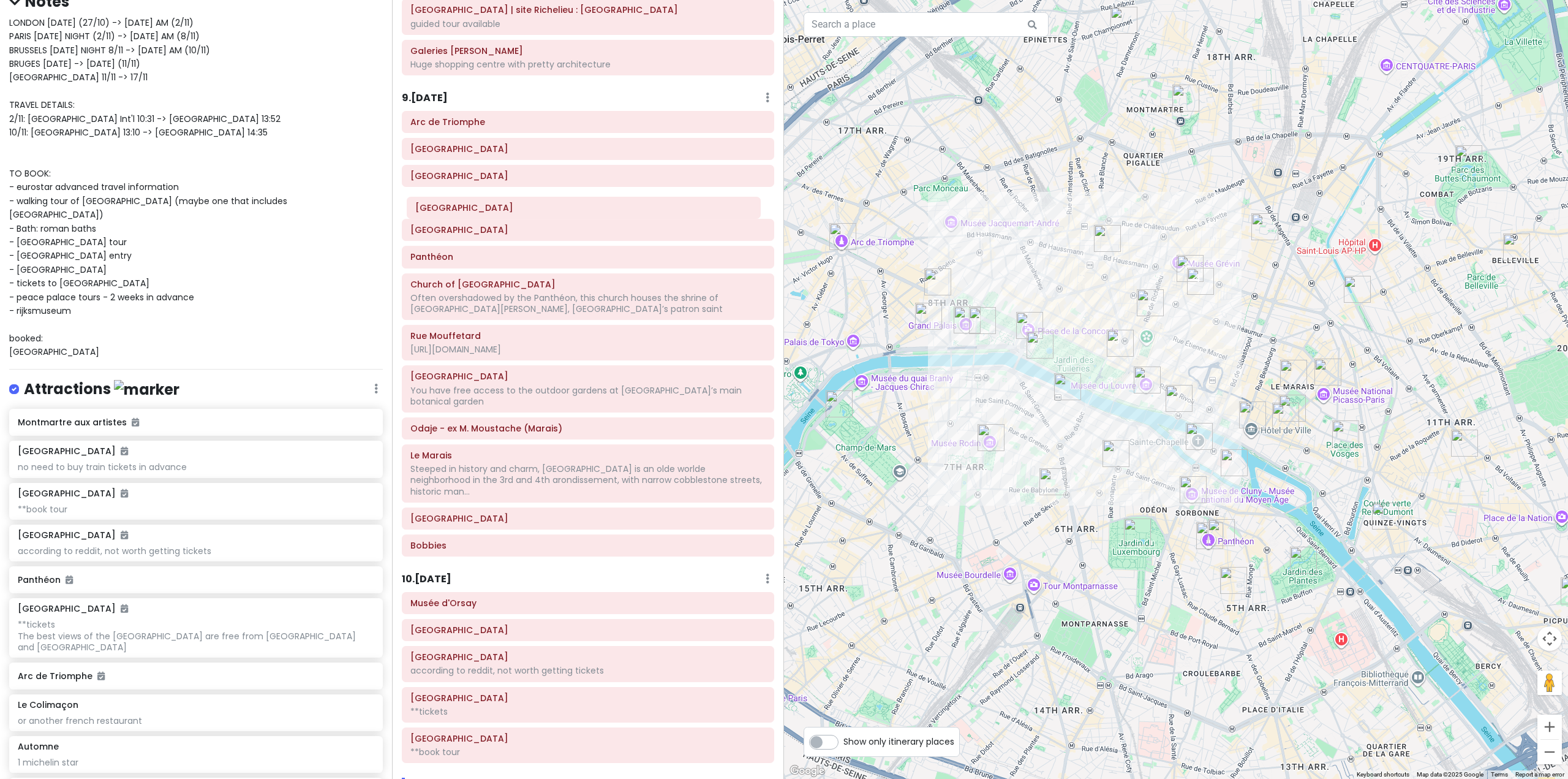
drag, startPoint x: 535, startPoint y: 376, endPoint x: 531, endPoint y: 213, distance: 163.0
click at [531, 213] on div "Itinerary × 1 . [DATE] Edit Day Notes Delete Day Fly from [GEOGRAPHIC_DATA] Dra…" at bounding box center [588, 390] width 392 height 779
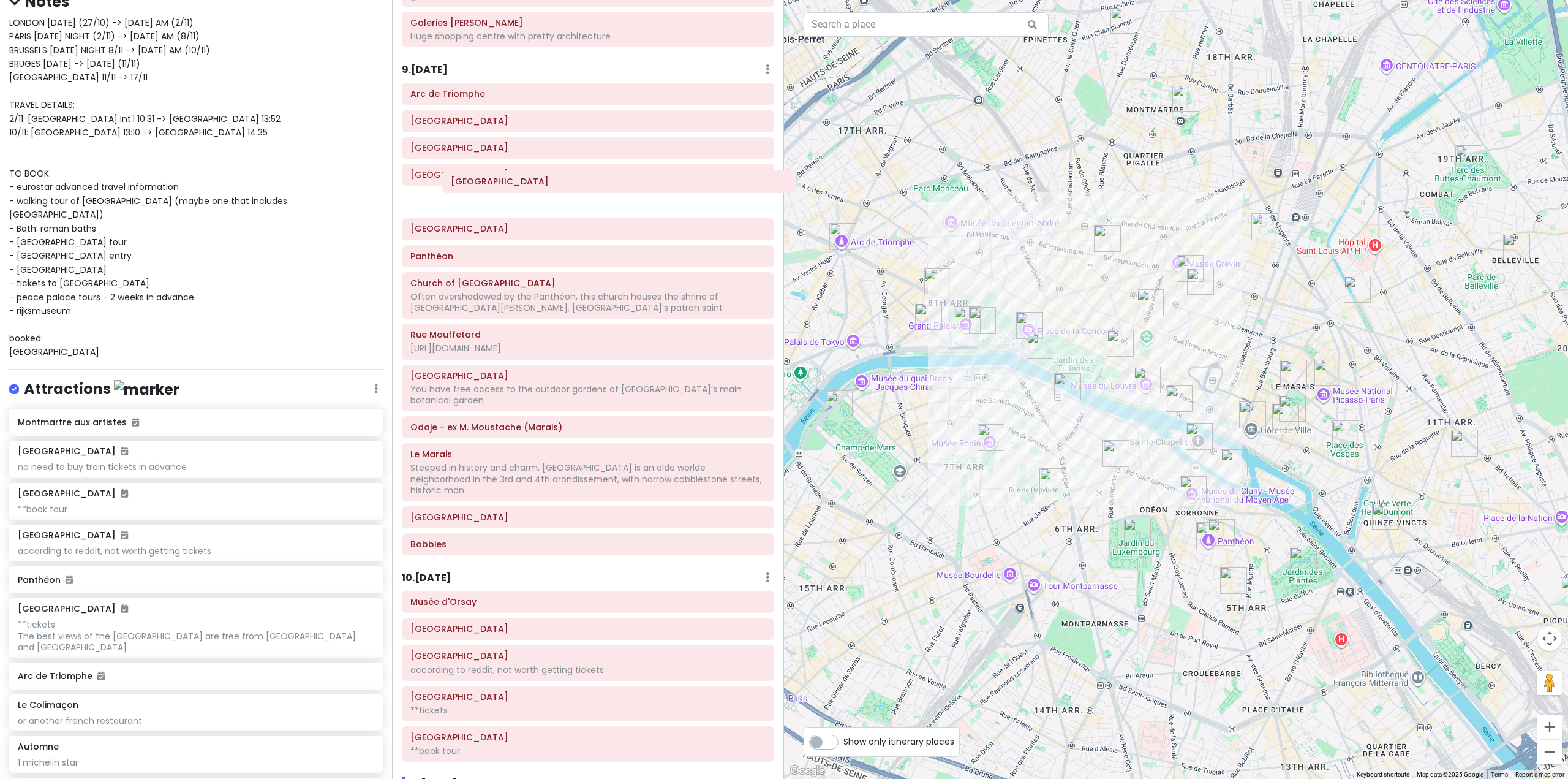
scroll to position [1508, 0]
drag, startPoint x: 545, startPoint y: 597, endPoint x: 550, endPoint y: 207, distance: 390.0
click at [550, 207] on div "Itinerary × 1 . [DATE] Edit Day Notes Delete Day Fly from [GEOGRAPHIC_DATA] Dra…" at bounding box center [588, 390] width 392 height 779
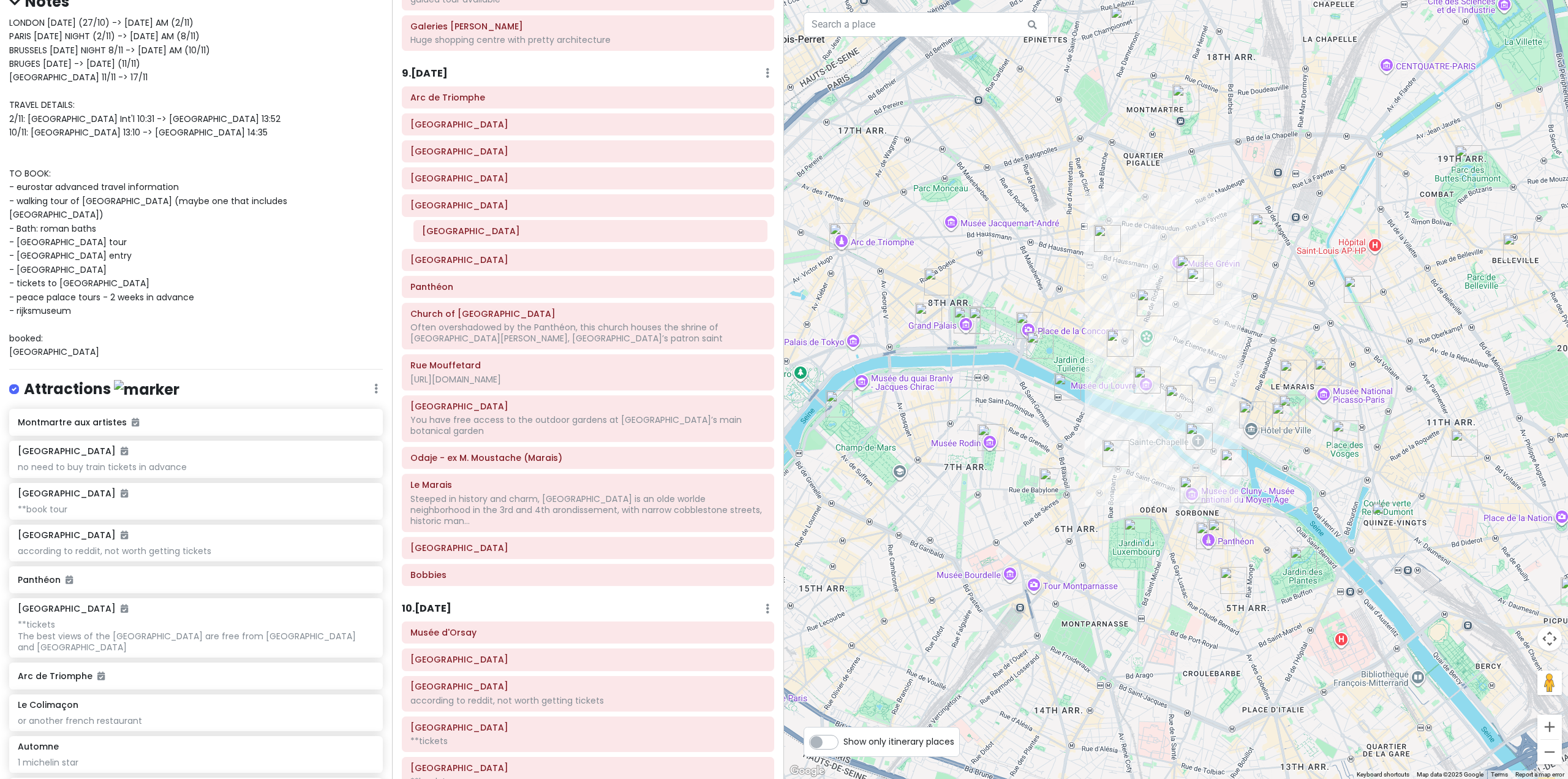
drag, startPoint x: 548, startPoint y: 549, endPoint x: 550, endPoint y: 235, distance: 314.0
click at [550, 235] on div "Itinerary × 1 . [DATE] Edit Day Notes Delete Day Fly from [GEOGRAPHIC_DATA] Dra…" at bounding box center [588, 390] width 392 height 779
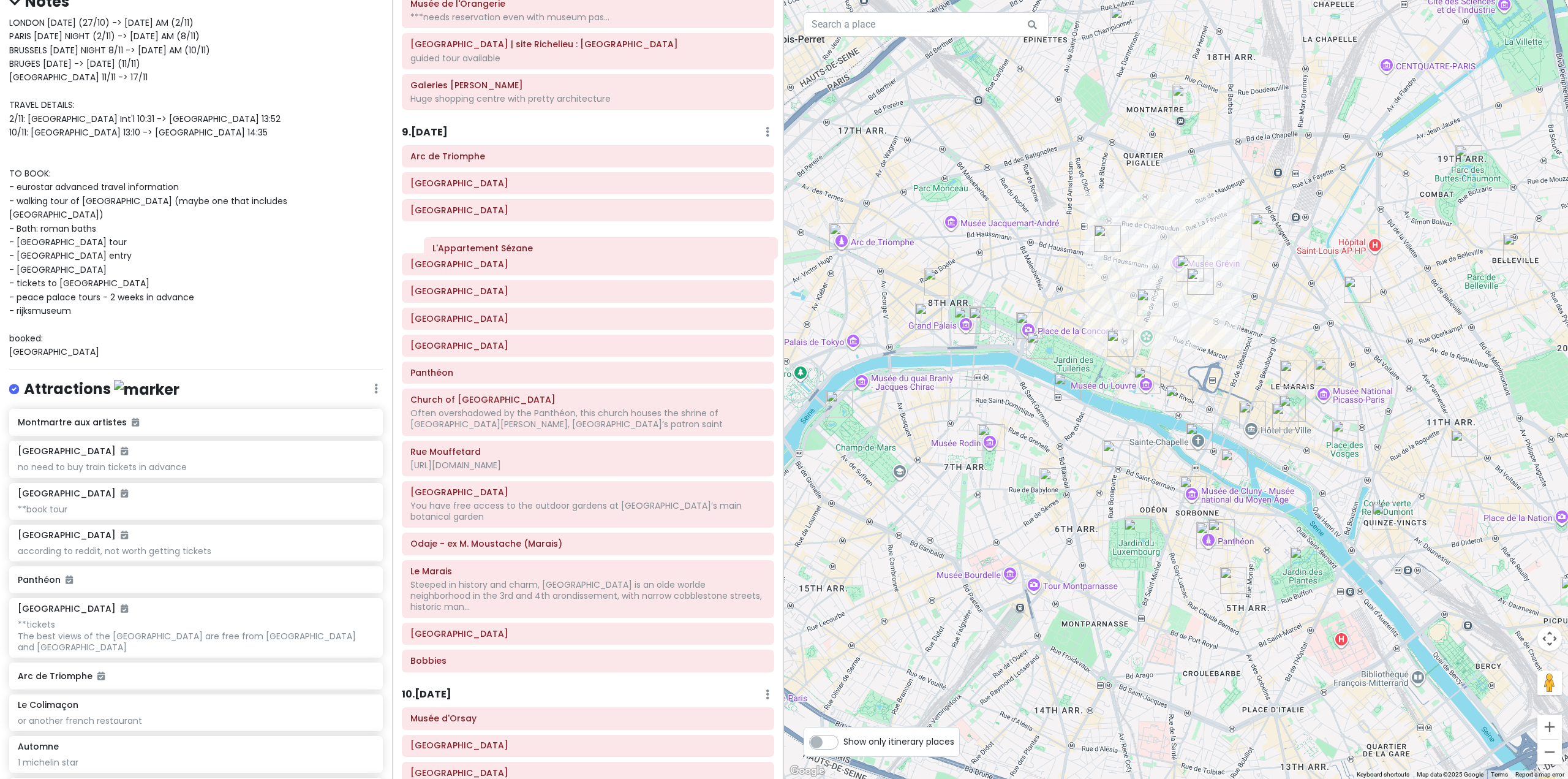
scroll to position [1437, 0]
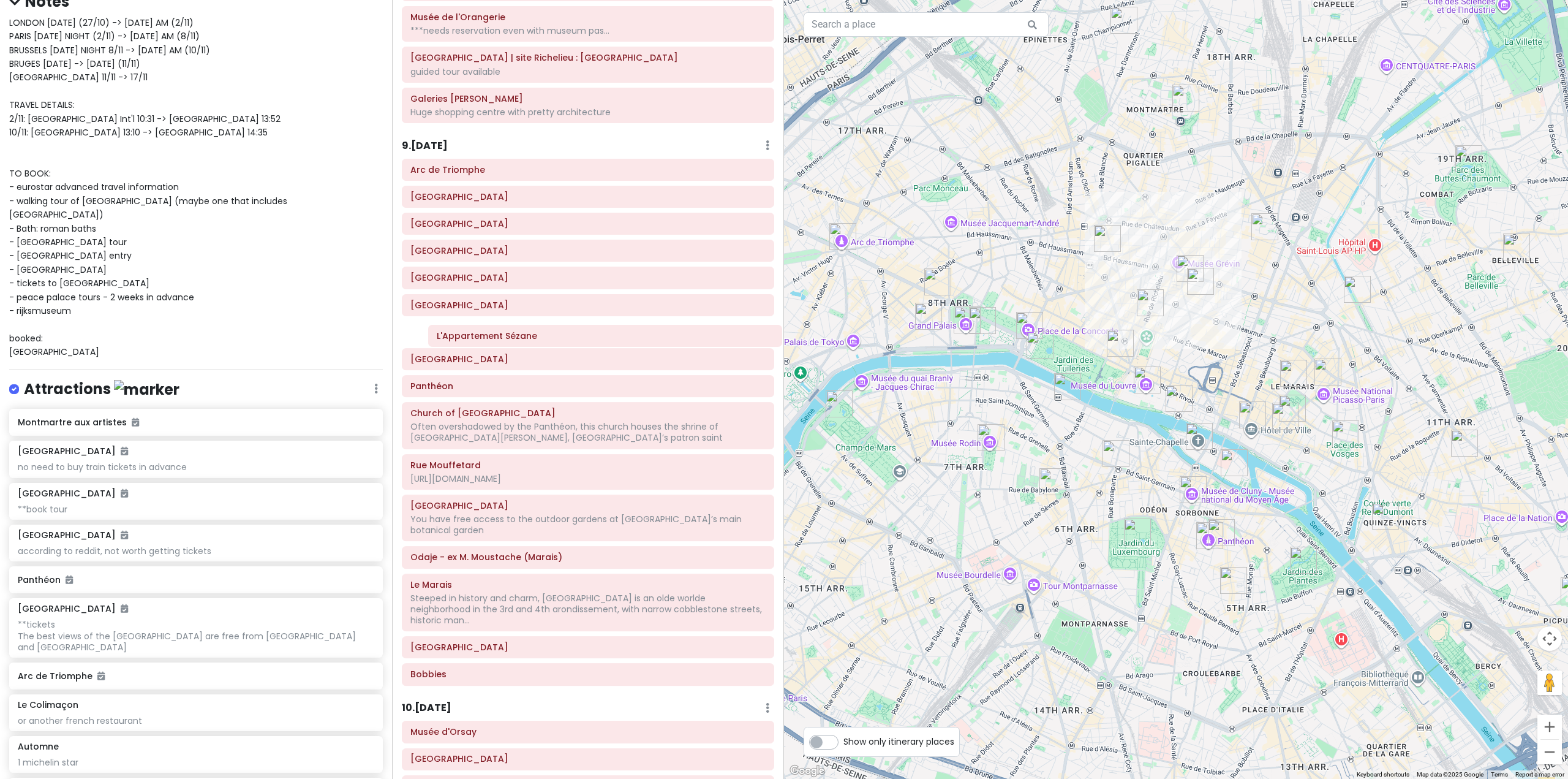
drag, startPoint x: 518, startPoint y: 563, endPoint x: 525, endPoint y: 332, distance: 231.1
click at [525, 332] on div "Itinerary × 1 . [DATE] Edit Day Notes Delete Day Fly from [GEOGRAPHIC_DATA] Dra…" at bounding box center [588, 390] width 392 height 779
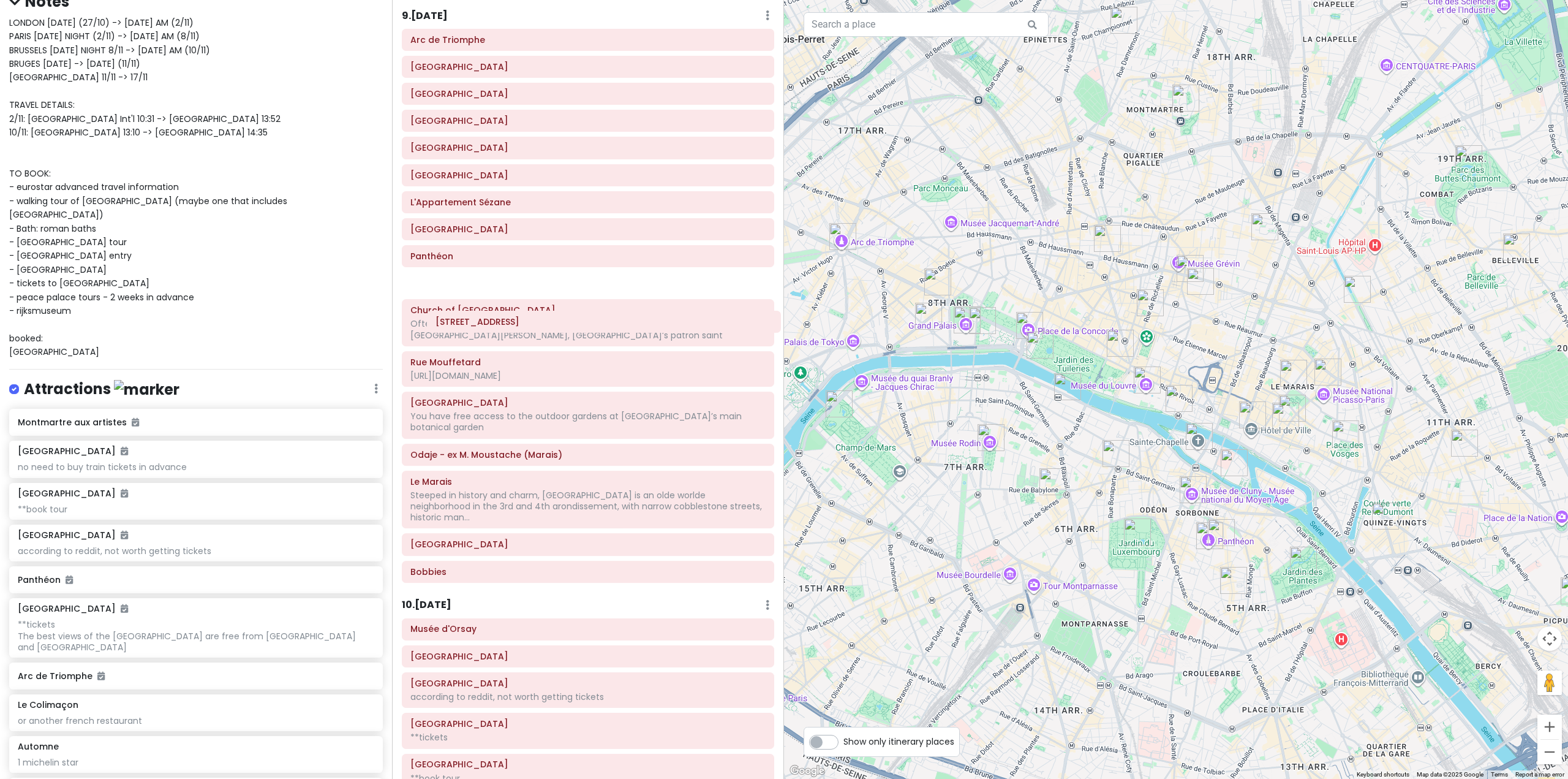
scroll to position [1499, 0]
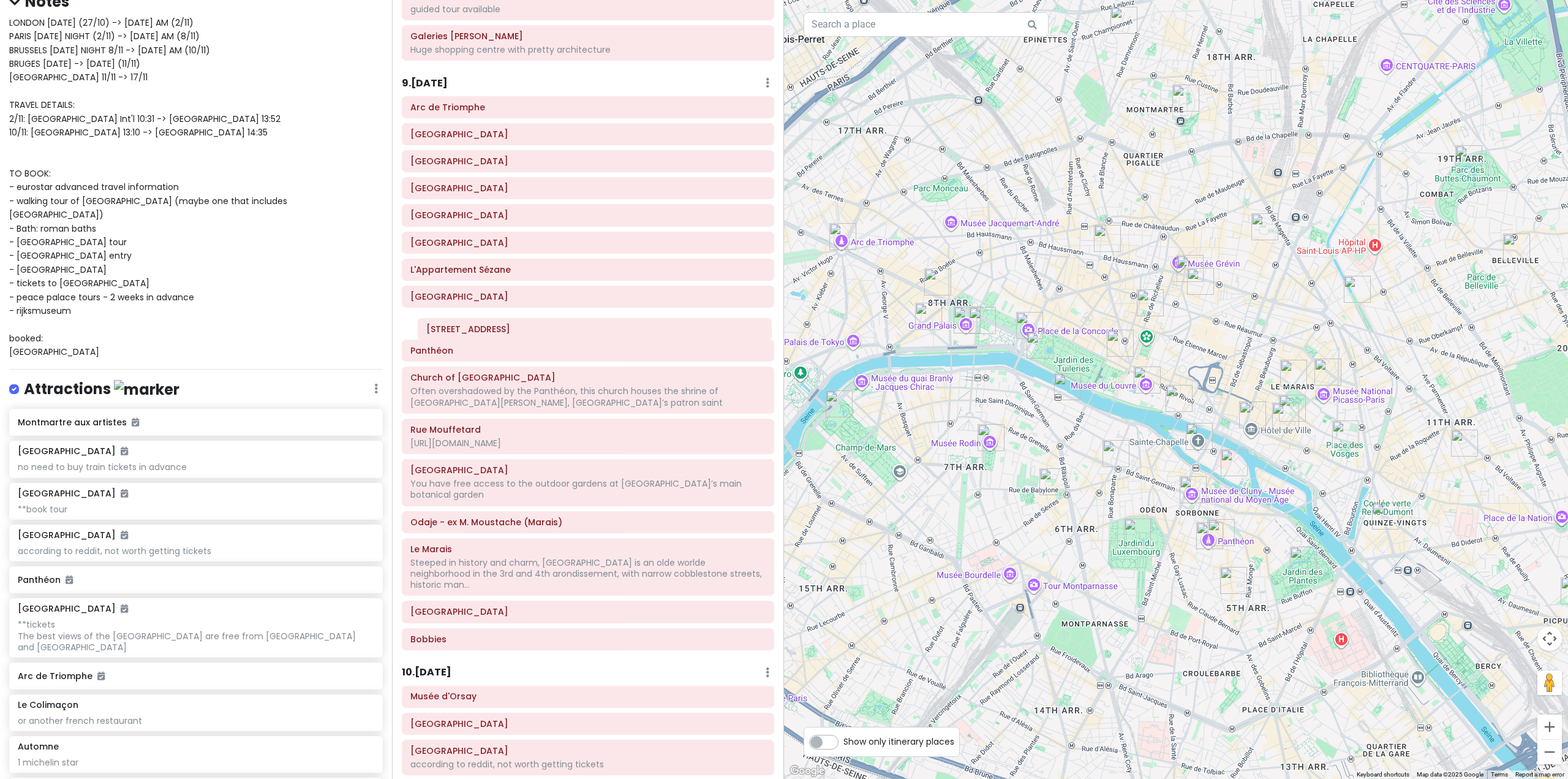
drag, startPoint x: 553, startPoint y: 617, endPoint x: 559, endPoint y: 336, distance: 281.1
click at [559, 336] on div "Itinerary × 1 . [DATE] Edit Day Notes Delete Day Fly from [GEOGRAPHIC_DATA] Dra…" at bounding box center [588, 390] width 392 height 779
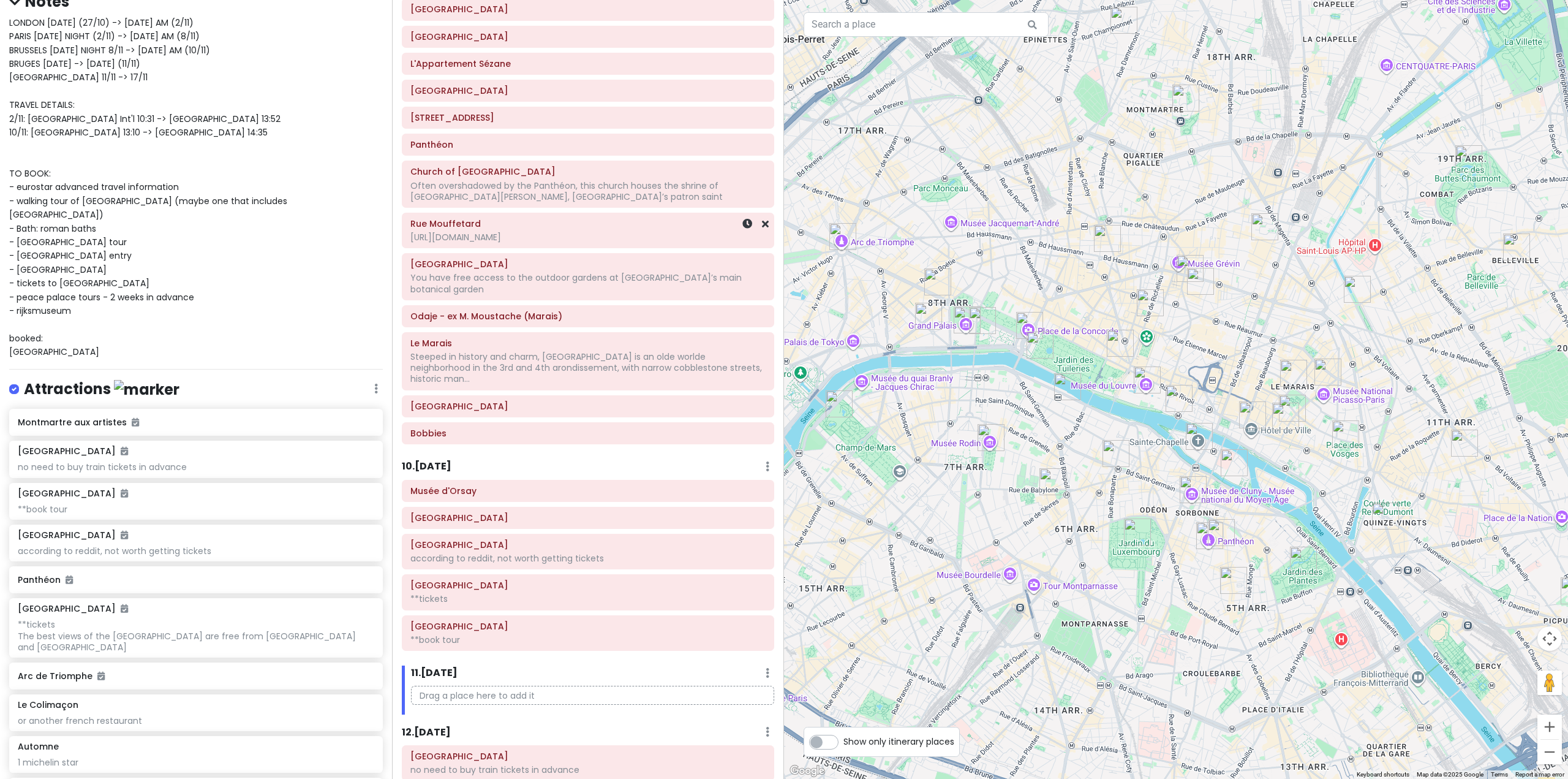
scroll to position [1744, 0]
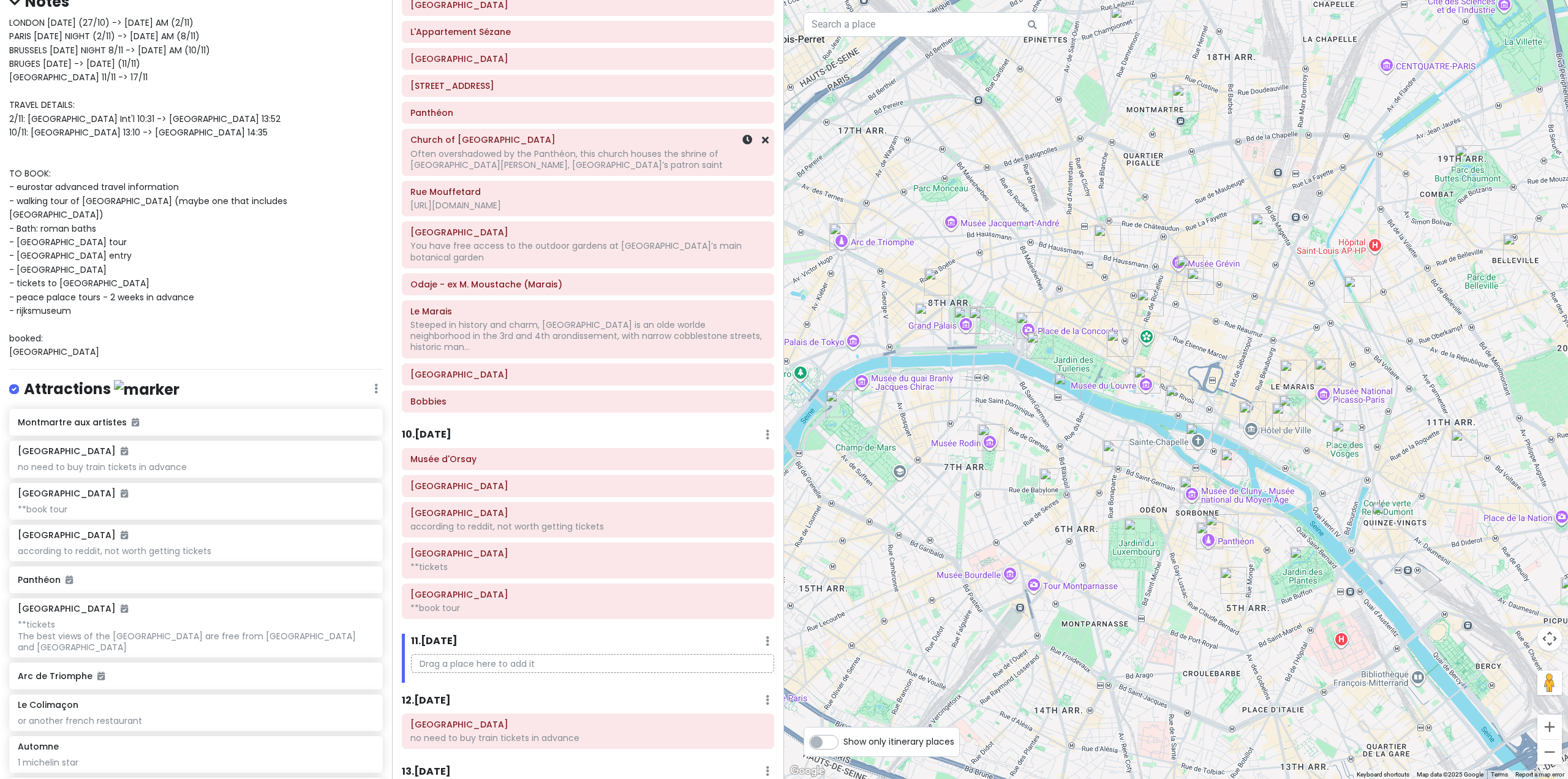
click at [550, 122] on div "Arc de Triomphe Champs-Élysées Grand Palais Petit Palais Place de la Concorde R…" at bounding box center [587, 137] width 390 height 559
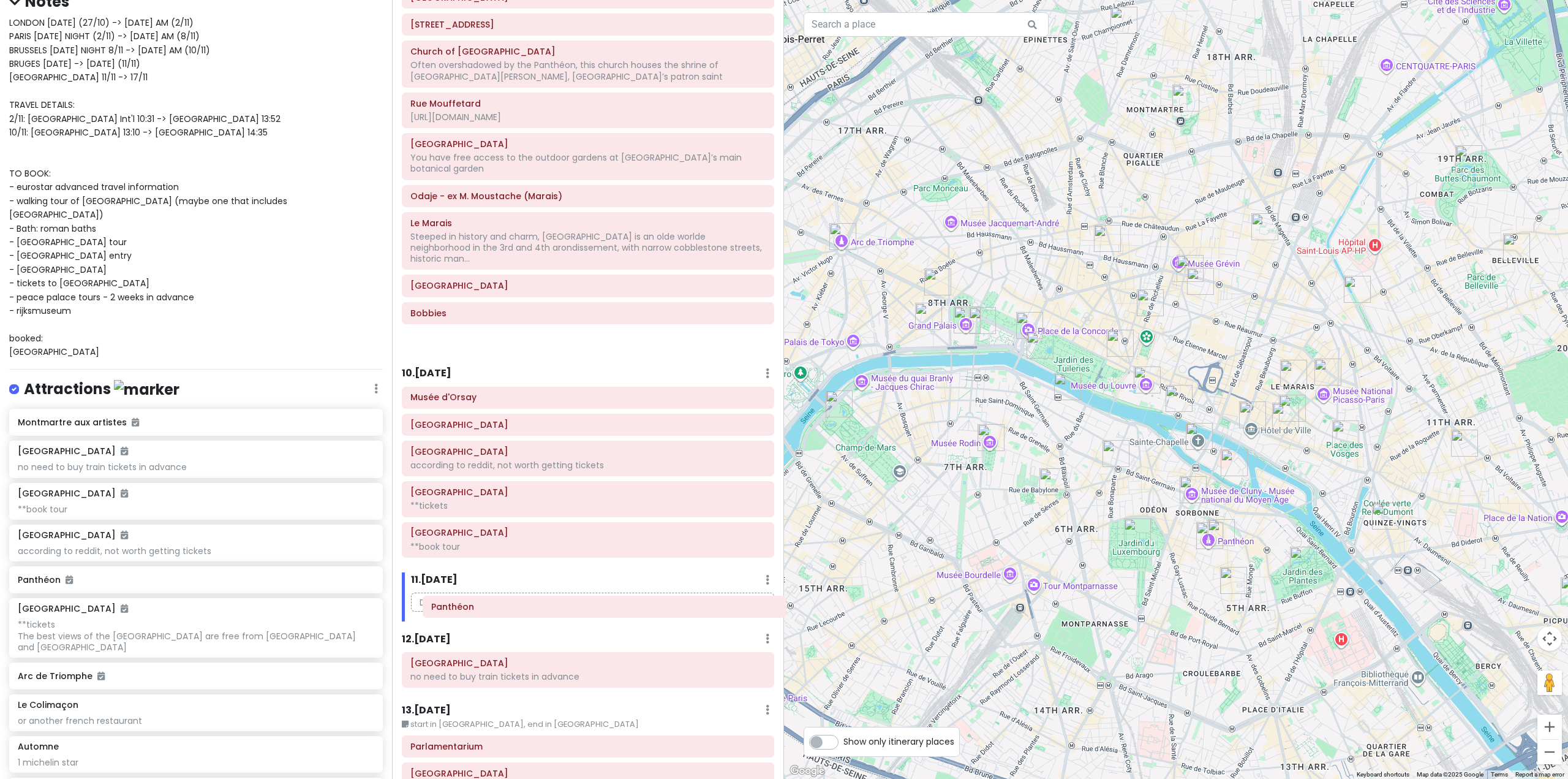
scroll to position [1806, 0]
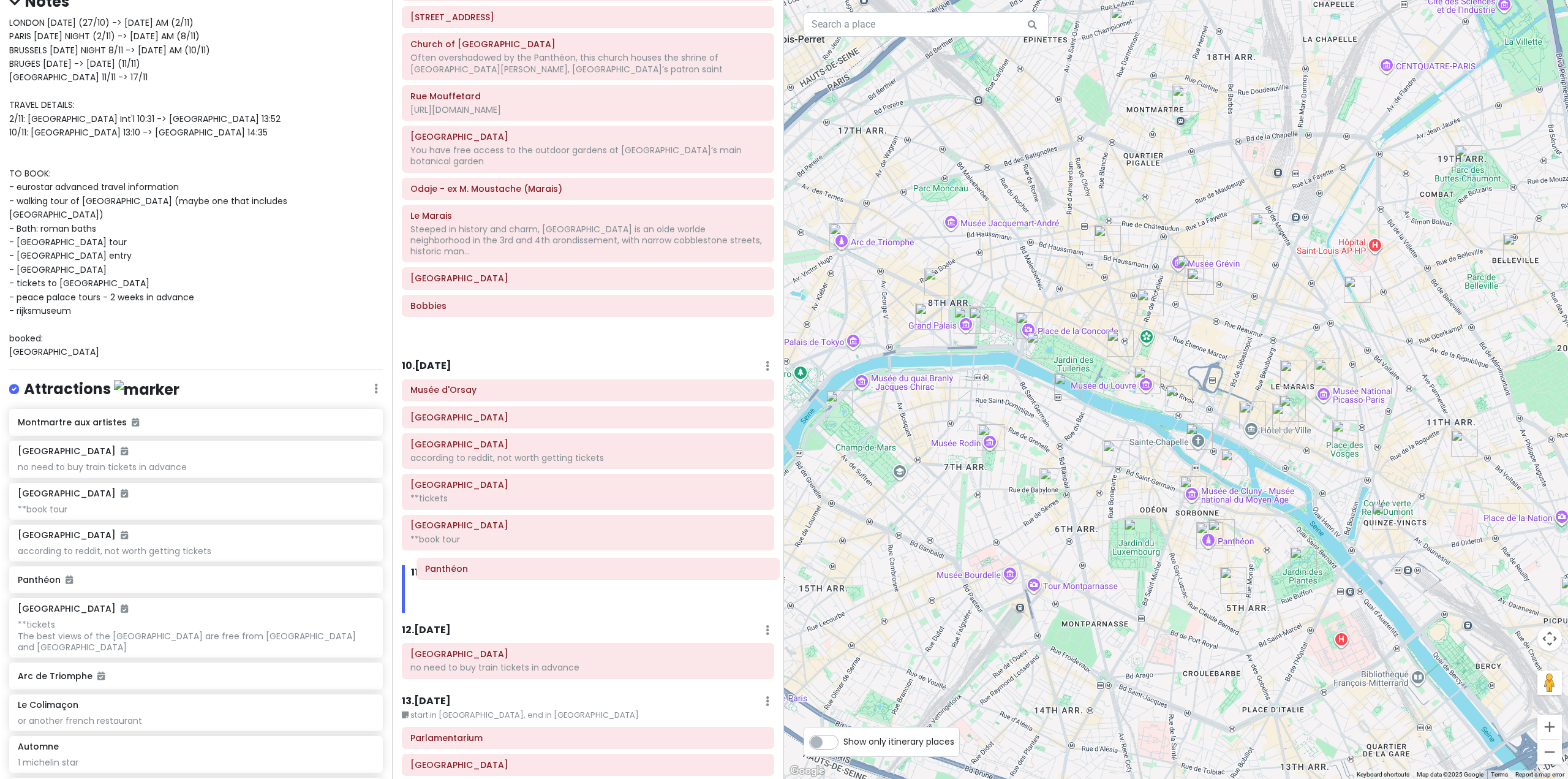
drag, startPoint x: 534, startPoint y: 172, endPoint x: 549, endPoint y: 570, distance: 398.3
click at [549, 570] on div "Itinerary × 1 . [DATE] Edit Day Notes Delete Day Fly from [GEOGRAPHIC_DATA] Dra…" at bounding box center [588, 390] width 392 height 779
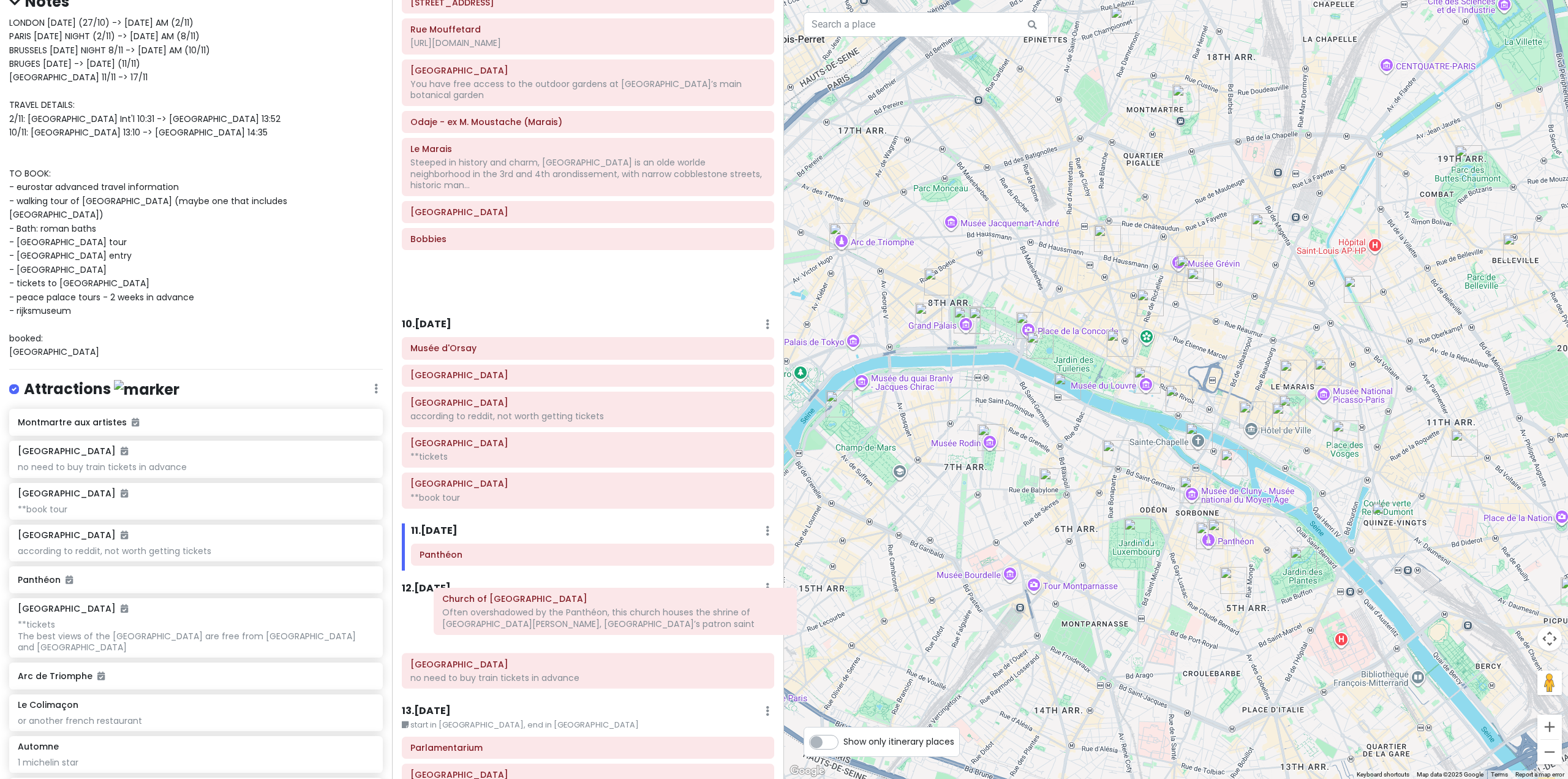
scroll to position [1825, 0]
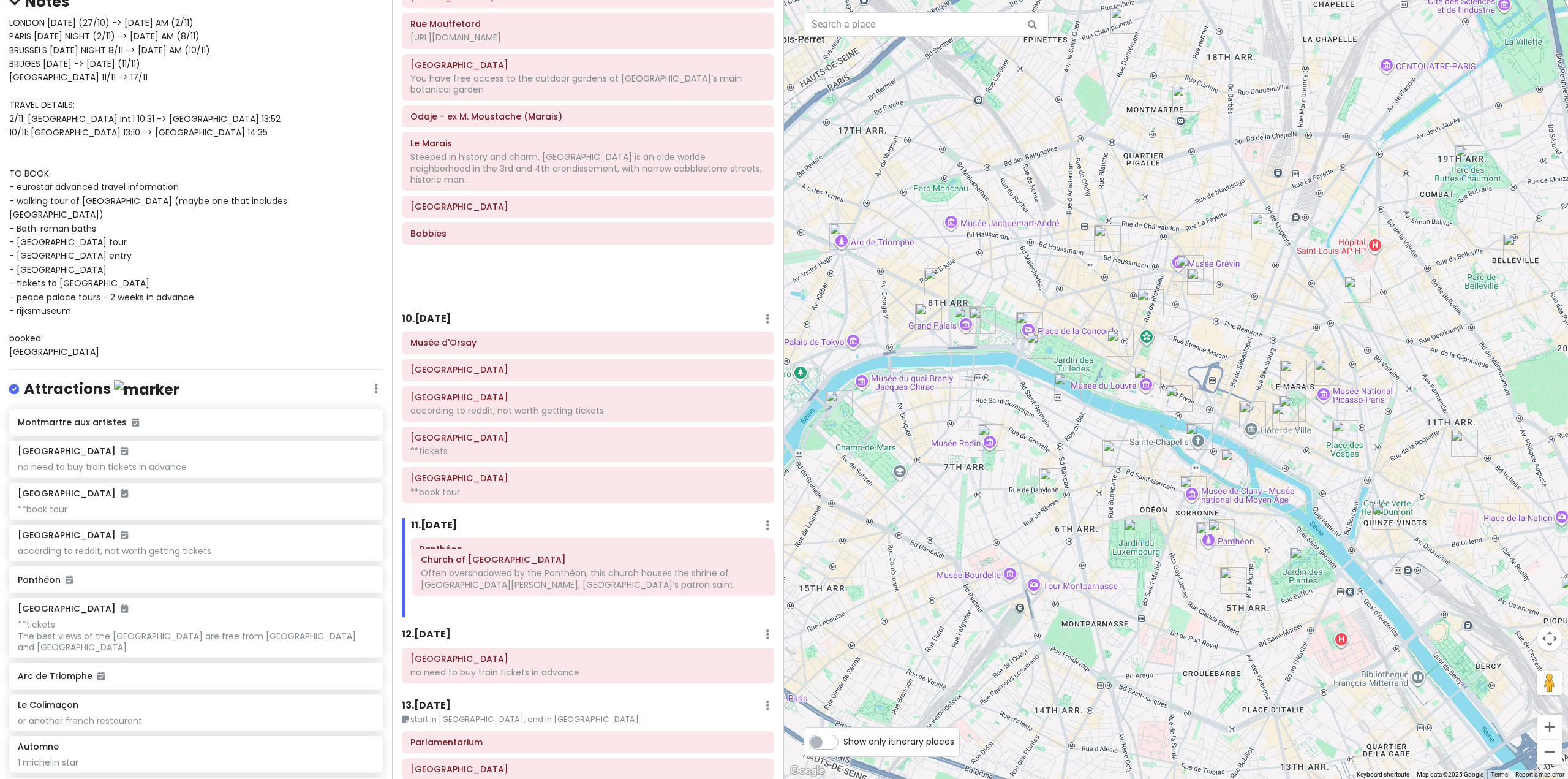
drag, startPoint x: 540, startPoint y: 66, endPoint x: 550, endPoint y: 576, distance: 510.1
click at [550, 577] on div "Itinerary × 1 . [DATE] Edit Day Notes Delete Day Fly from [GEOGRAPHIC_DATA] Dra…" at bounding box center [588, 390] width 392 height 779
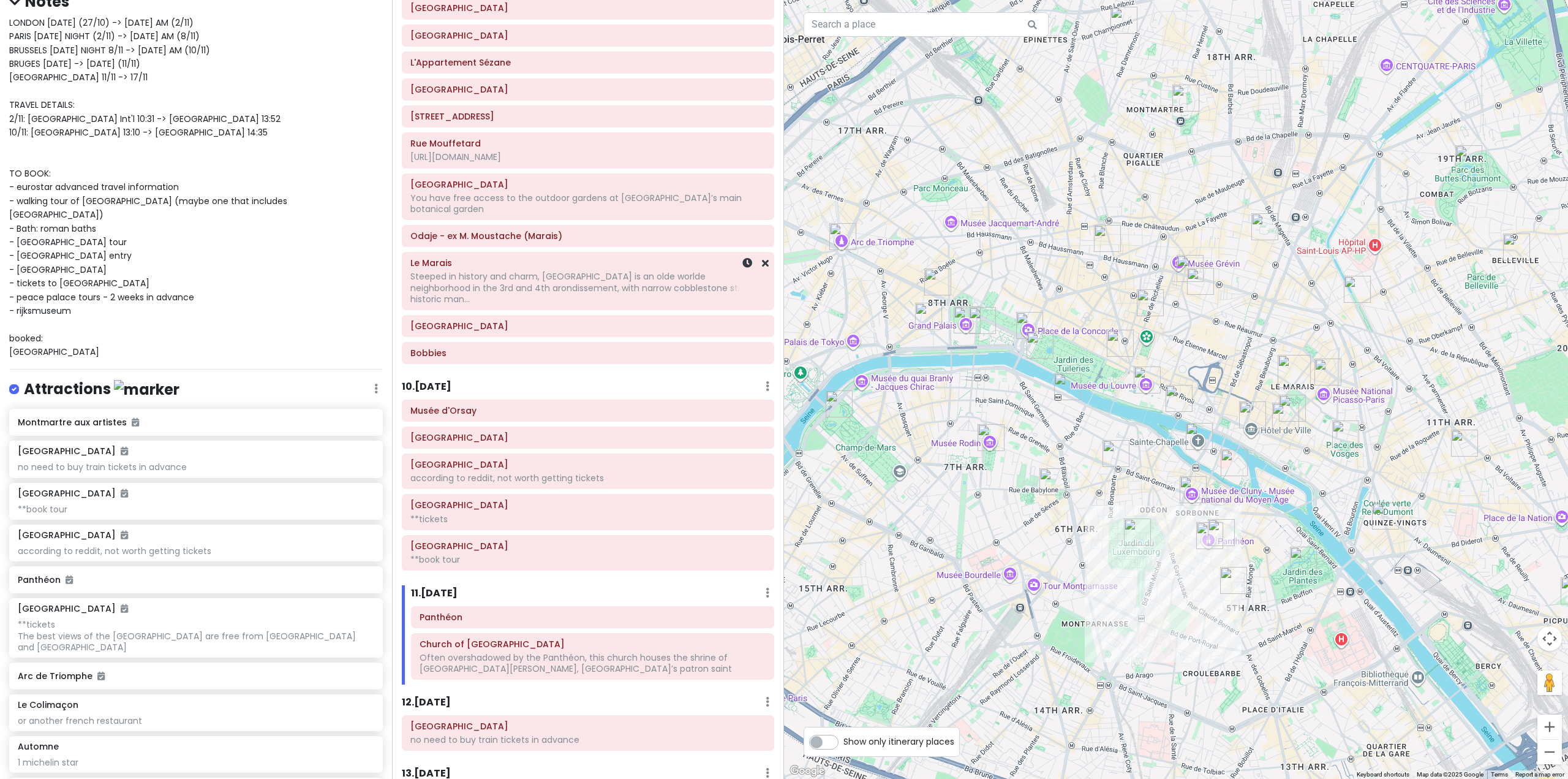
scroll to position [1703, 0]
click at [577, 97] on h6 "[GEOGRAPHIC_DATA]" at bounding box center [588, 92] width 355 height 11
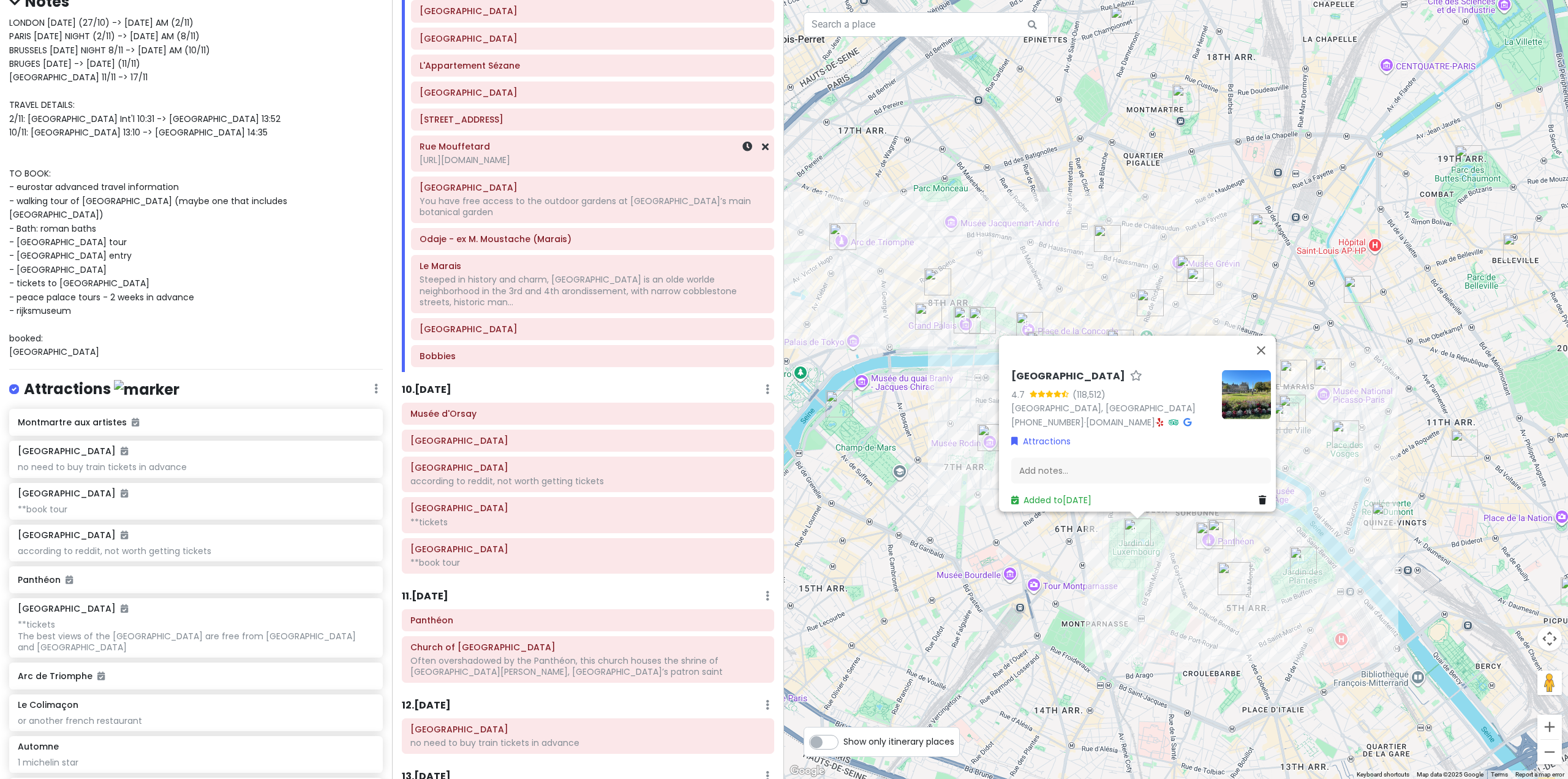
click at [574, 154] on div "[URL][DOMAIN_NAME]" at bounding box center [592, 159] width 346 height 11
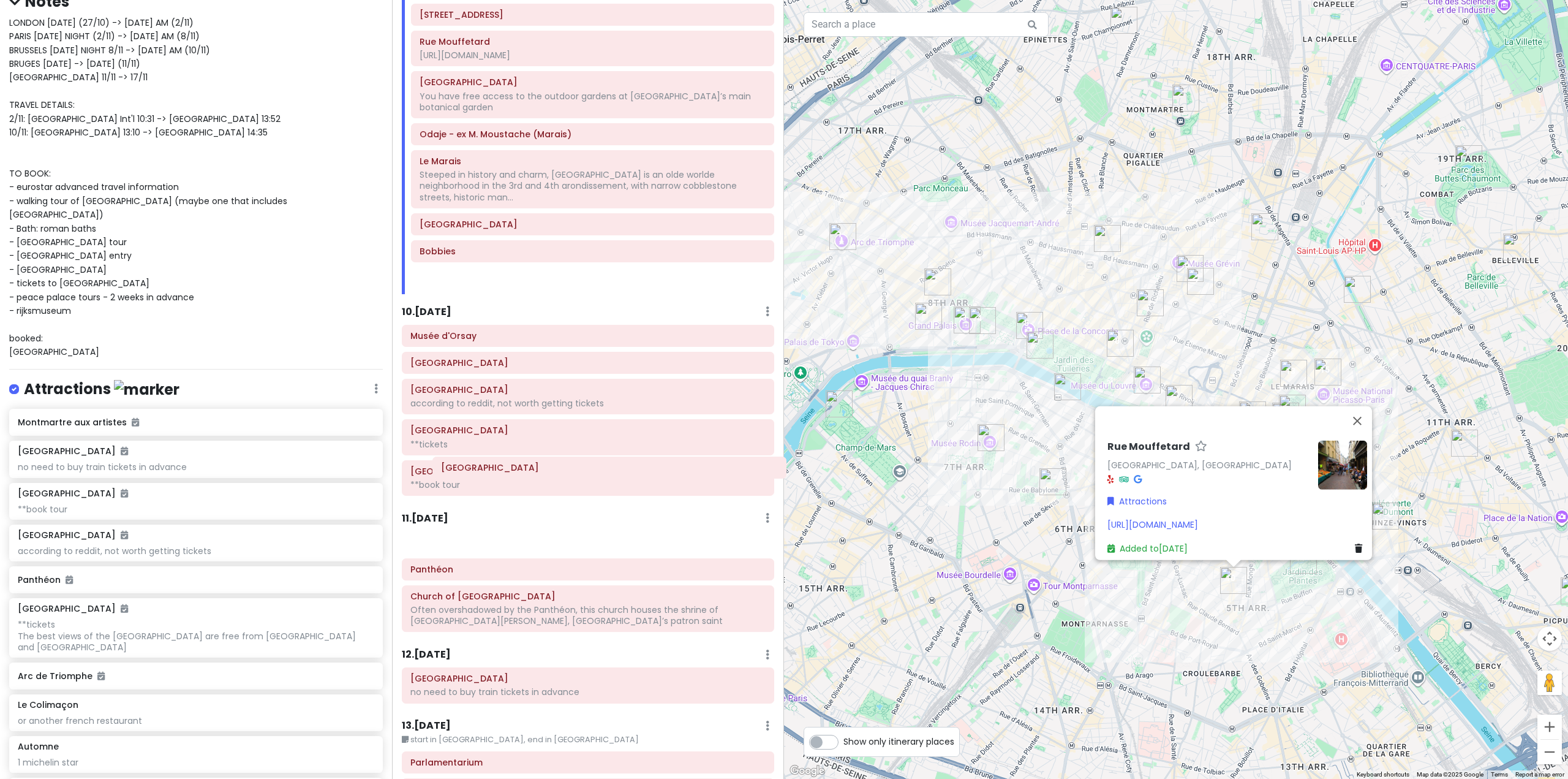
scroll to position [1941, 0]
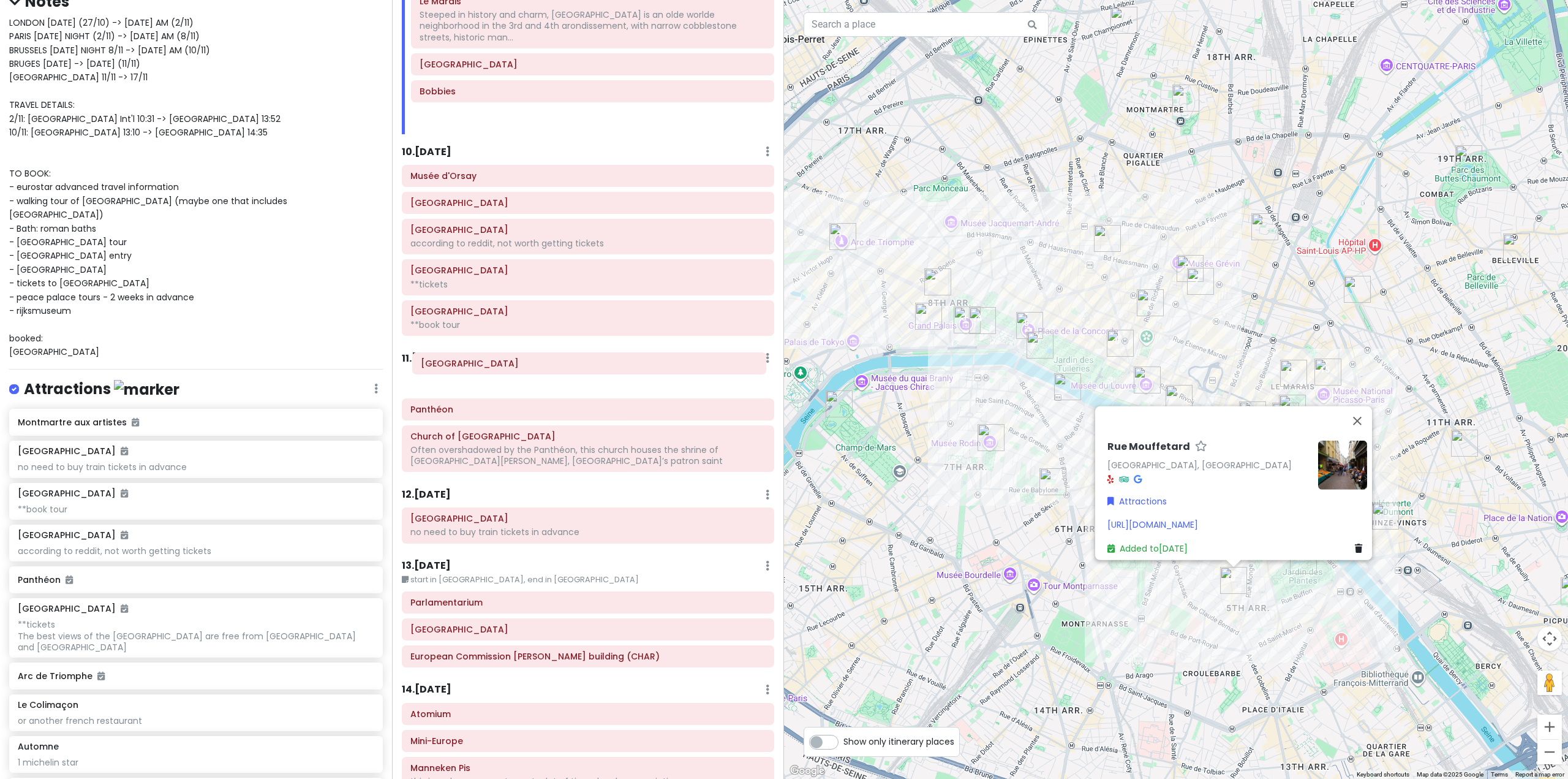
drag, startPoint x: 577, startPoint y: 99, endPoint x: 579, endPoint y: 374, distance: 275.0
click at [579, 374] on div "Itinerary × 1 . [DATE] Edit Day Notes Delete Day Fly from [GEOGRAPHIC_DATA] Dra…" at bounding box center [588, 390] width 392 height 779
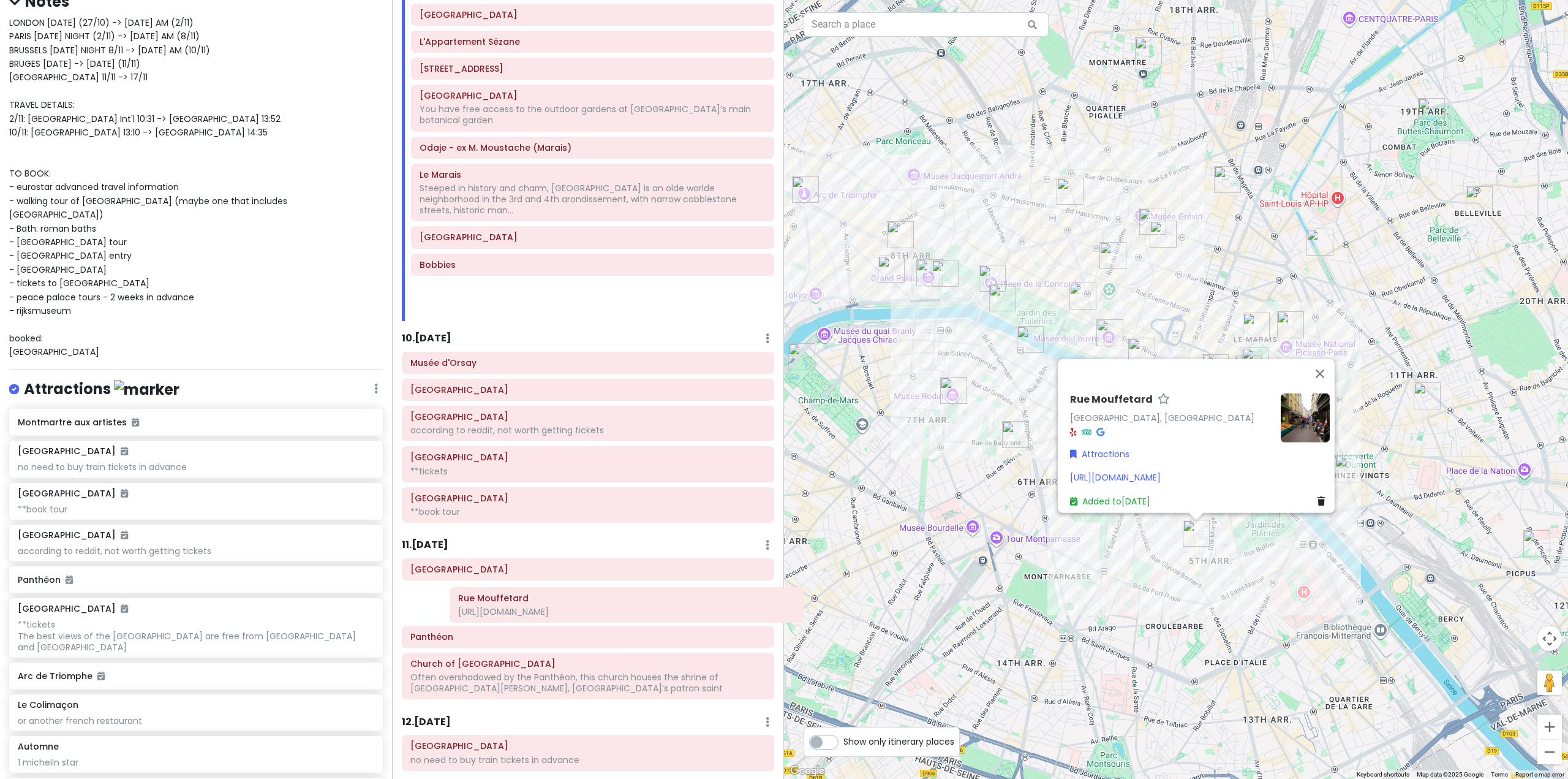
scroll to position [1732, 0]
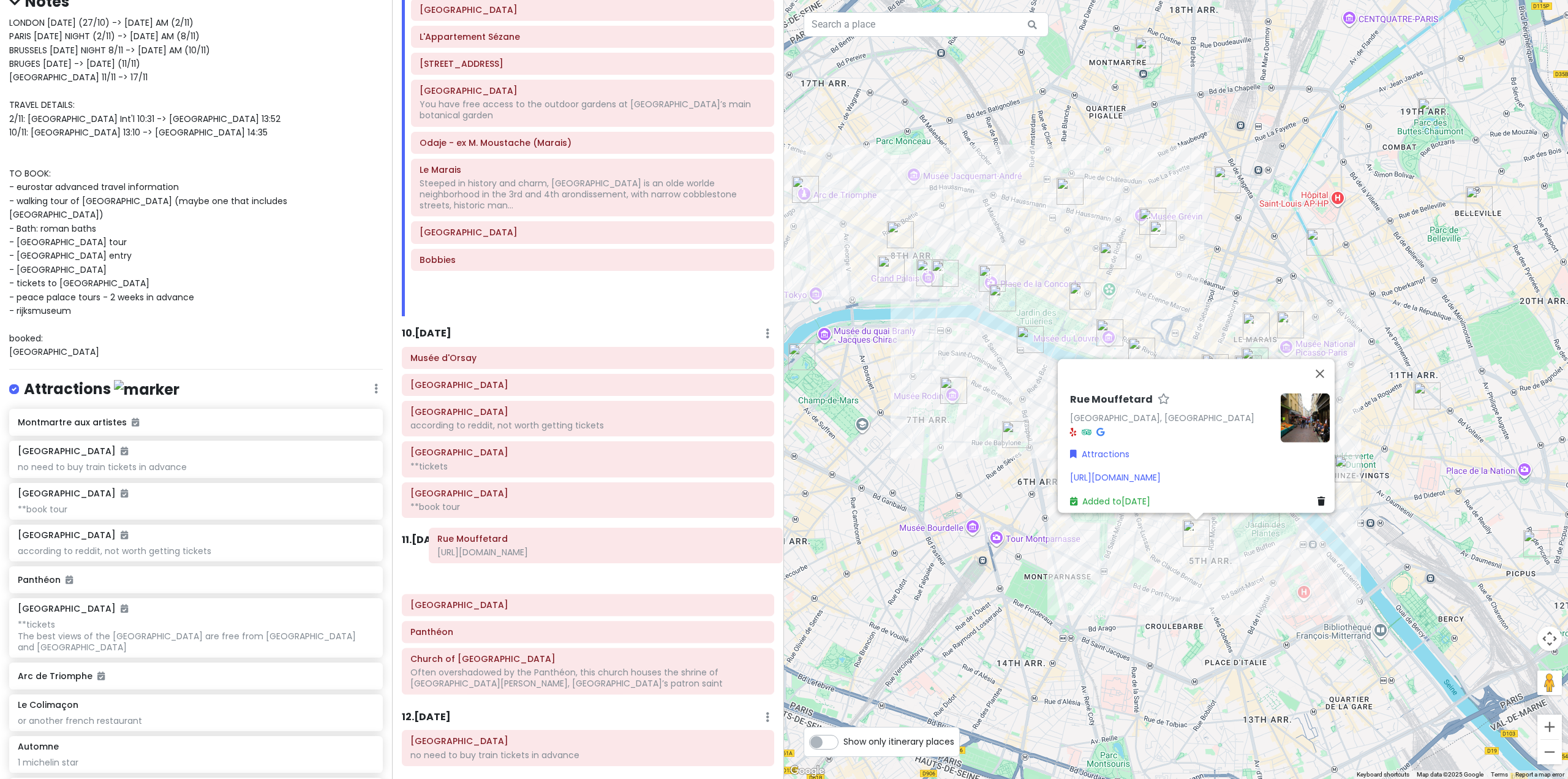
drag, startPoint x: 569, startPoint y: 138, endPoint x: 582, endPoint y: 563, distance: 425.2
click at [583, 564] on div "Itinerary × 1 . [DATE] Edit Day Notes Delete Day Fly from [GEOGRAPHIC_DATA] Dra…" at bounding box center [588, 390] width 392 height 779
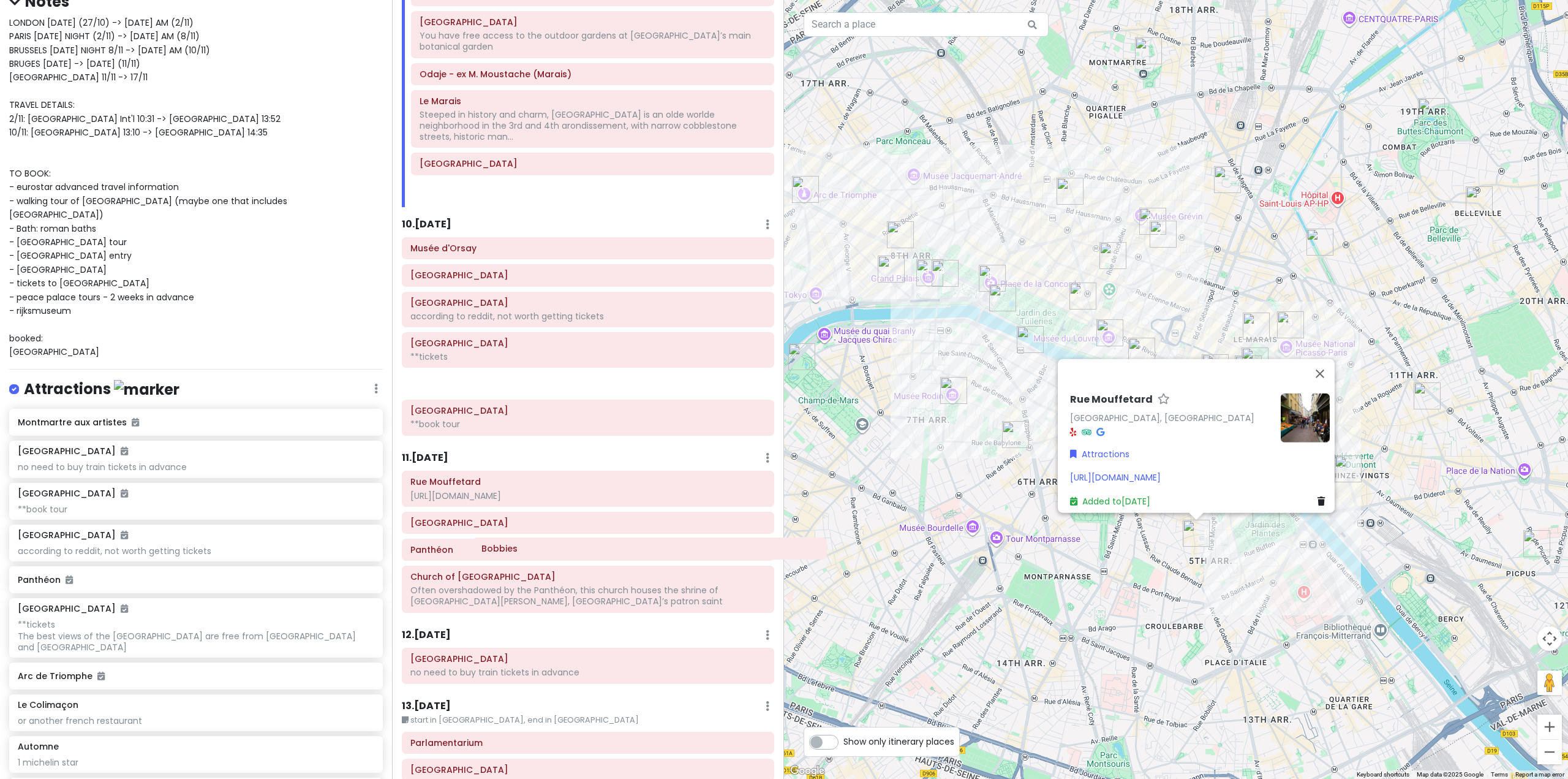
scroll to position [1854, 0]
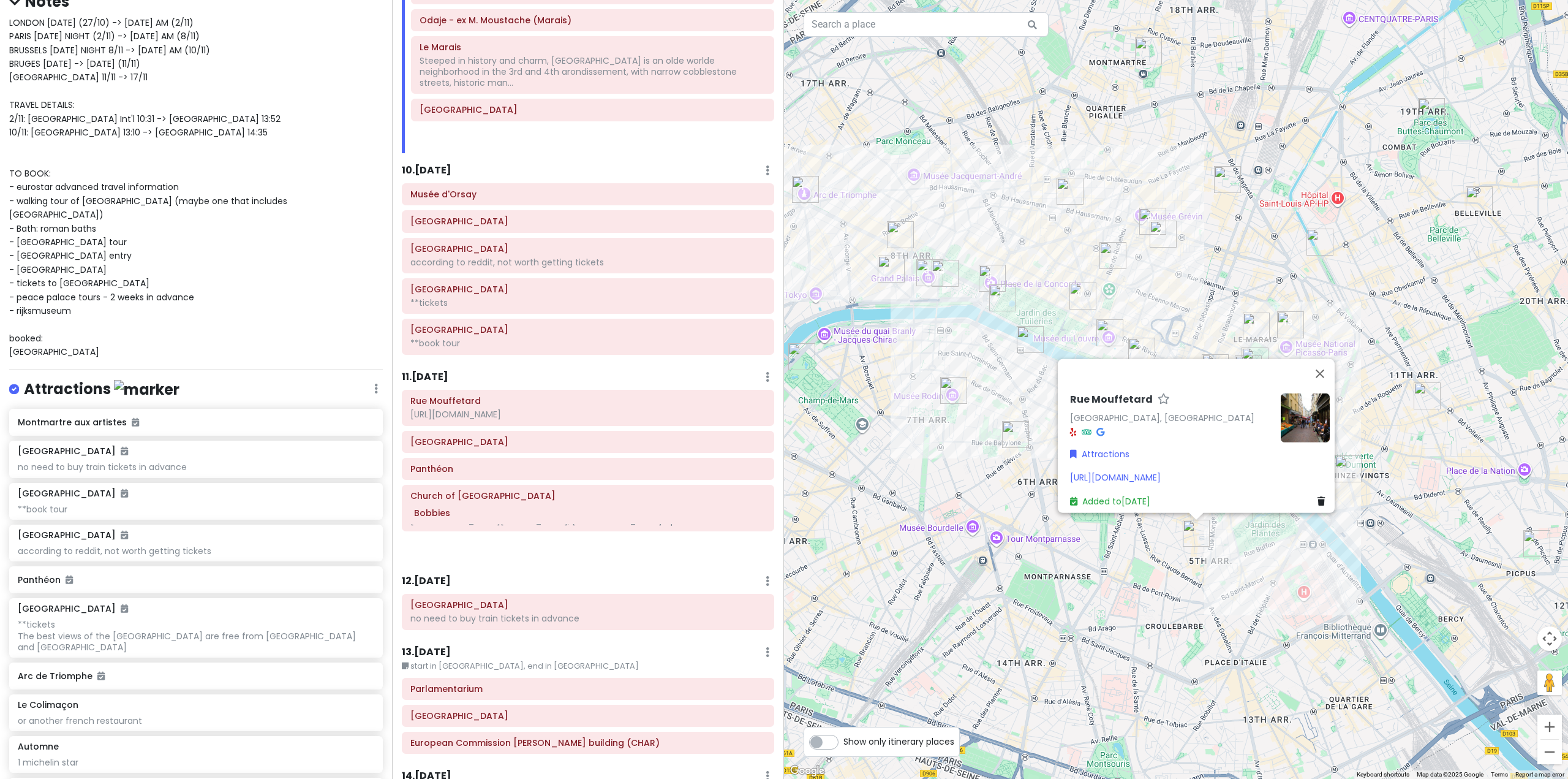
drag, startPoint x: 584, startPoint y: 366, endPoint x: 576, endPoint y: 528, distance: 162.2
click at [576, 528] on div "Itinerary × 1 . [DATE] Edit Day Notes Delete Day Fly from [GEOGRAPHIC_DATA] Dra…" at bounding box center [588, 390] width 392 height 779
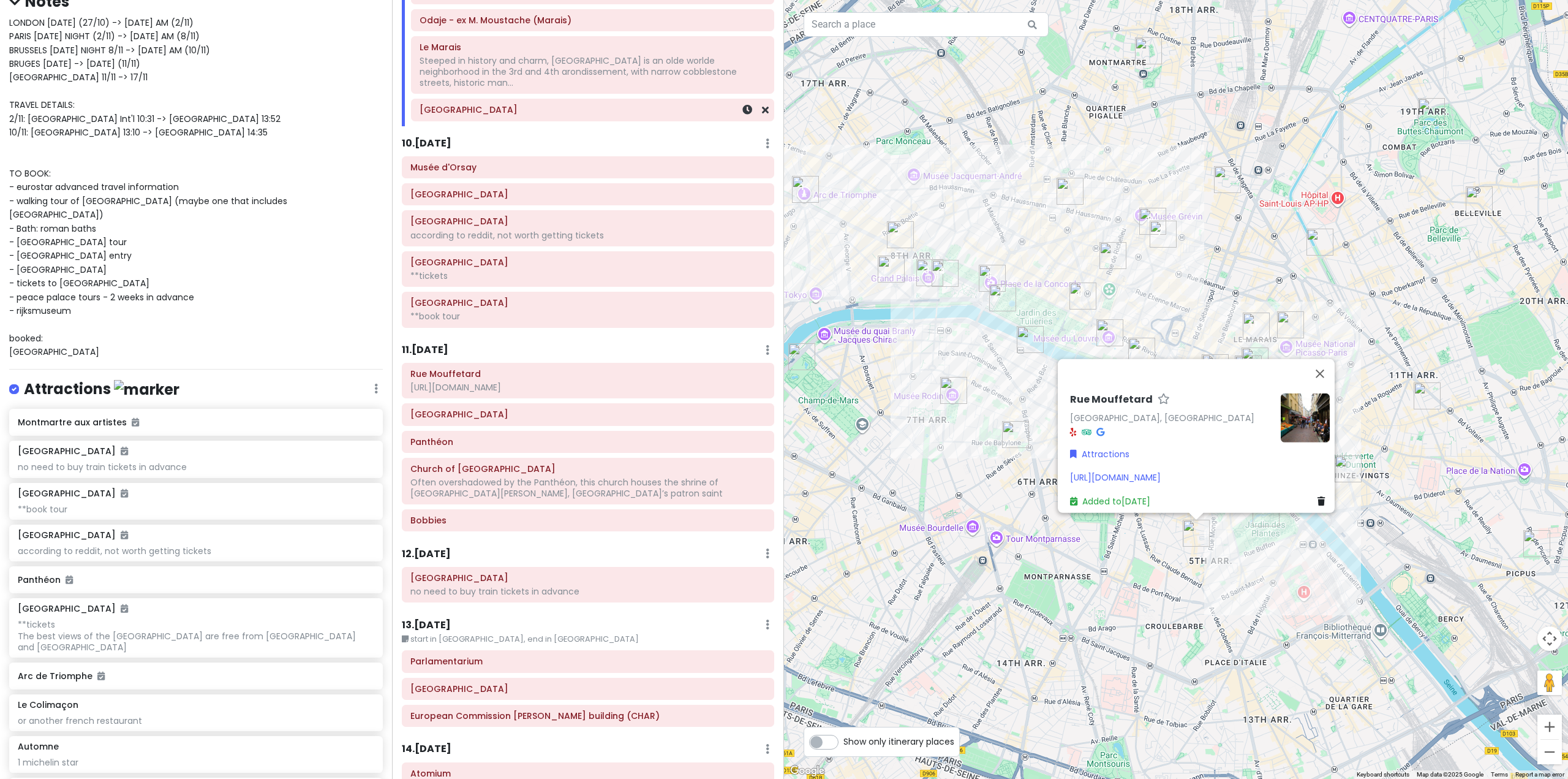
scroll to position [1850, 0]
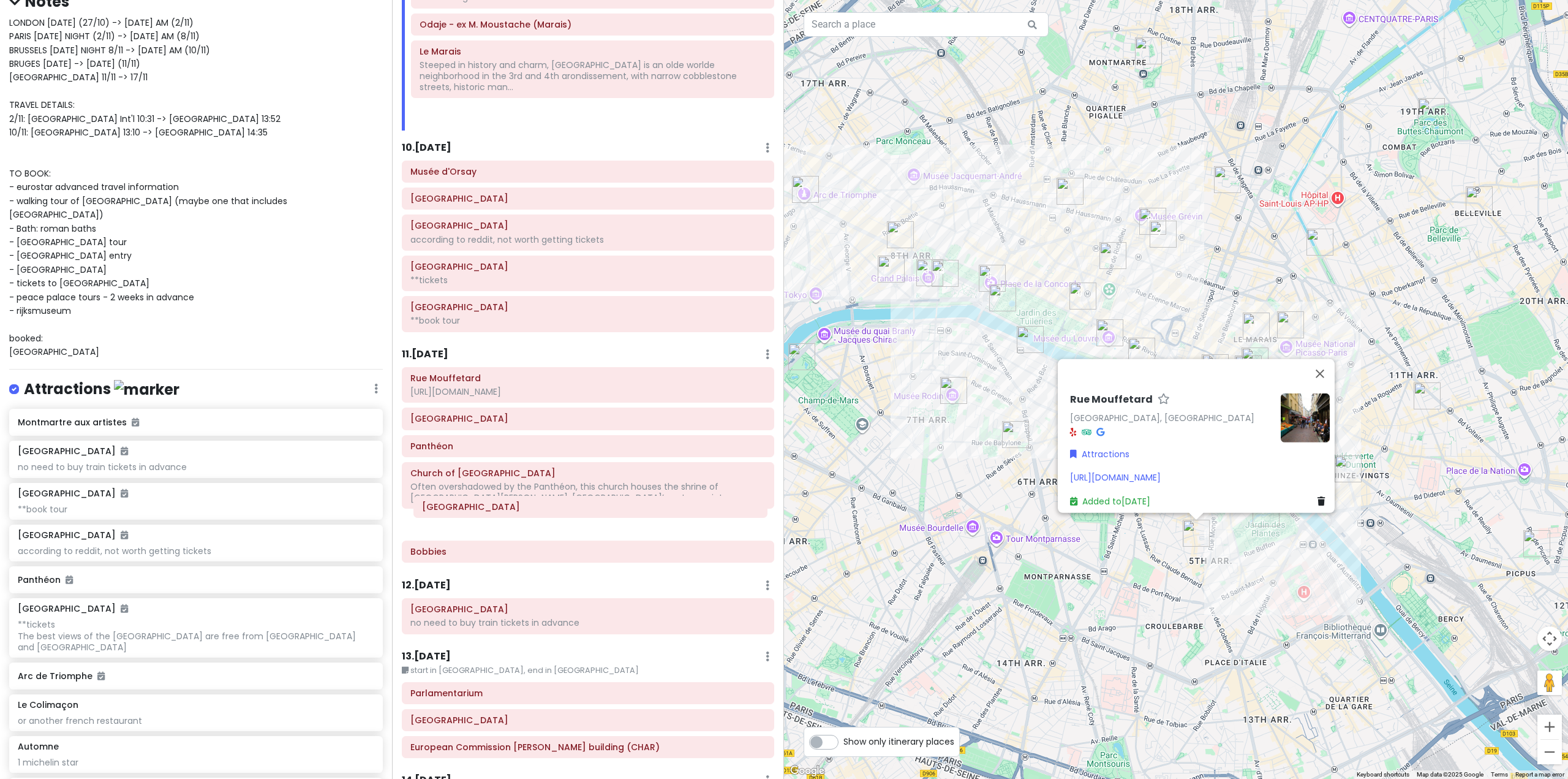
drag, startPoint x: 591, startPoint y: 93, endPoint x: 594, endPoint y: 513, distance: 420.0
click at [594, 513] on div "Itinerary × 1 . [DATE] Edit Day Notes Delete Day Fly from [GEOGRAPHIC_DATA] Dra…" at bounding box center [588, 390] width 392 height 779
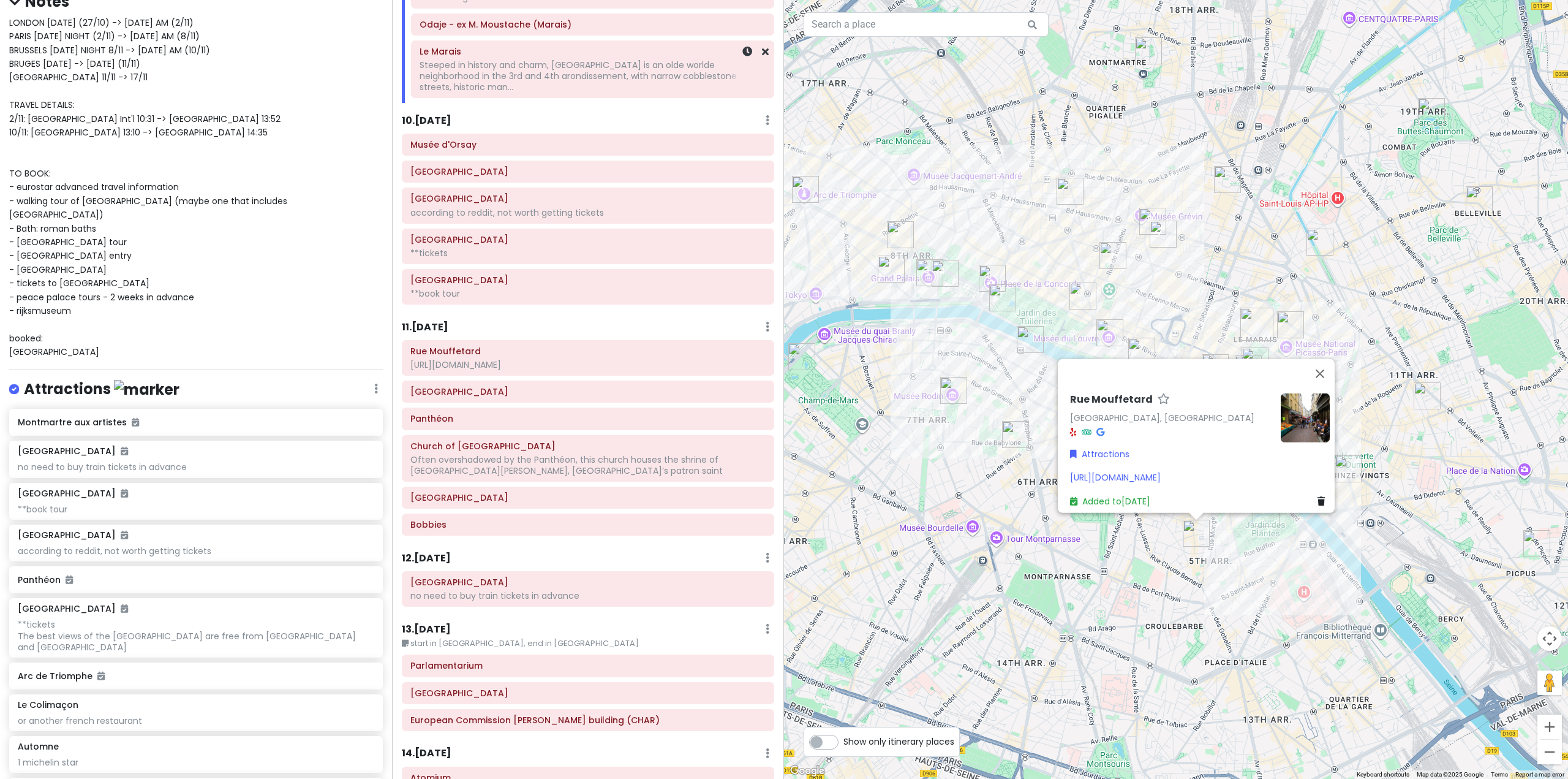
scroll to position [1842, 0]
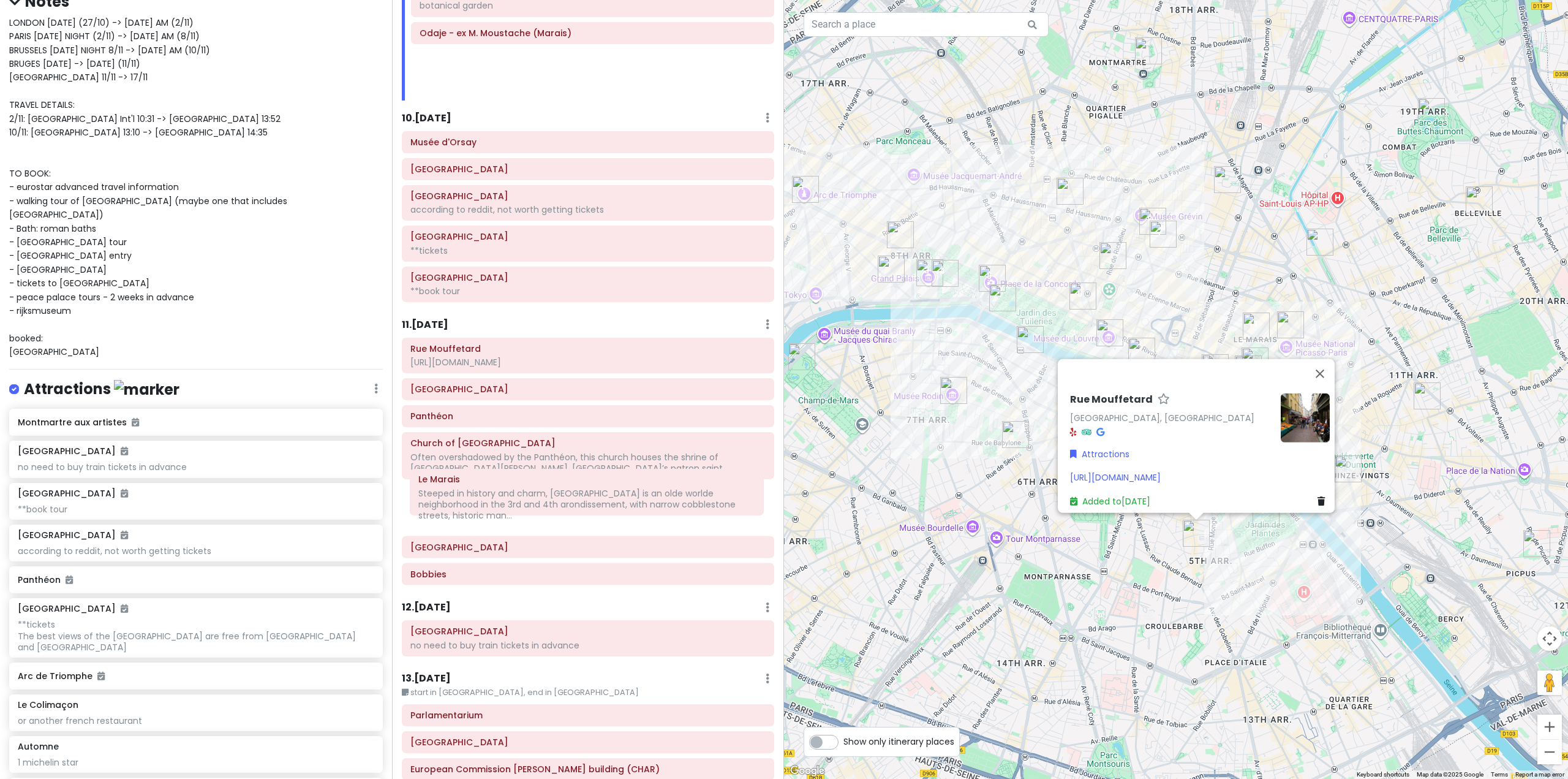
drag, startPoint x: 615, startPoint y: 50, endPoint x: 613, endPoint y: 484, distance: 434.0
click at [613, 484] on div "Itinerary × 1 . [DATE] Edit Day Notes Delete Day Fly from [GEOGRAPHIC_DATA] Dra…" at bounding box center [588, 390] width 392 height 779
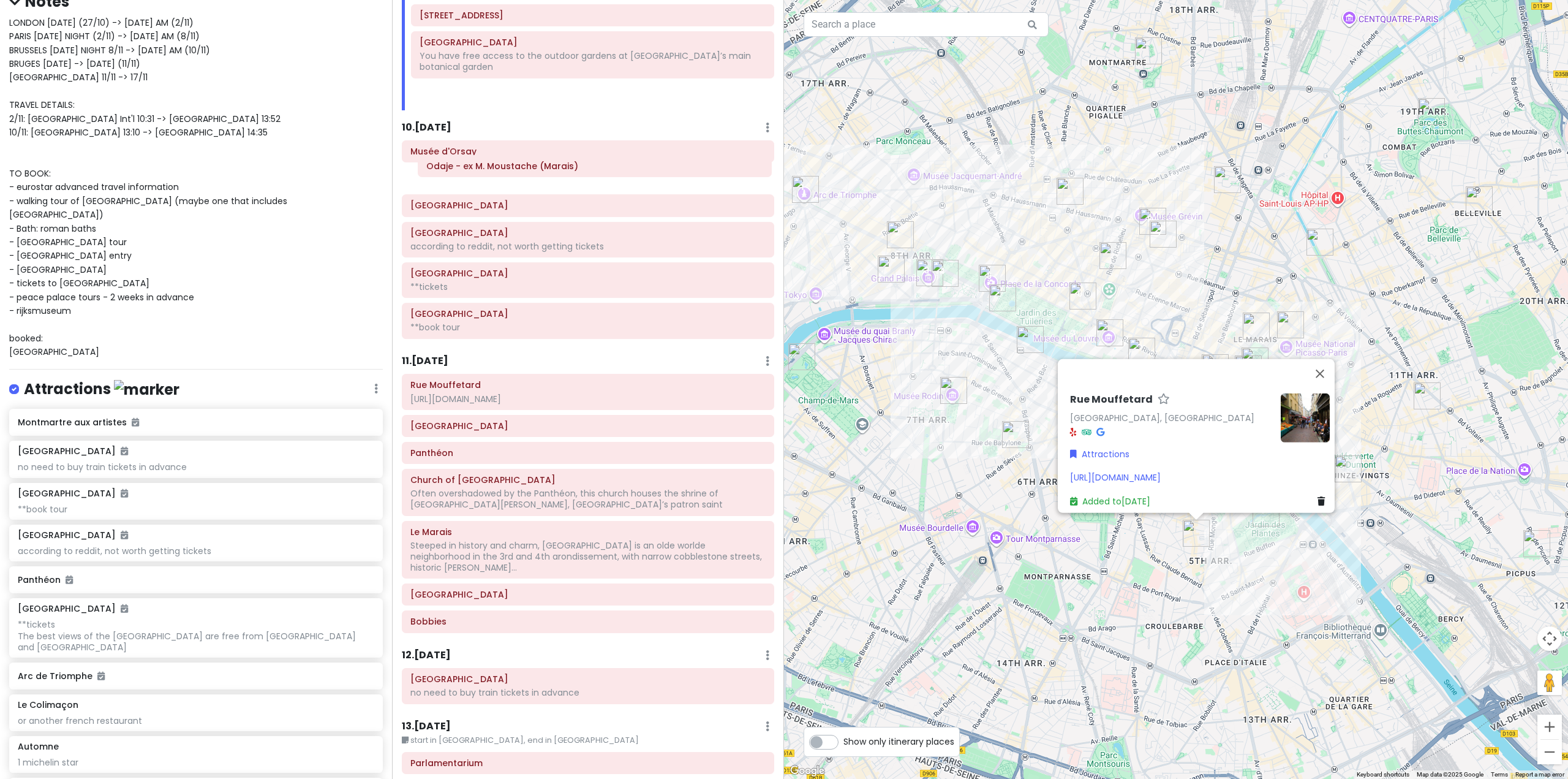
scroll to position [1774, 0]
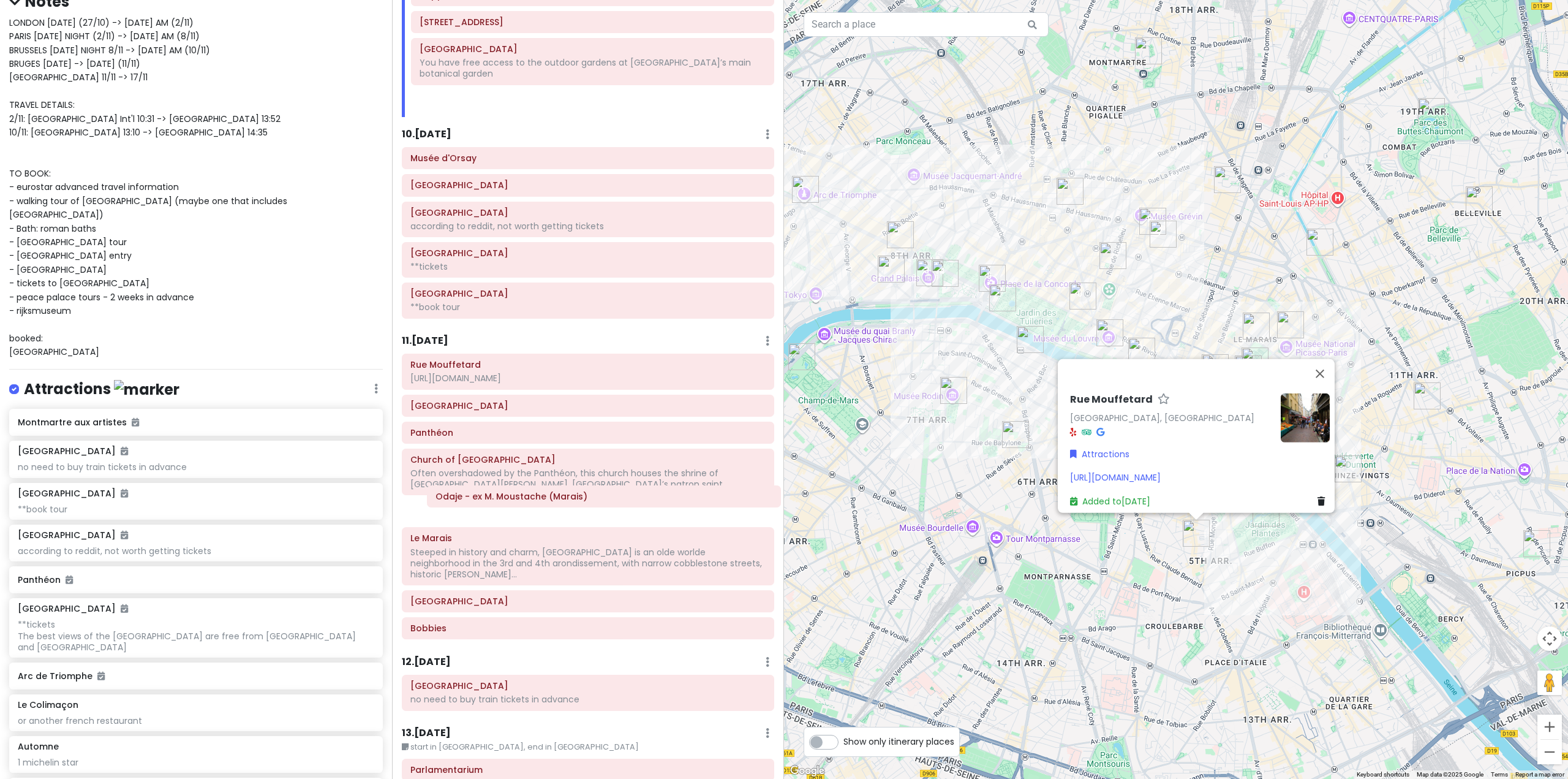
drag, startPoint x: 594, startPoint y: 87, endPoint x: 610, endPoint y: 500, distance: 413.3
click at [610, 500] on div "Itinerary × 1 . [DATE] Edit Day Notes Delete Day Fly from [GEOGRAPHIC_DATA] Dra…" at bounding box center [588, 390] width 392 height 779
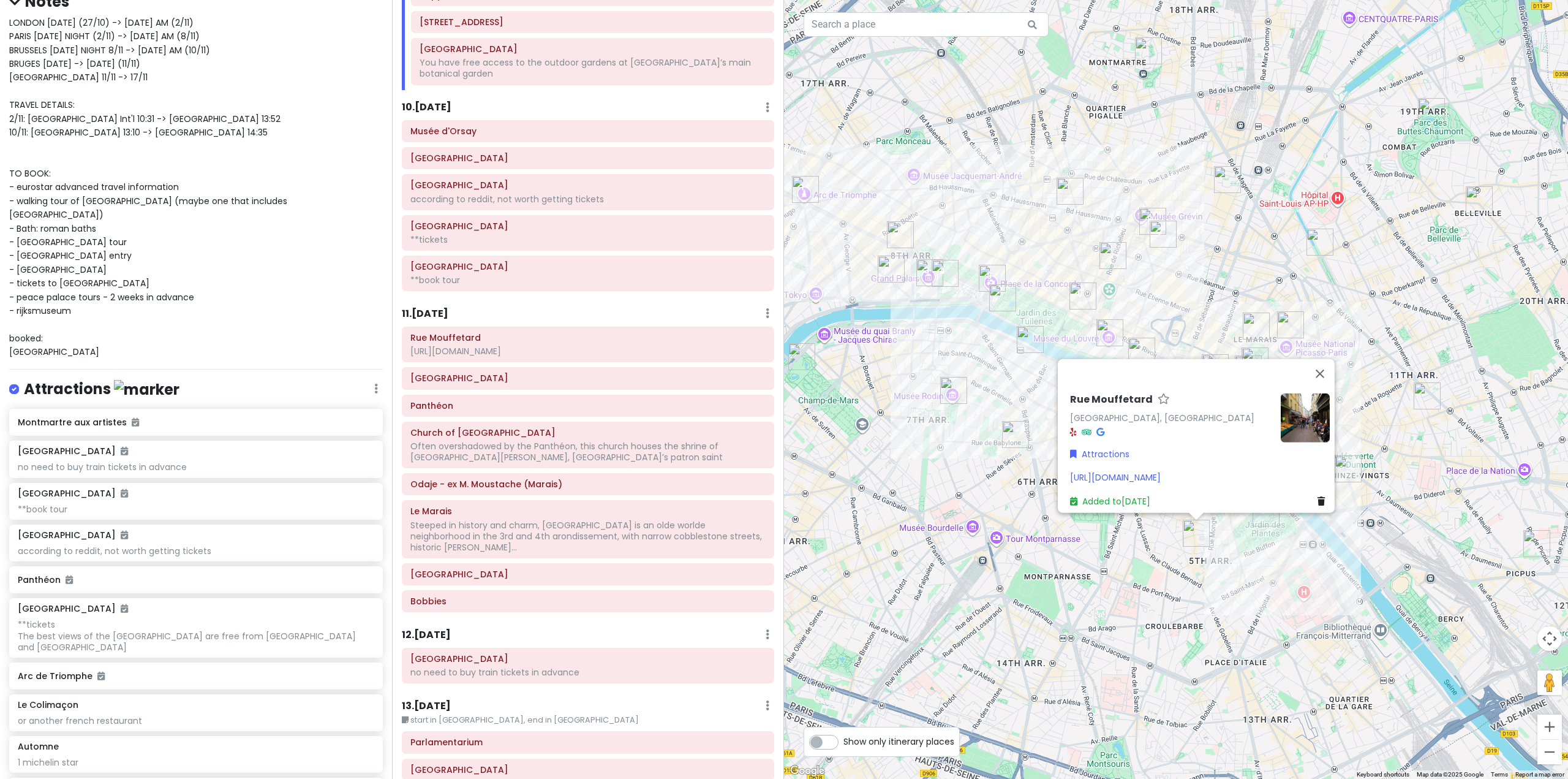
click at [972, 417] on div "Rue Mouffetard Rue Mouffetard, 75005 Paris, France Attractions https://thegoodl…" at bounding box center [1175, 390] width 784 height 779
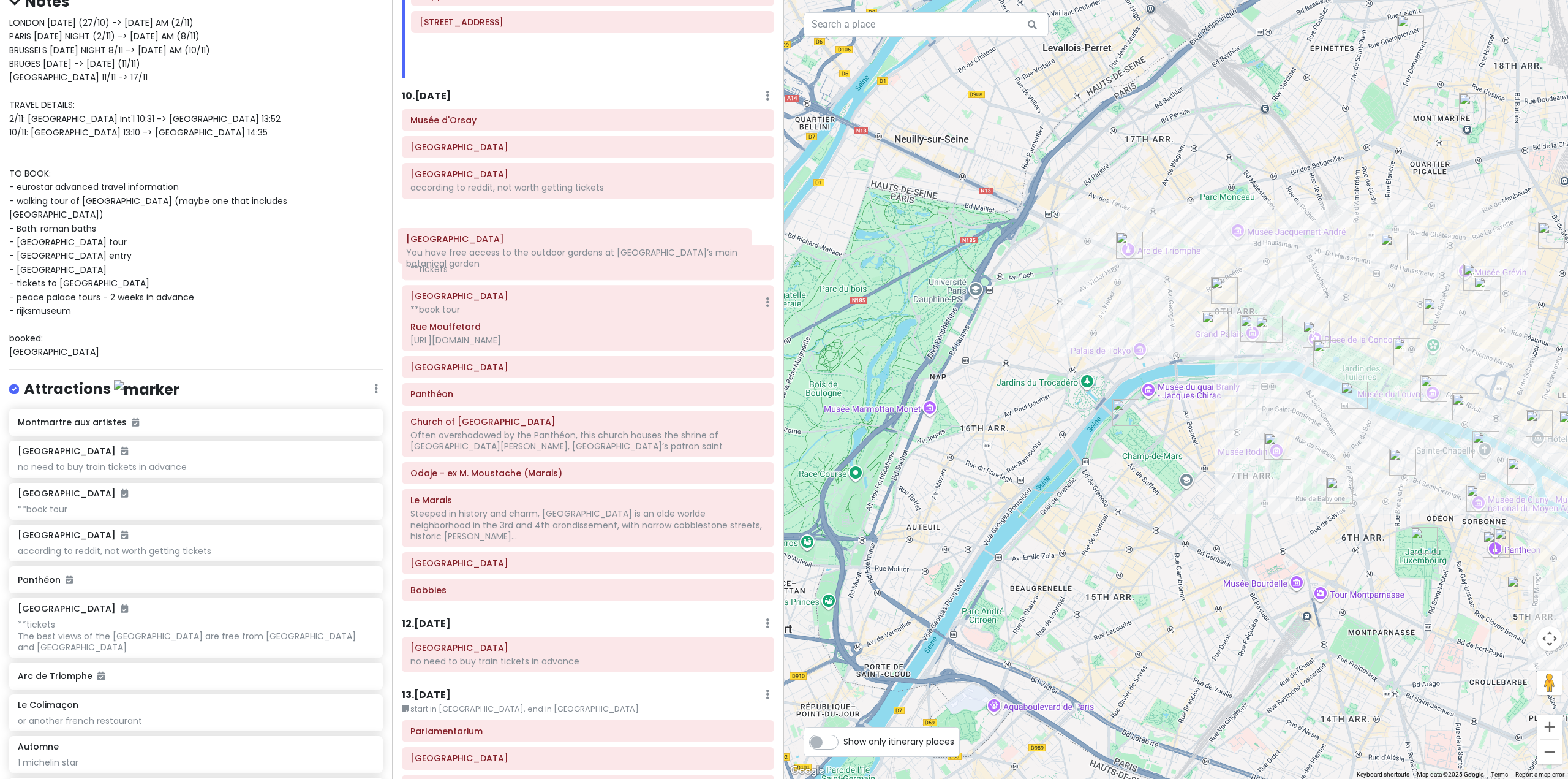
scroll to position [1769, 0]
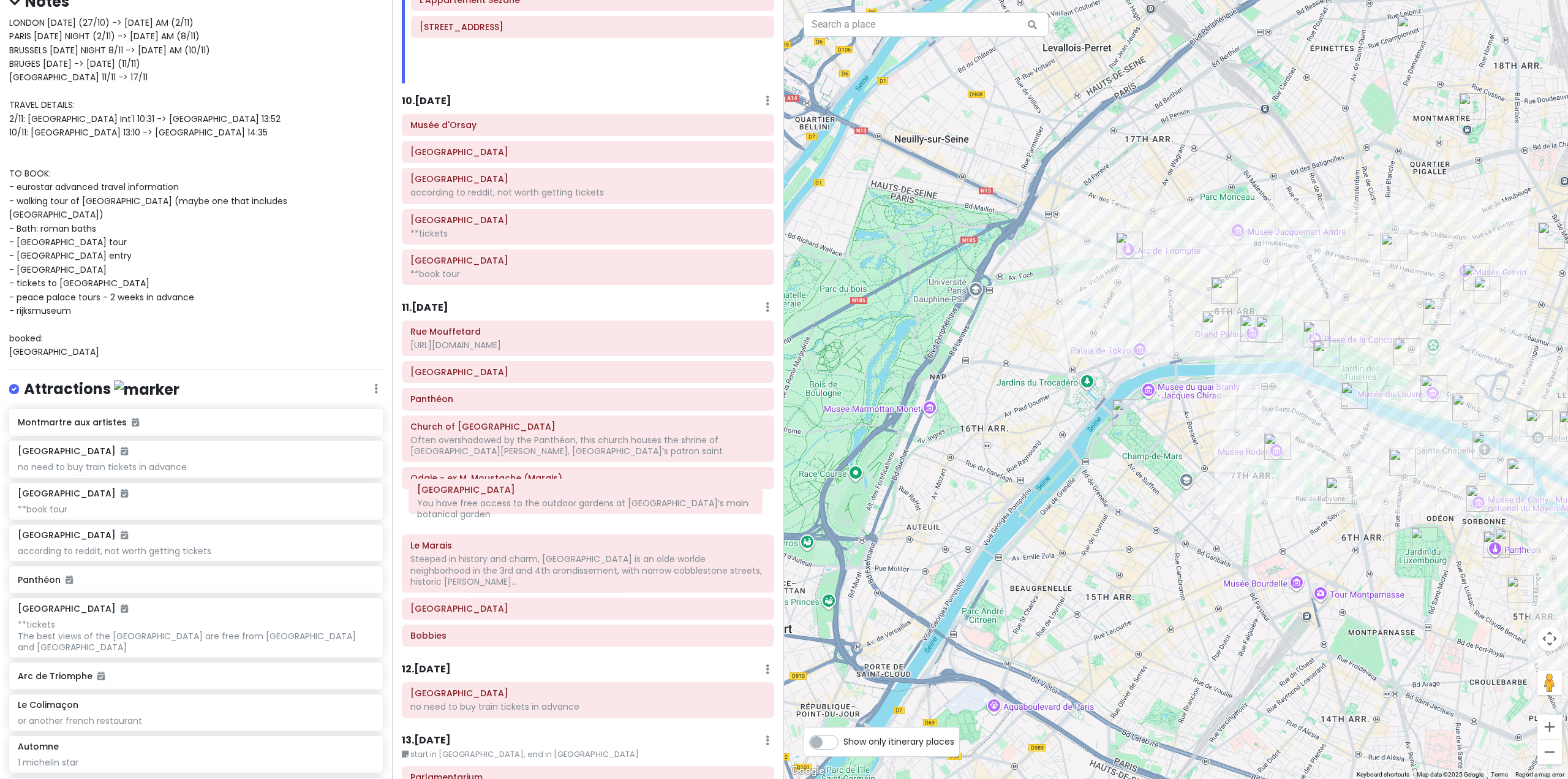
drag, startPoint x: 699, startPoint y: 67, endPoint x: 697, endPoint y: 508, distance: 441.0
click at [697, 508] on div "Itinerary × 1 . [DATE] Edit Day Notes Delete Day Fly from [GEOGRAPHIC_DATA] Dra…" at bounding box center [588, 390] width 392 height 779
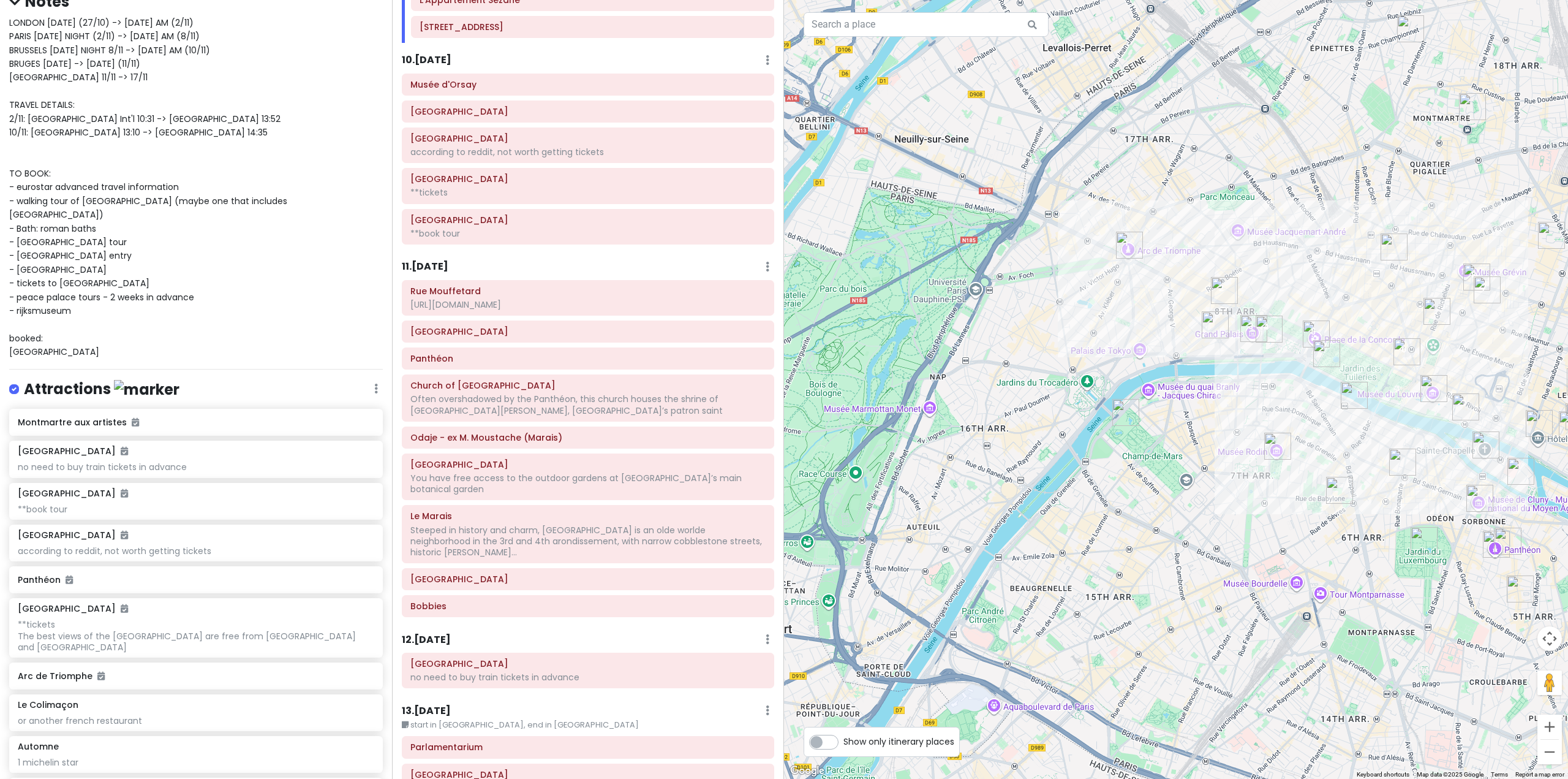
click at [1438, 501] on div at bounding box center [1175, 390] width 784 height 779
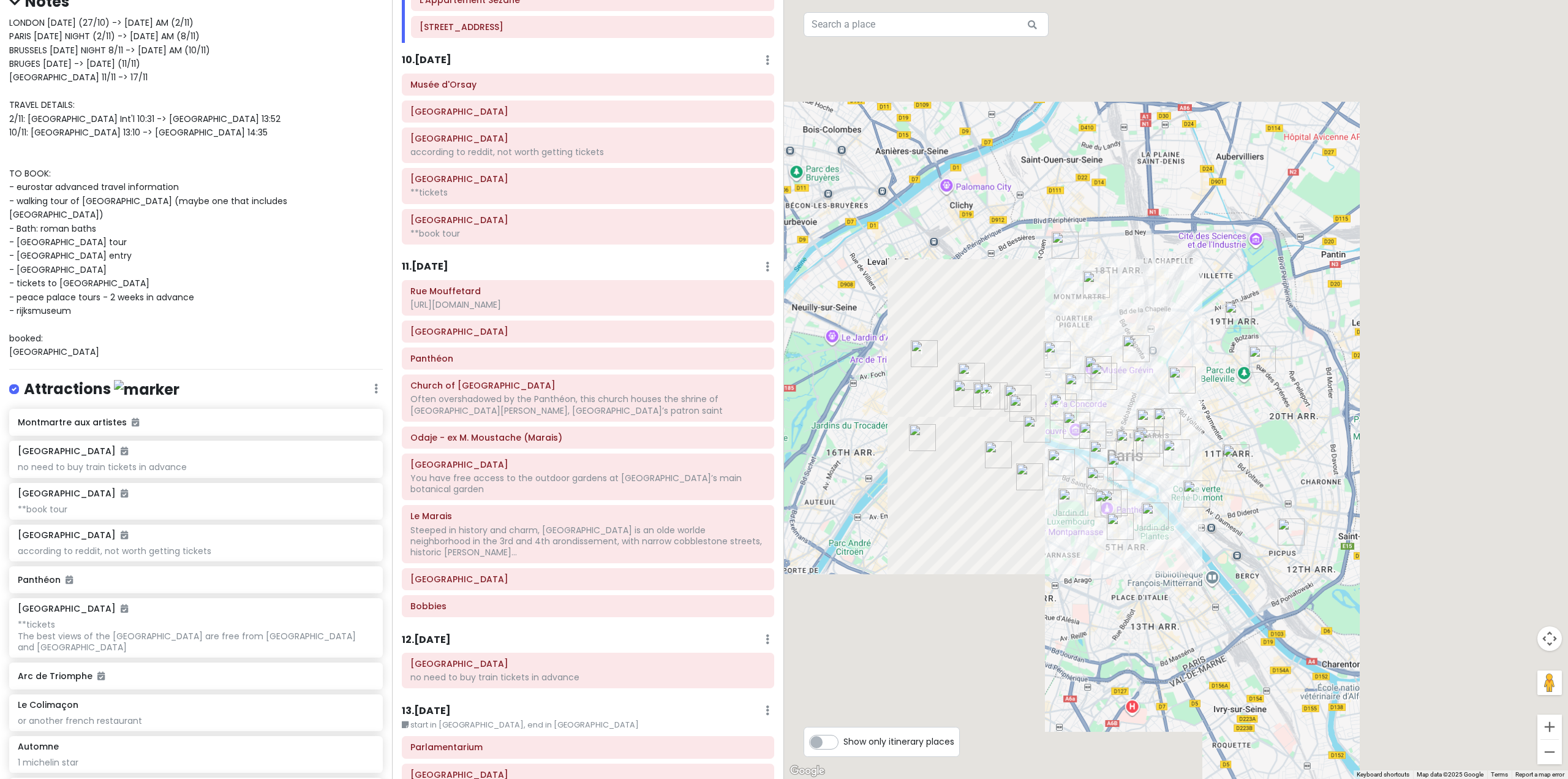
drag, startPoint x: 1395, startPoint y: 491, endPoint x: 1019, endPoint y: 472, distance: 376.5
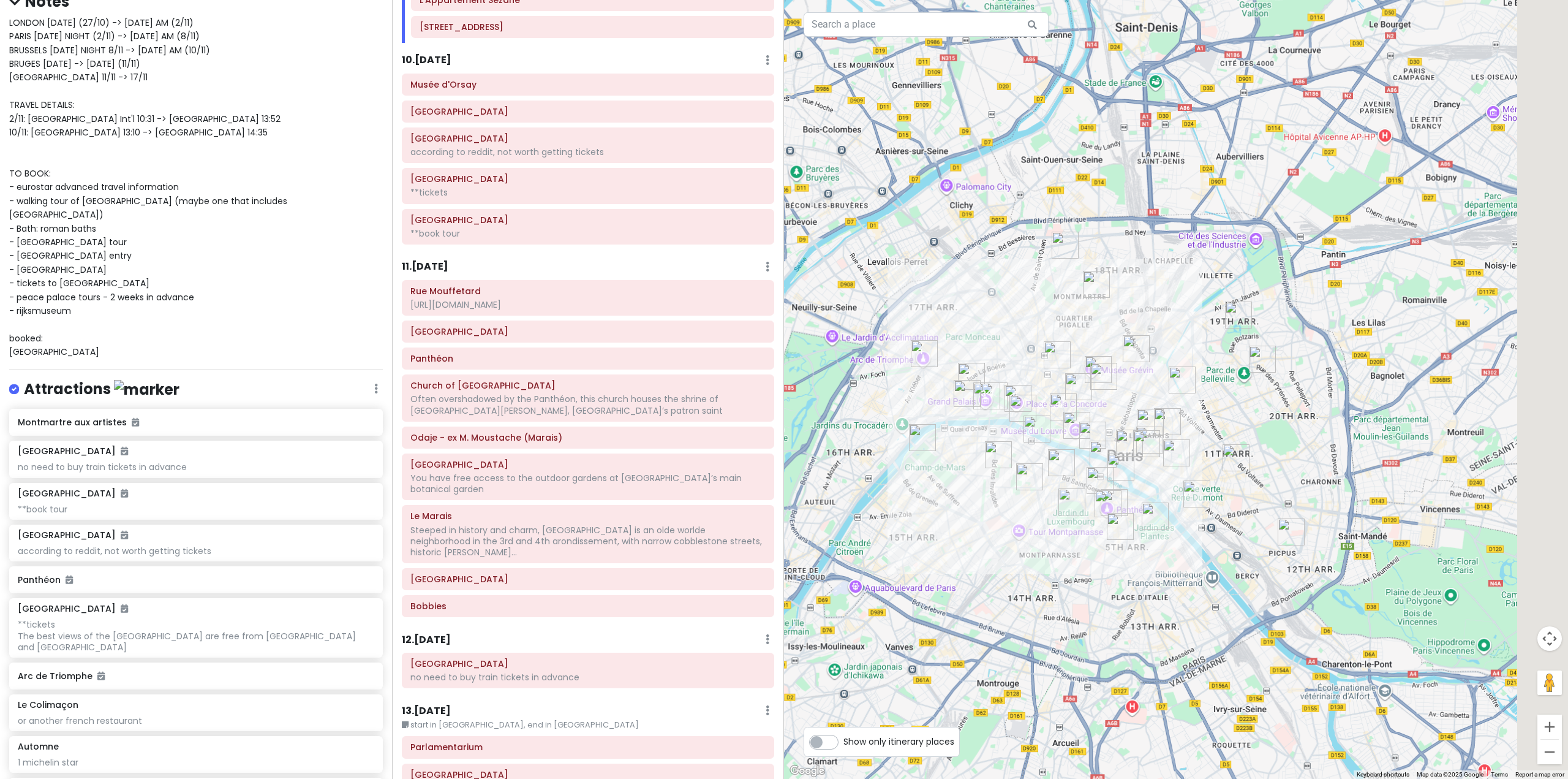
click at [1025, 479] on img "Le Bon Marché" at bounding box center [1029, 477] width 27 height 27
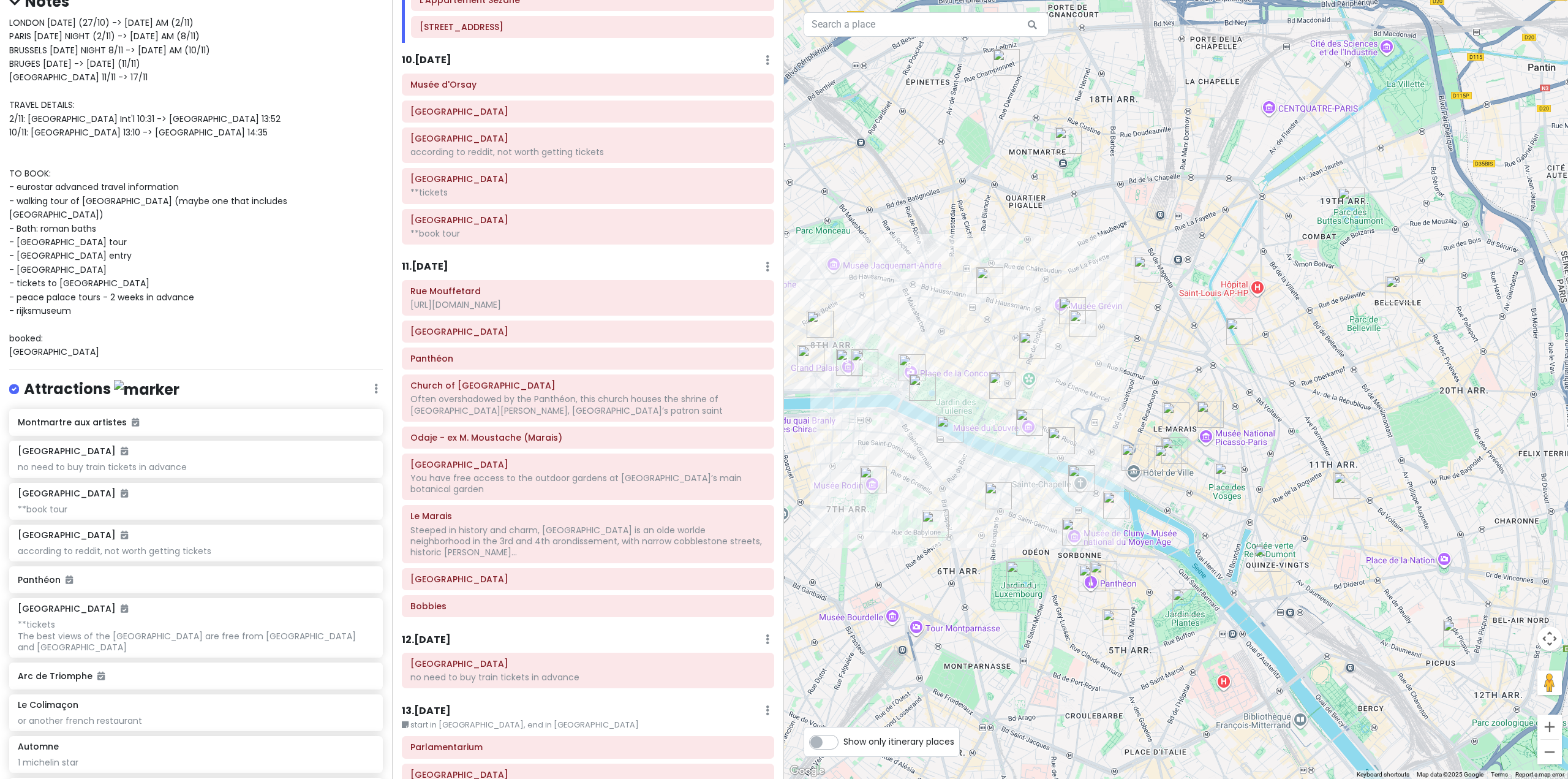
click at [436, 264] on h6 "11 . [DATE]" at bounding box center [425, 266] width 47 height 13
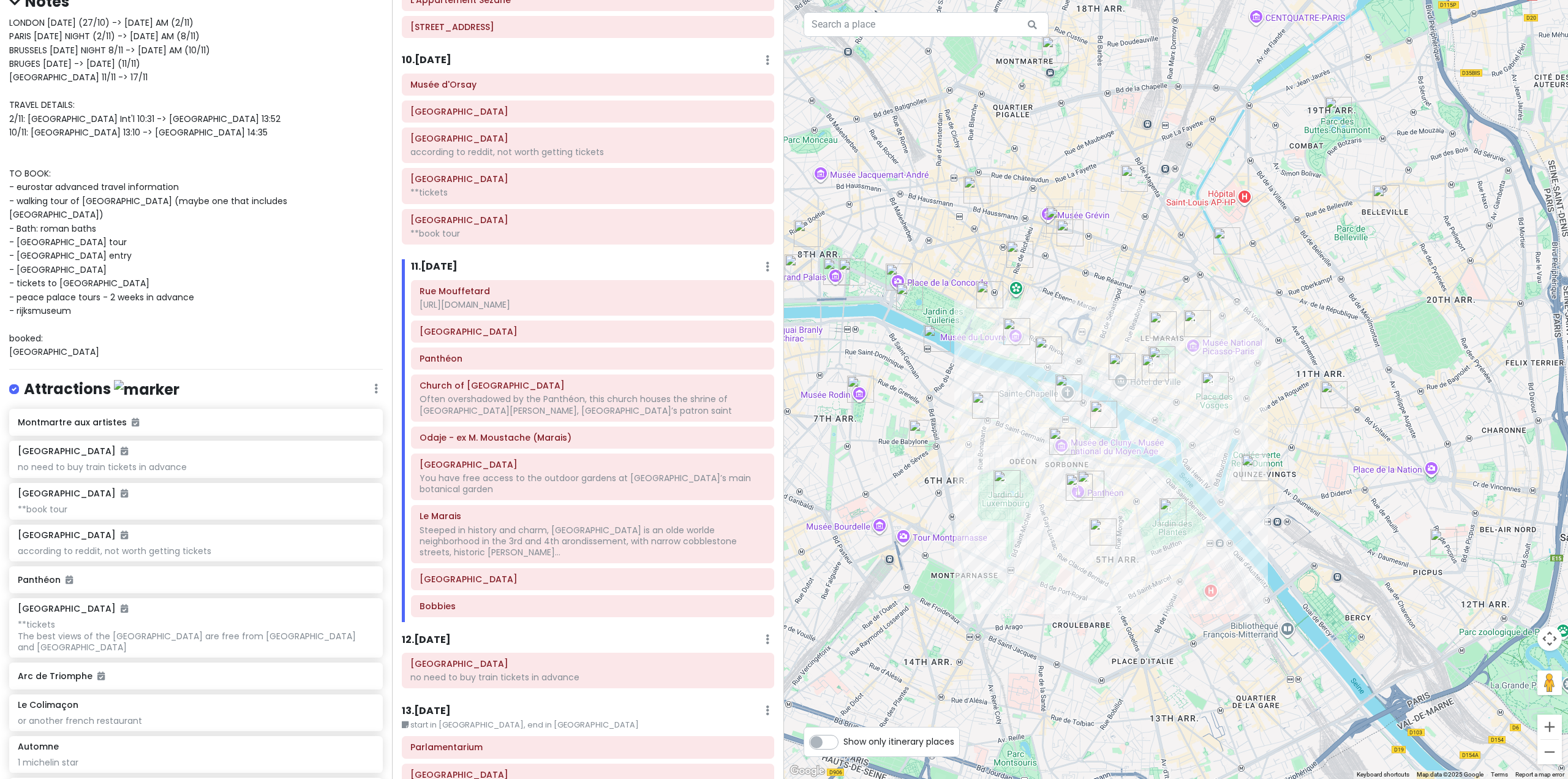
drag, startPoint x: 1115, startPoint y: 587, endPoint x: 1105, endPoint y: 522, distance: 65.8
click at [1105, 522] on img "Rue Mouffetard" at bounding box center [1103, 532] width 27 height 27
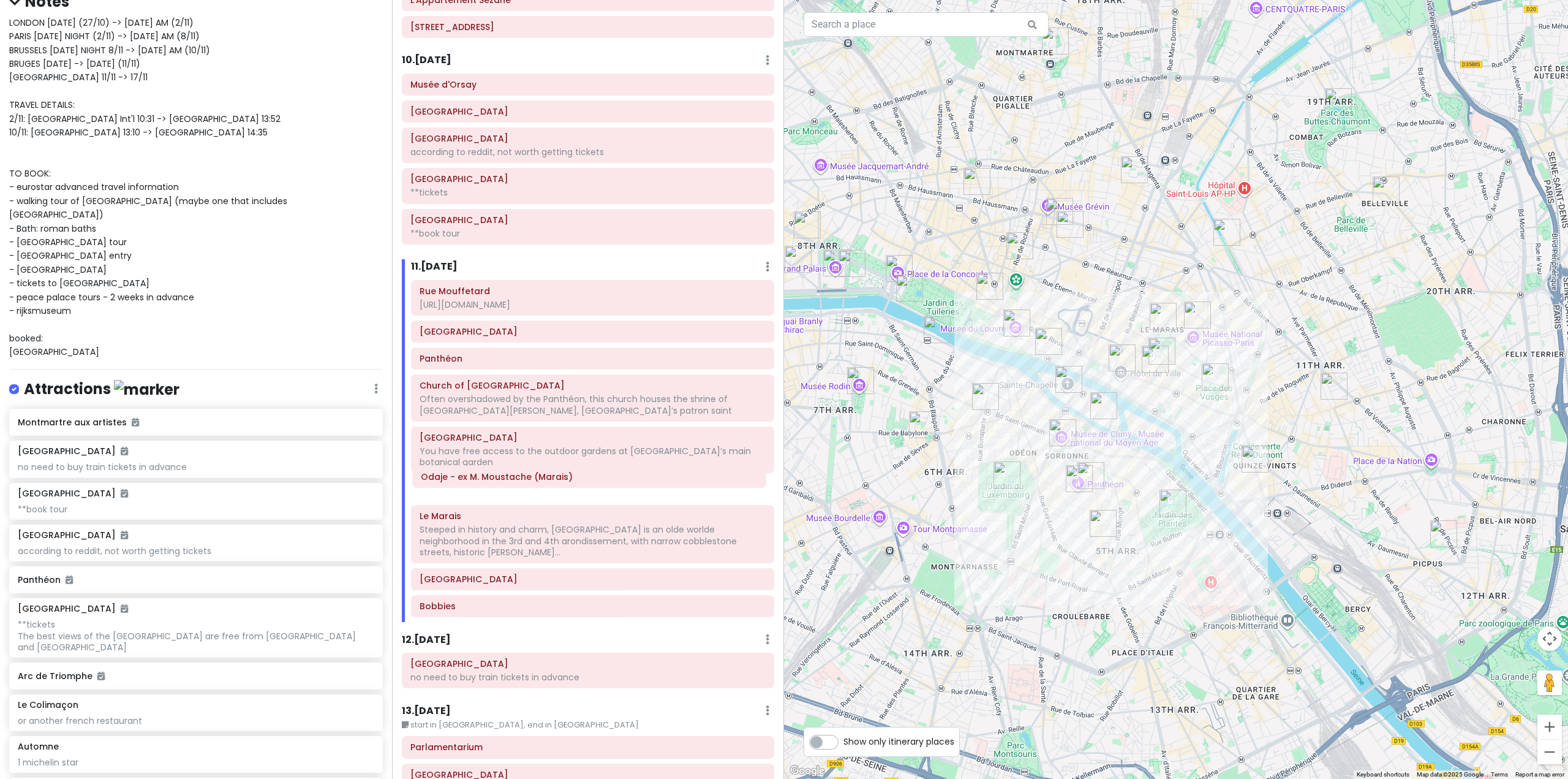
drag, startPoint x: 506, startPoint y: 446, endPoint x: 508, endPoint y: 486, distance: 40.0
click at [508, 486] on div "Rue Mouffetard https://thegoodlifefrance.com/rue-mouffetard-the-oldest-street-i…" at bounding box center [592, 451] width 382 height 343
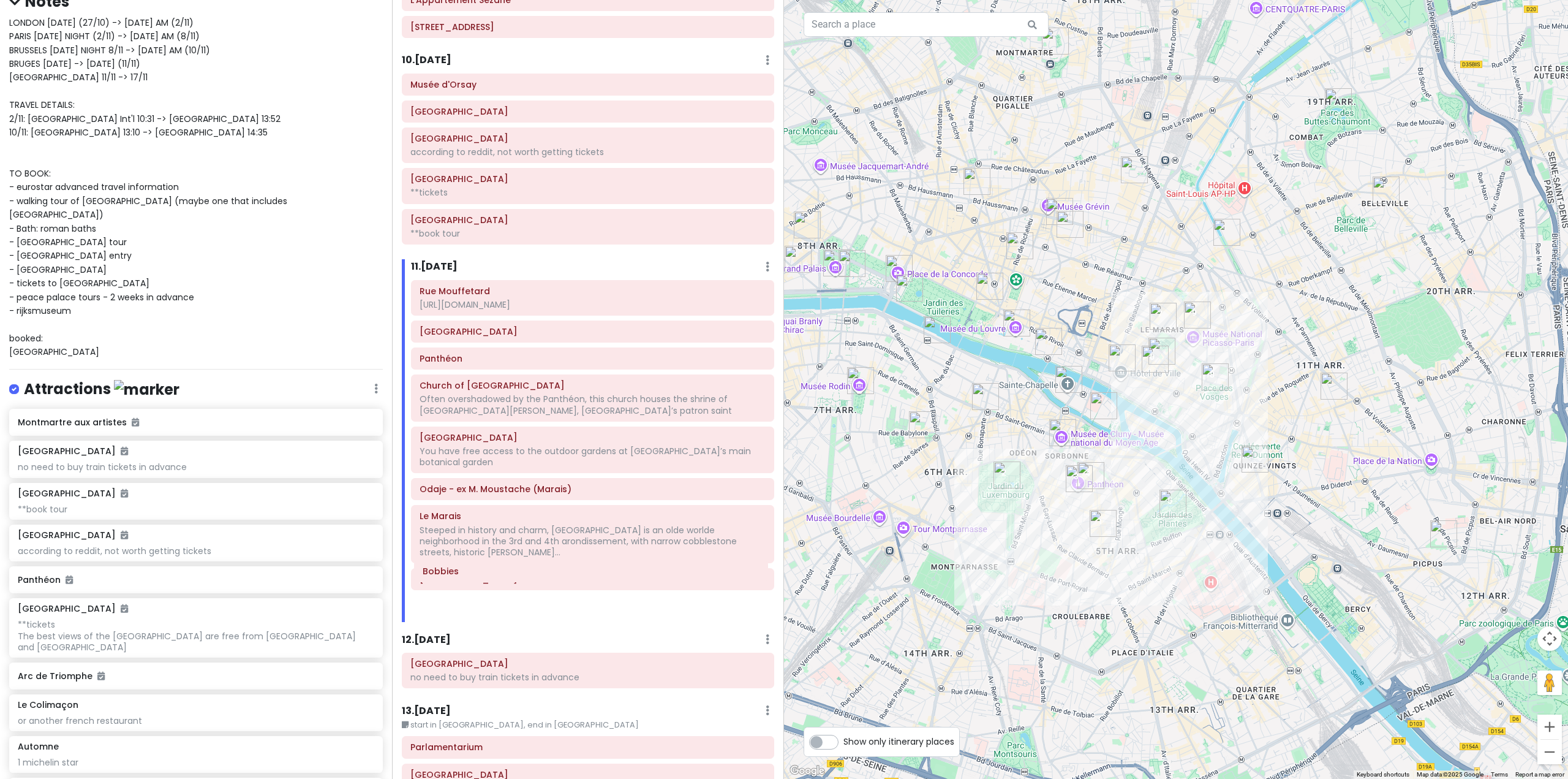
scroll to position [1769, 0]
drag, startPoint x: 607, startPoint y: 592, endPoint x: 612, endPoint y: 570, distance: 22.6
click at [612, 570] on div "Rue Mouffetard https://thegoodlifefrance.com/rue-mouffetard-the-oldest-street-i…" at bounding box center [592, 451] width 382 height 343
click at [1194, 580] on div "To navigate, press the arrow keys." at bounding box center [1175, 390] width 784 height 779
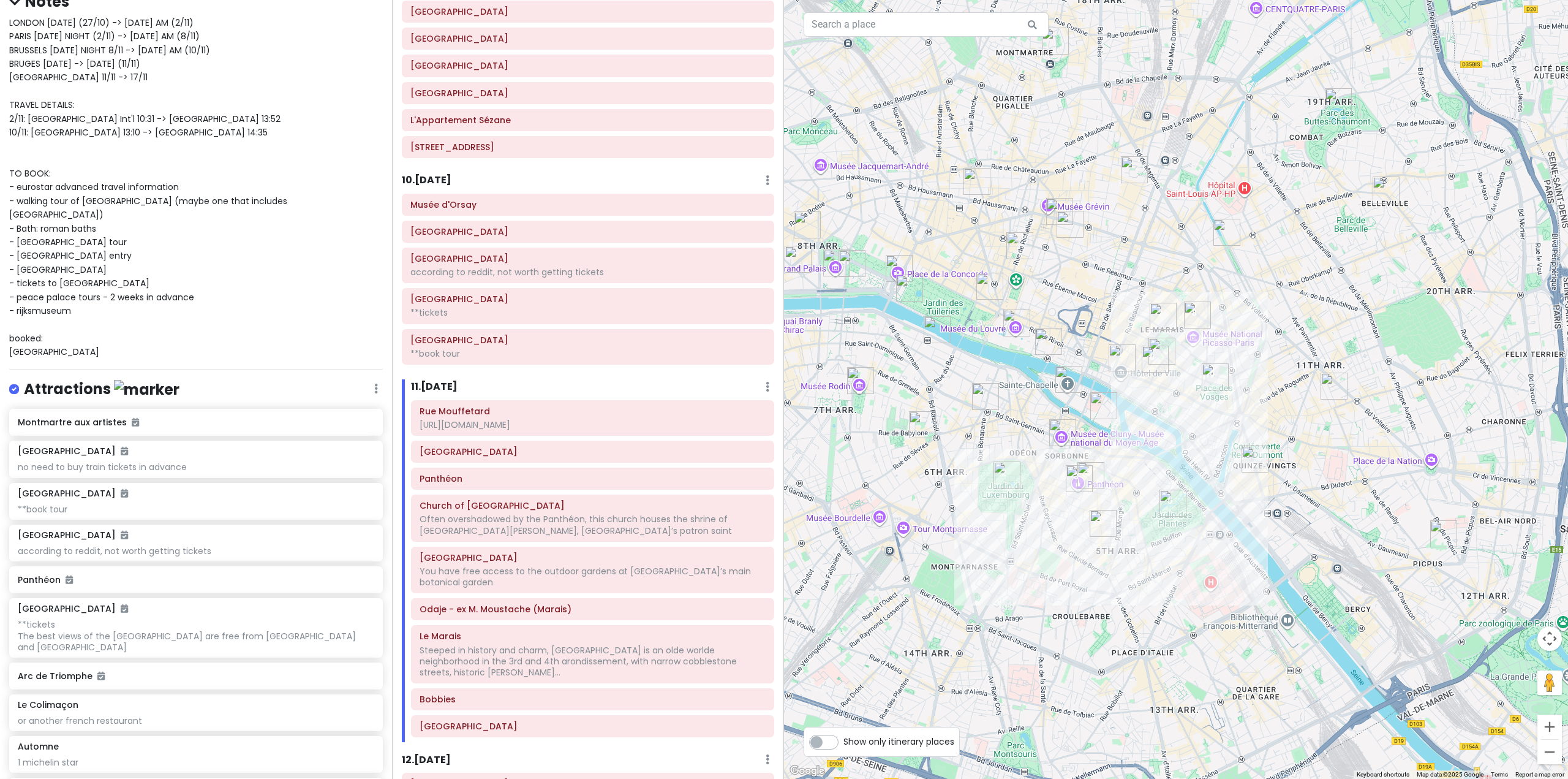
scroll to position [1646, 0]
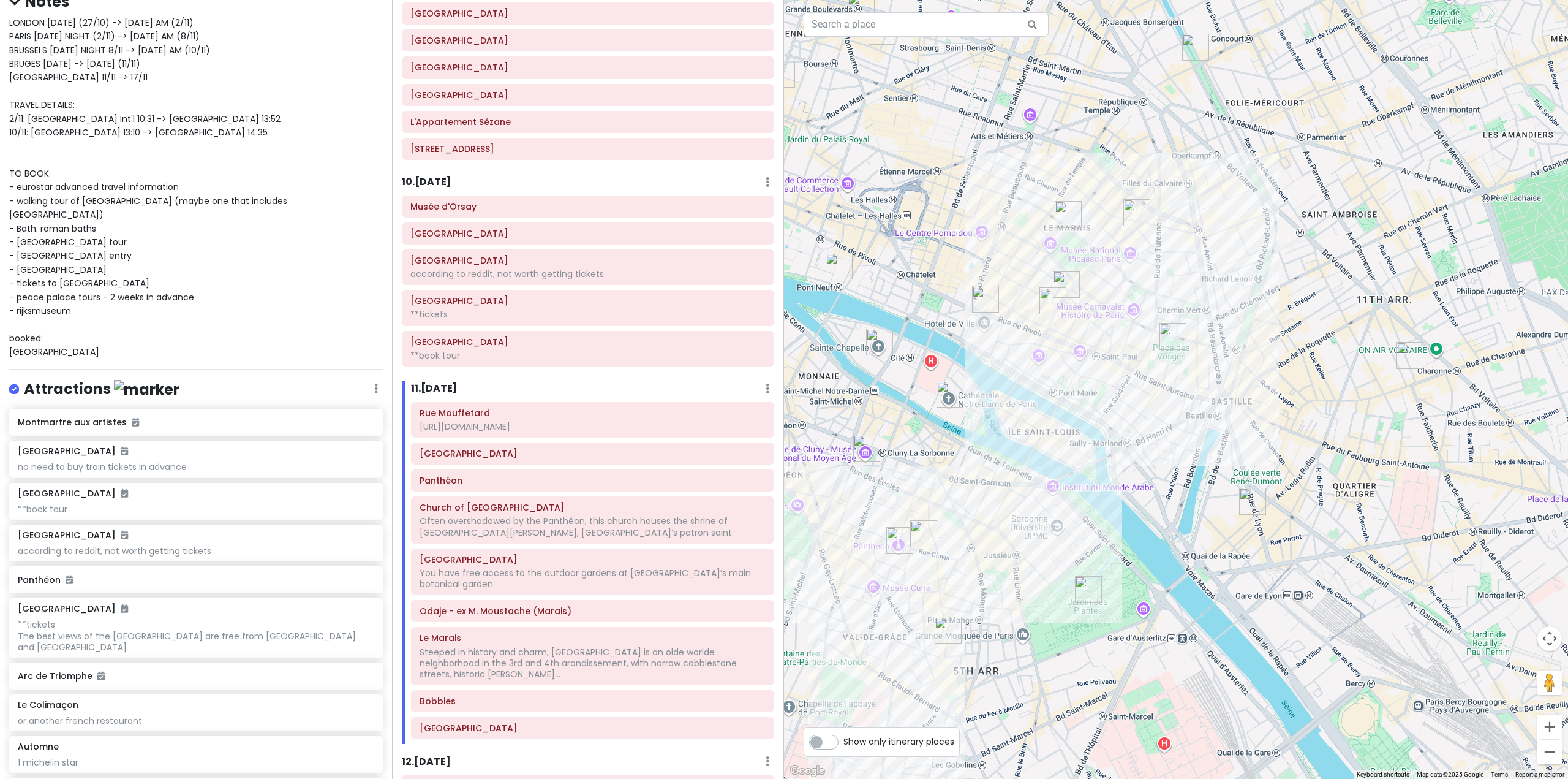
click at [1251, 495] on img "À la Biche au Bois" at bounding box center [1252, 501] width 27 height 27
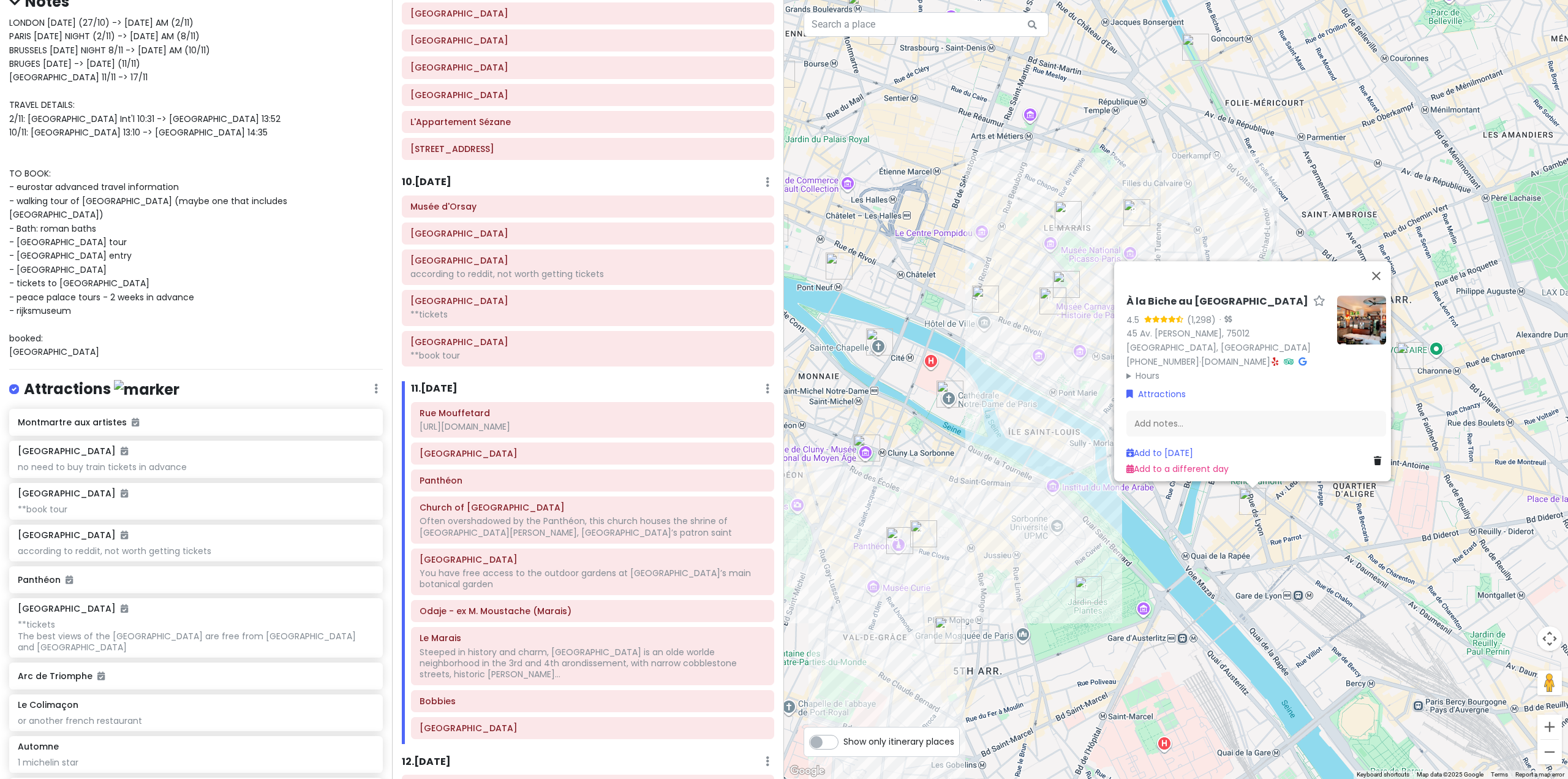
click at [1334, 531] on div "À la Biche au Bois 4.5 (1,298) · 45 Av. Ledru Rollin, 75012 Paris, France +33 1…" at bounding box center [1175, 390] width 784 height 779
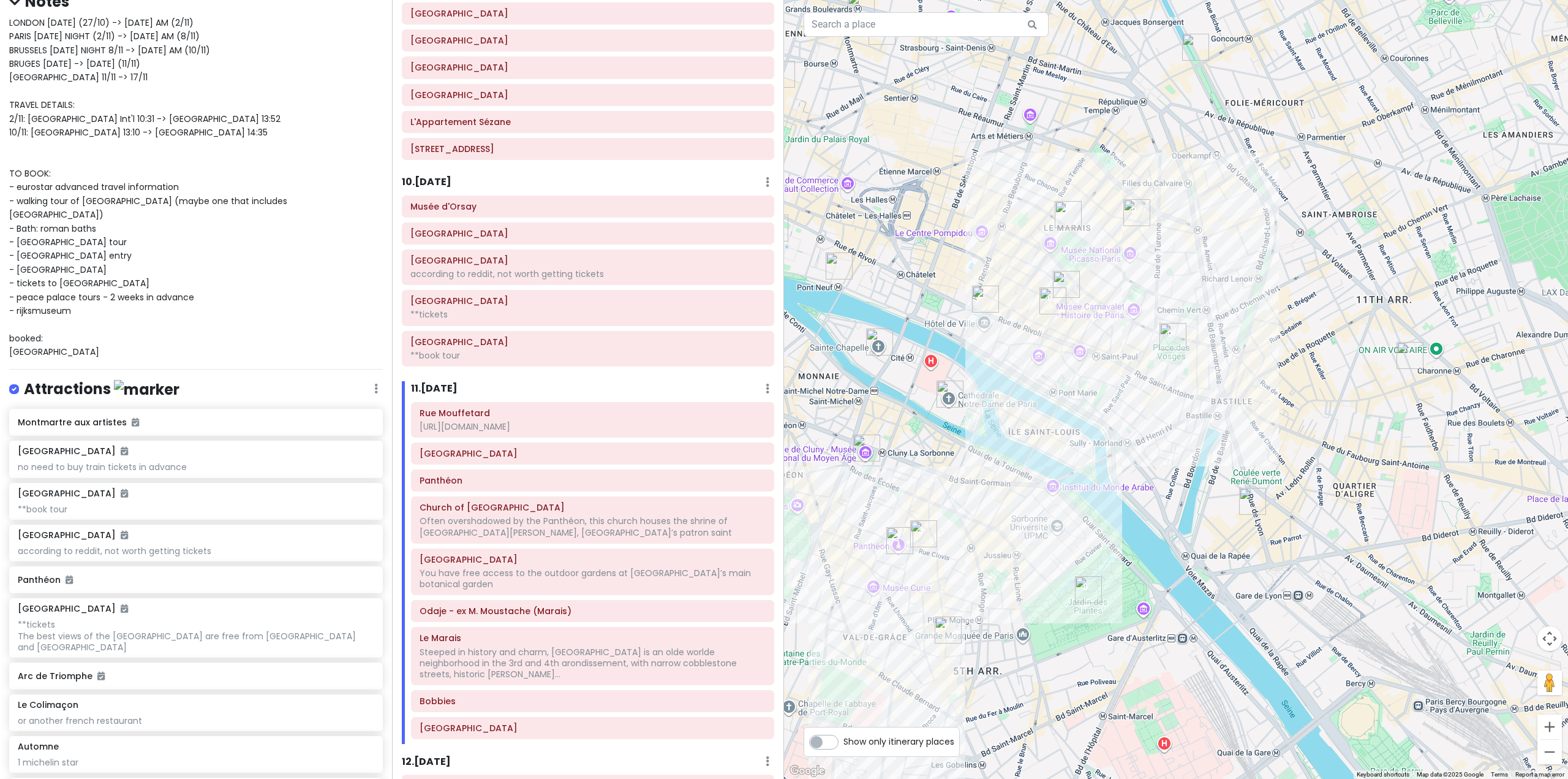
click at [434, 183] on h6 "10 . [DATE]" at bounding box center [426, 182] width 50 height 13
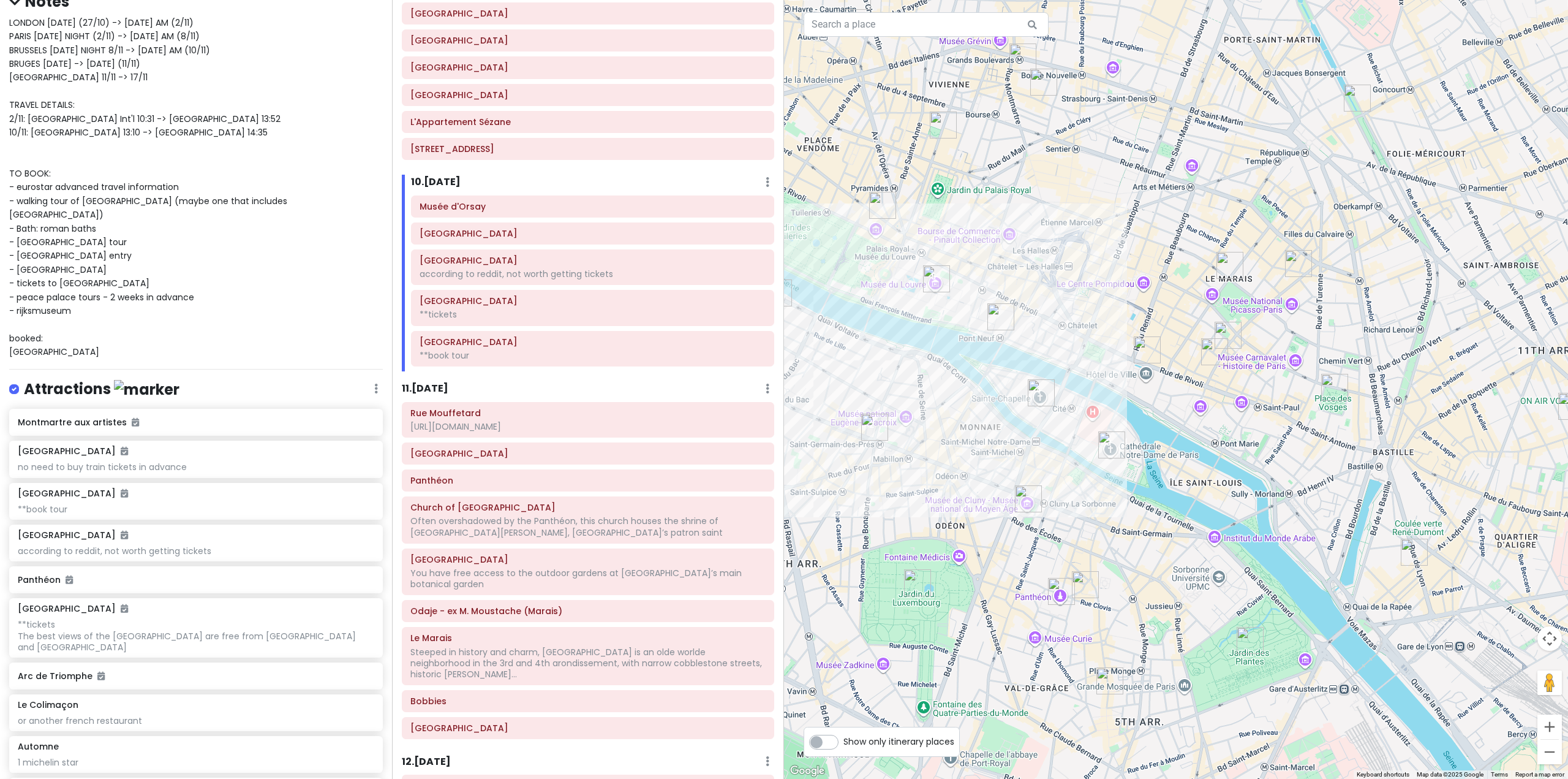
drag, startPoint x: 1001, startPoint y: 491, endPoint x: 1110, endPoint y: 518, distance: 112.3
click at [1110, 518] on div at bounding box center [1175, 390] width 784 height 779
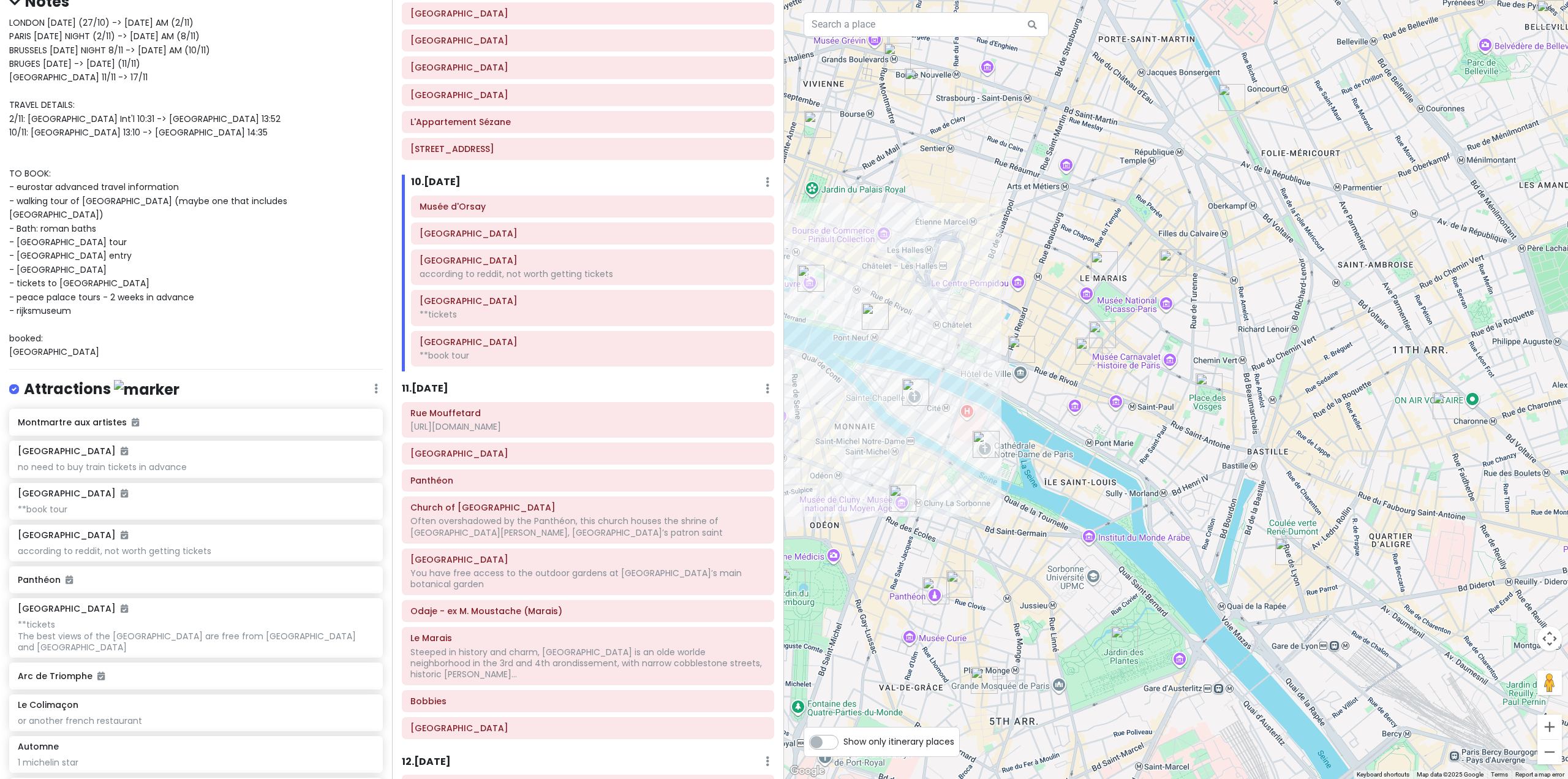
drag, startPoint x: 1387, startPoint y: 492, endPoint x: 1184, endPoint y: 486, distance: 203.1
click at [1185, 488] on div at bounding box center [1175, 390] width 784 height 779
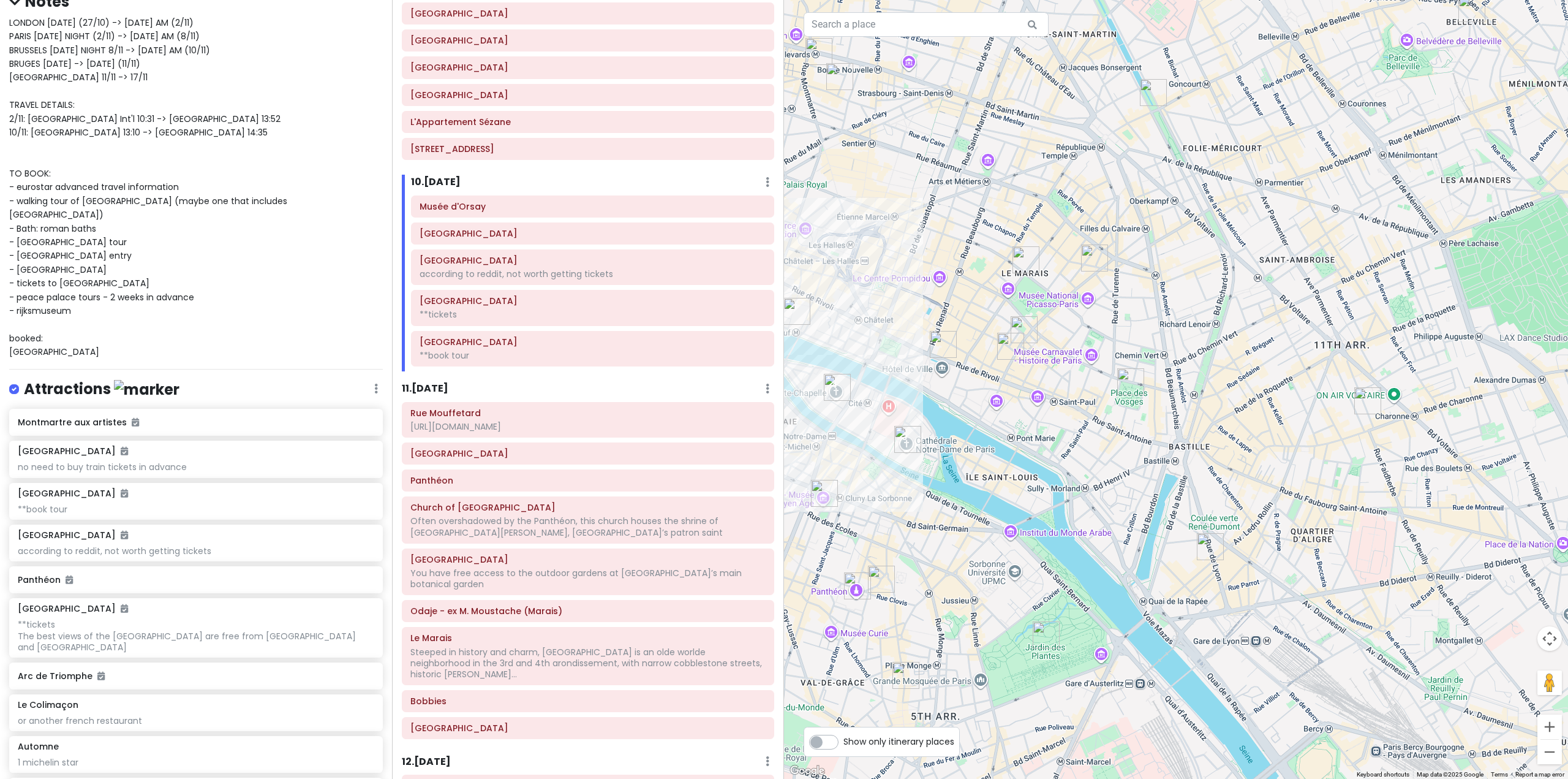
click at [1368, 399] on img "Automne" at bounding box center [1367, 401] width 27 height 27
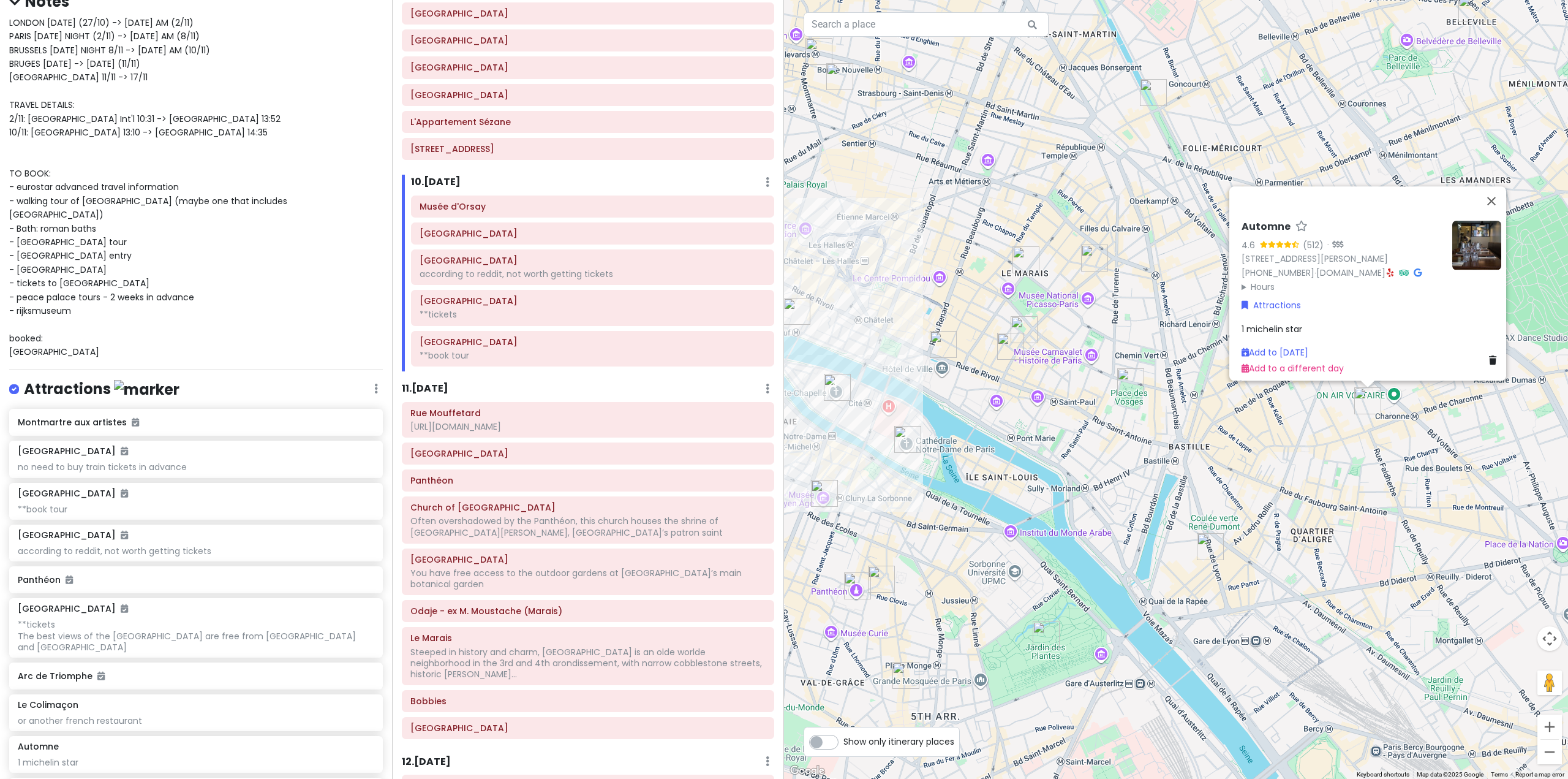
click at [1160, 434] on div "Automne 4.6 (512) · 11 Rue Richard Lenoir, 75011 Paris, France +33 1 40 09 03 7…" at bounding box center [1175, 390] width 784 height 779
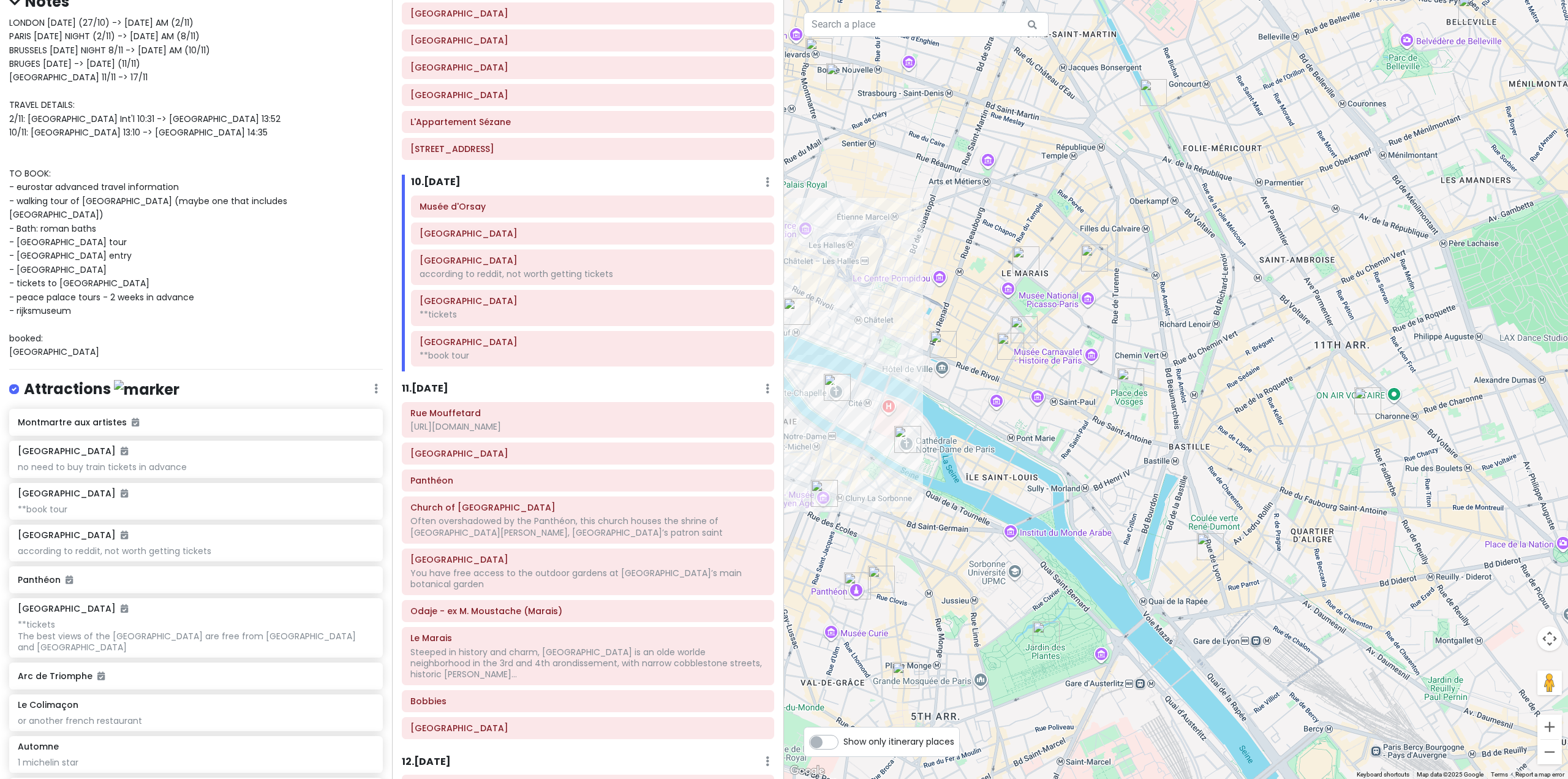
click at [449, 392] on h6 "11 . [DATE]" at bounding box center [425, 389] width 47 height 13
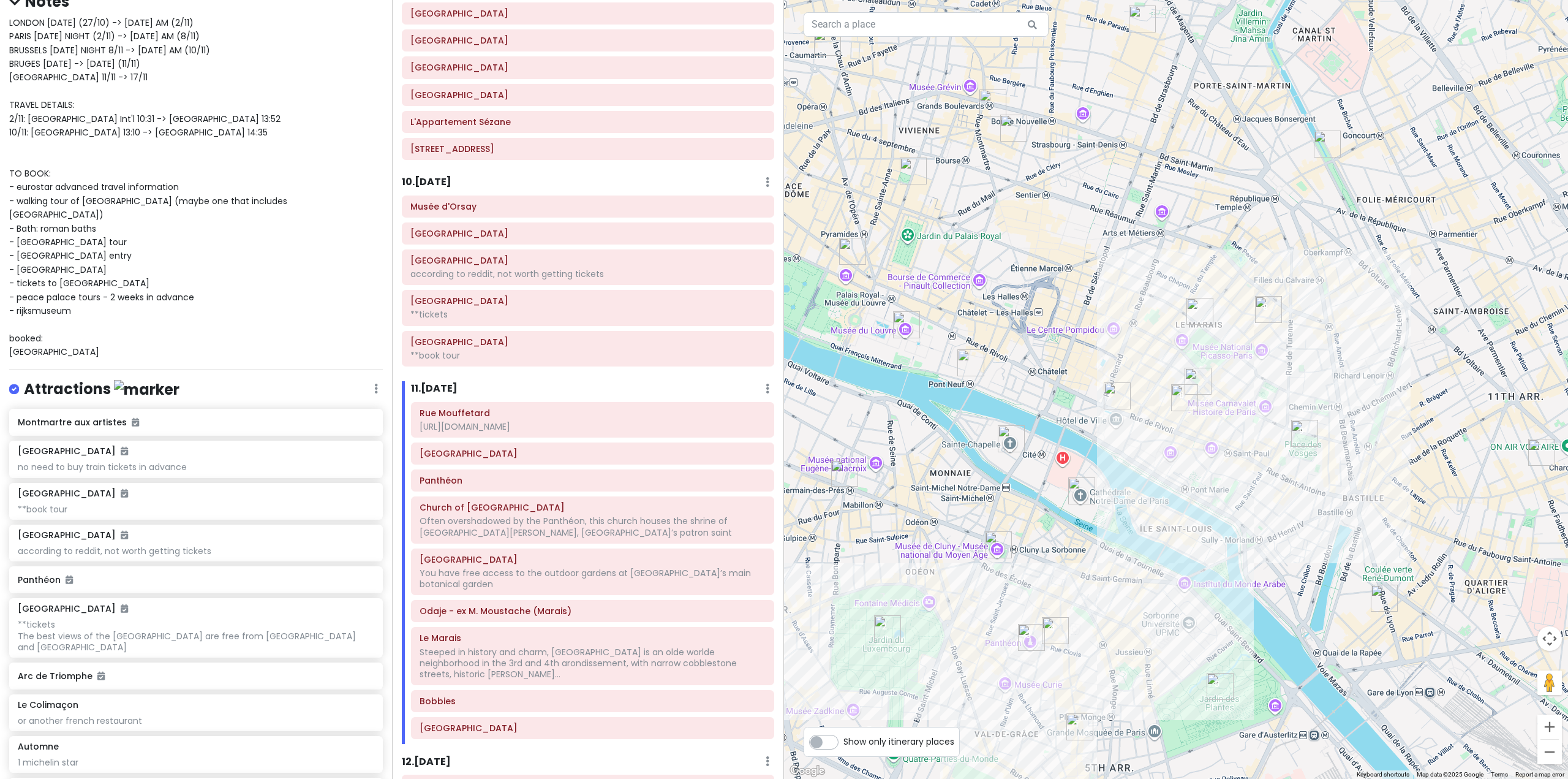
drag, startPoint x: 1092, startPoint y: 525, endPoint x: 1220, endPoint y: 555, distance: 131.5
click at [1220, 555] on div at bounding box center [1175, 390] width 784 height 779
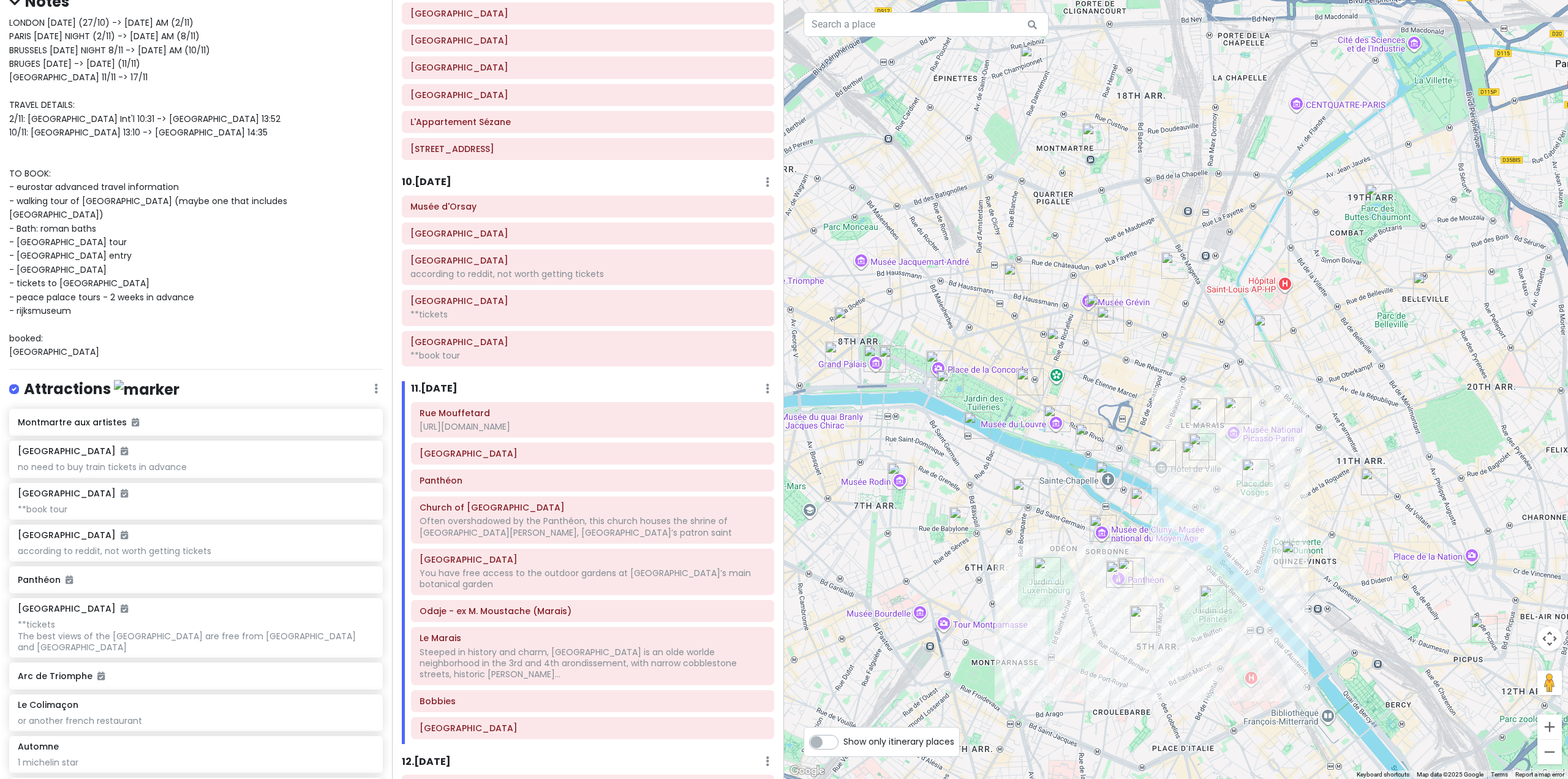
click at [1205, 440] on img "Le Colimaçon" at bounding box center [1202, 447] width 27 height 27
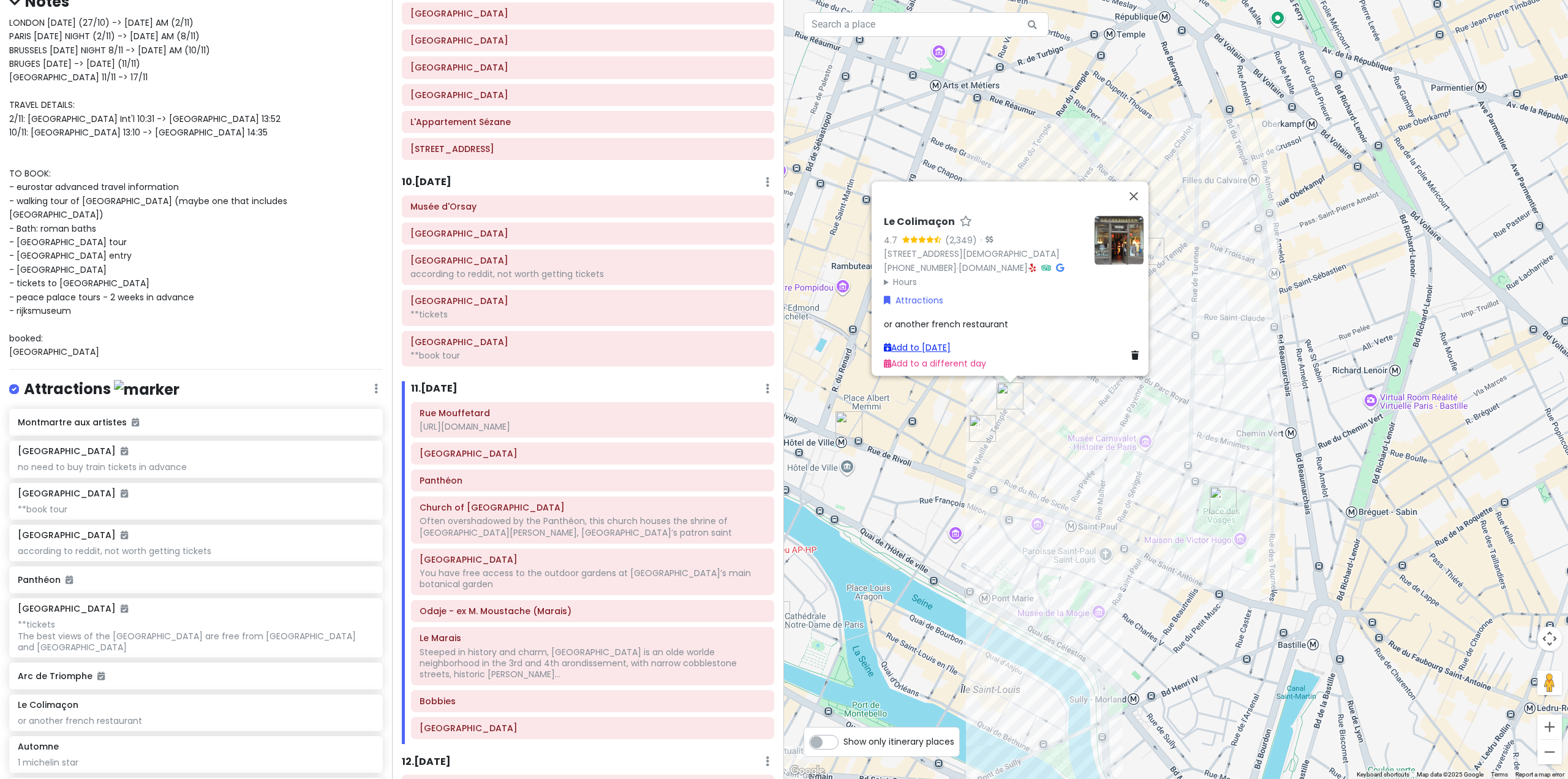
click at [946, 341] on link "Add to Thu 11/6" at bounding box center [917, 347] width 67 height 13
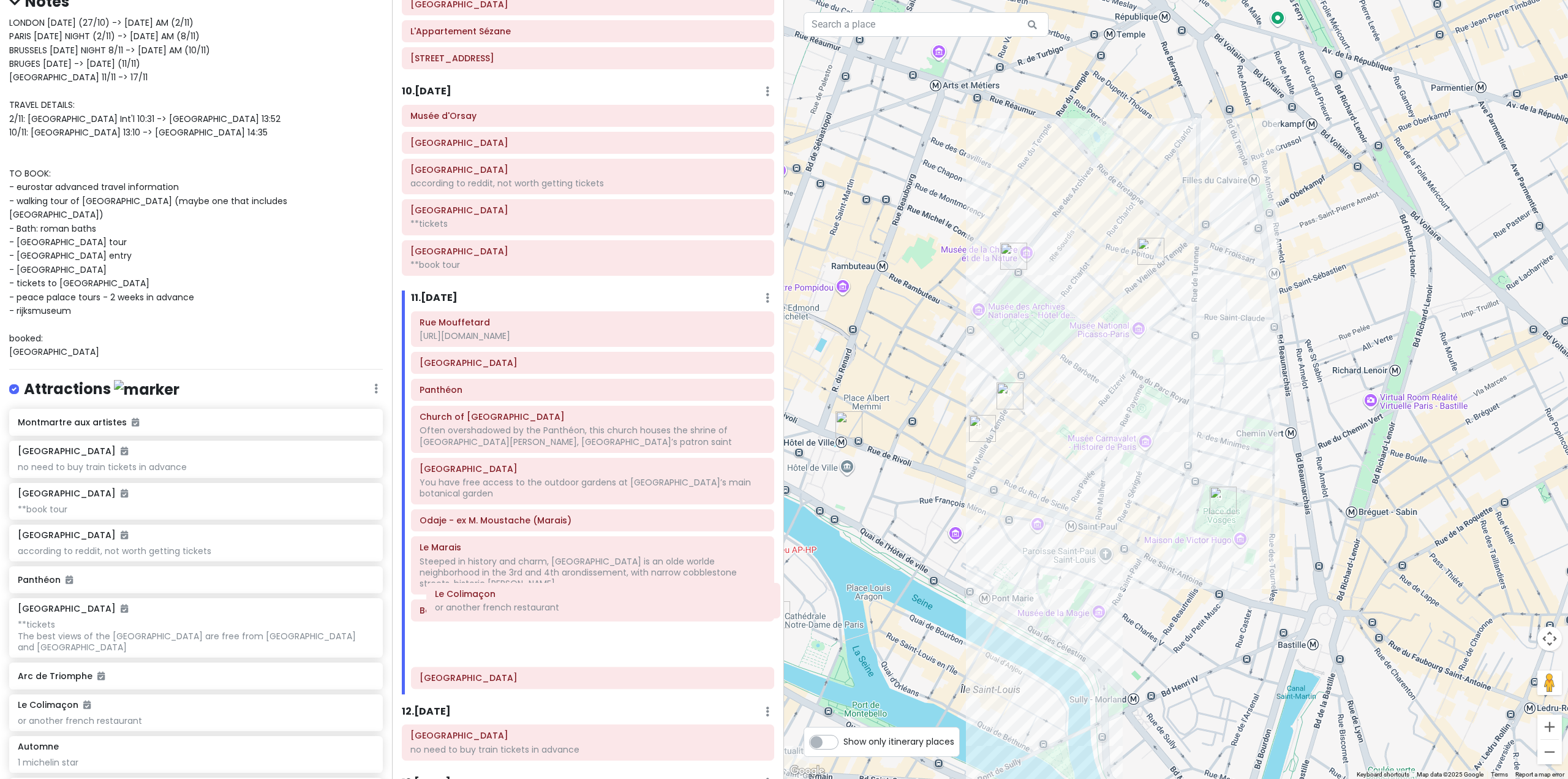
scroll to position [1749, 0]
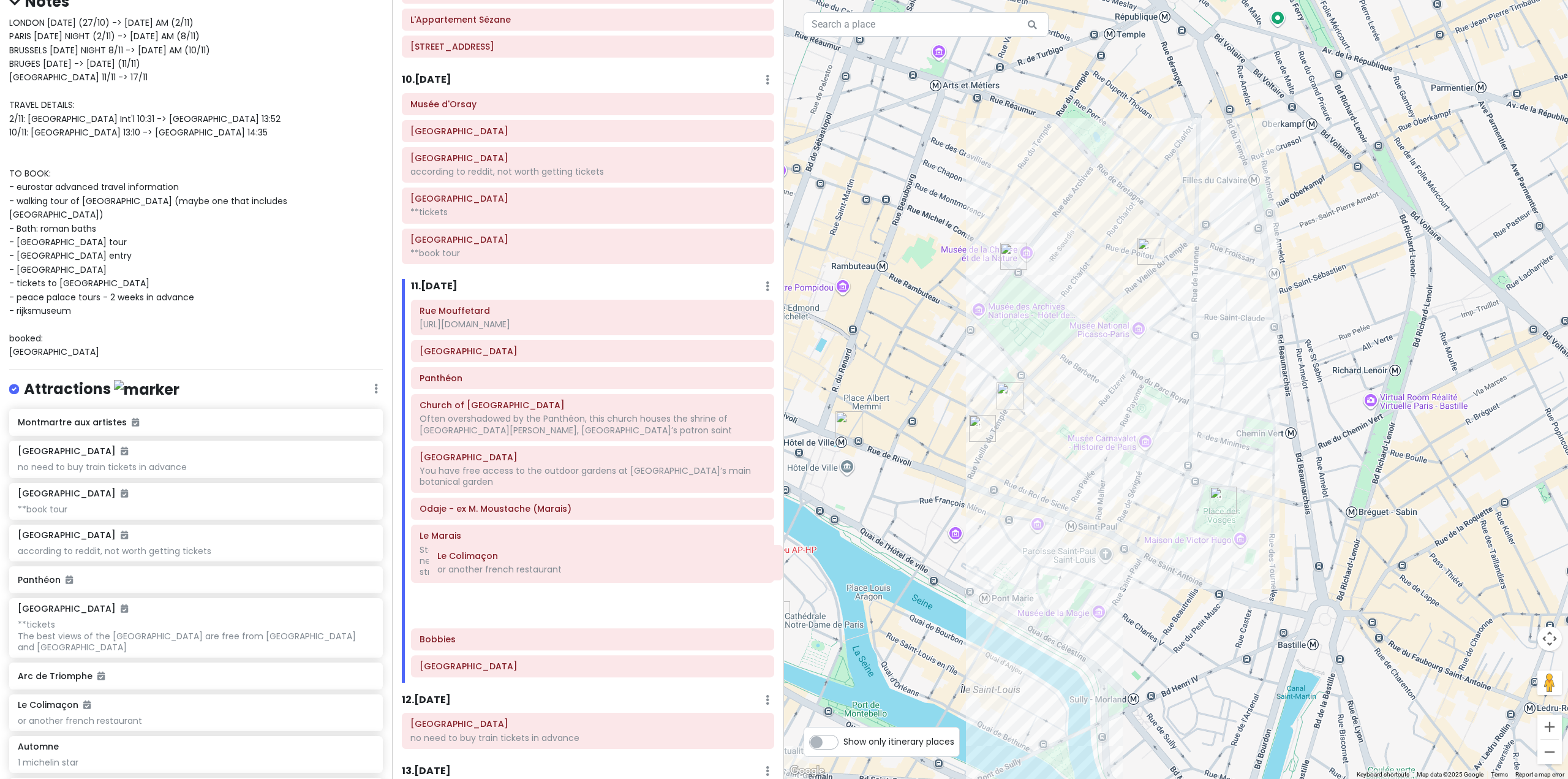
drag, startPoint x: 572, startPoint y: 686, endPoint x: 586, endPoint y: 582, distance: 104.9
click at [586, 582] on div "Rue Mouffetard https://thegoodlifefrance.com/rue-mouffetard-the-oldest-street-i…" at bounding box center [592, 491] width 382 height 383
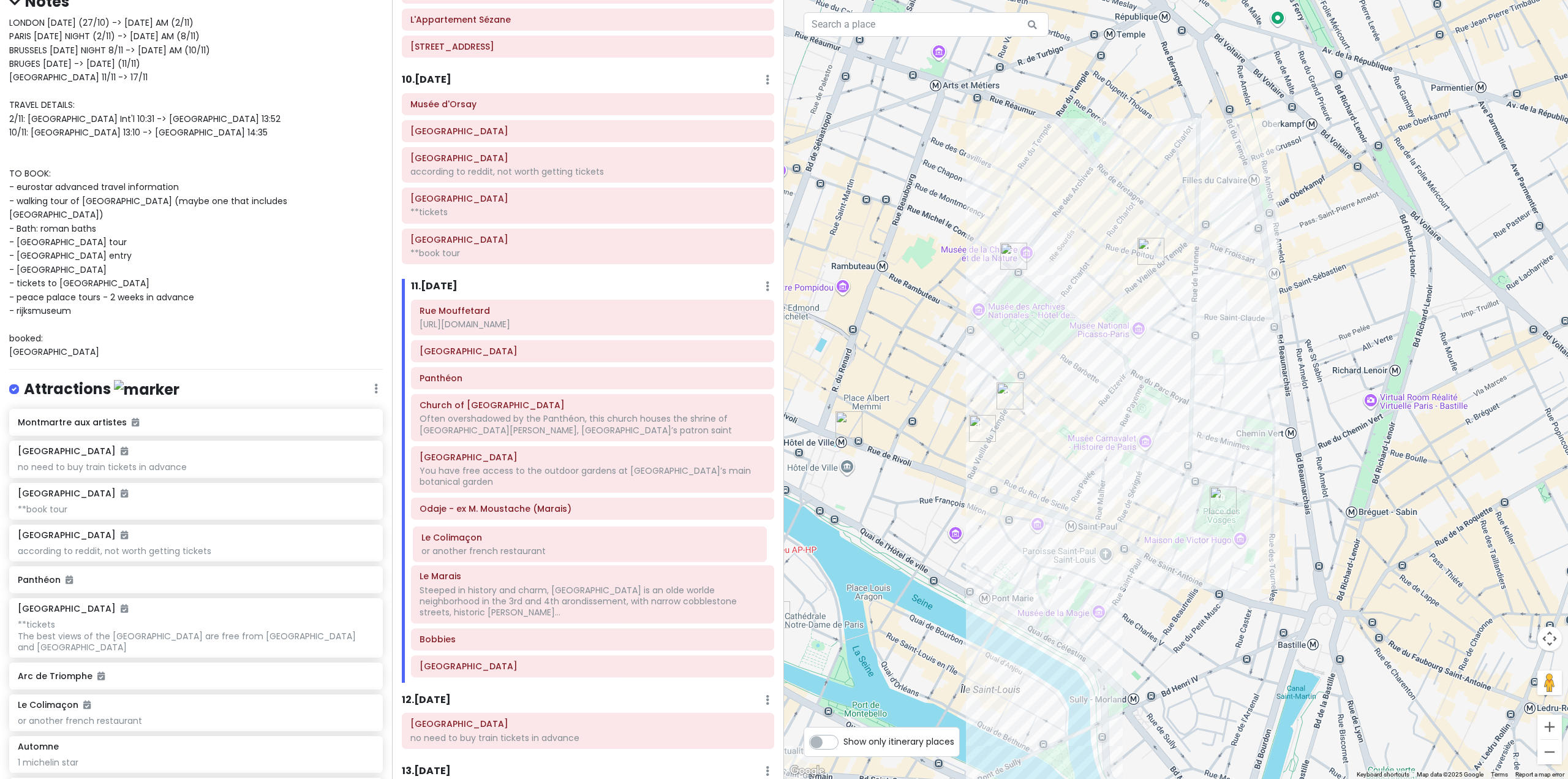
scroll to position [1749, 0]
drag, startPoint x: 486, startPoint y: 587, endPoint x: 490, endPoint y: 543, distance: 44.2
click at [490, 543] on div "Rue Mouffetard https://thegoodlifefrance.com/rue-mouffetard-the-oldest-street-i…" at bounding box center [592, 491] width 382 height 383
click at [1088, 500] on div "To navigate, press the arrow keys." at bounding box center [1175, 390] width 784 height 779
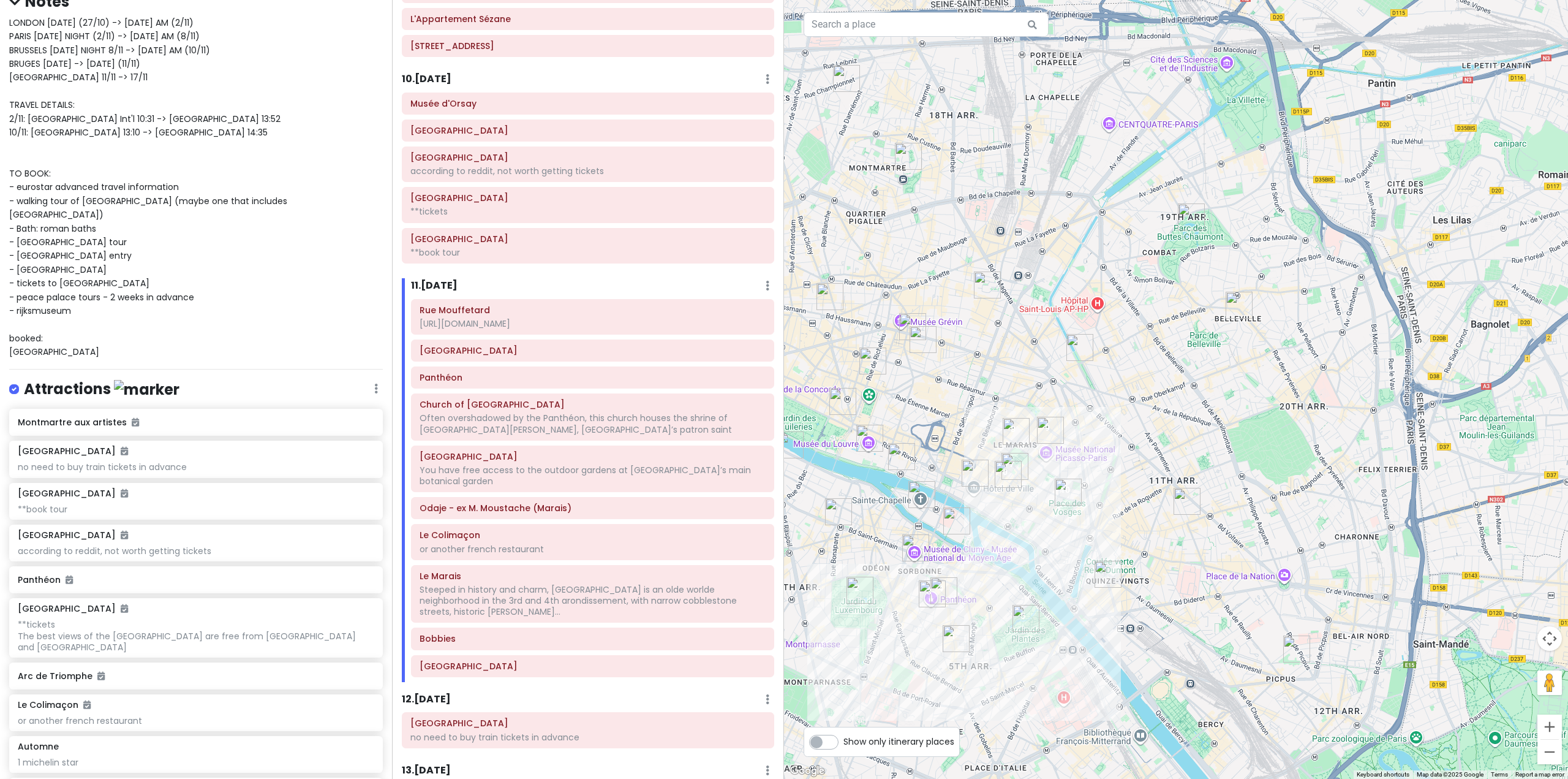
drag, startPoint x: 1035, startPoint y: 543, endPoint x: 1102, endPoint y: 515, distance: 72.6
click at [1102, 515] on div at bounding box center [1175, 390] width 784 height 779
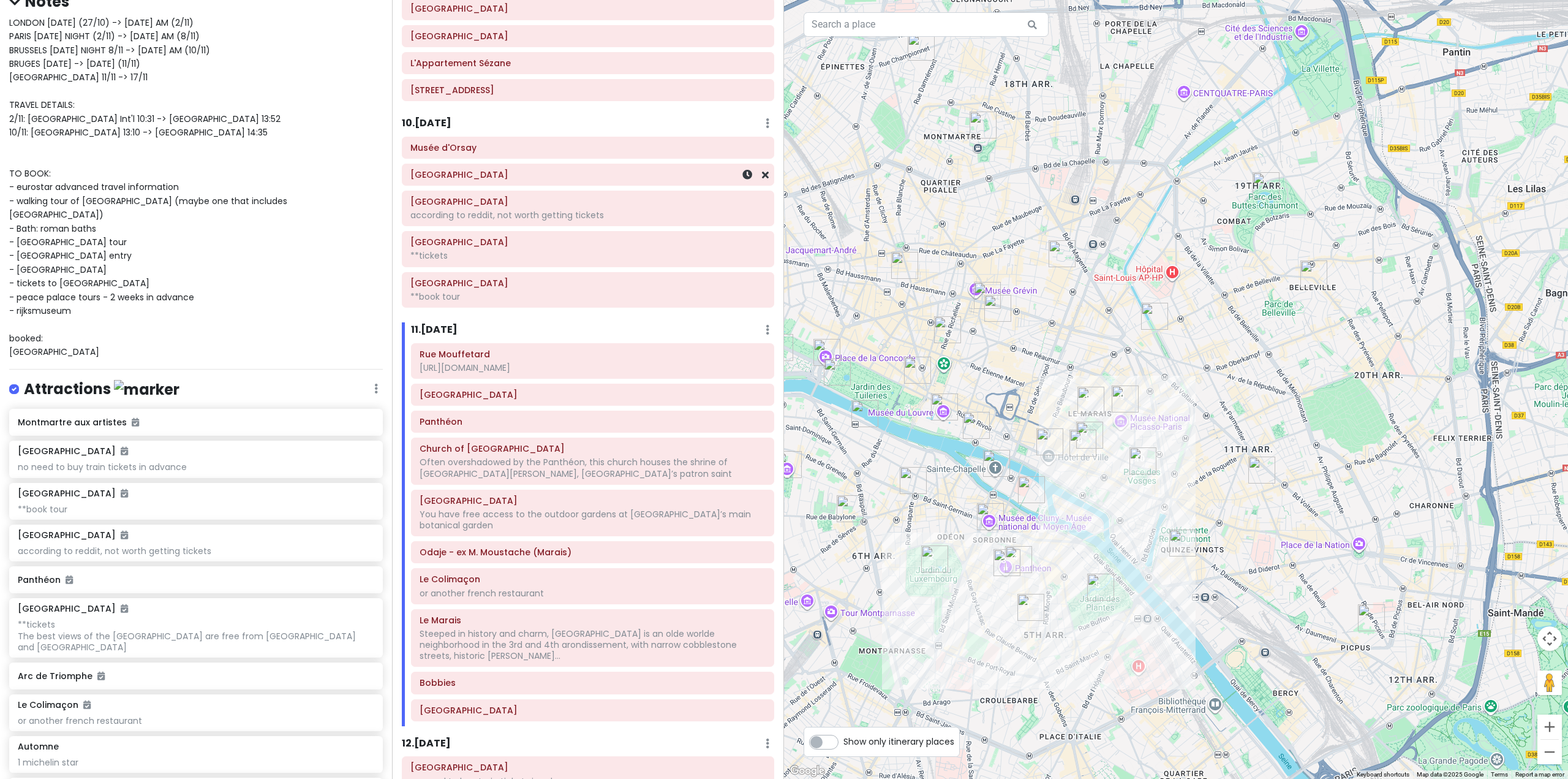
scroll to position [1688, 0]
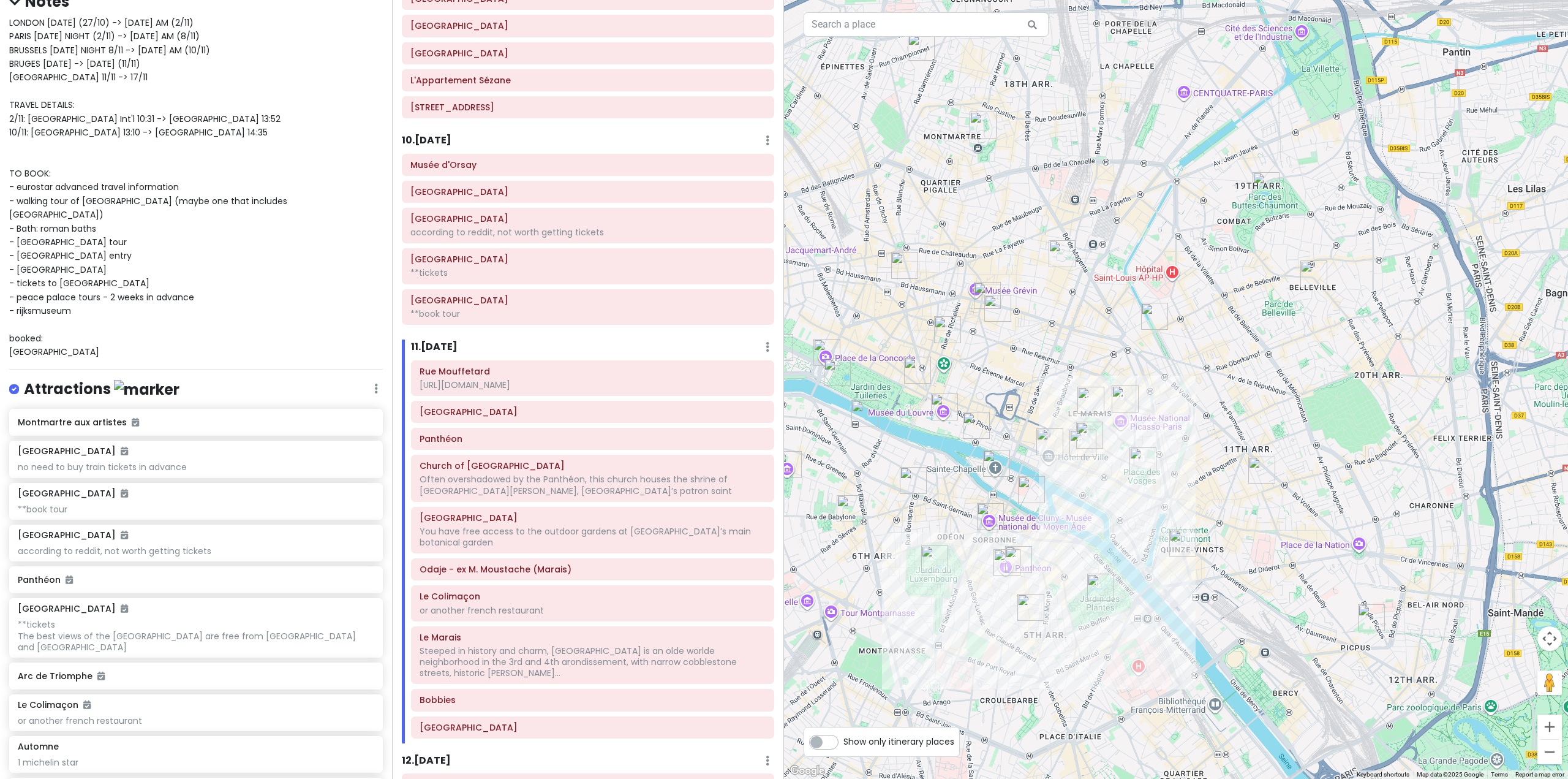
click at [442, 134] on h6 "10 . [DATE]" at bounding box center [426, 140] width 50 height 13
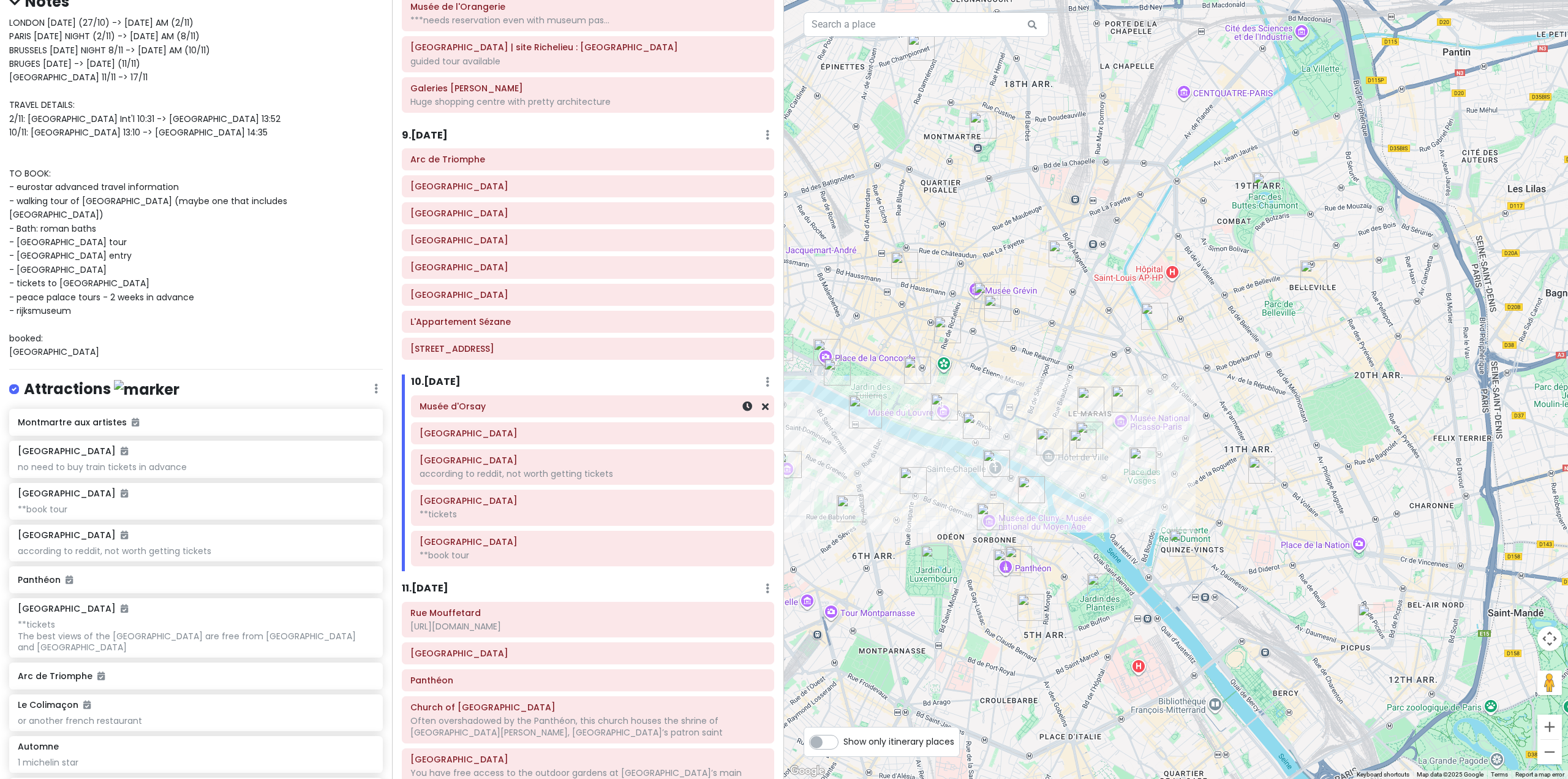
scroll to position [1443, 0]
click at [990, 517] on img "Musée de Cluny" at bounding box center [990, 517] width 27 height 27
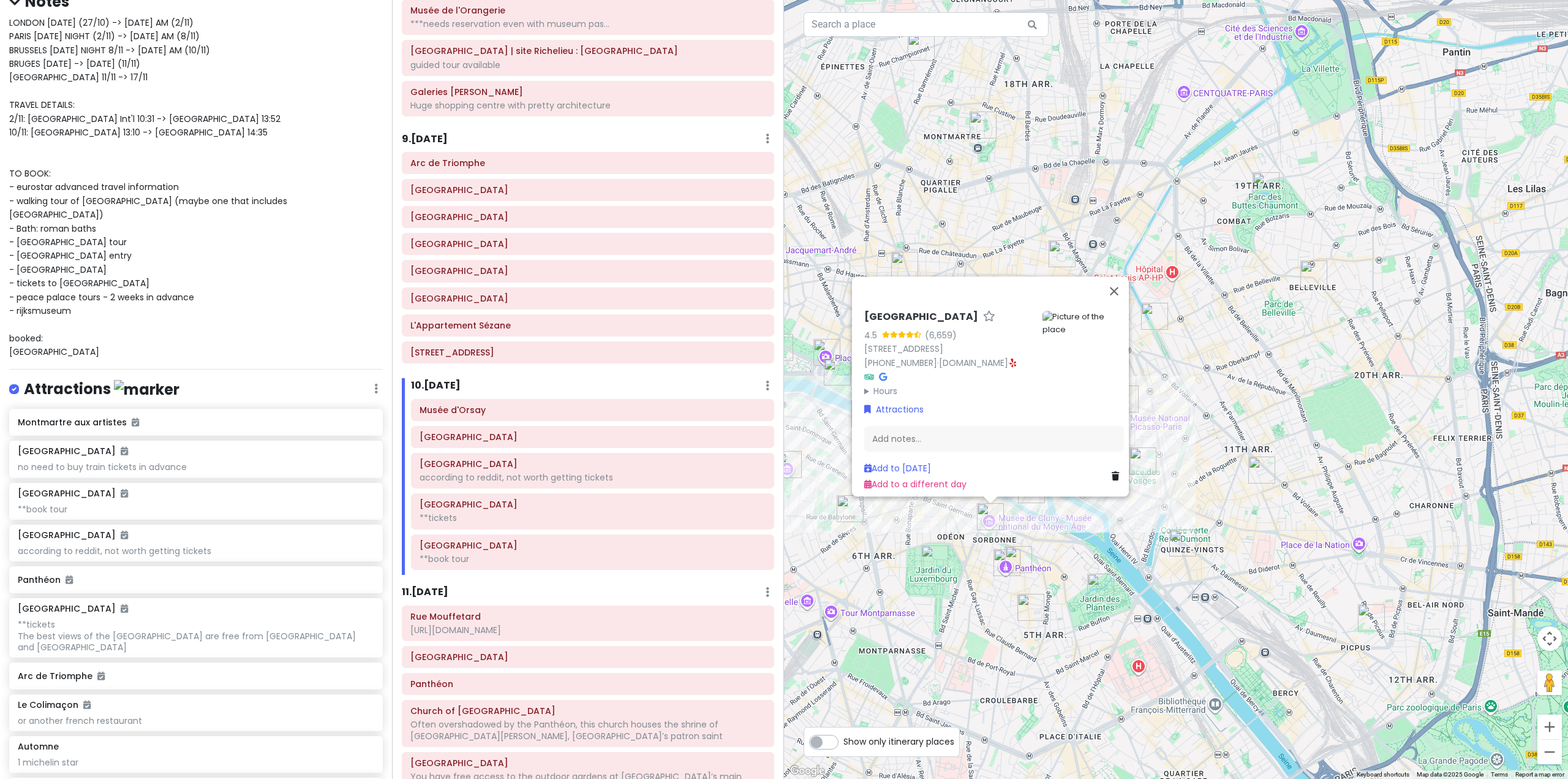
click at [946, 559] on img "Jardin du Luxembourg" at bounding box center [935, 559] width 27 height 27
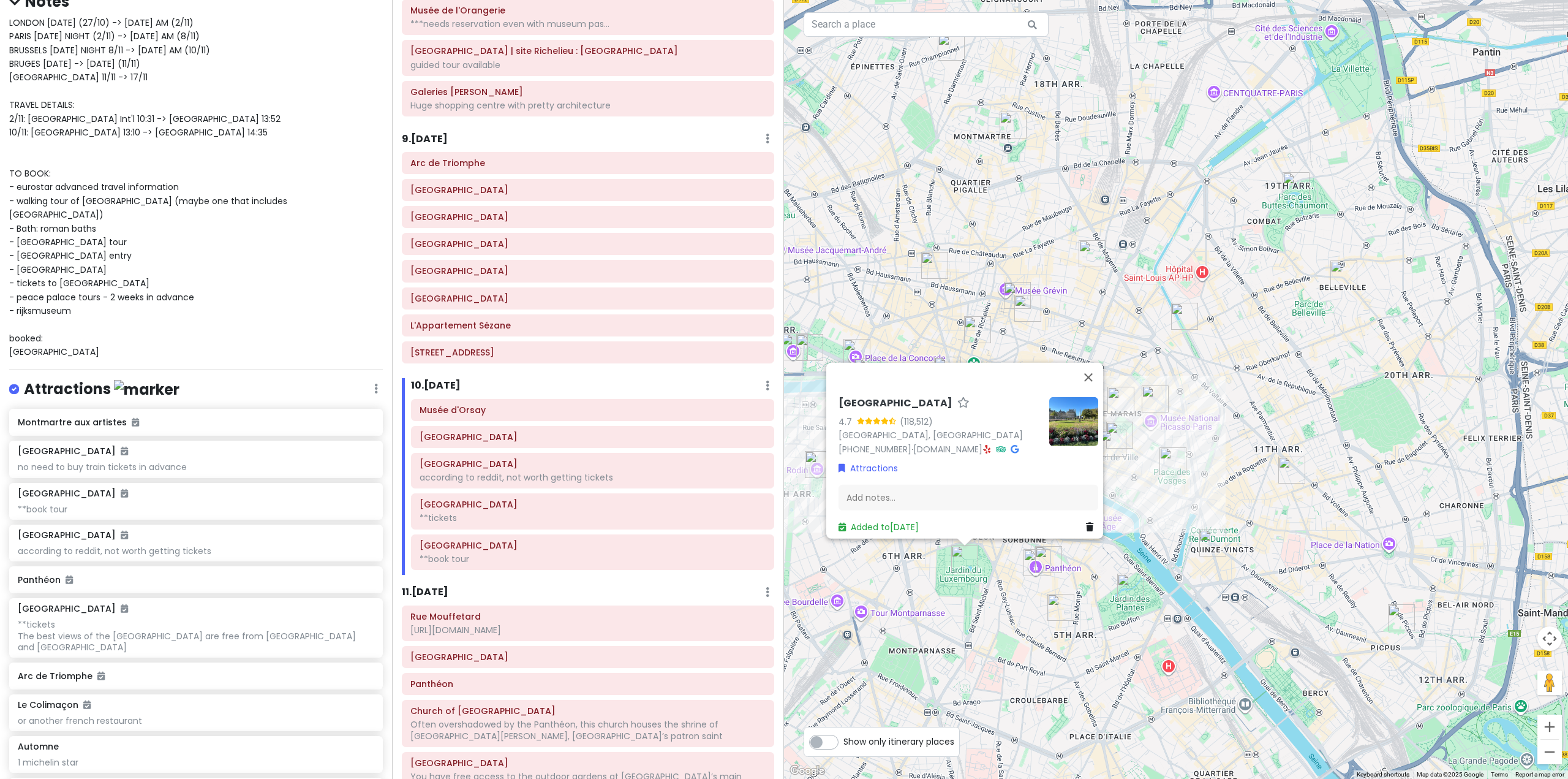
click at [1003, 588] on div "Jardin du Luxembourg 4.7 (118,512) 75006 Paris, France +33 1 42 34 20 00 · jard…" at bounding box center [1175, 390] width 784 height 779
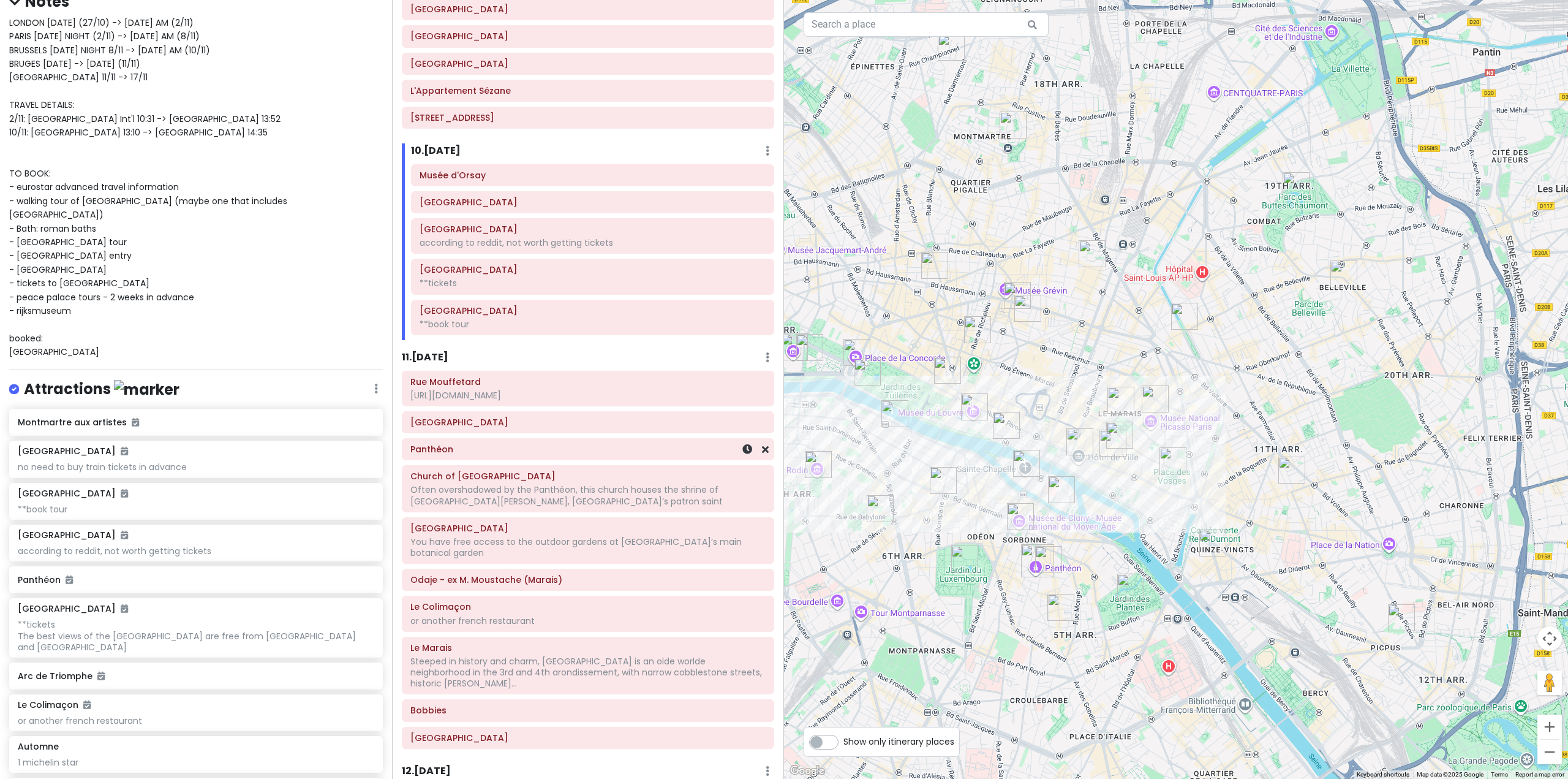
scroll to position [1688, 0]
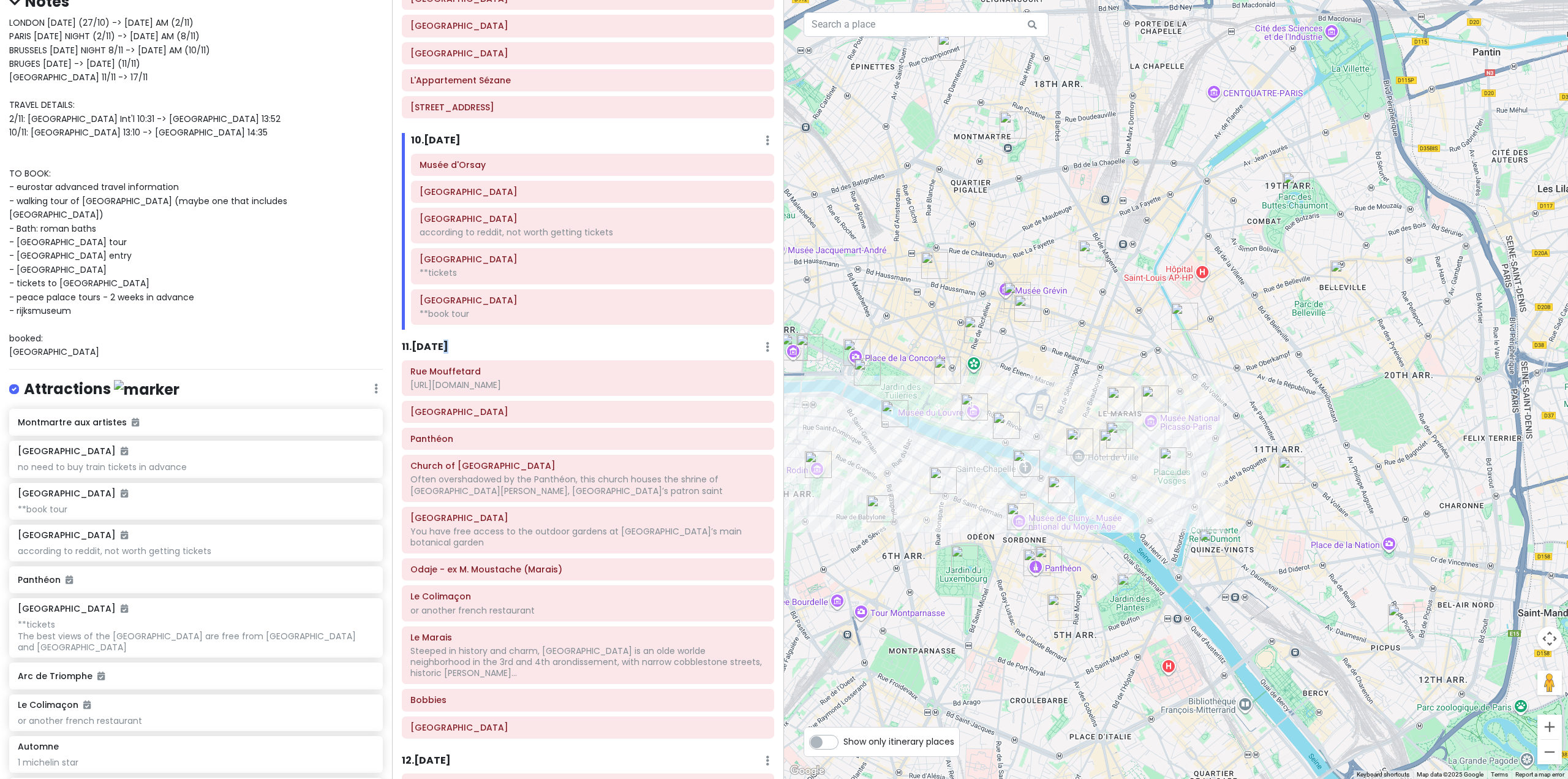
click at [440, 352] on h6 "11 . [DATE]" at bounding box center [425, 347] width 47 height 13
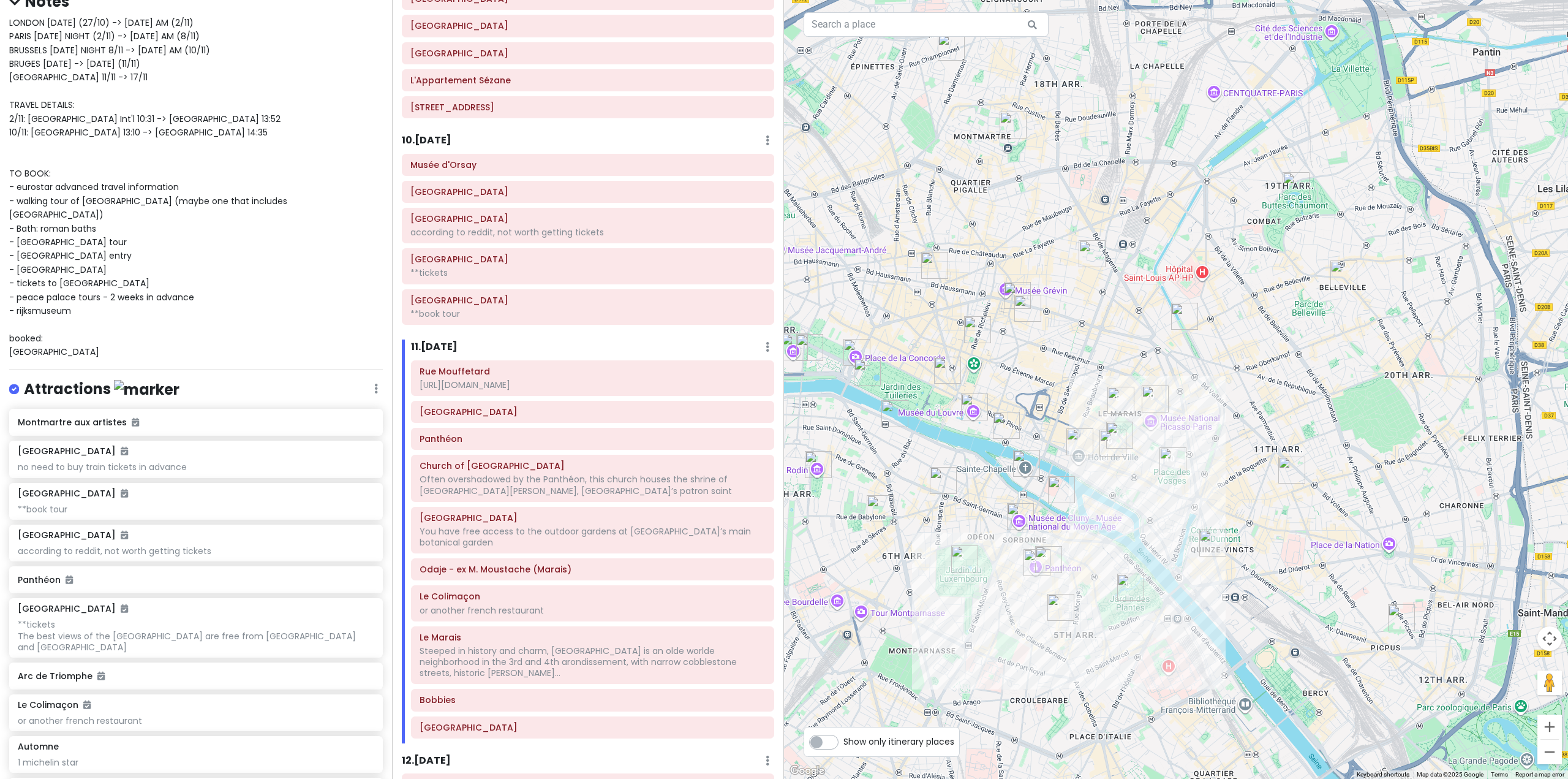
click at [427, 343] on h6 "11 . [DATE]" at bounding box center [434, 347] width 47 height 13
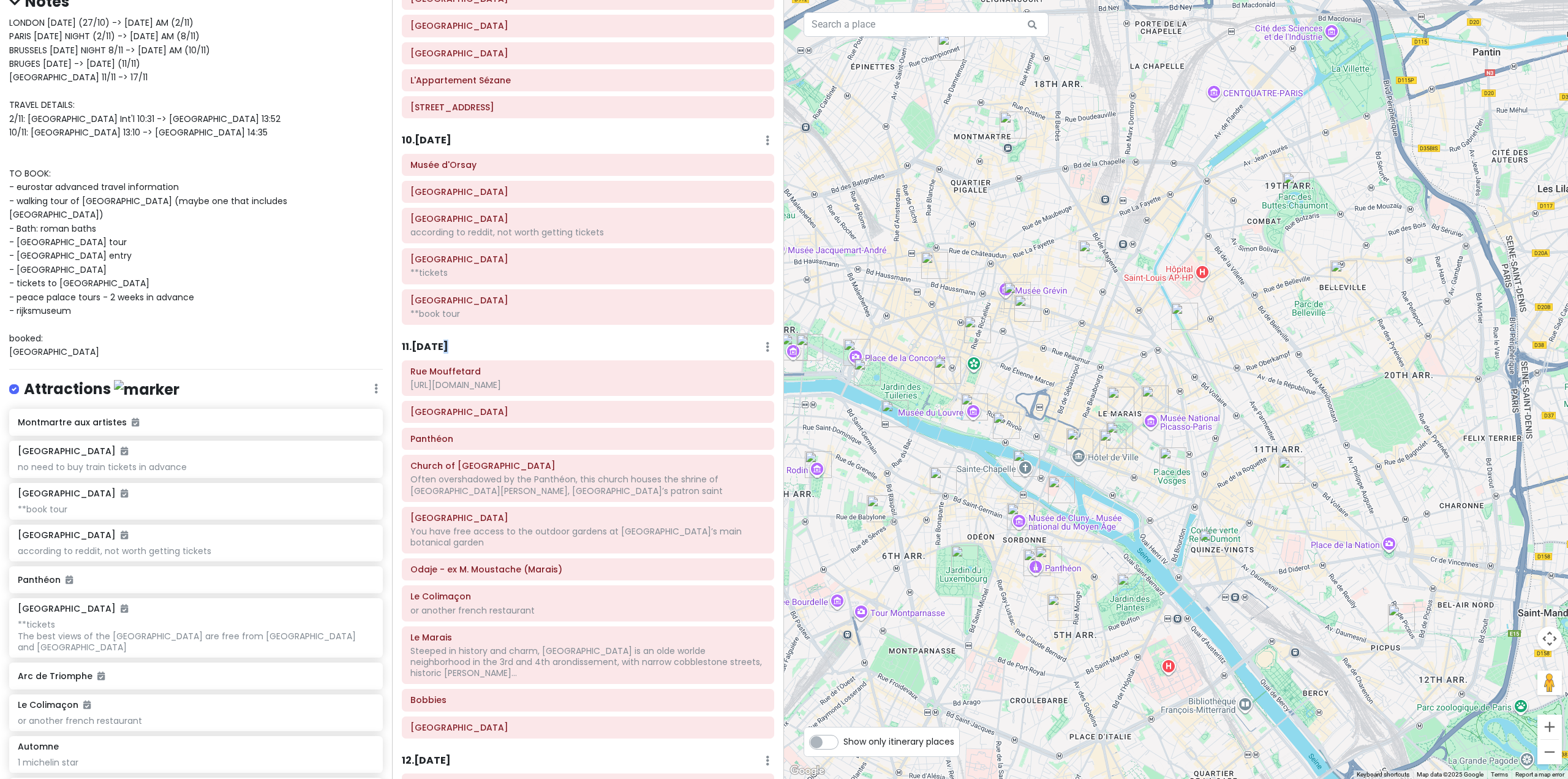
click at [442, 343] on h6 "11 . [DATE]" at bounding box center [425, 347] width 47 height 13
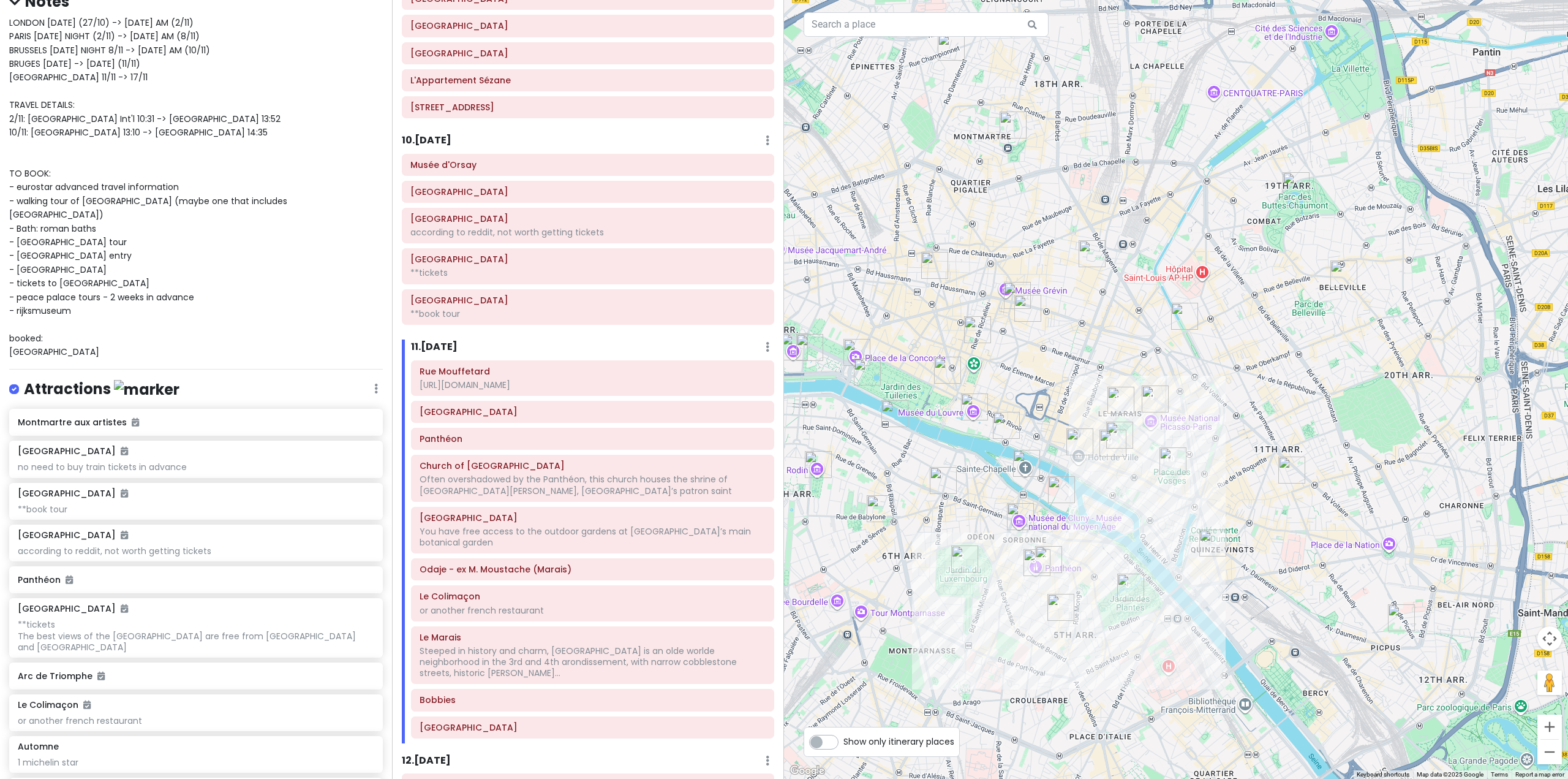
click at [451, 149] on div "10 . [DATE] Add Day Notes Delete Day" at bounding box center [587, 143] width 372 height 20
click at [446, 144] on h6 "10 . [DATE]" at bounding box center [426, 140] width 50 height 13
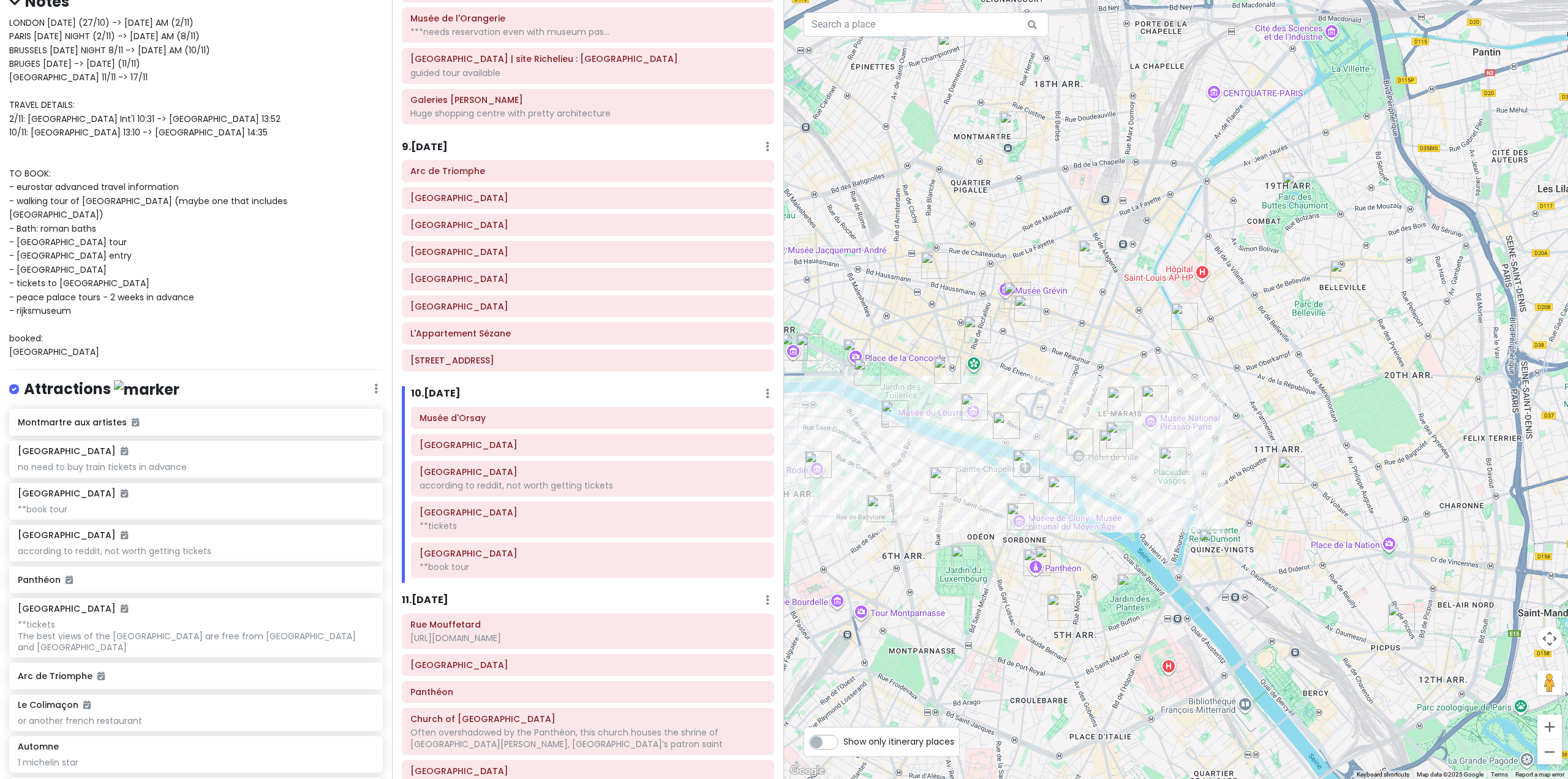
scroll to position [1382, 0]
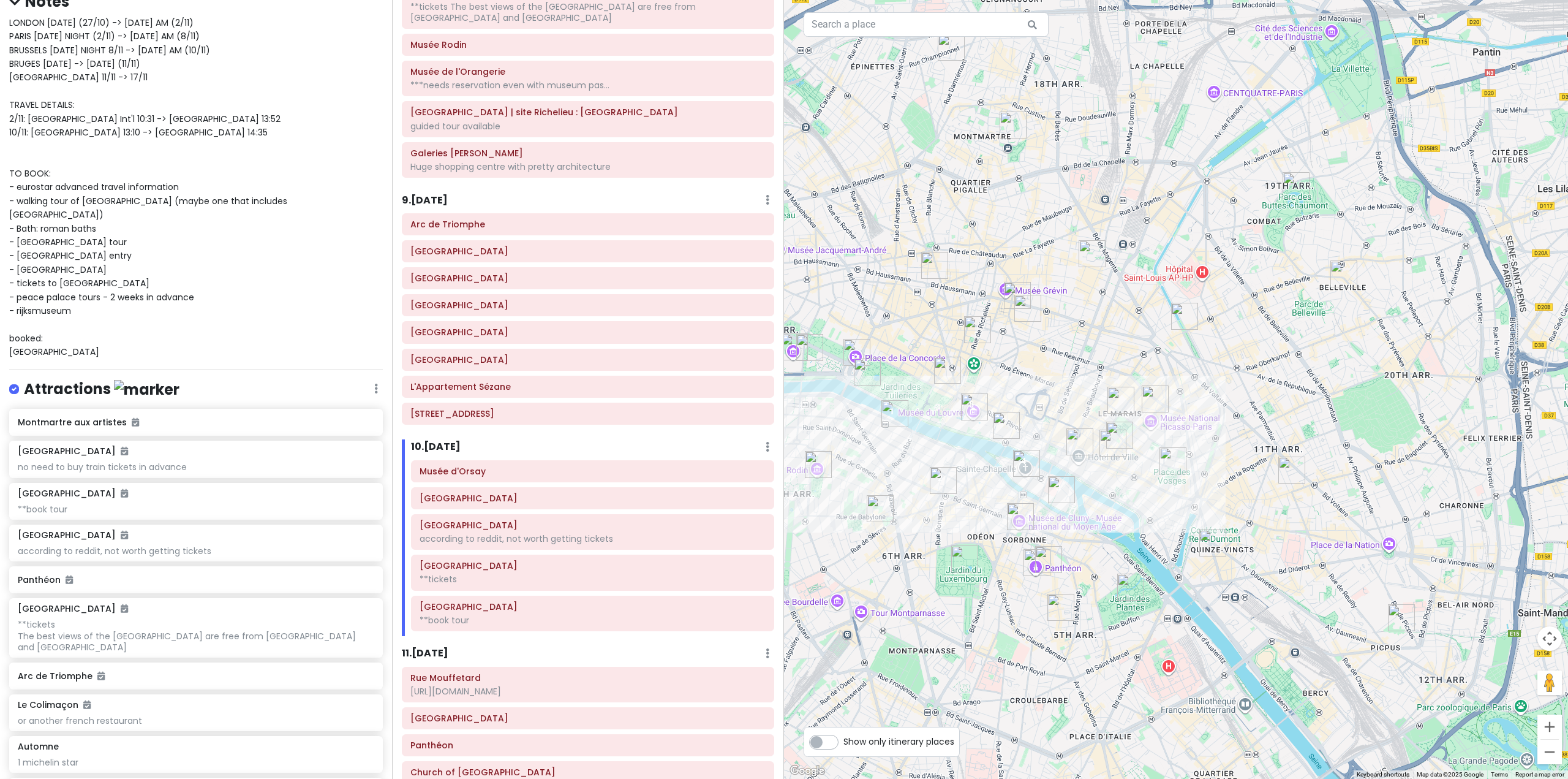
drag, startPoint x: 441, startPoint y: 199, endPoint x: 574, endPoint y: 233, distance: 137.3
click at [440, 199] on h6 "9 . [DATE]" at bounding box center [424, 200] width 46 height 13
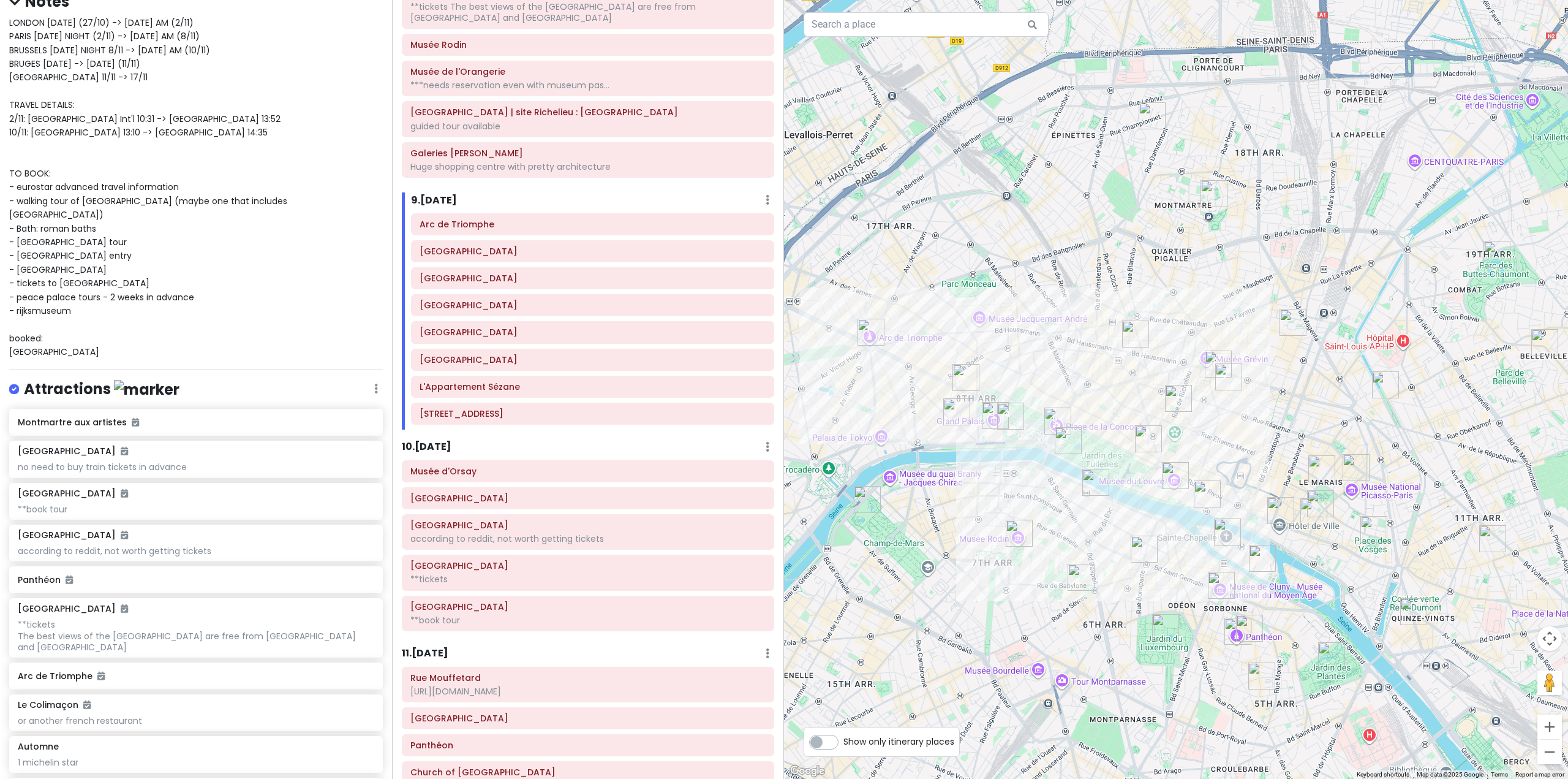
drag, startPoint x: 1041, startPoint y: 424, endPoint x: 1218, endPoint y: 480, distance: 185.6
click at [1218, 480] on div at bounding box center [1175, 390] width 784 height 779
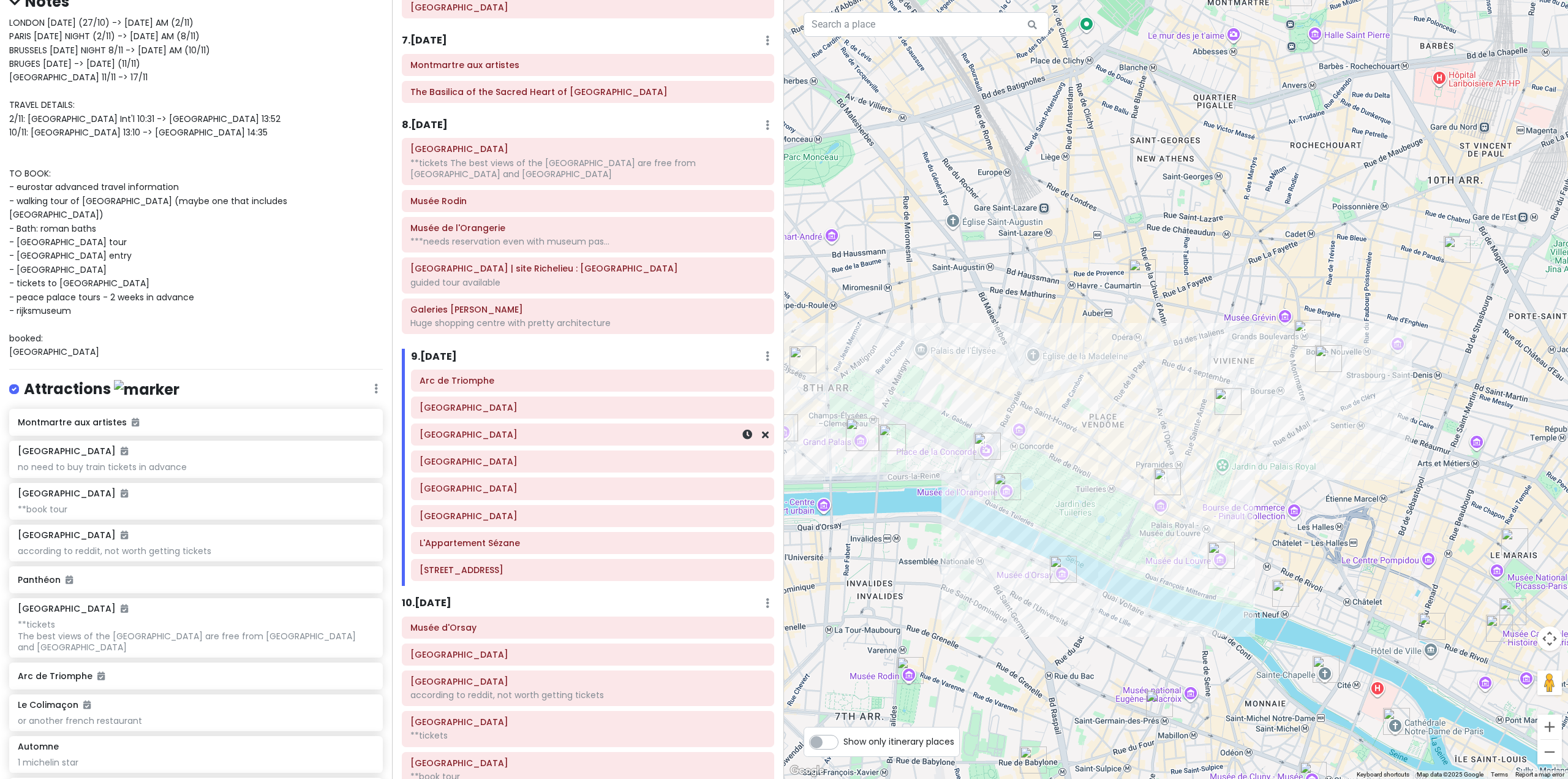
scroll to position [1137, 0]
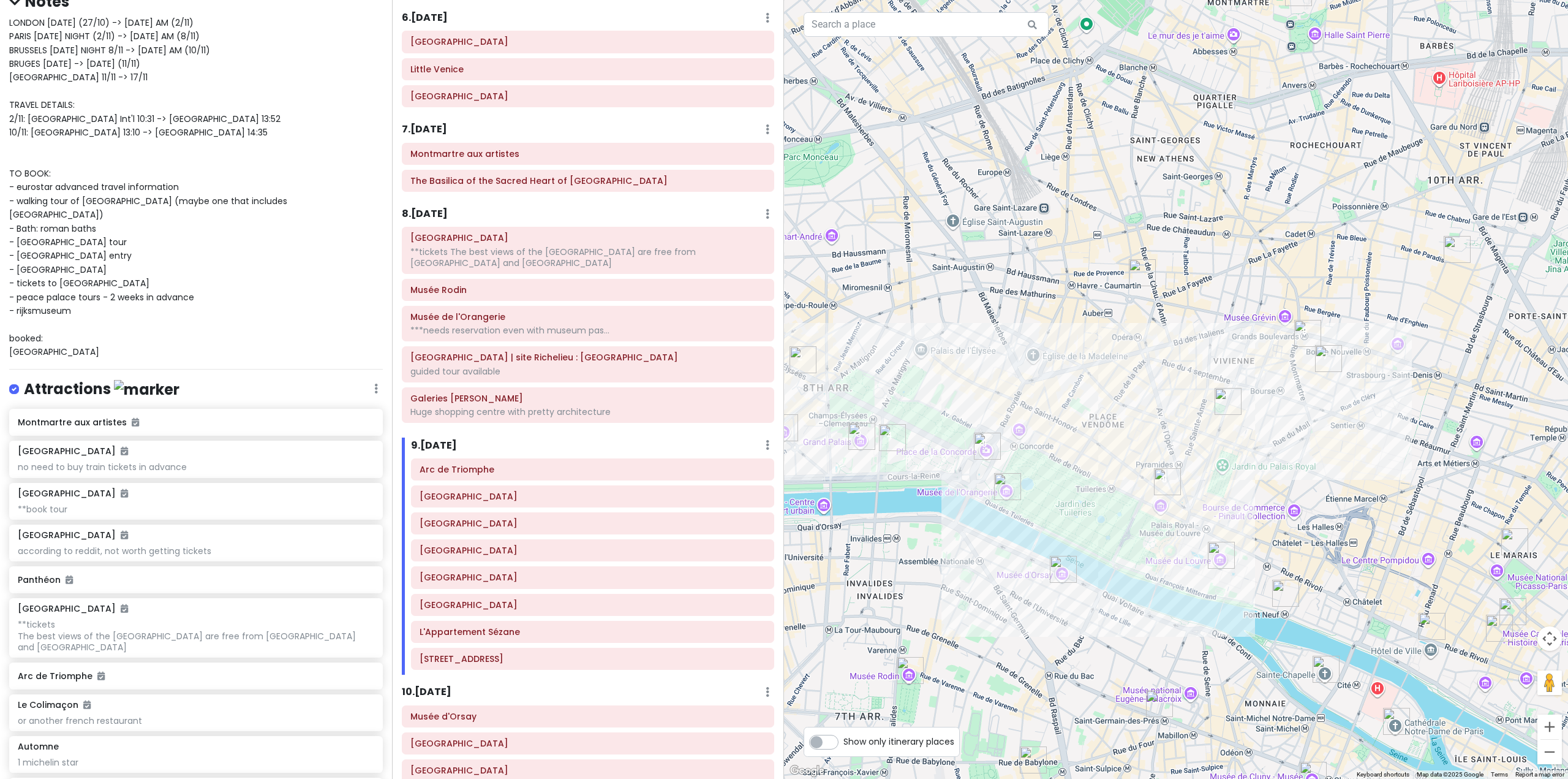
click at [436, 218] on h6 "8 . [DATE]" at bounding box center [424, 214] width 46 height 13
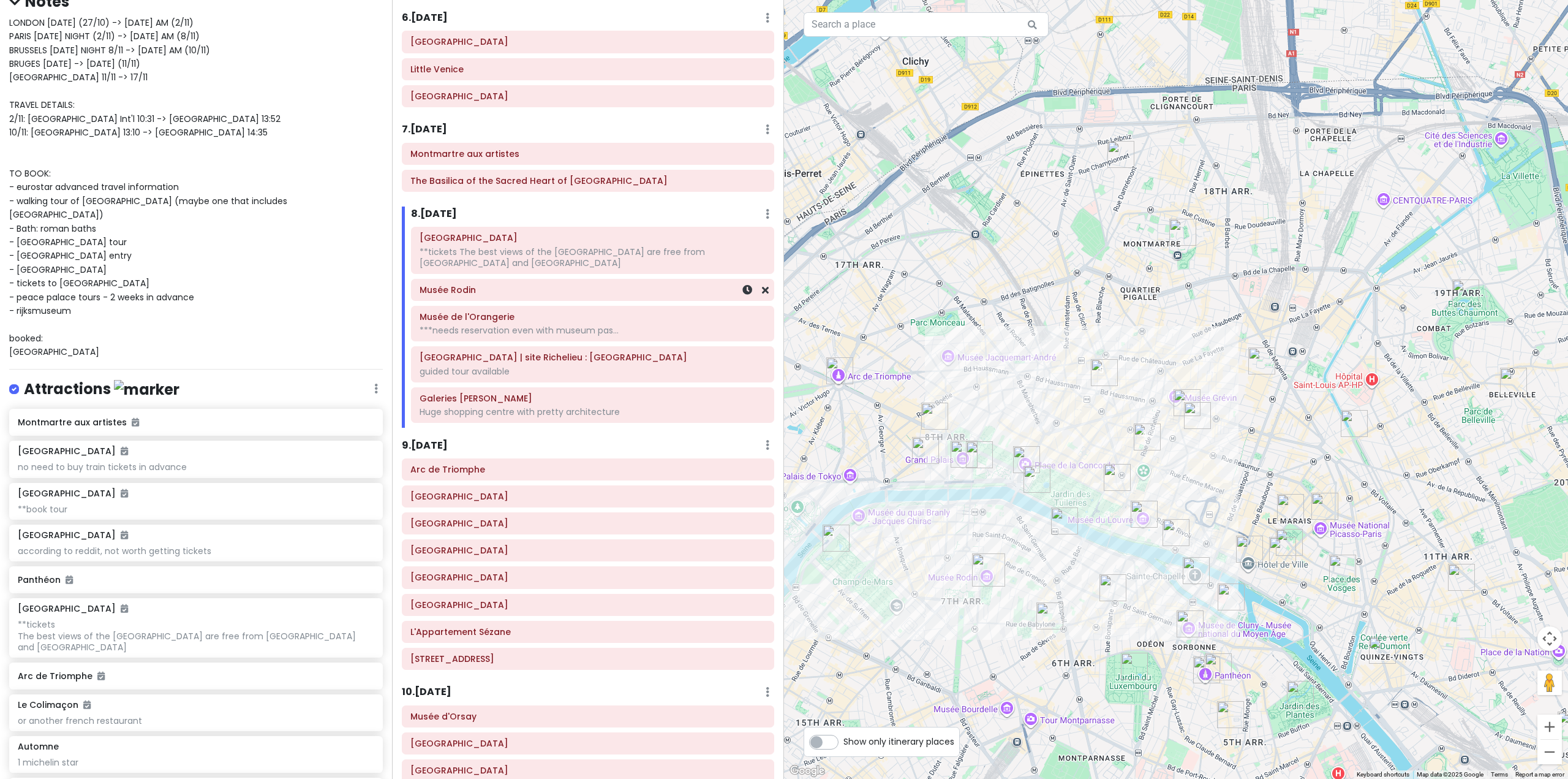
click at [493, 298] on div "Musée Rodin" at bounding box center [592, 289] width 362 height 20
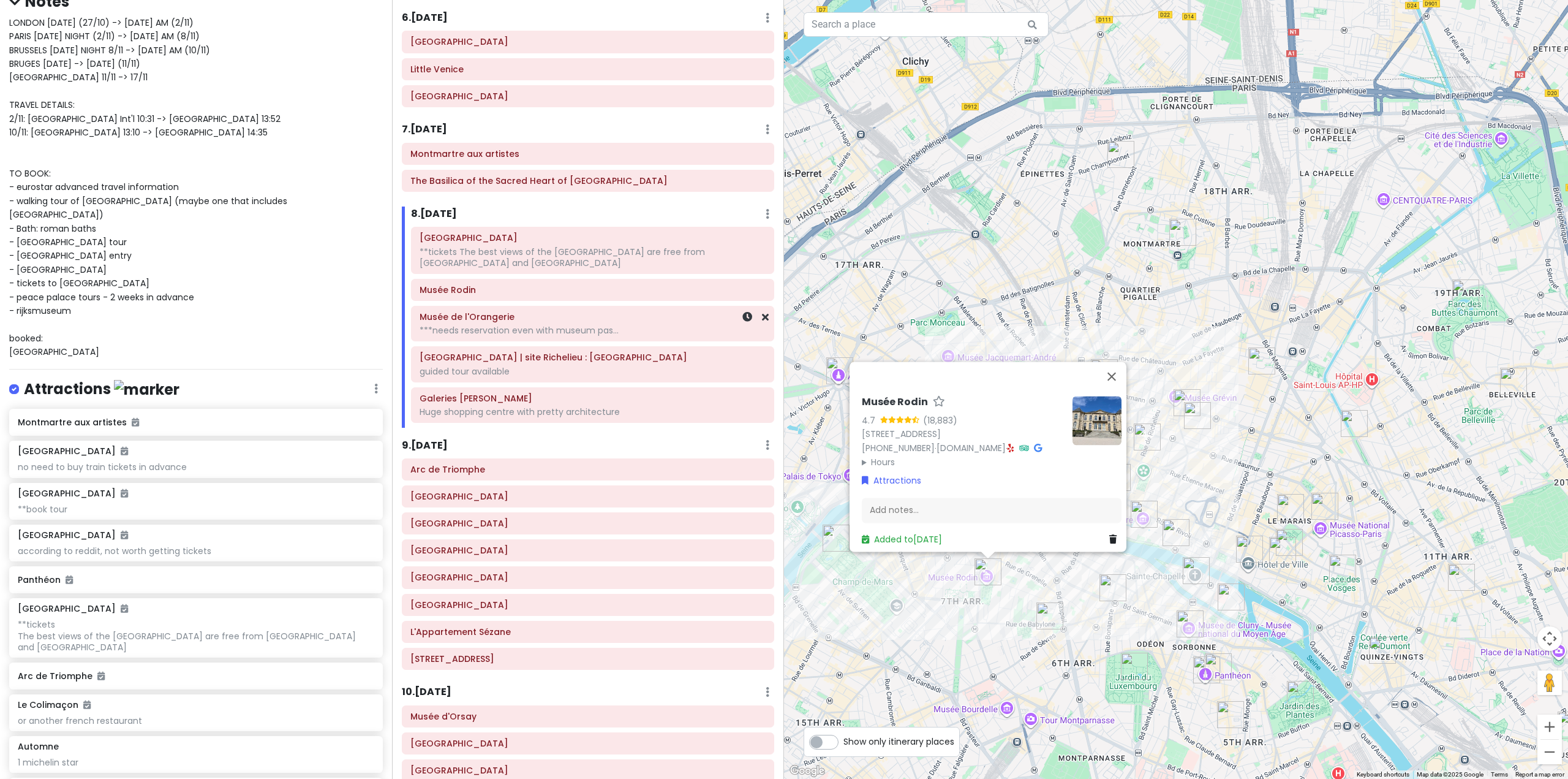
click at [509, 324] on div "***needs reservation even with museum pas..." at bounding box center [592, 329] width 346 height 11
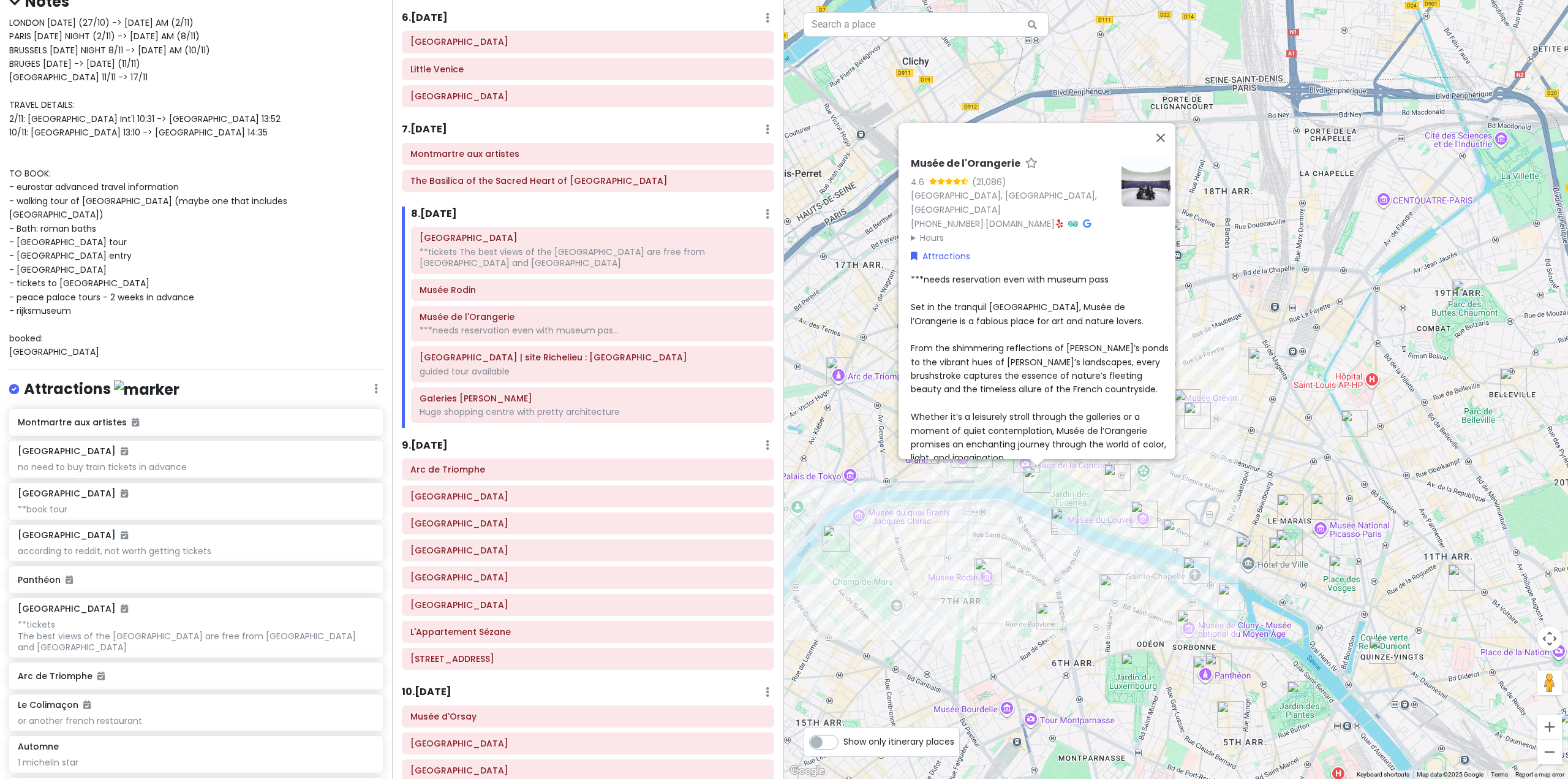
click at [1039, 557] on div "Musée de l'Orangerie 4.6 (21,086) Jardin des Tuileries, 75001 Paris, France +33…" at bounding box center [1175, 390] width 784 height 779
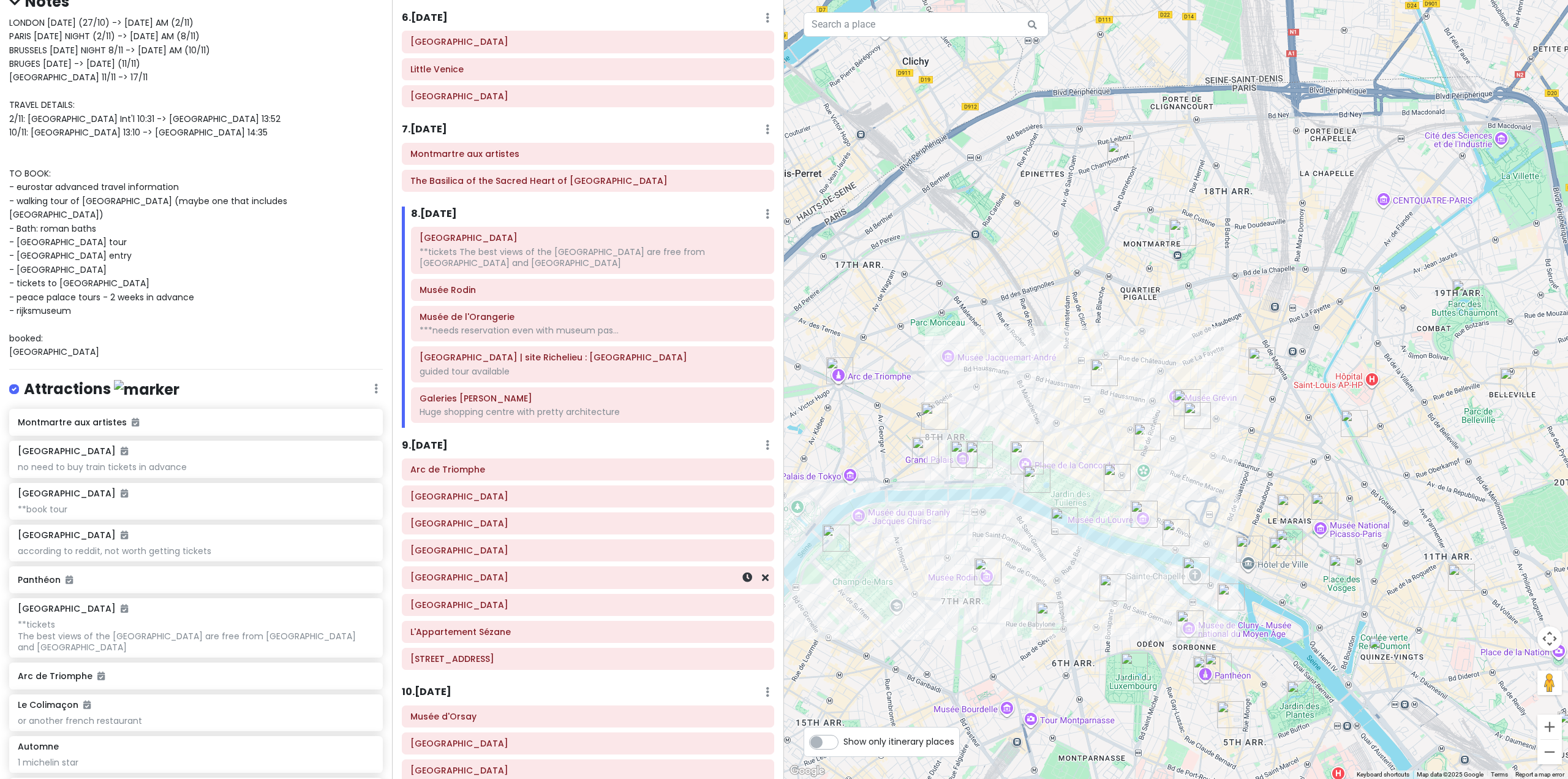
click at [514, 576] on h6 "[GEOGRAPHIC_DATA]" at bounding box center [588, 576] width 355 height 11
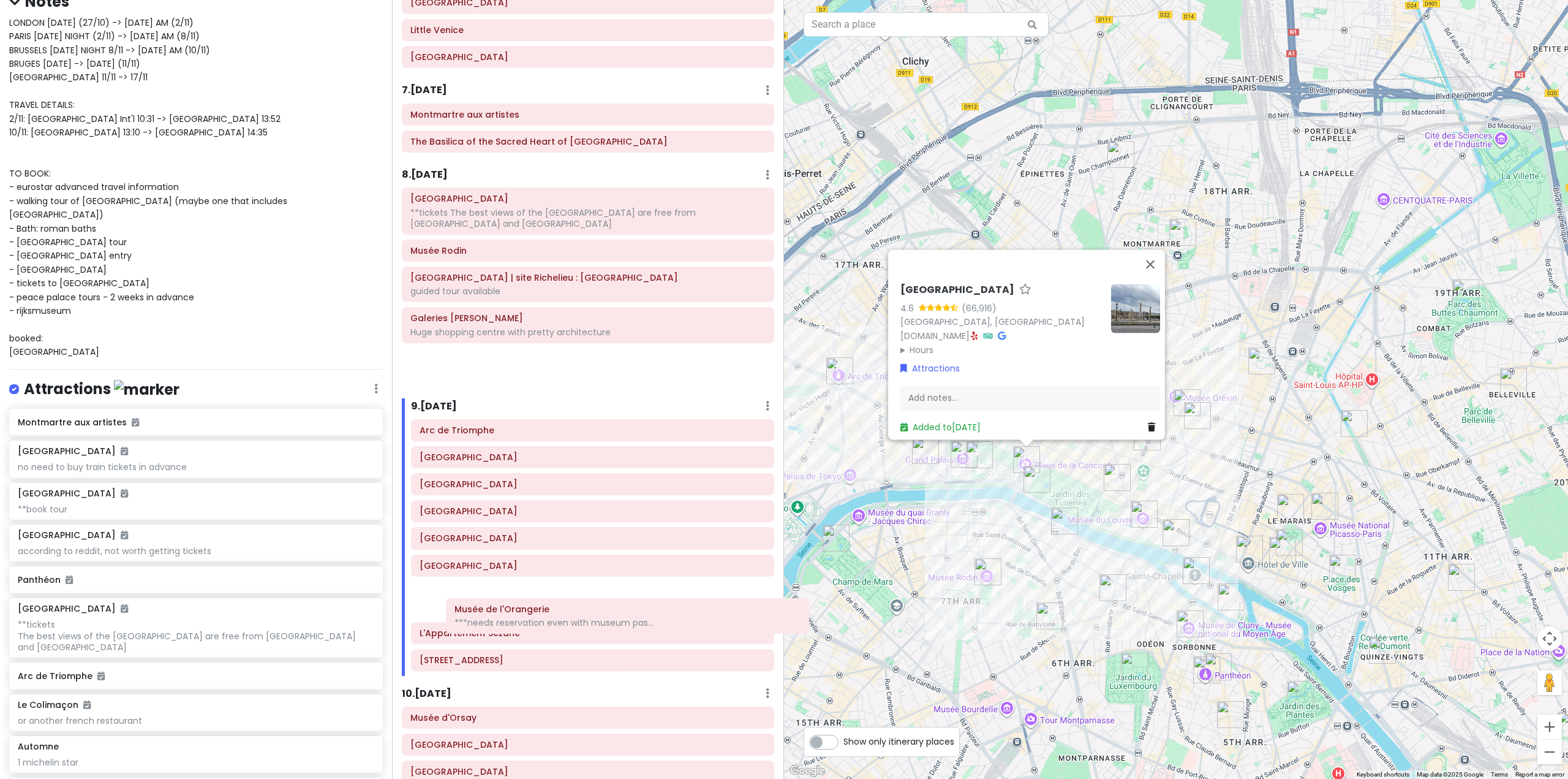
scroll to position [1180, 0]
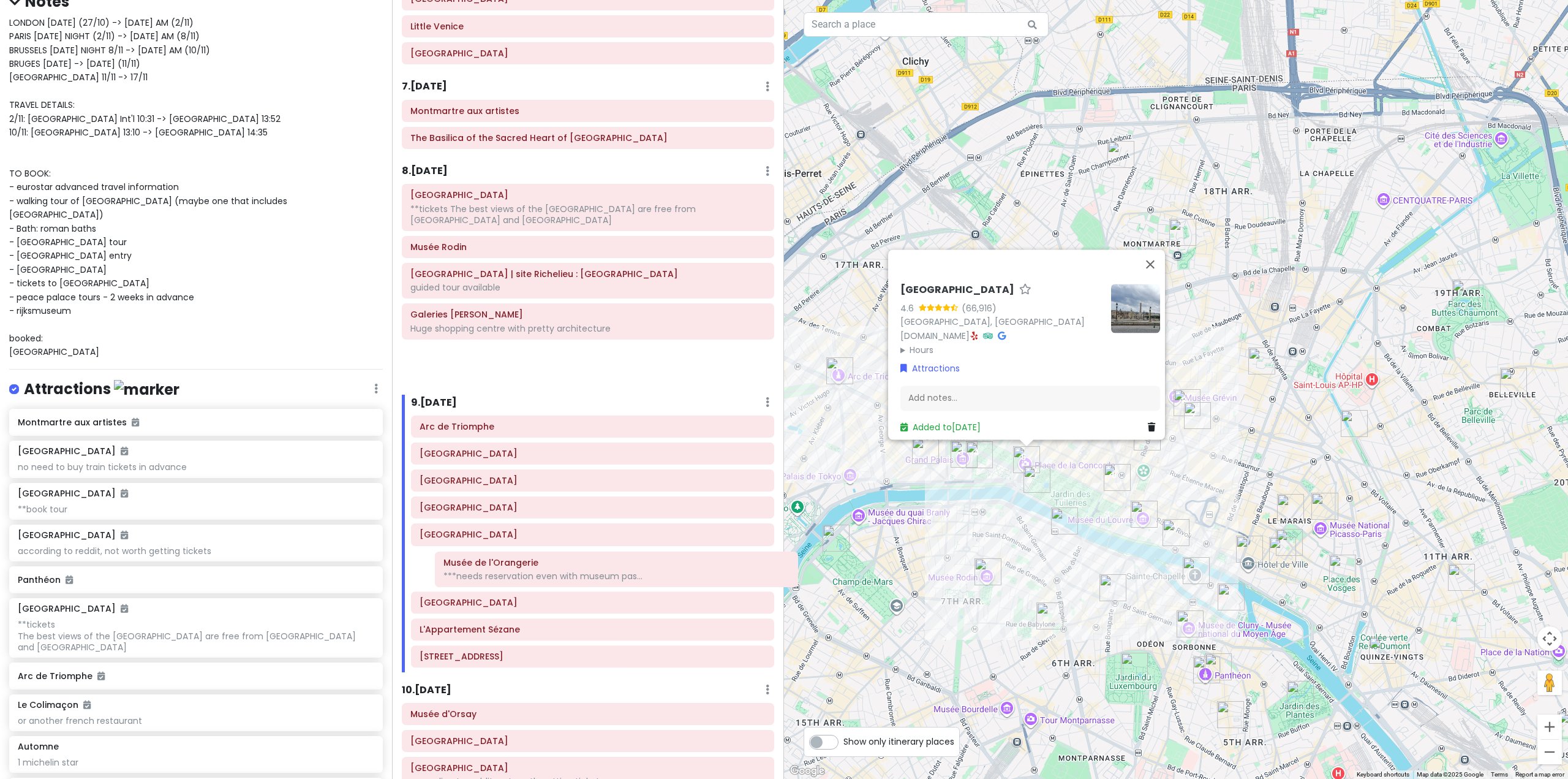
drag, startPoint x: 558, startPoint y: 328, endPoint x: 591, endPoint y: 574, distance: 248.2
click at [591, 574] on div "Itinerary × 1 . [DATE] Edit Day Notes Delete Day Fly from [GEOGRAPHIC_DATA] Dra…" at bounding box center [588, 390] width 392 height 779
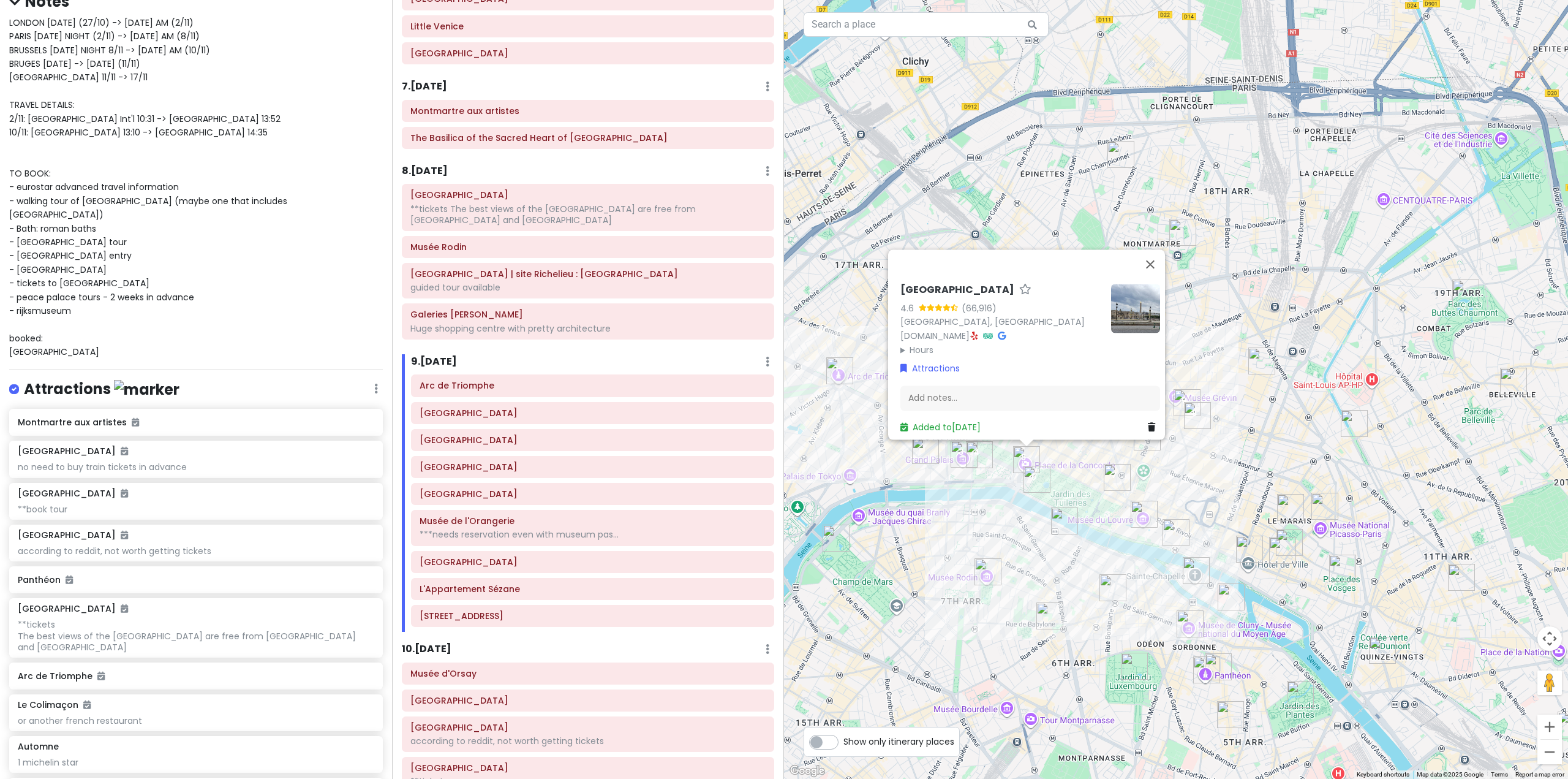
click at [437, 176] on h6 "8 . [DATE]" at bounding box center [424, 171] width 46 height 13
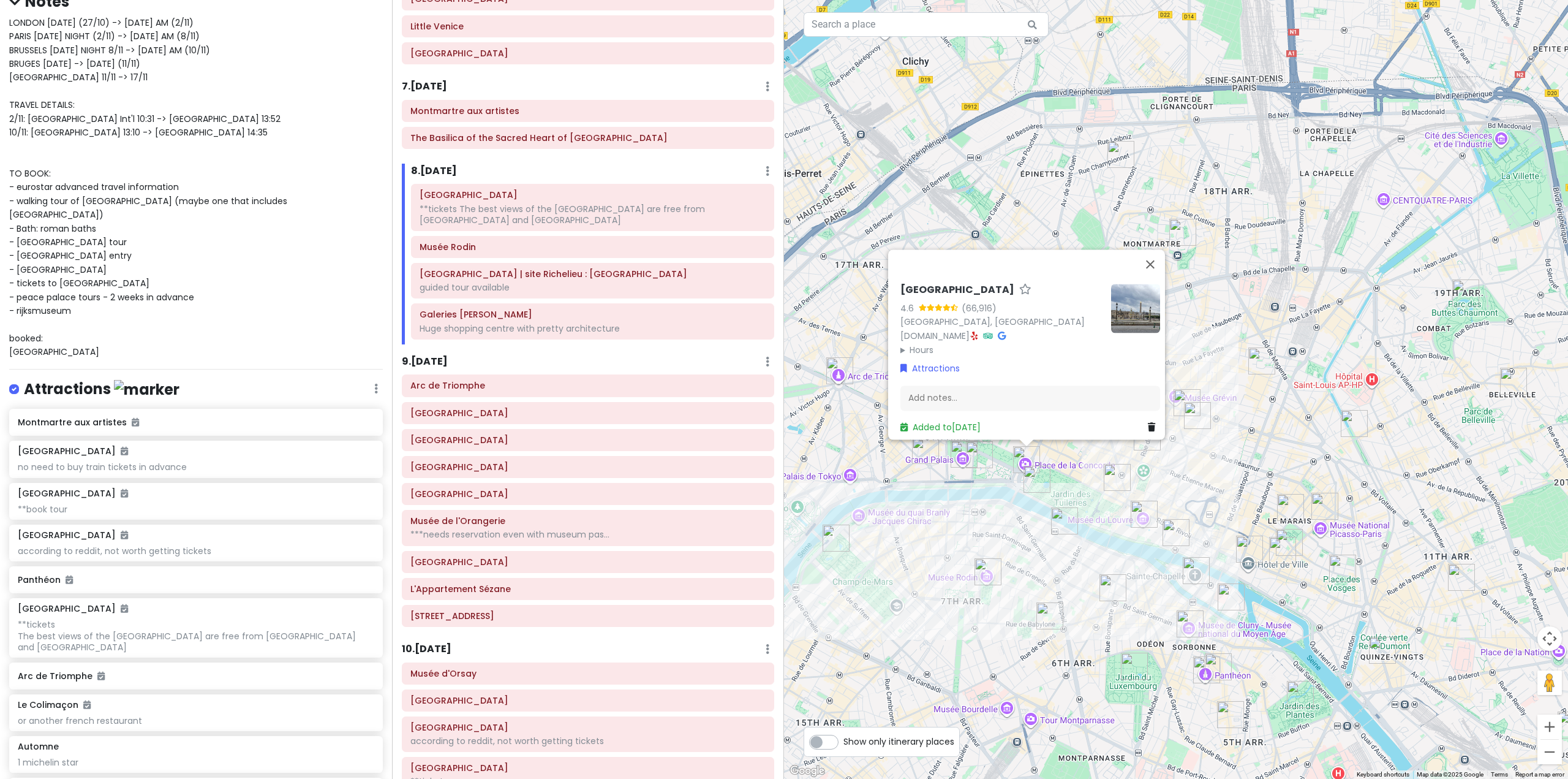
click at [1231, 604] on img "Notre-Dame Cathedral of Paris" at bounding box center [1231, 596] width 27 height 27
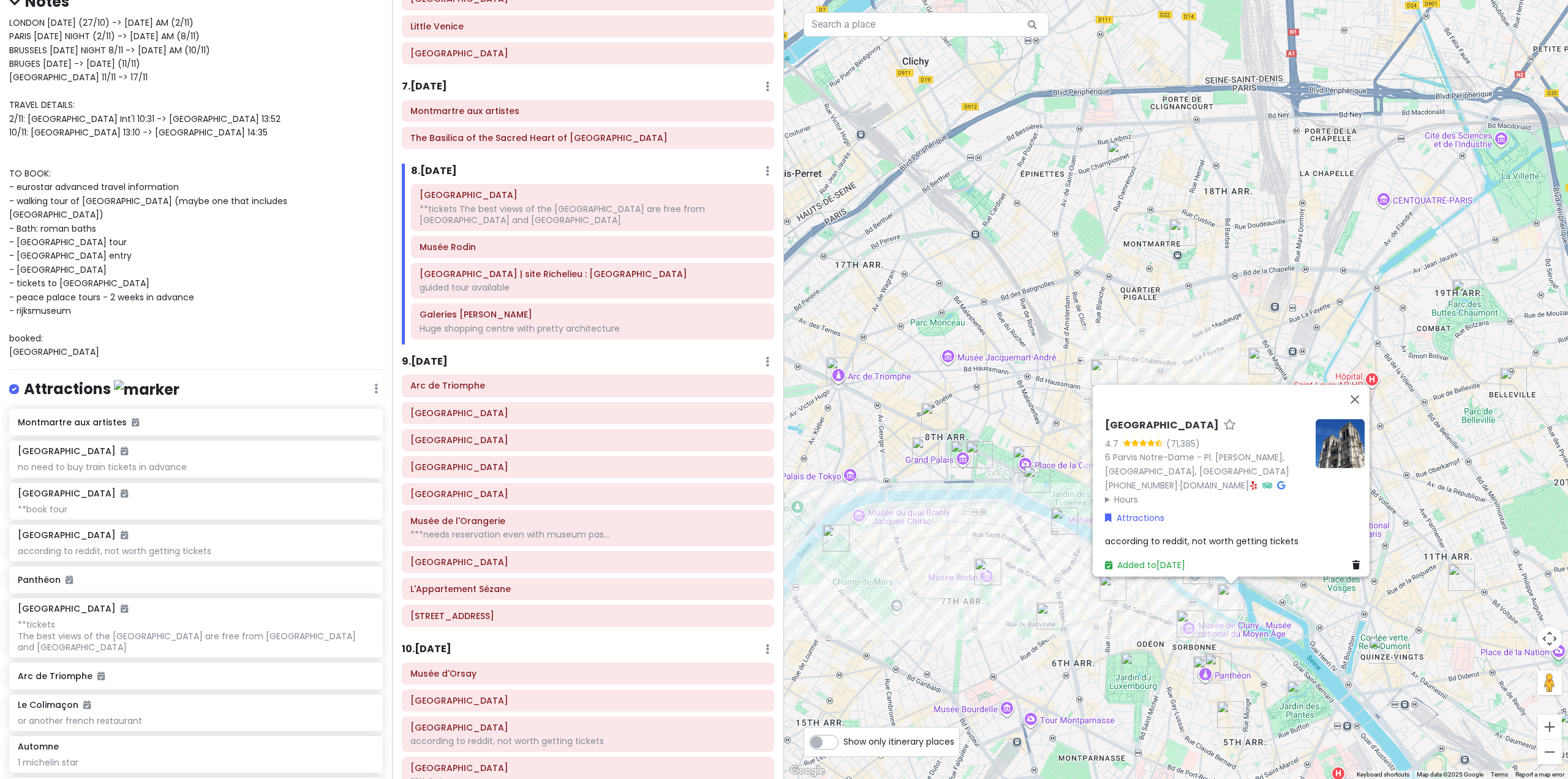
click at [427, 165] on h6 "8 . [DATE]" at bounding box center [433, 171] width 46 height 13
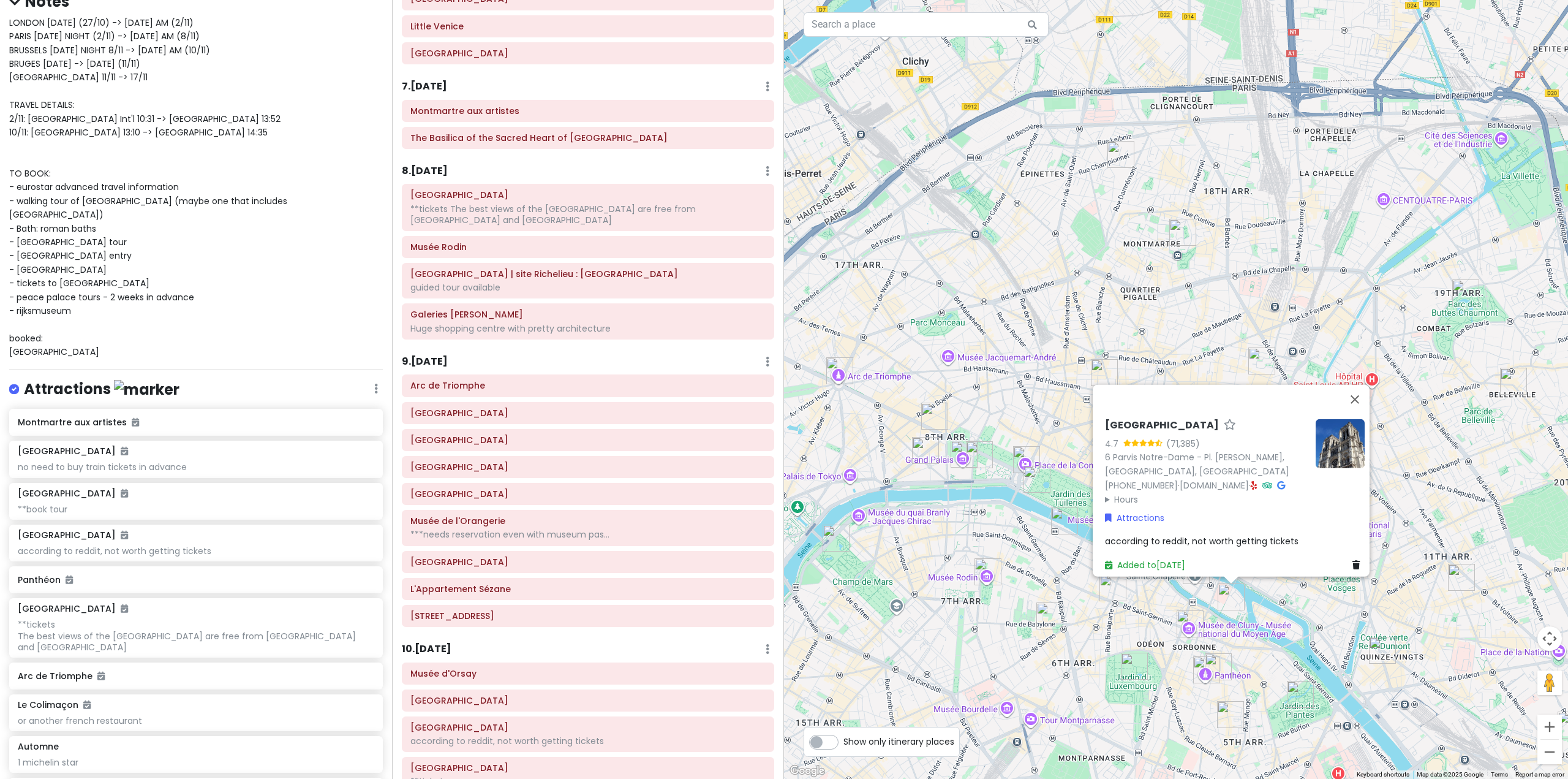
click at [448, 171] on h6 "8 . [DATE]" at bounding box center [424, 171] width 46 height 13
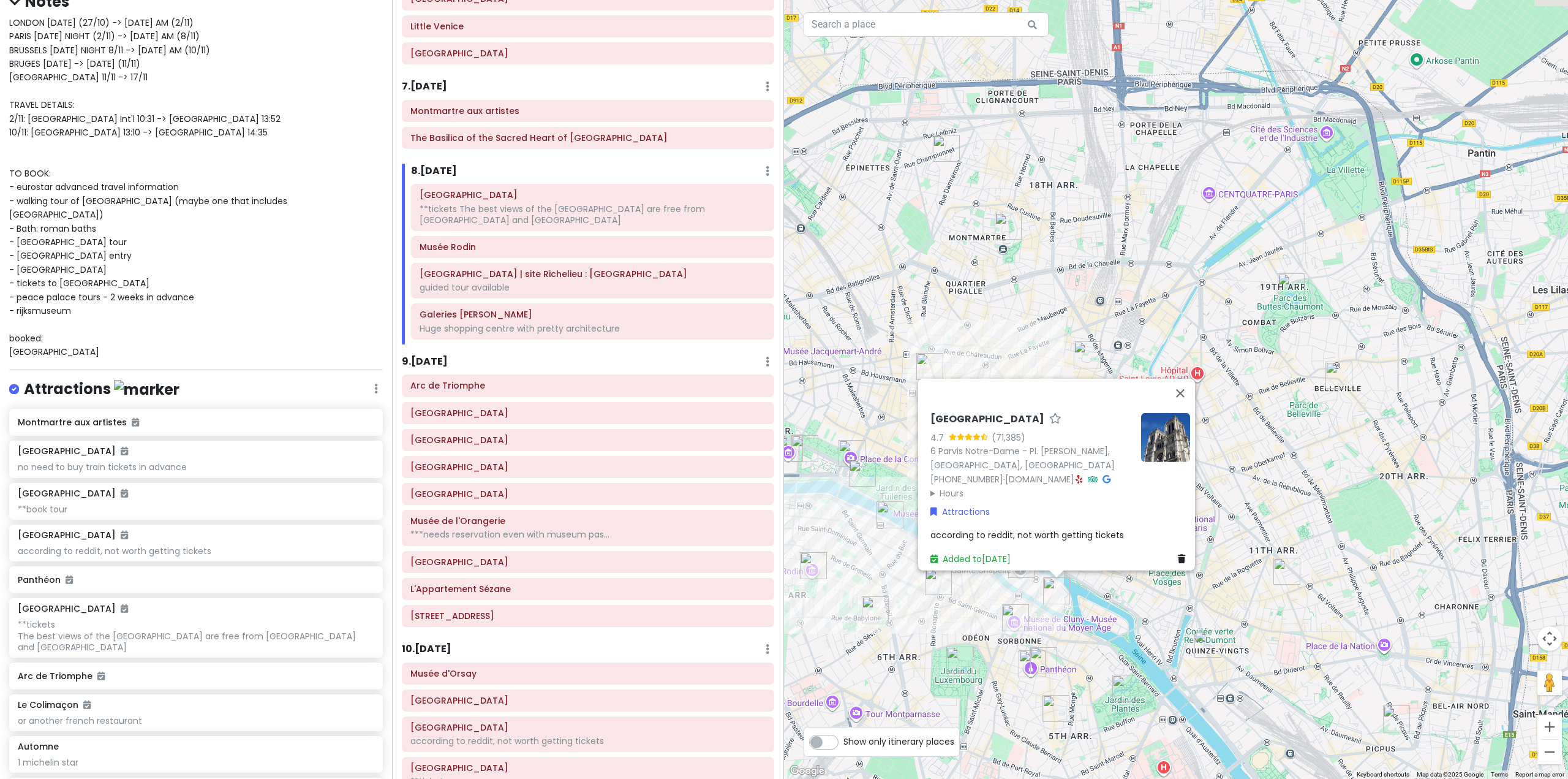
drag, startPoint x: 963, startPoint y: 374, endPoint x: 788, endPoint y: 368, distance: 175.1
click at [788, 368] on div "Notre-Dame Cathedral of Paris 4.7 (71,385) 6 Parvis Notre-Dame - Pl. Jean-Paul …" at bounding box center [1175, 390] width 784 height 779
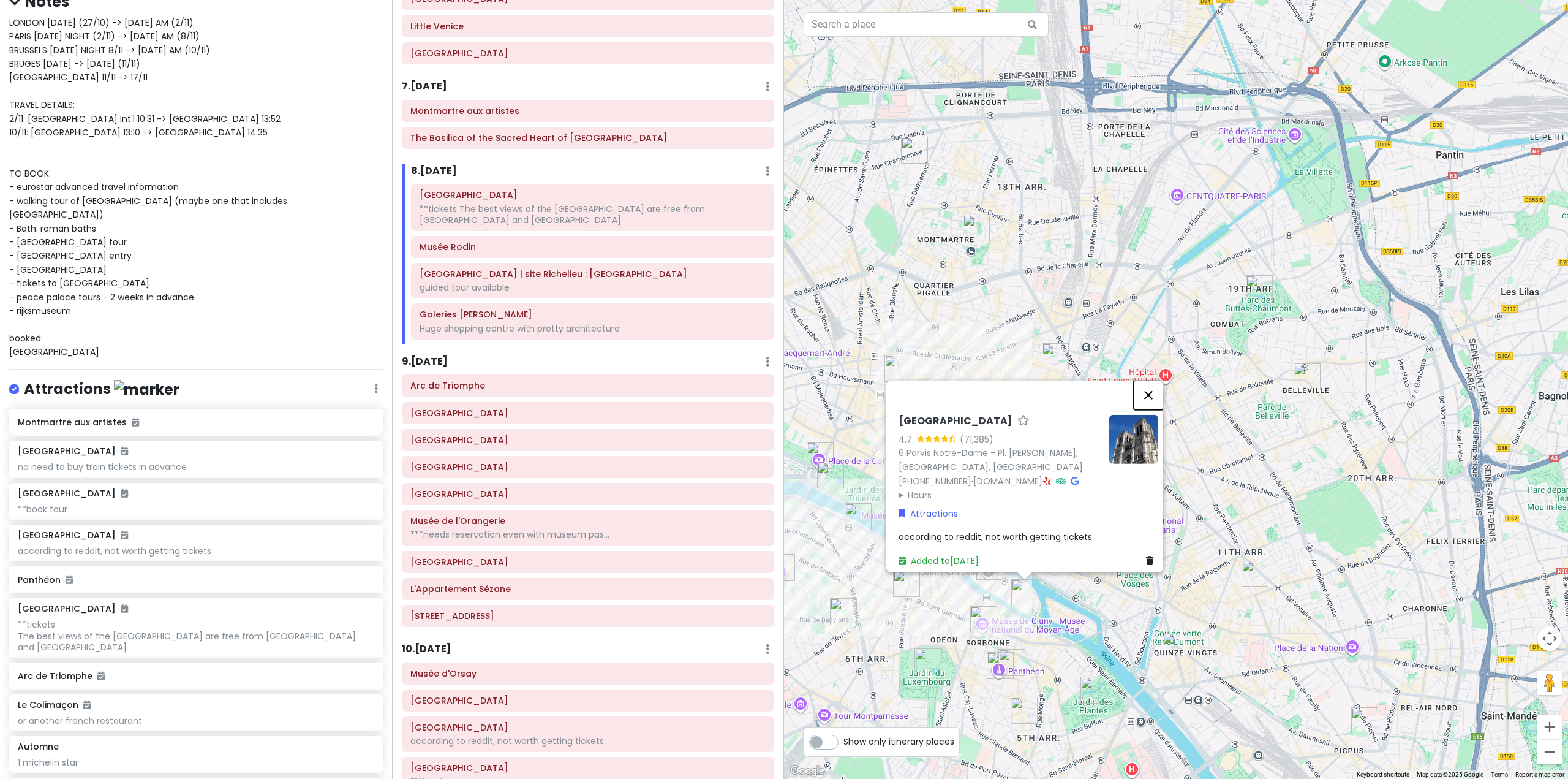
click at [1151, 380] on button "Close" at bounding box center [1148, 394] width 29 height 29
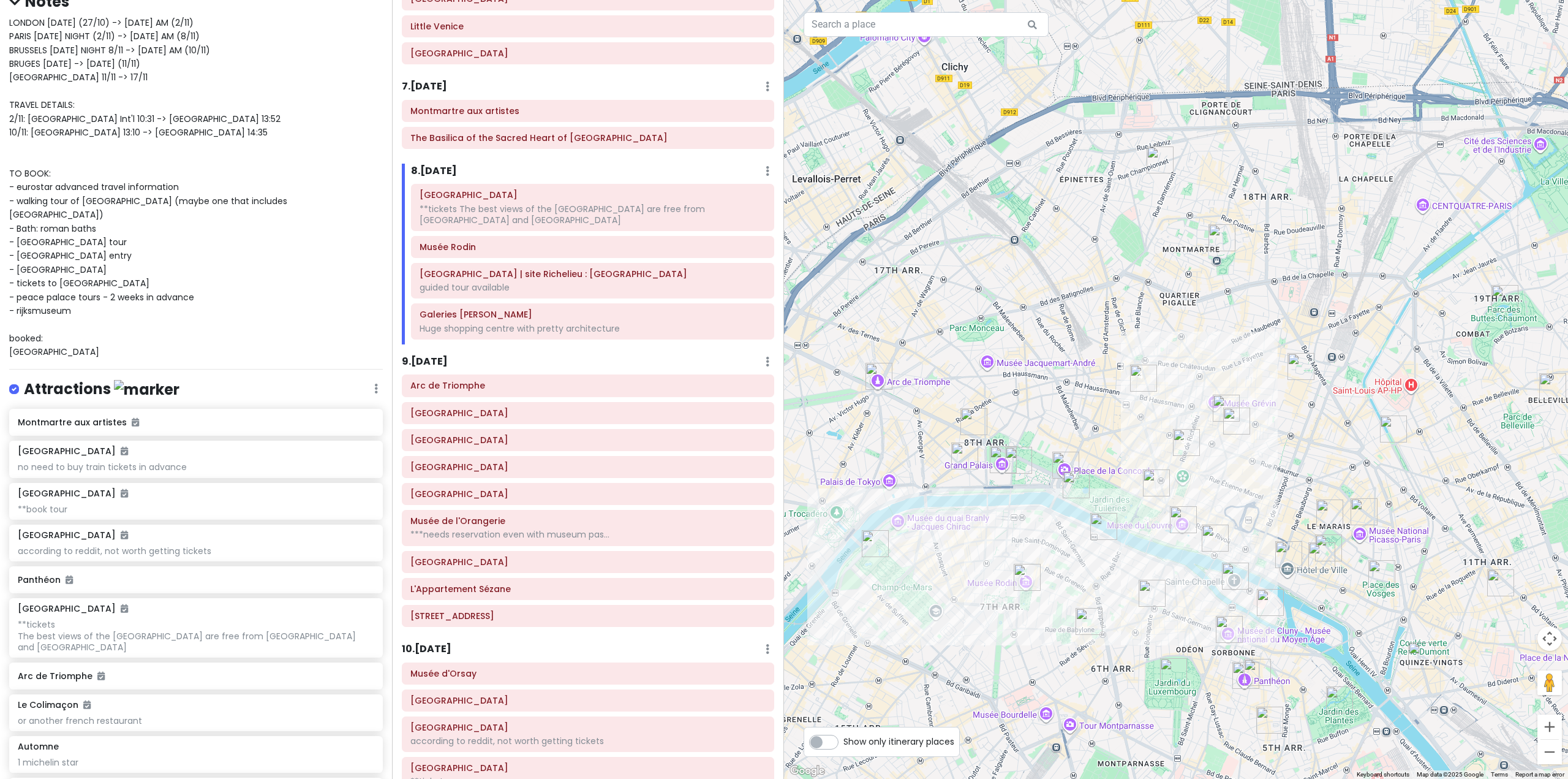
drag, startPoint x: 984, startPoint y: 473, endPoint x: 1112, endPoint y: 482, distance: 128.3
click at [1112, 482] on div at bounding box center [1175, 390] width 784 height 779
click at [430, 359] on h6 "9 . [DATE]" at bounding box center [424, 361] width 46 height 13
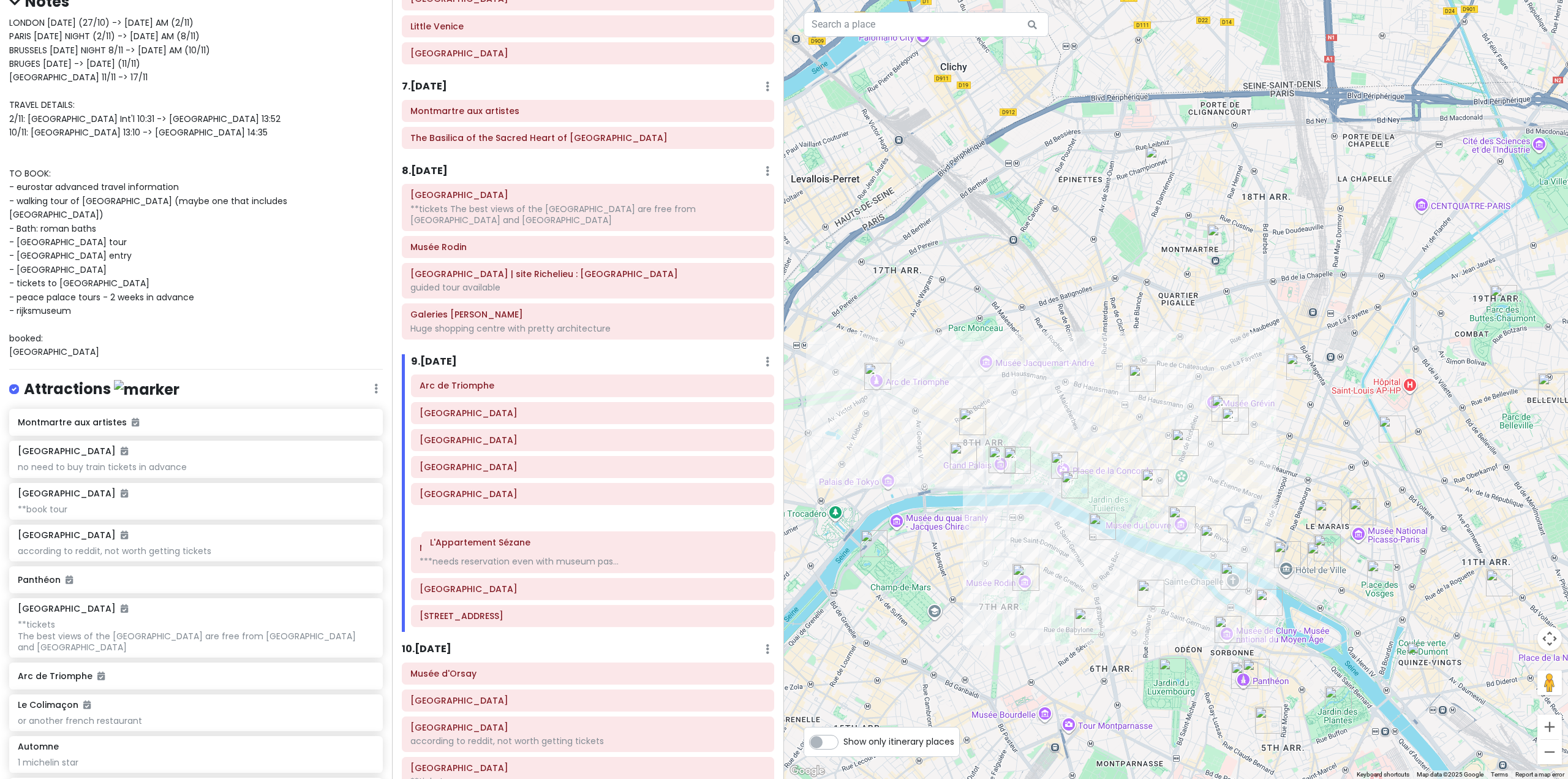
scroll to position [1180, 0]
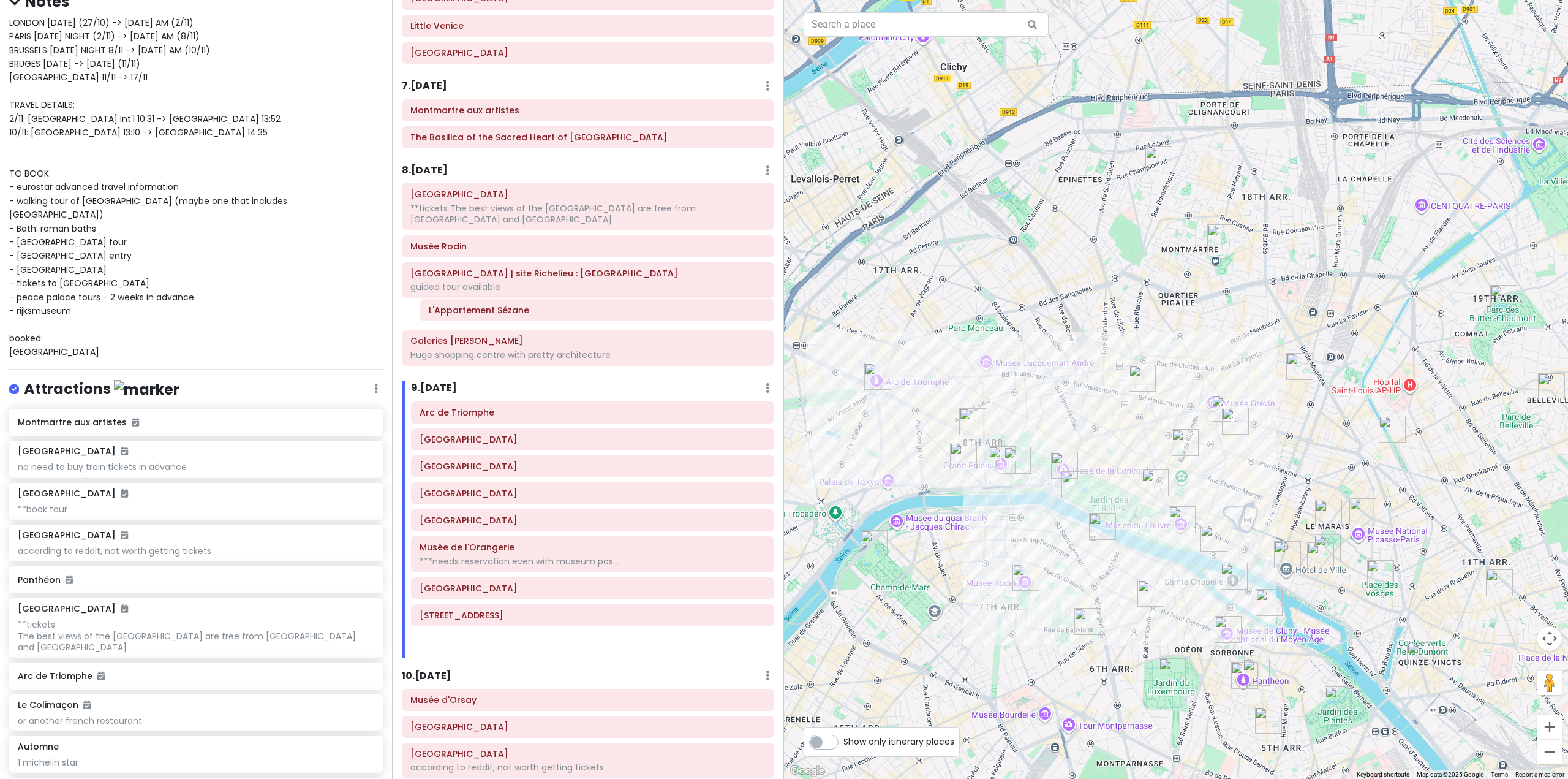
drag, startPoint x: 576, startPoint y: 595, endPoint x: 584, endPoint y: 317, distance: 278.1
click at [584, 317] on div "Itinerary × 1 . [DATE] Edit Day Notes Delete Day Fly from [GEOGRAPHIC_DATA] Dra…" at bounding box center [588, 390] width 392 height 779
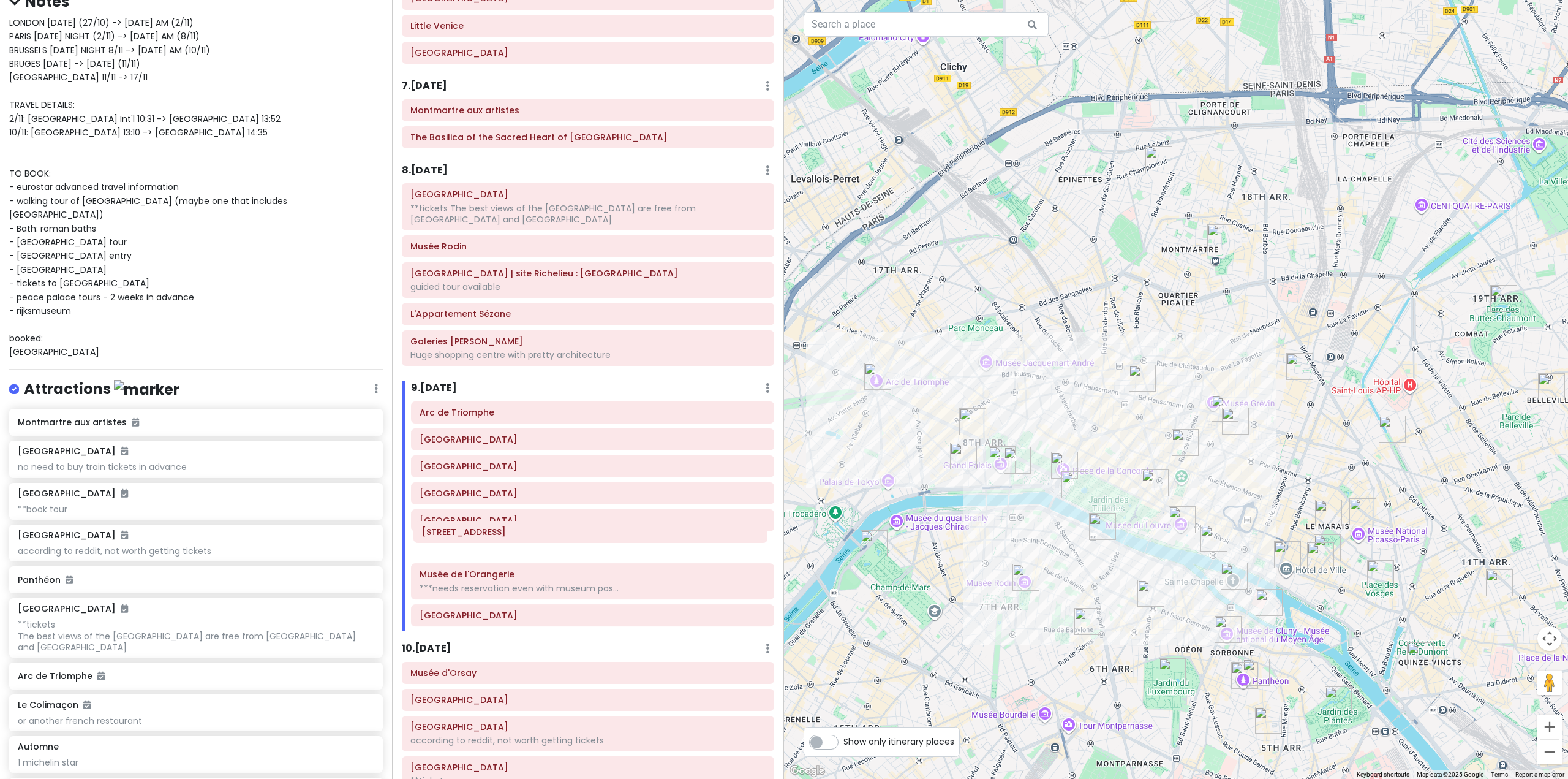
scroll to position [1182, 0]
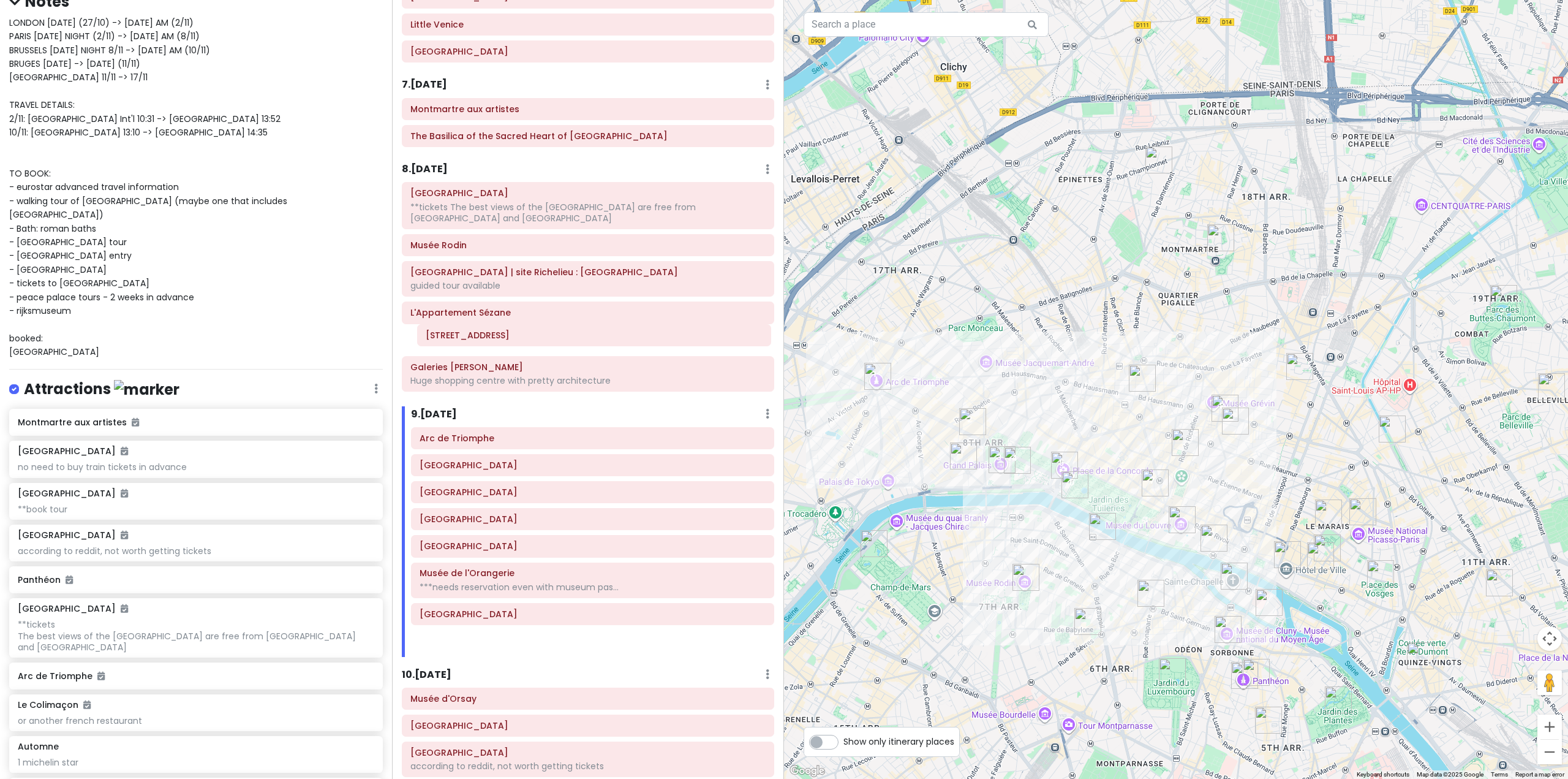
drag, startPoint x: 558, startPoint y: 615, endPoint x: 564, endPoint y: 343, distance: 272.1
click at [564, 343] on div "Itinerary × 1 . [DATE] Edit Day Notes Delete Day Fly from [GEOGRAPHIC_DATA] Dra…" at bounding box center [588, 390] width 392 height 779
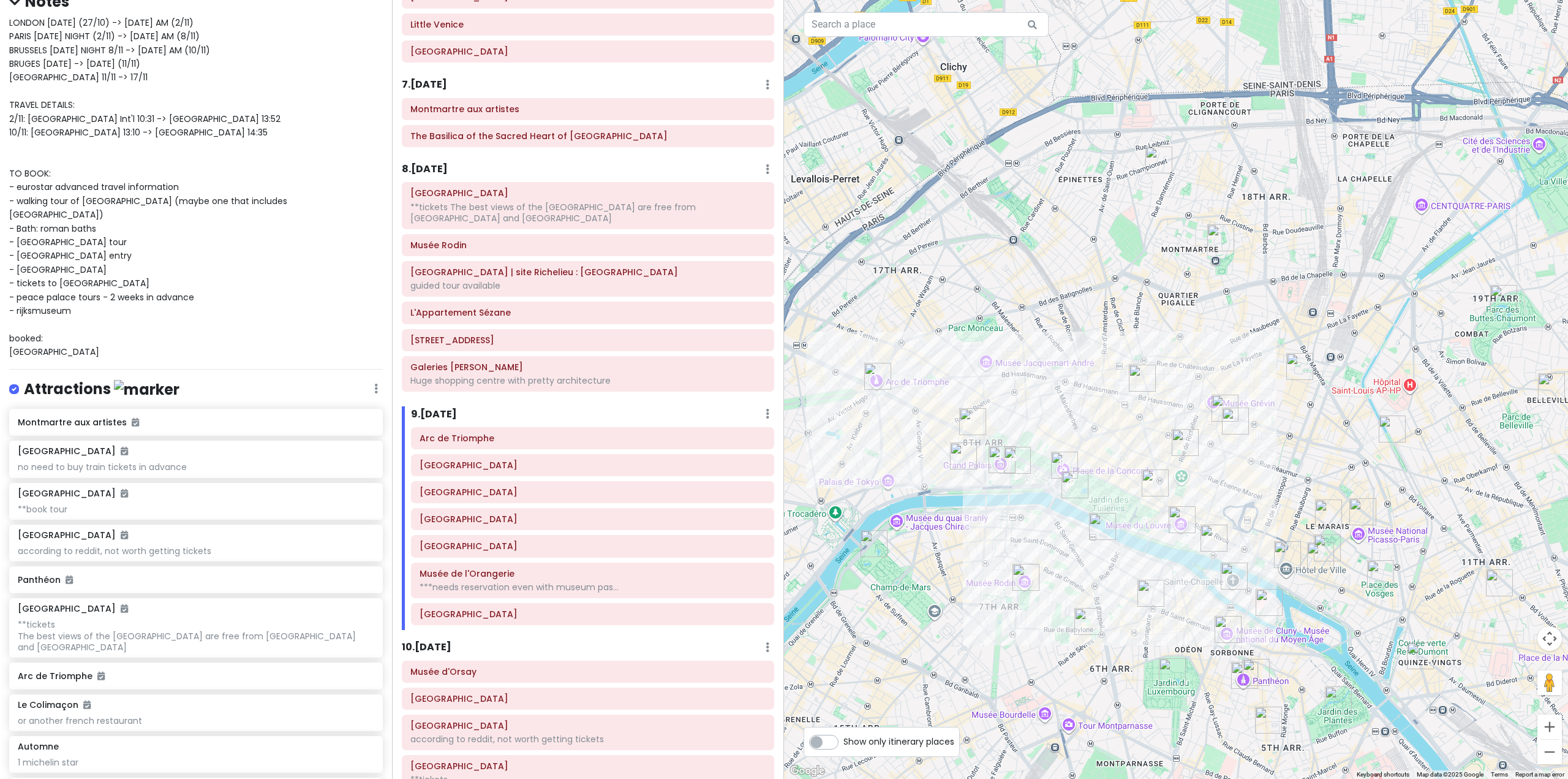
click at [446, 417] on h6 "9 . [DATE]" at bounding box center [433, 414] width 46 height 13
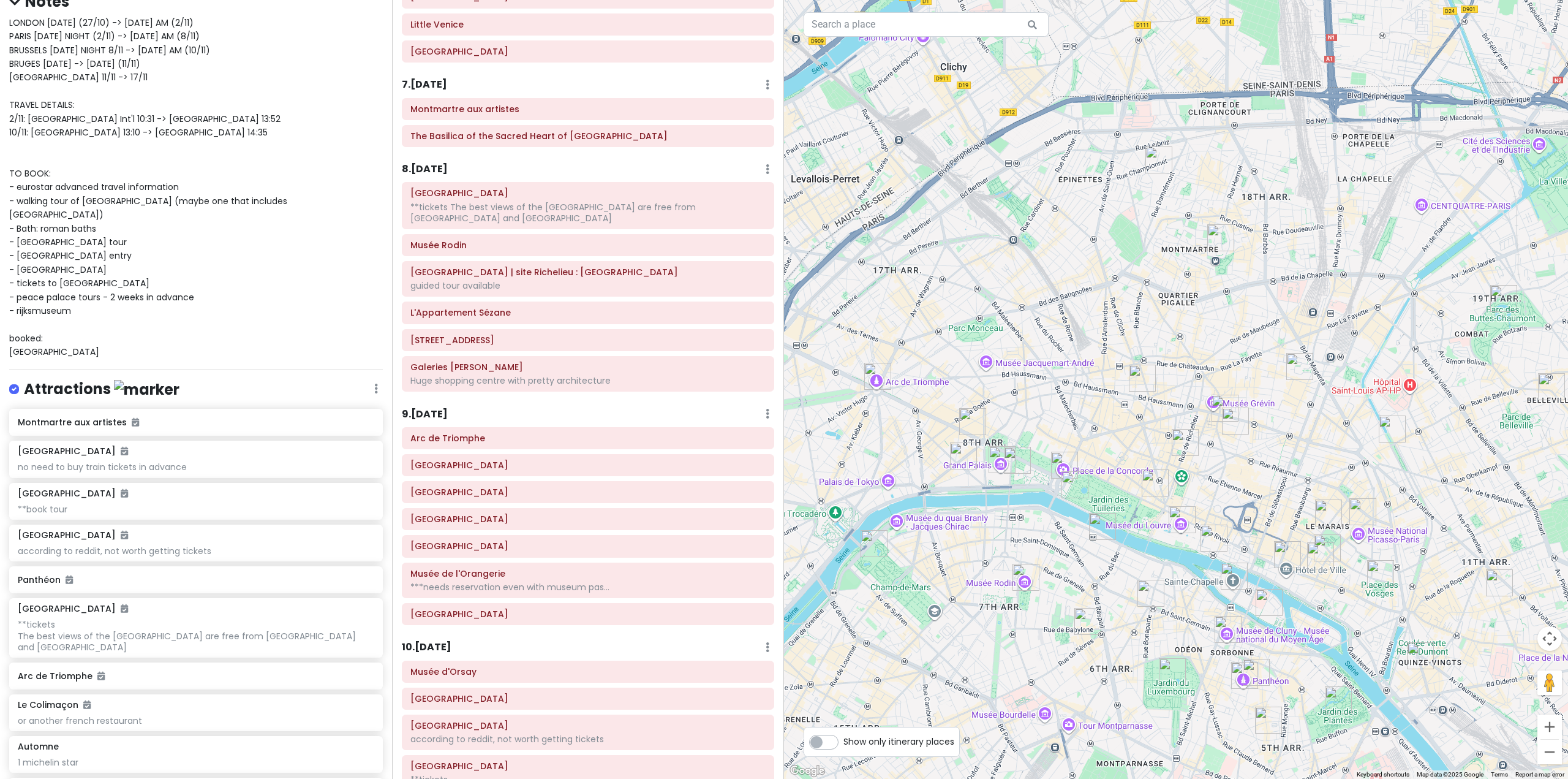
click at [446, 417] on h6 "9 . [DATE]" at bounding box center [424, 414] width 46 height 13
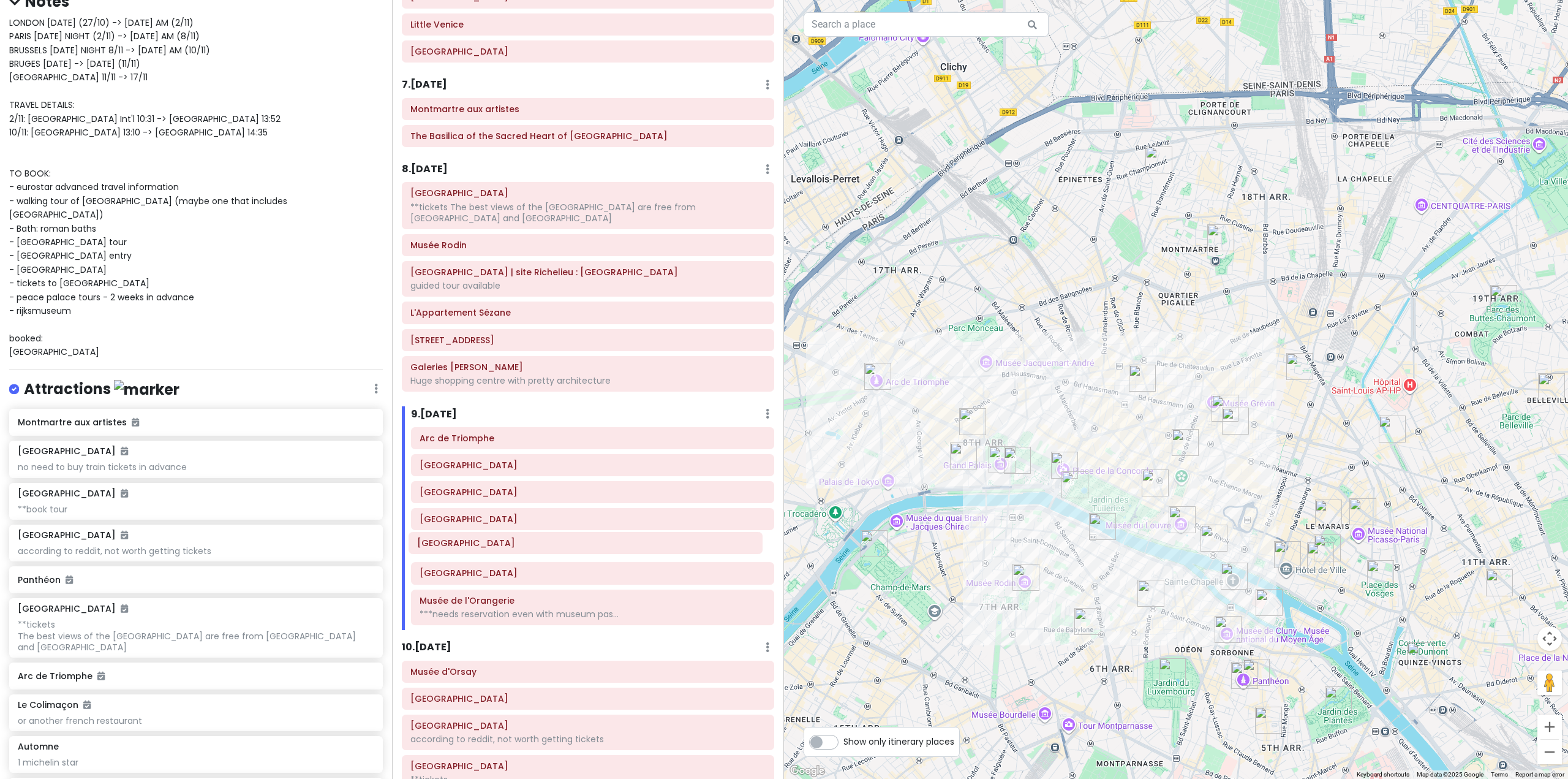
scroll to position [1183, 0]
drag, startPoint x: 516, startPoint y: 618, endPoint x: 522, endPoint y: 451, distance: 167.1
click at [521, 437] on div "Arc de Triomphe Champs-Élysées Grand Palais Petit Palais Place de la Concorde M…" at bounding box center [592, 526] width 382 height 203
drag, startPoint x: 530, startPoint y: 620, endPoint x: 529, endPoint y: 486, distance: 134.0
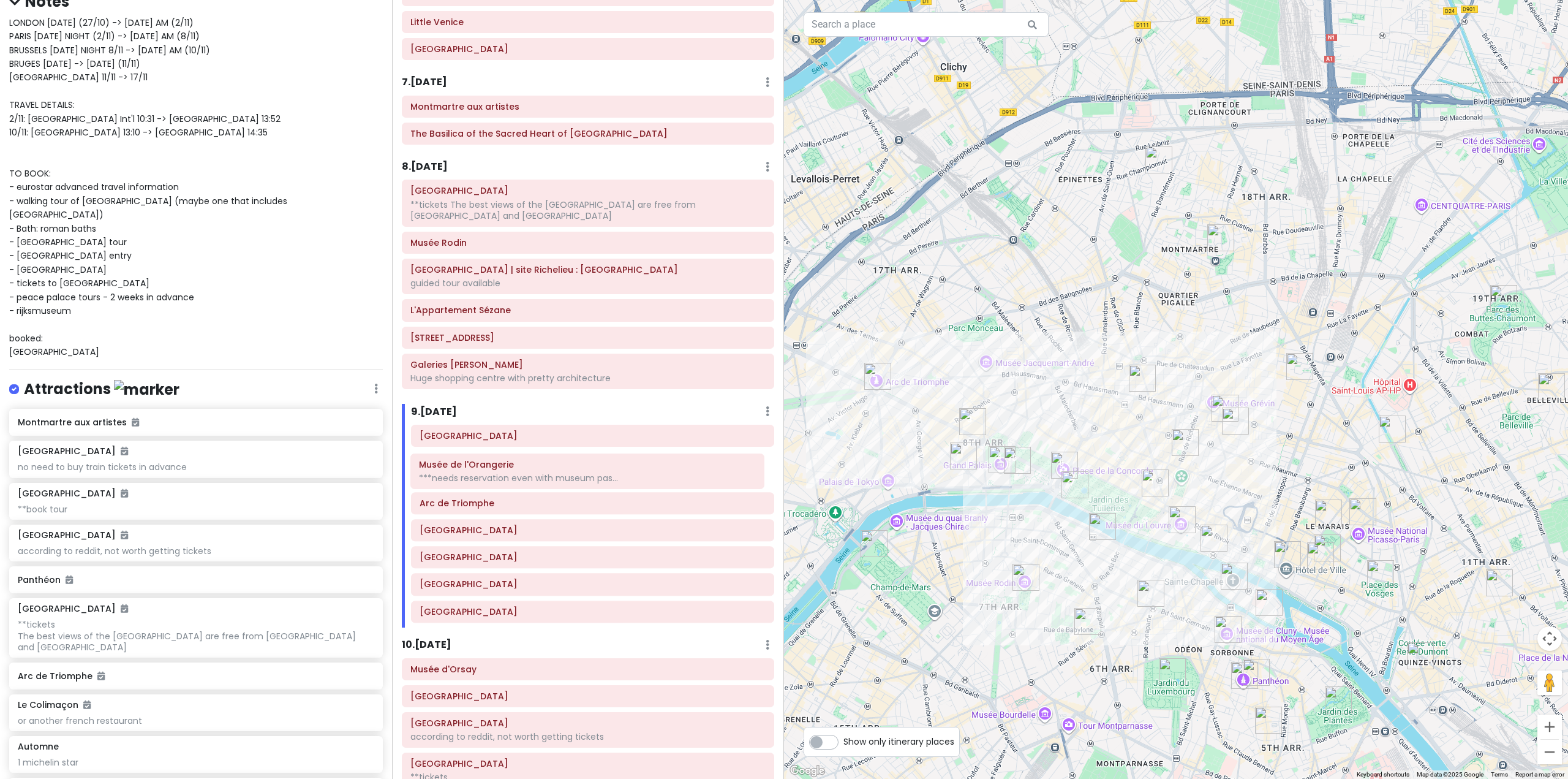
click at [529, 486] on div "Rue Saint-Honoré Arc de Triomphe Champs-Élysées Grand Palais Petit Palais Place…" at bounding box center [592, 525] width 382 height 203
drag, startPoint x: 521, startPoint y: 616, endPoint x: 533, endPoint y: 504, distance: 112.6
click at [533, 504] on div "Rue Saint-Honoré Musée de l'Orangerie ***needs reservation even with museum pas…" at bounding box center [592, 525] width 382 height 203
drag, startPoint x: 518, startPoint y: 622, endPoint x: 518, endPoint y: 539, distance: 83.0
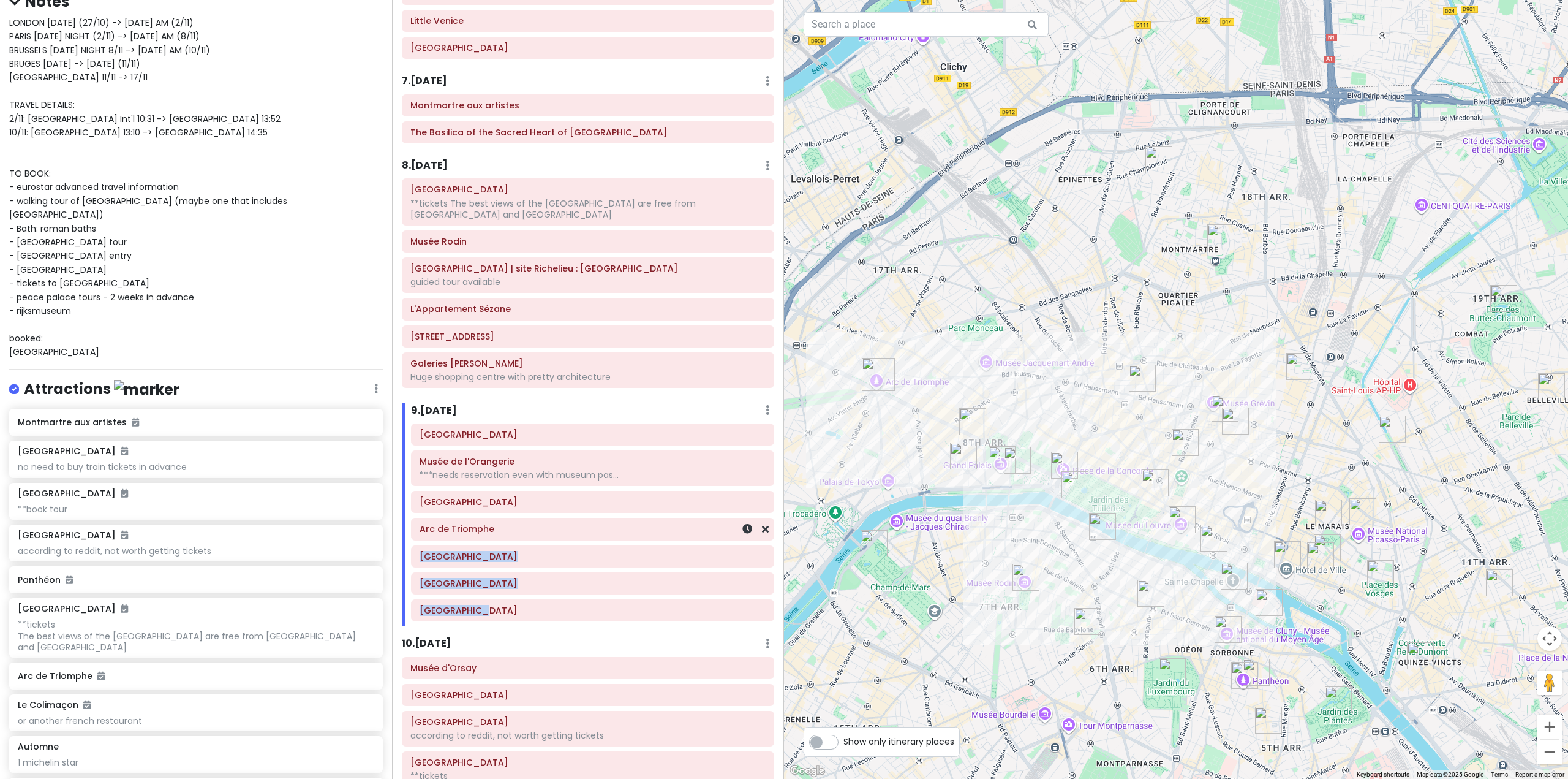
click at [518, 539] on div "Rue Saint-Honoré Musée de l'Orangerie ***needs reservation even with museum pas…" at bounding box center [592, 525] width 382 height 203
drag, startPoint x: 490, startPoint y: 619, endPoint x: 500, endPoint y: 540, distance: 79.6
click at [500, 540] on div "Rue Saint-Honoré Musée de l'Orangerie ***needs reservation even with museum pas…" at bounding box center [592, 524] width 382 height 203
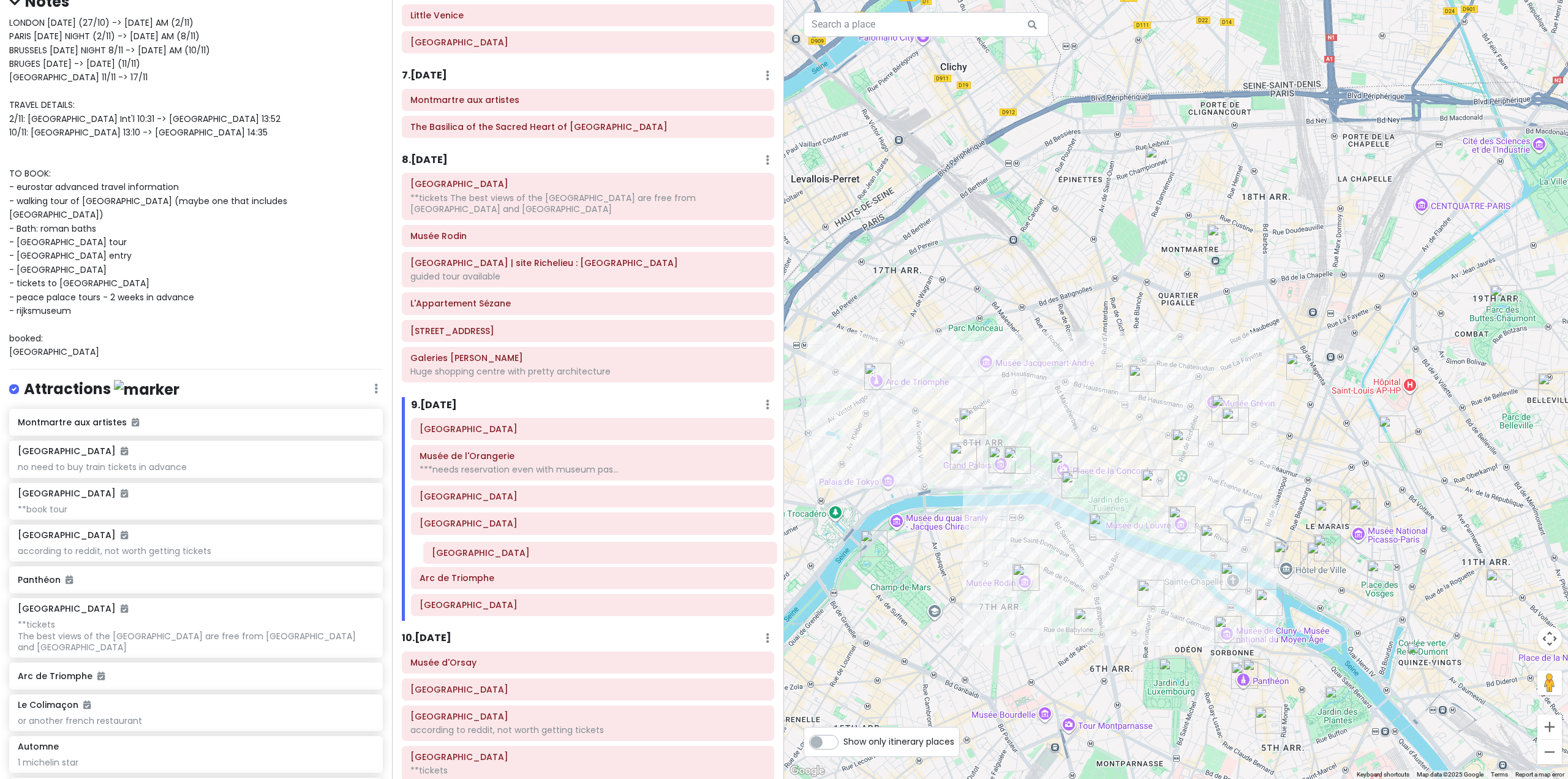
drag, startPoint x: 487, startPoint y: 612, endPoint x: 500, endPoint y: 556, distance: 57.5
click at [500, 556] on div "Rue Saint-Honoré Musée de l'Orangerie ***needs reservation even with museum pas…" at bounding box center [592, 519] width 382 height 203
drag, startPoint x: 493, startPoint y: 611, endPoint x: 498, endPoint y: 578, distance: 33.4
click at [498, 571] on div "Rue Saint-Honoré Musée de l'Orangerie ***needs reservation even with museum pas…" at bounding box center [592, 518] width 382 height 203
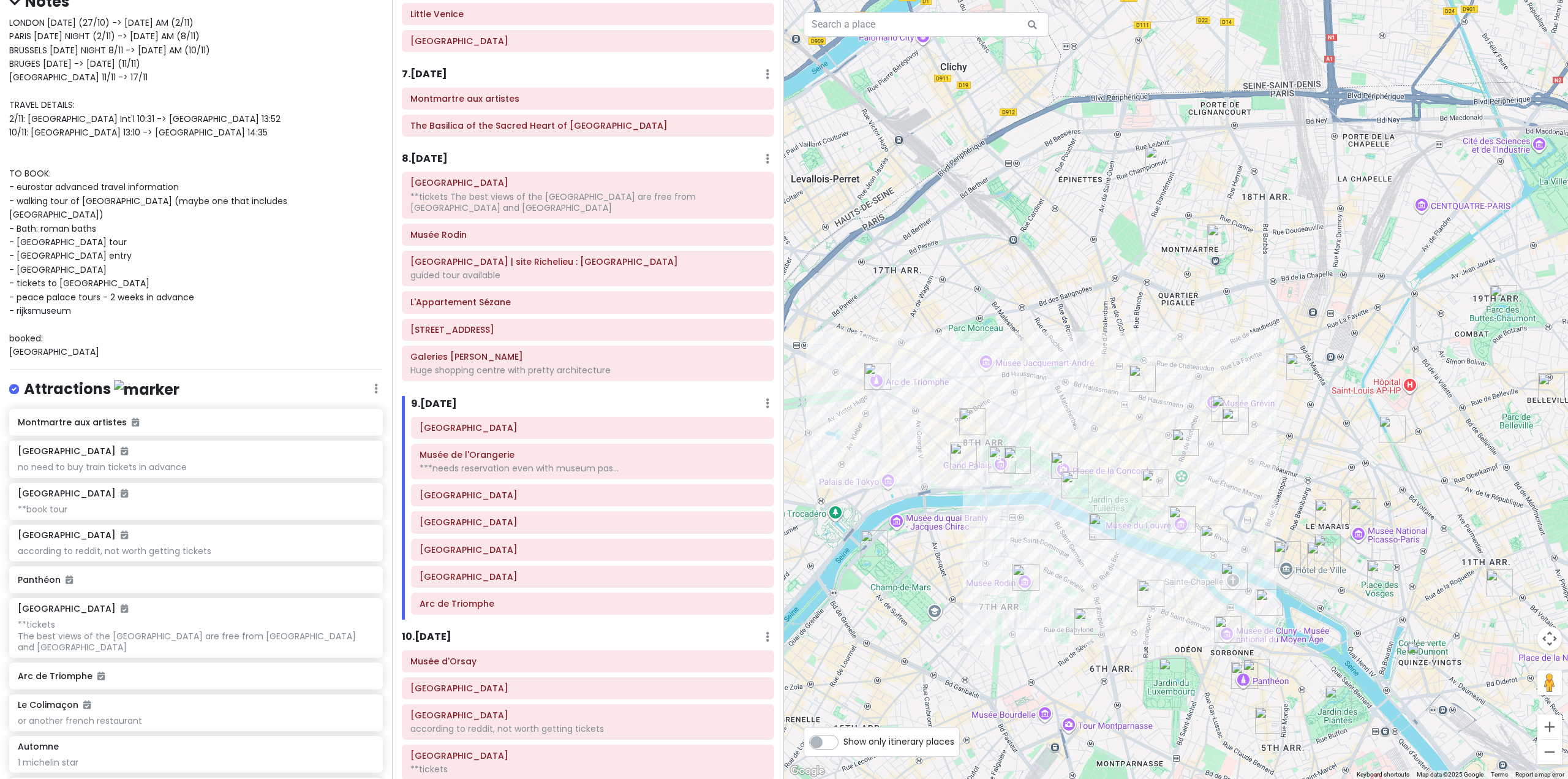
click at [449, 399] on h6 "9 . [DATE]" at bounding box center [433, 403] width 46 height 13
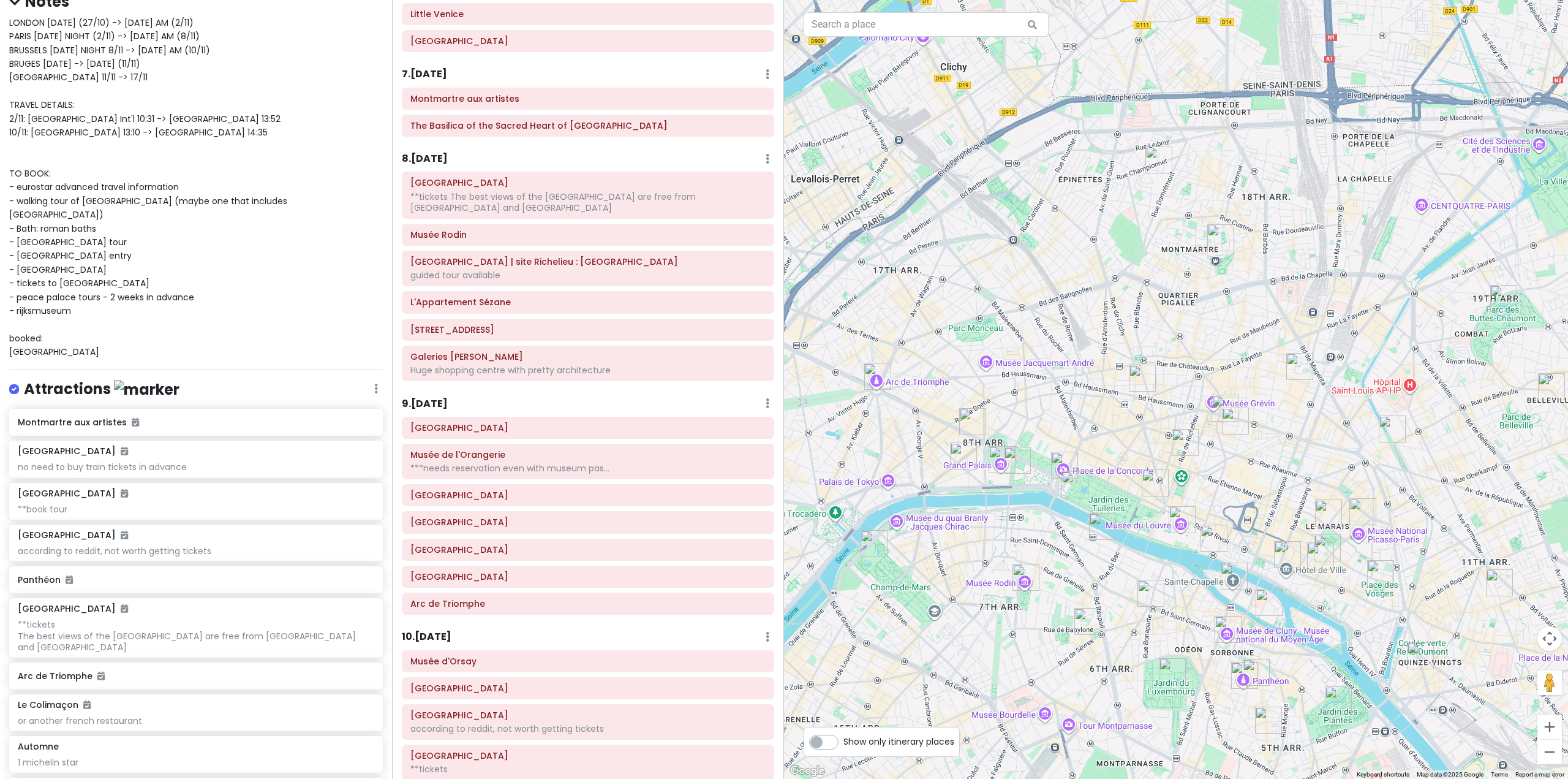
click at [448, 399] on h6 "9 . [DATE]" at bounding box center [424, 403] width 46 height 13
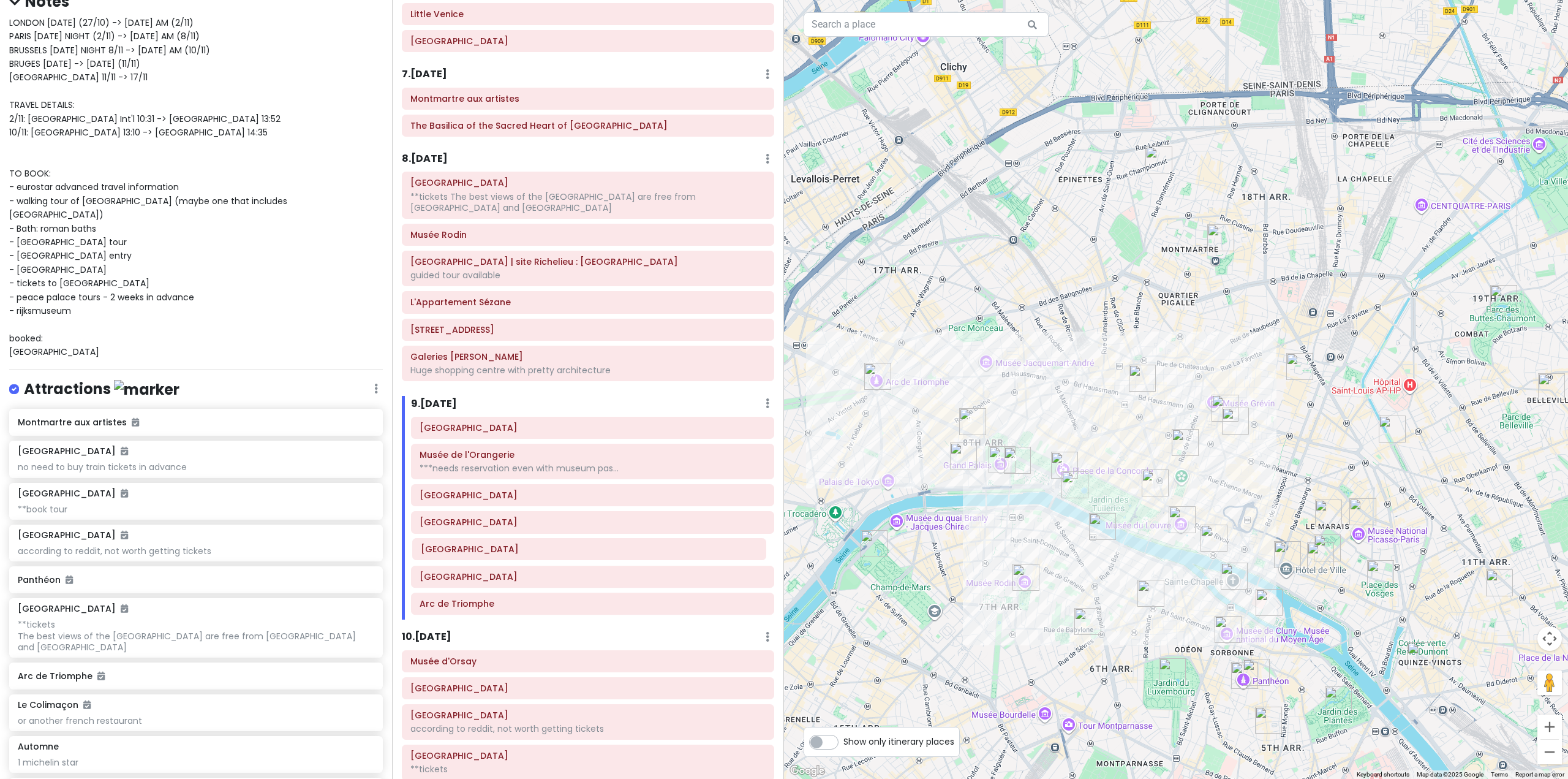
drag, startPoint x: 480, startPoint y: 575, endPoint x: 482, endPoint y: 547, distance: 28.1
click at [482, 547] on div "Rue Saint-Honoré Musée de l'Orangerie ***needs reservation even with museum pas…" at bounding box center [592, 518] width 382 height 203
click at [962, 538] on div at bounding box center [1175, 390] width 784 height 779
click at [456, 404] on h6 "9 . [DATE]" at bounding box center [433, 403] width 46 height 13
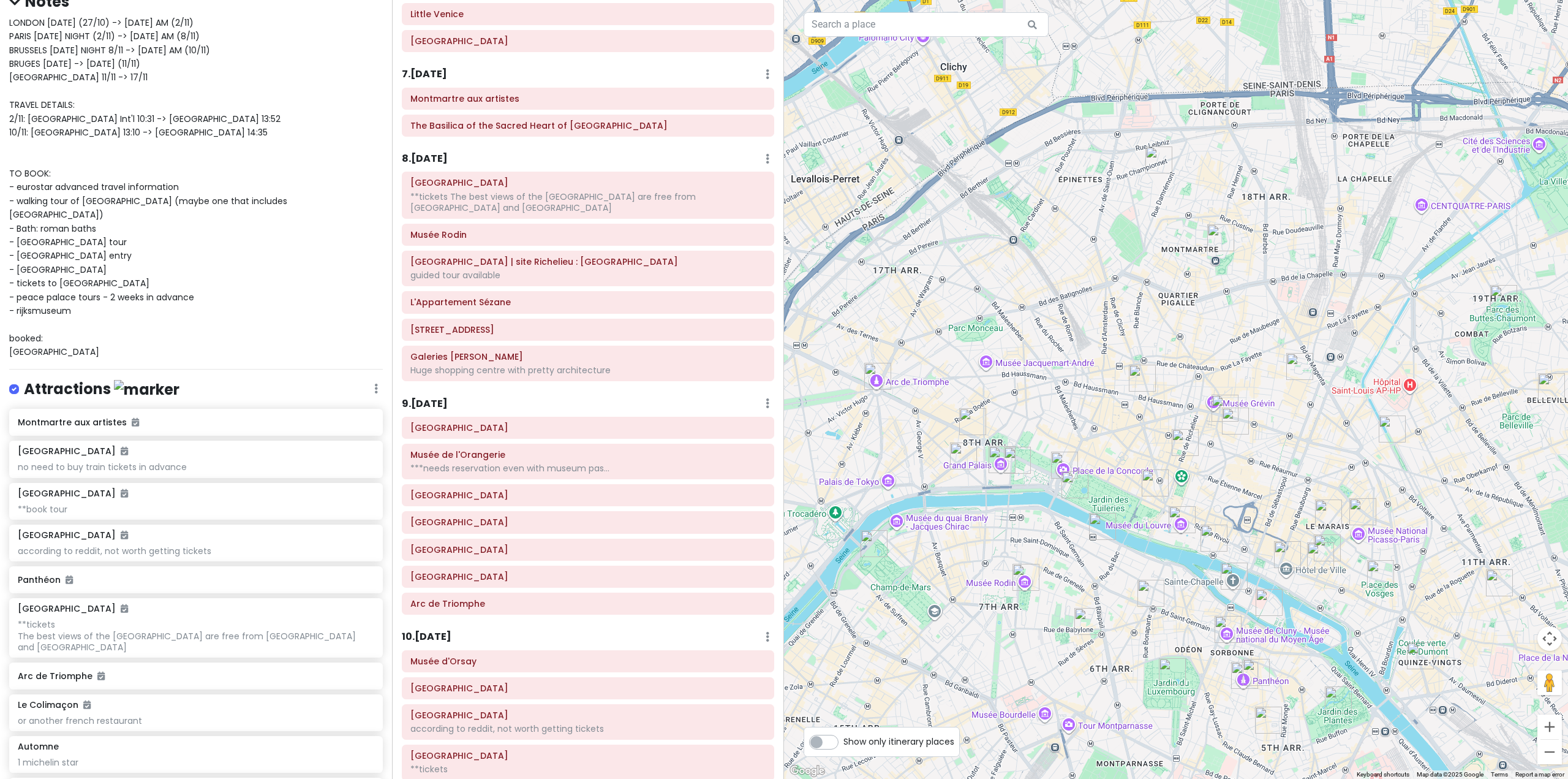
click at [457, 404] on div "9 . Tue 11/4 Add Day Notes Delete Day" at bounding box center [587, 405] width 372 height 20
click at [435, 402] on h6 "9 . [DATE]" at bounding box center [424, 403] width 46 height 13
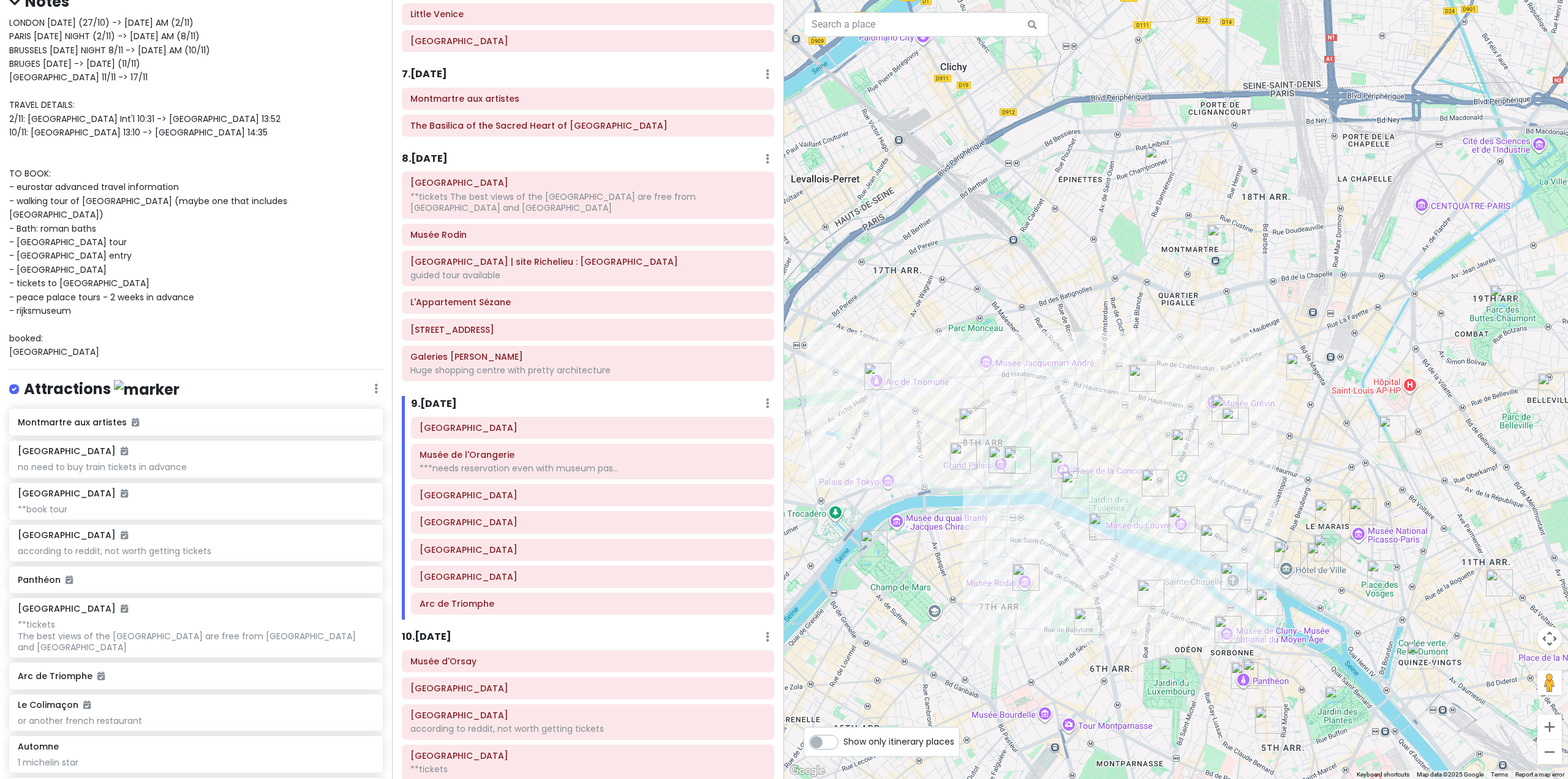
click at [437, 165] on h6 "8 . [DATE]" at bounding box center [424, 158] width 46 height 13
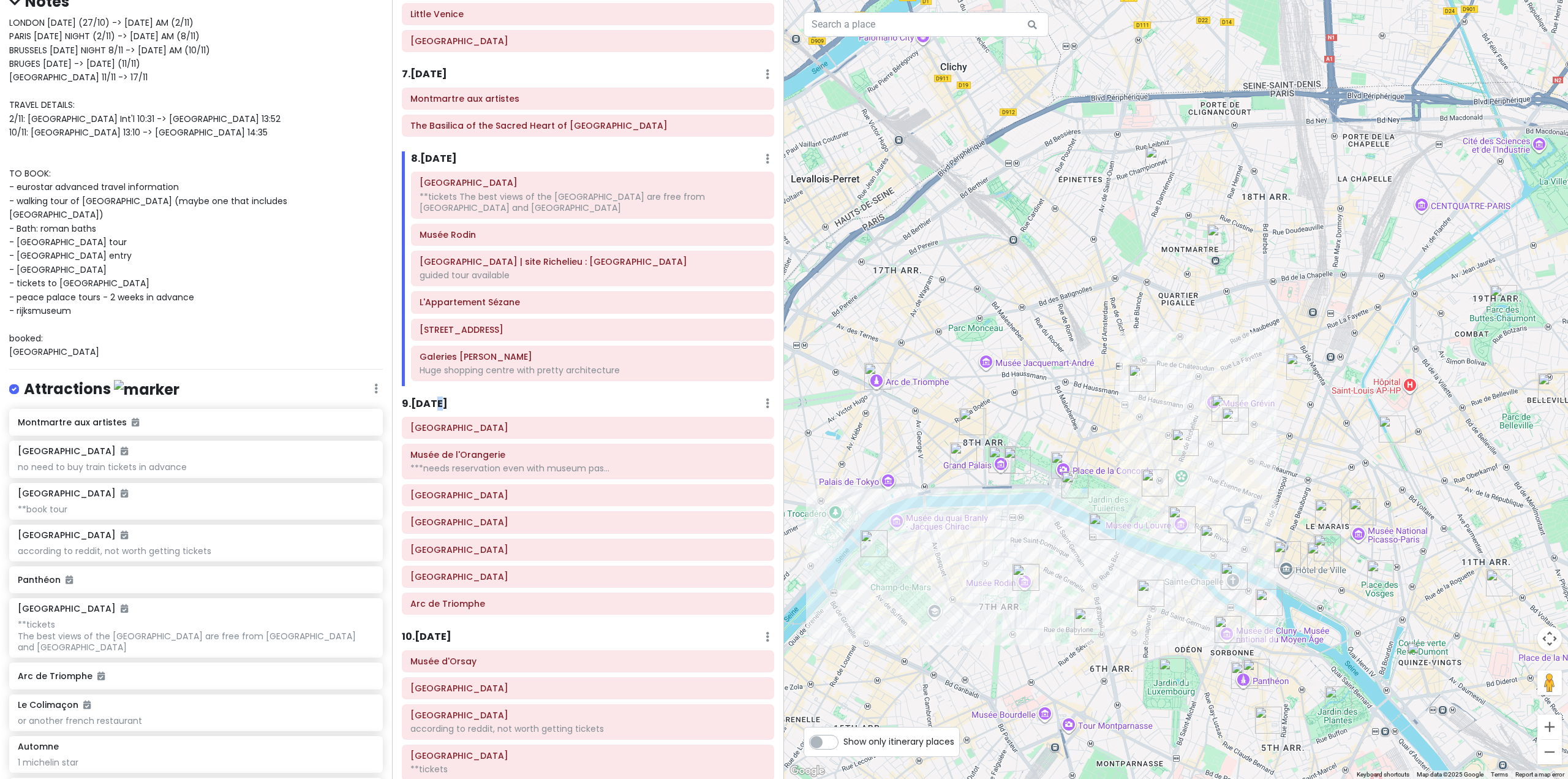
click at [438, 407] on h6 "9 . [DATE]" at bounding box center [424, 403] width 46 height 13
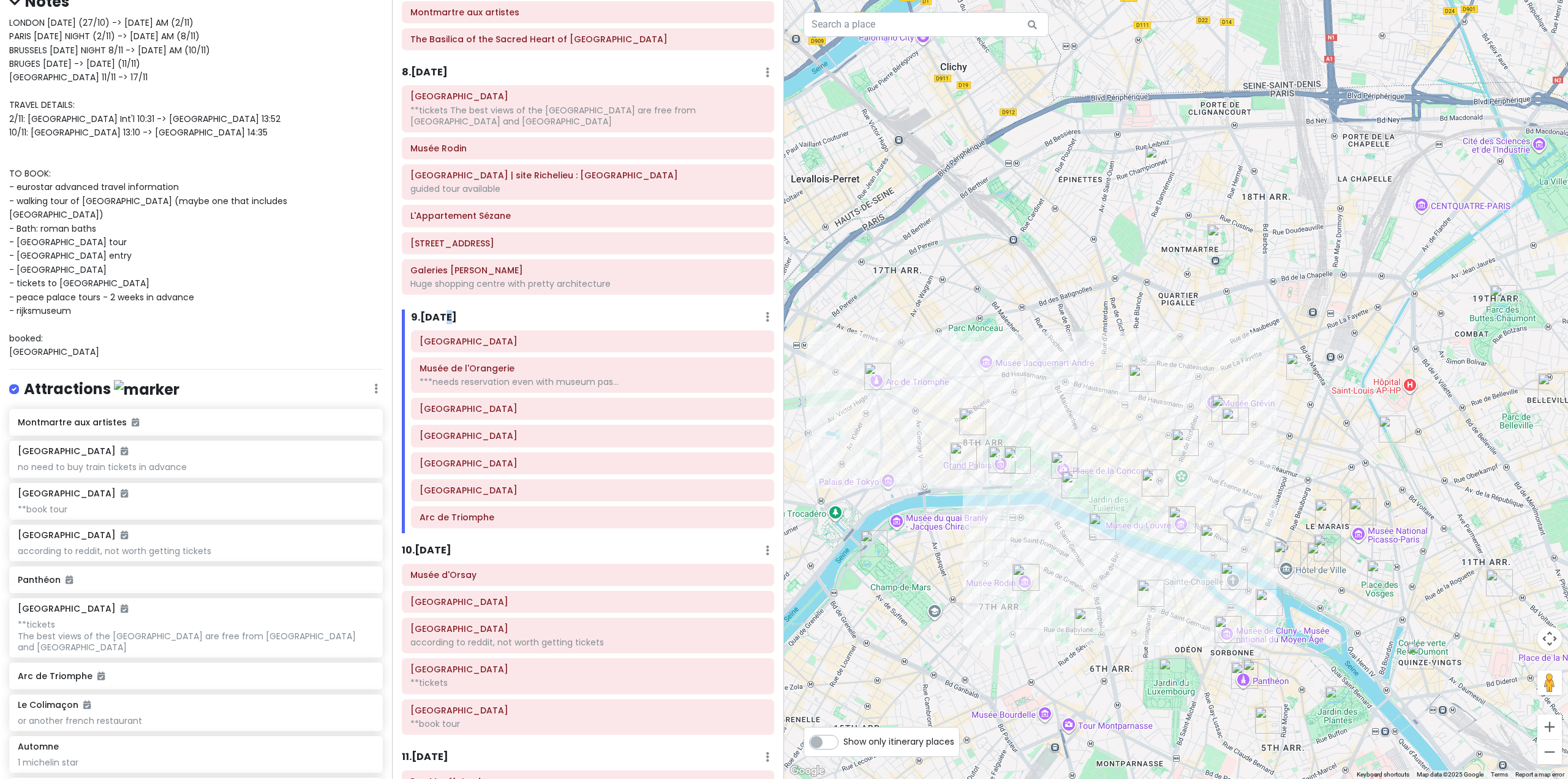
scroll to position [1314, 0]
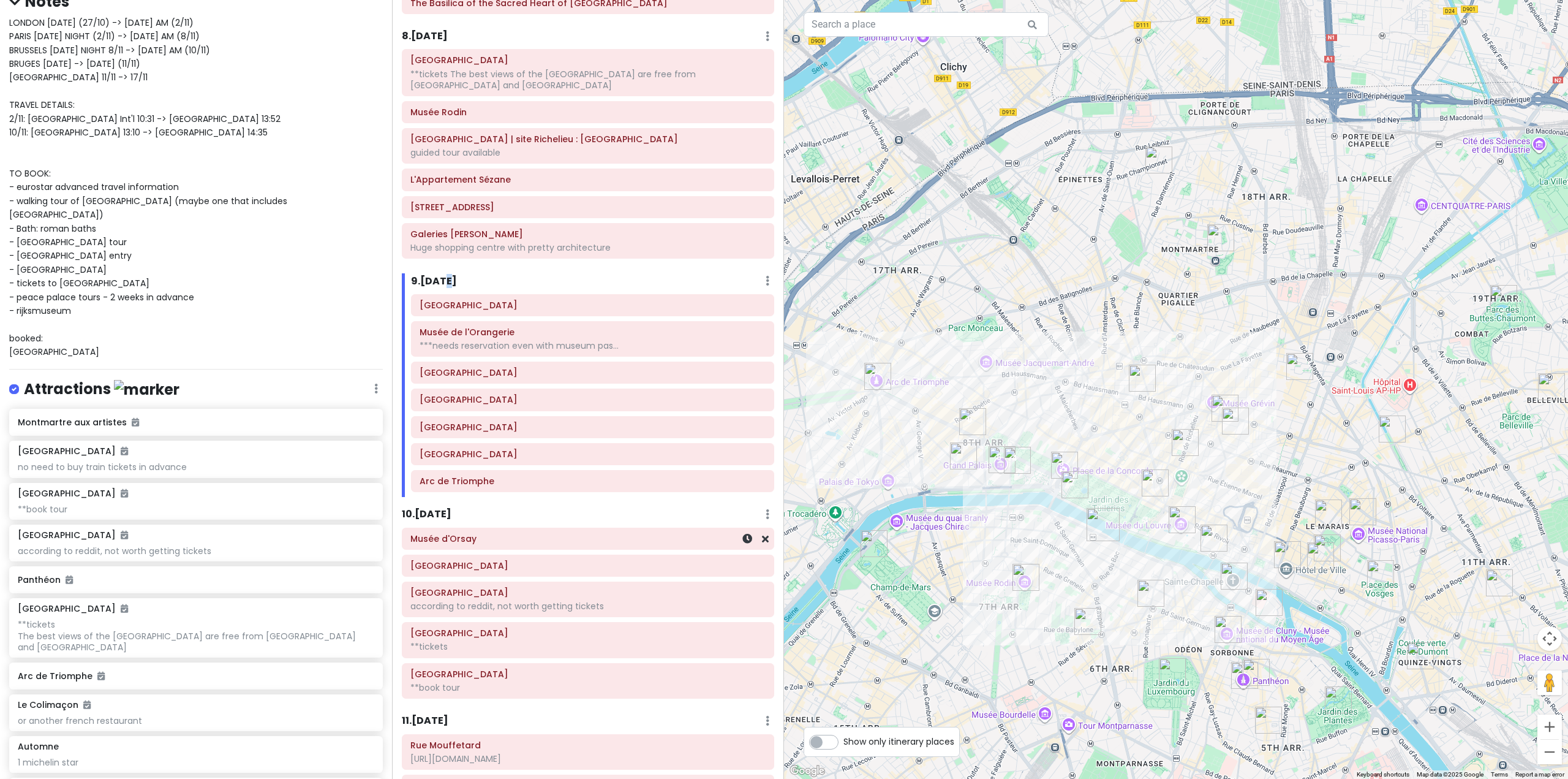
click at [444, 528] on div "Musée d'Orsay" at bounding box center [587, 538] width 371 height 20
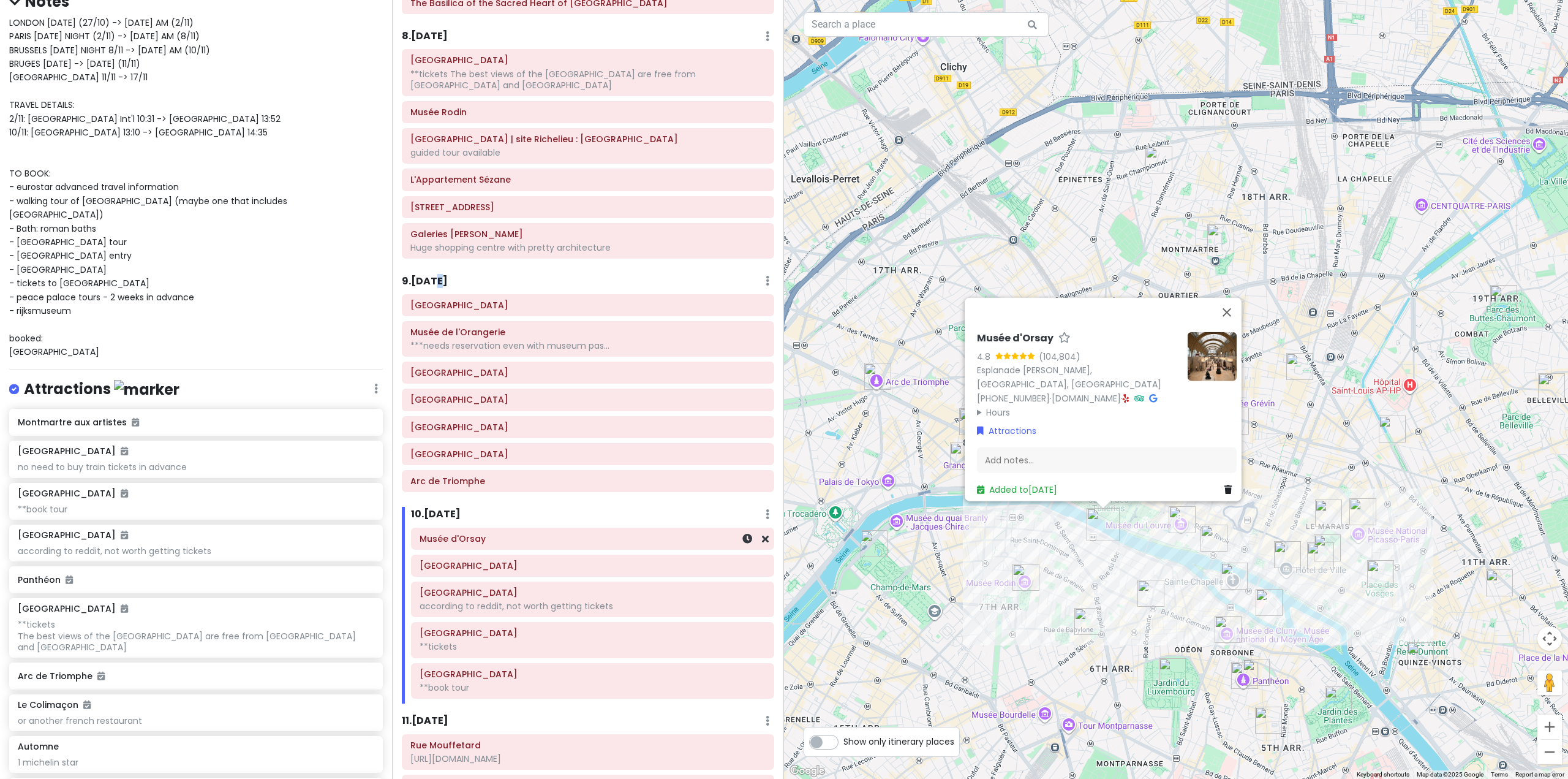
scroll to position [1376, 0]
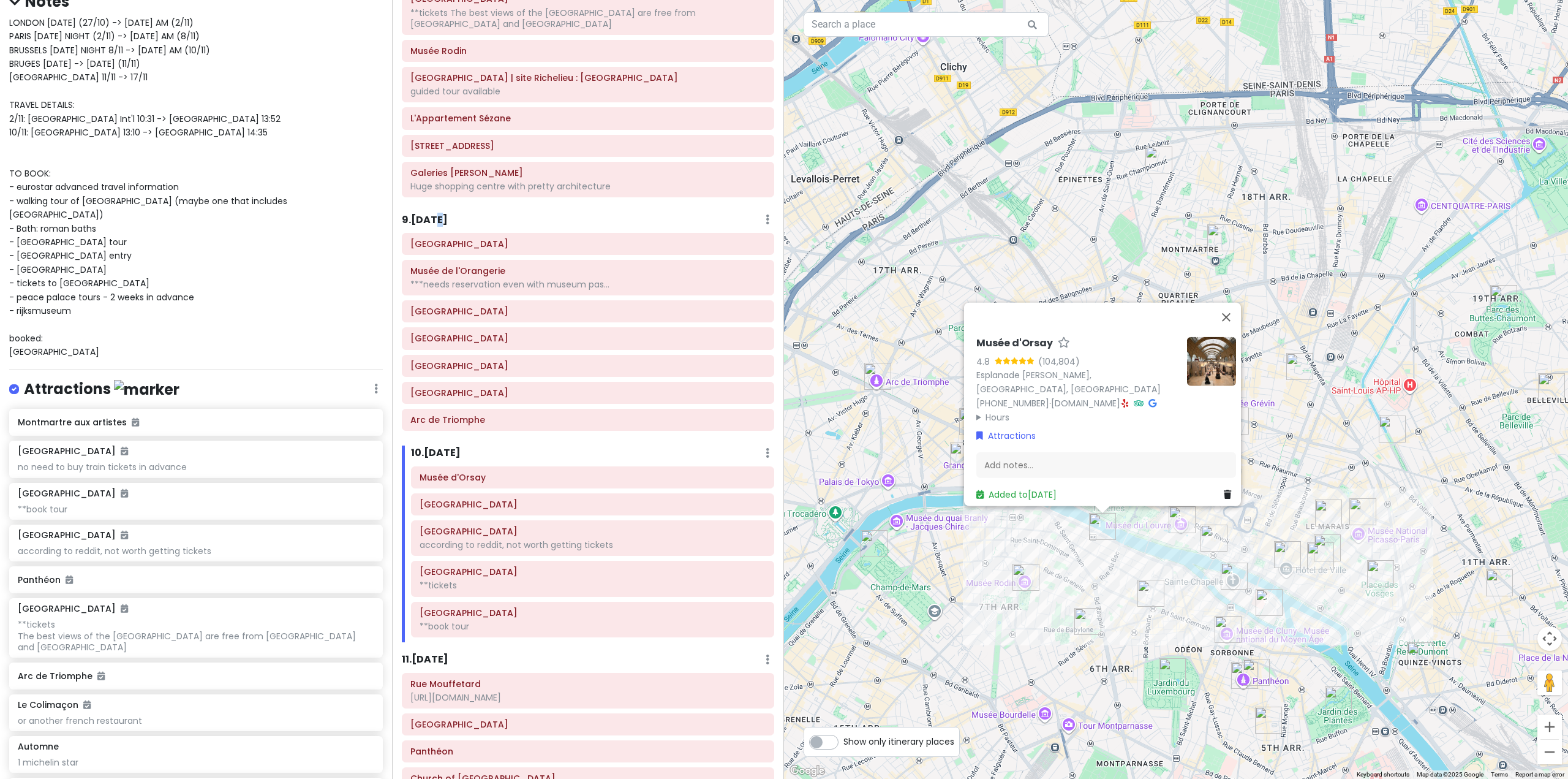
click at [1087, 580] on div "Musée d'Orsay 4.8 (104,804) Esplanade Valéry Giscard d'Estaing, 75007 Paris, Fr…" at bounding box center [1175, 390] width 784 height 779
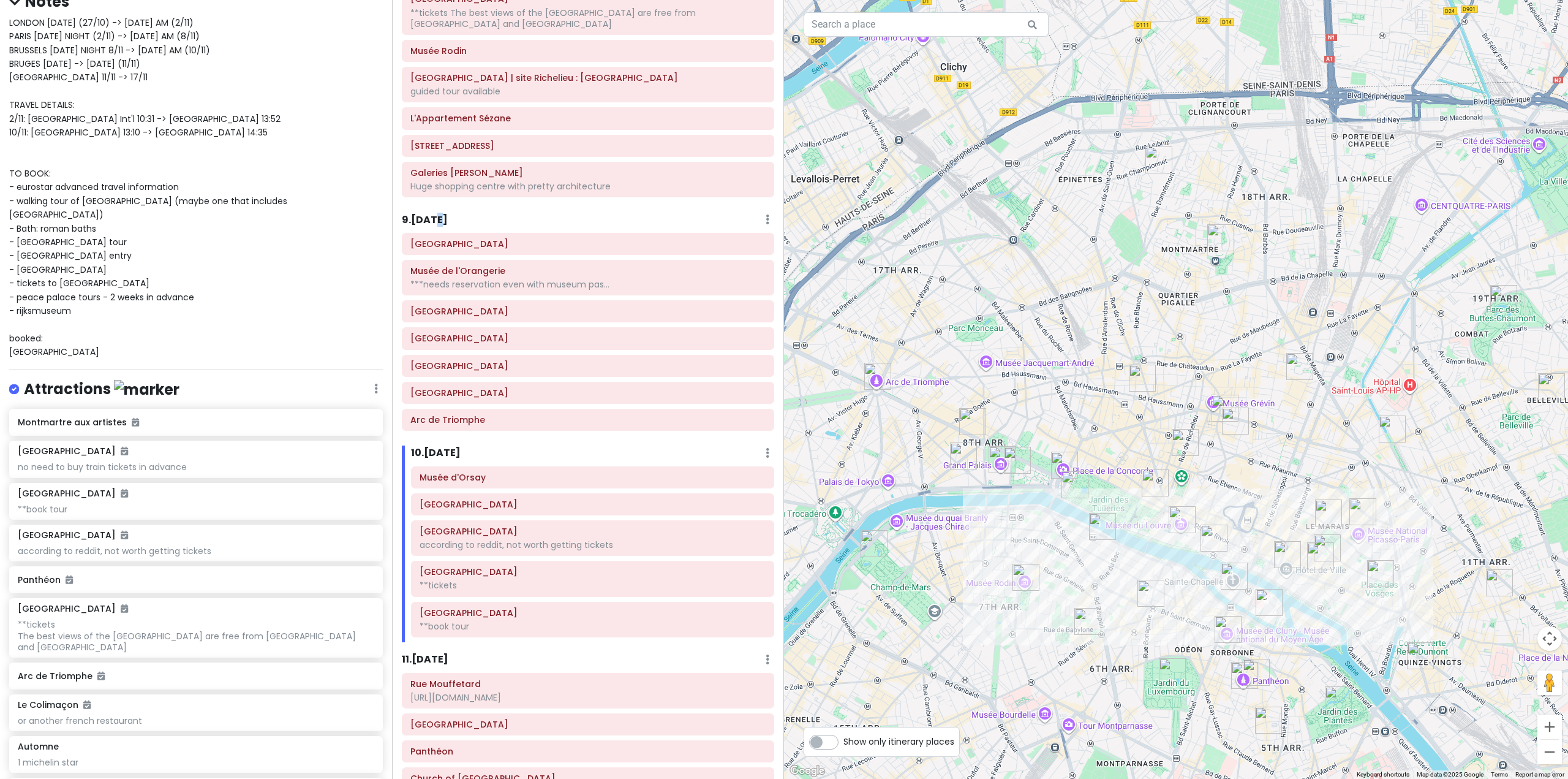
click at [1184, 520] on img "Louvre Museum" at bounding box center [1182, 520] width 27 height 27
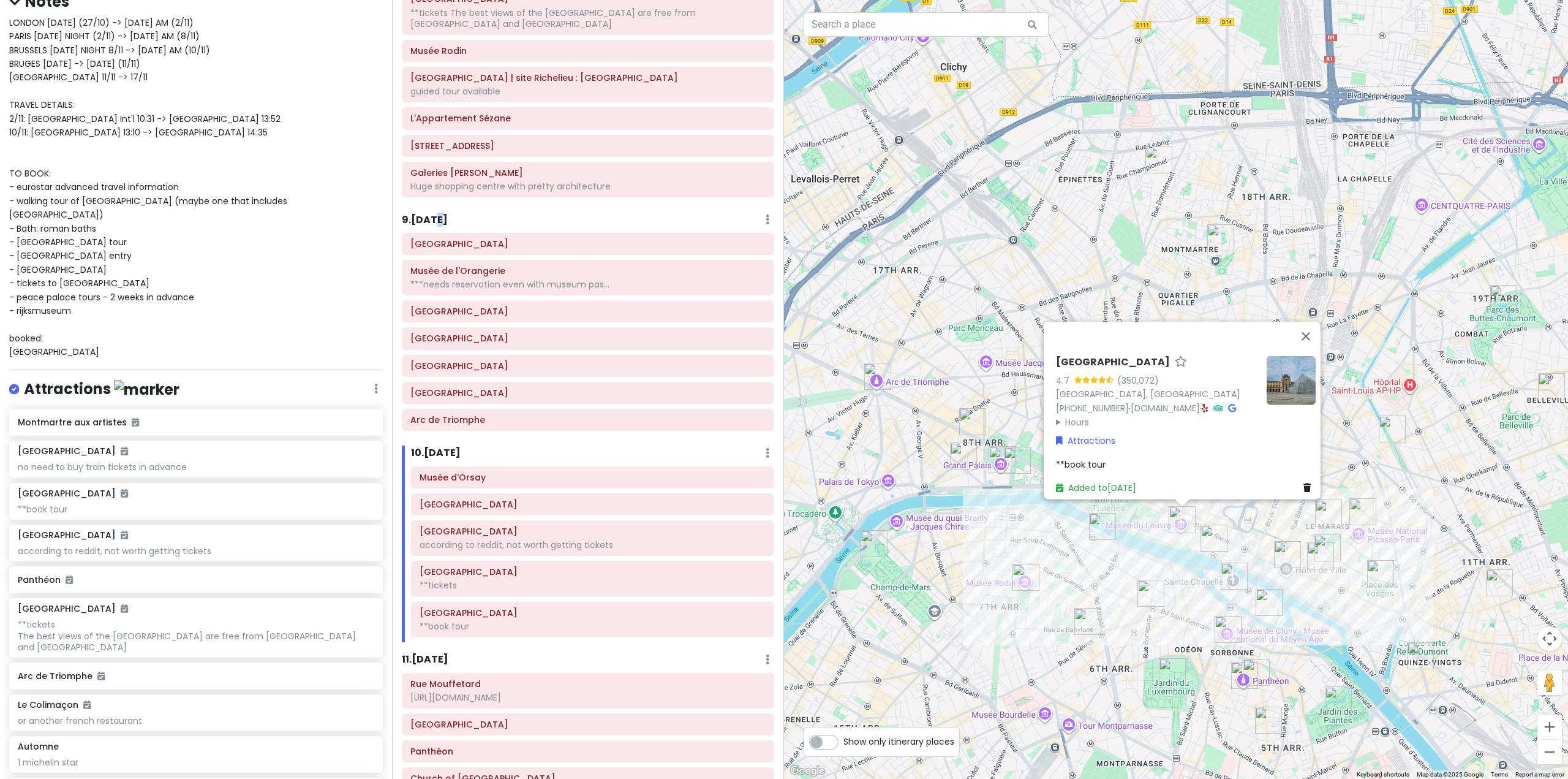
click at [1037, 598] on div "[GEOGRAPHIC_DATA] 4.7 (350,072) [GEOGRAPHIC_DATA] [PHONE_NUMBER] · [DOMAIN_NAME…" at bounding box center [1175, 390] width 784 height 779
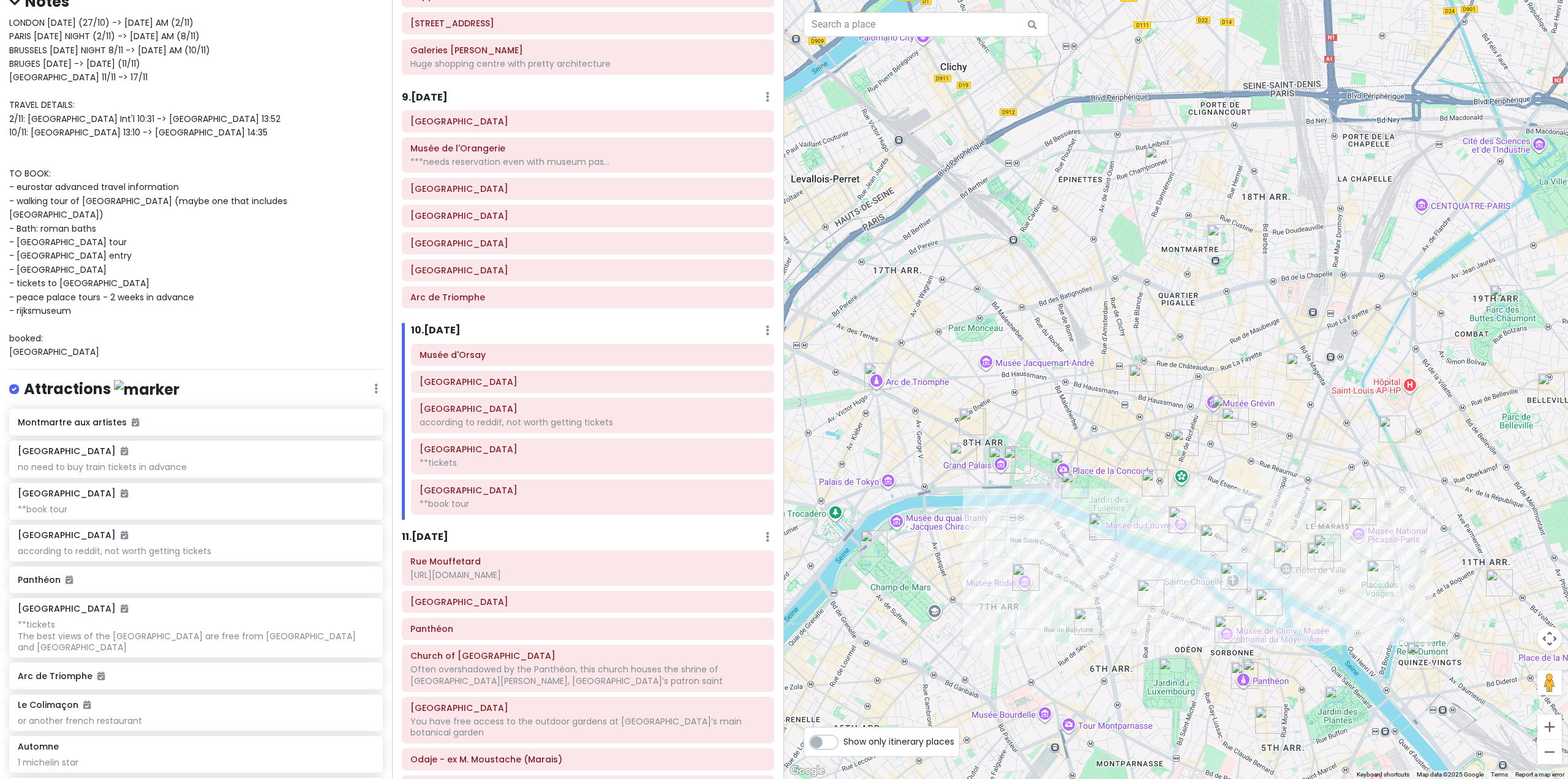
click at [436, 540] on h6 "11 . [DATE]" at bounding box center [425, 536] width 47 height 13
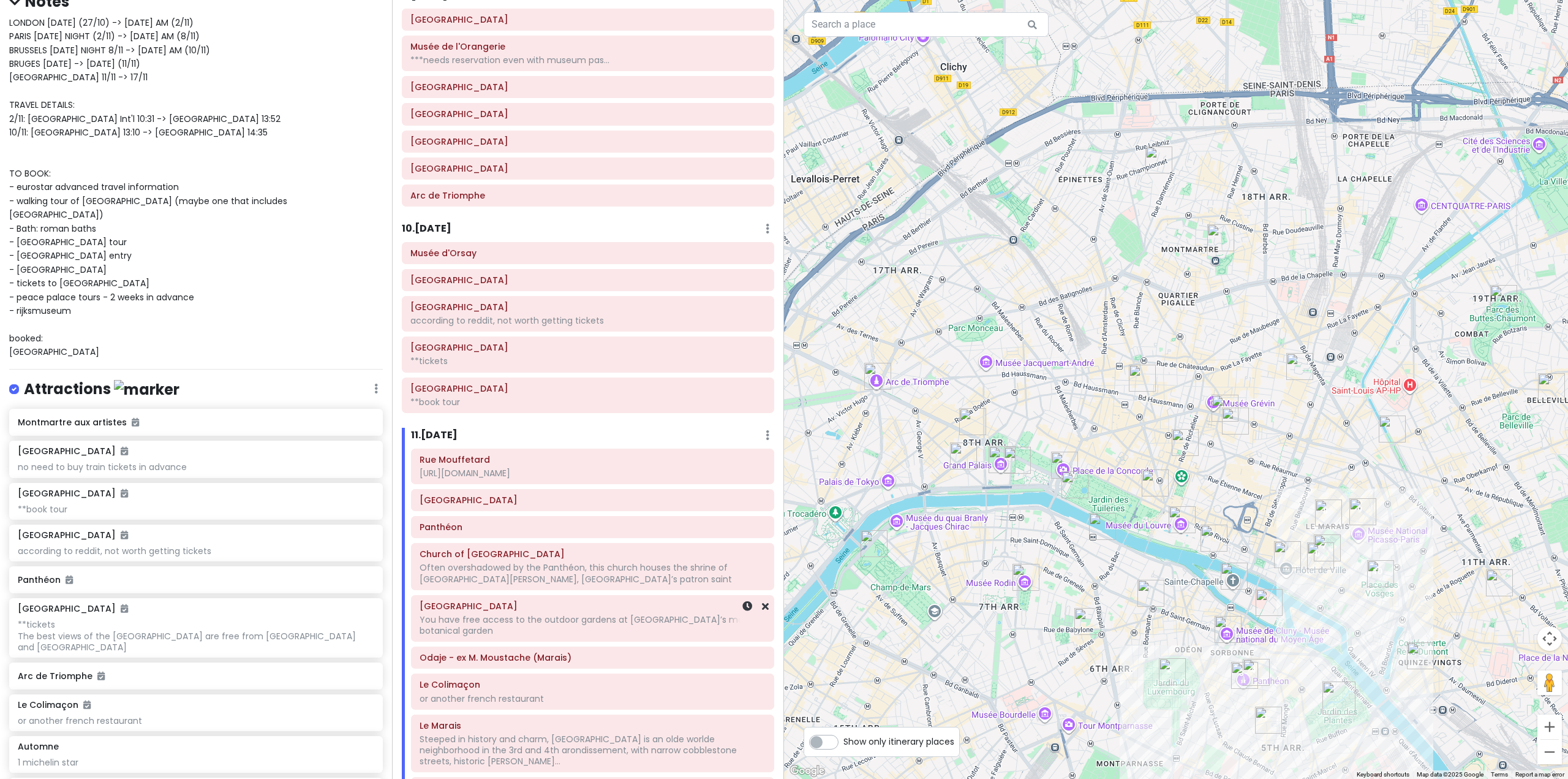
scroll to position [1560, 0]
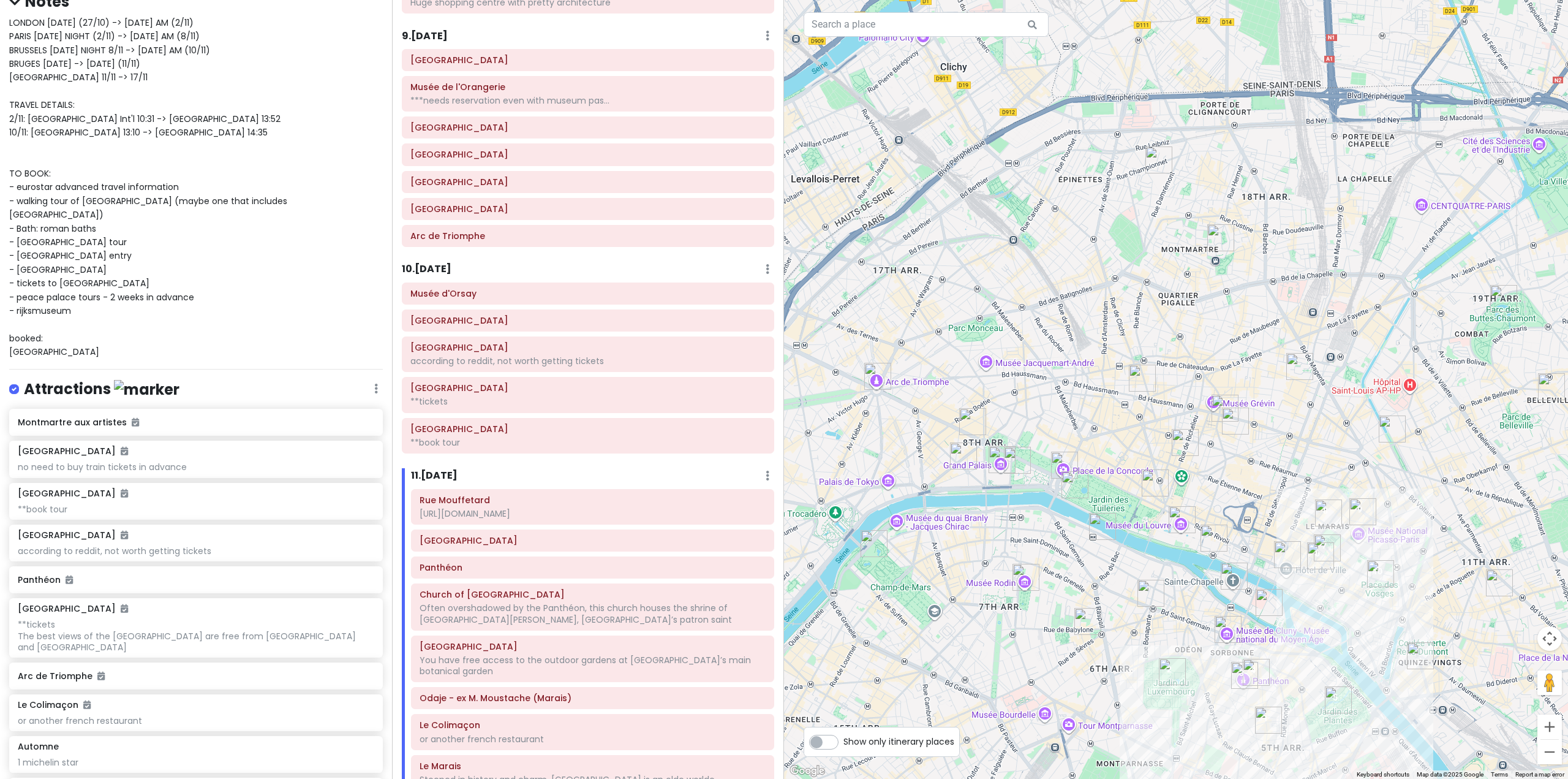
click at [434, 275] on h6 "10 . [DATE]" at bounding box center [426, 269] width 50 height 13
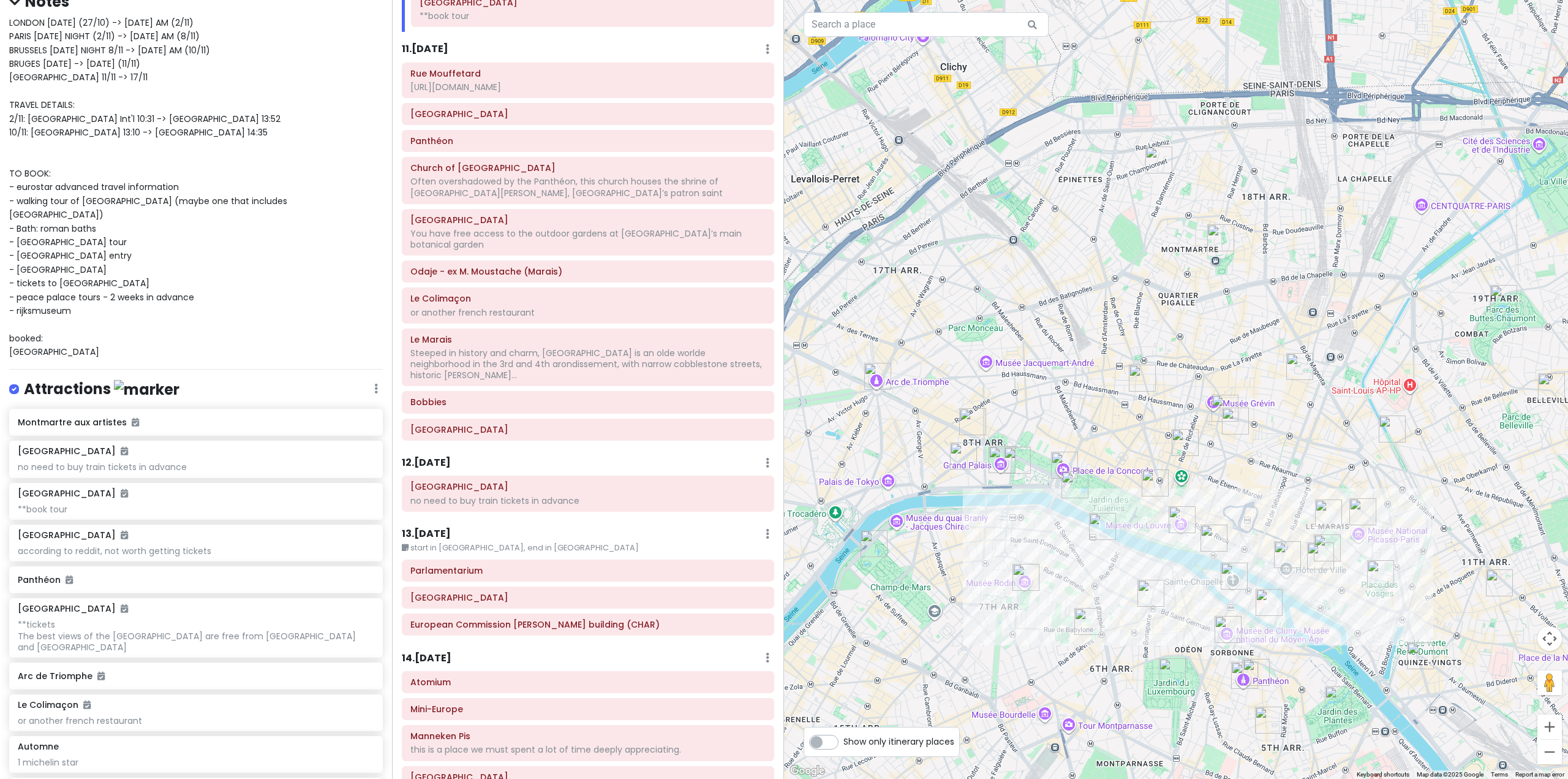
scroll to position [1988, 0]
click at [435, 454] on h6 "12 . Fri 11/7" at bounding box center [426, 459] width 49 height 13
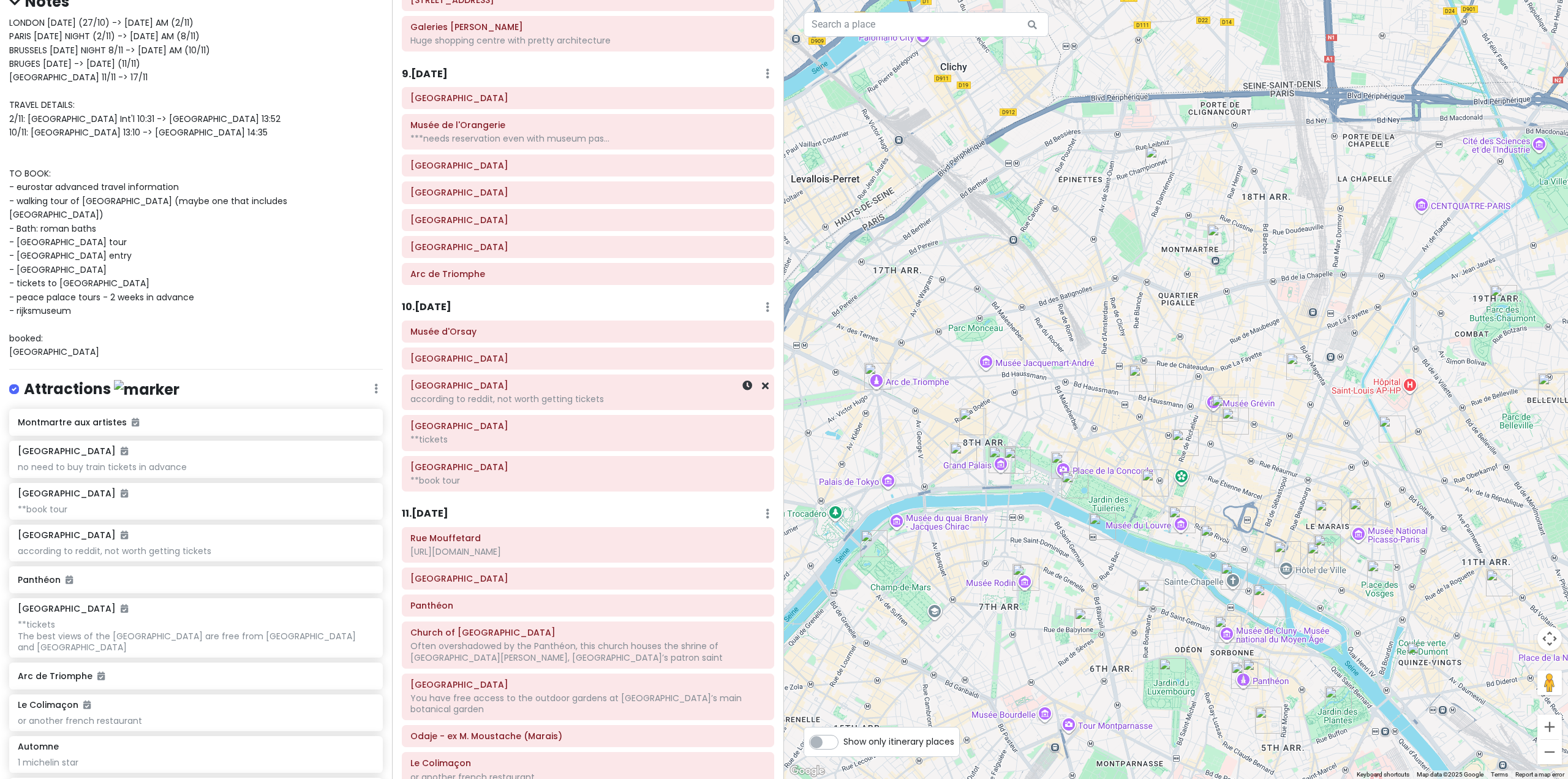
scroll to position [1314, 0]
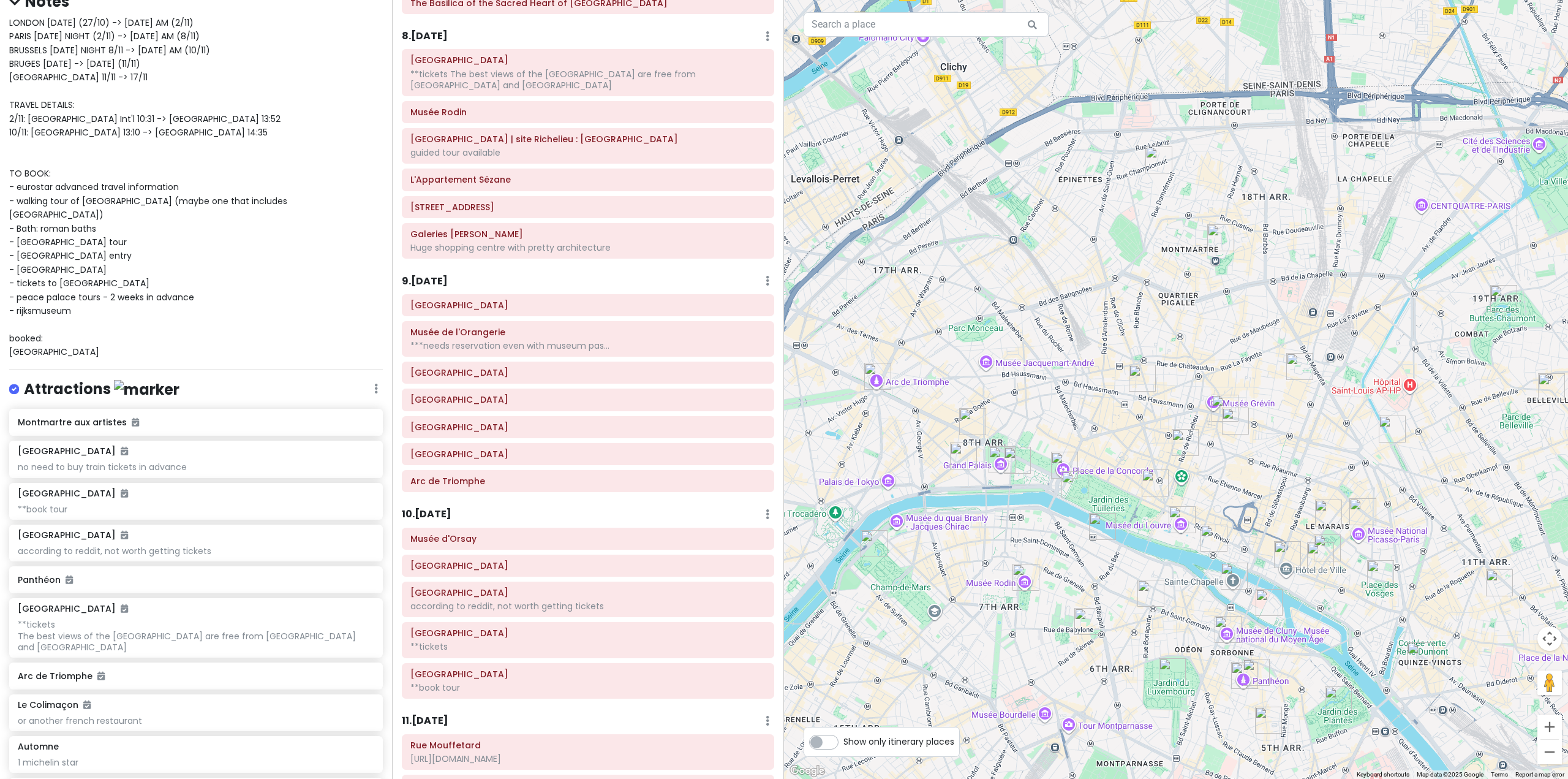
click at [437, 521] on h6 "10 . [DATE]" at bounding box center [426, 514] width 50 height 13
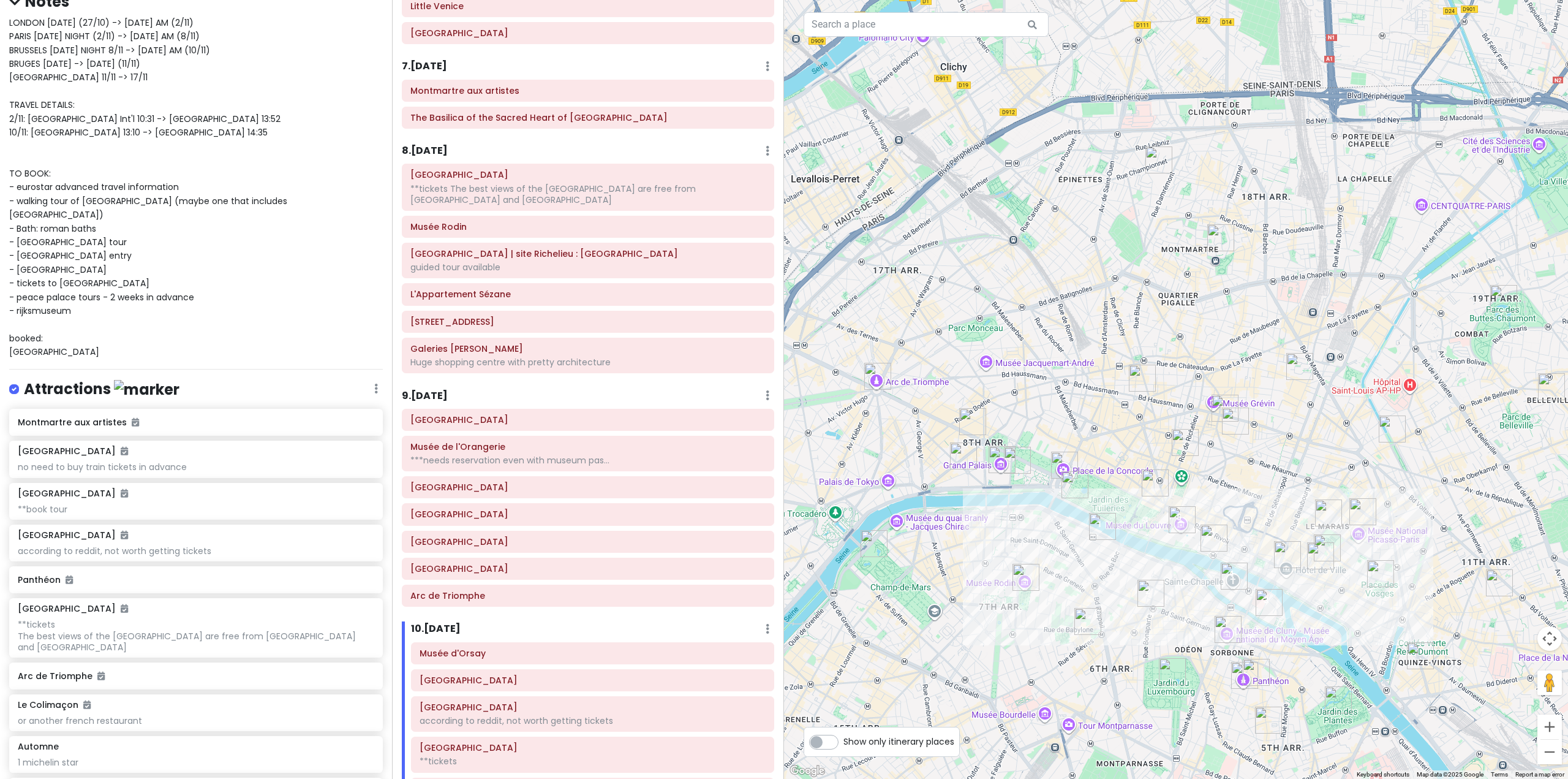
scroll to position [1192, 0]
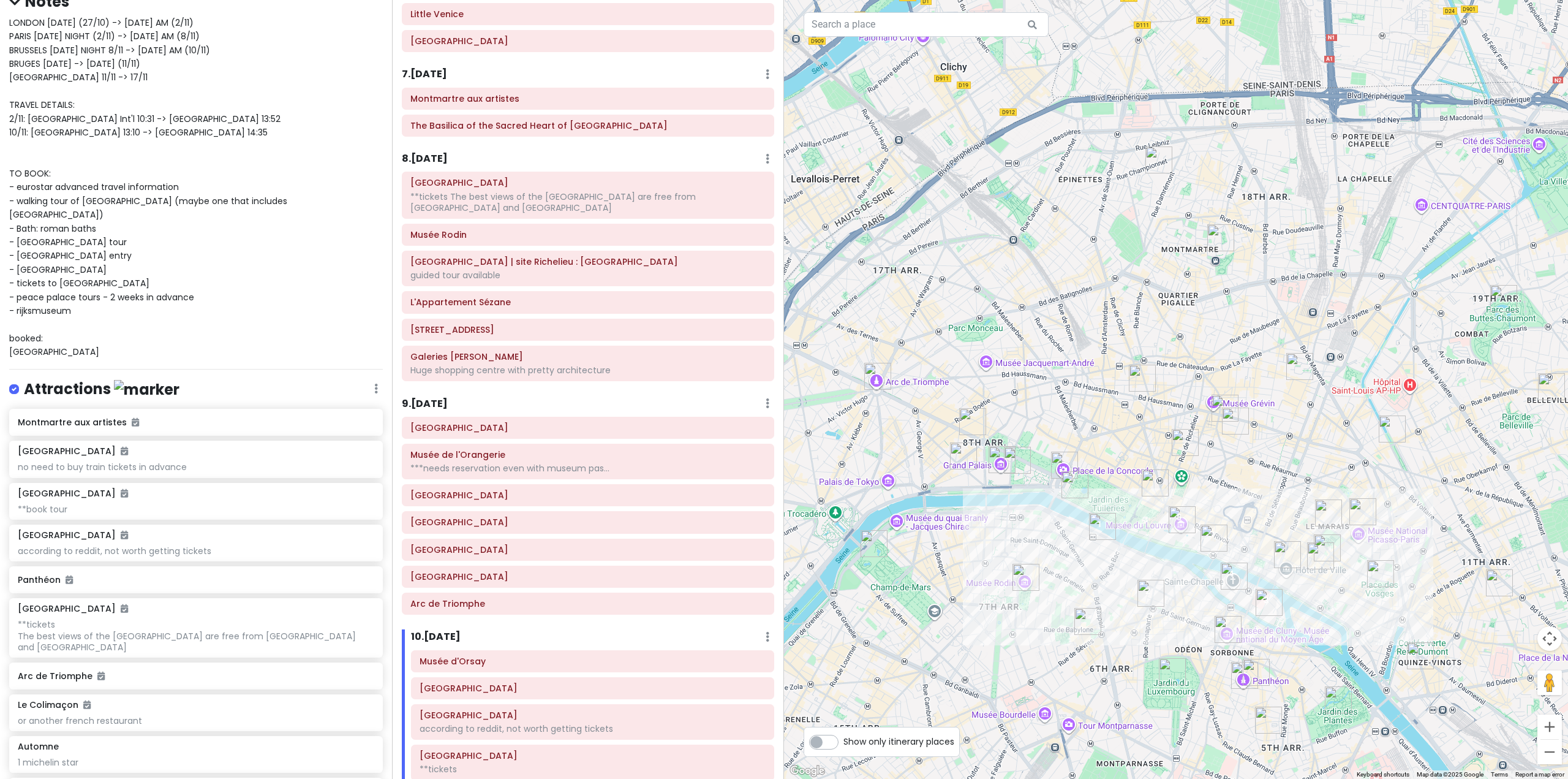
click at [444, 403] on h6 "9 . [DATE]" at bounding box center [424, 403] width 46 height 13
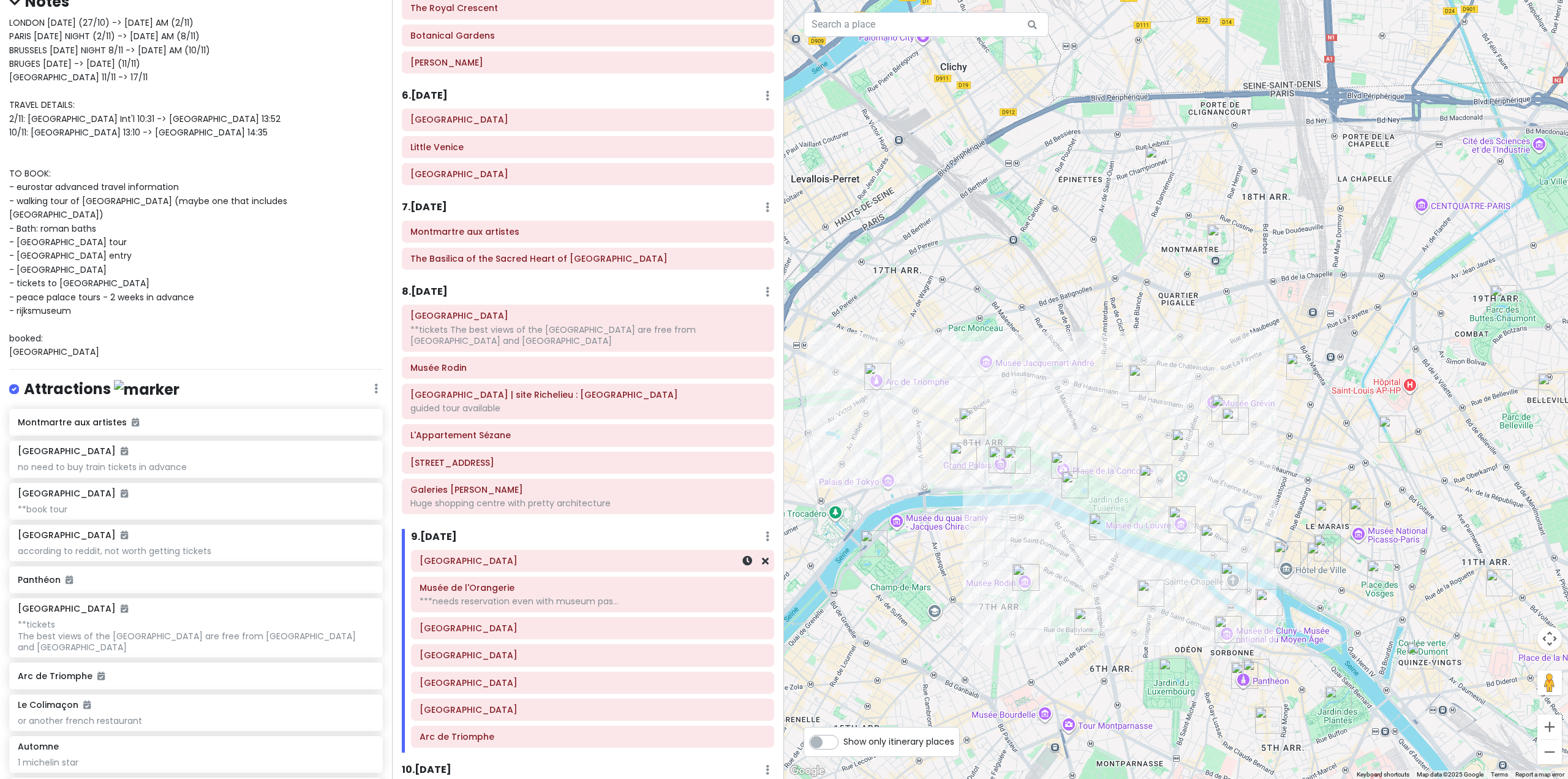
scroll to position [1008, 0]
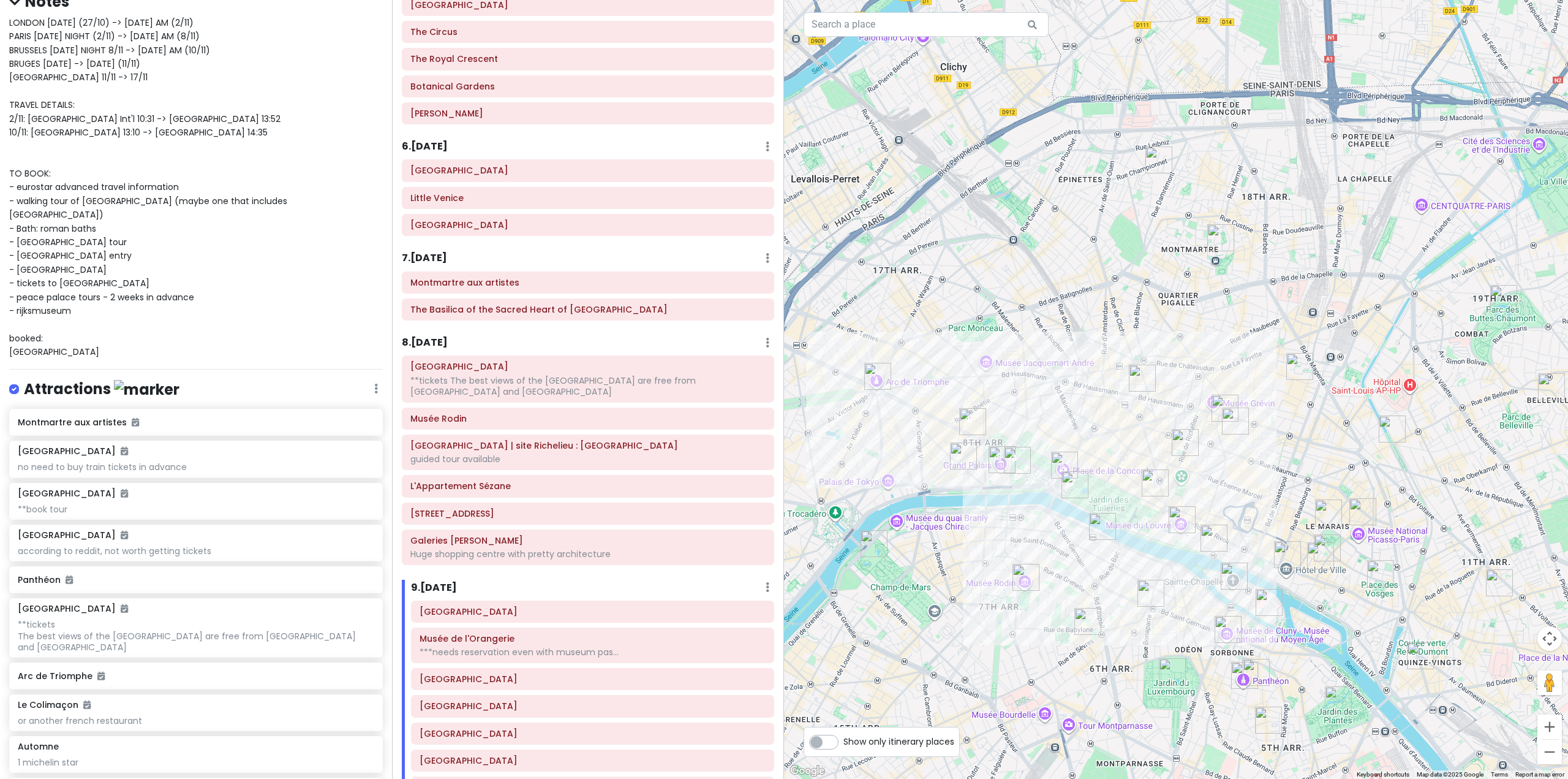
click at [448, 347] on h6 "8 . [DATE]" at bounding box center [424, 342] width 46 height 13
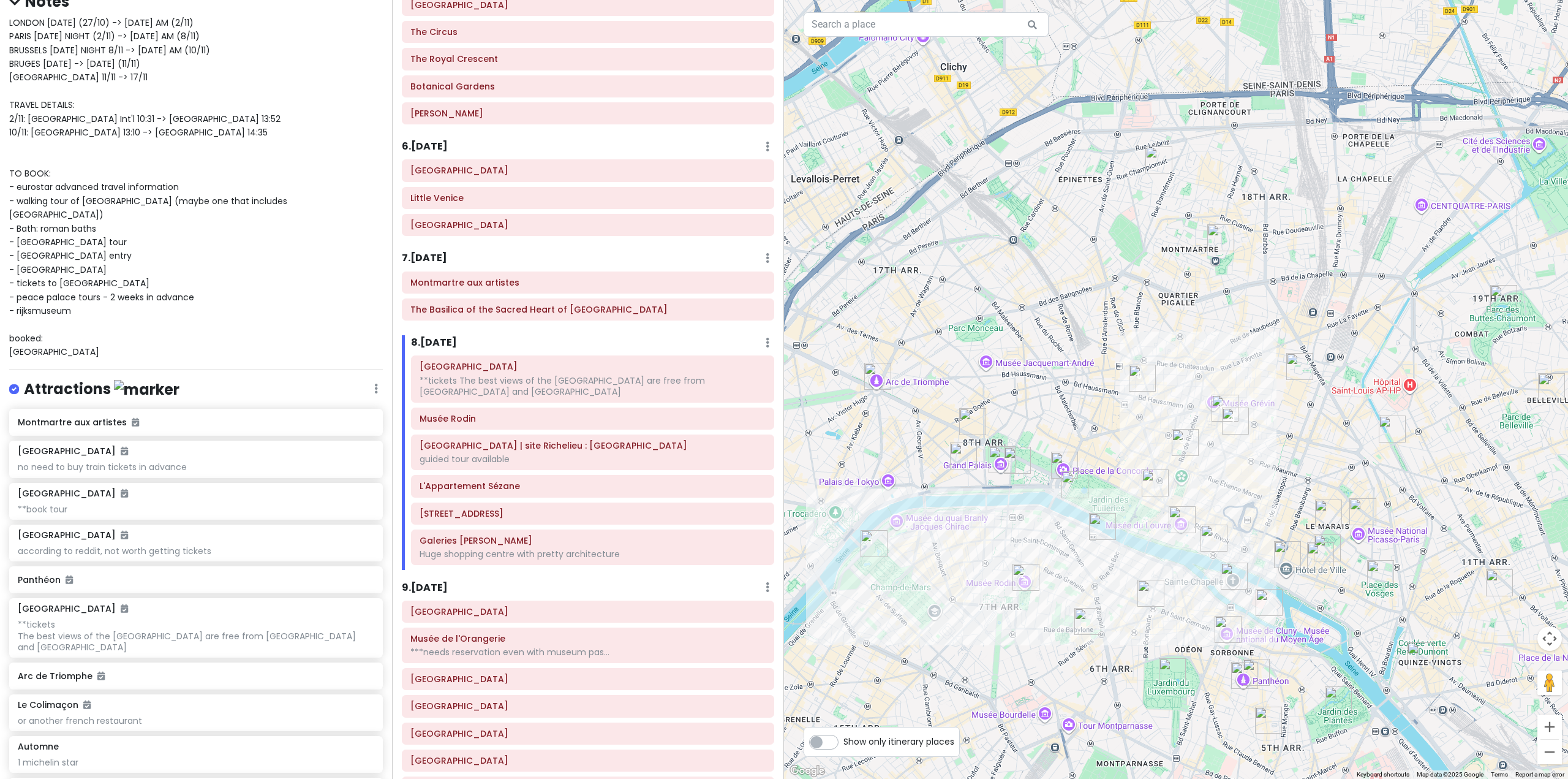
click at [1091, 625] on img "Le Bon Marché" at bounding box center [1087, 622] width 27 height 27
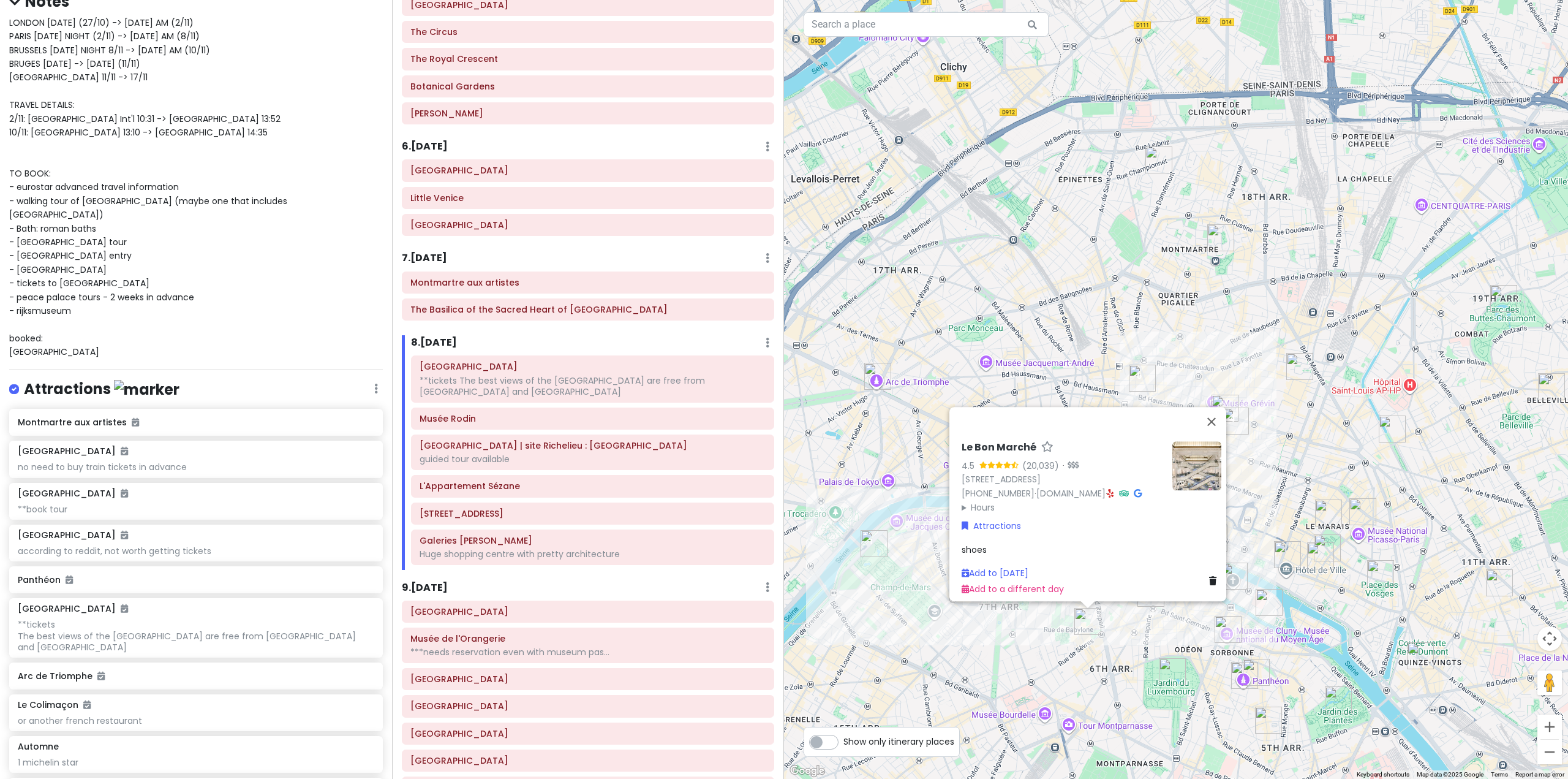
click at [1041, 646] on div "Le Bon Marché 4.5 (20,039) · 24 Rue de Sèvres, 75007 Paris, France +33 1 44 39 …" at bounding box center [1175, 390] width 784 height 779
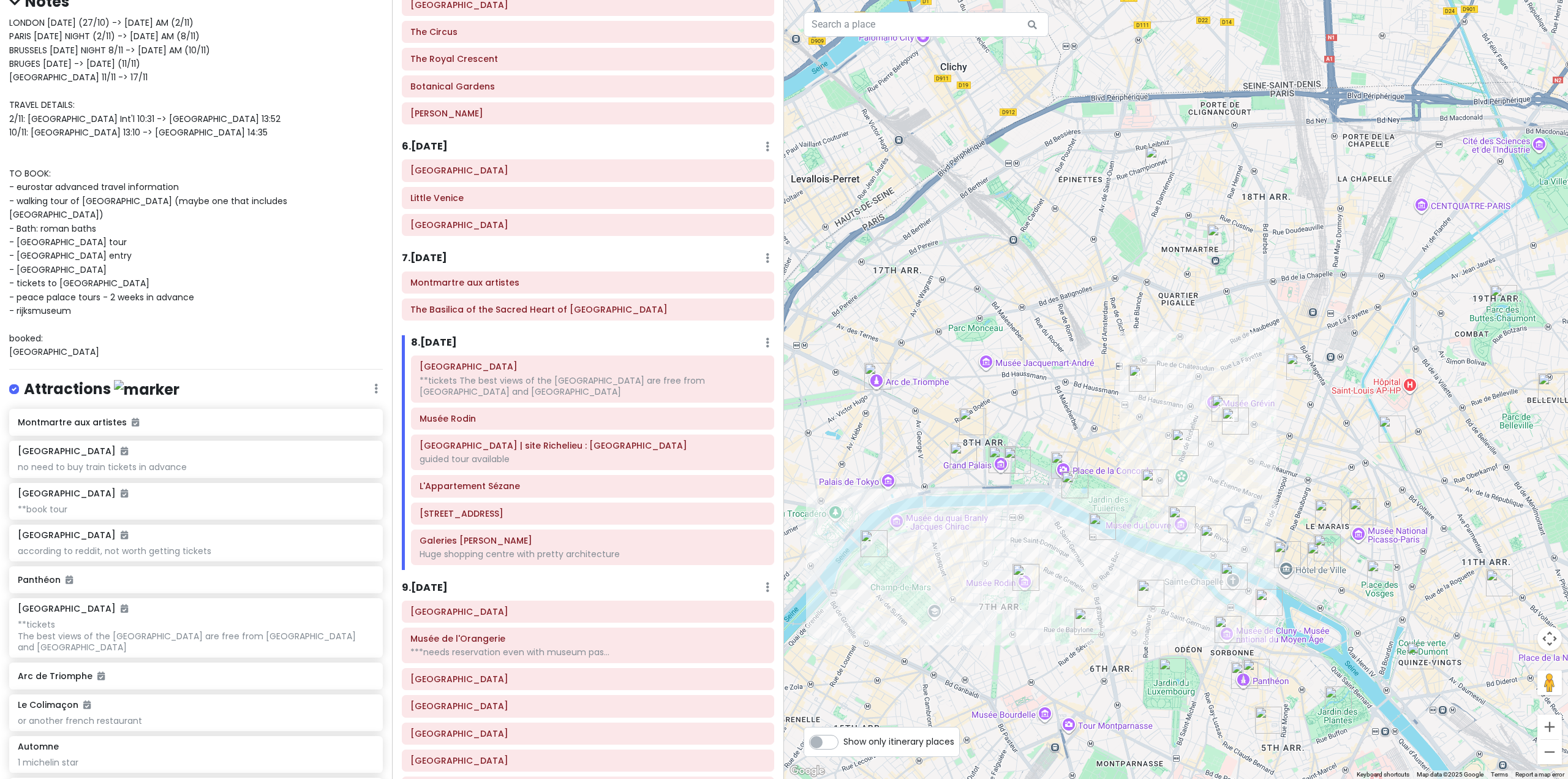
click at [1095, 527] on img "Musée d'Orsay" at bounding box center [1102, 526] width 27 height 27
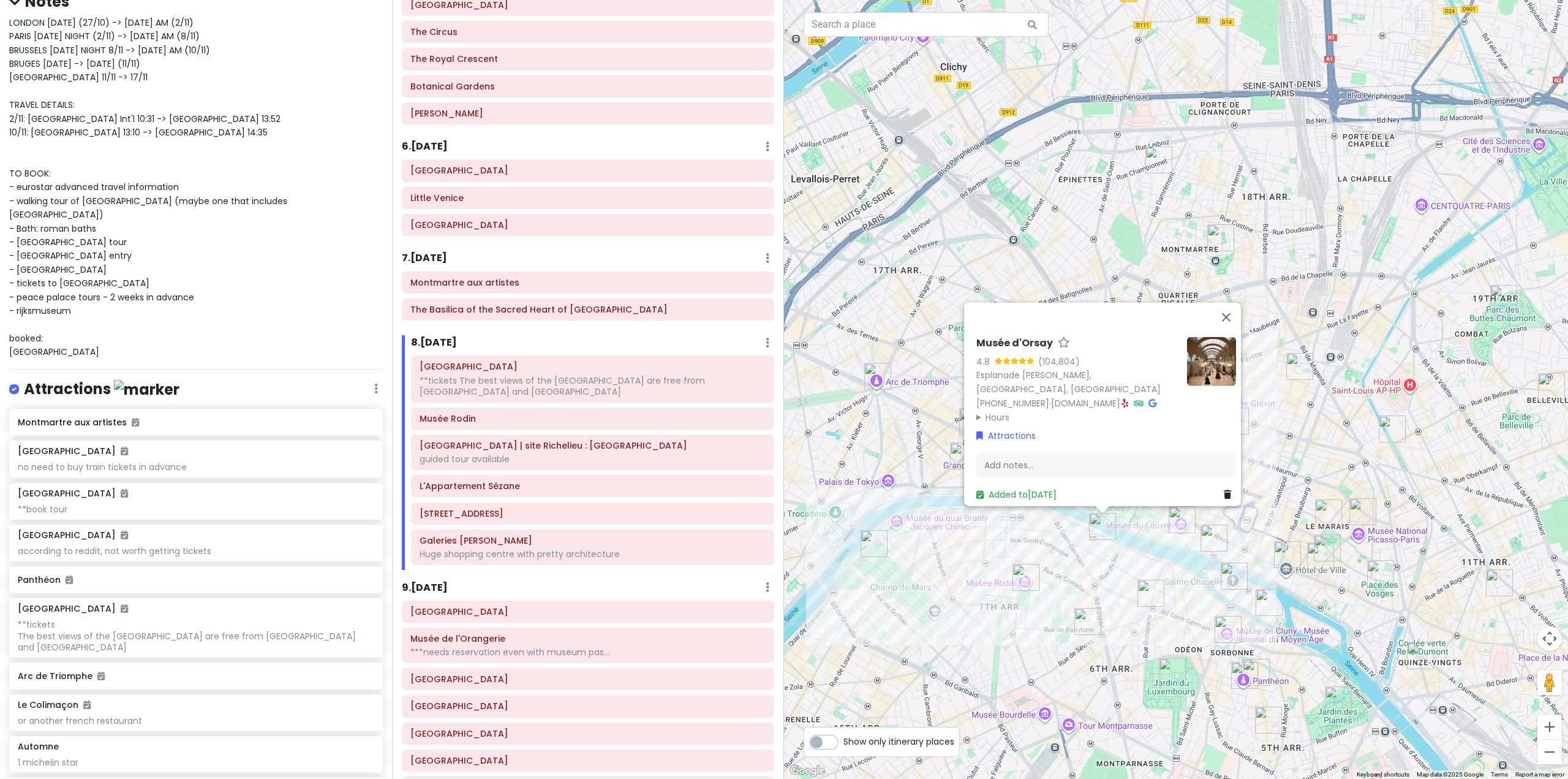
click at [1102, 579] on div "Musée d'Orsay 4.8 (104,804) Esplanade Valéry Giscard d'Estaing, 75007 Paris, Fr…" at bounding box center [1175, 390] width 784 height 779
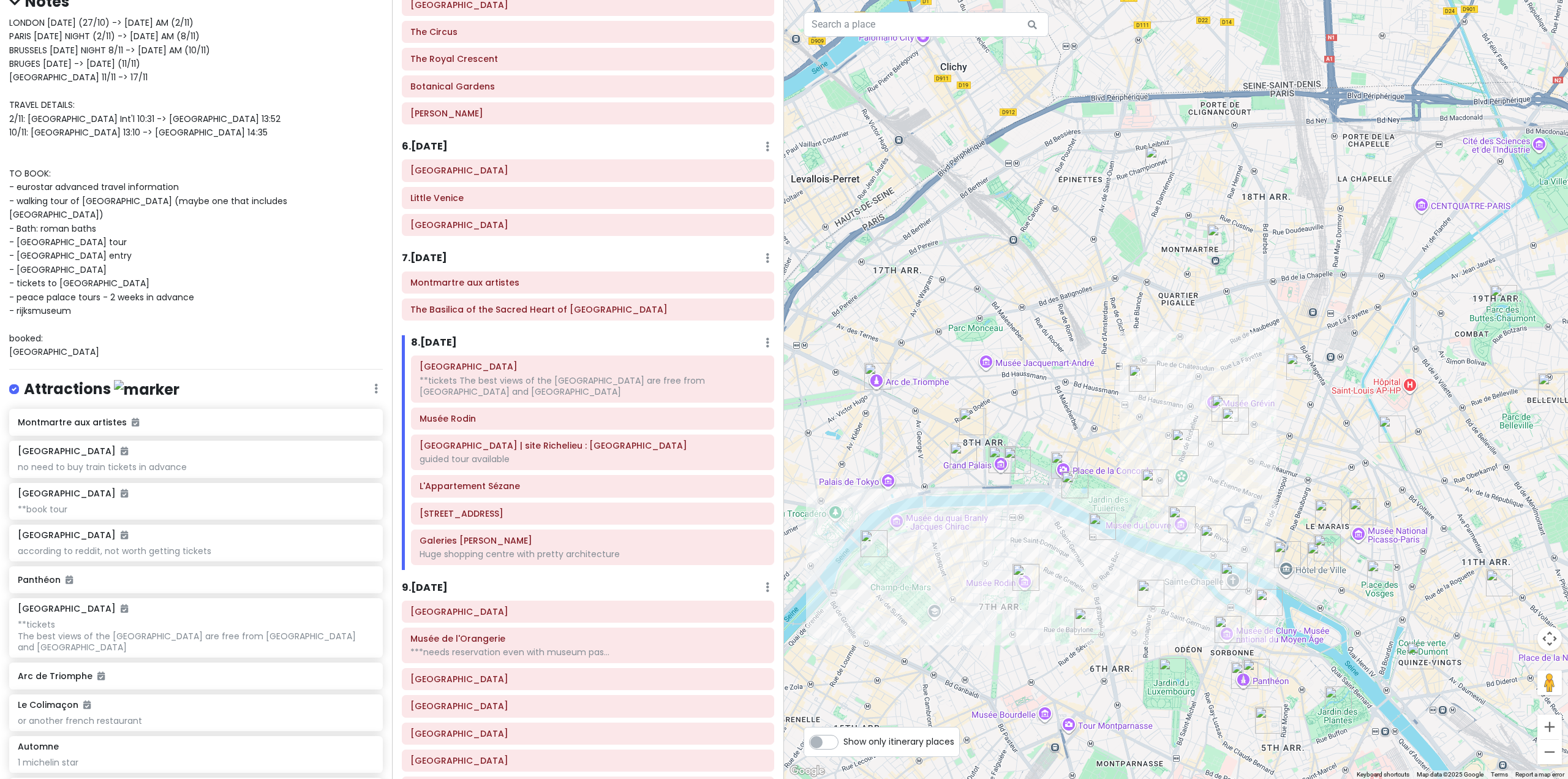
click at [1095, 524] on img "Musée d'Orsay" at bounding box center [1102, 526] width 27 height 27
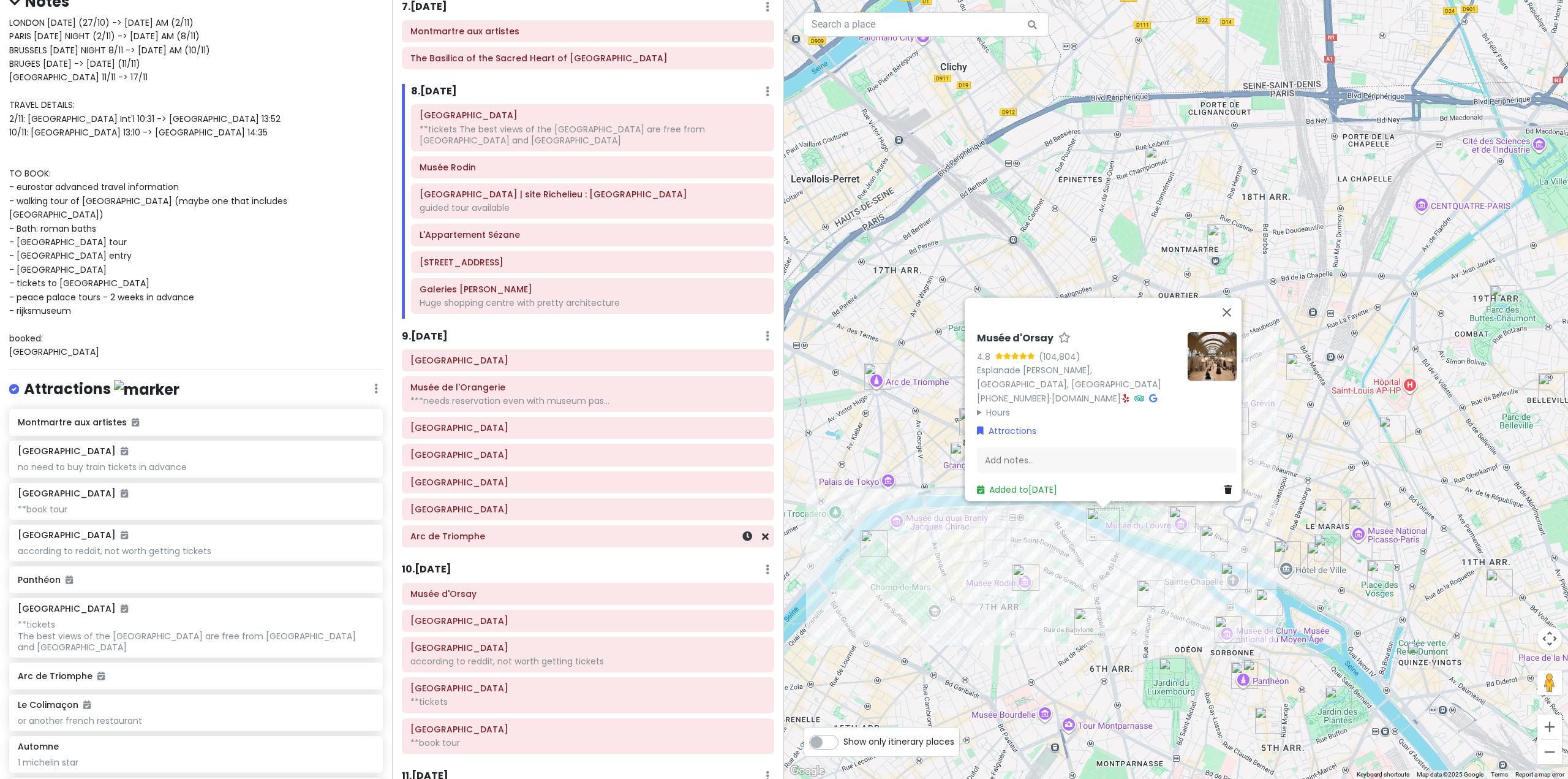
scroll to position [1253, 0]
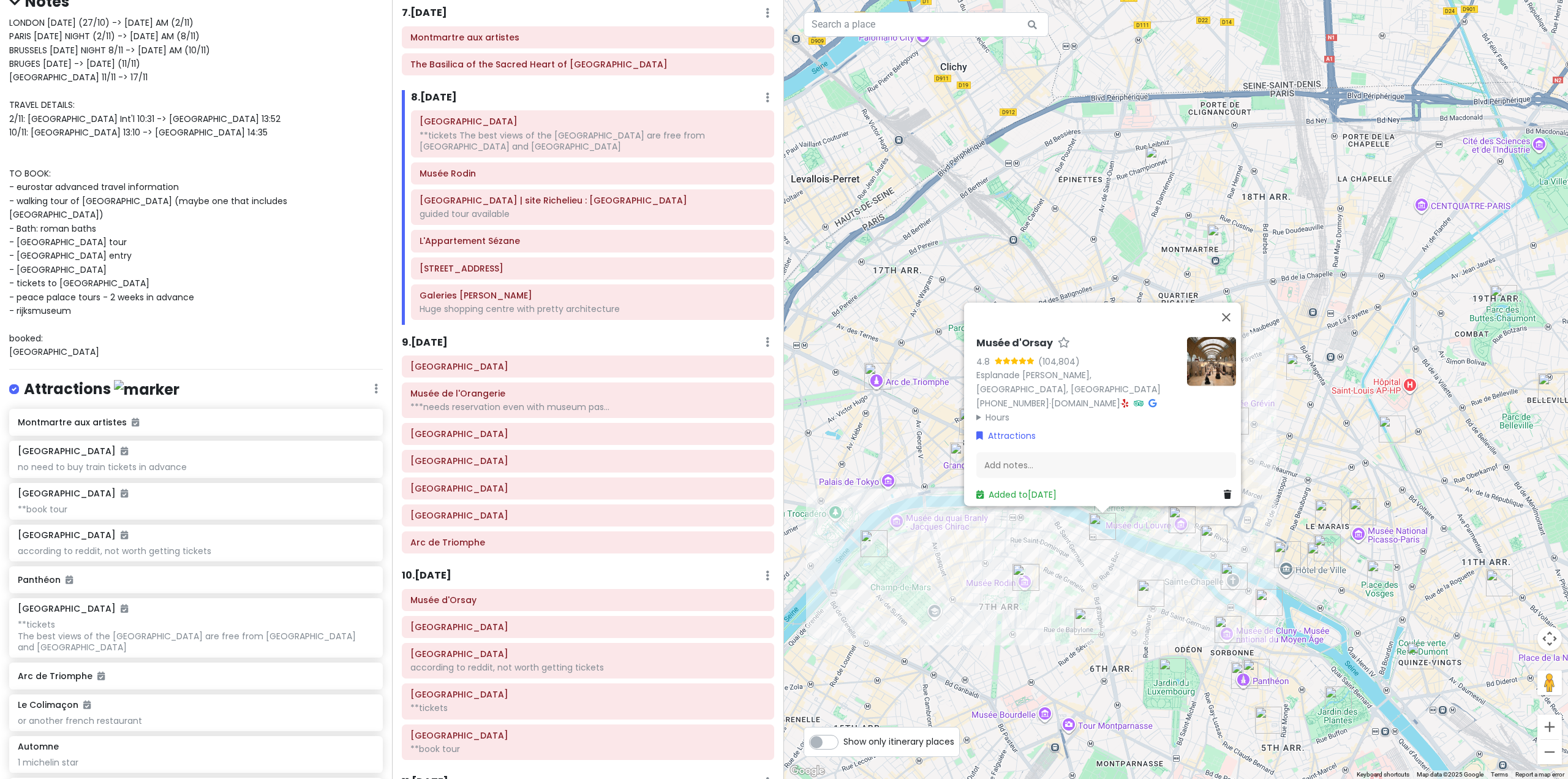
click at [456, 585] on div "10 . [DATE] Add Day Notes Delete Day" at bounding box center [587, 578] width 372 height 20
click at [442, 578] on h6 "10 . [DATE]" at bounding box center [426, 575] width 50 height 13
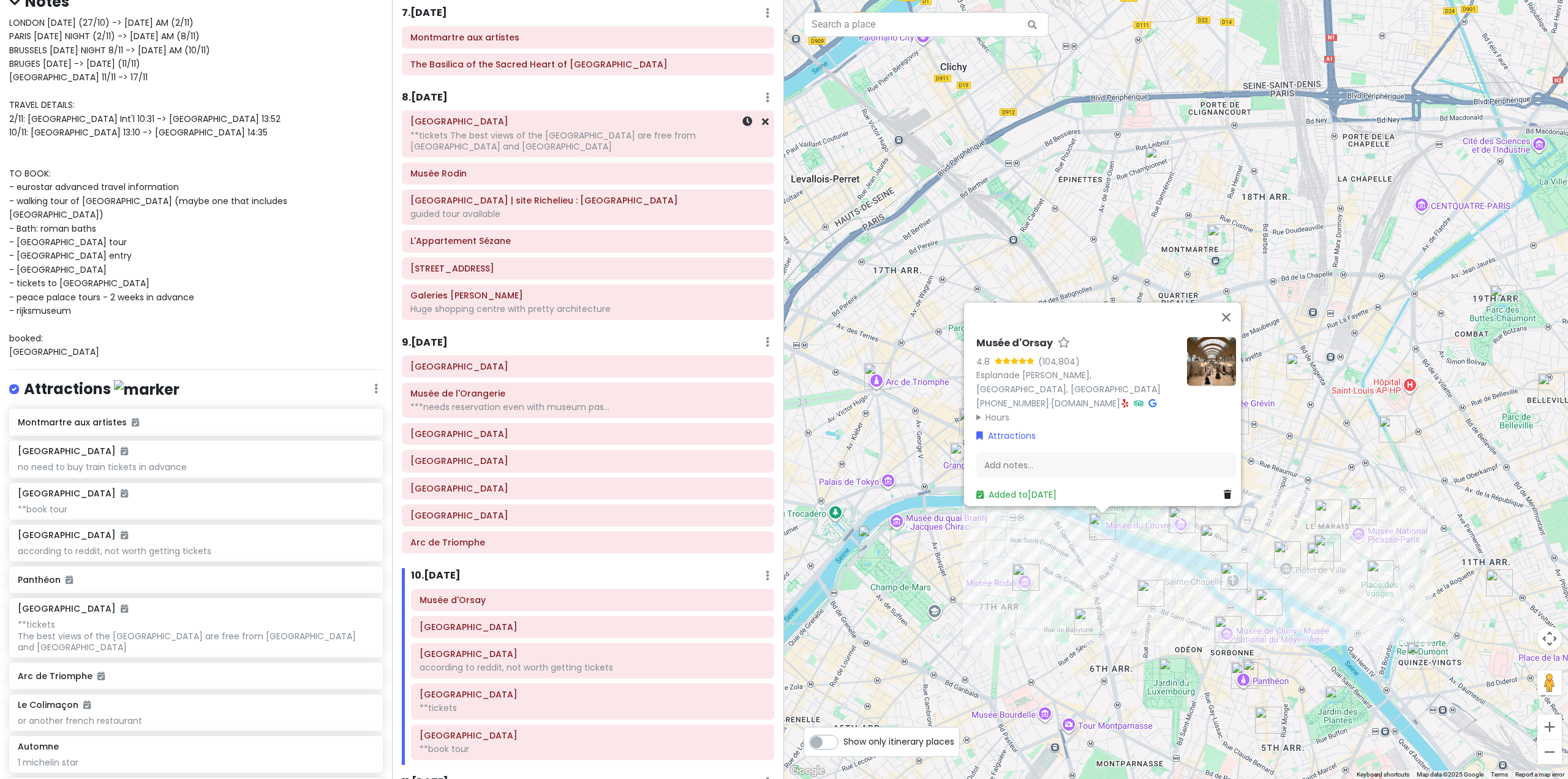
click at [422, 108] on div "8 . [DATE] Add Day Notes Delete Day" at bounding box center [587, 100] width 372 height 20
click at [435, 93] on h6 "8 . [DATE]" at bounding box center [424, 97] width 46 height 13
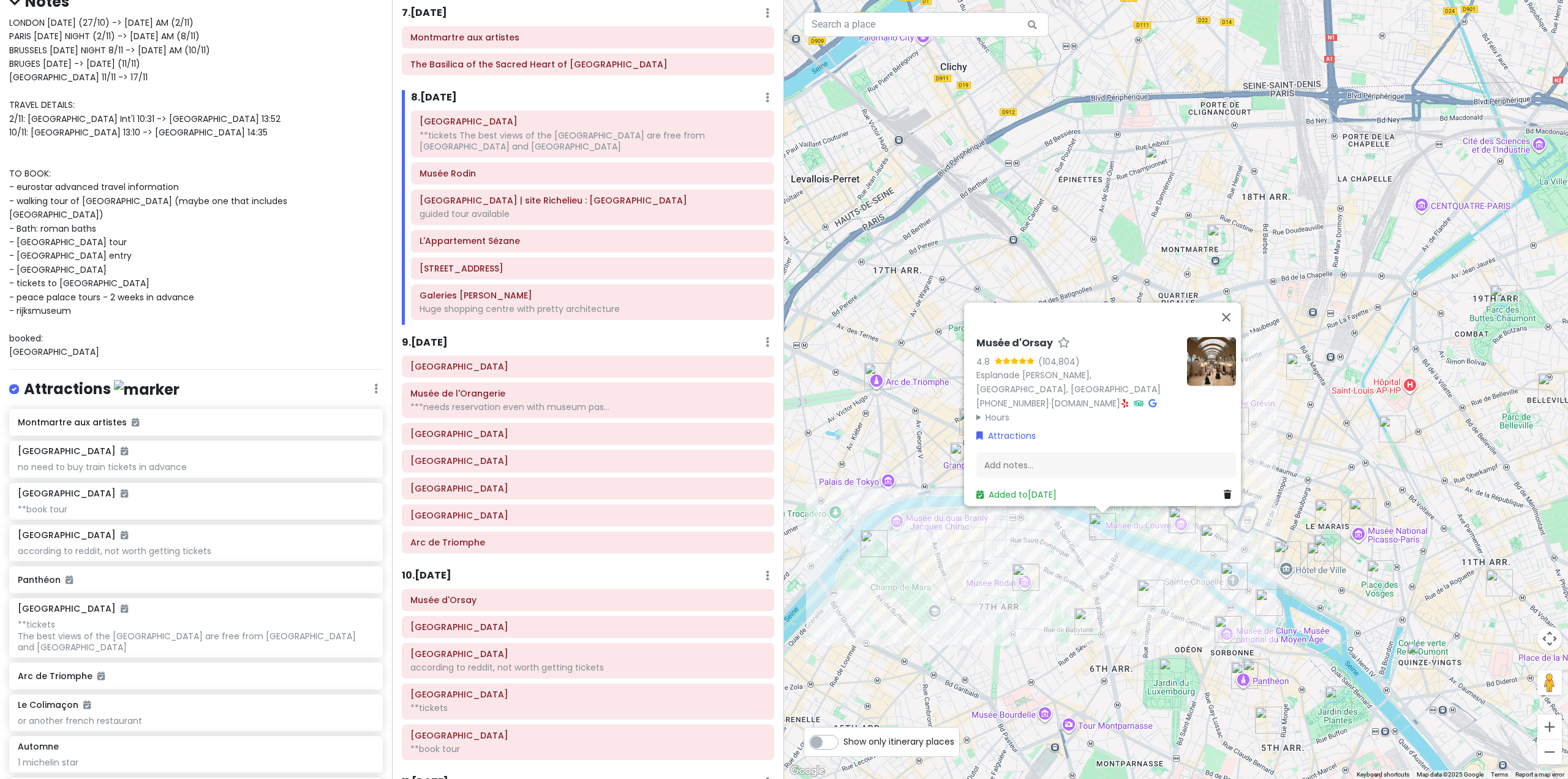
click at [1047, 652] on div "Musée d'Orsay 4.8 (104,804) Esplanade Valéry Giscard d'Estaing, 75007 Paris, Fr…" at bounding box center [1175, 390] width 784 height 779
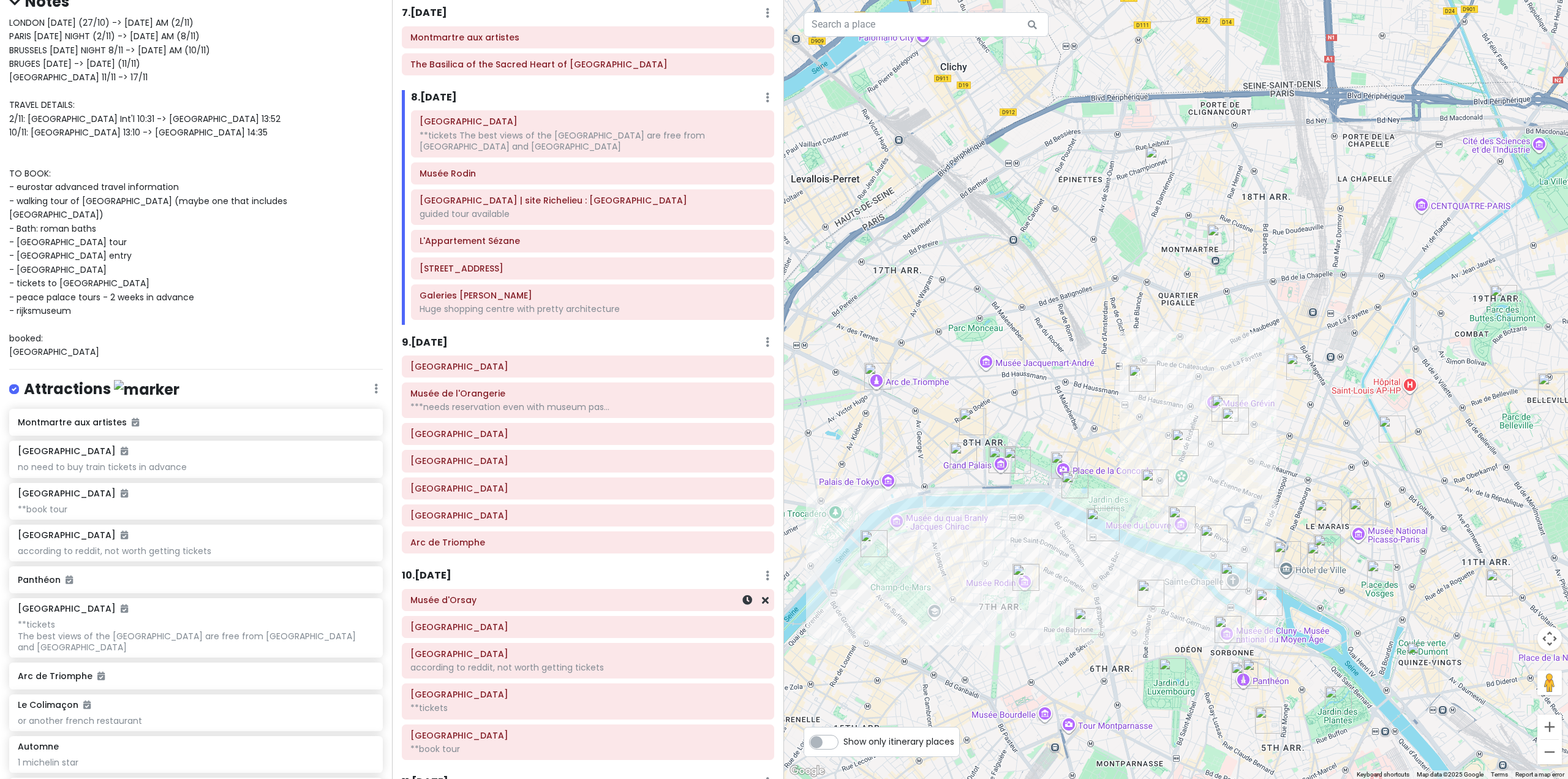
scroll to position [1255, 0]
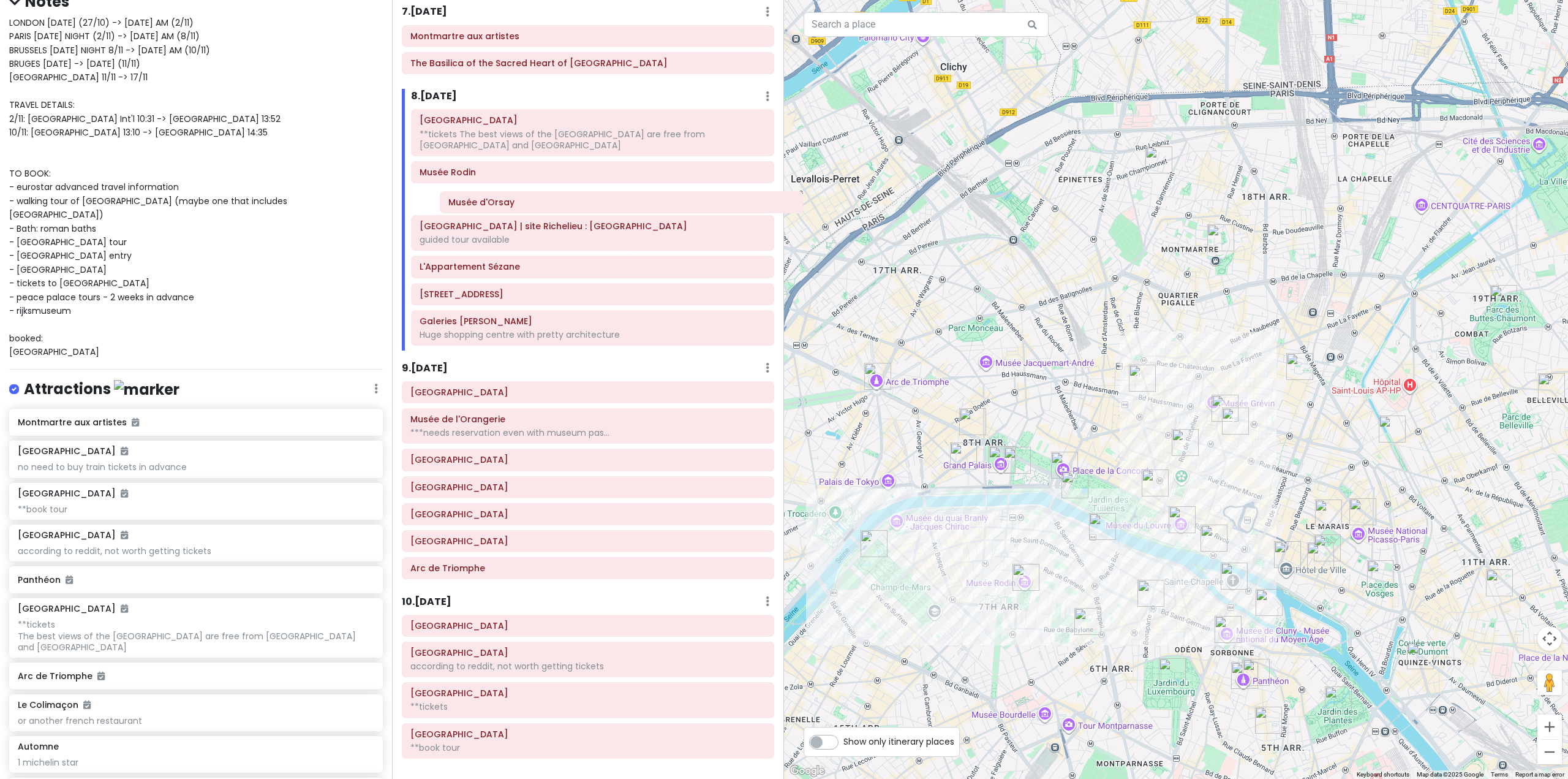
drag, startPoint x: 572, startPoint y: 604, endPoint x: 606, endPoint y: 213, distance: 392.5
click at [606, 213] on div "Itinerary × 1 . [DATE] Edit Day Notes Delete Day Fly from [GEOGRAPHIC_DATA] Dra…" at bounding box center [588, 390] width 392 height 779
click at [438, 95] on h6 "8 . [DATE]" at bounding box center [433, 96] width 46 height 13
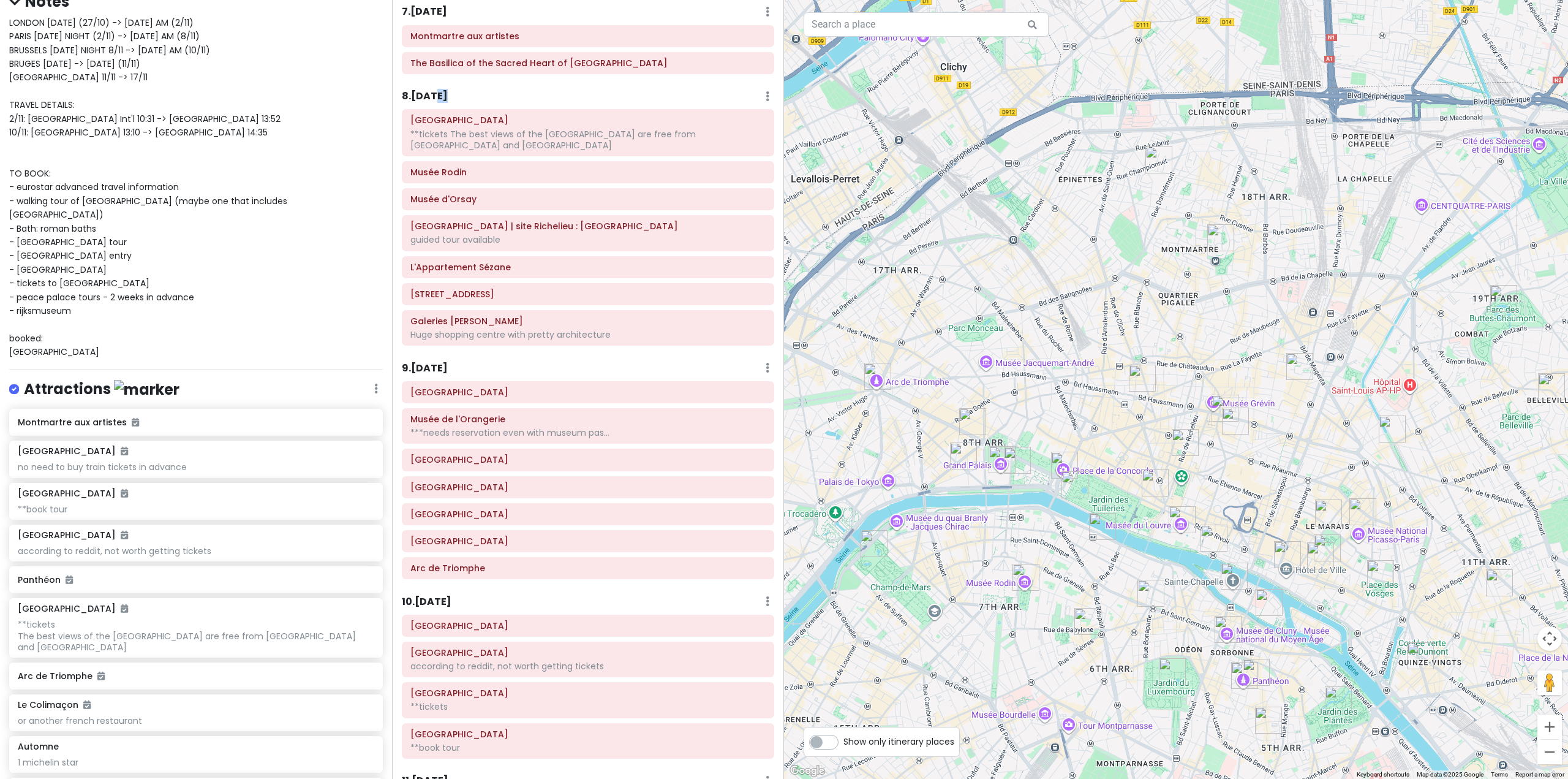
click at [439, 95] on h6 "8 . [DATE]" at bounding box center [424, 96] width 46 height 13
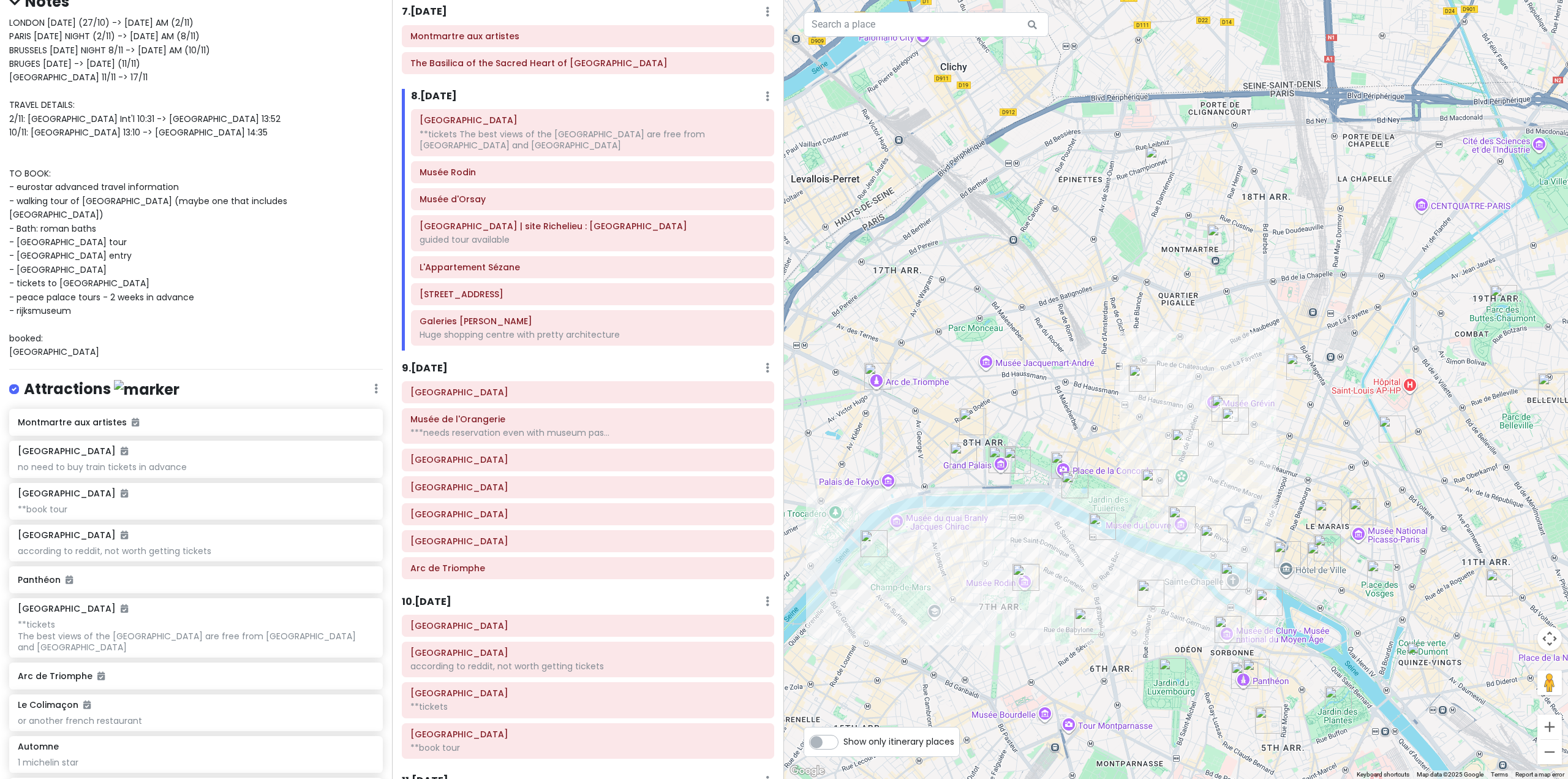
click at [434, 369] on h6 "9 . [DATE]" at bounding box center [424, 368] width 46 height 13
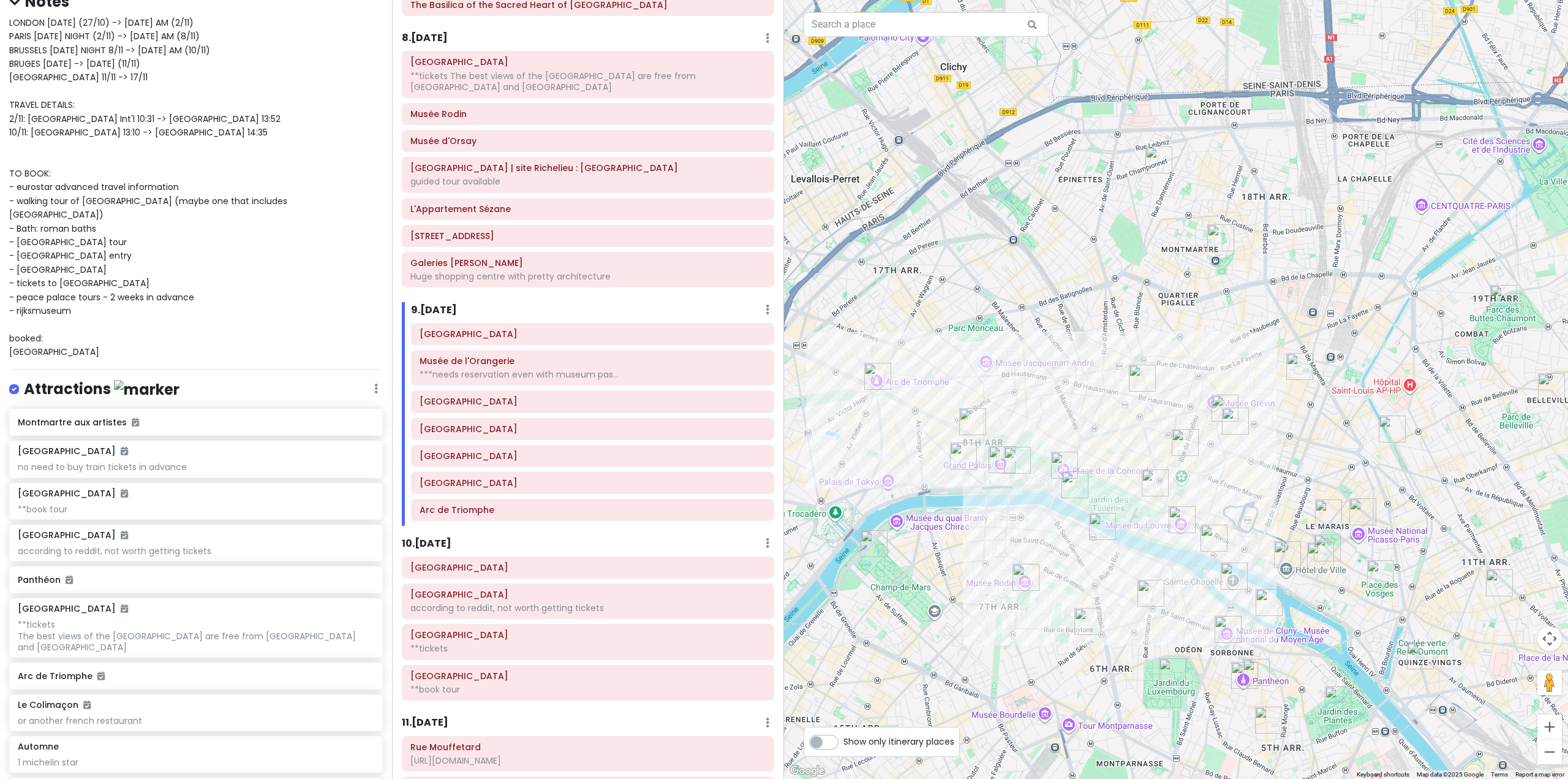
scroll to position [1316, 0]
click at [428, 543] on h6 "10 . [DATE]" at bounding box center [426, 540] width 50 height 13
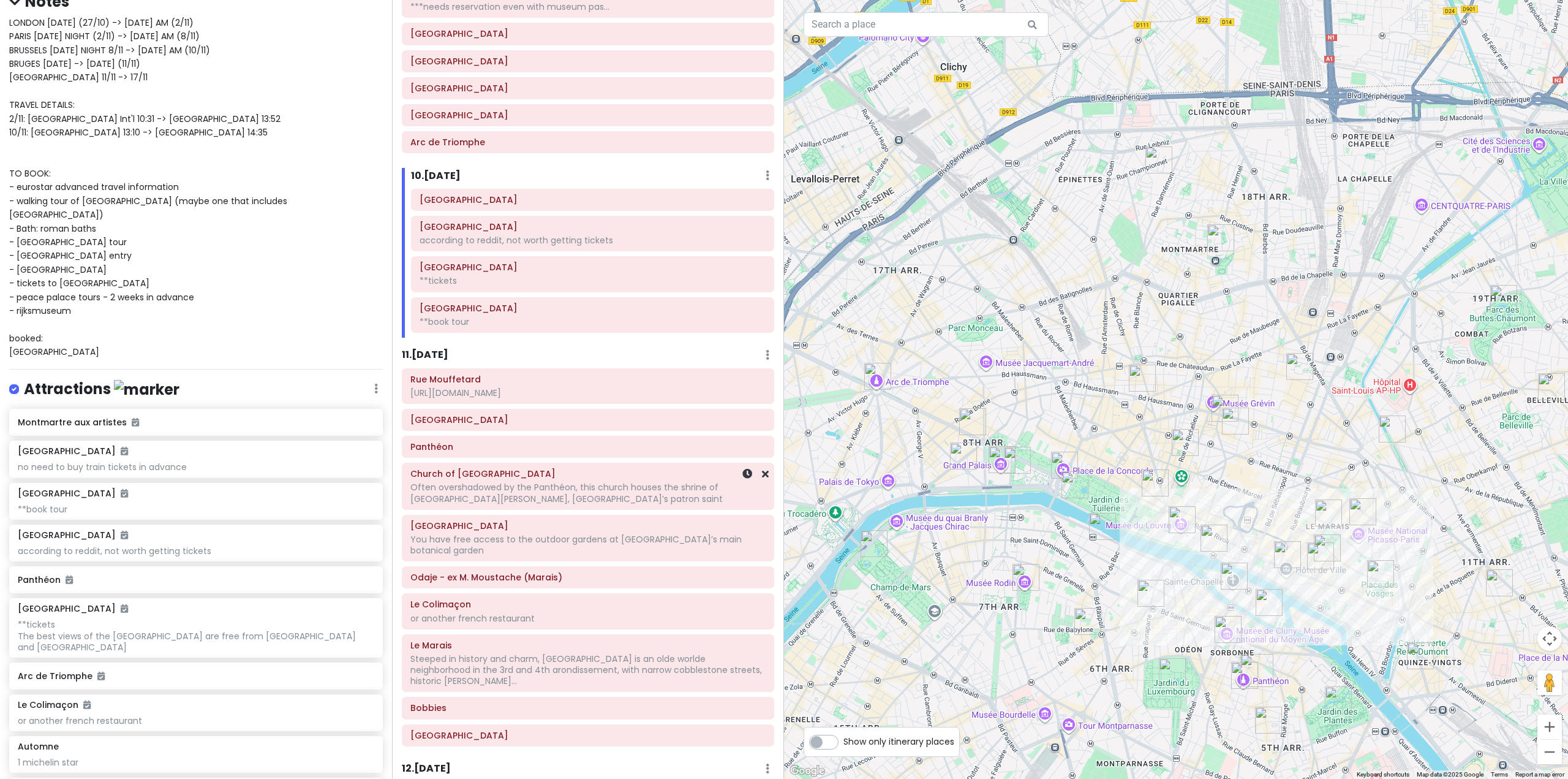
scroll to position [1683, 0]
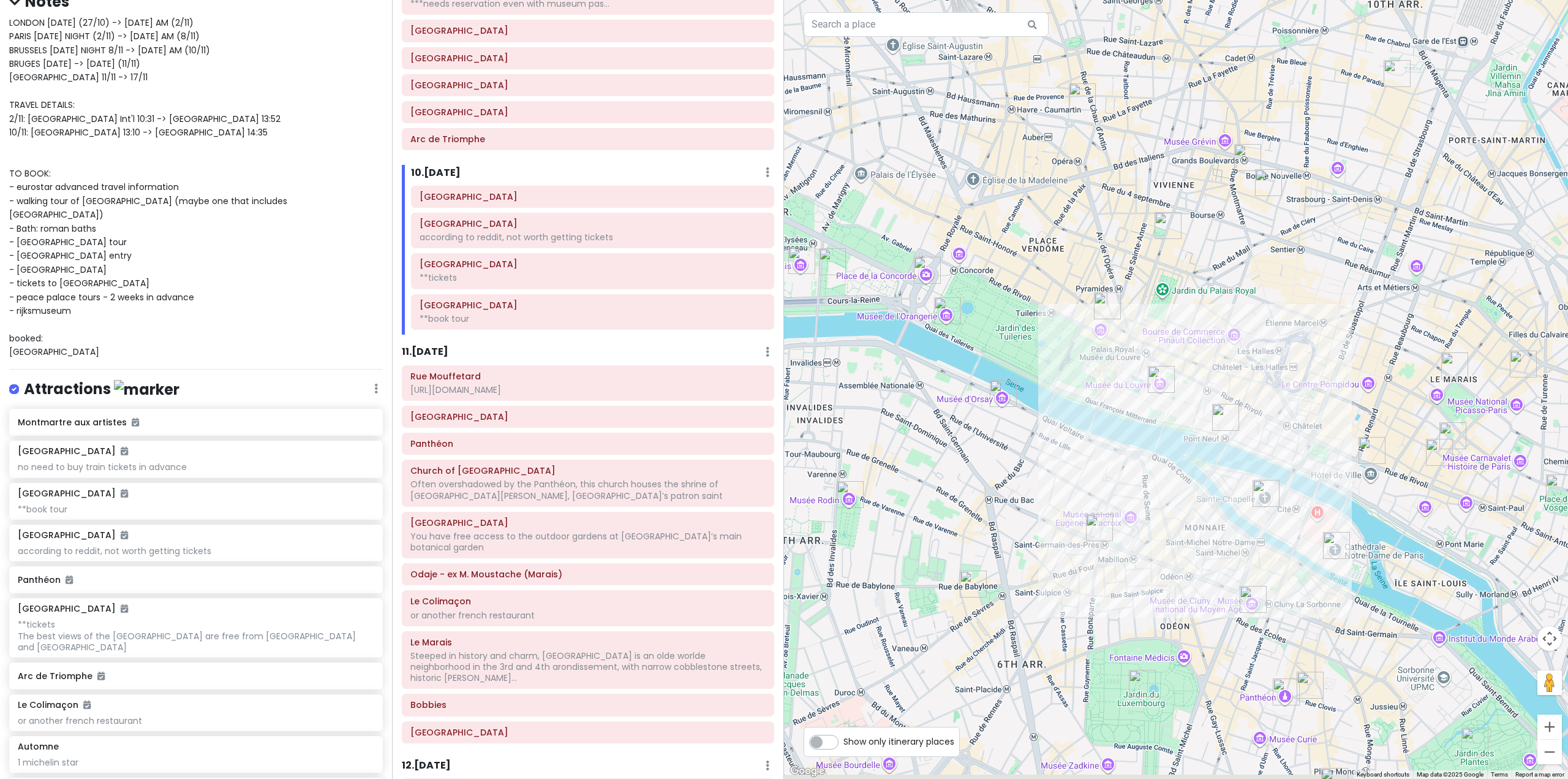
drag, startPoint x: 1151, startPoint y: 627, endPoint x: 1149, endPoint y: 579, distance: 48.0
click at [1150, 580] on div at bounding box center [1175, 390] width 784 height 779
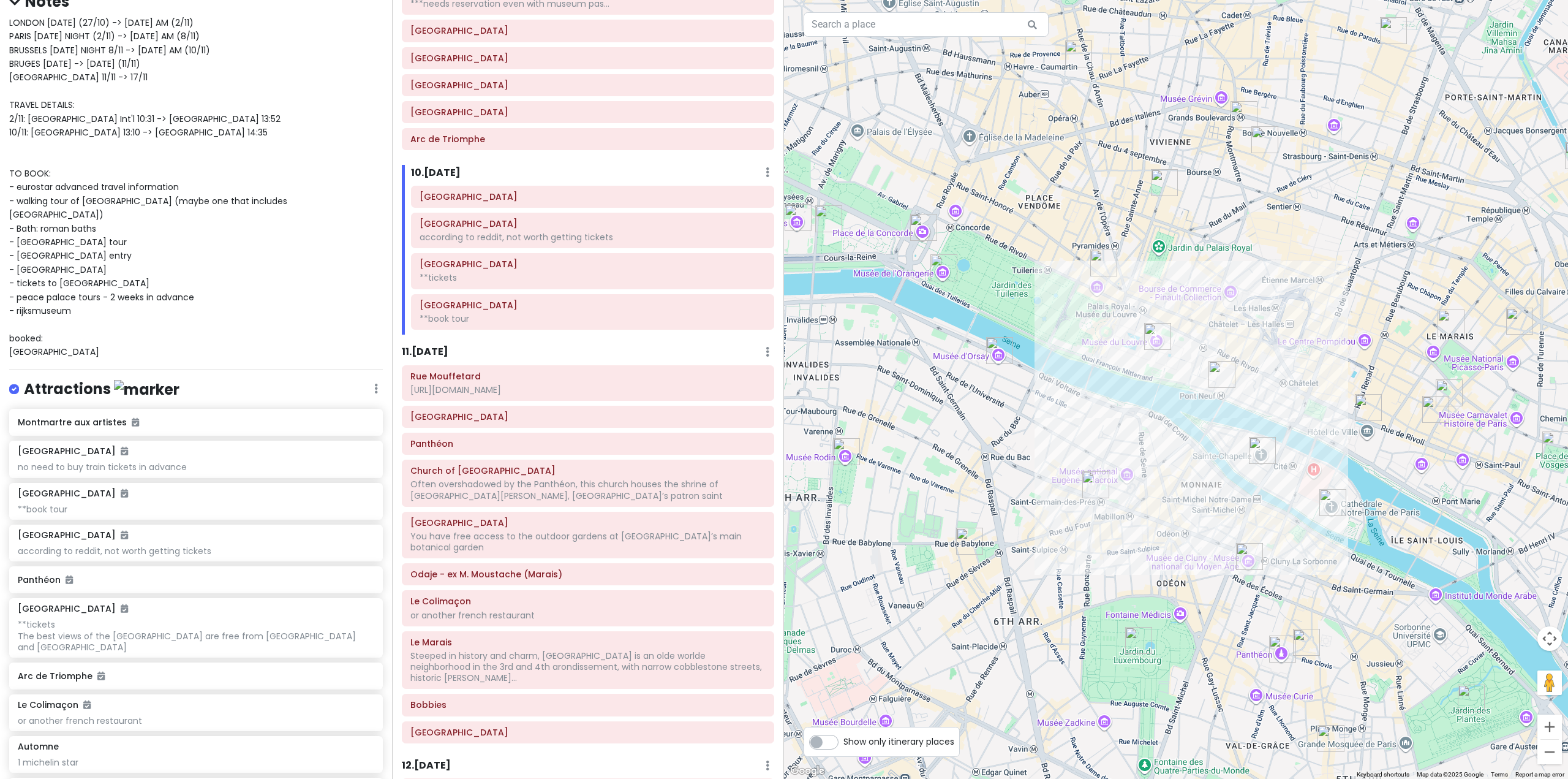
click at [428, 356] on h6 "11 . [DATE]" at bounding box center [425, 352] width 47 height 13
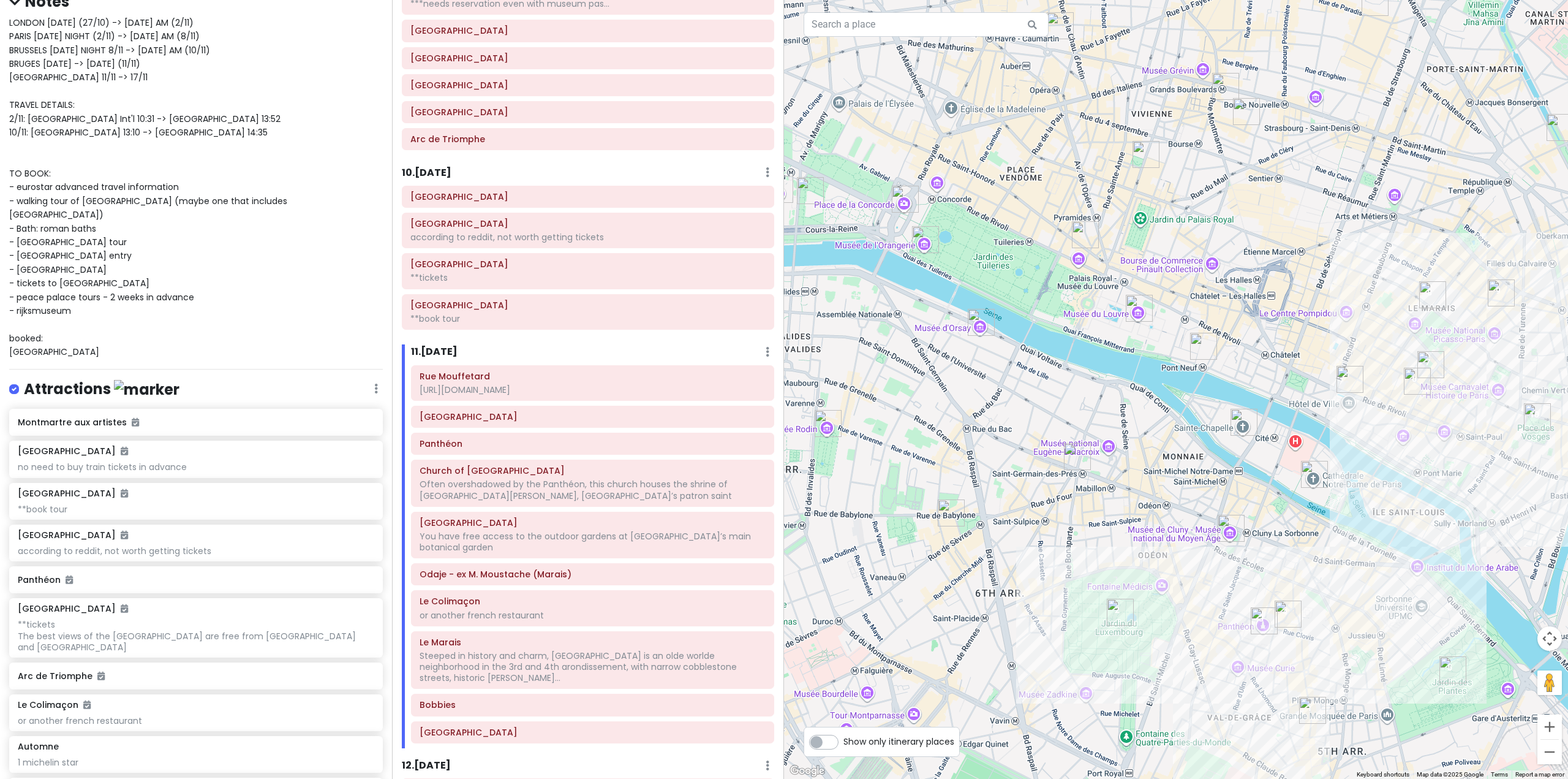
drag, startPoint x: 1184, startPoint y: 539, endPoint x: 1165, endPoint y: 510, distance: 34.7
click at [1165, 510] on div at bounding box center [1175, 390] width 784 height 779
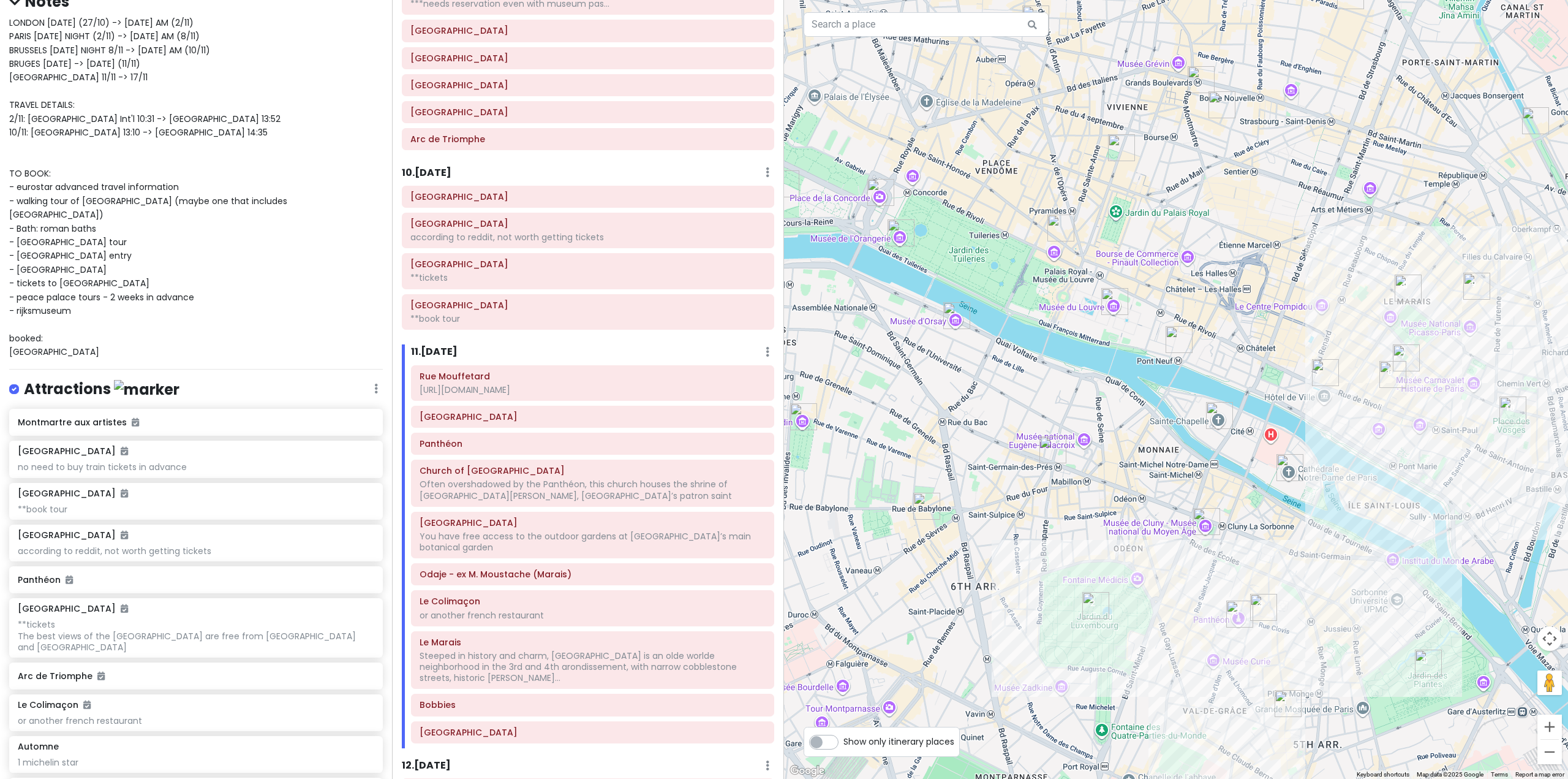
drag, startPoint x: 1109, startPoint y: 515, endPoint x: 1040, endPoint y: 505, distance: 69.7
click at [1046, 506] on div at bounding box center [1175, 390] width 784 height 779
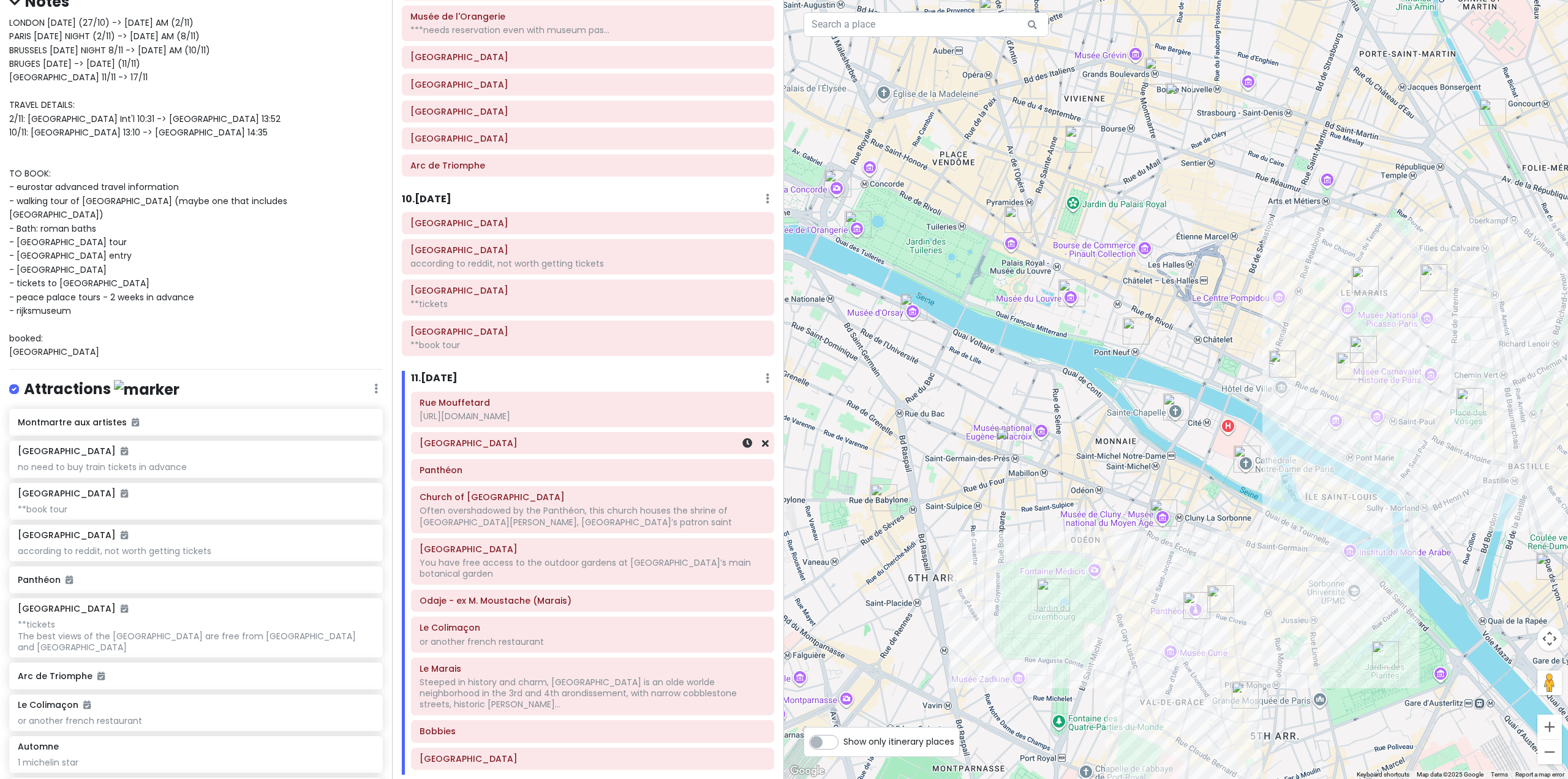
scroll to position [1622, 0]
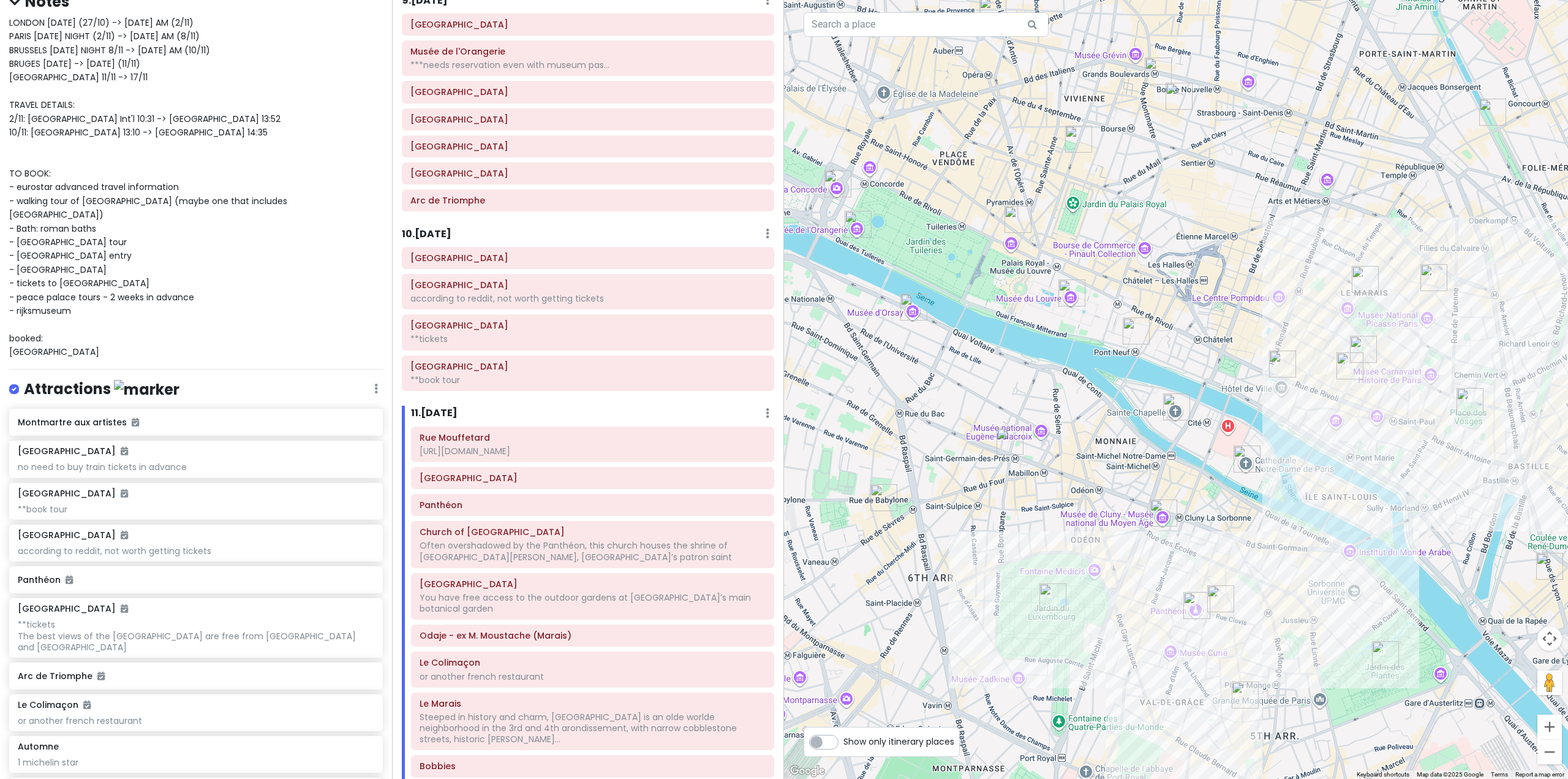
click at [448, 240] on h6 "10 . [DATE]" at bounding box center [426, 234] width 50 height 13
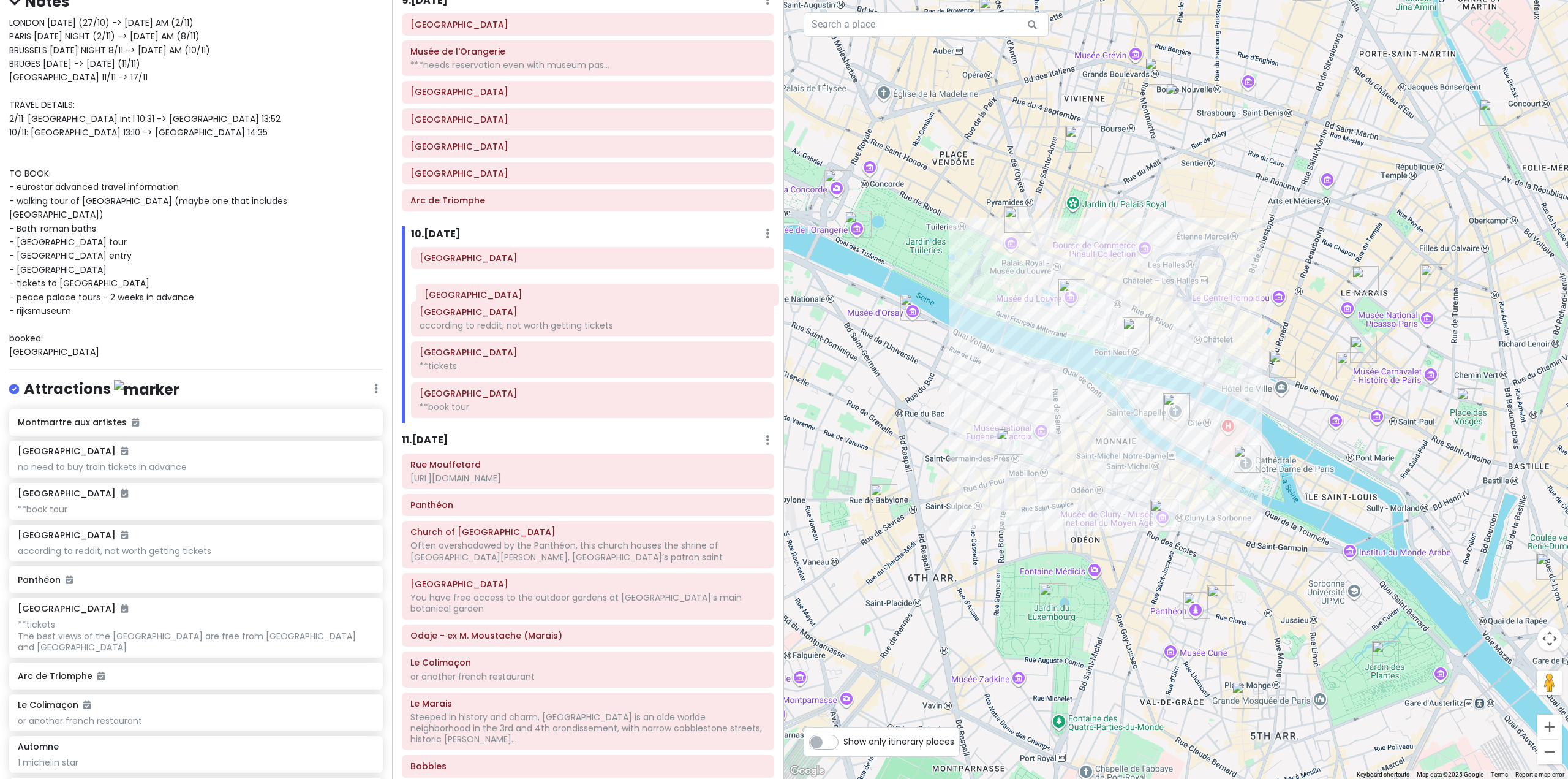
drag, startPoint x: 511, startPoint y: 488, endPoint x: 525, endPoint y: 303, distance: 185.5
click at [525, 303] on div "Itinerary × 1 . [DATE] Edit Day Notes Delete Day Fly from [GEOGRAPHIC_DATA] Dra…" at bounding box center [588, 390] width 392 height 779
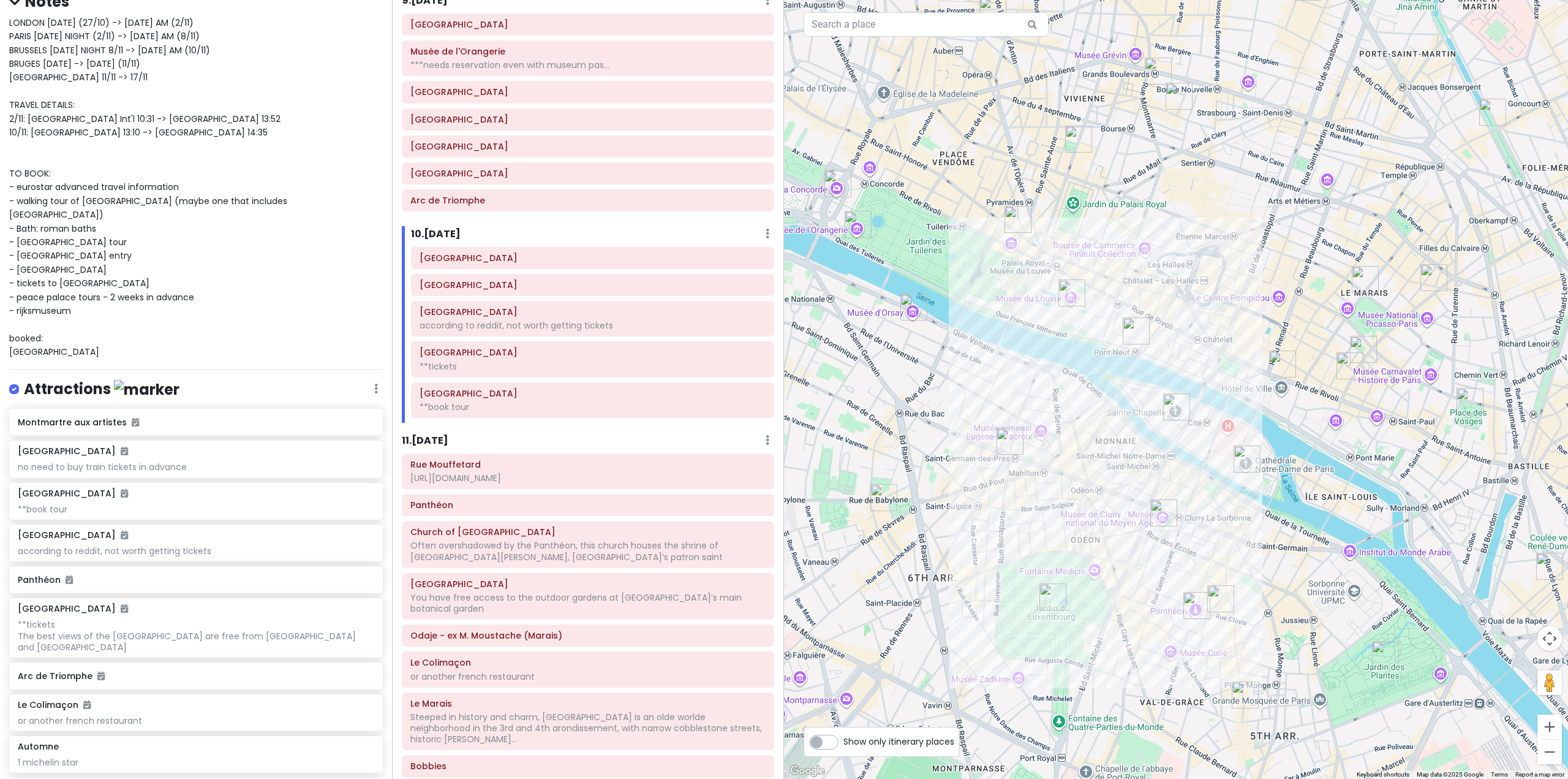
click at [443, 444] on h6 "11 . [DATE]" at bounding box center [425, 440] width 47 height 13
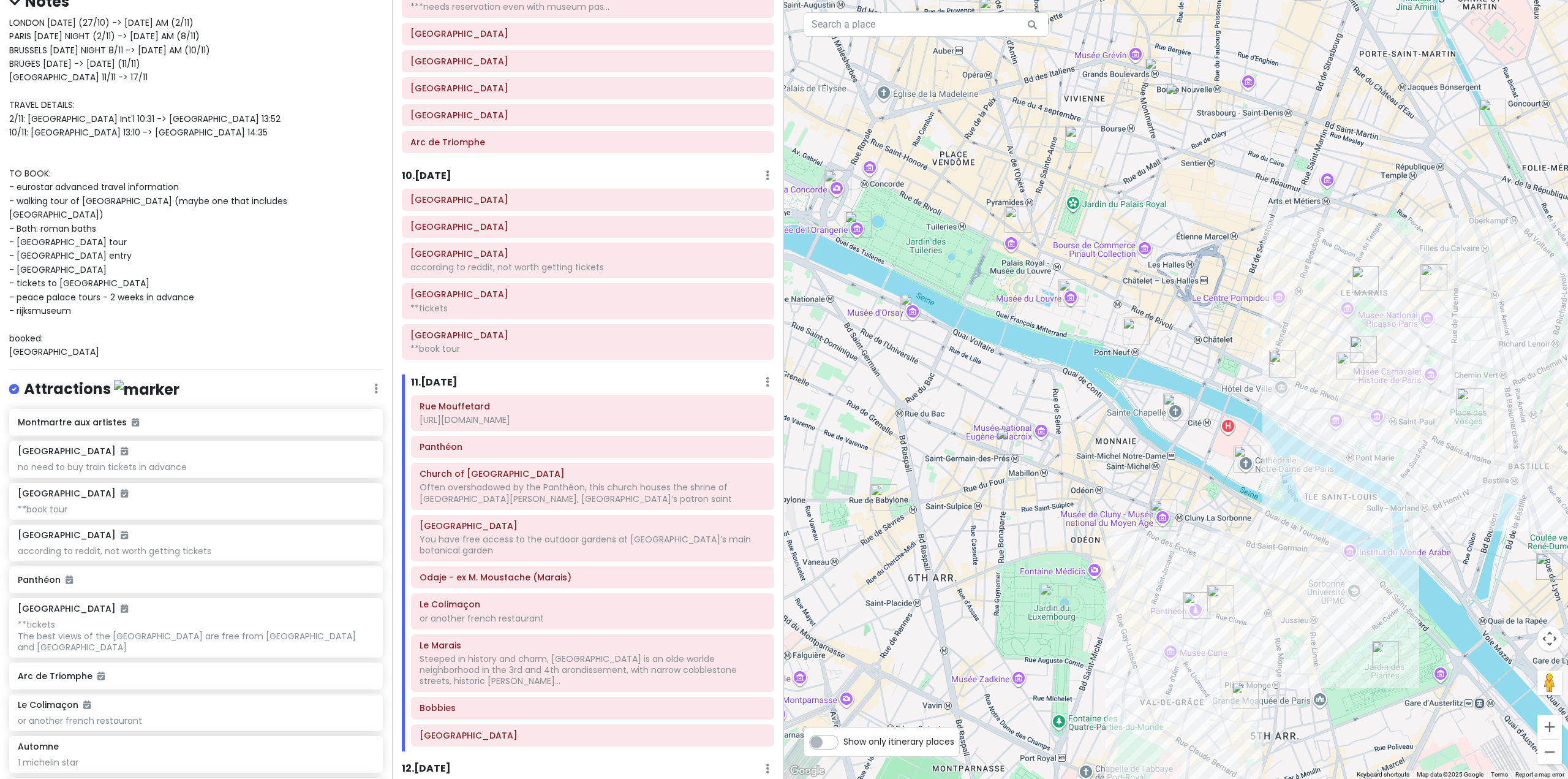
scroll to position [1683, 0]
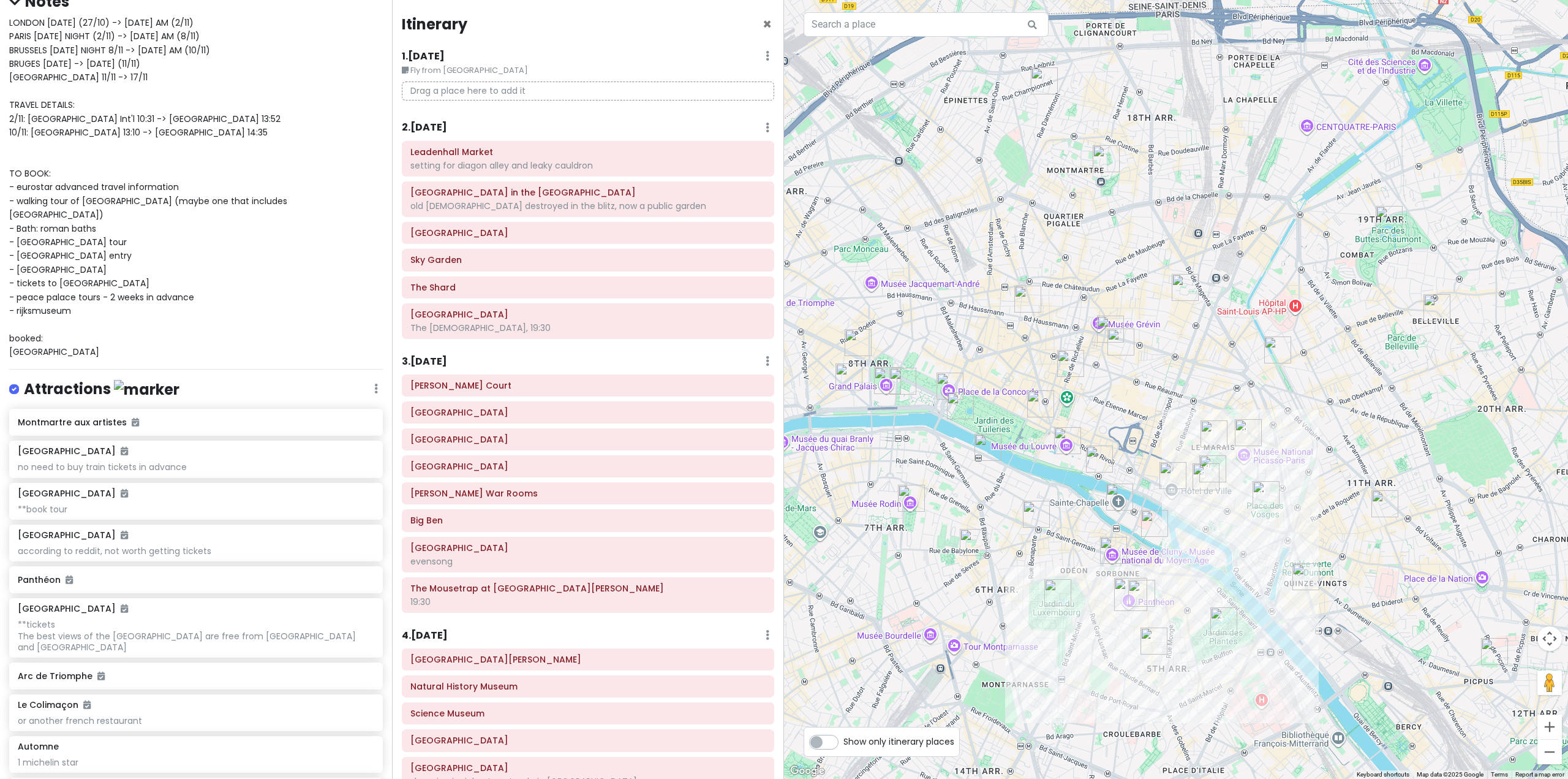
scroll to position [1683, 0]
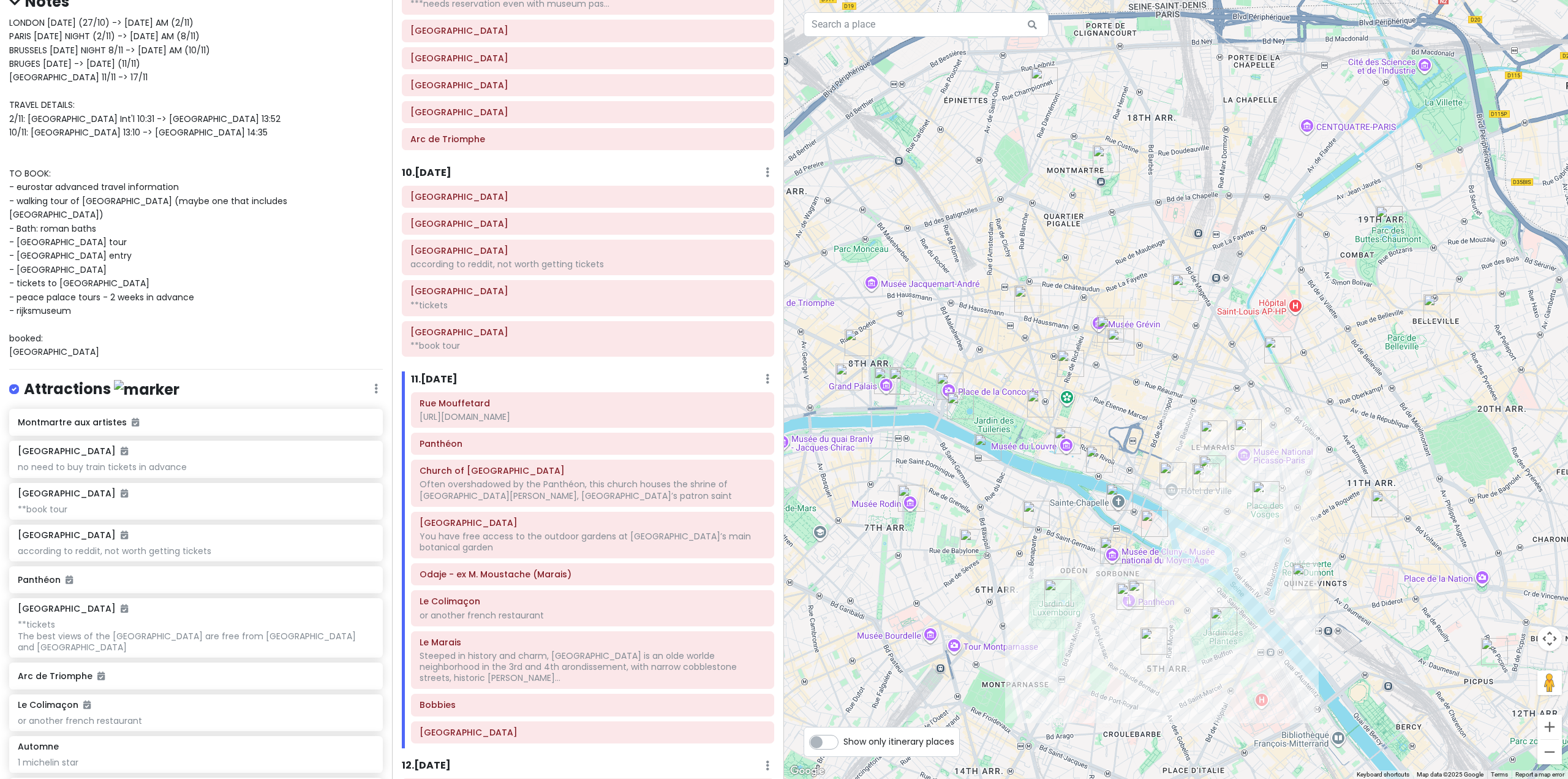
click at [443, 379] on h6 "11 . [DATE]" at bounding box center [434, 379] width 47 height 13
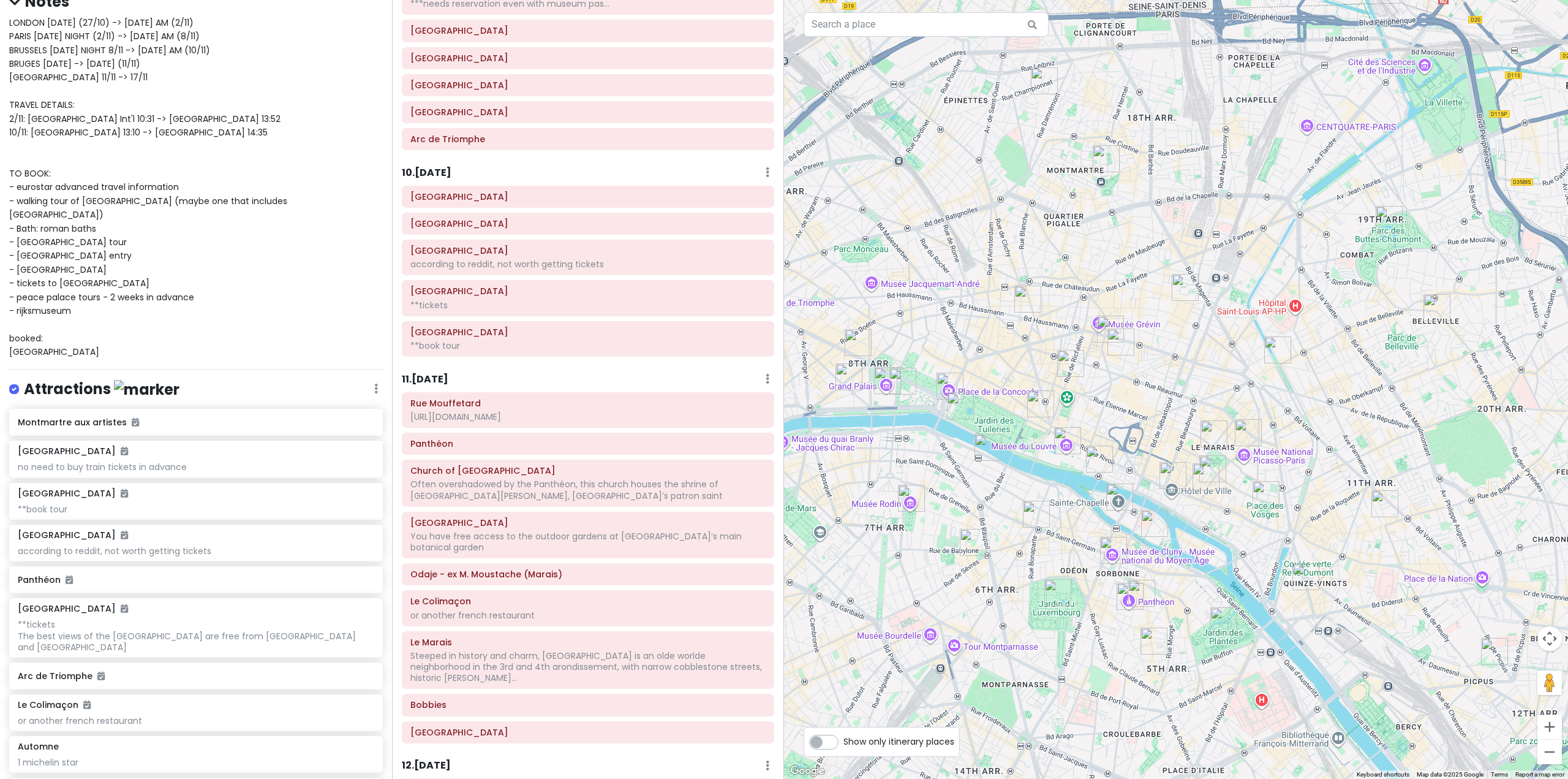
click at [442, 379] on h6 "11 . [DATE]" at bounding box center [425, 379] width 47 height 13
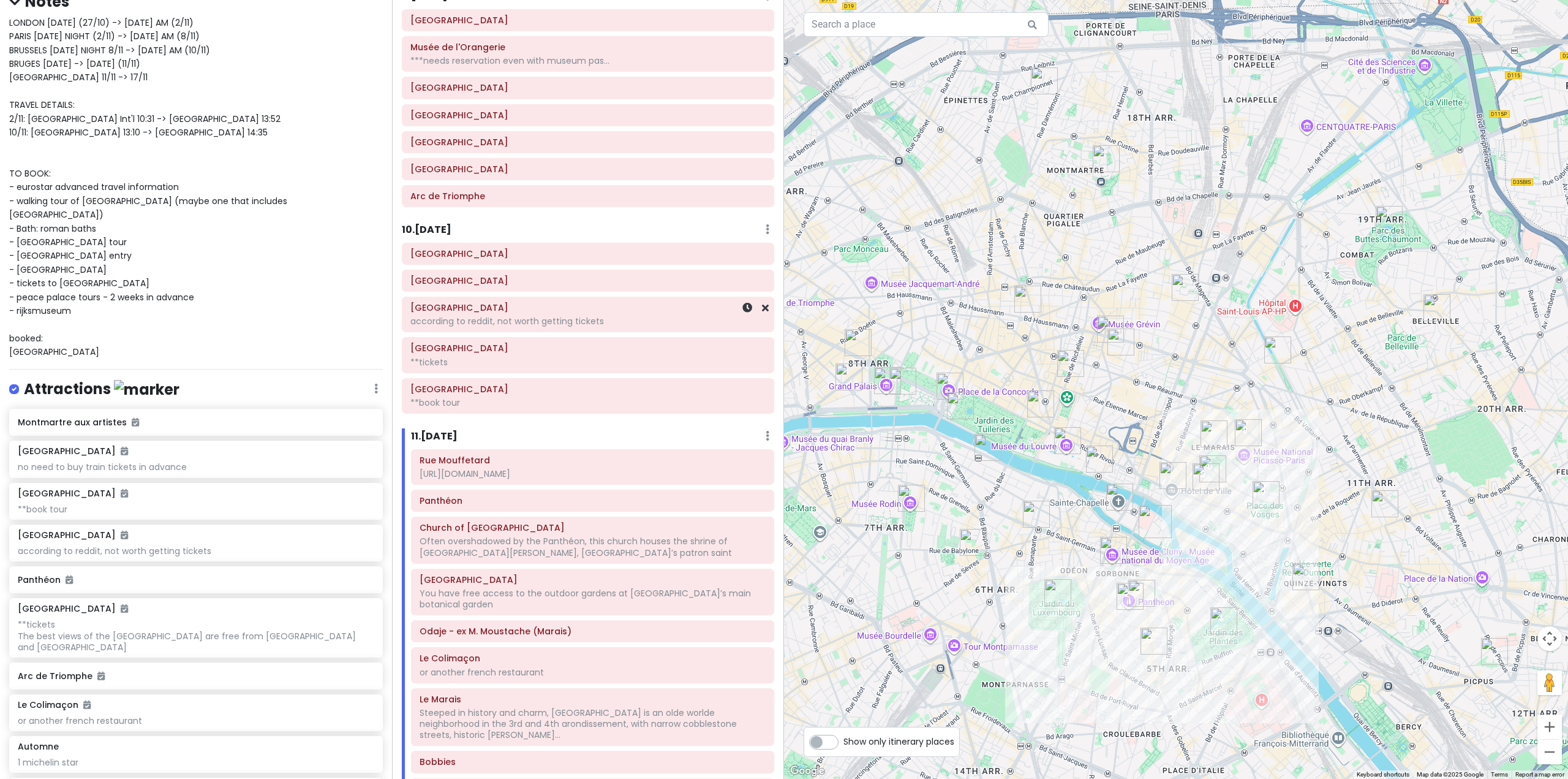
scroll to position [1622, 0]
click at [435, 228] on h6 "10 . [DATE]" at bounding box center [426, 234] width 50 height 13
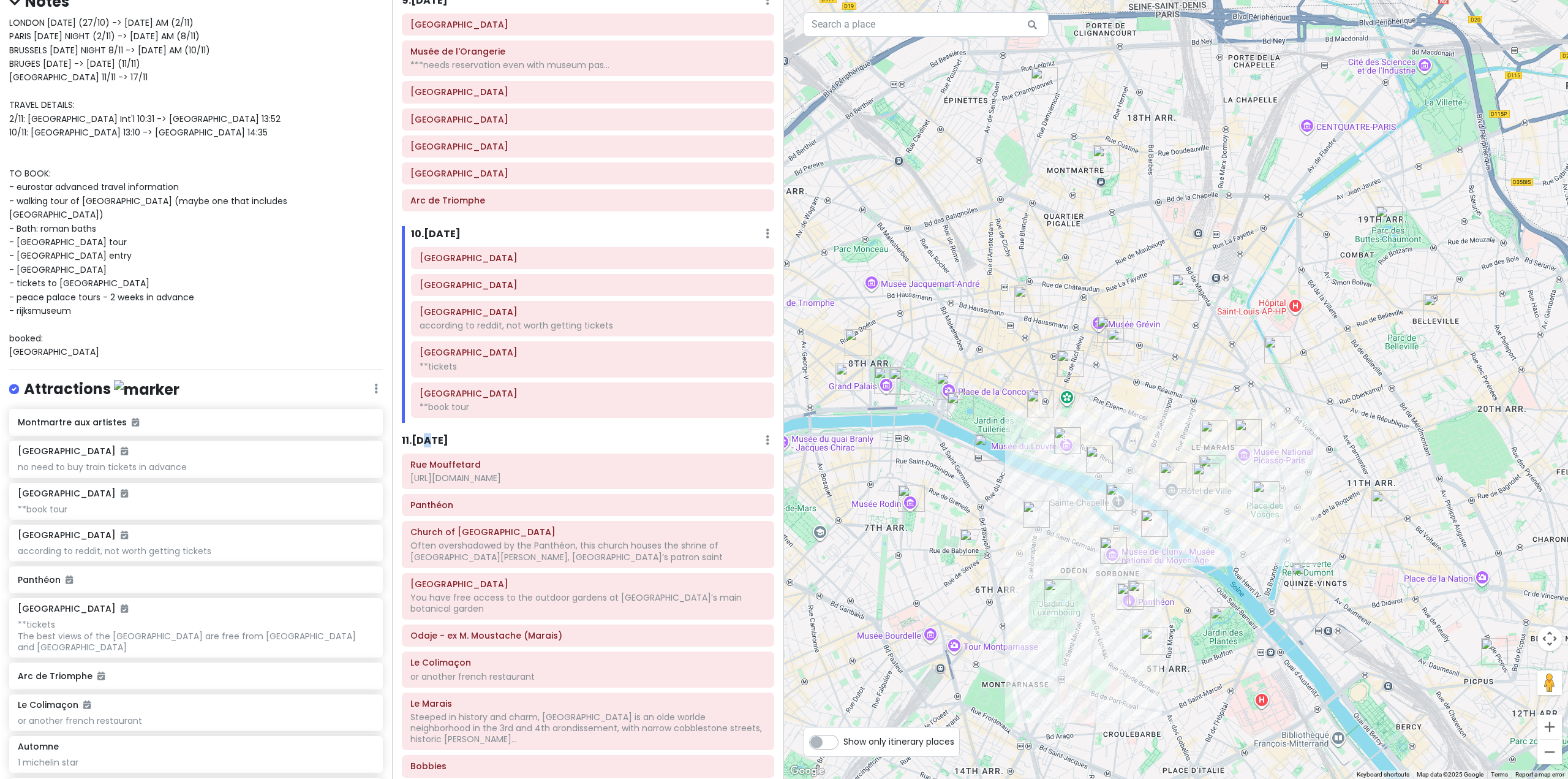
click at [430, 440] on h6 "11 . [DATE]" at bounding box center [425, 440] width 47 height 13
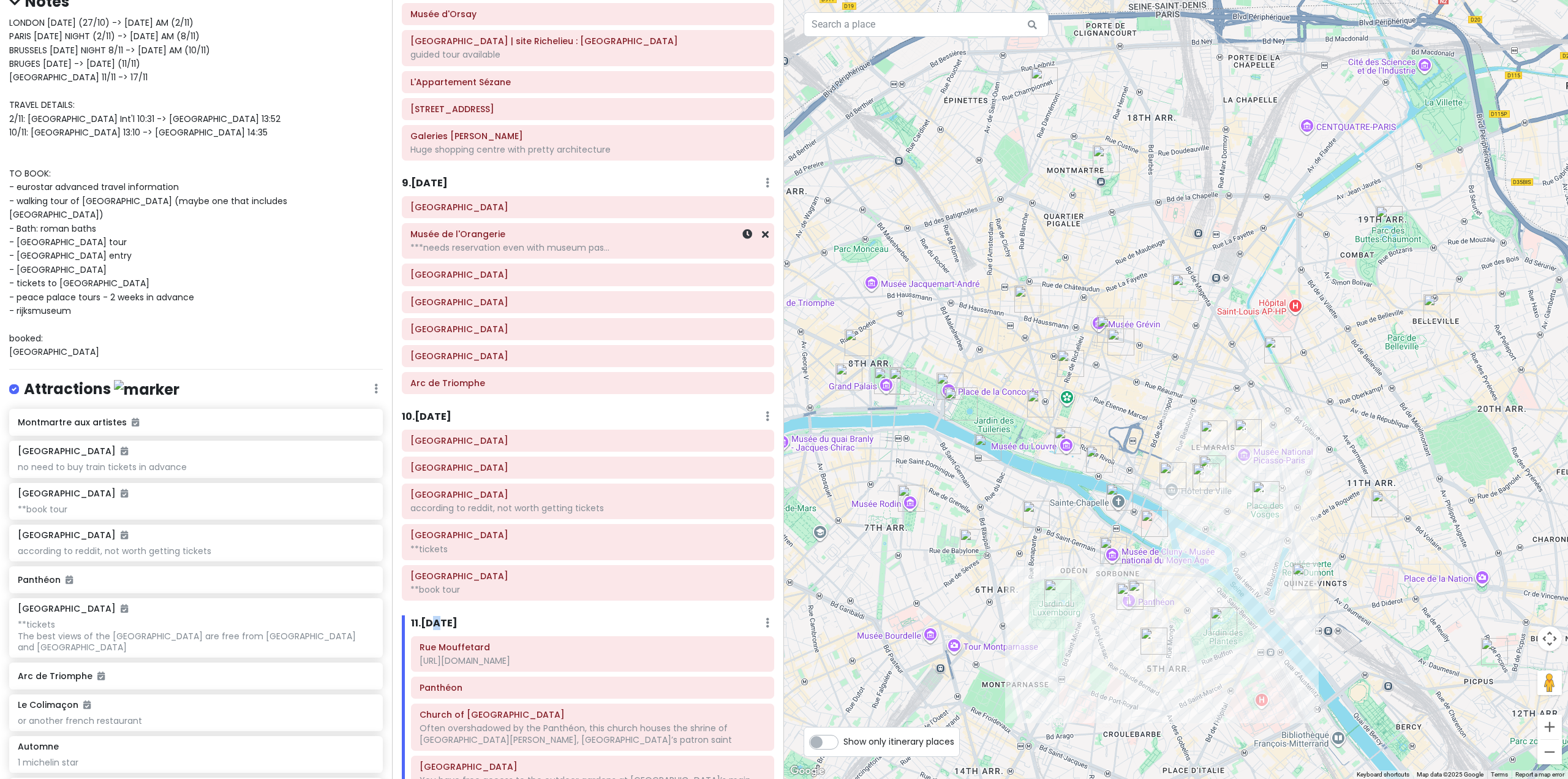
scroll to position [1439, 0]
click at [445, 185] on h6 "9 . [DATE]" at bounding box center [424, 185] width 46 height 13
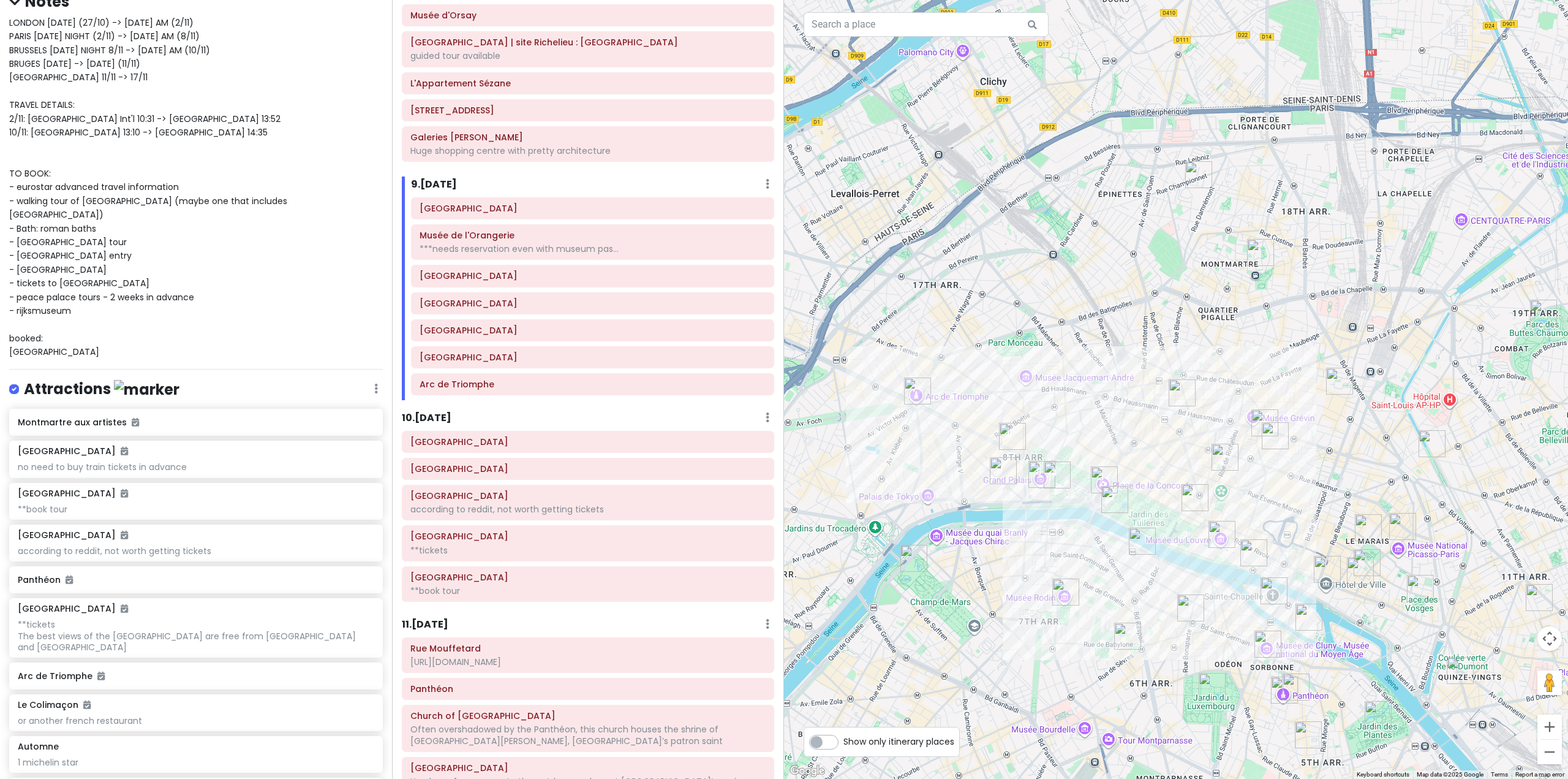
drag, startPoint x: 906, startPoint y: 549, endPoint x: 1082, endPoint y: 663, distance: 209.7
click at [1082, 663] on div at bounding box center [1175, 390] width 784 height 779
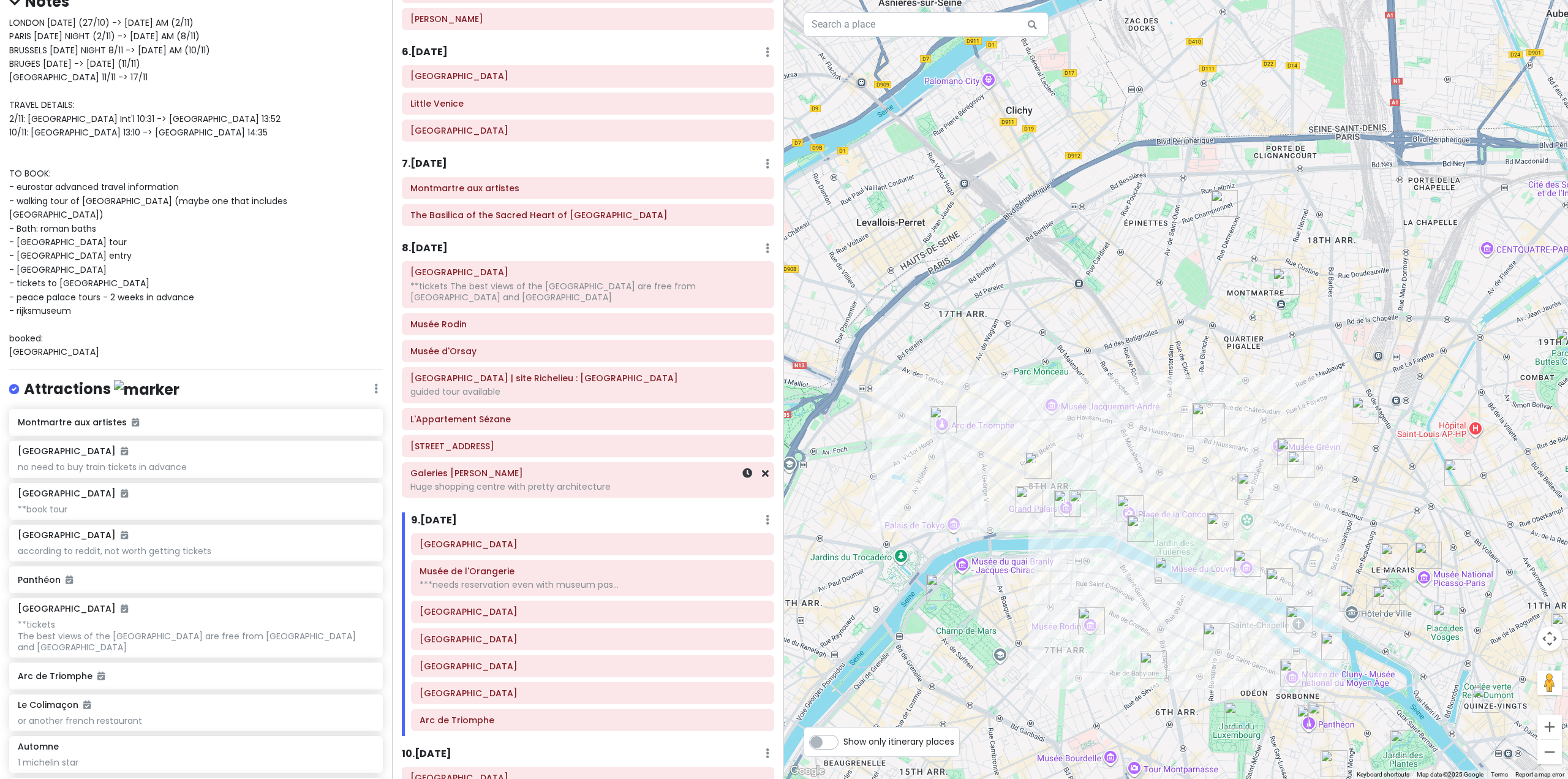
scroll to position [1070, 0]
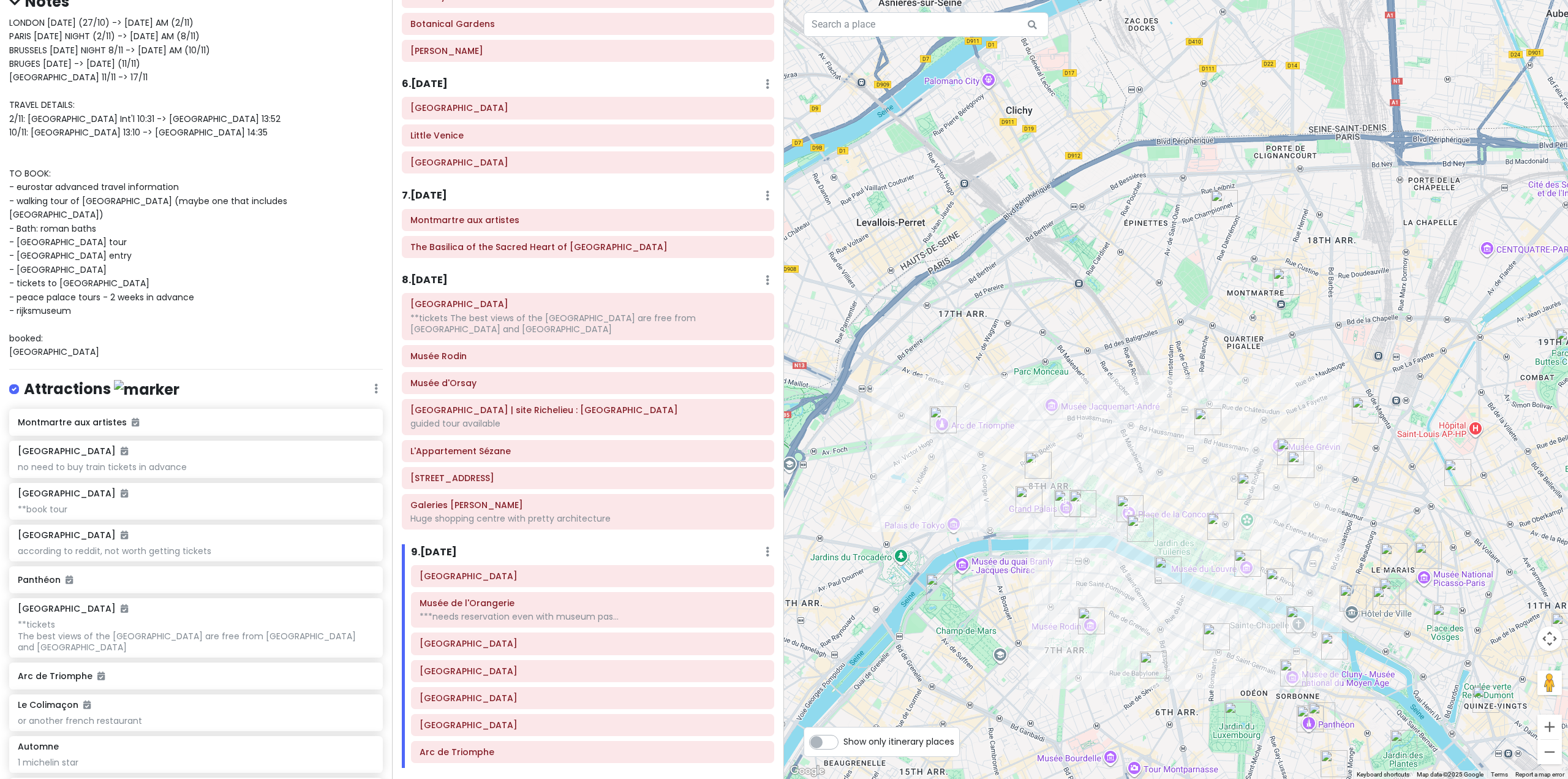
click at [432, 280] on h6 "8 . [DATE]" at bounding box center [424, 280] width 46 height 13
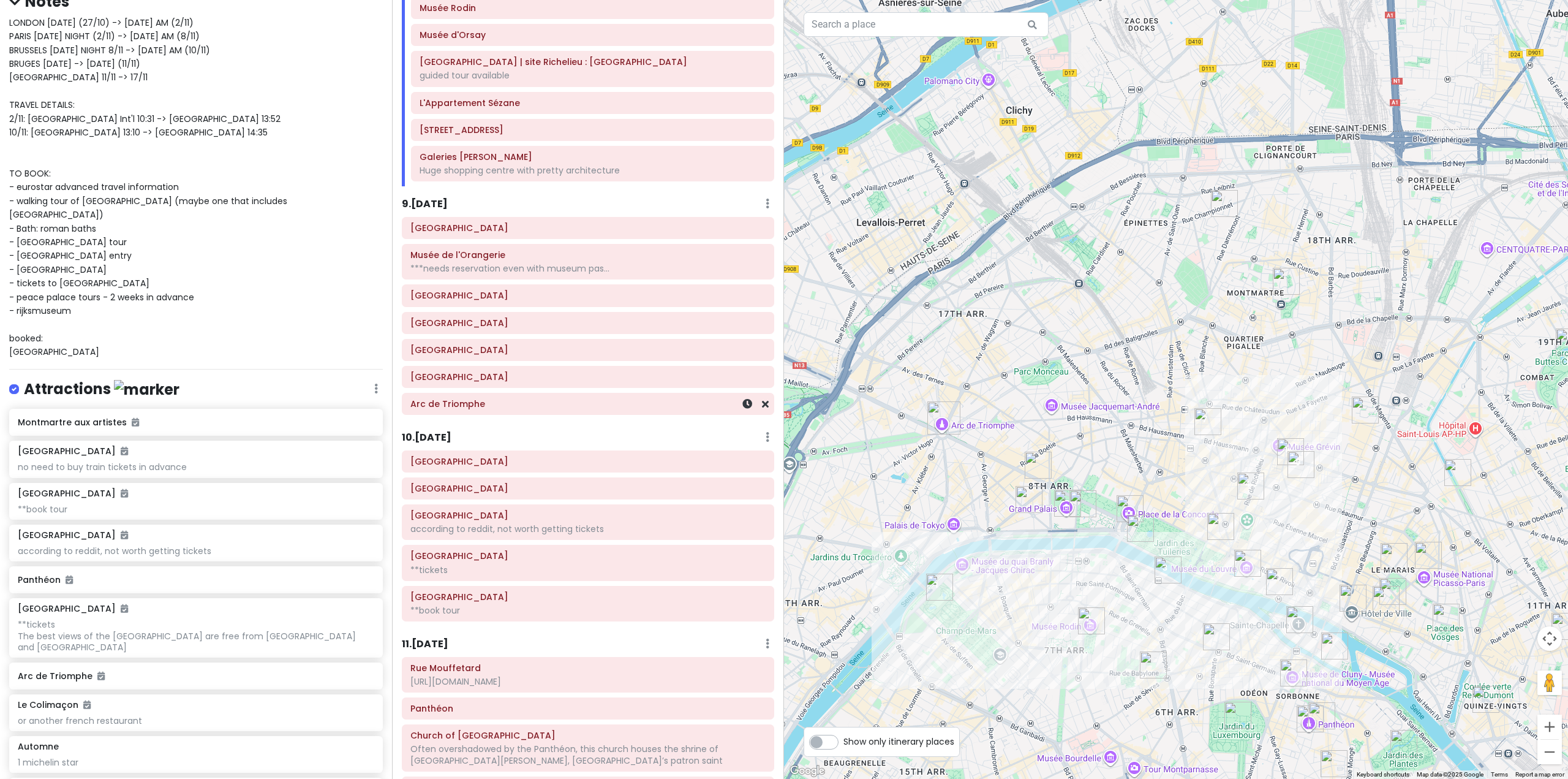
scroll to position [1439, 0]
